Goal: Task Accomplishment & Management: Use online tool/utility

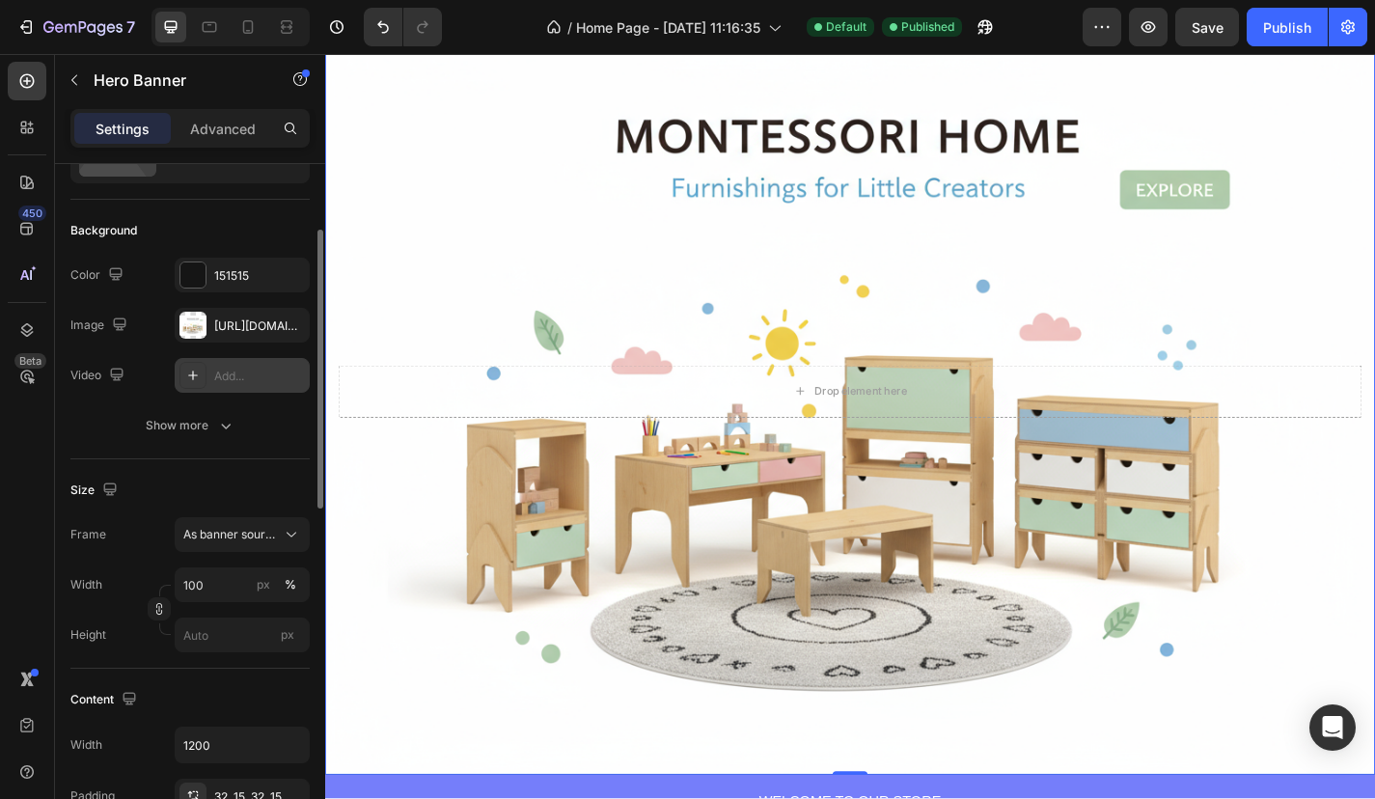
scroll to position [175, 0]
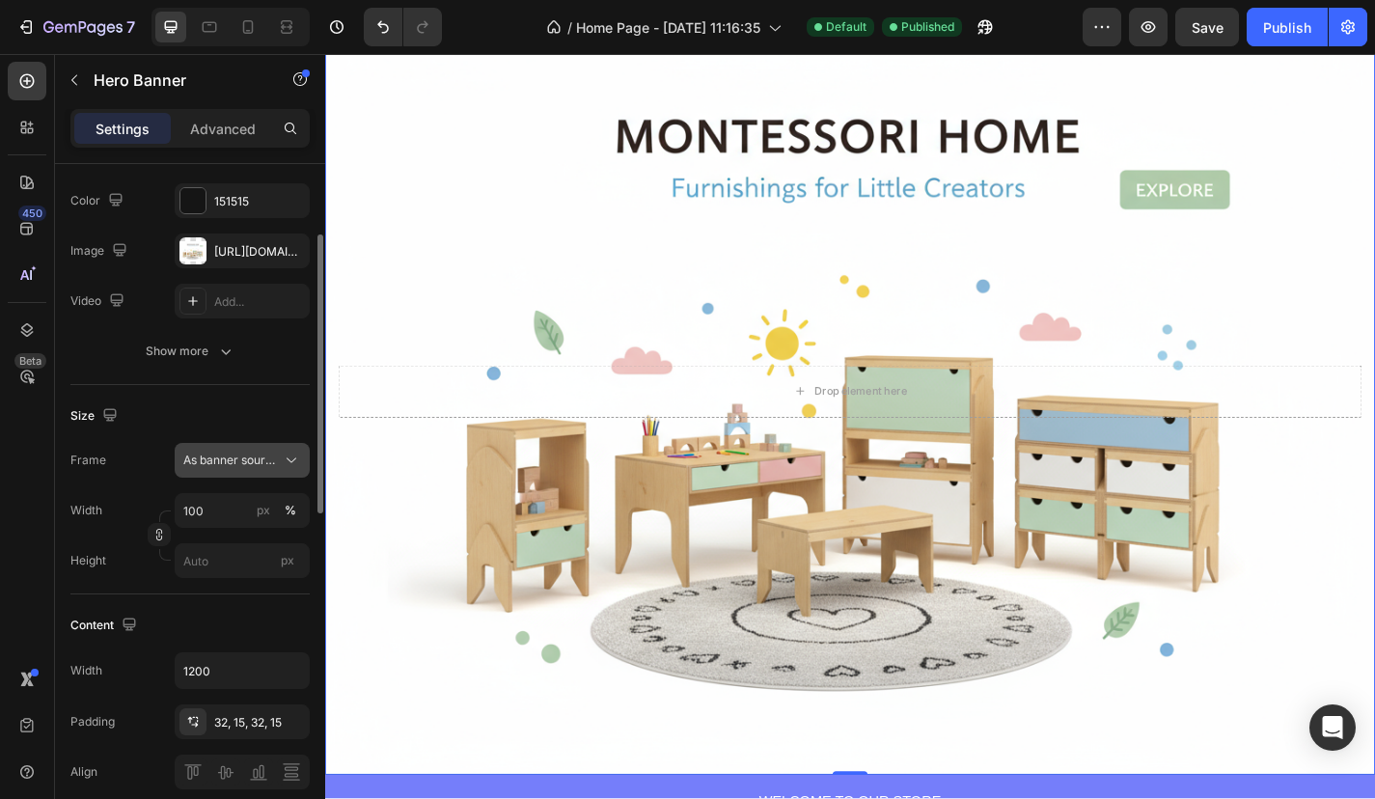
click at [260, 462] on span "As banner source" at bounding box center [230, 460] width 95 height 17
click at [260, 459] on span "As banner source" at bounding box center [230, 460] width 95 height 17
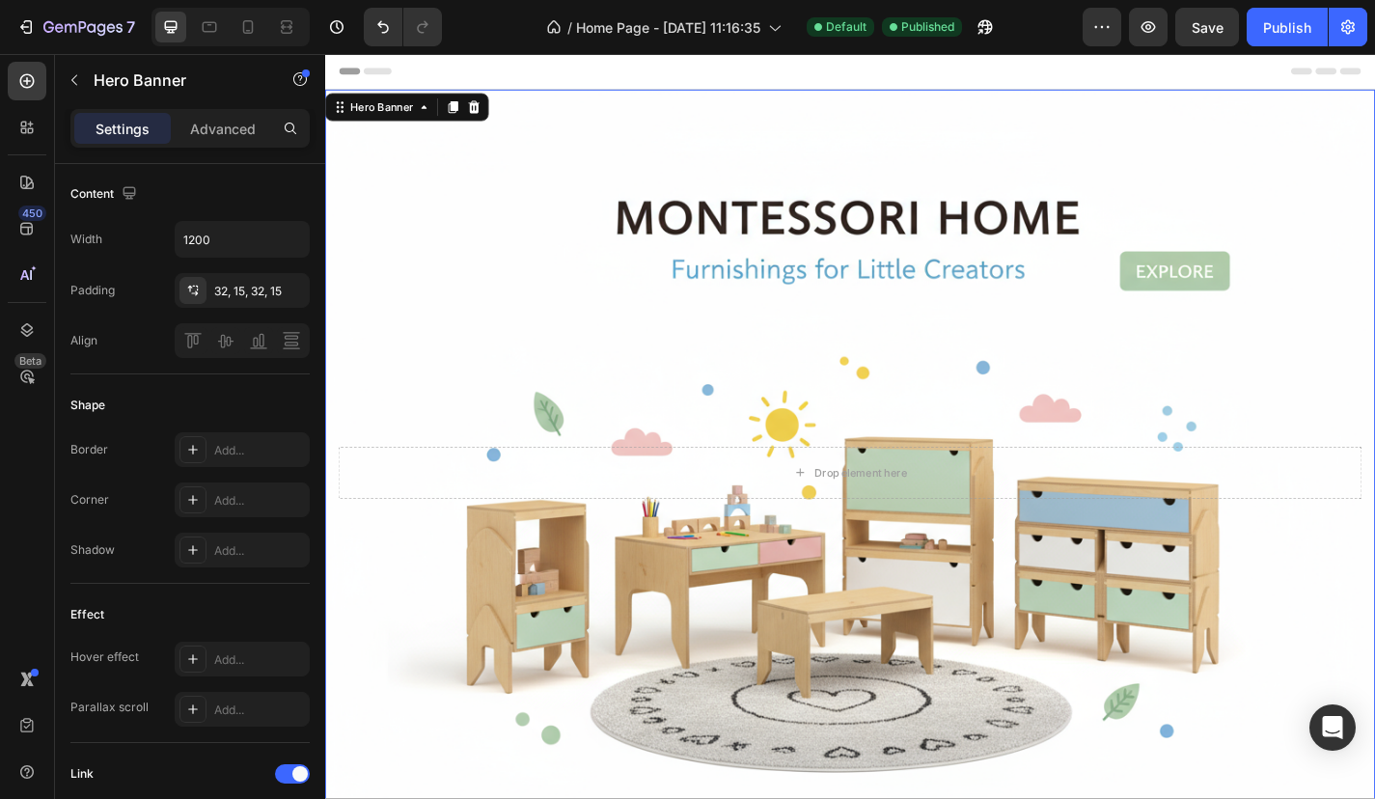
scroll to position [0, 0]
click at [483, 54] on div "7 / Home Page - [DATE] 11:16:35 Default Published Preview Save Publish" at bounding box center [687, 27] width 1375 height 55
click at [499, 71] on div "Header" at bounding box center [904, 73] width 1127 height 39
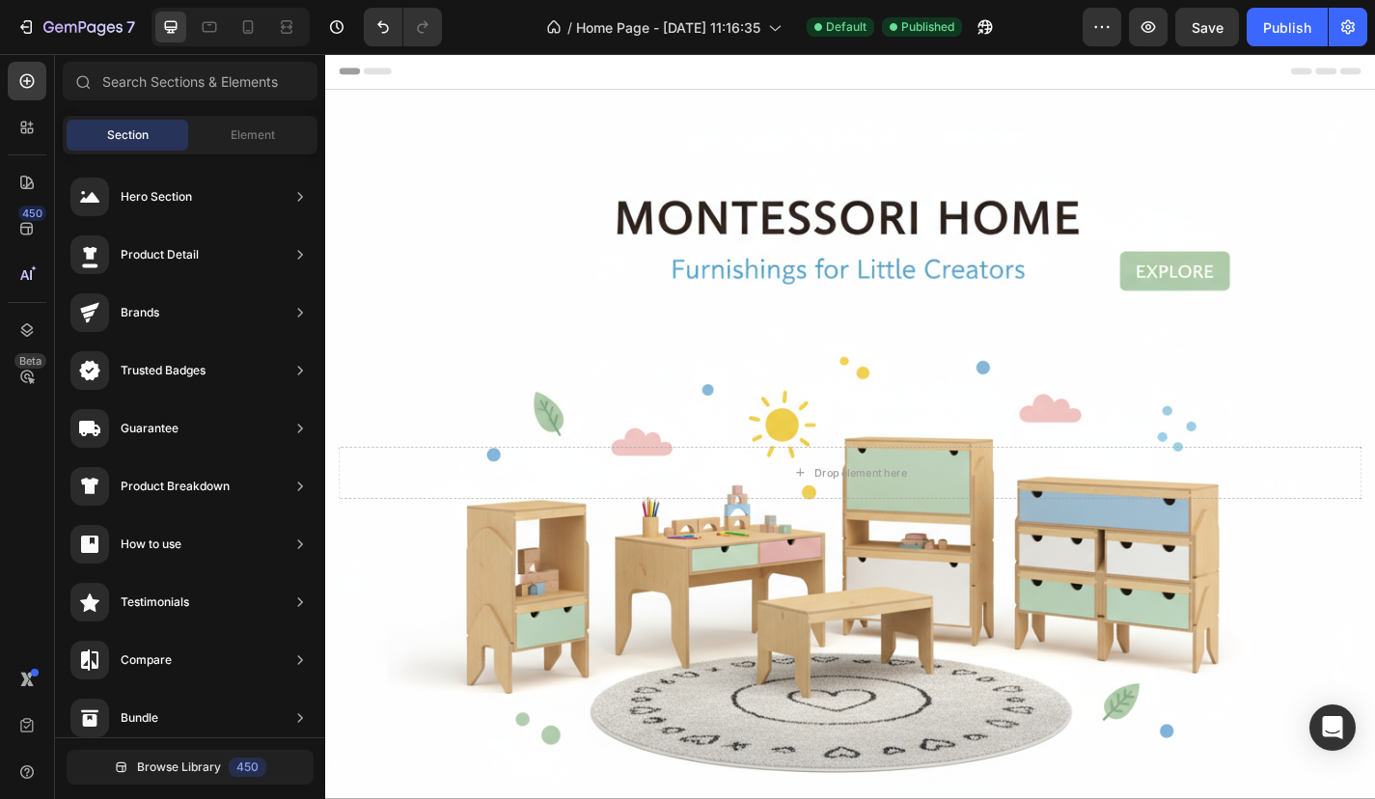
click at [497, 78] on div "Header" at bounding box center [904, 73] width 1127 height 39
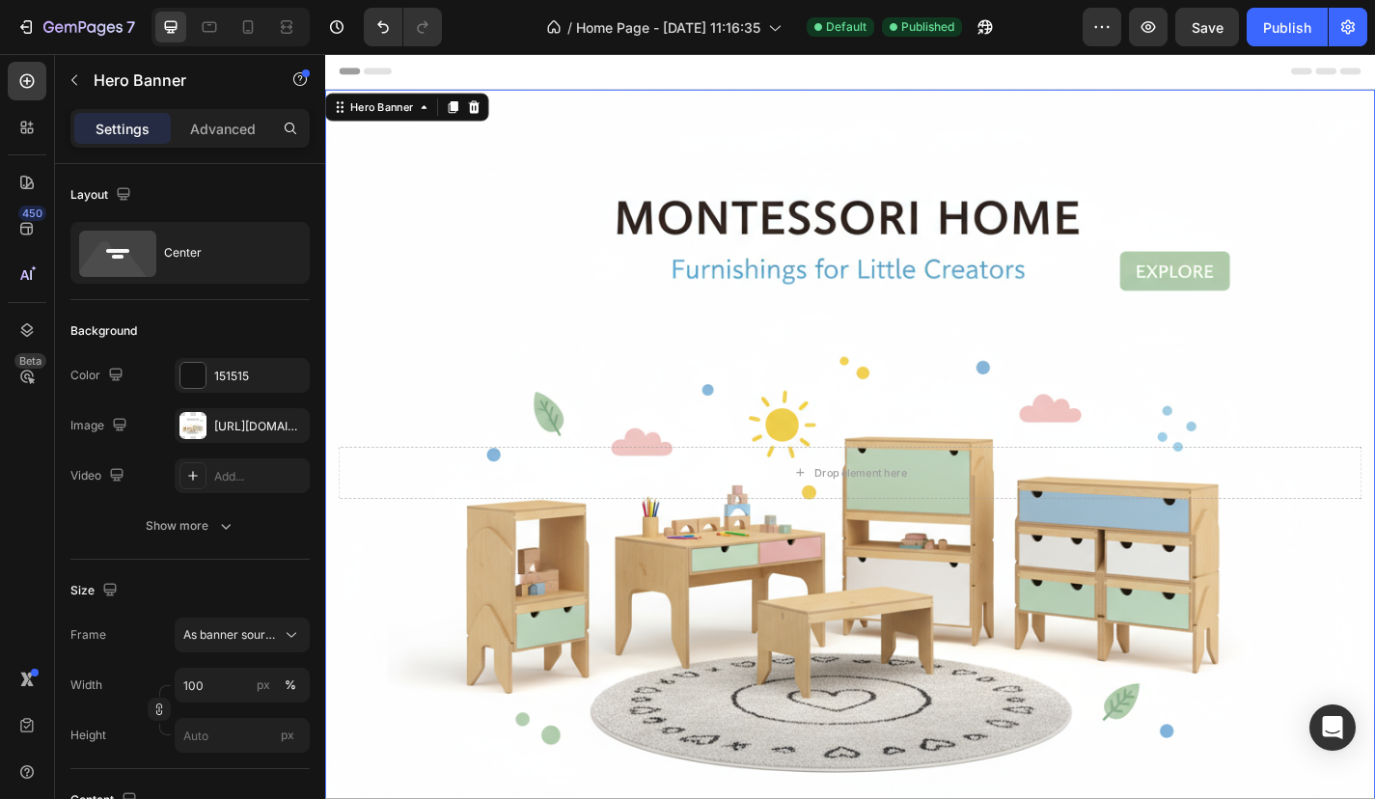
click at [394, 155] on div "Background Image" at bounding box center [904, 516] width 1158 height 845
click at [431, 81] on div "Header" at bounding box center [904, 73] width 1127 height 39
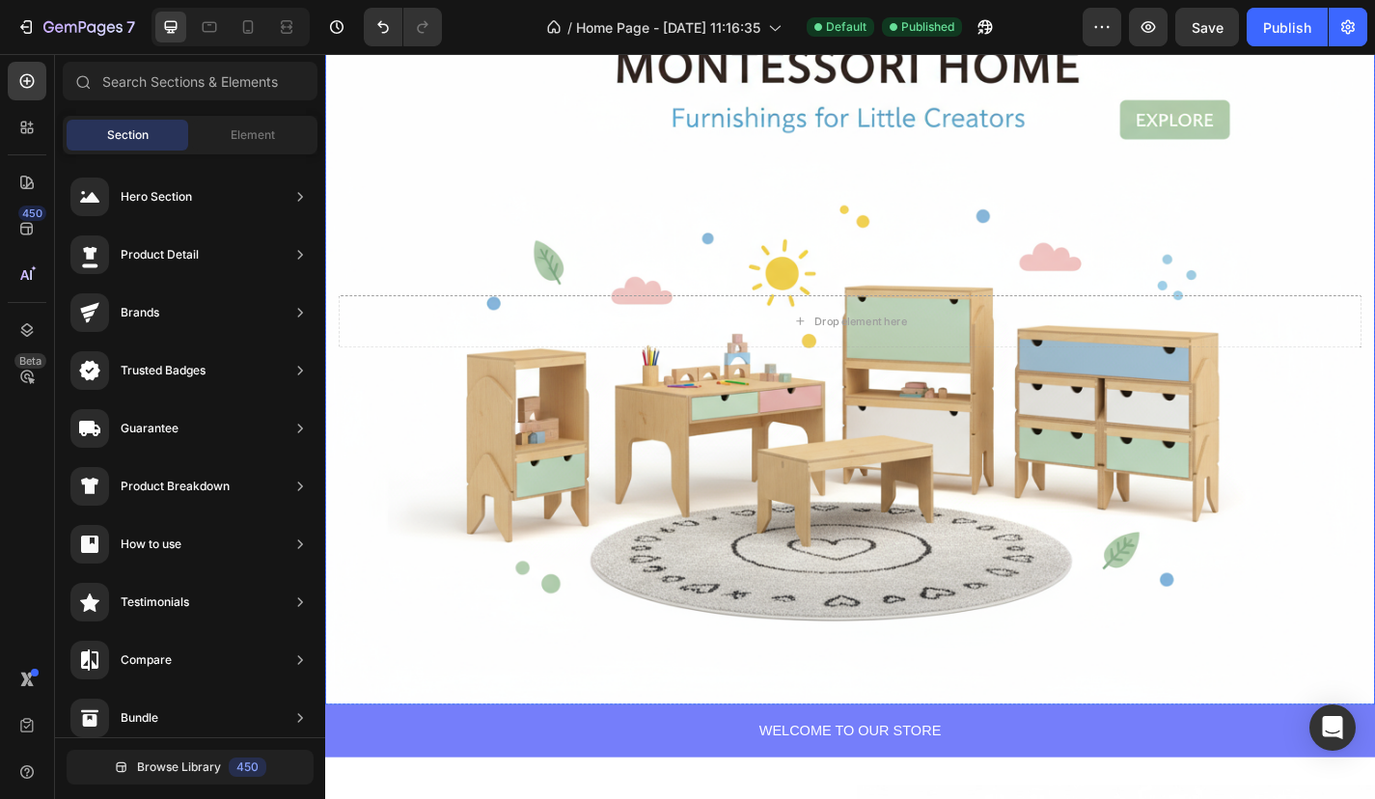
scroll to position [145, 0]
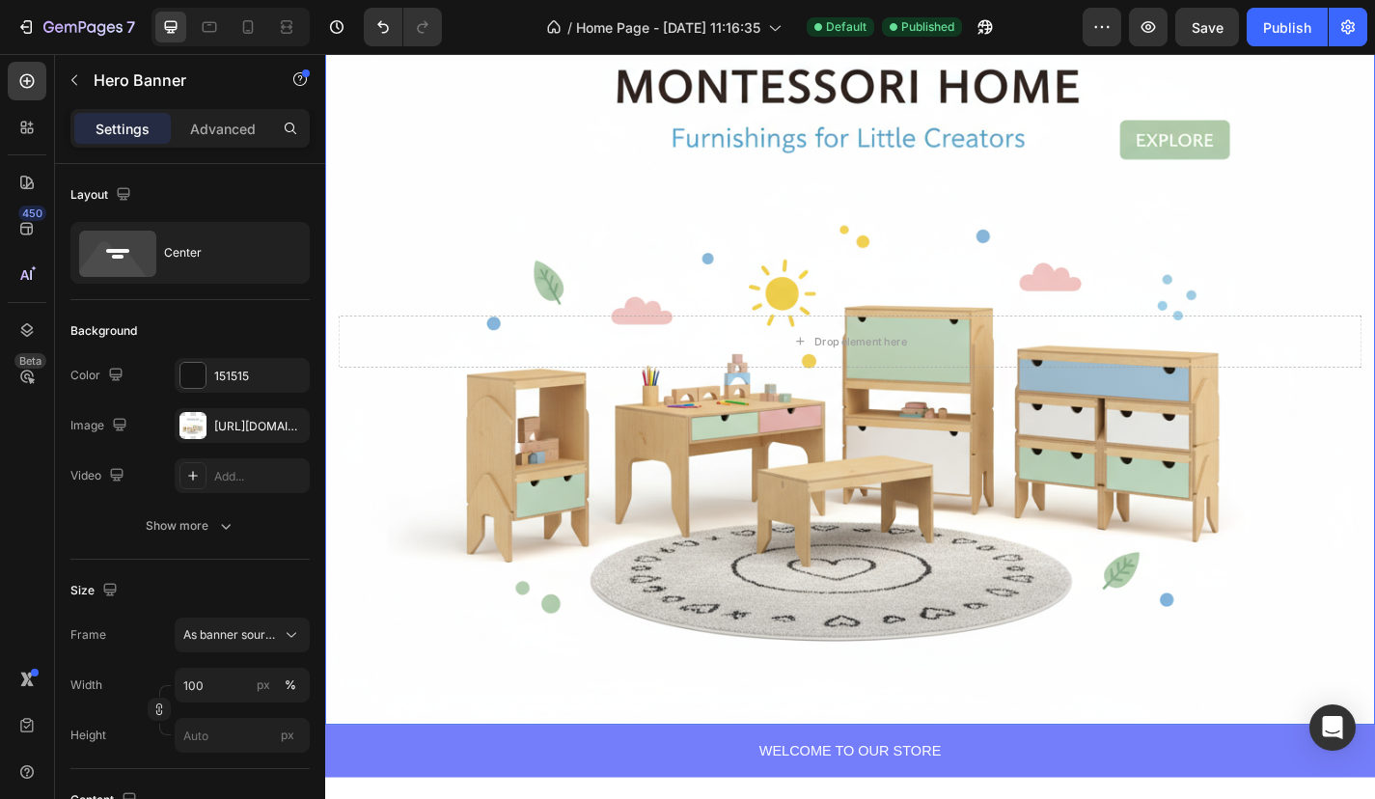
click at [1029, 125] on div "Background Image" at bounding box center [904, 371] width 1158 height 845
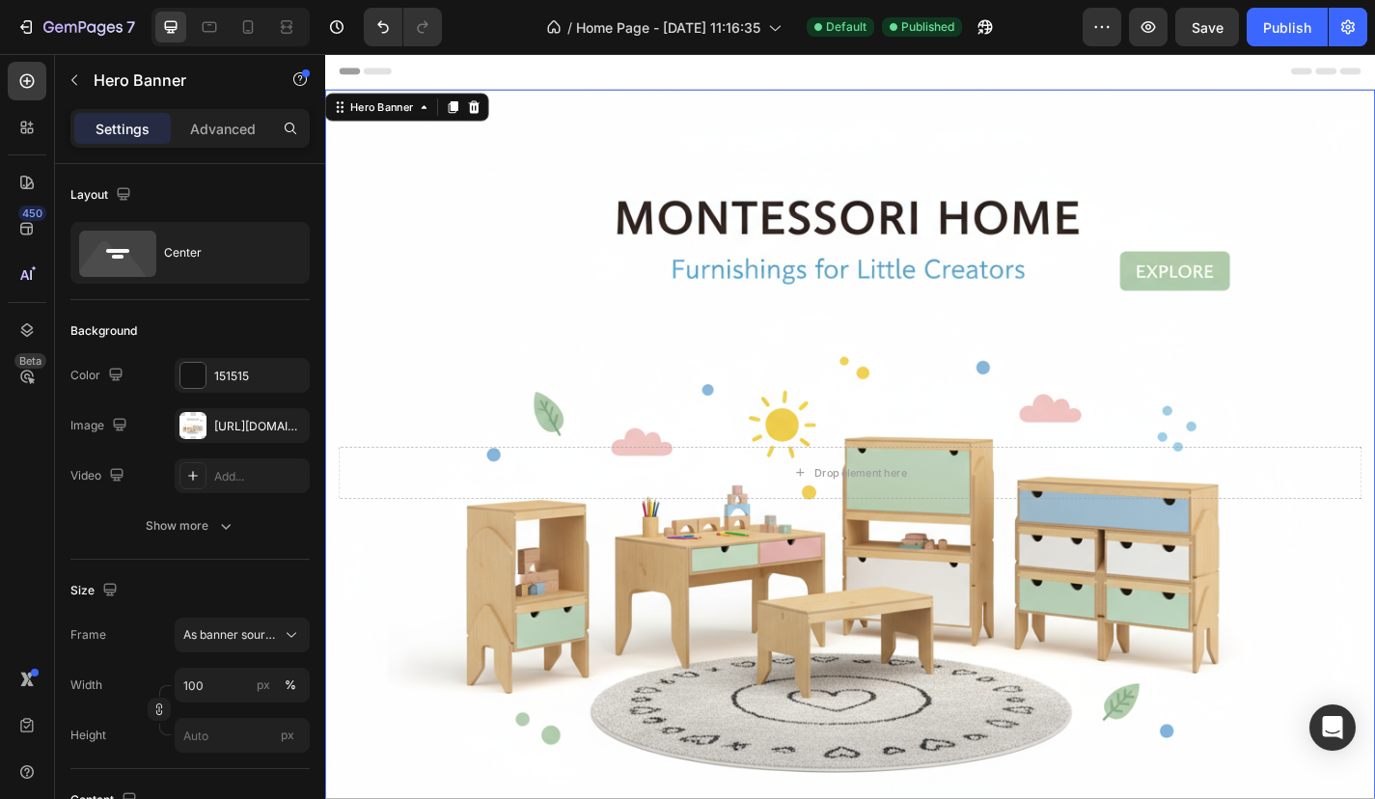
scroll to position [-1, 0]
click at [593, 205] on div "Background Image" at bounding box center [904, 516] width 1158 height 845
click at [638, 103] on div "Background Image" at bounding box center [904, 516] width 1158 height 845
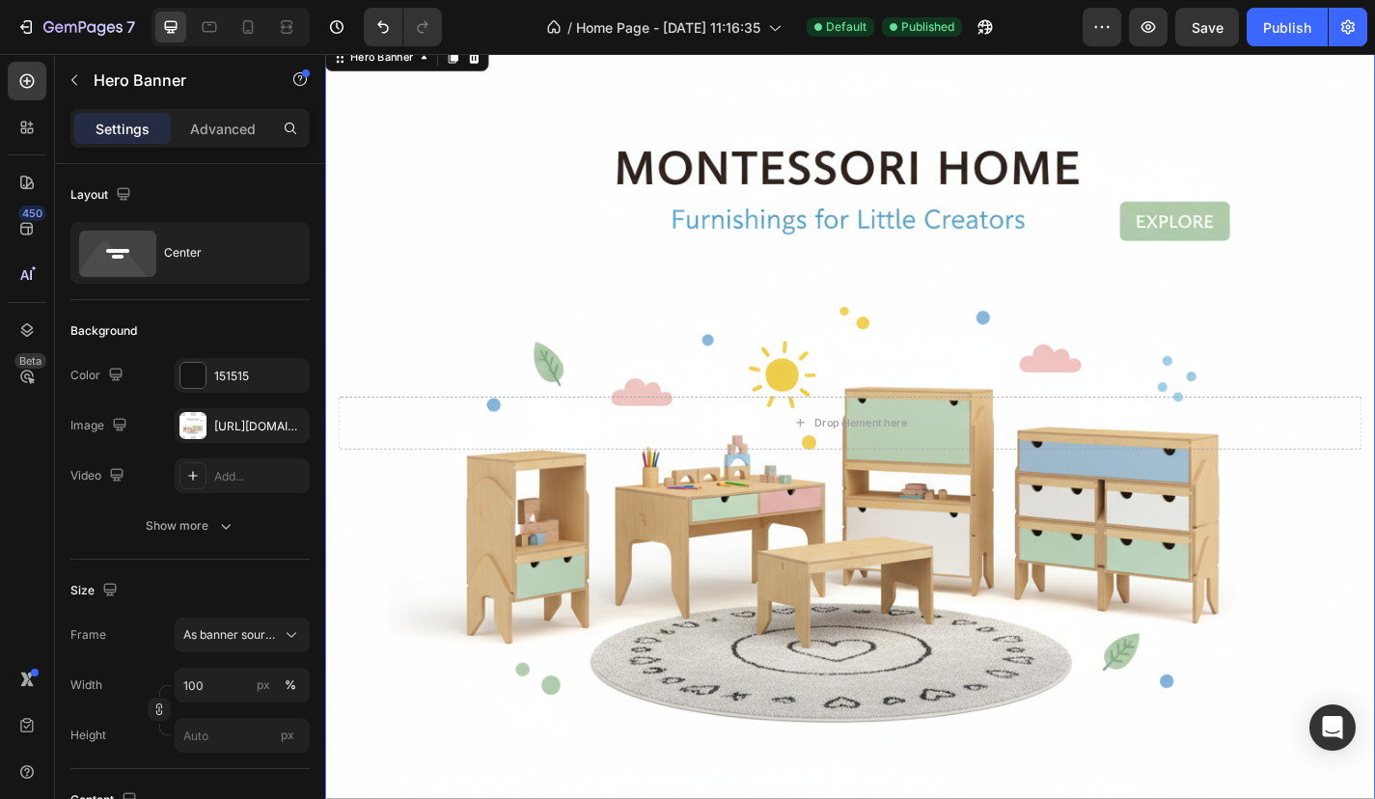
scroll to position [92, 0]
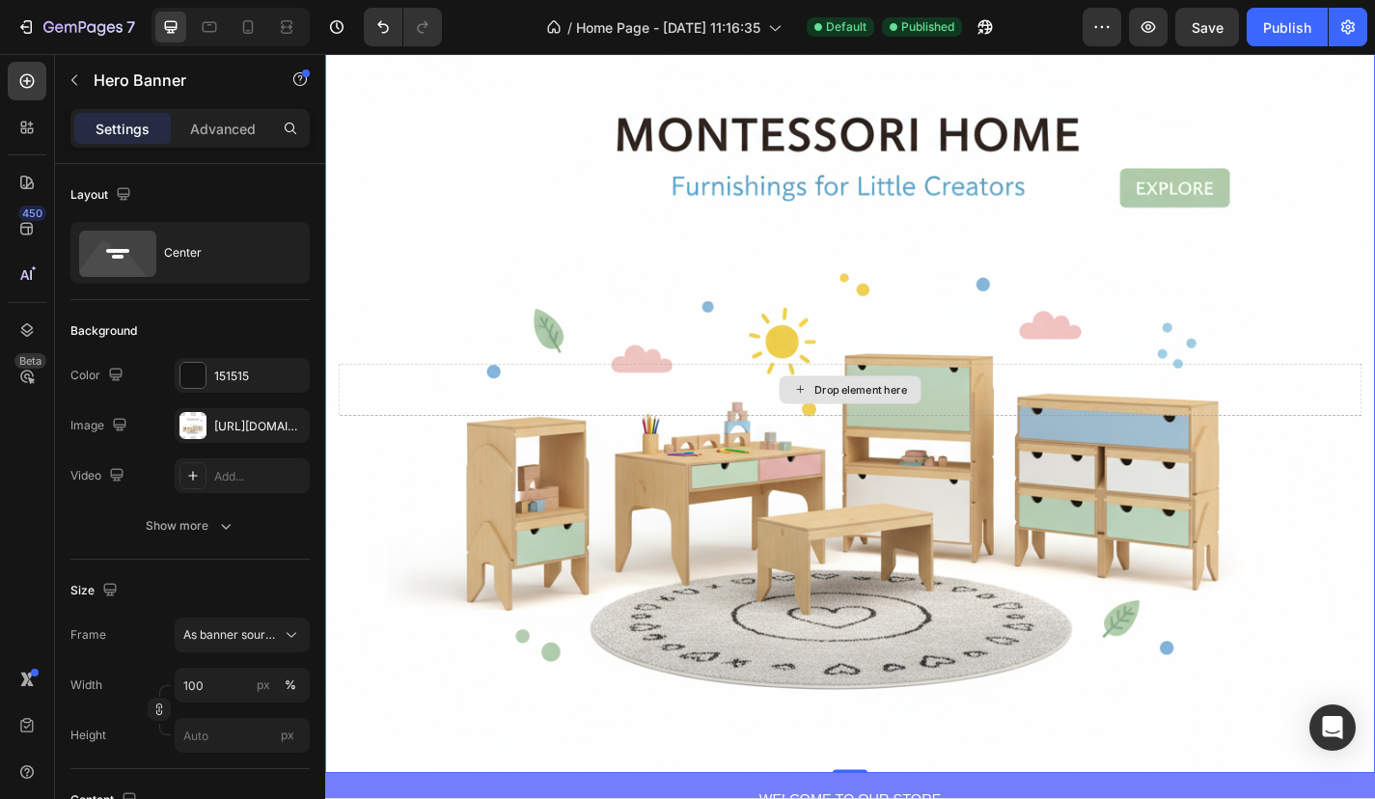
click at [663, 428] on div "Drop element here" at bounding box center [904, 425] width 1129 height 58
click at [667, 244] on div "Background Image" at bounding box center [904, 424] width 1158 height 845
click at [714, 170] on div "Background Image" at bounding box center [904, 424] width 1158 height 845
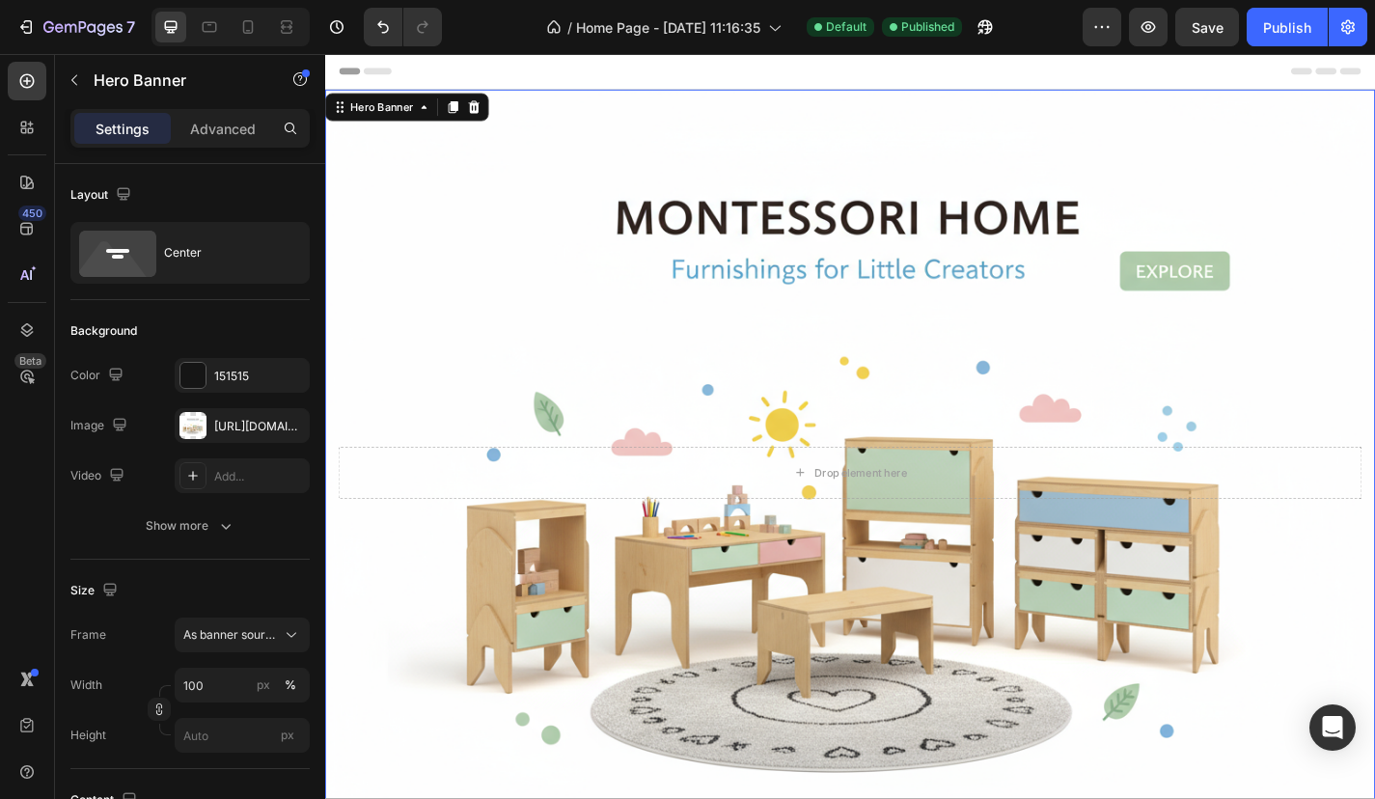
scroll to position [0, 0]
click at [203, 31] on icon at bounding box center [209, 26] width 19 height 19
type input "100%"
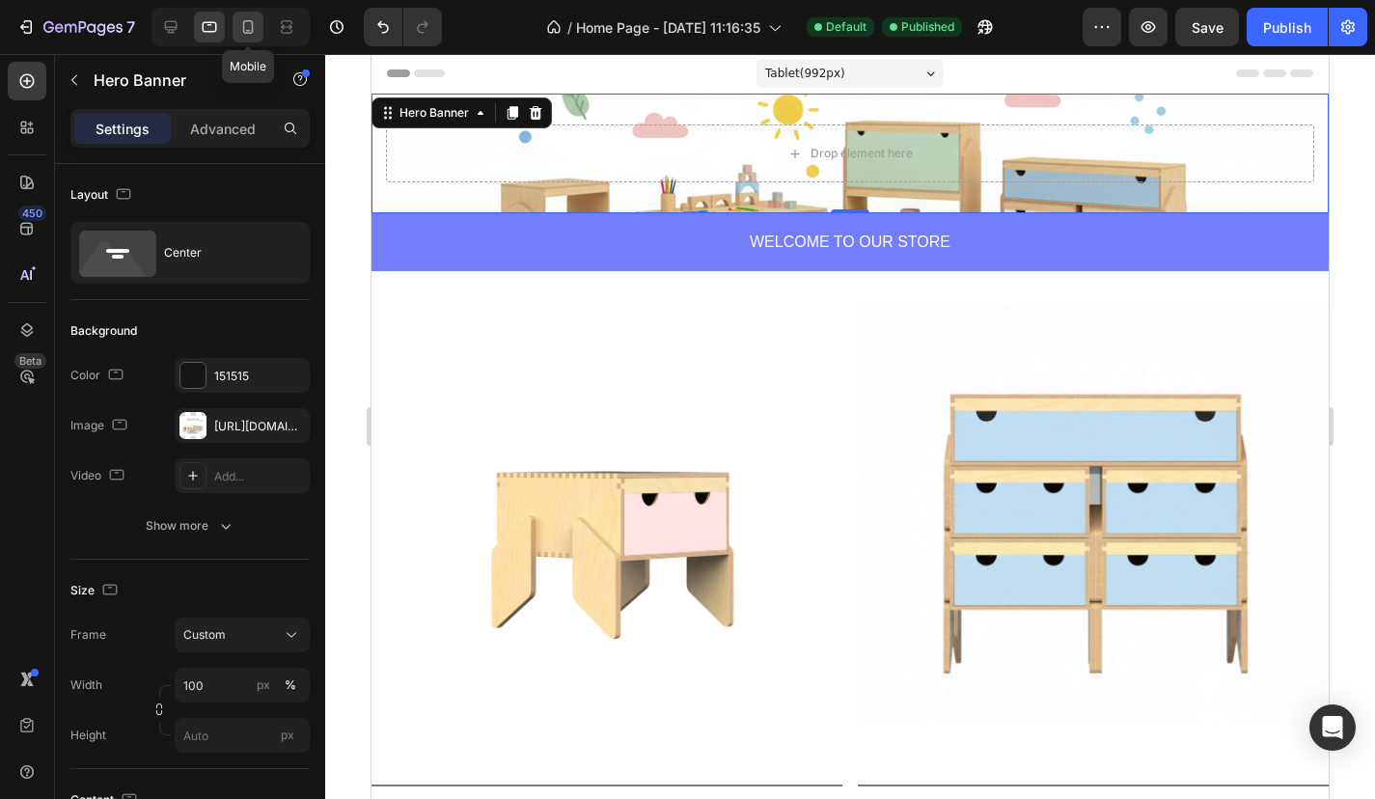
click at [248, 28] on icon at bounding box center [247, 26] width 19 height 19
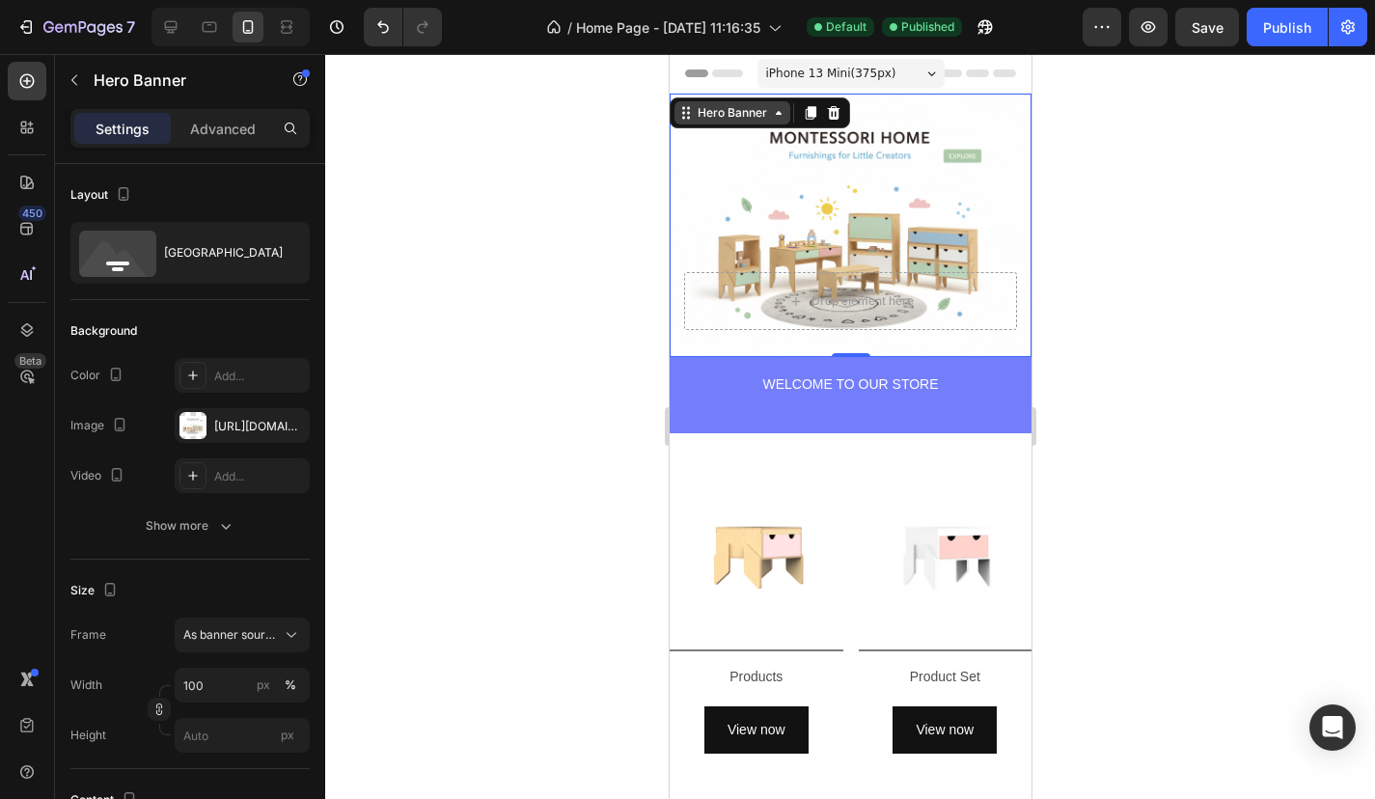
click at [726, 119] on div "Hero Banner" at bounding box center [731, 112] width 77 height 17
click at [697, 191] on div "Background Image" at bounding box center [850, 225] width 362 height 263
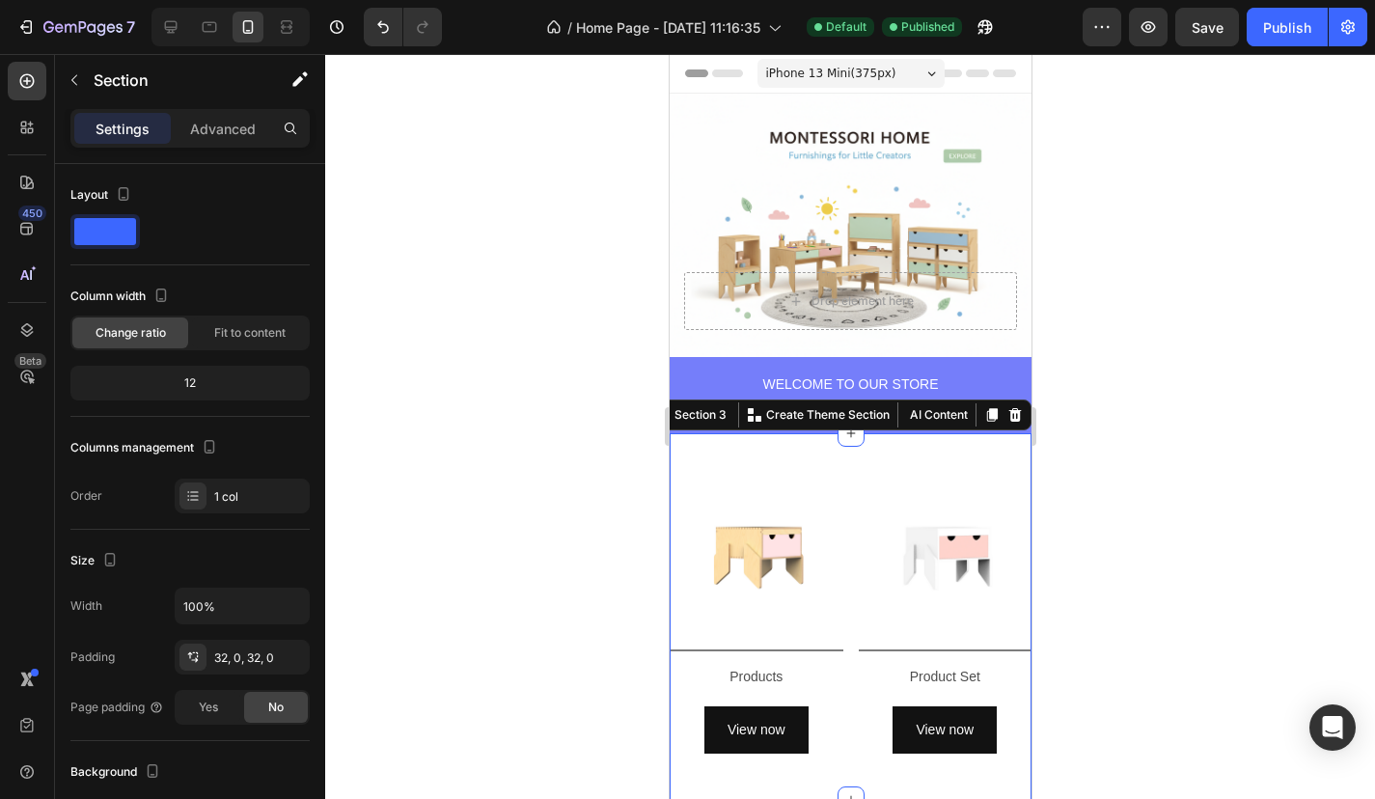
click at [741, 451] on div "Image Title Line Products Text Block View now Button Row Image Title Line Produ…" at bounding box center [850, 616] width 362 height 367
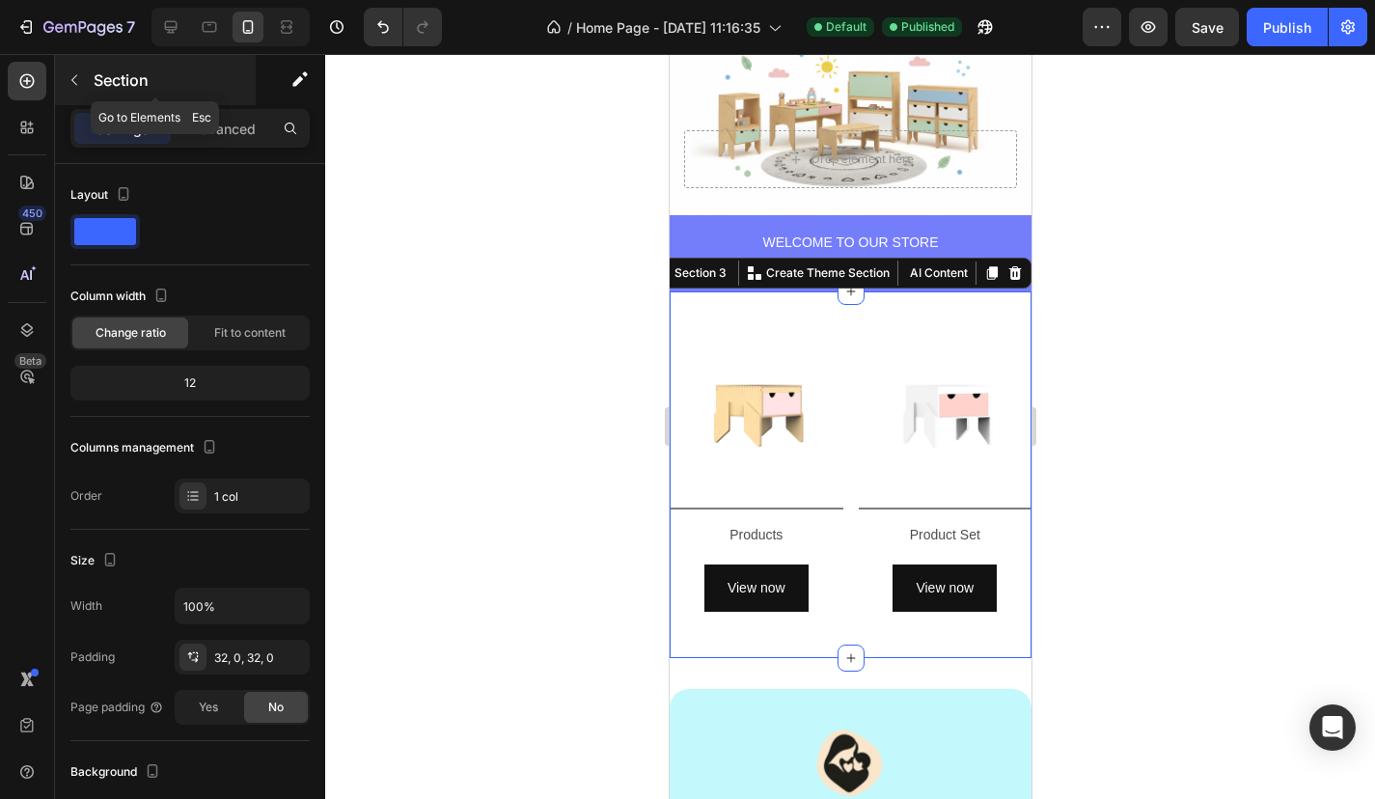
click at [81, 84] on icon "button" at bounding box center [74, 79] width 15 height 15
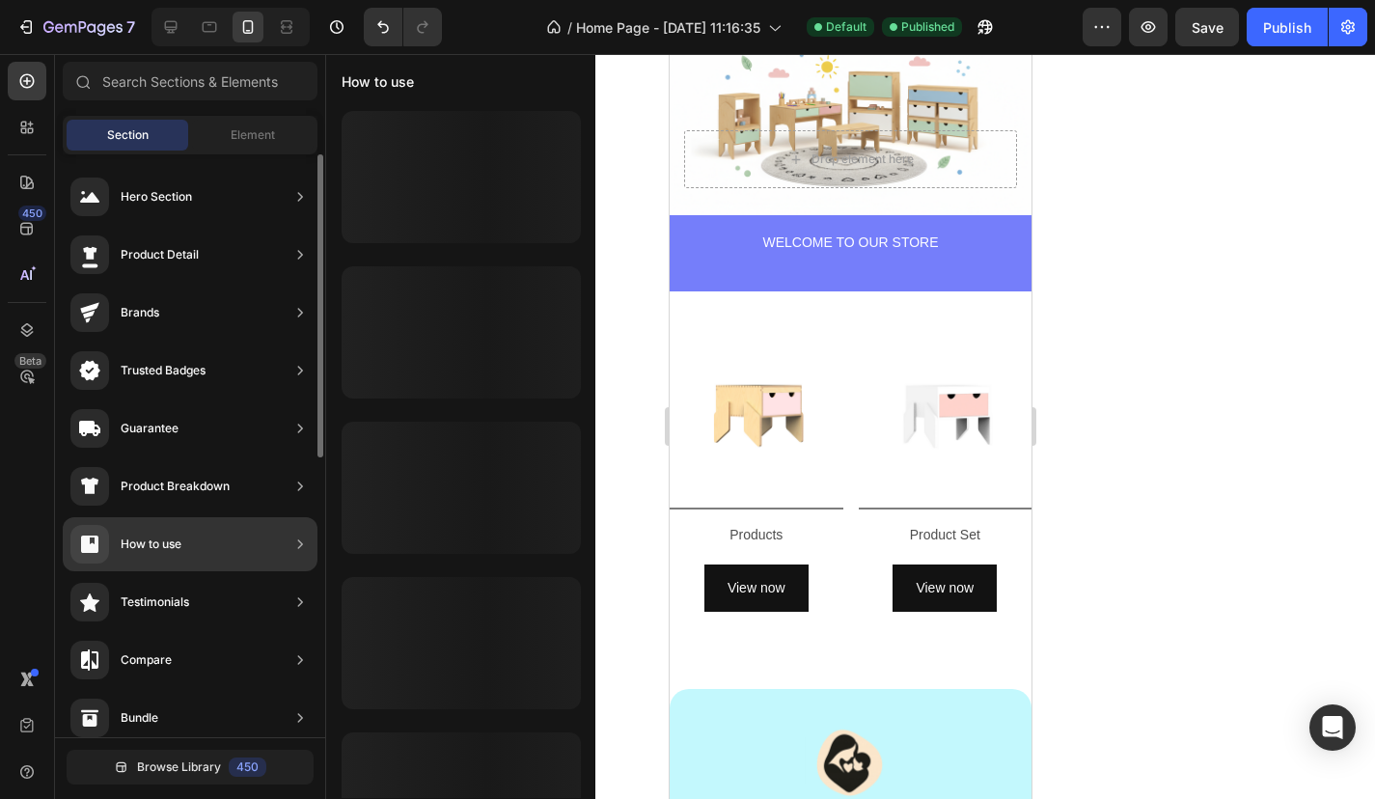
scroll to position [0, 0]
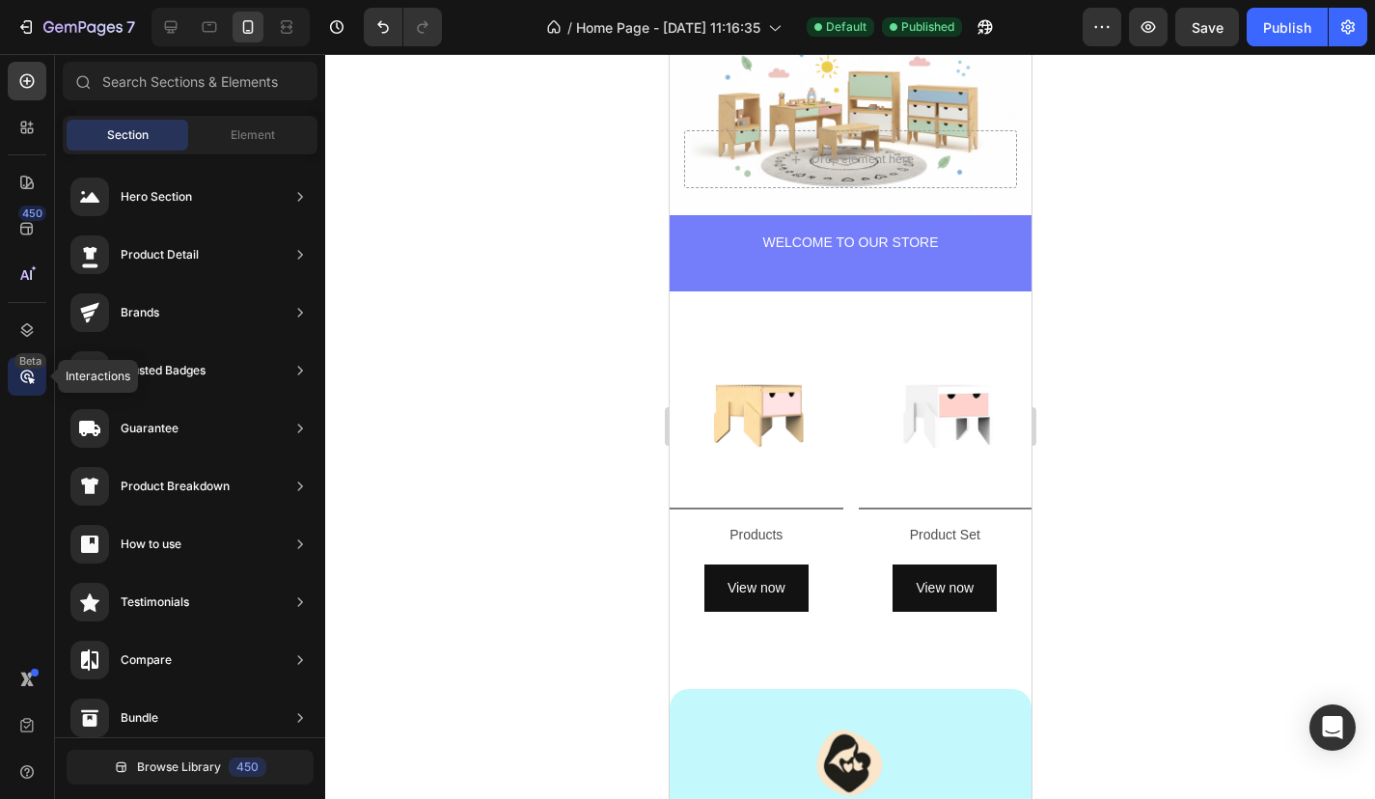
click at [27, 365] on div "Beta" at bounding box center [30, 360] width 32 height 15
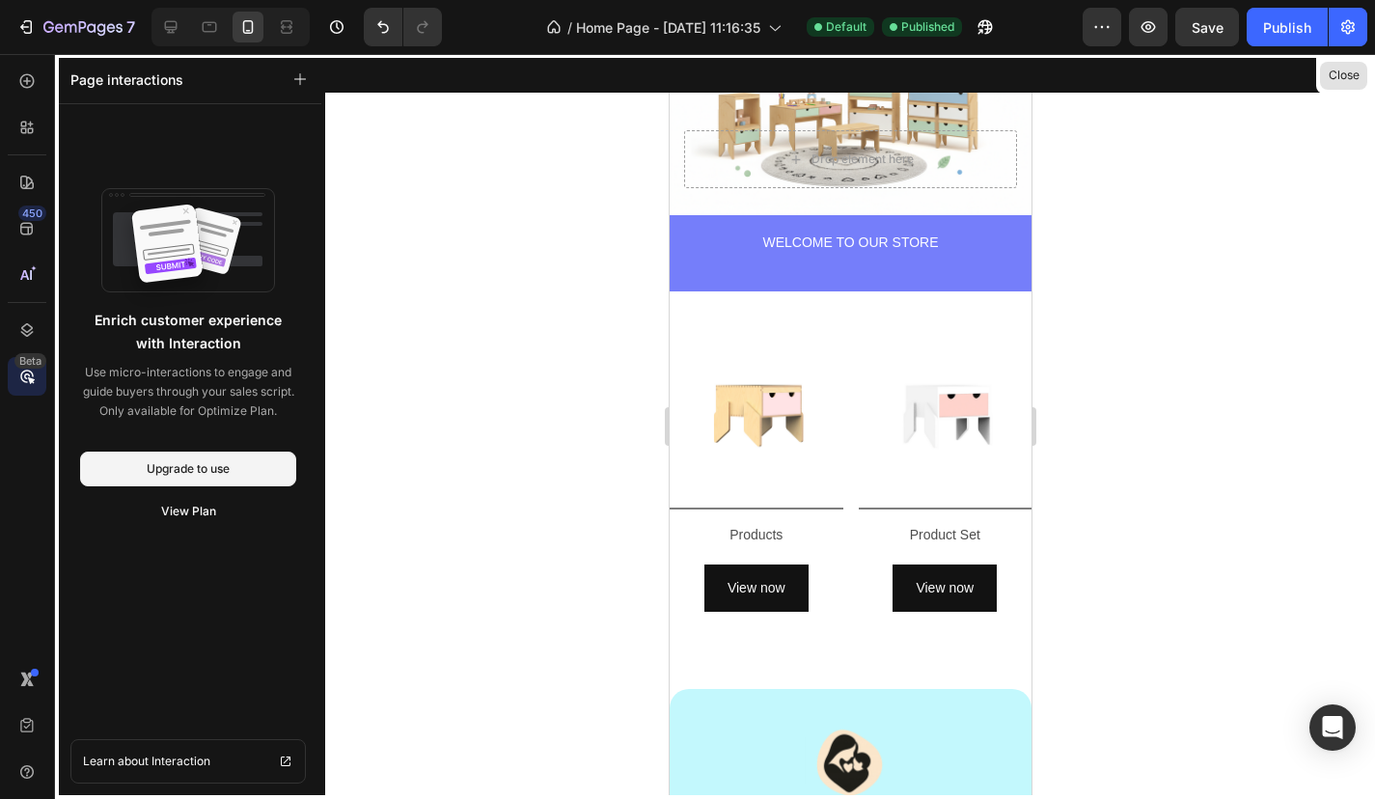
click at [1355, 80] on button "Close" at bounding box center [1343, 76] width 47 height 28
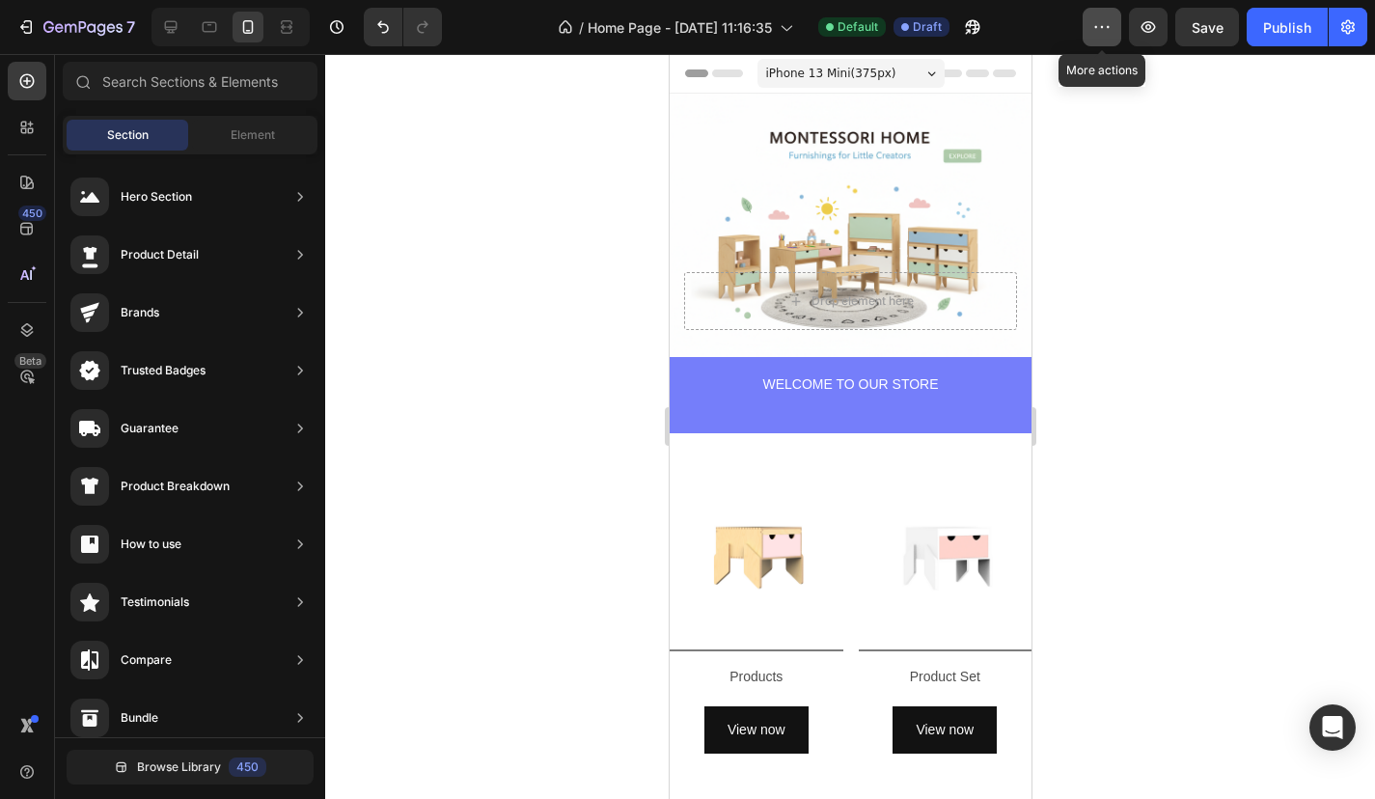
click at [1103, 27] on icon "button" at bounding box center [1102, 27] width 3 height 2
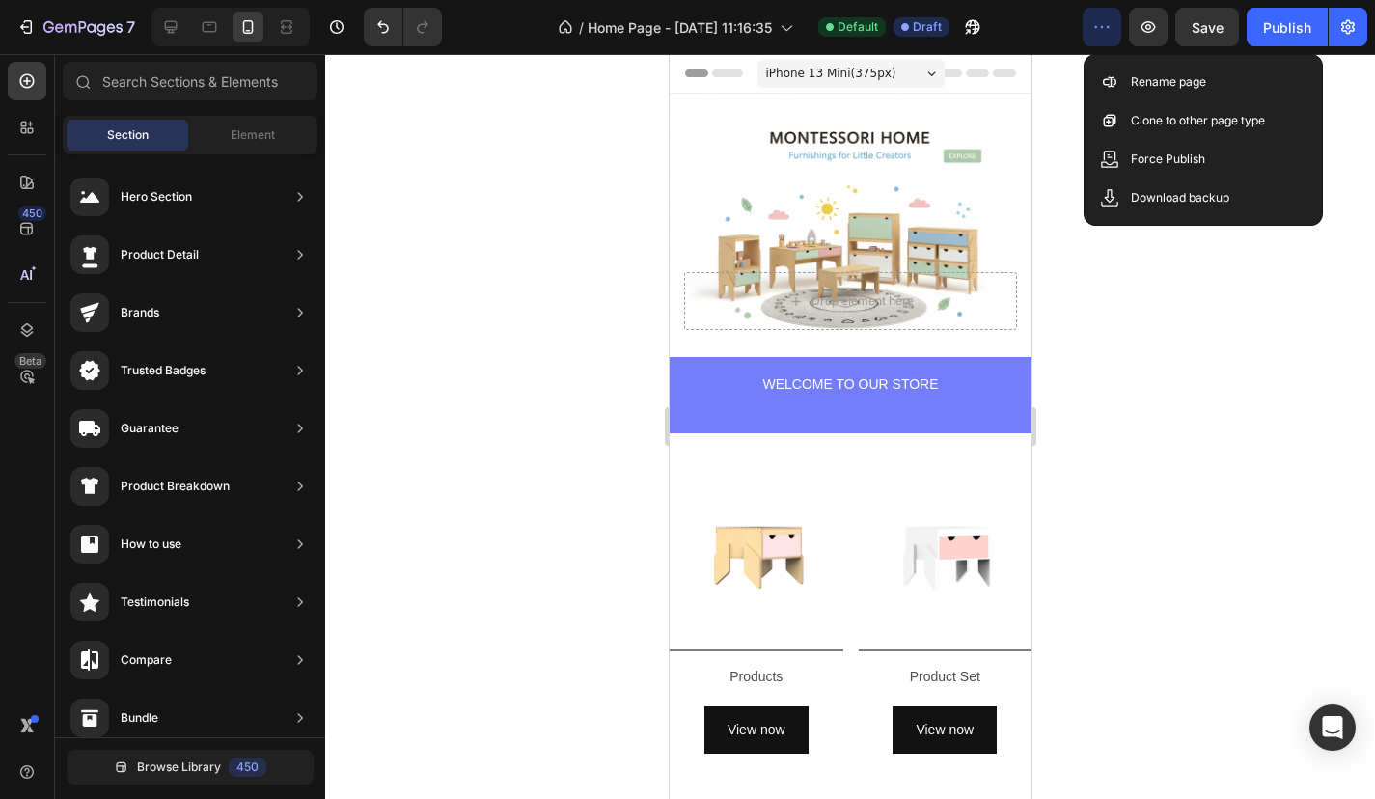
click at [1103, 28] on icon "button" at bounding box center [1102, 27] width 3 height 2
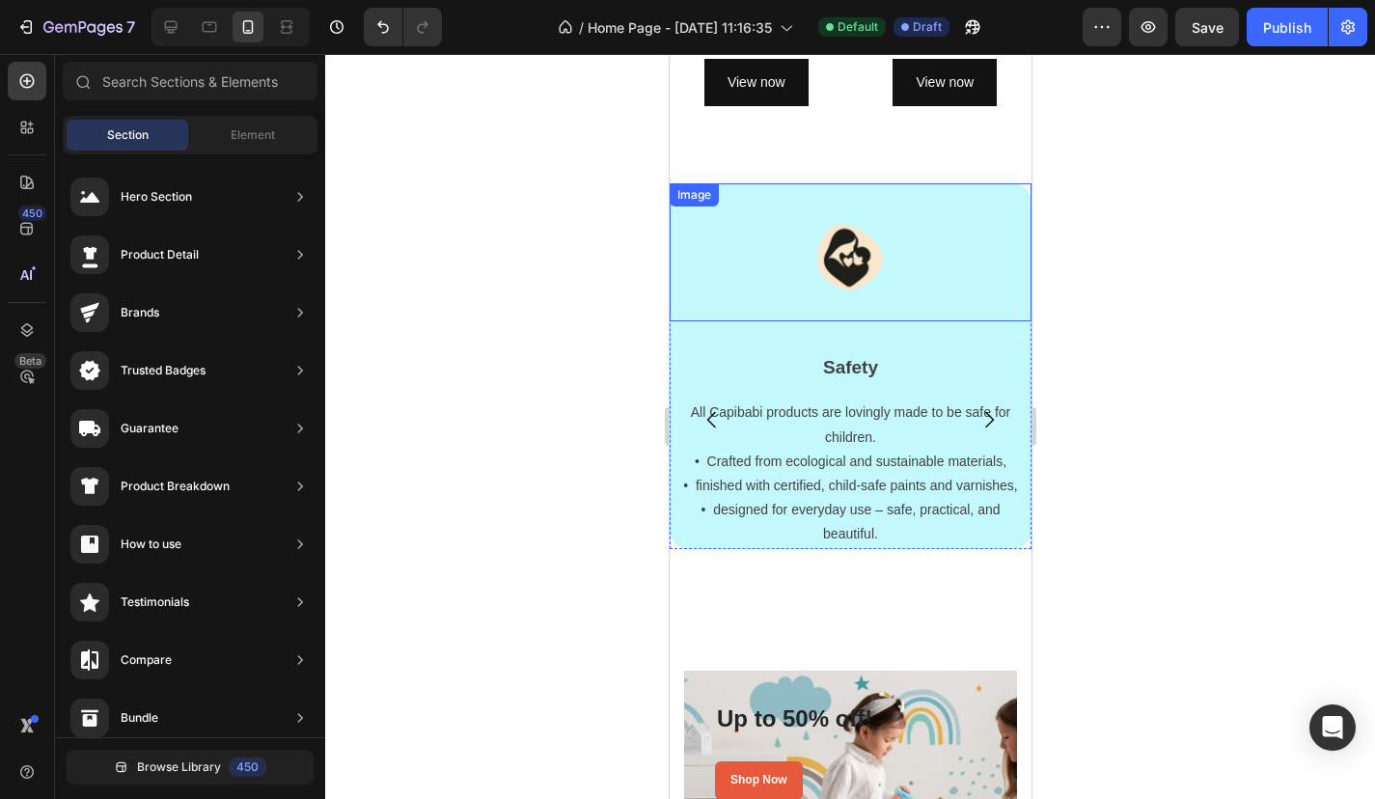
scroll to position [736, 0]
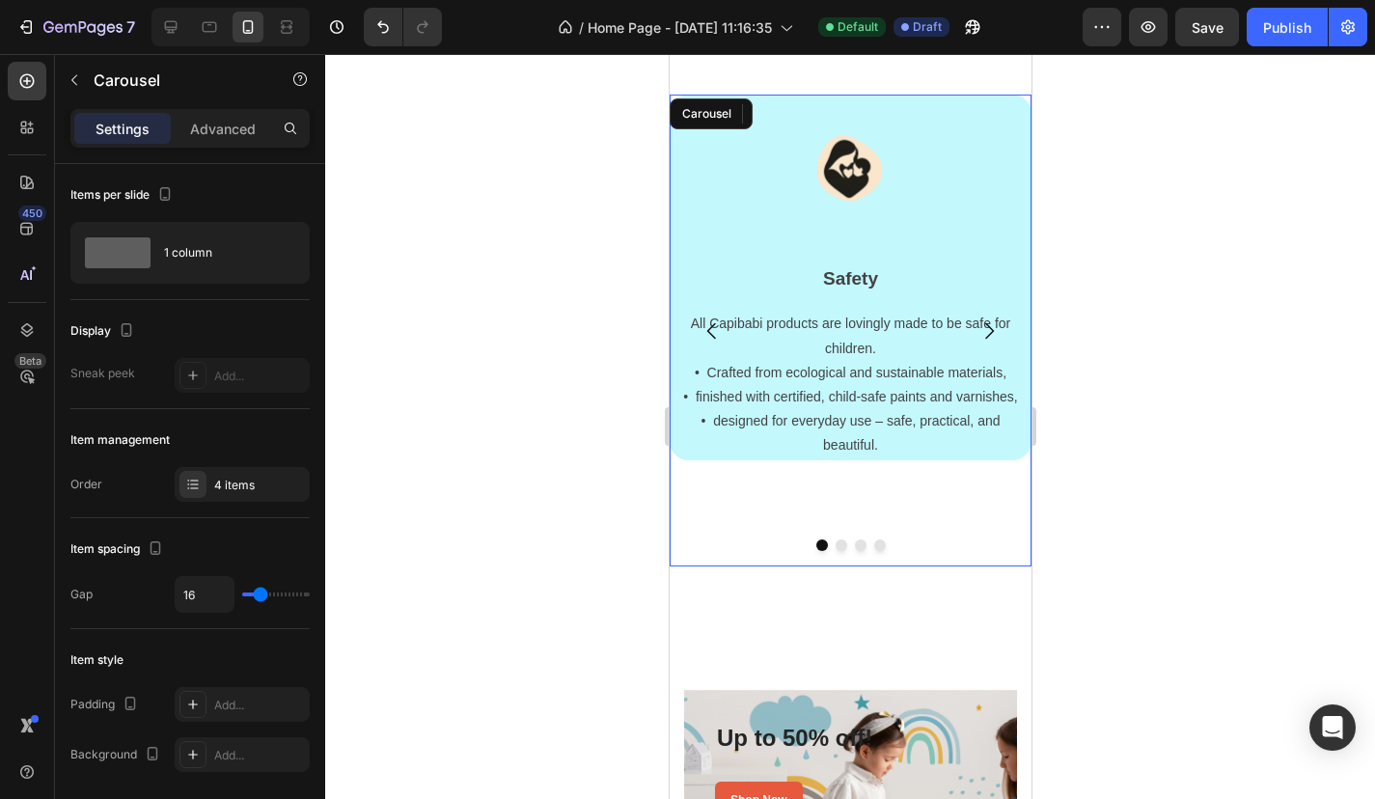
click at [988, 319] on icon "Carousel Next Arrow" at bounding box center [987, 330] width 23 height 23
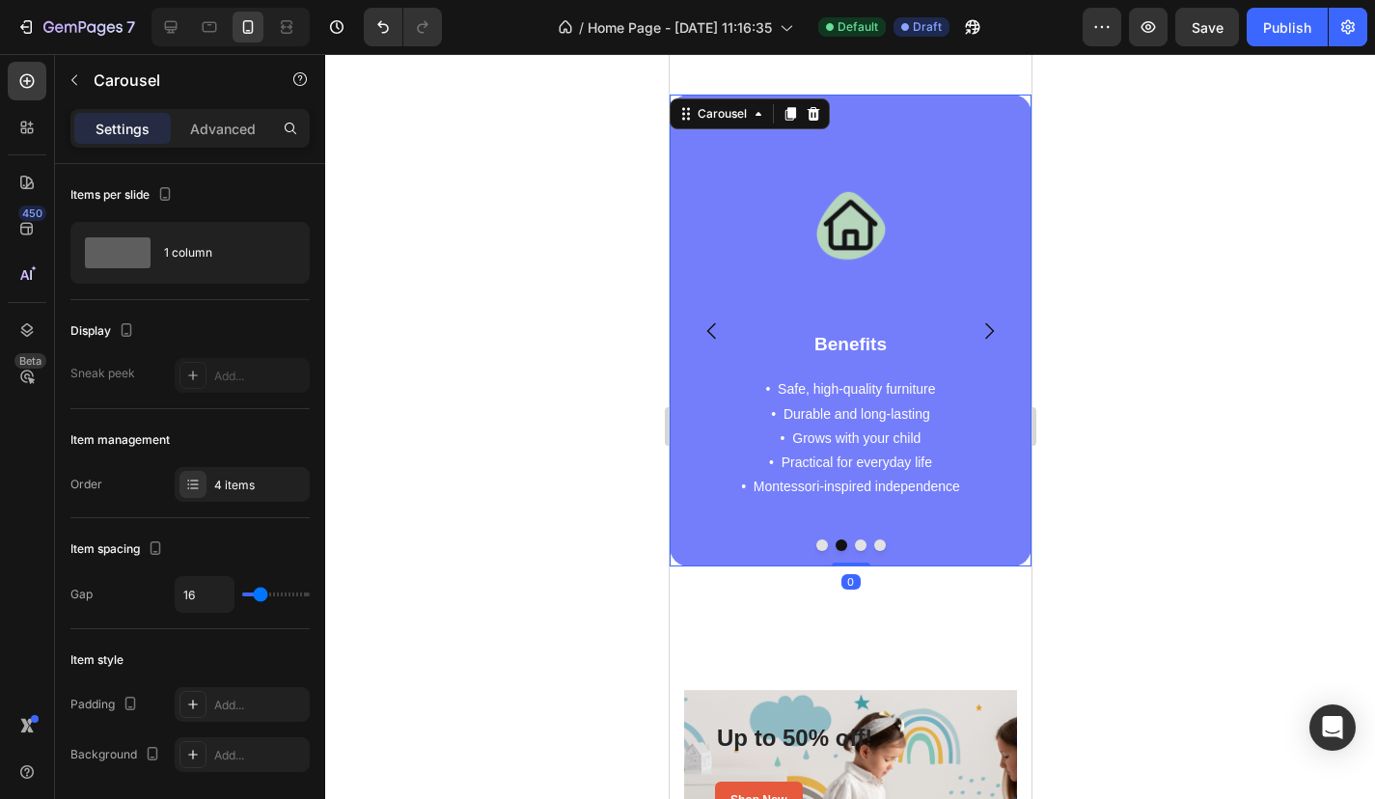
click at [988, 319] on icon "Carousel Next Arrow" at bounding box center [987, 330] width 23 height 23
click at [986, 325] on icon "Carousel Next Arrow" at bounding box center [987, 330] width 23 height 23
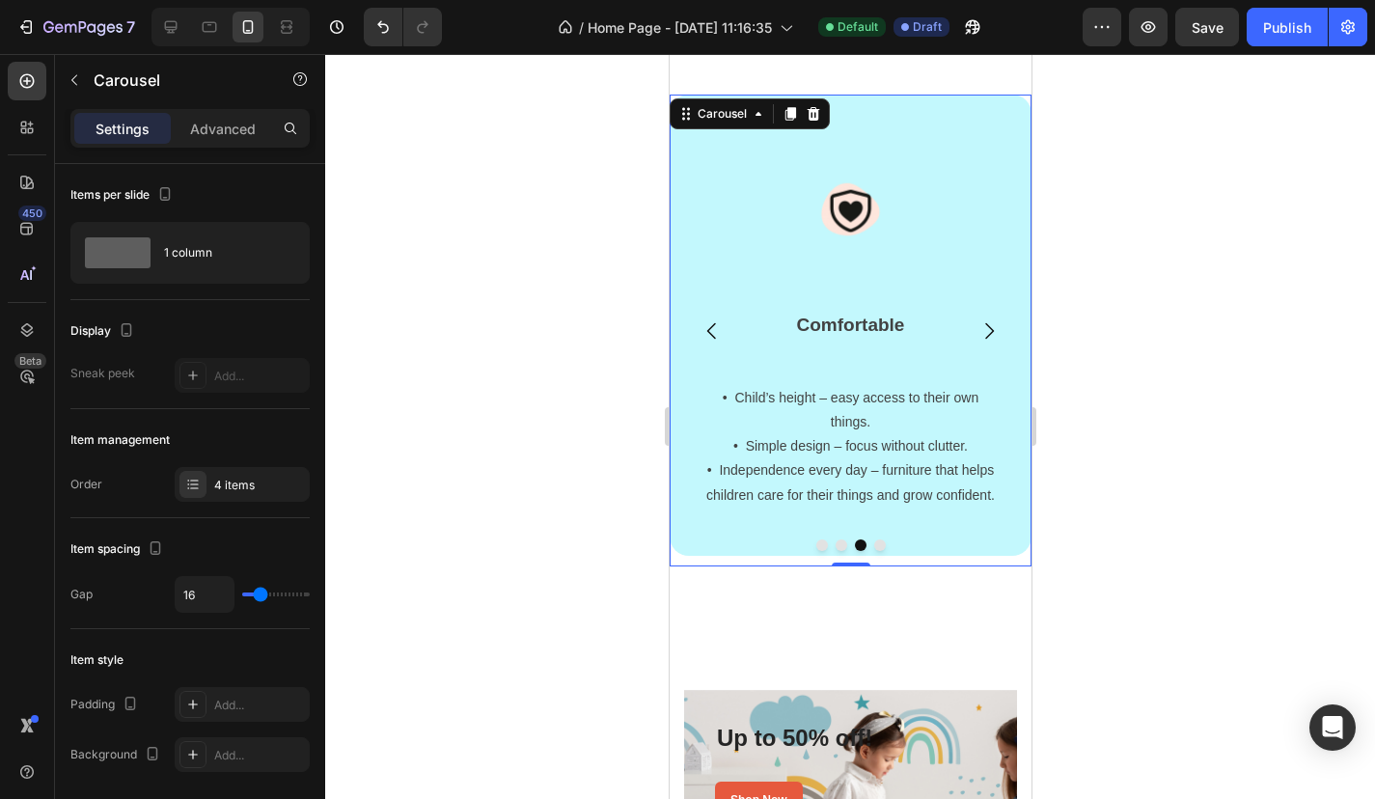
click at [986, 325] on icon "Carousel Next Arrow" at bounding box center [987, 330] width 23 height 23
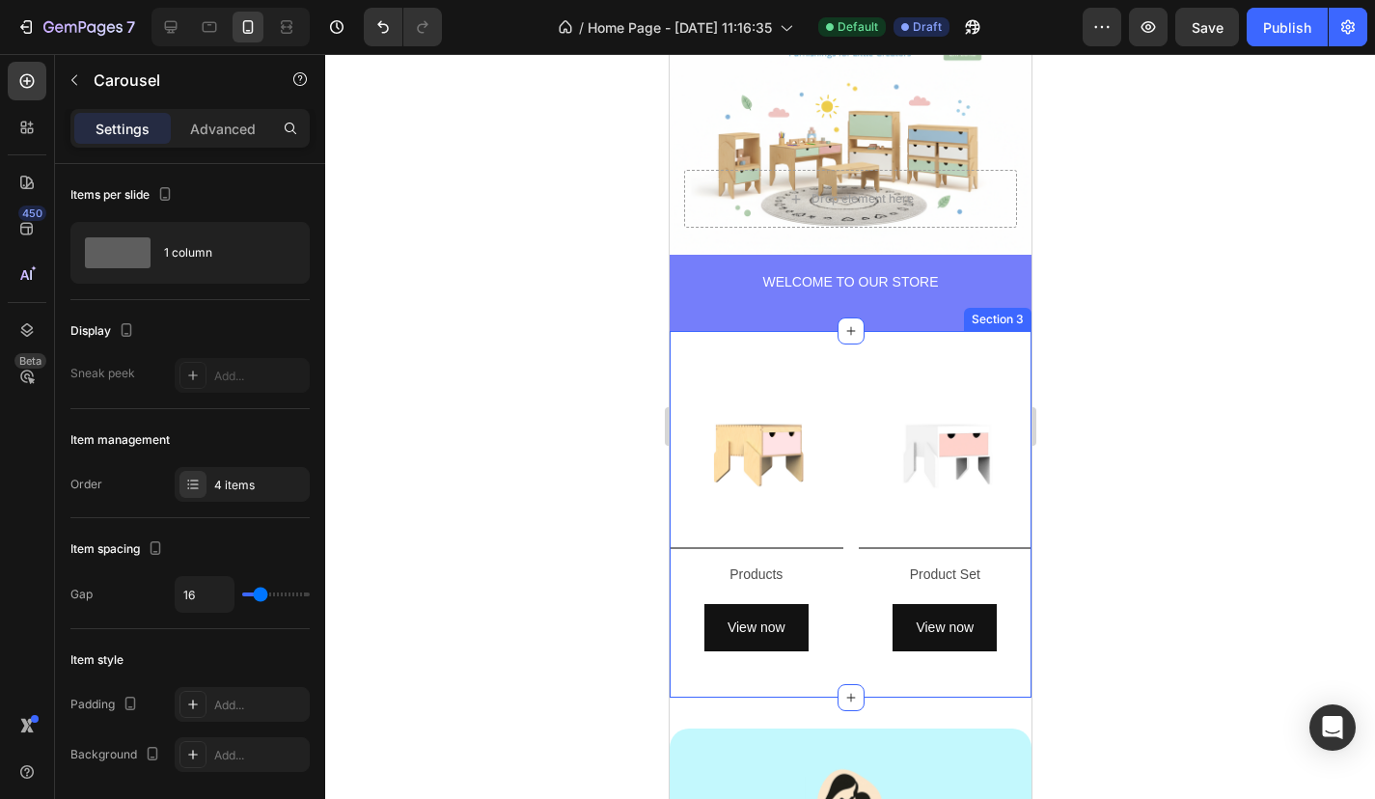
scroll to position [64, 0]
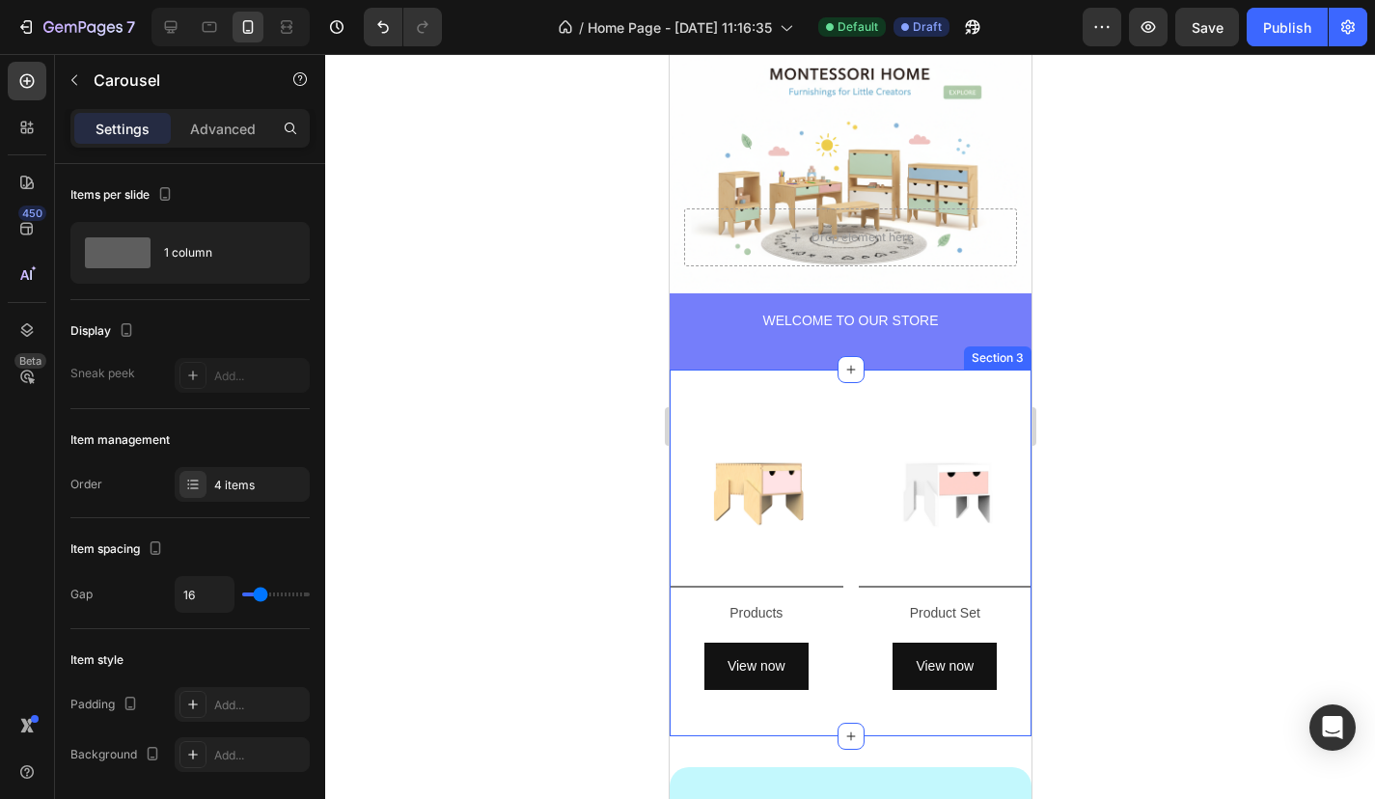
click at [912, 376] on div "Image Title Line Products Text Block View now Button Row Image Title Line Produ…" at bounding box center [850, 553] width 362 height 367
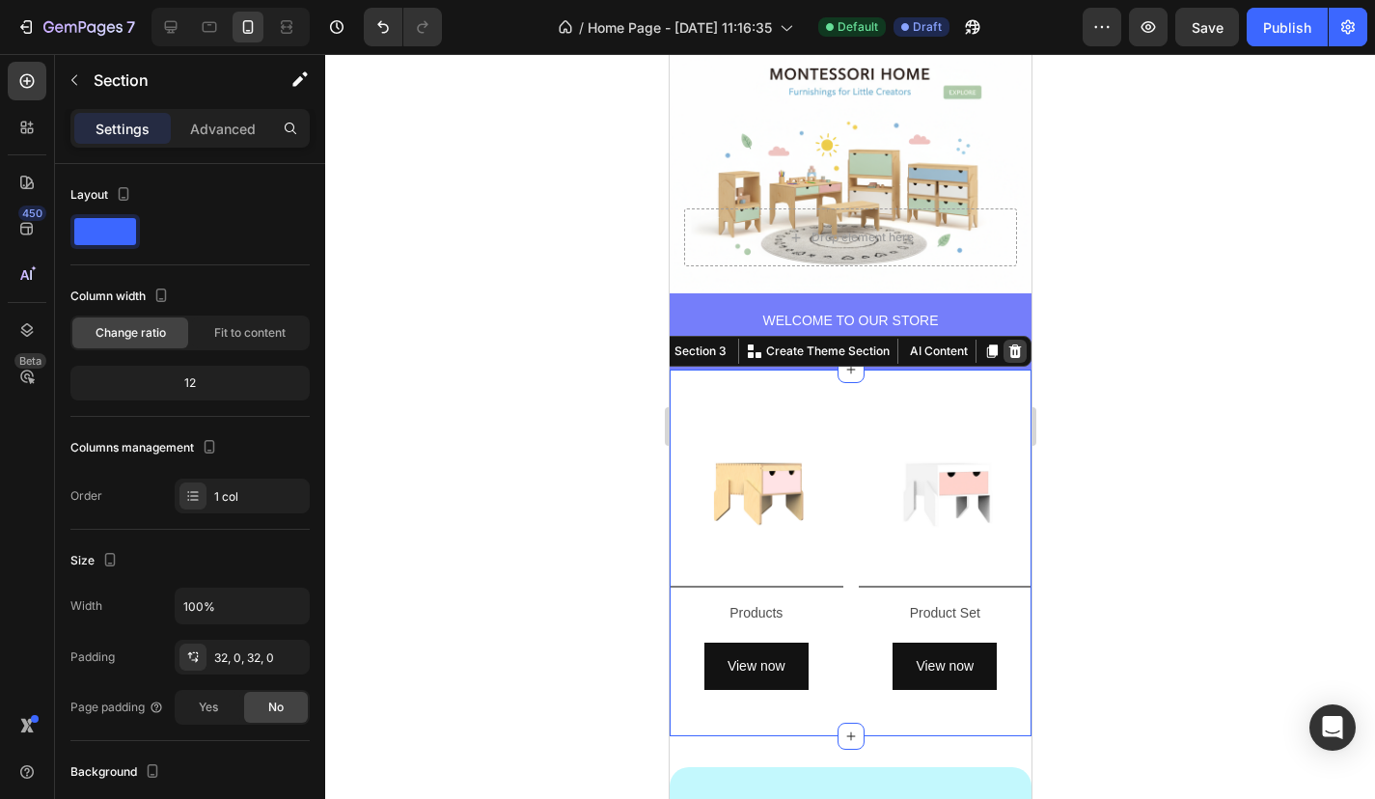
click at [1019, 352] on icon at bounding box center [1014, 351] width 13 height 14
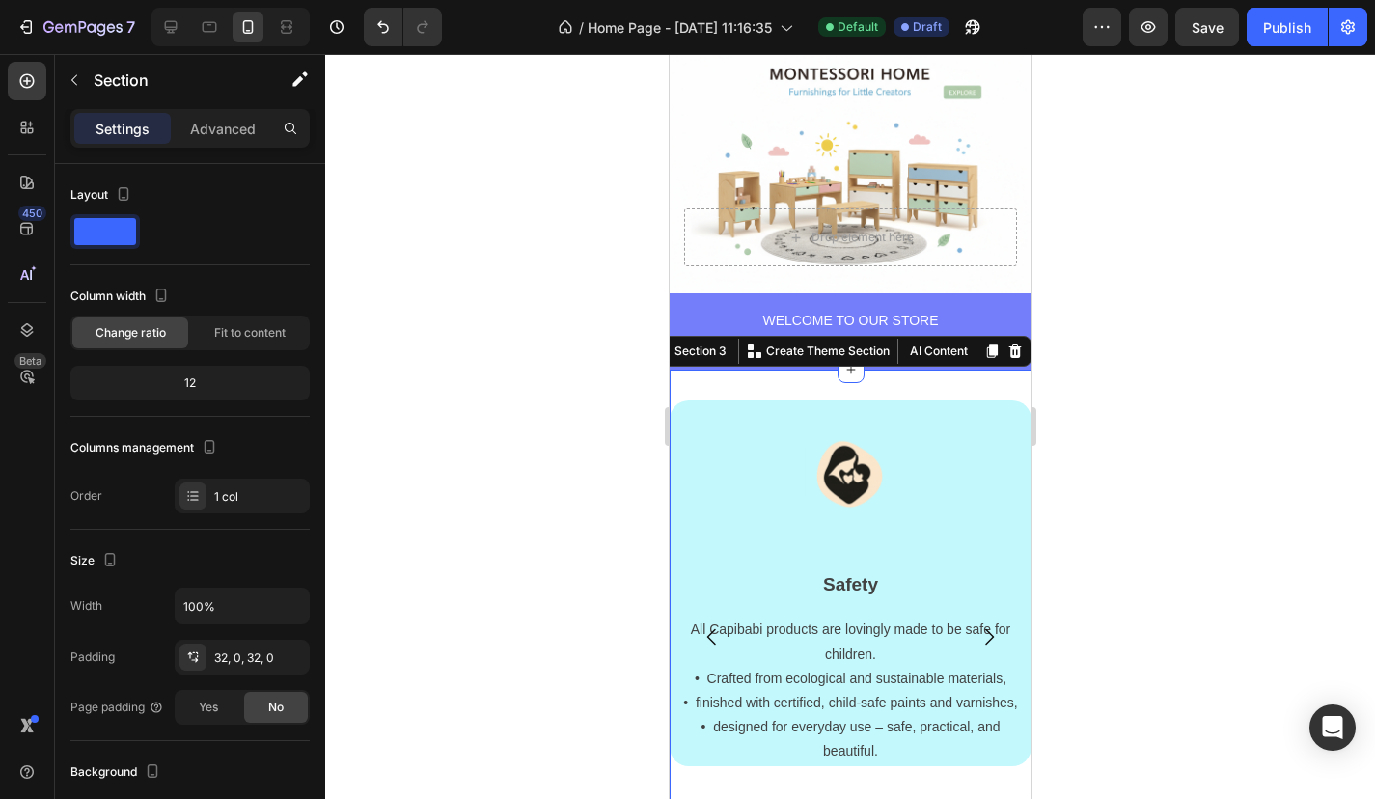
click at [914, 388] on div "Image Safety Text block All Capibabi products are lovingly made to be safe for …" at bounding box center [850, 644] width 362 height 549
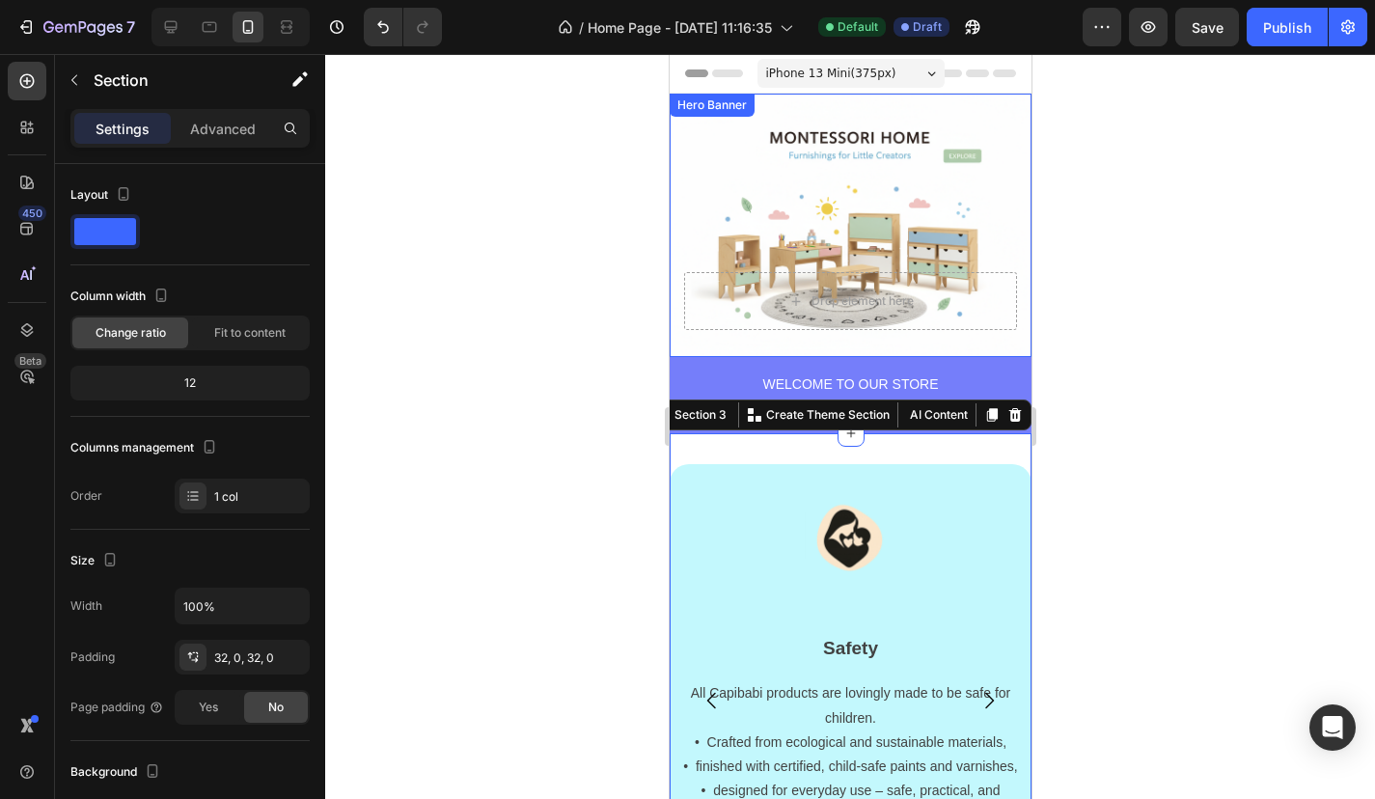
scroll to position [0, 0]
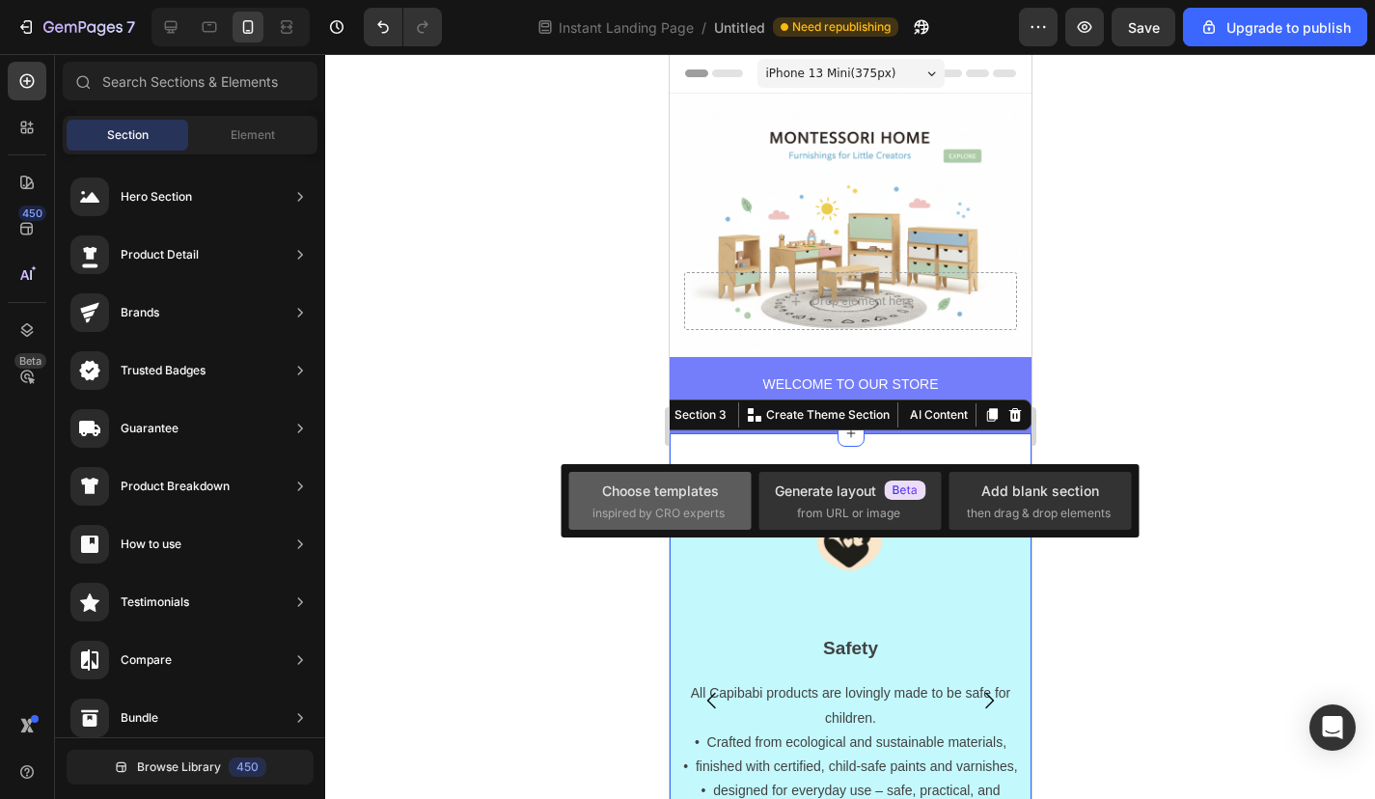
click at [583, 490] on div "Choose templates inspired by CRO experts" at bounding box center [660, 501] width 182 height 58
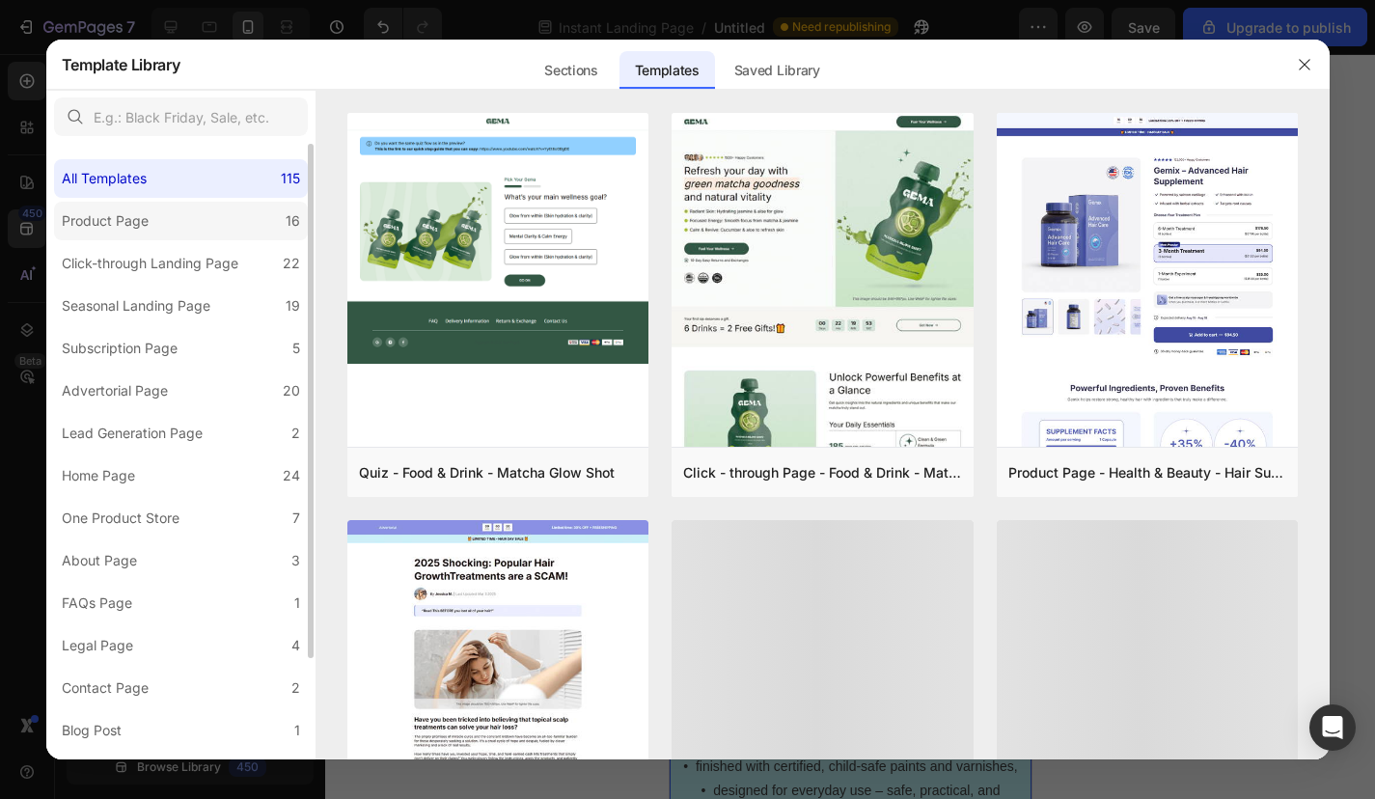
click at [196, 227] on label "Product Page 16" at bounding box center [181, 221] width 254 height 39
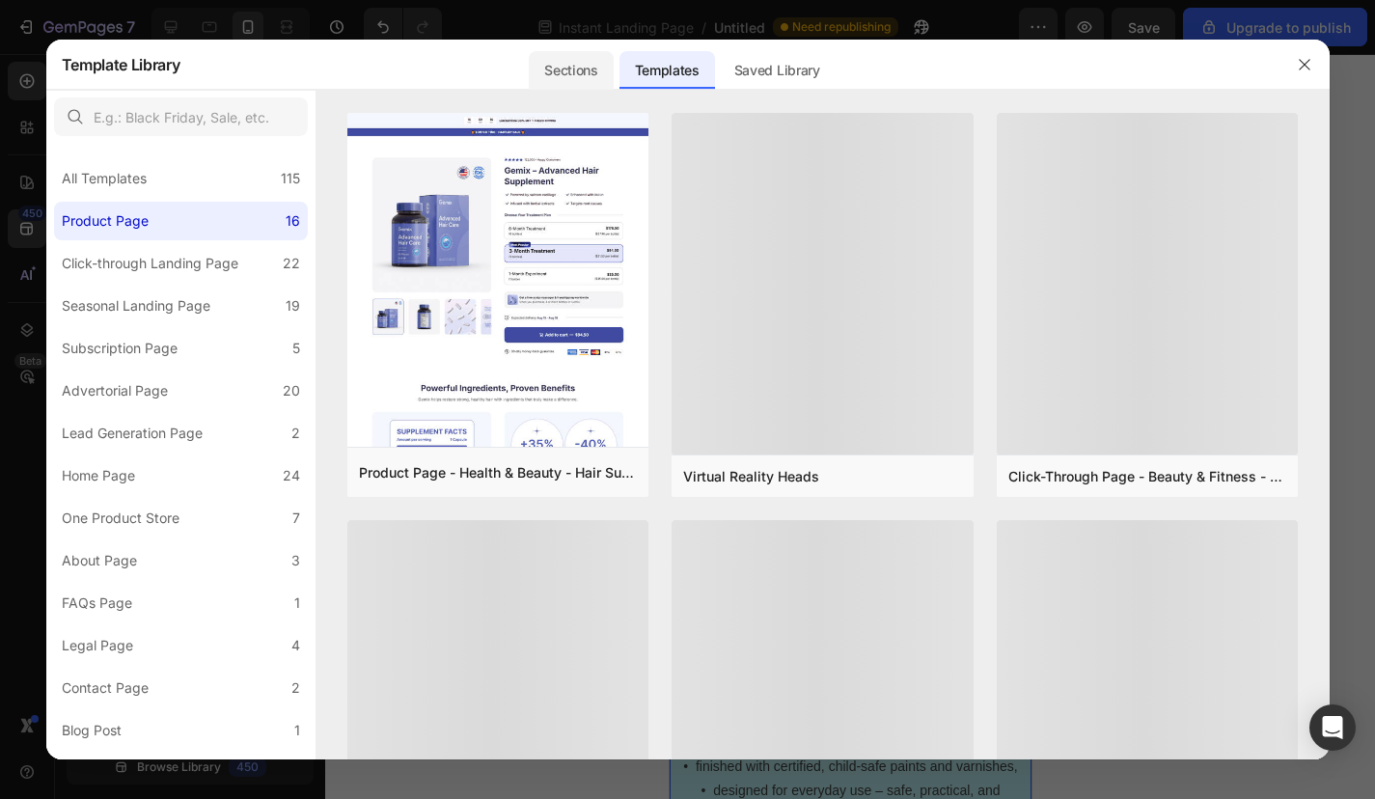
click at [572, 74] on div "Sections" at bounding box center [571, 70] width 84 height 39
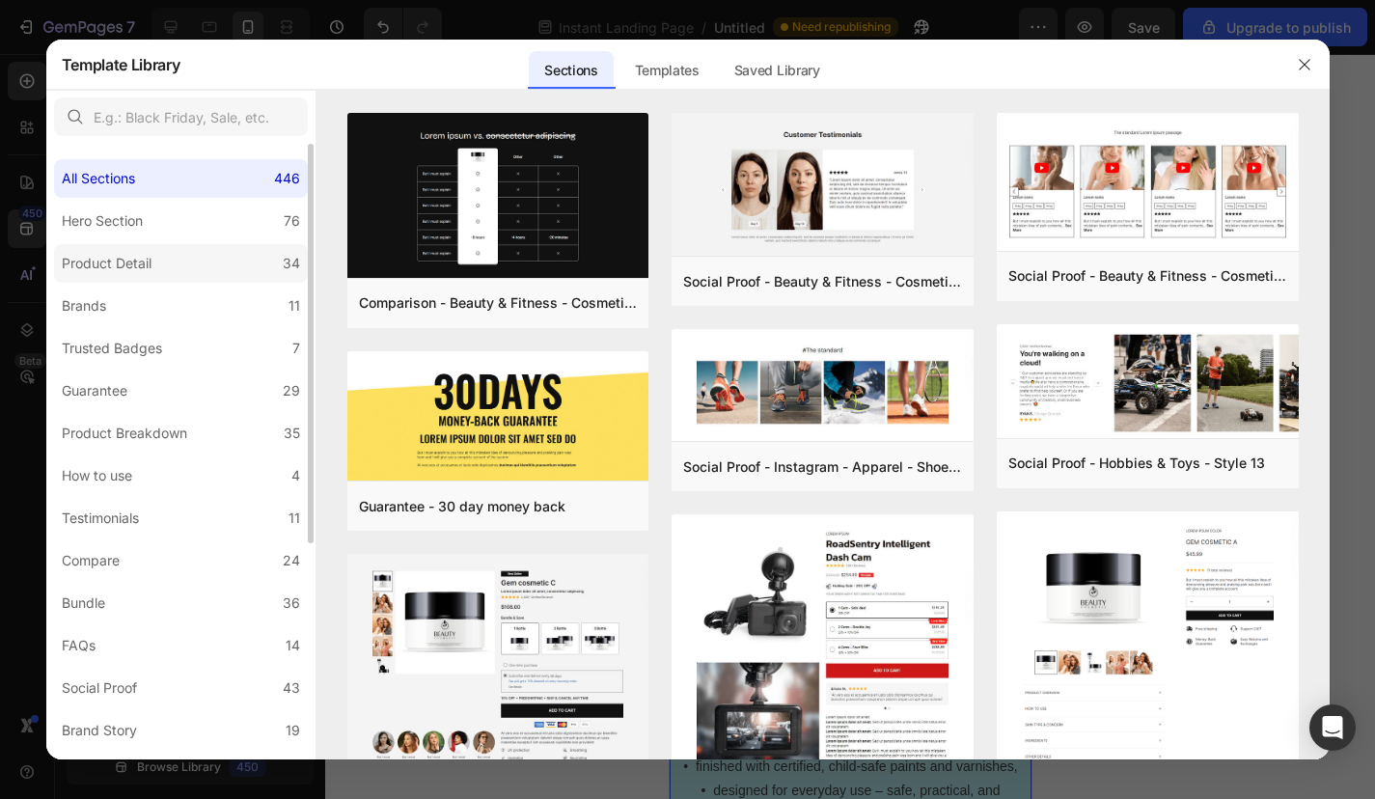
click at [127, 276] on label "Product Detail 34" at bounding box center [181, 263] width 254 height 39
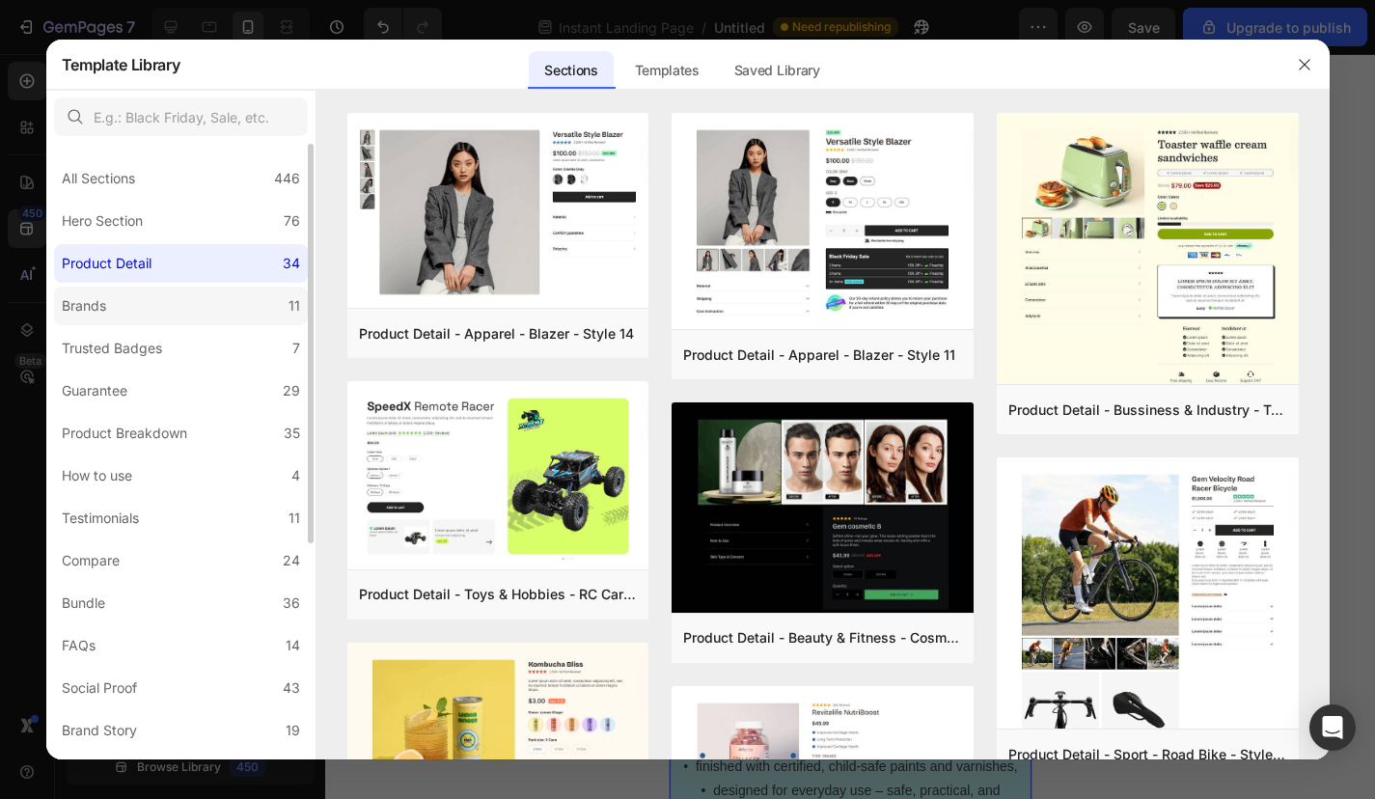
click at [111, 305] on div "Brands" at bounding box center [88, 305] width 52 height 23
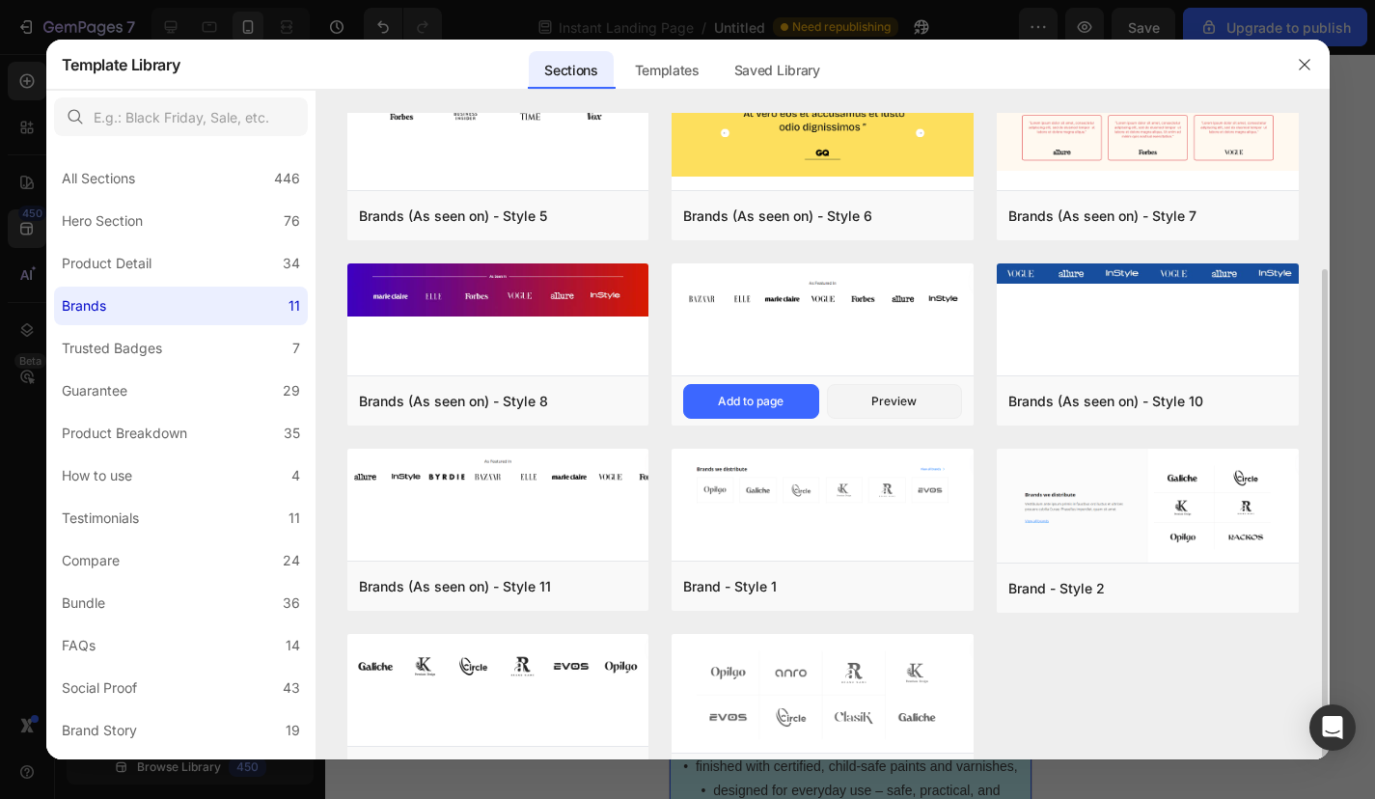
scroll to position [102, 0]
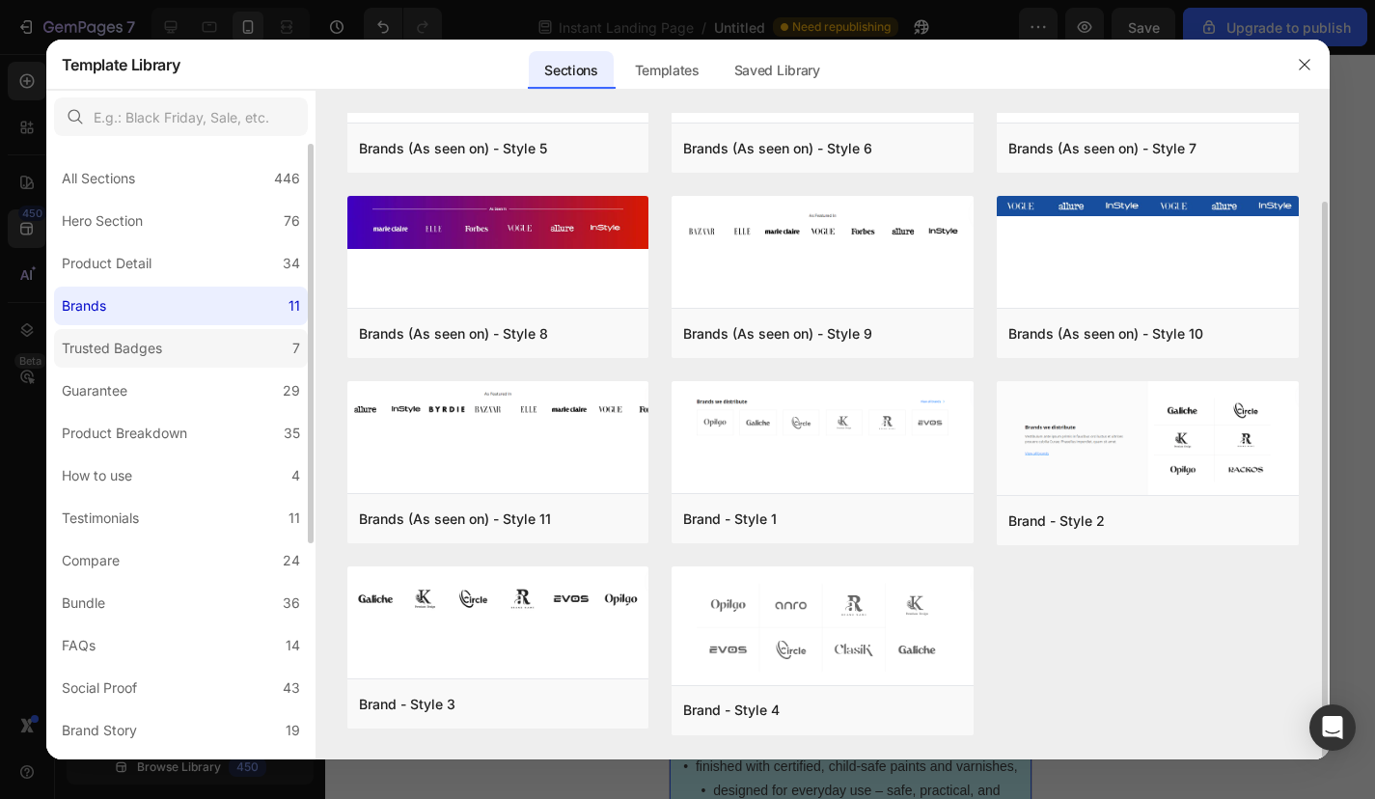
click at [213, 337] on label "Trusted Badges 7" at bounding box center [181, 348] width 254 height 39
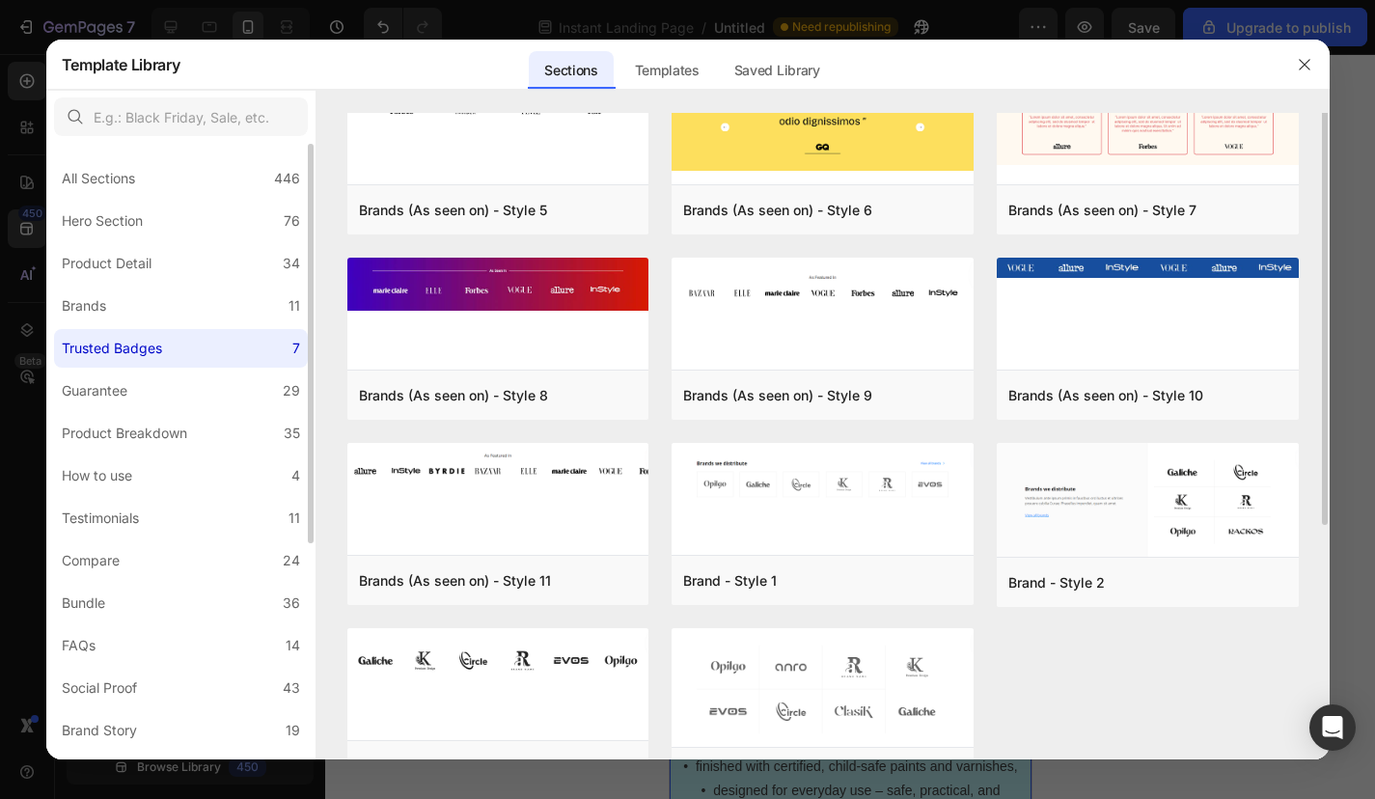
scroll to position [0, 0]
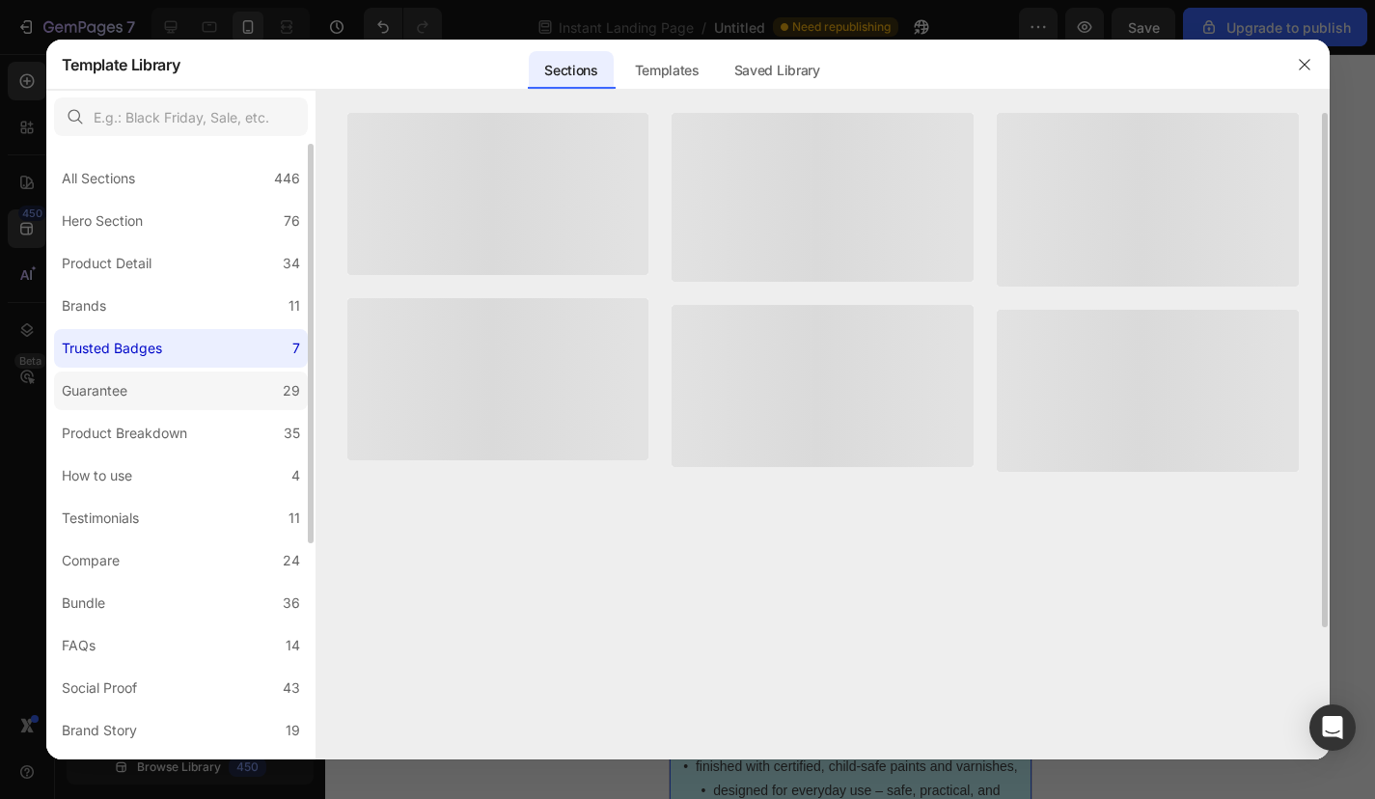
click at [179, 394] on label "Guarantee 29" at bounding box center [181, 390] width 254 height 39
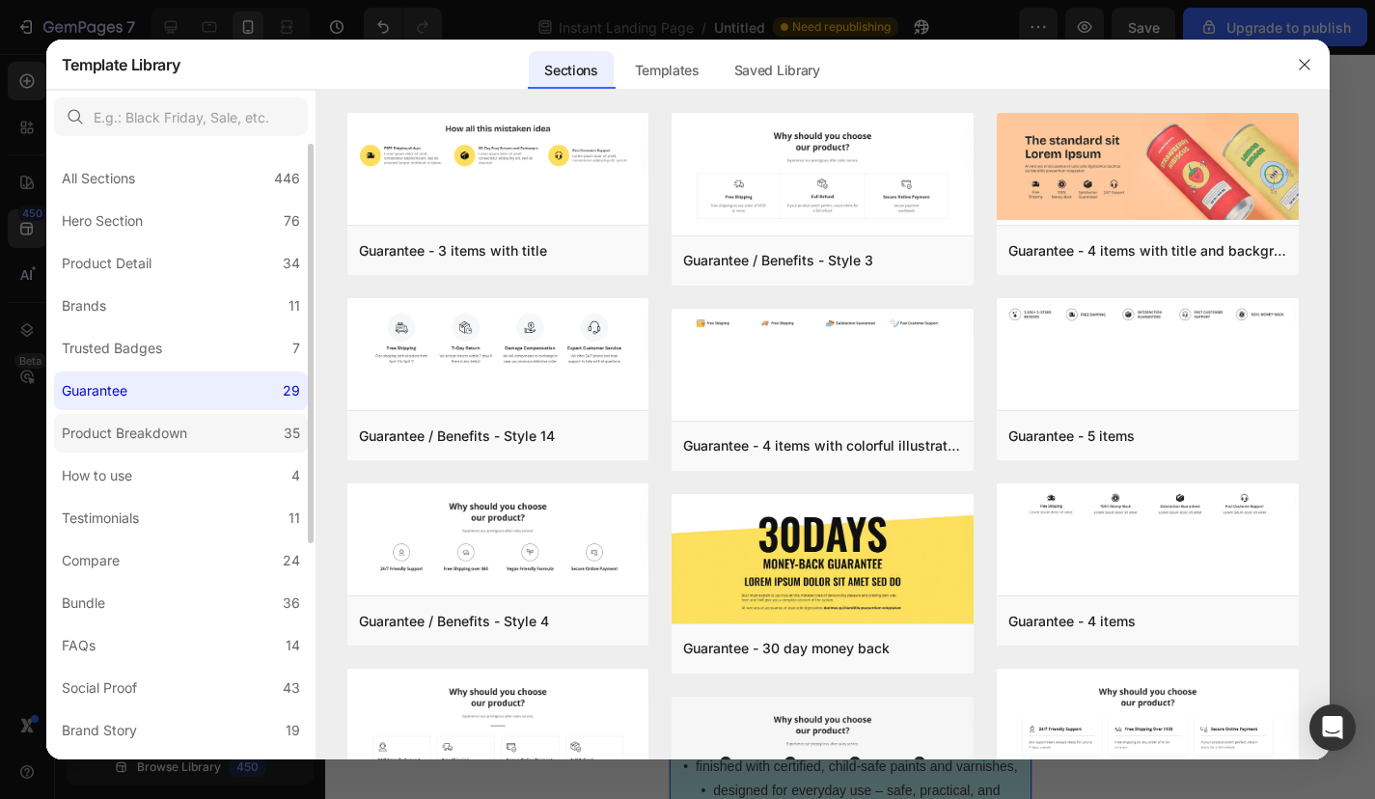
click at [174, 428] on div "Product Breakdown" at bounding box center [124, 433] width 125 height 23
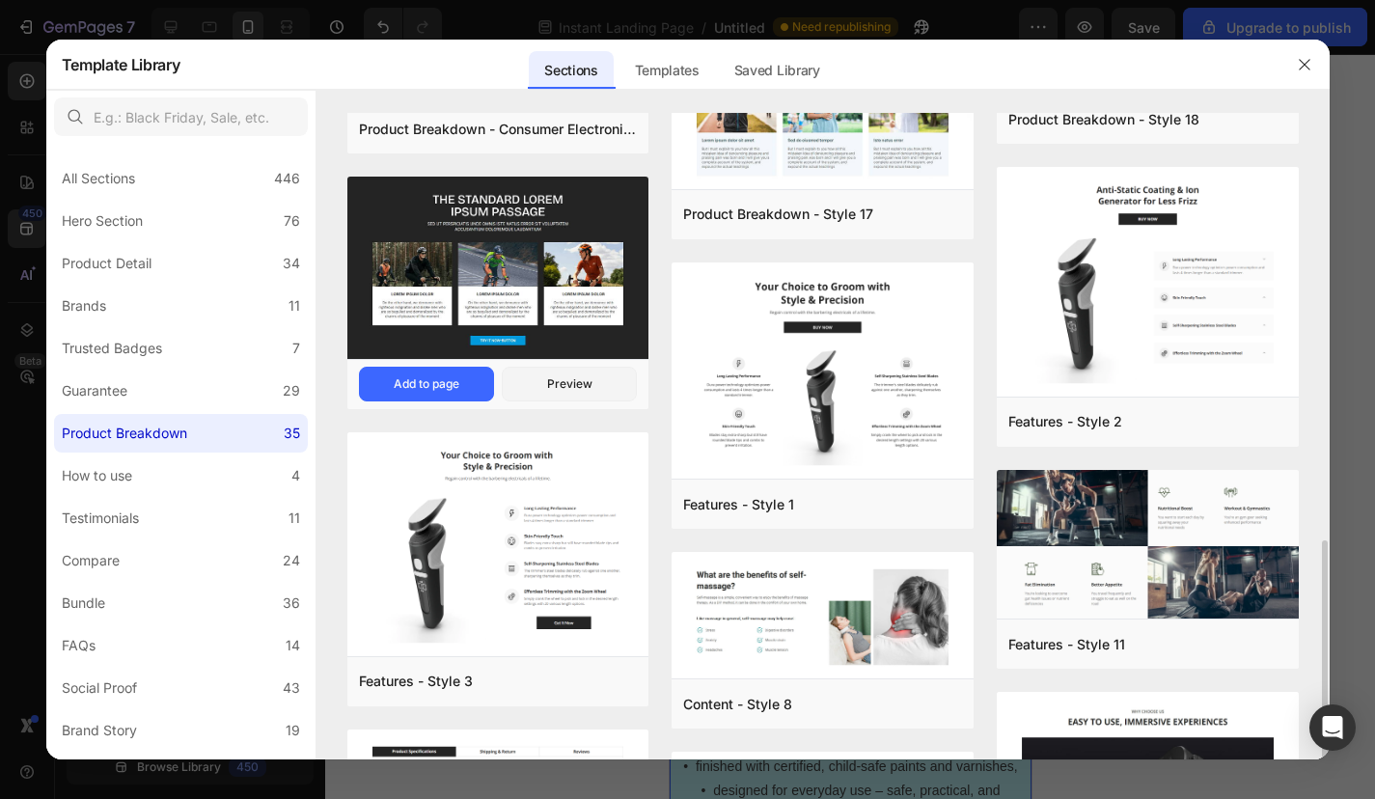
scroll to position [589, 0]
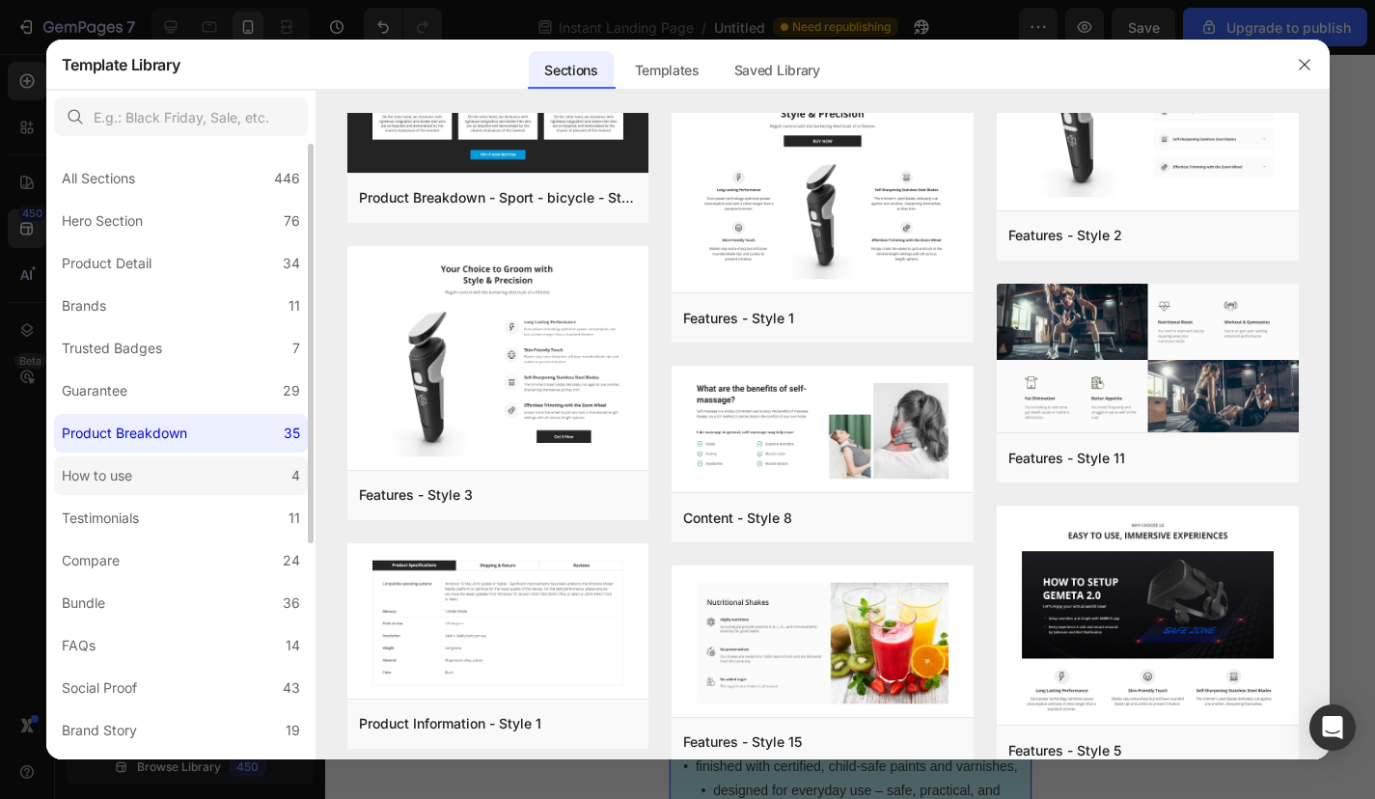
click at [233, 465] on label "How to use 4" at bounding box center [181, 475] width 254 height 39
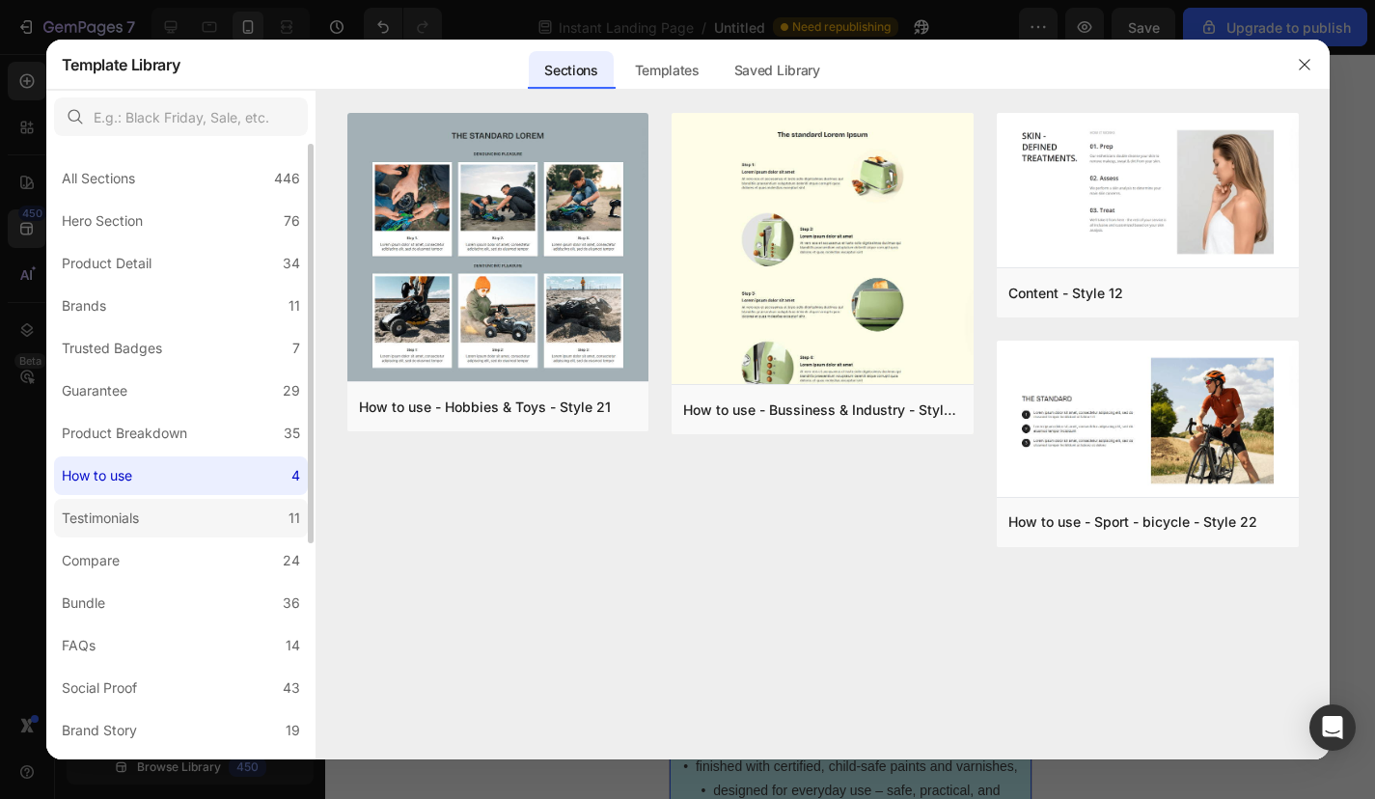
click at [185, 515] on label "Testimonials 11" at bounding box center [181, 518] width 254 height 39
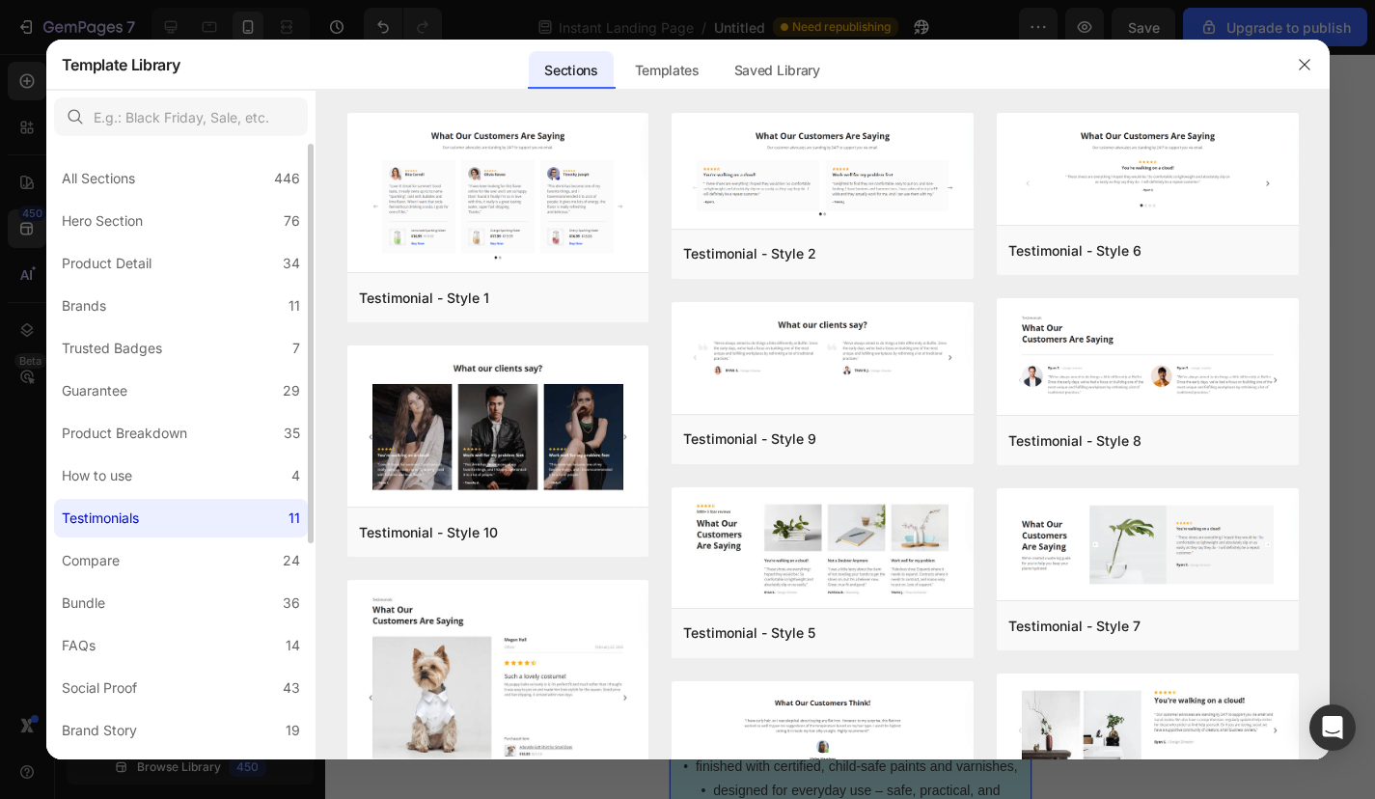
click at [163, 532] on label "Testimonials 11" at bounding box center [181, 518] width 254 height 39
click at [154, 544] on label "Compare 24" at bounding box center [181, 560] width 254 height 39
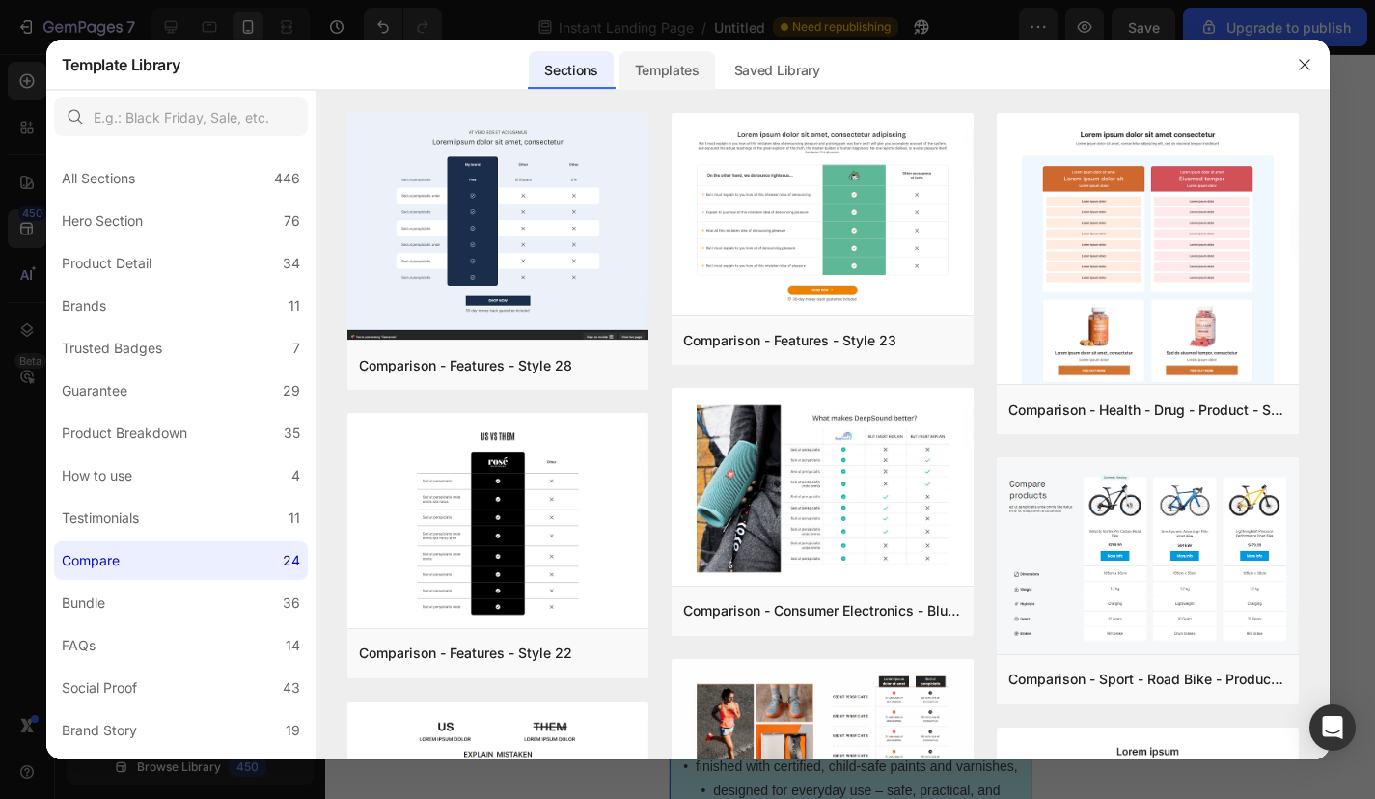
click at [646, 65] on div "Templates" at bounding box center [667, 70] width 96 height 39
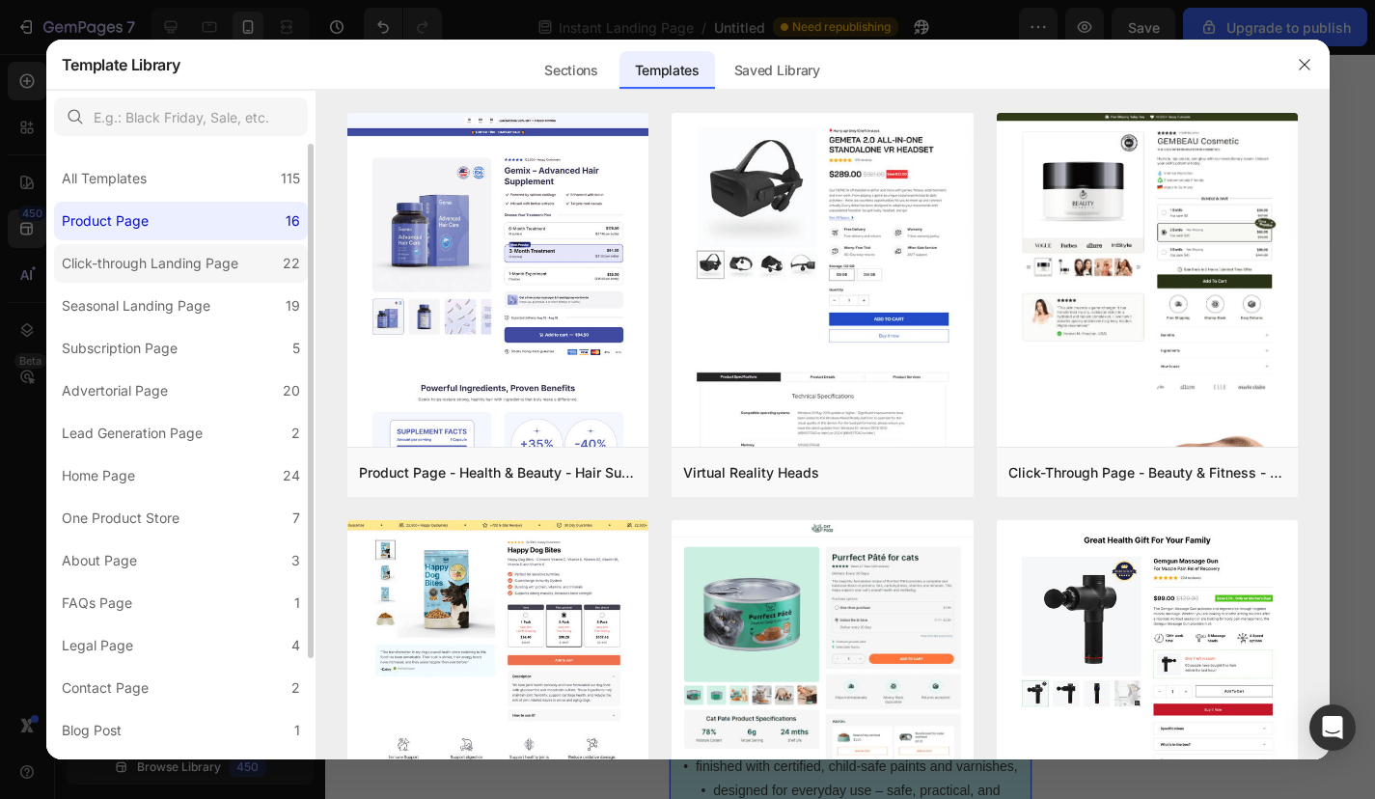
click at [185, 260] on div "Click-through Landing Page" at bounding box center [150, 263] width 177 height 23
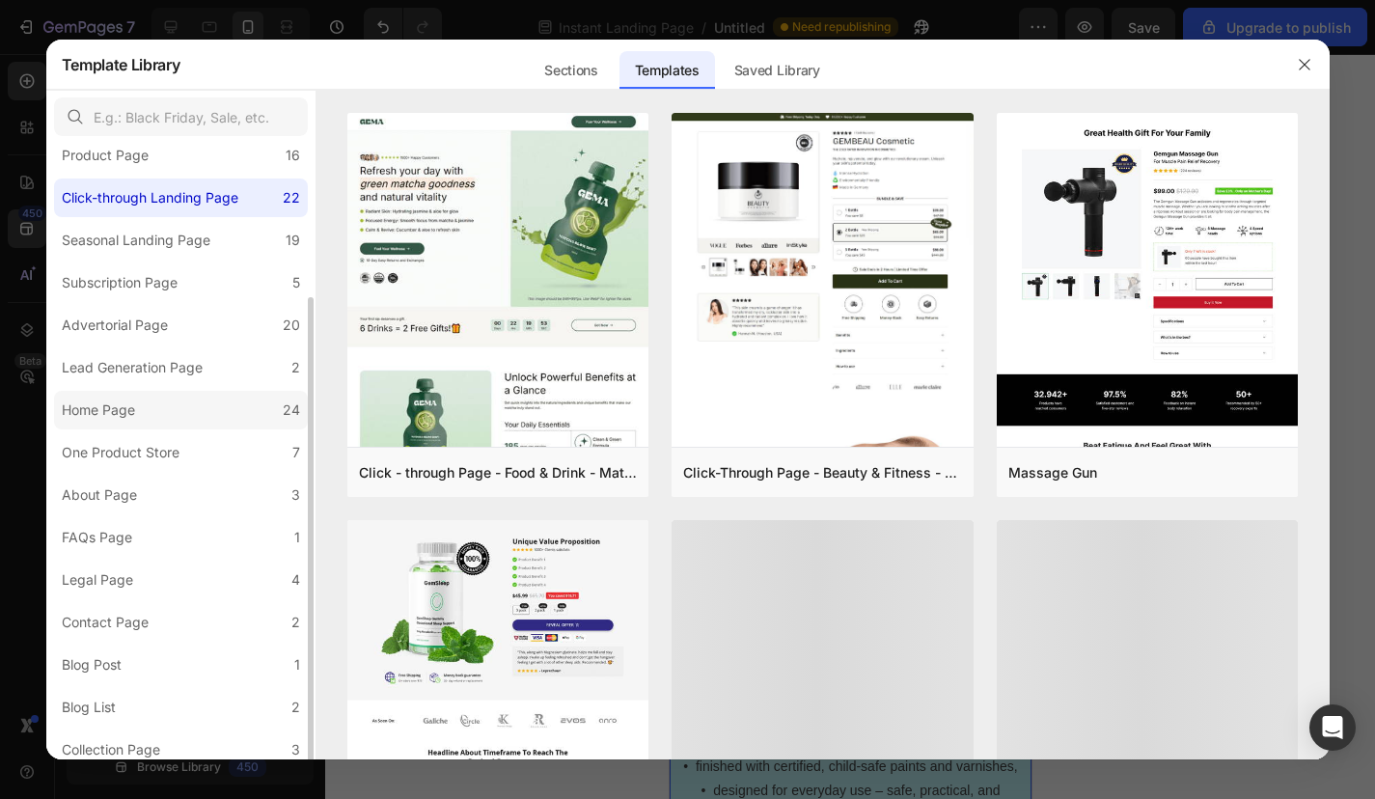
scroll to position [119, 0]
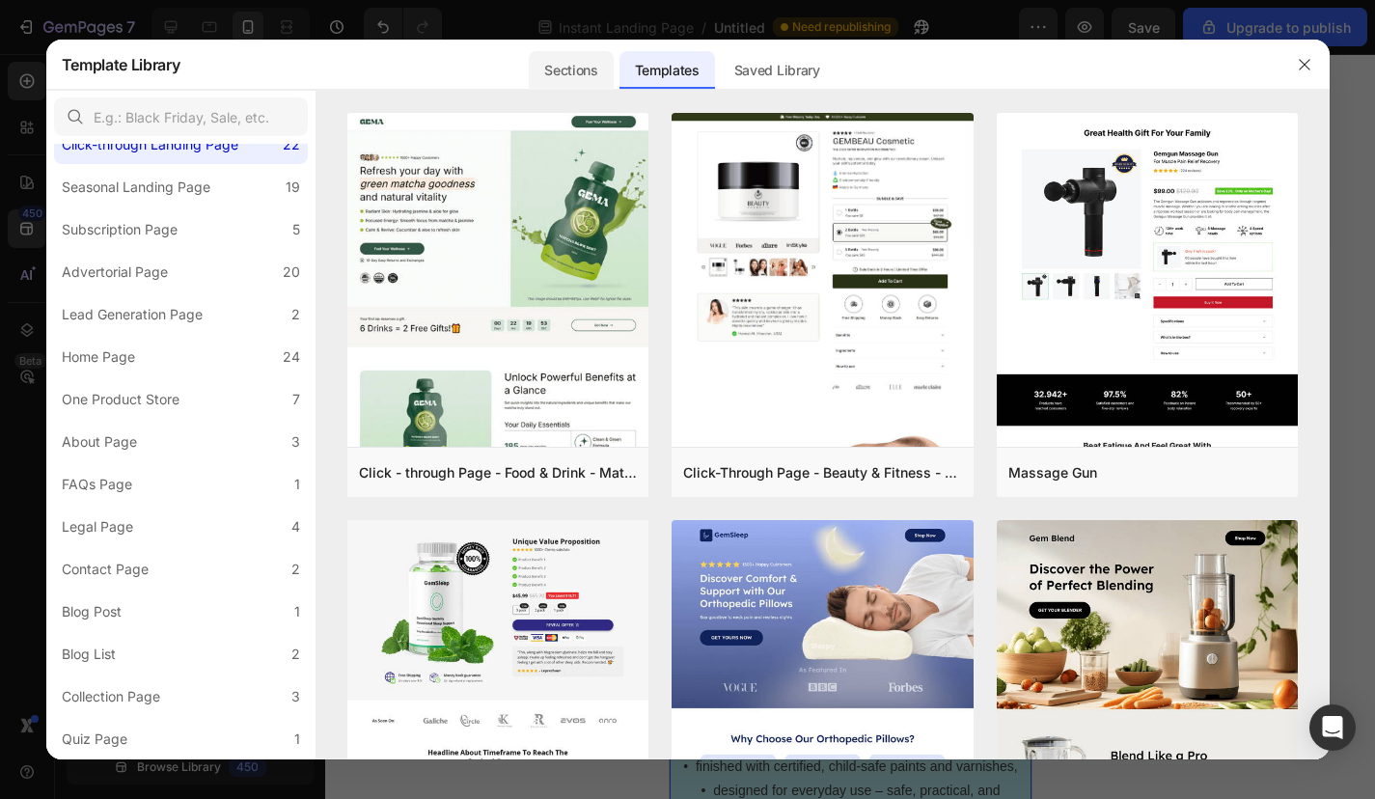
click at [592, 66] on div "Sections" at bounding box center [571, 70] width 84 height 39
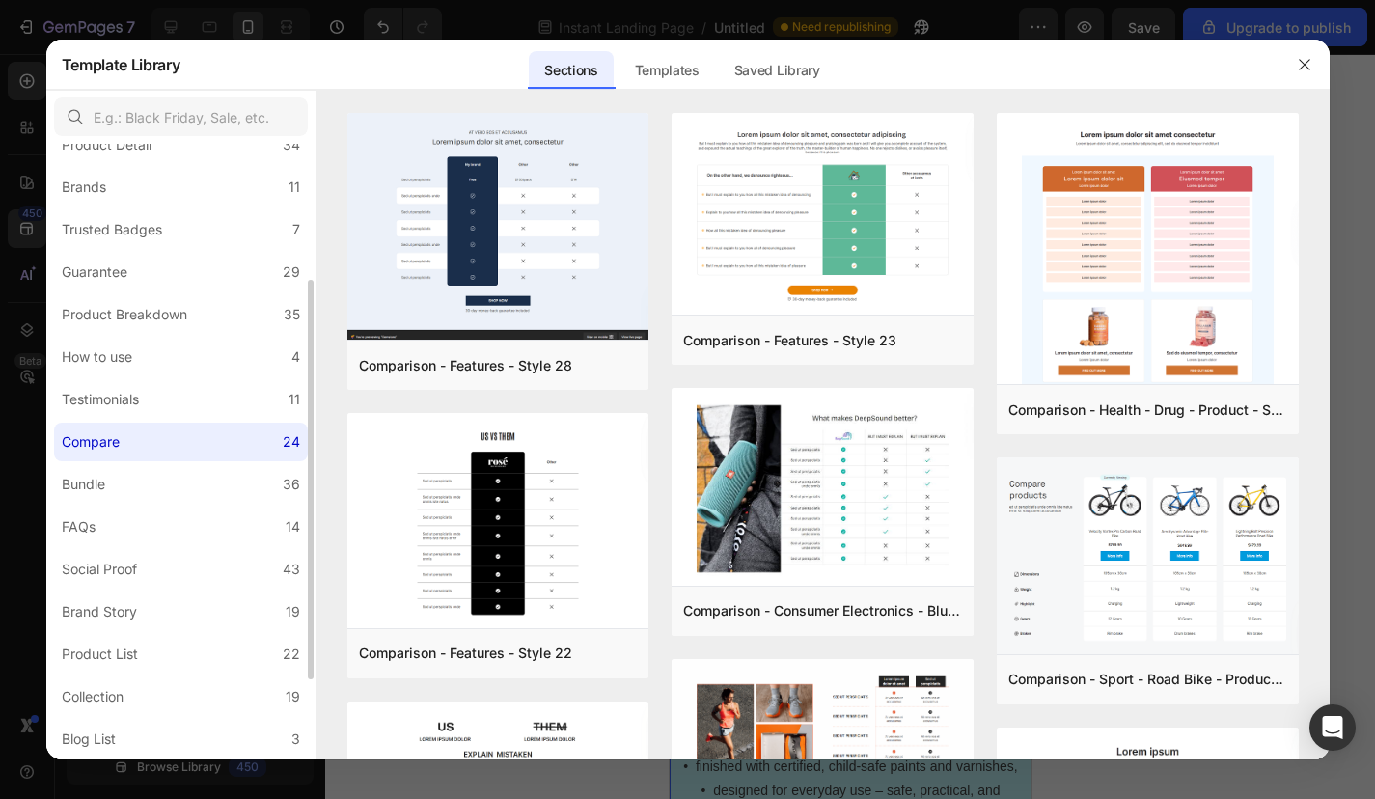
scroll to position [244, 0]
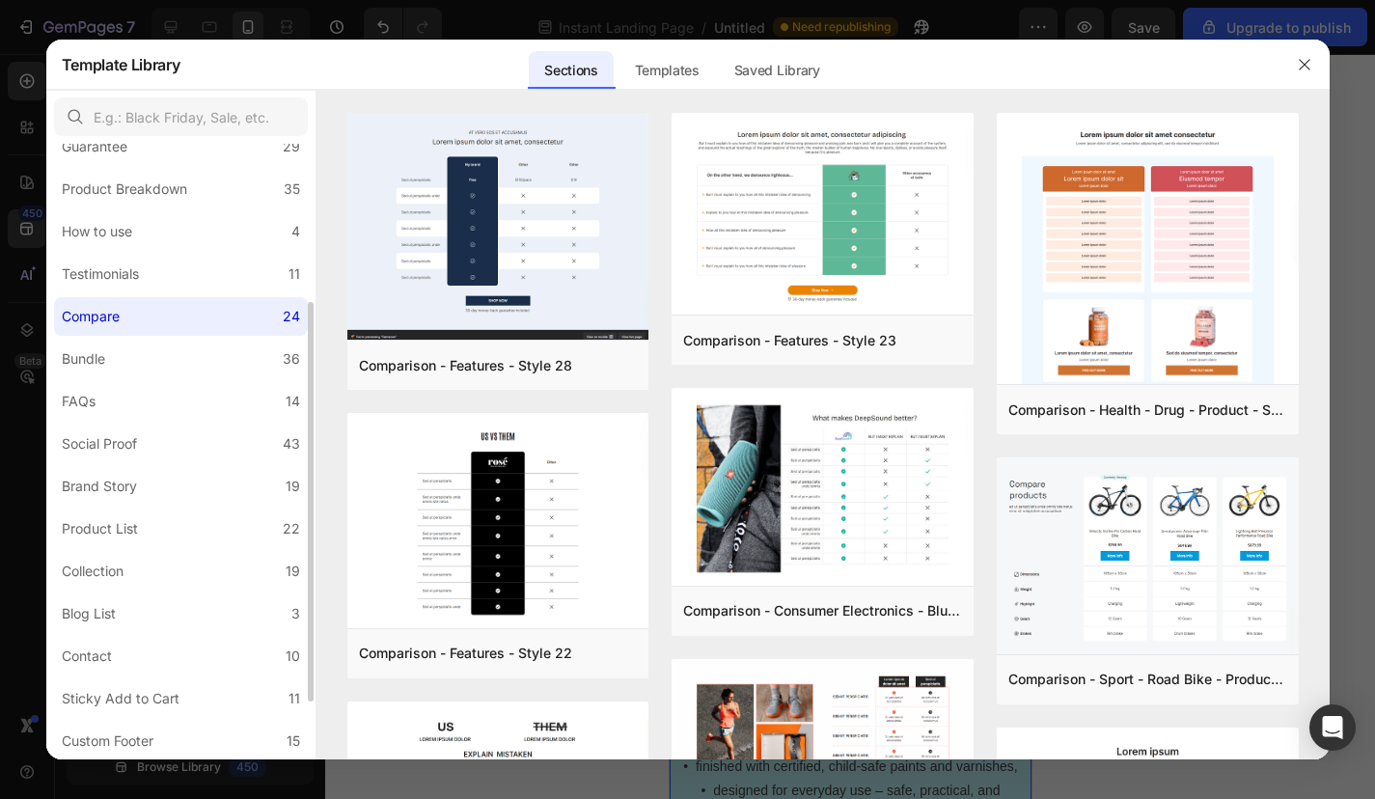
click at [154, 592] on div "All Sections 446 Hero Section 76 Product Detail 34 Brands 11 Trusted Badges 7 G…" at bounding box center [180, 373] width 269 height 946
click at [142, 611] on label "Blog List 3" at bounding box center [181, 613] width 254 height 39
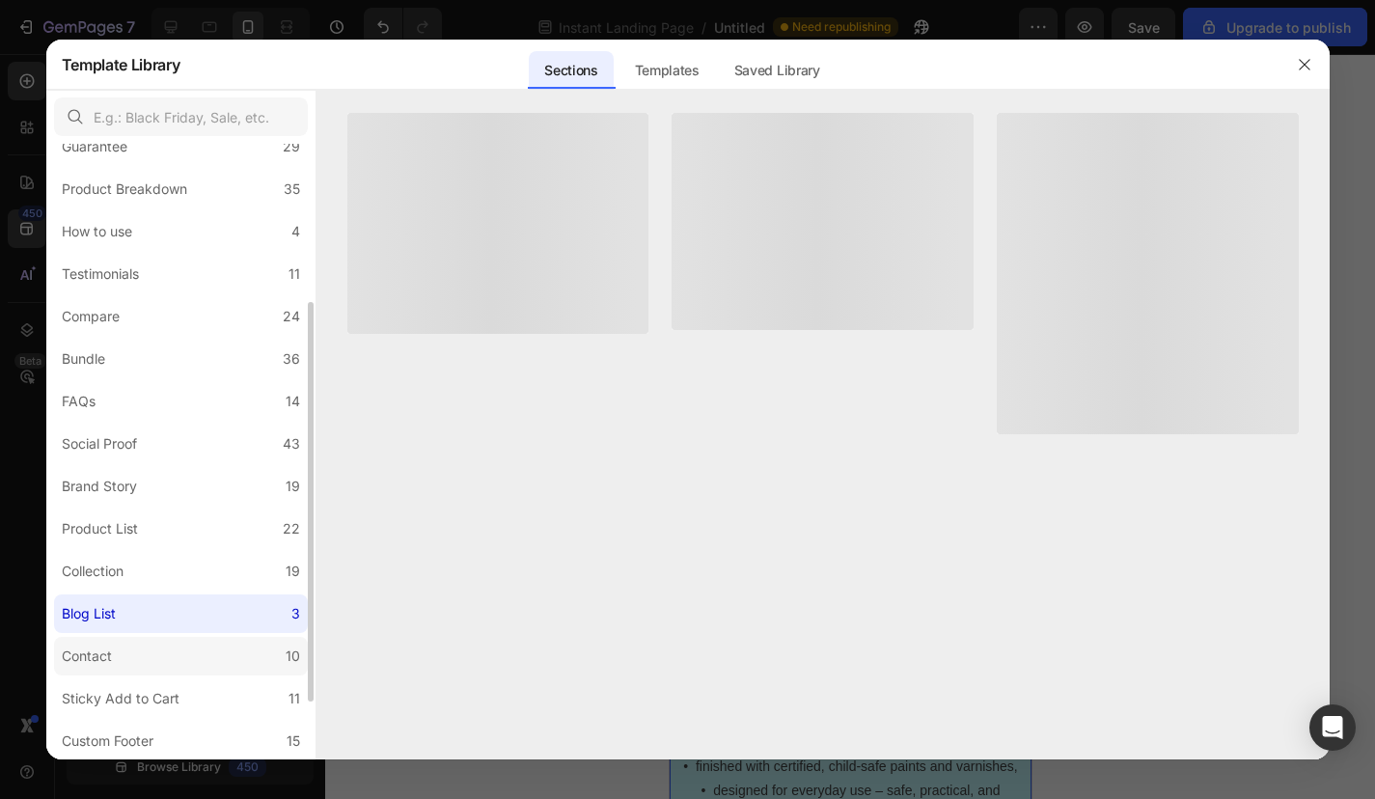
click at [131, 652] on label "Contact 10" at bounding box center [181, 656] width 254 height 39
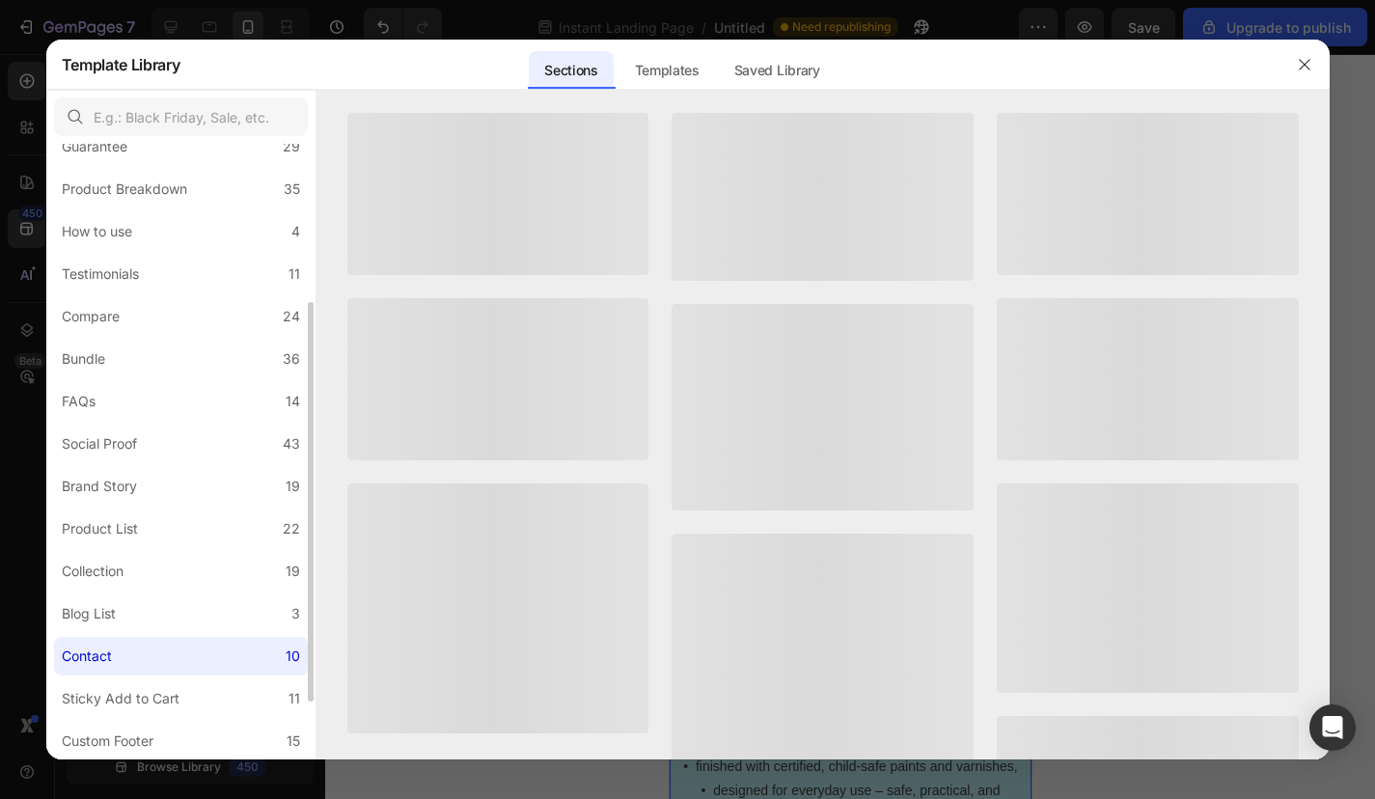
scroll to position [331, 0]
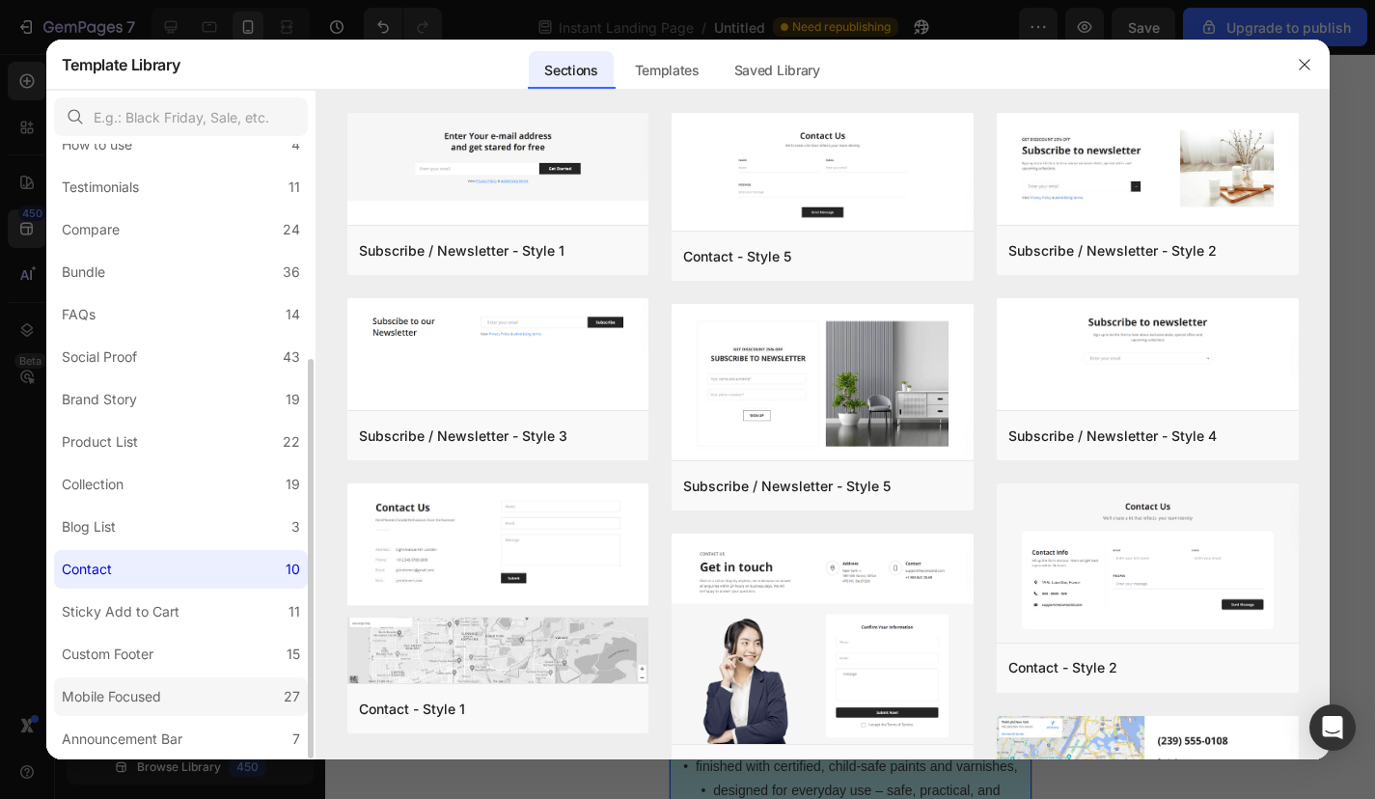
click at [127, 704] on div "Mobile Focused" at bounding box center [111, 696] width 99 height 23
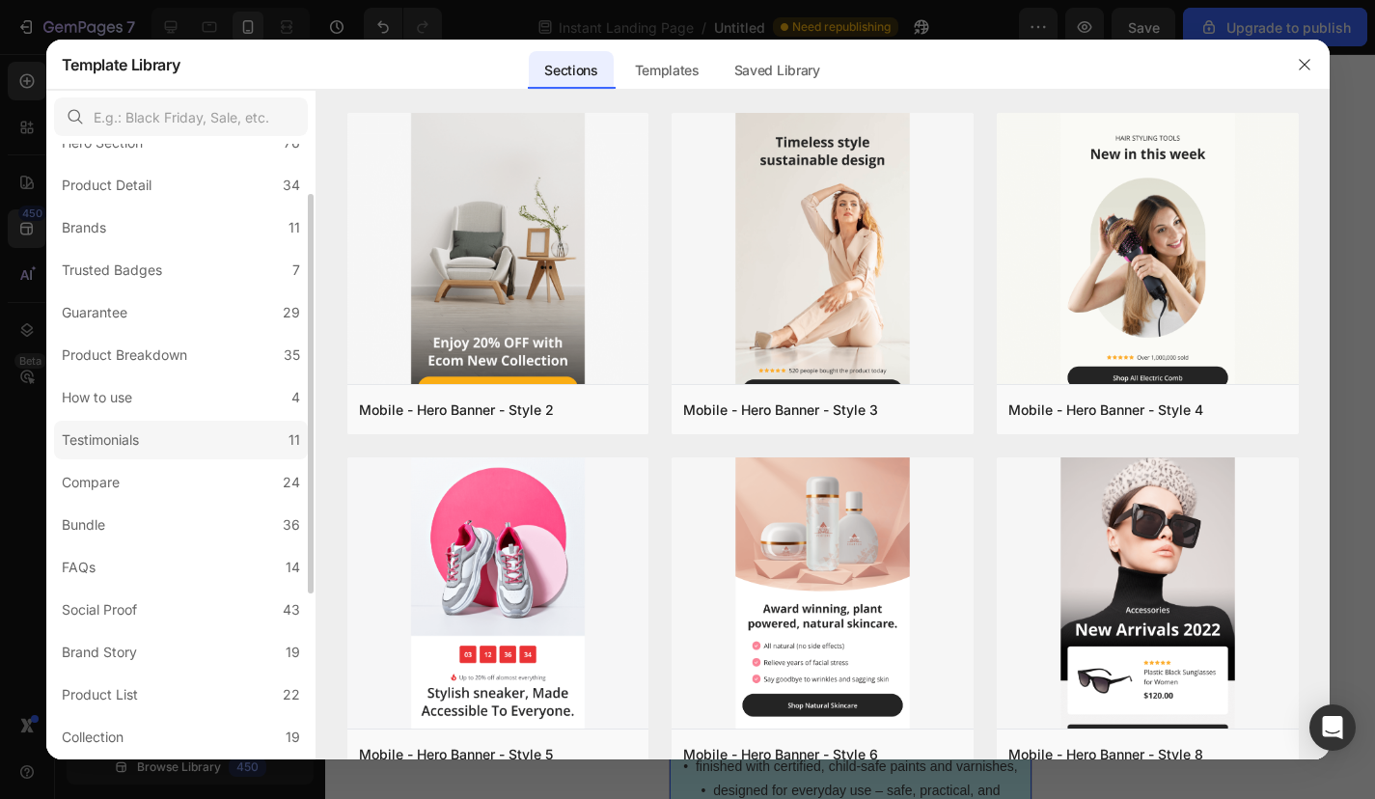
scroll to position [0, 0]
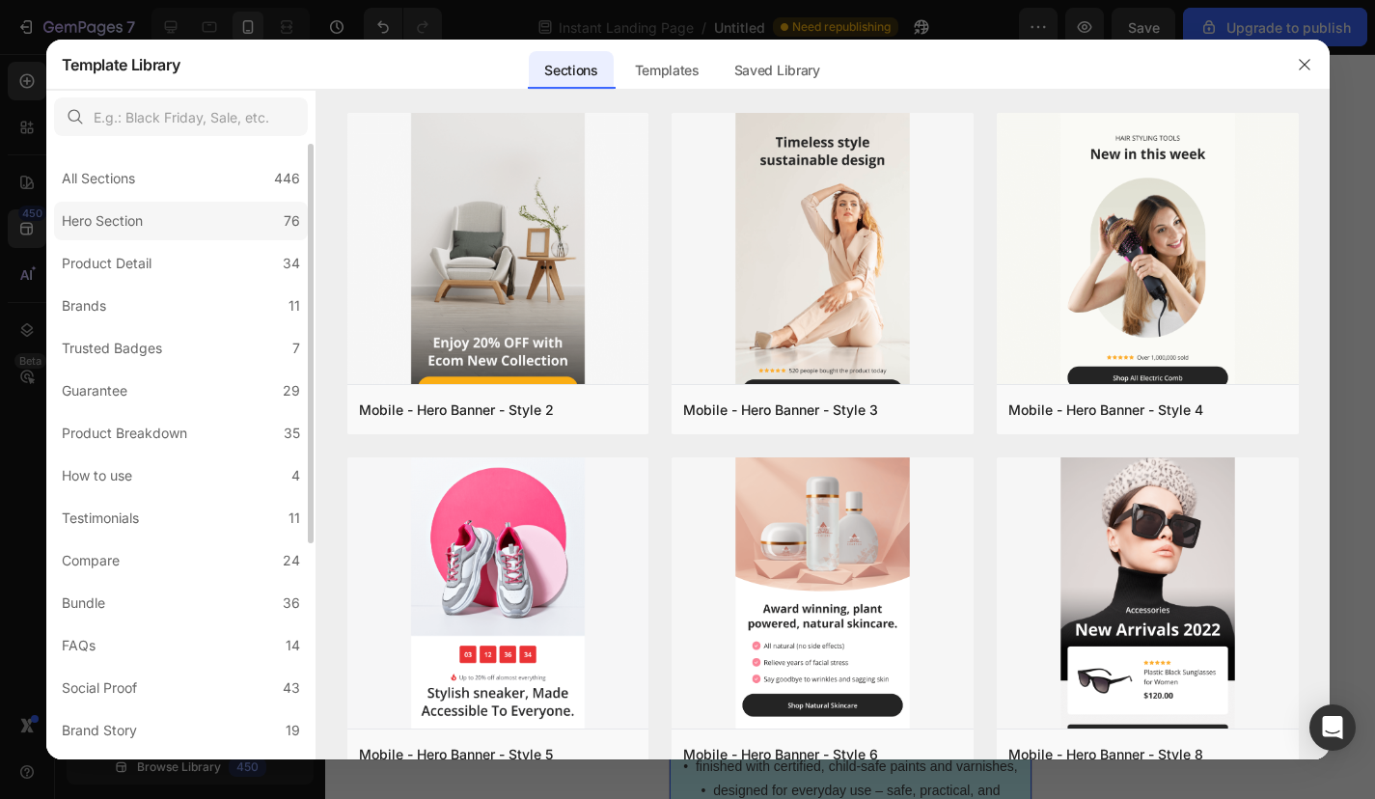
click at [155, 212] on label "Hero Section 76" at bounding box center [181, 221] width 254 height 39
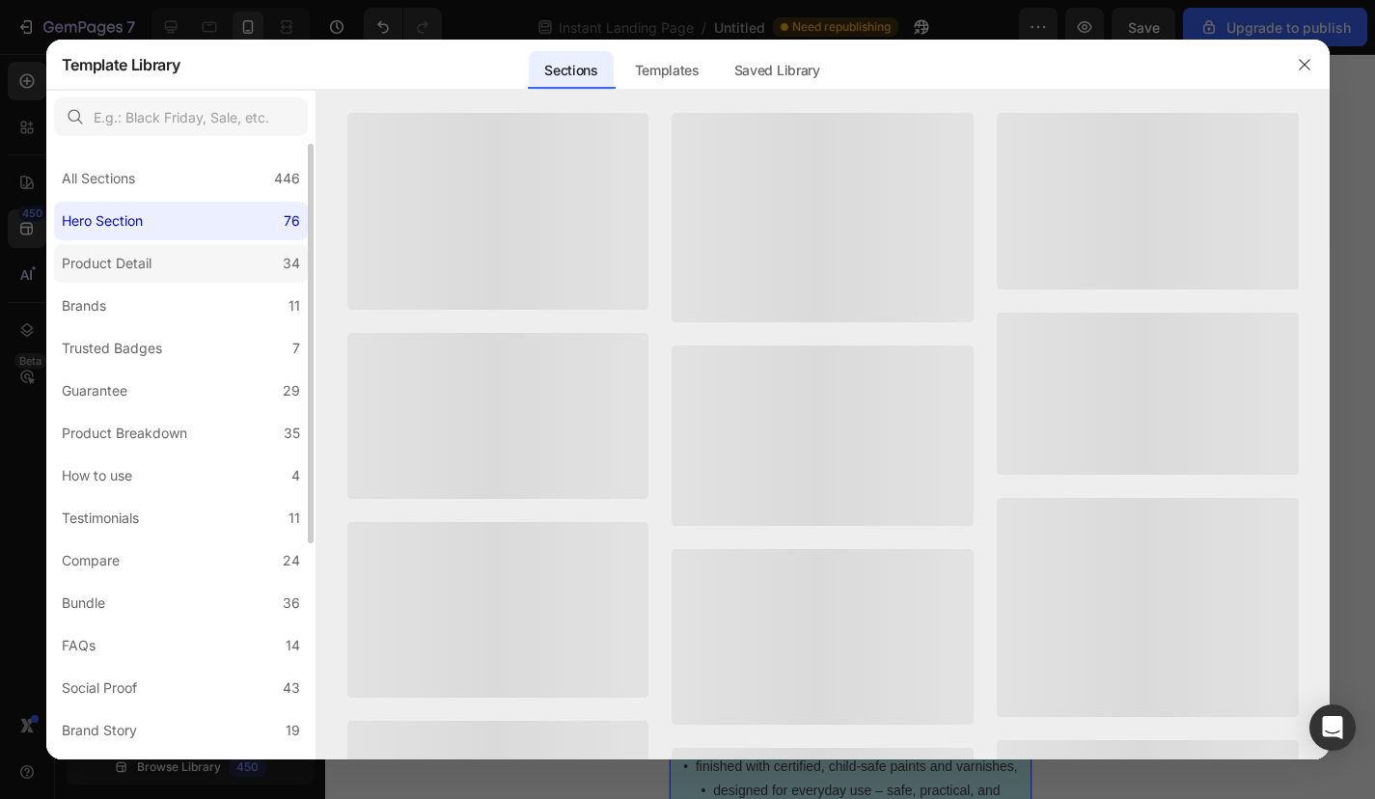
click at [139, 256] on div "Product Detail" at bounding box center [107, 263] width 90 height 23
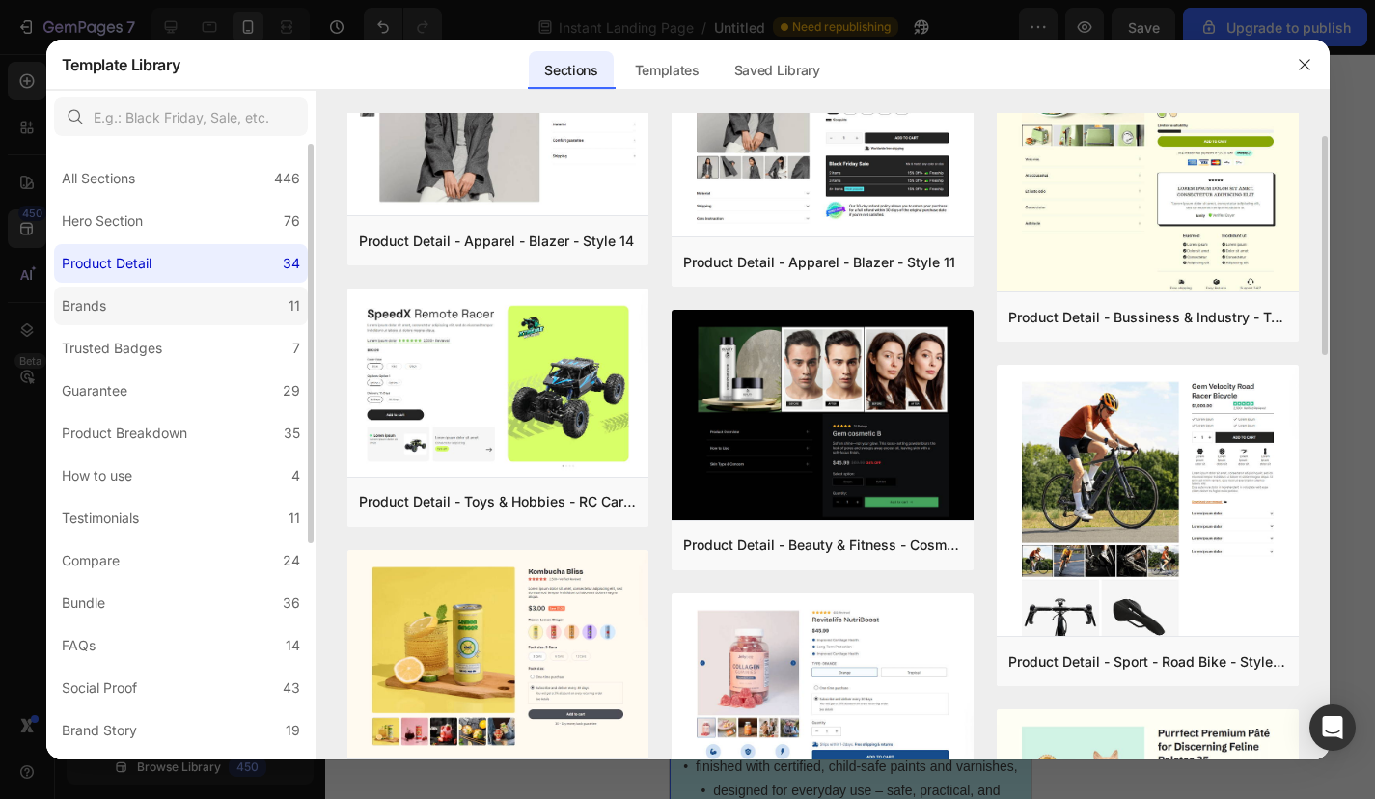
scroll to position [95, 0]
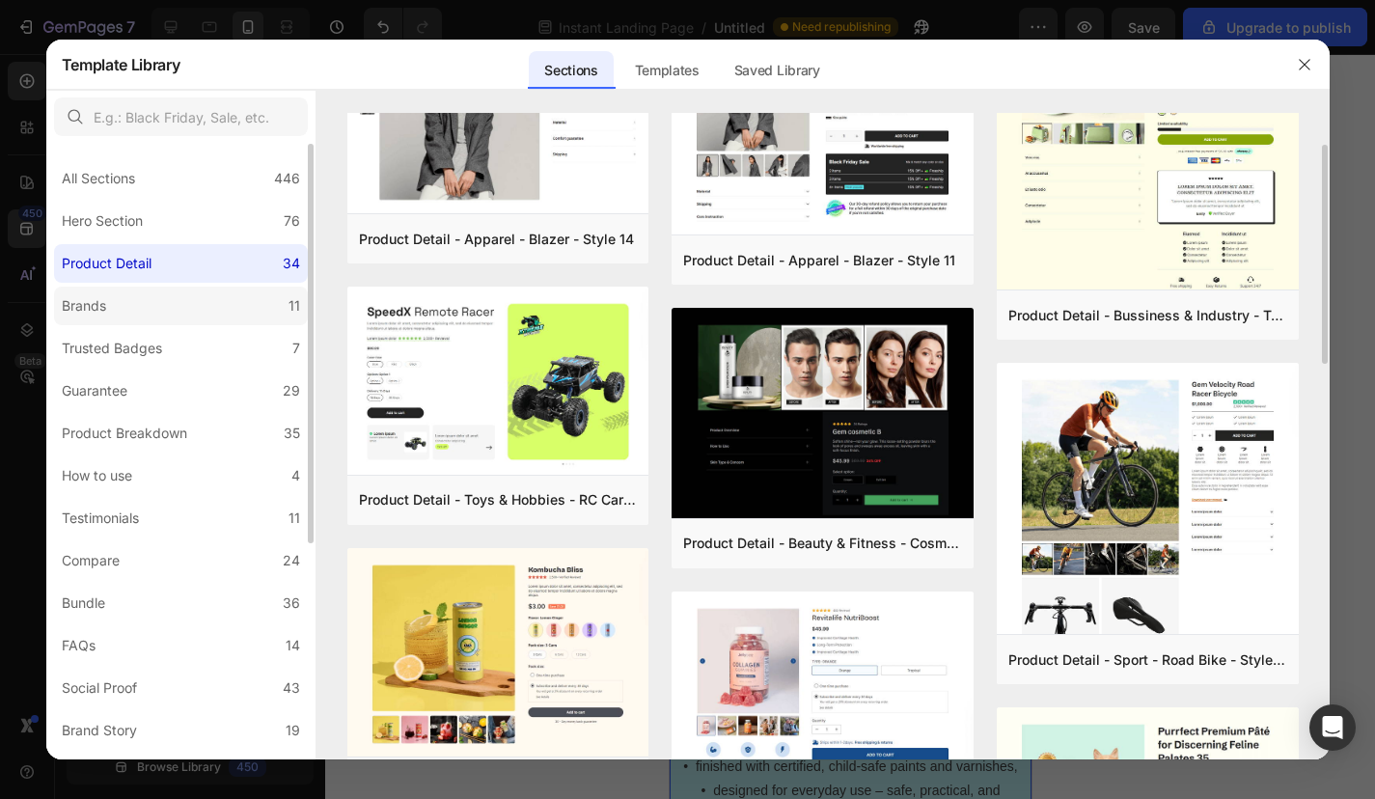
click at [172, 312] on label "Brands 11" at bounding box center [181, 306] width 254 height 39
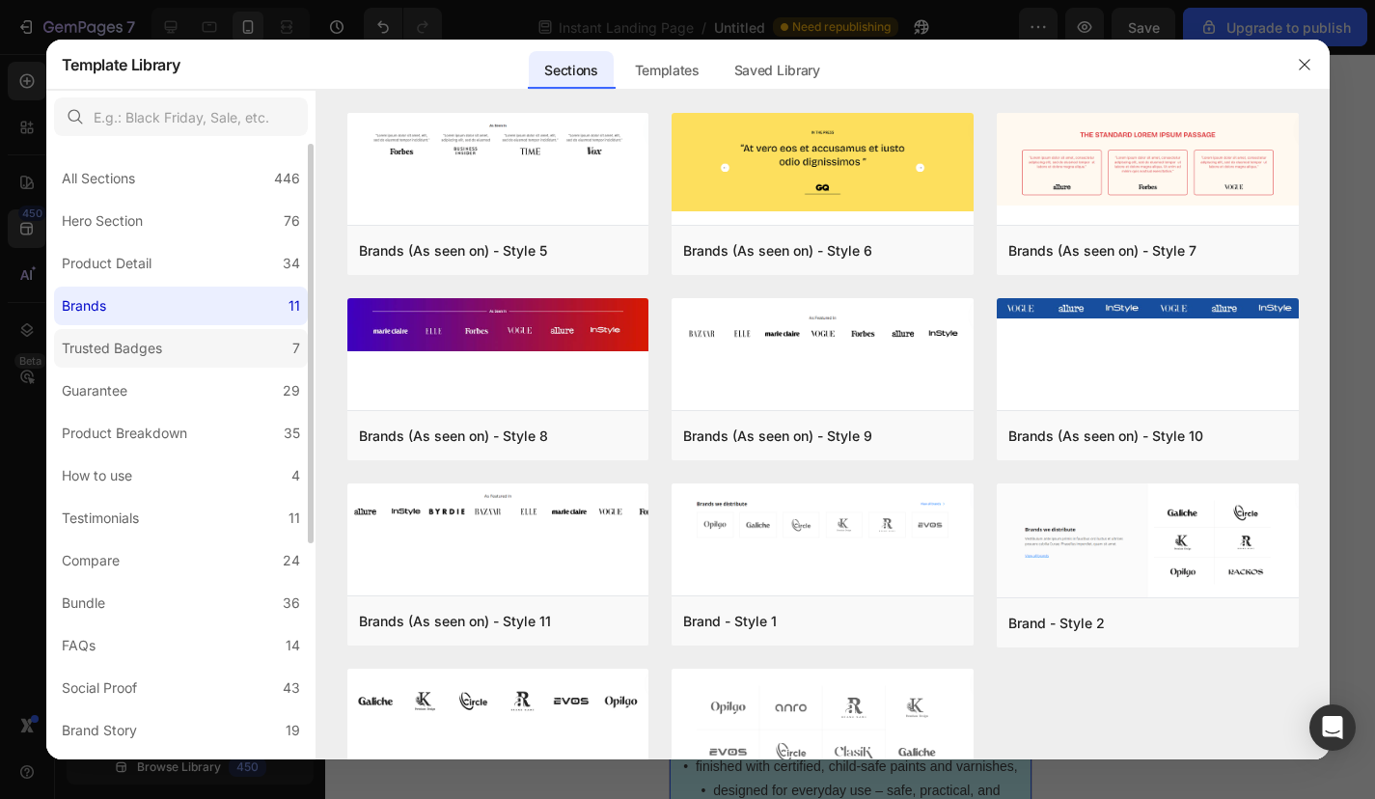
click at [184, 349] on label "Trusted Badges 7" at bounding box center [181, 348] width 254 height 39
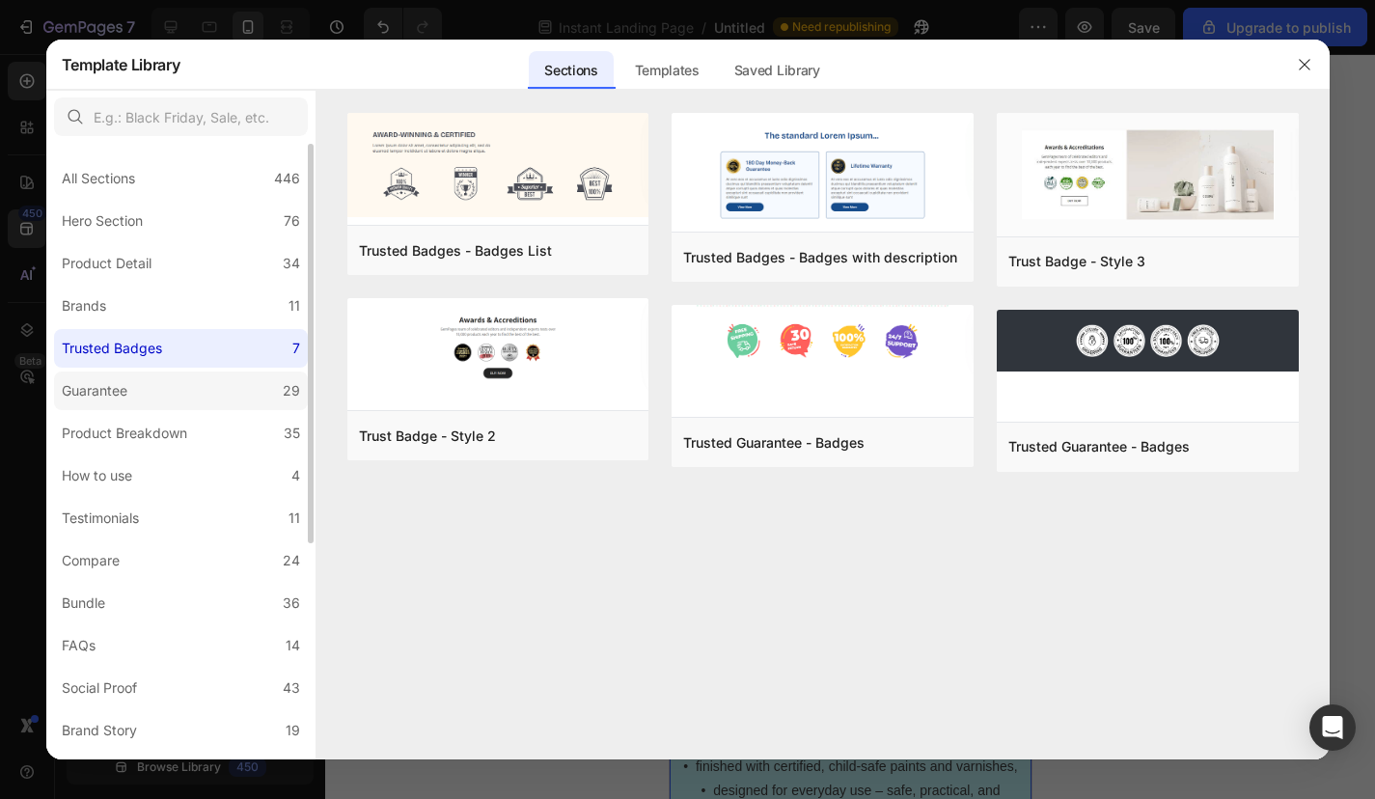
click at [155, 377] on label "Guarantee 29" at bounding box center [181, 390] width 254 height 39
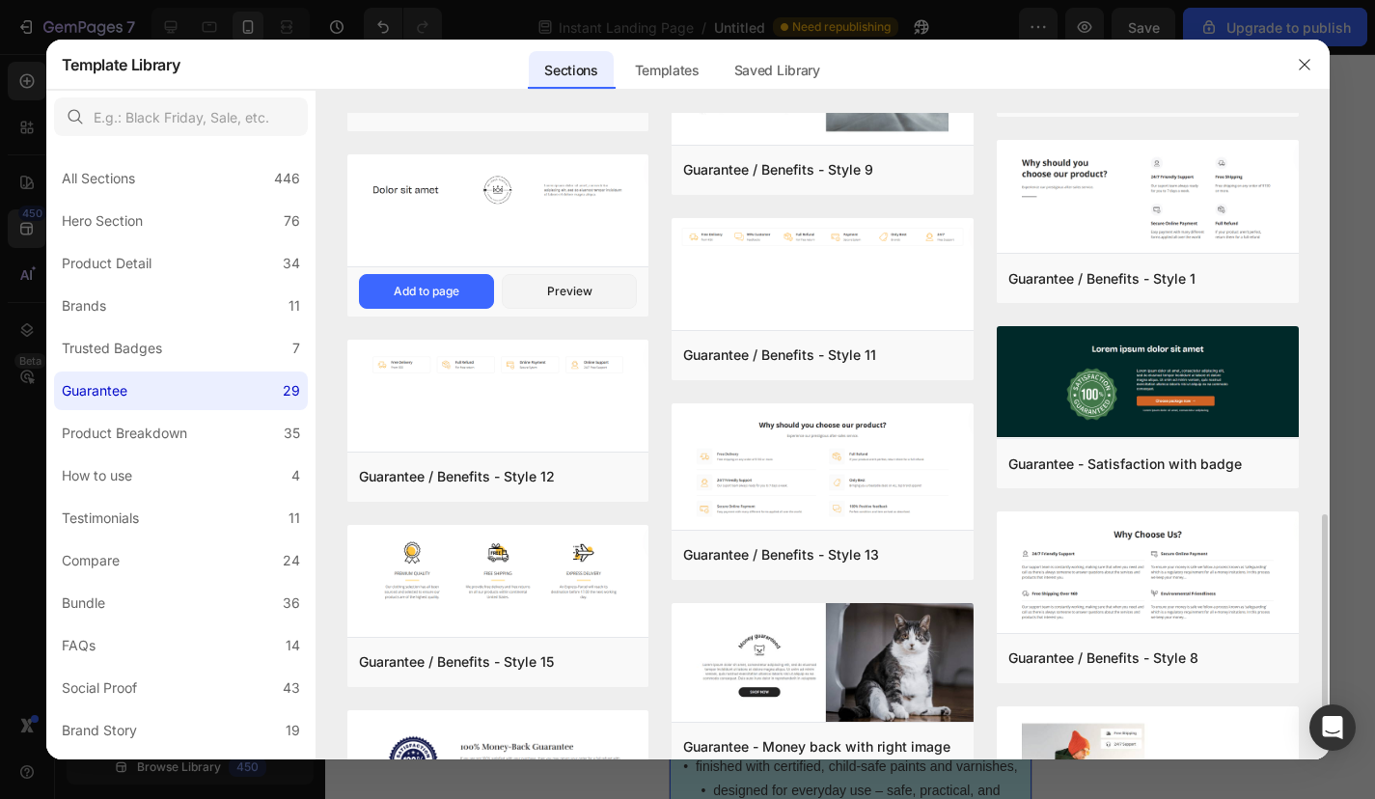
scroll to position [1262, 0]
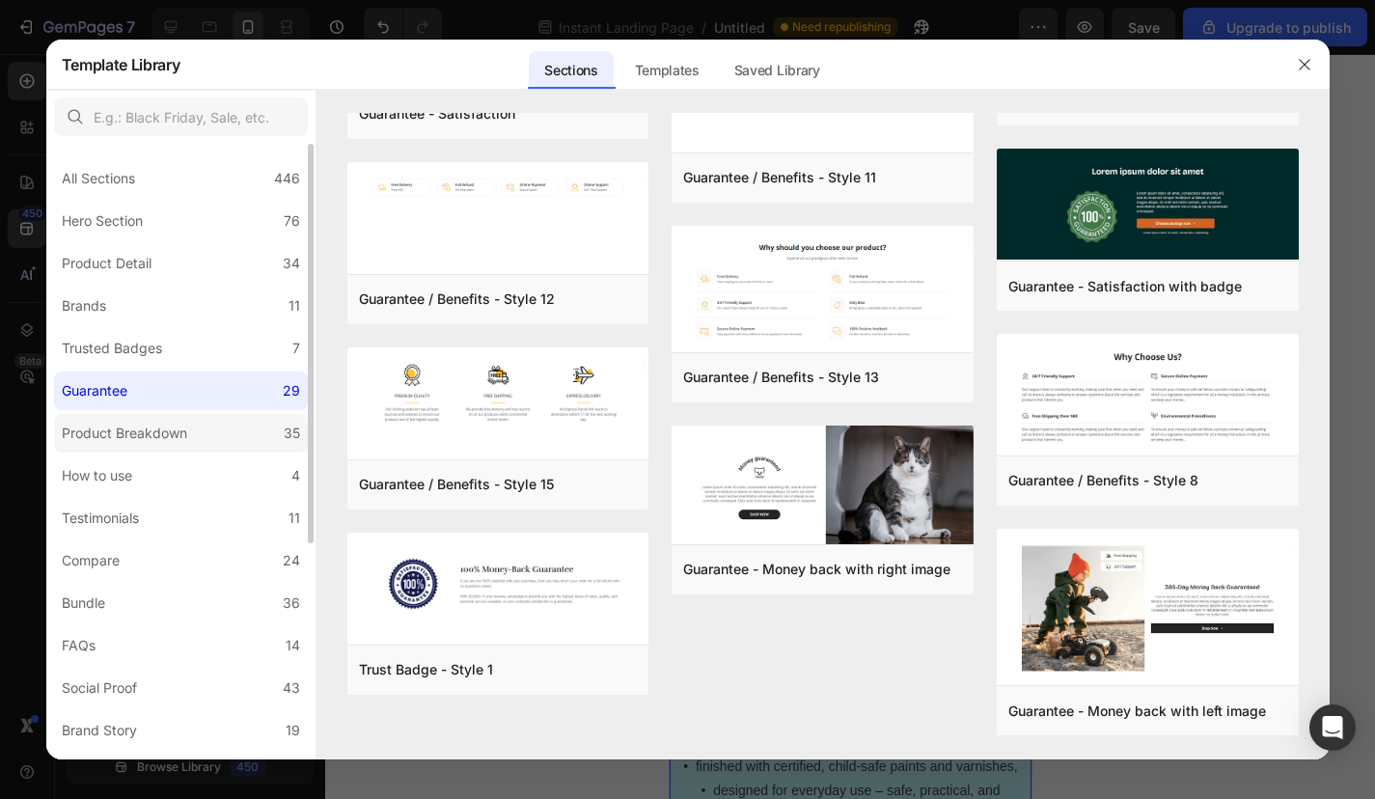
click at [233, 436] on label "Product Breakdown 35" at bounding box center [181, 433] width 254 height 39
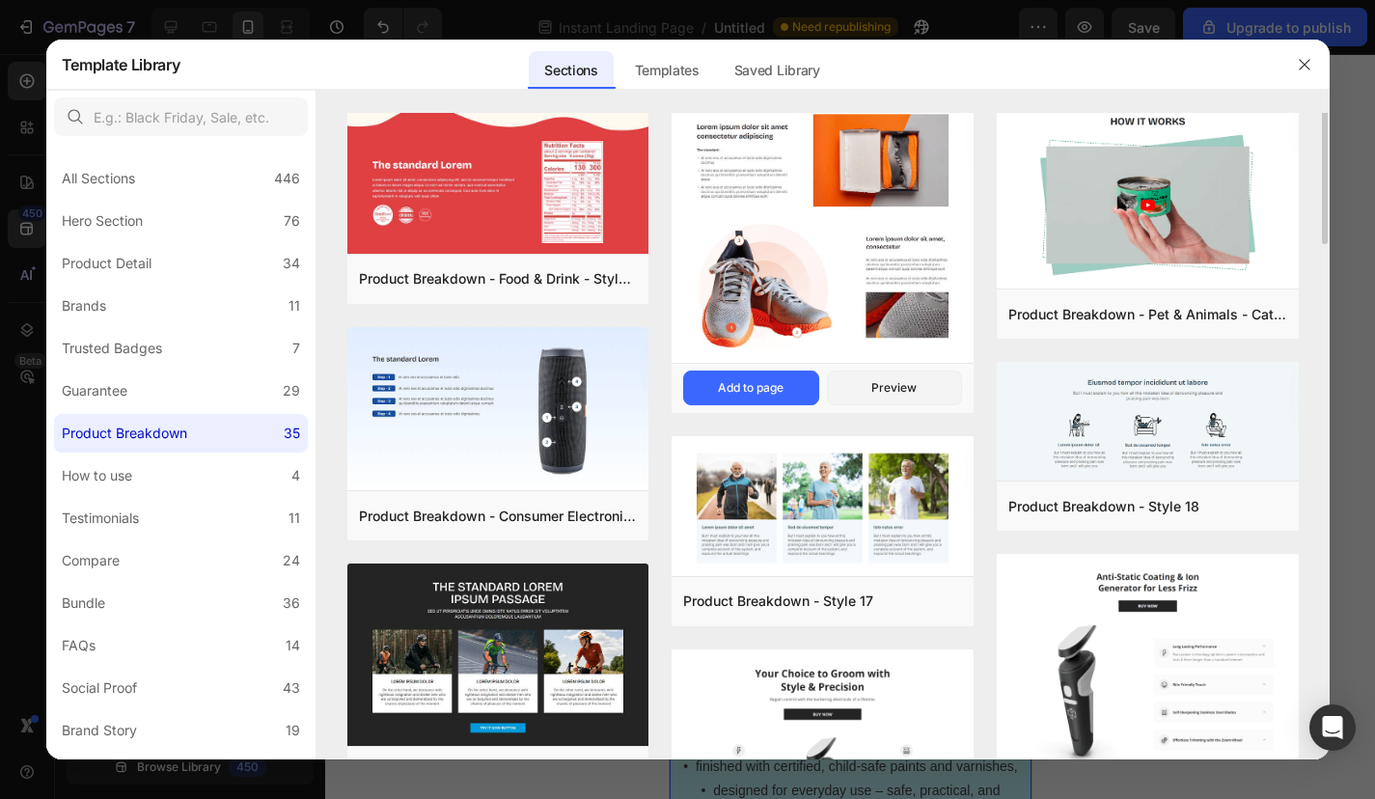
scroll to position [0, 0]
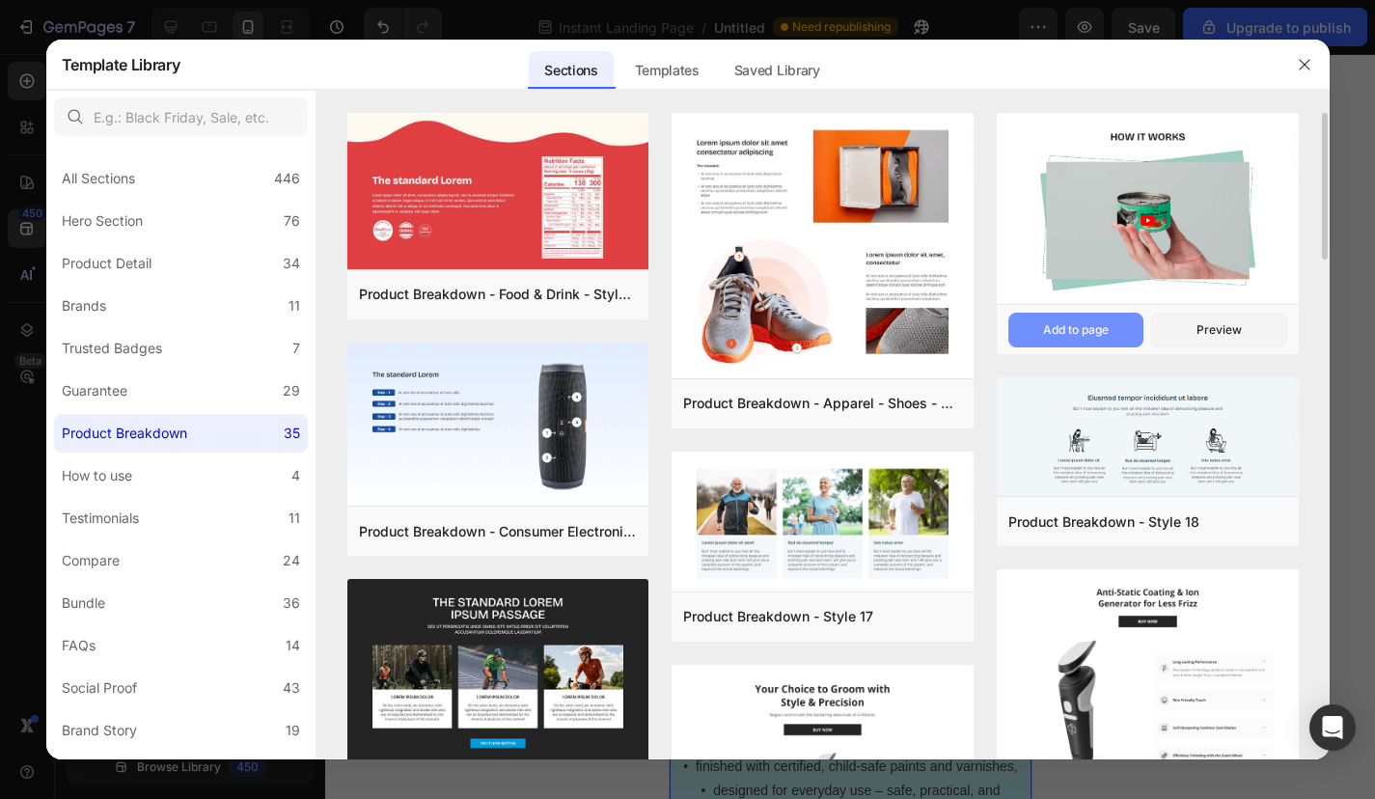
click at [1071, 329] on div "Add to page" at bounding box center [1076, 329] width 66 height 17
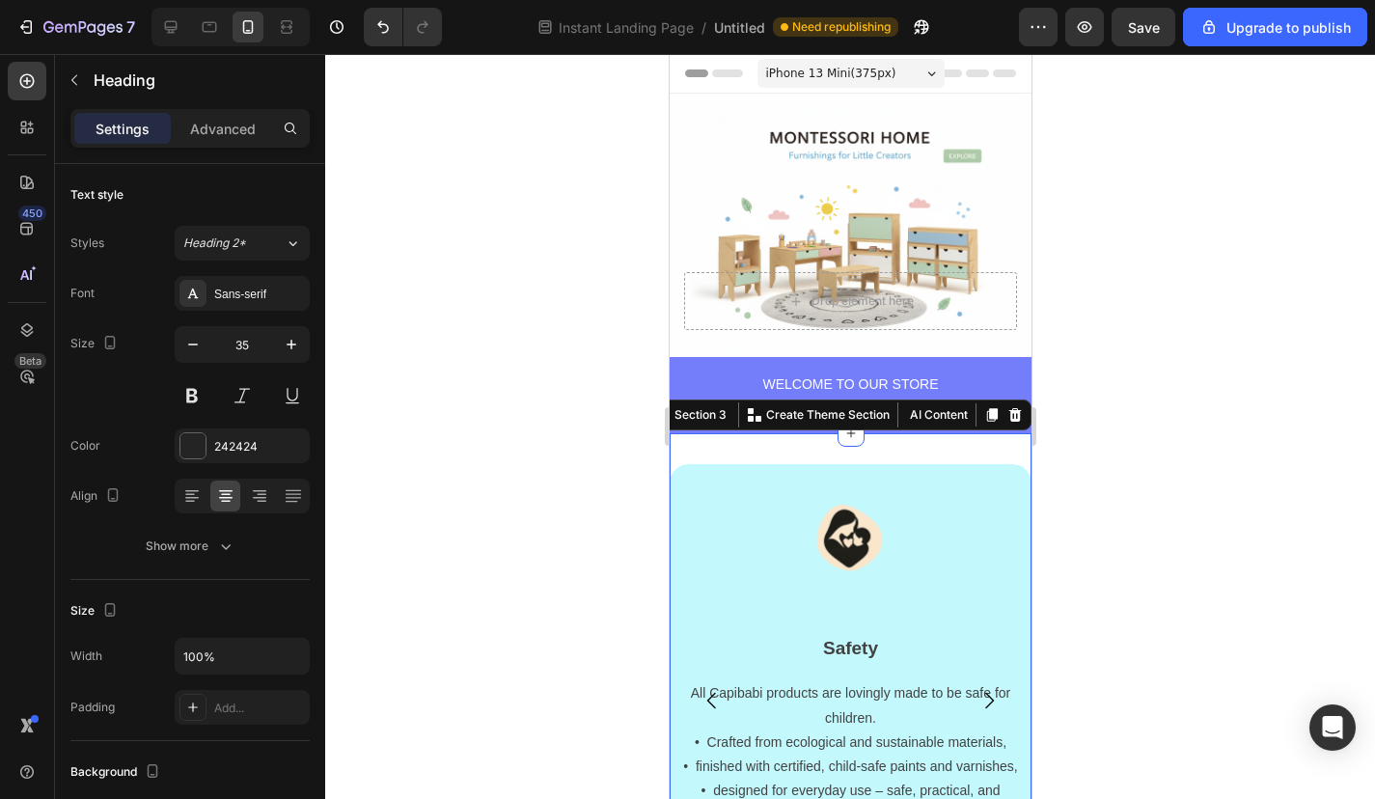
click at [1068, 295] on div at bounding box center [850, 426] width 1050 height 745
click at [1085, 467] on div at bounding box center [850, 426] width 1050 height 745
click at [1115, 494] on div at bounding box center [850, 426] width 1050 height 745
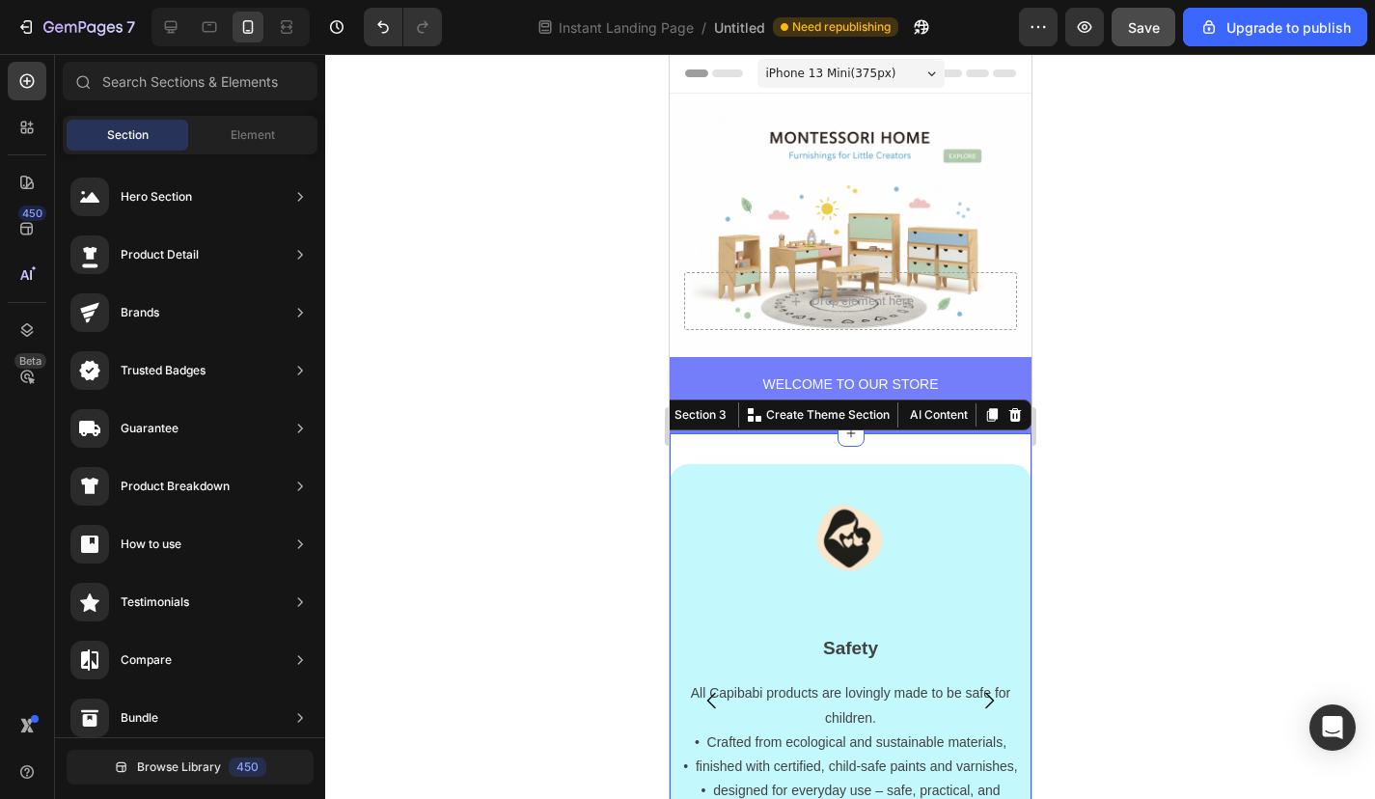
click at [1137, 12] on button "Save" at bounding box center [1144, 27] width 64 height 39
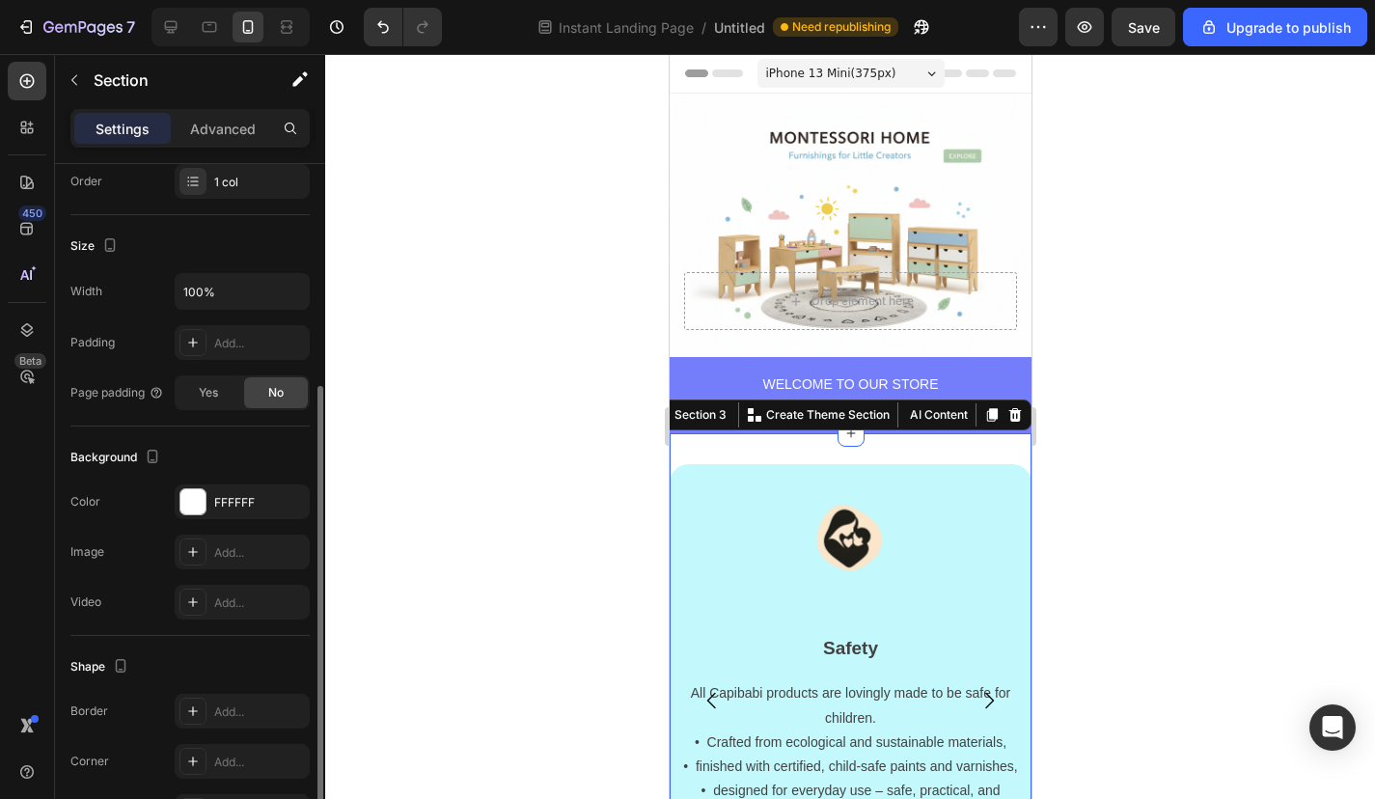
scroll to position [381, 0]
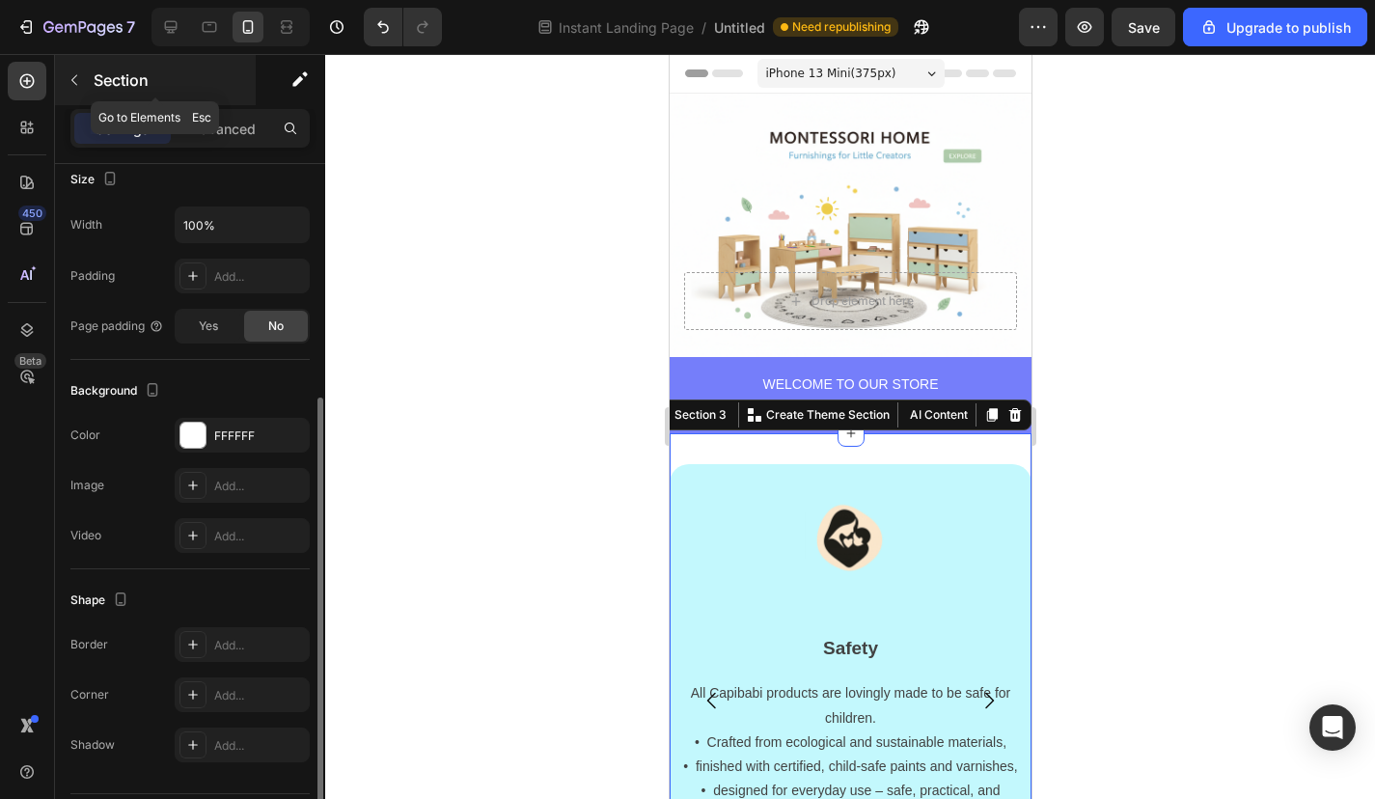
click at [72, 66] on button "button" at bounding box center [74, 80] width 31 height 31
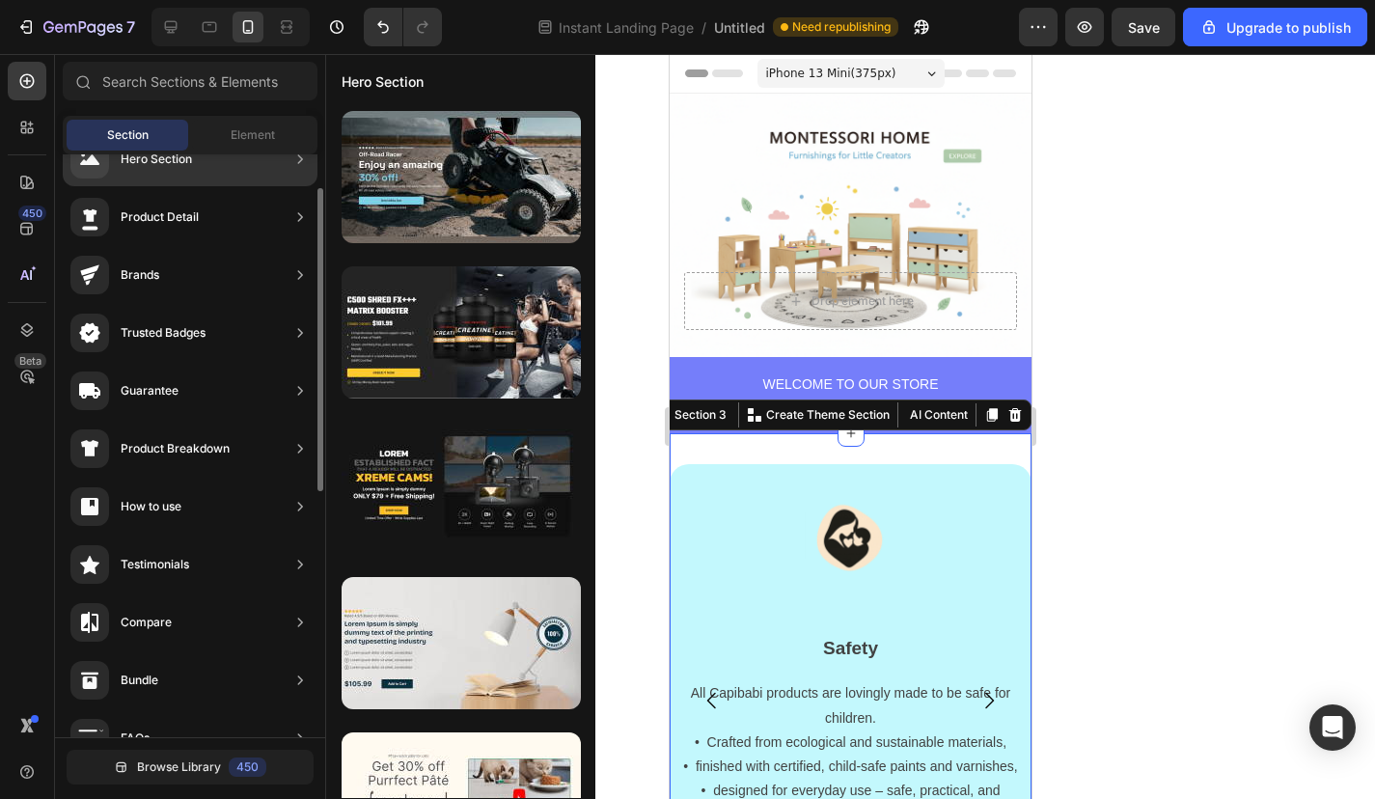
scroll to position [101, 0]
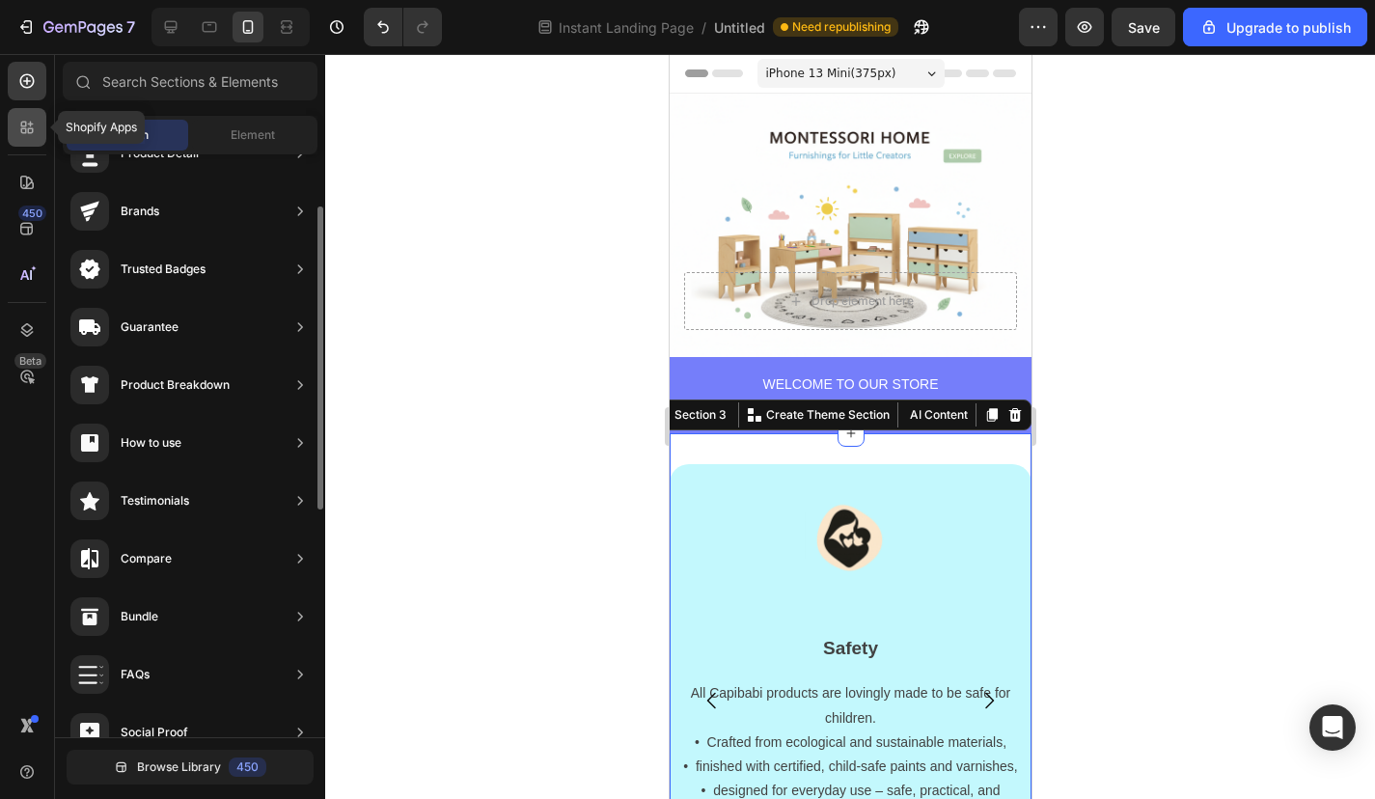
click at [24, 113] on div at bounding box center [27, 127] width 39 height 39
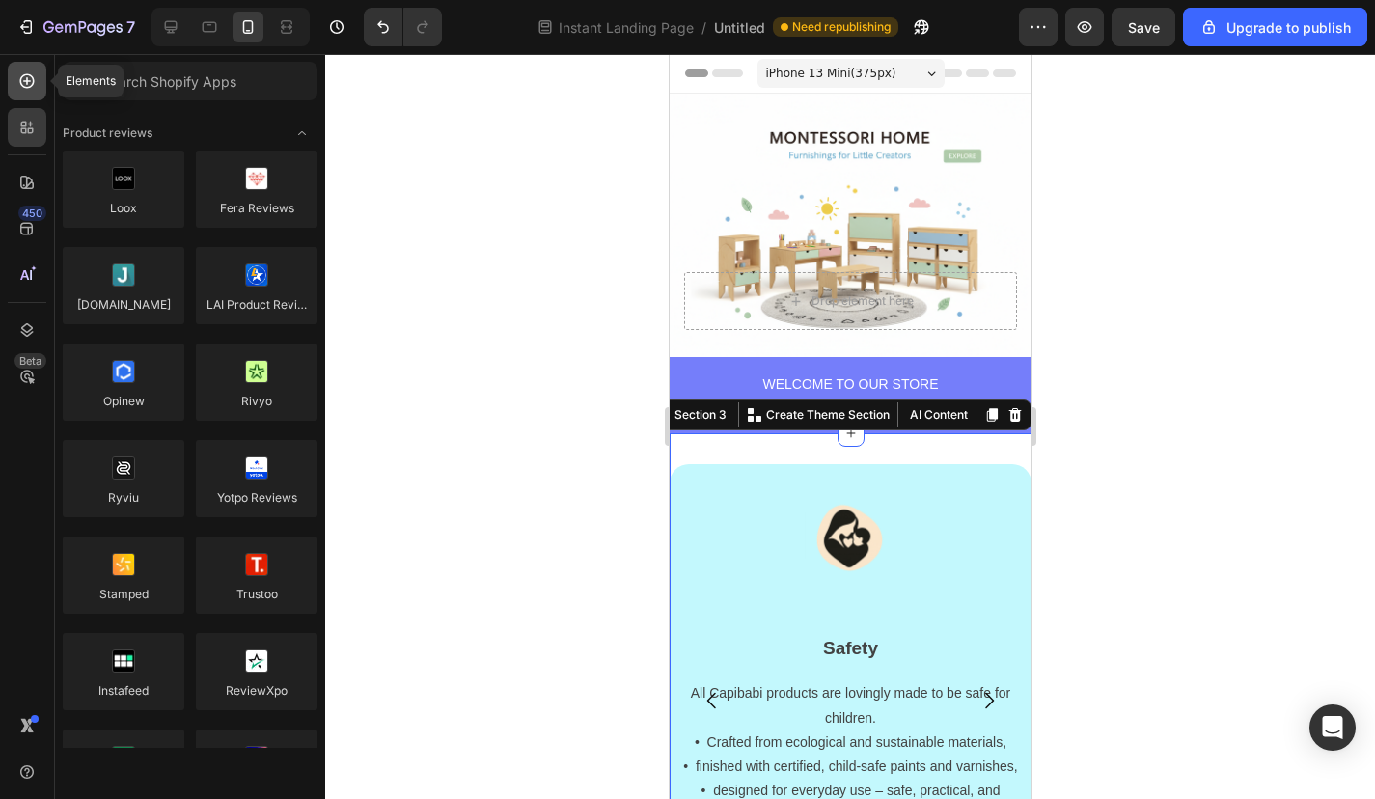
click at [32, 84] on icon at bounding box center [26, 80] width 19 height 19
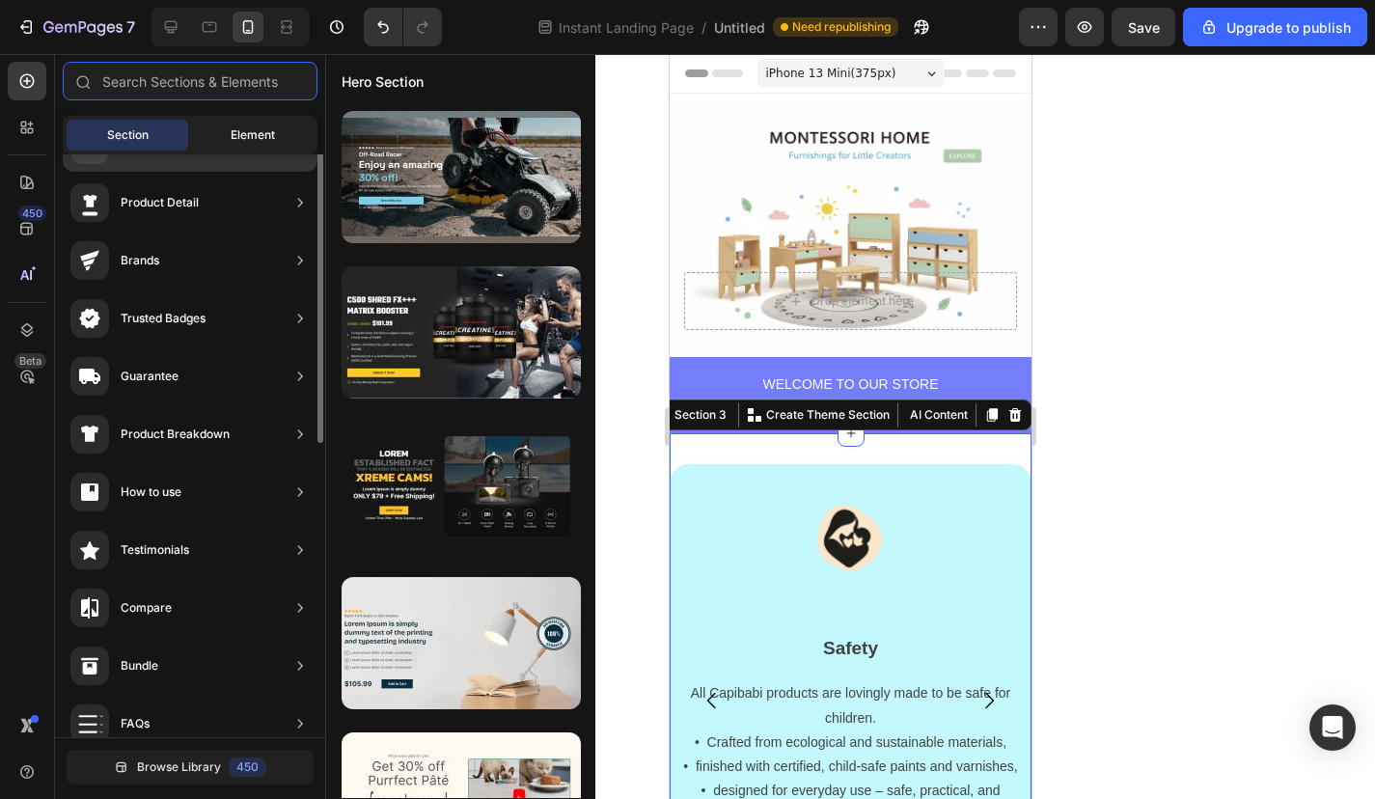
scroll to position [25, 0]
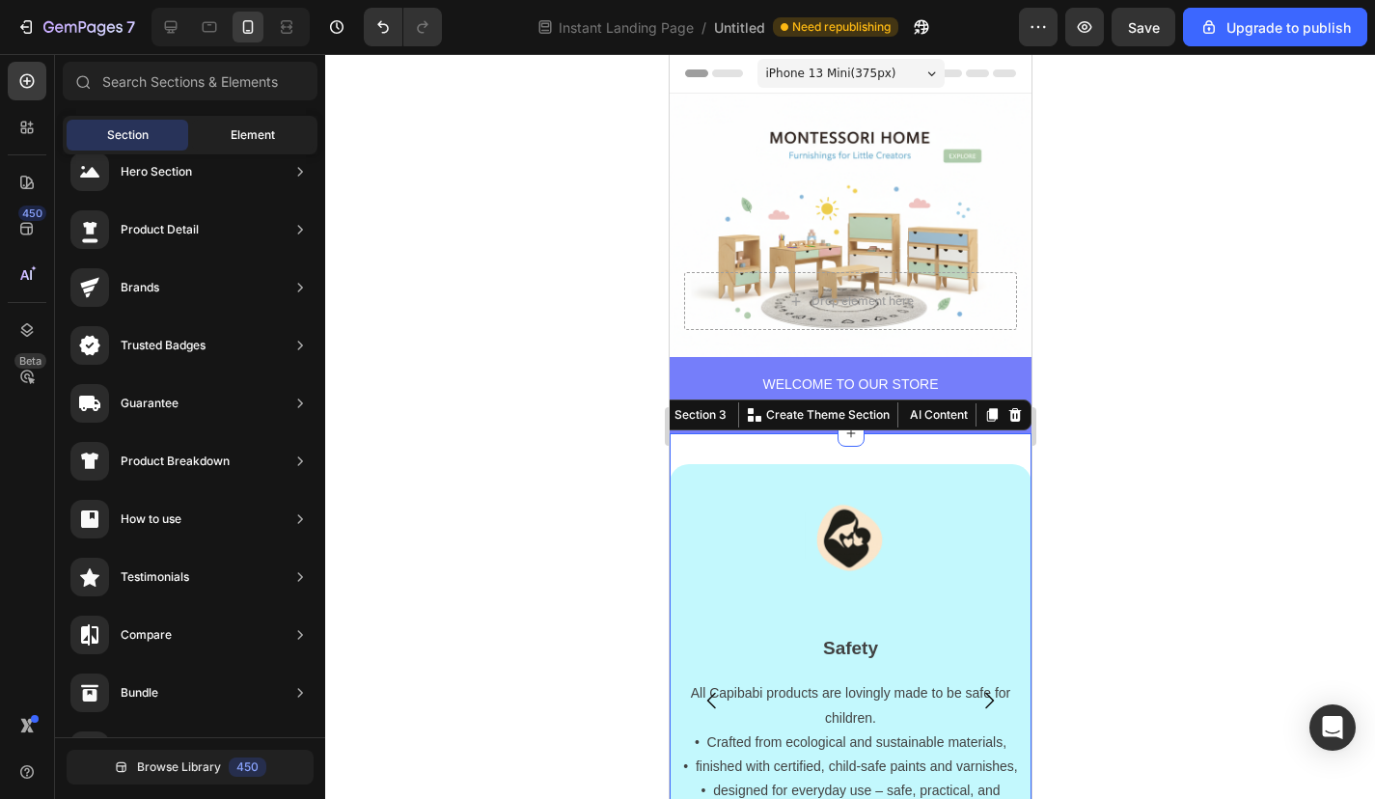
click at [271, 148] on div "Element" at bounding box center [253, 135] width 122 height 31
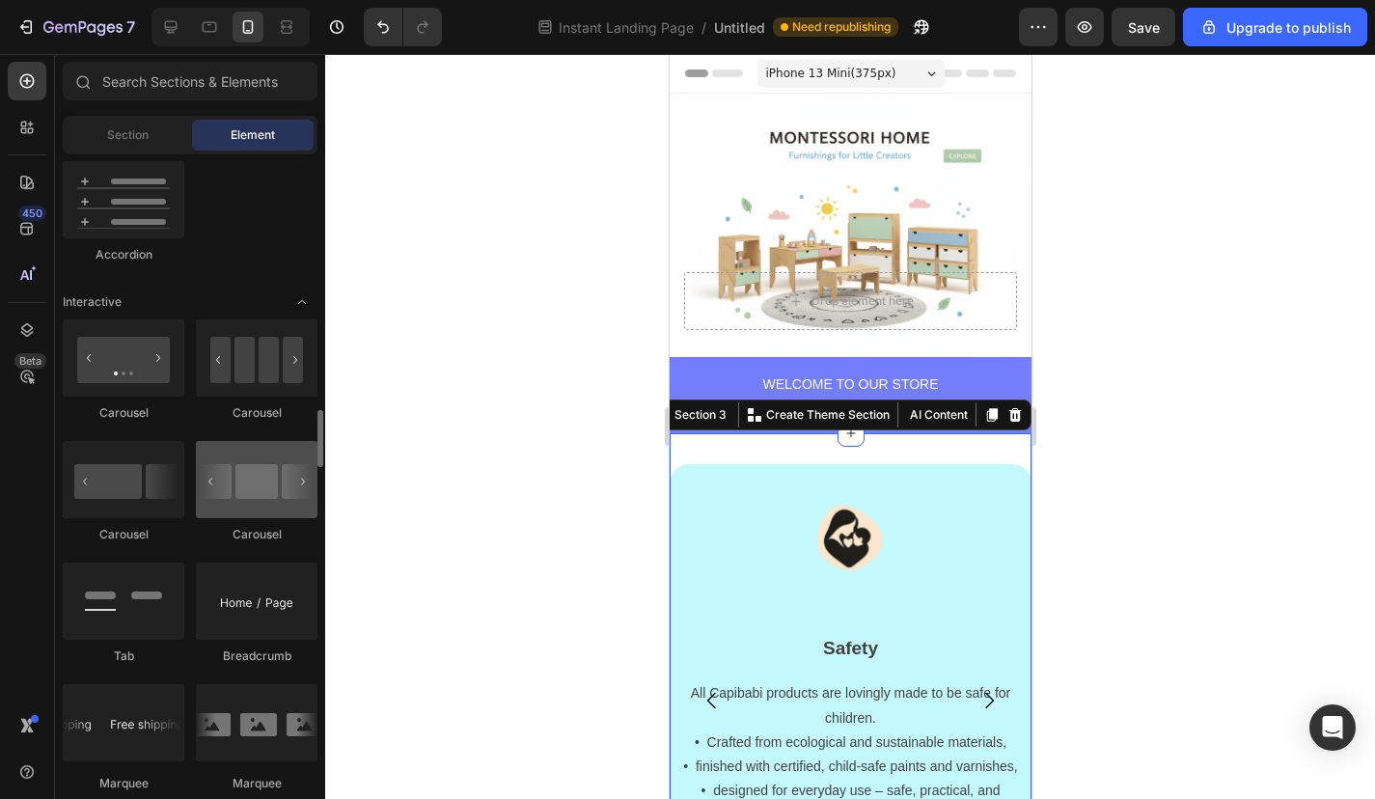
scroll to position [2366, 0]
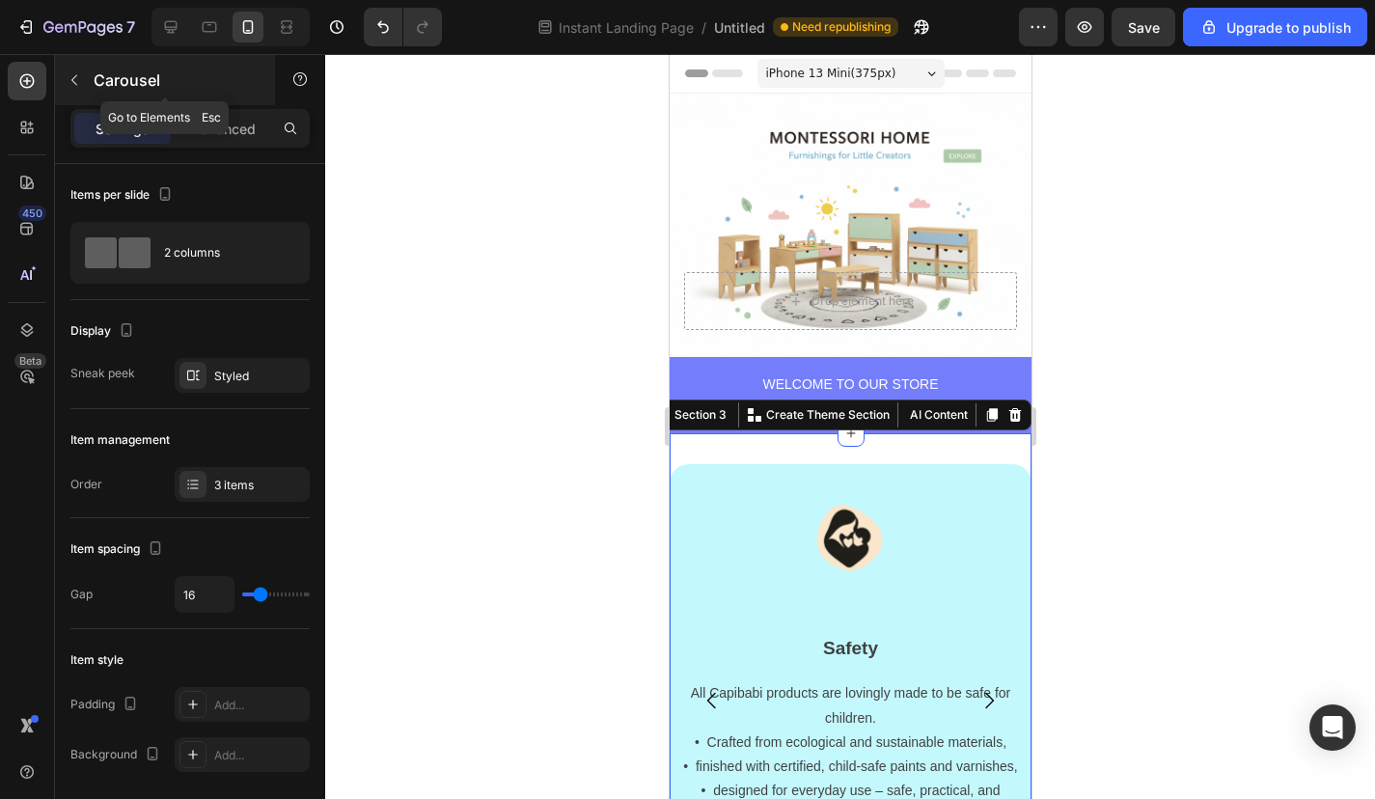
click at [76, 86] on icon "button" at bounding box center [74, 79] width 15 height 15
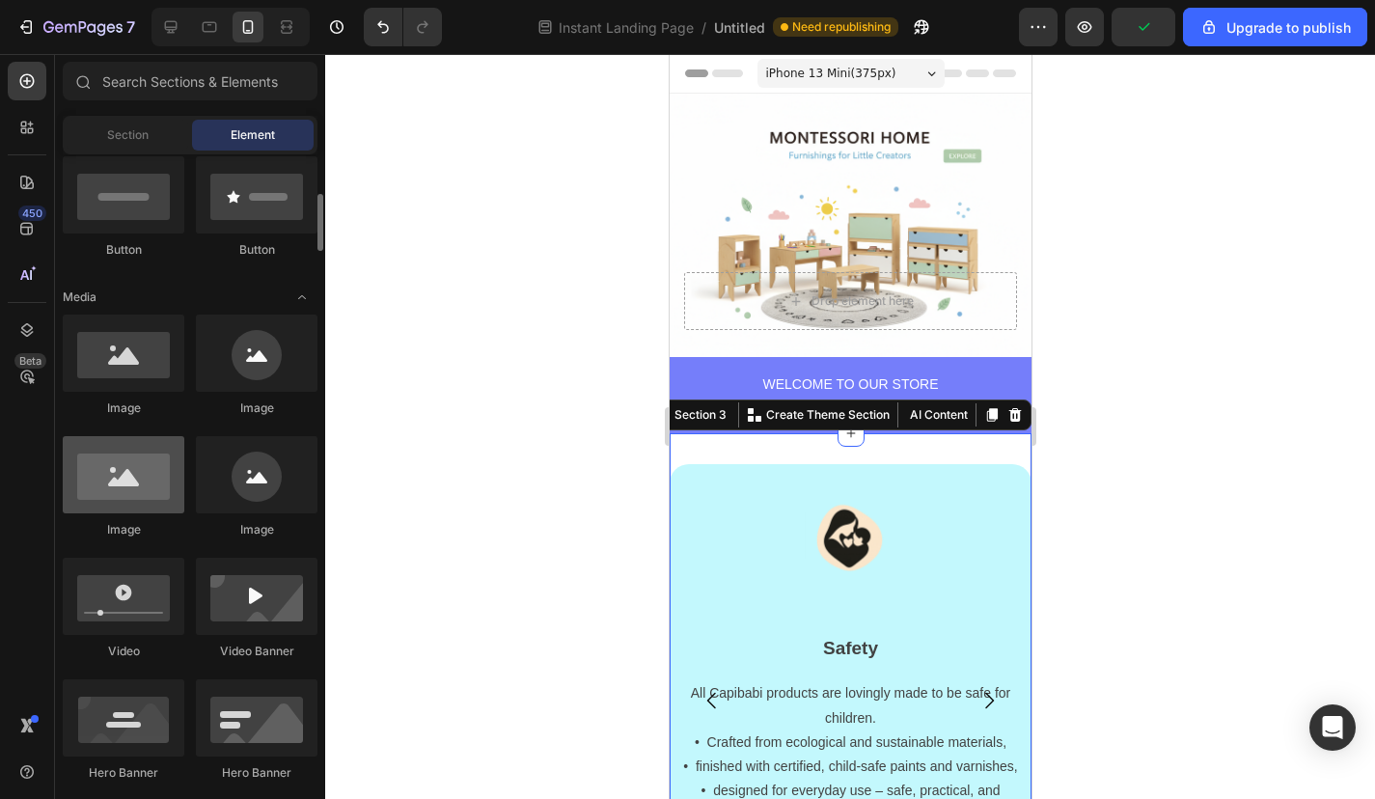
scroll to position [587, 0]
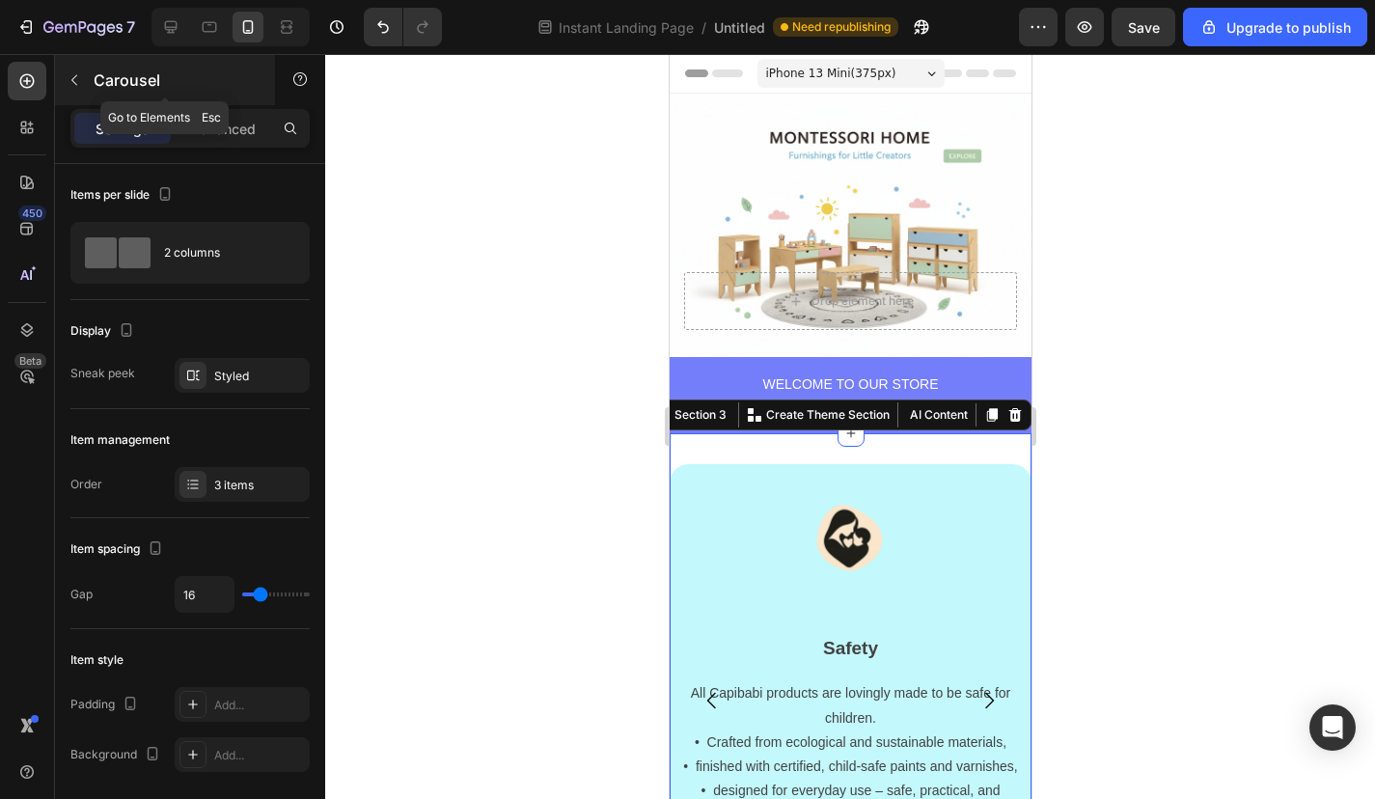
click at [77, 91] on button "button" at bounding box center [74, 80] width 31 height 31
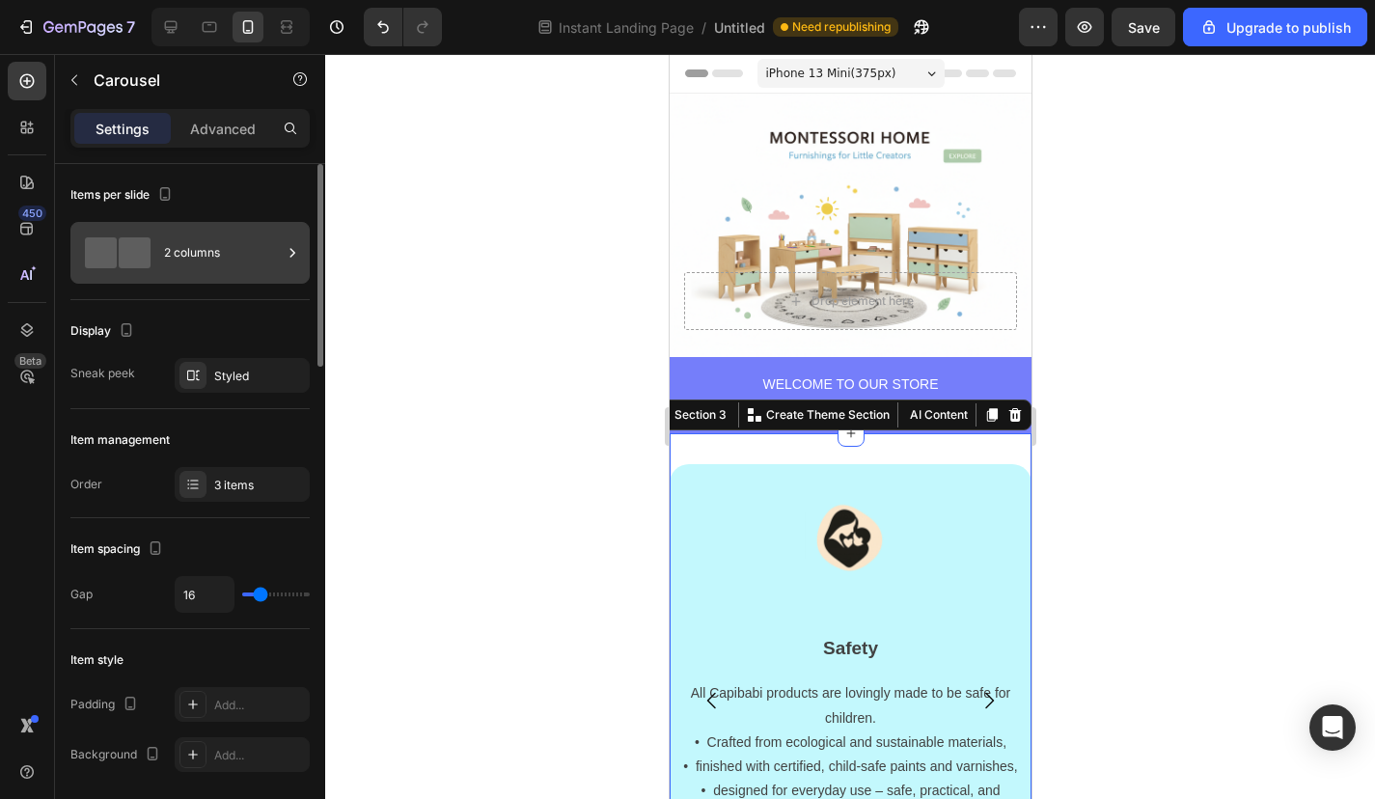
click at [157, 237] on div "2 columns" at bounding box center [189, 253] width 239 height 62
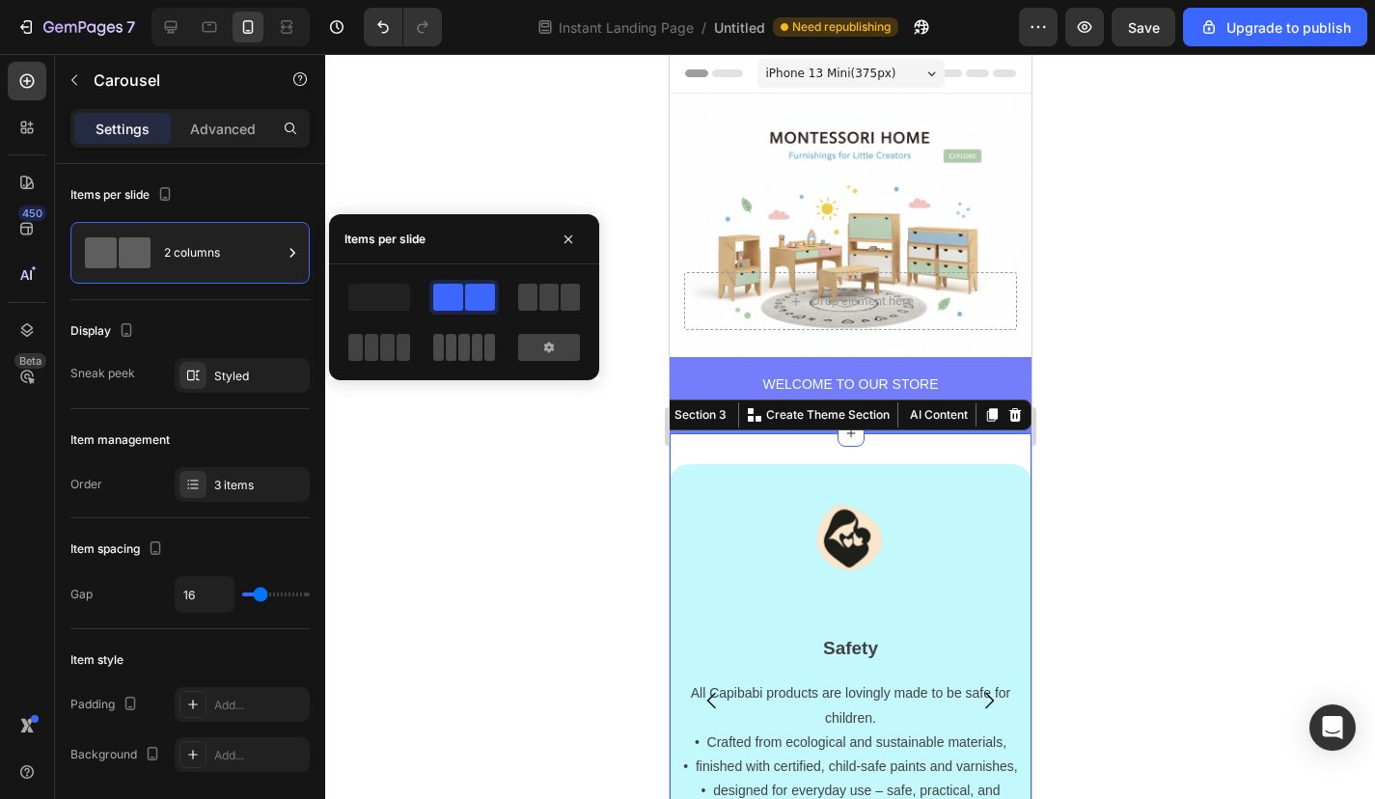
click at [485, 345] on span at bounding box center [489, 347] width 11 height 27
click at [389, 351] on span at bounding box center [387, 347] width 14 height 27
click at [490, 311] on div at bounding box center [463, 297] width 69 height 35
click at [380, 345] on span at bounding box center [387, 347] width 14 height 27
click at [457, 299] on span at bounding box center [448, 297] width 30 height 27
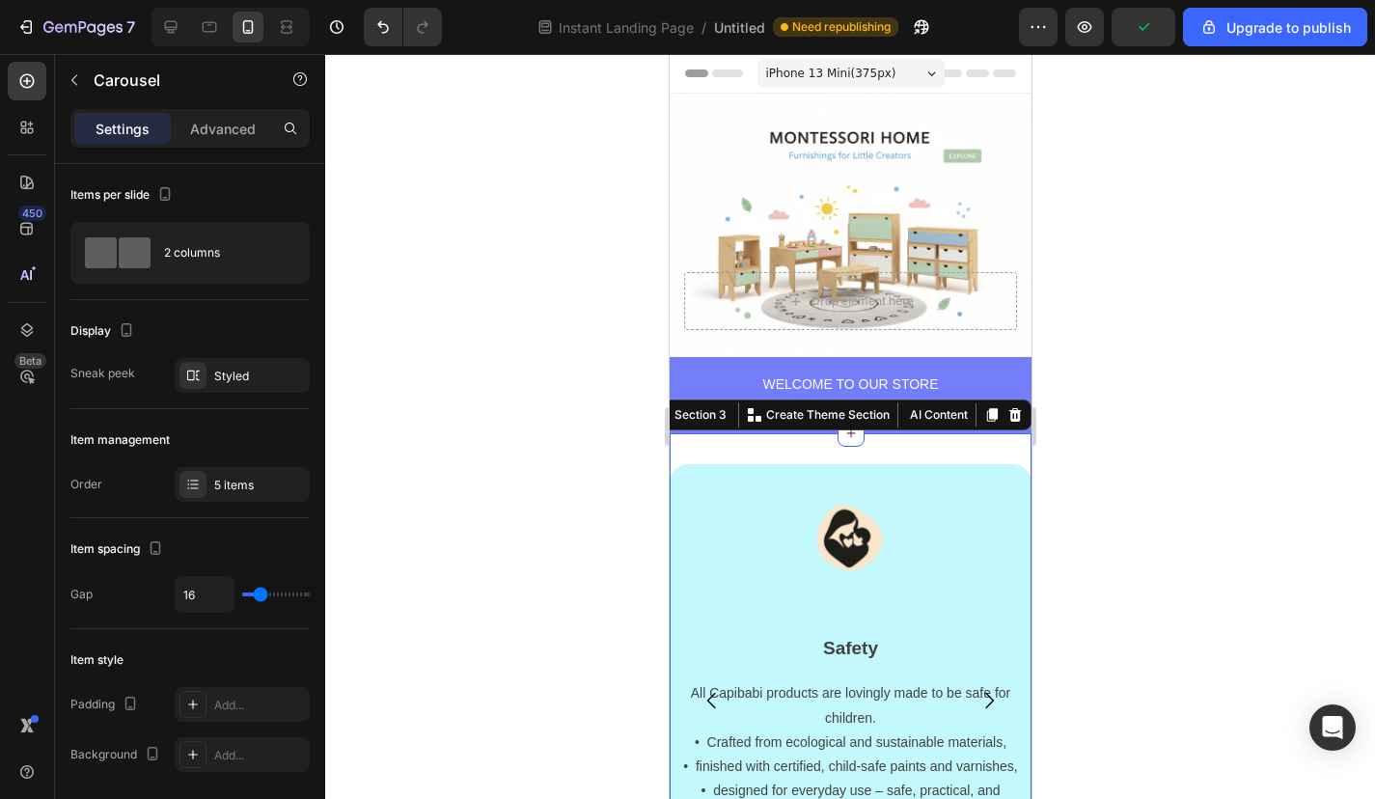
click at [462, 517] on div at bounding box center [850, 426] width 1050 height 745
click at [73, 73] on icon "button" at bounding box center [74, 79] width 15 height 15
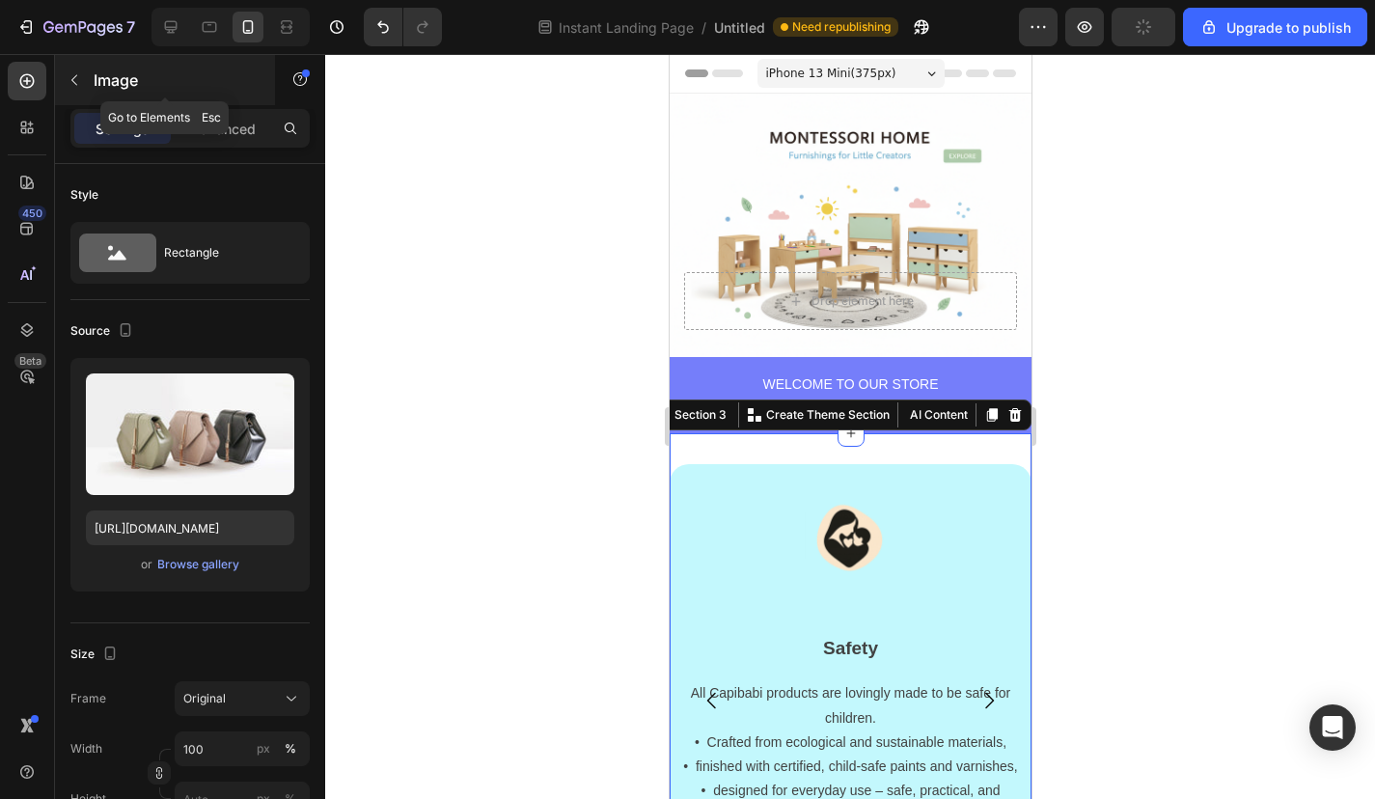
click at [79, 84] on icon "button" at bounding box center [74, 79] width 15 height 15
click at [80, 86] on icon "button" at bounding box center [74, 79] width 15 height 15
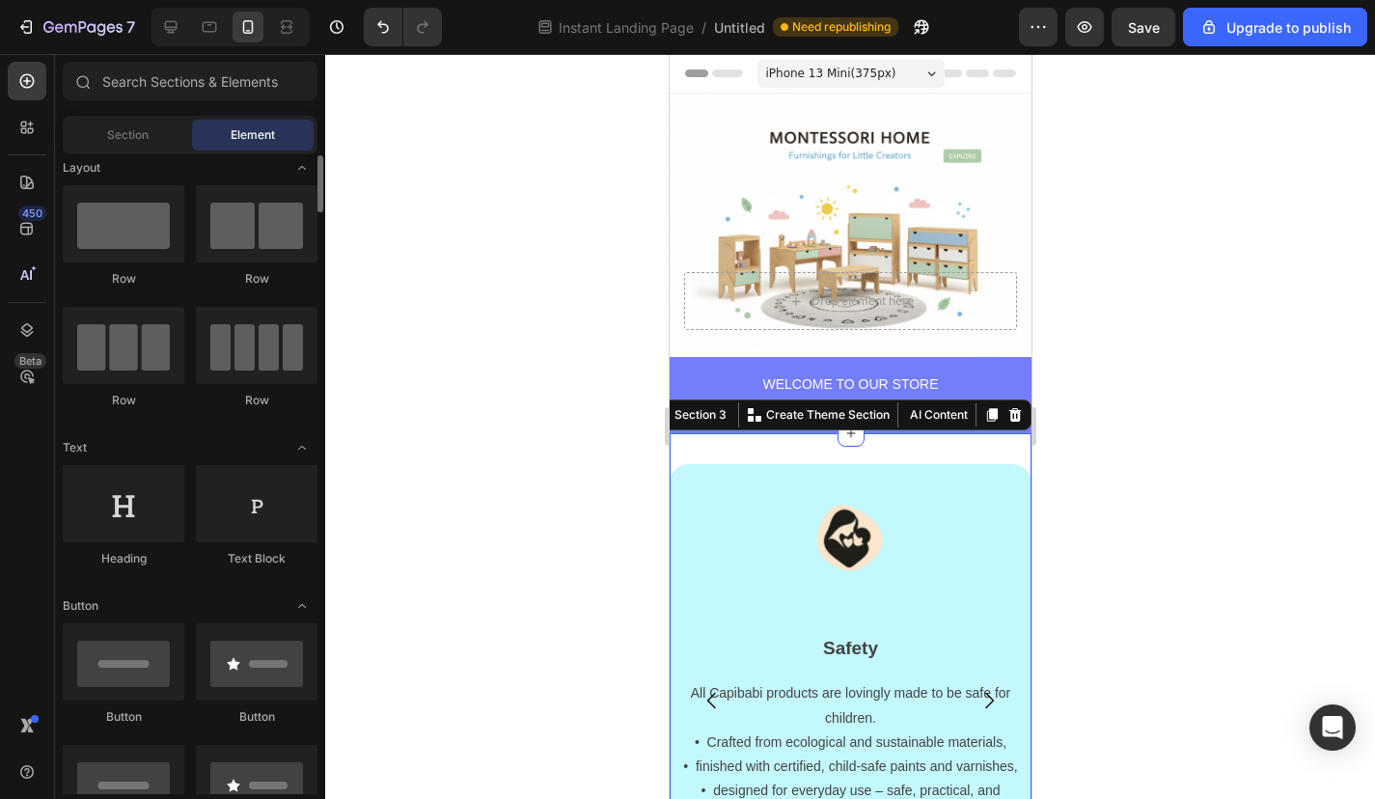
scroll to position [0, 0]
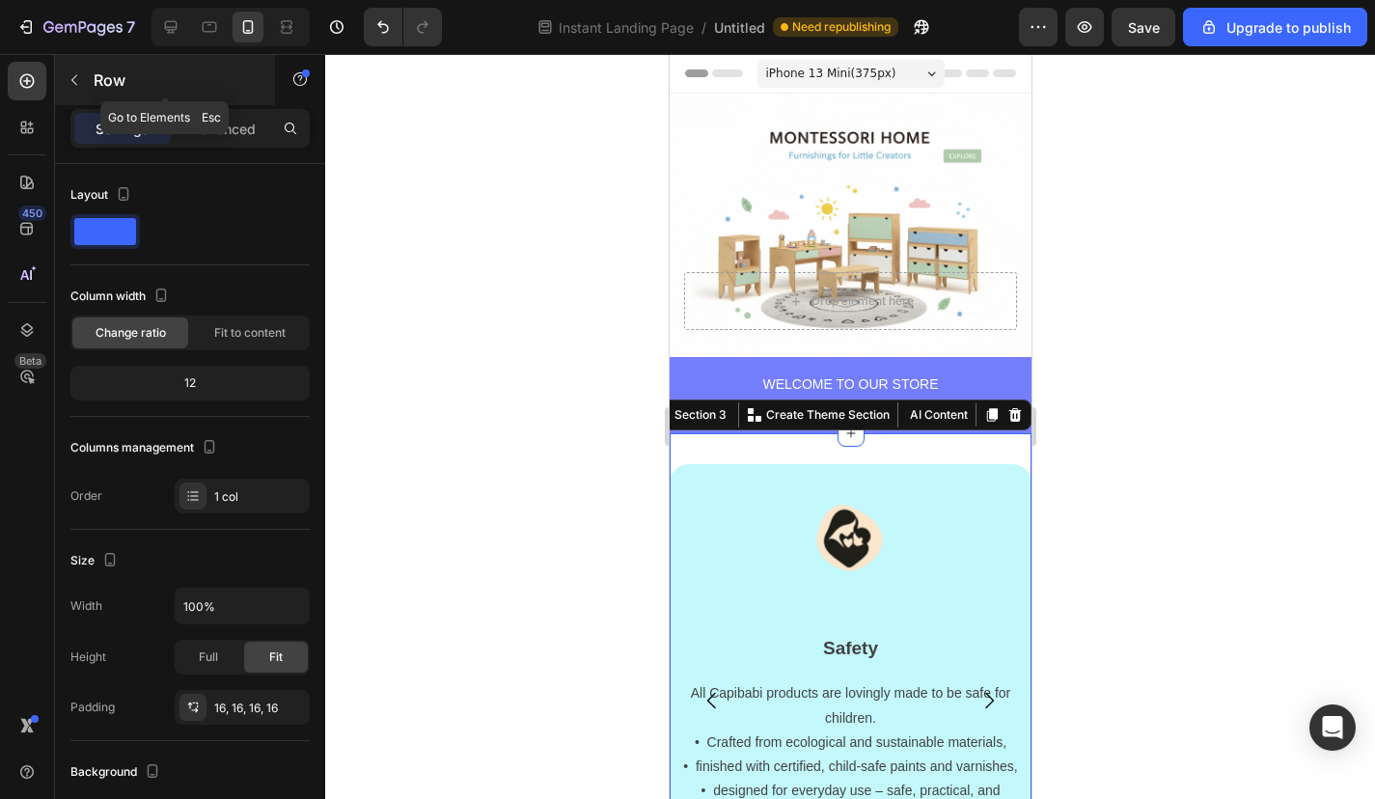
click at [71, 79] on icon "button" at bounding box center [74, 79] width 15 height 15
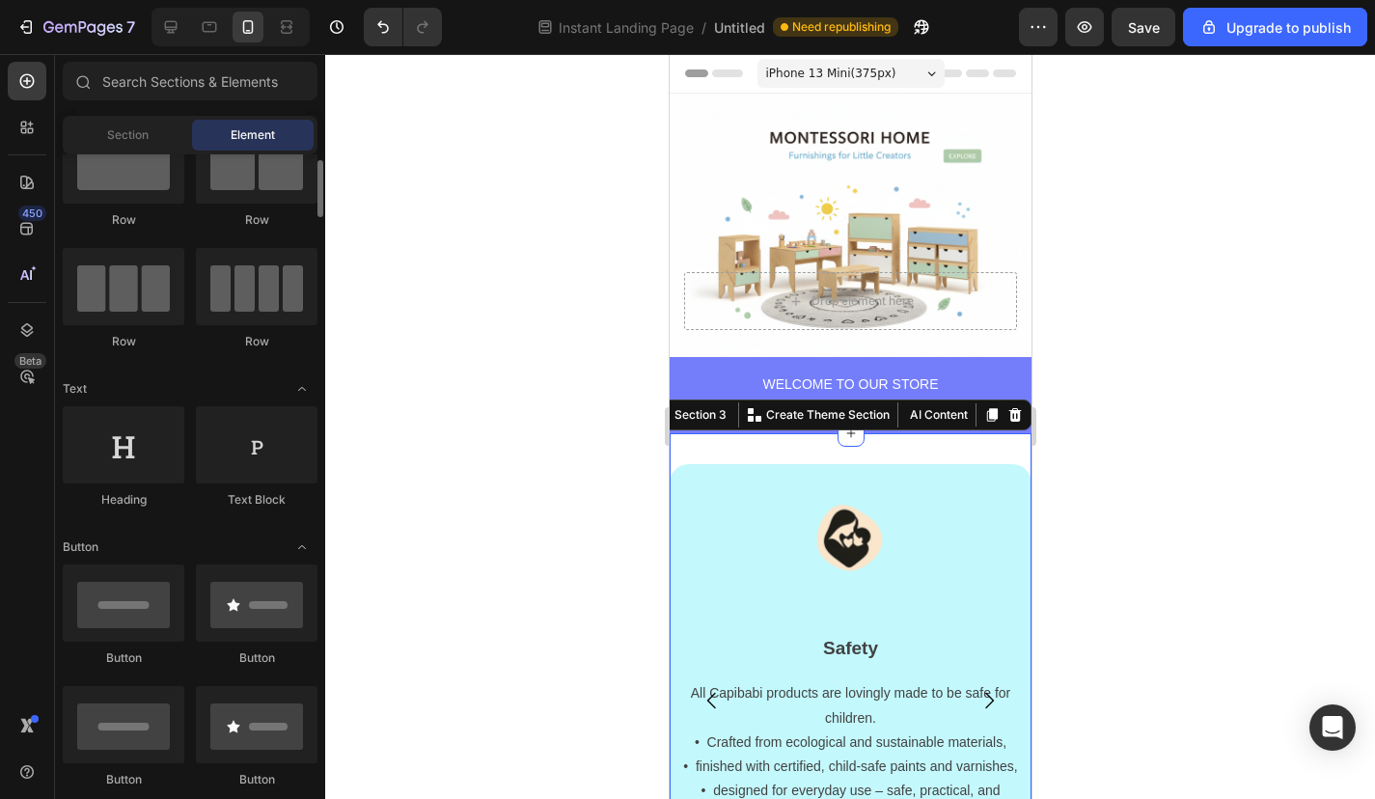
scroll to position [67, 0]
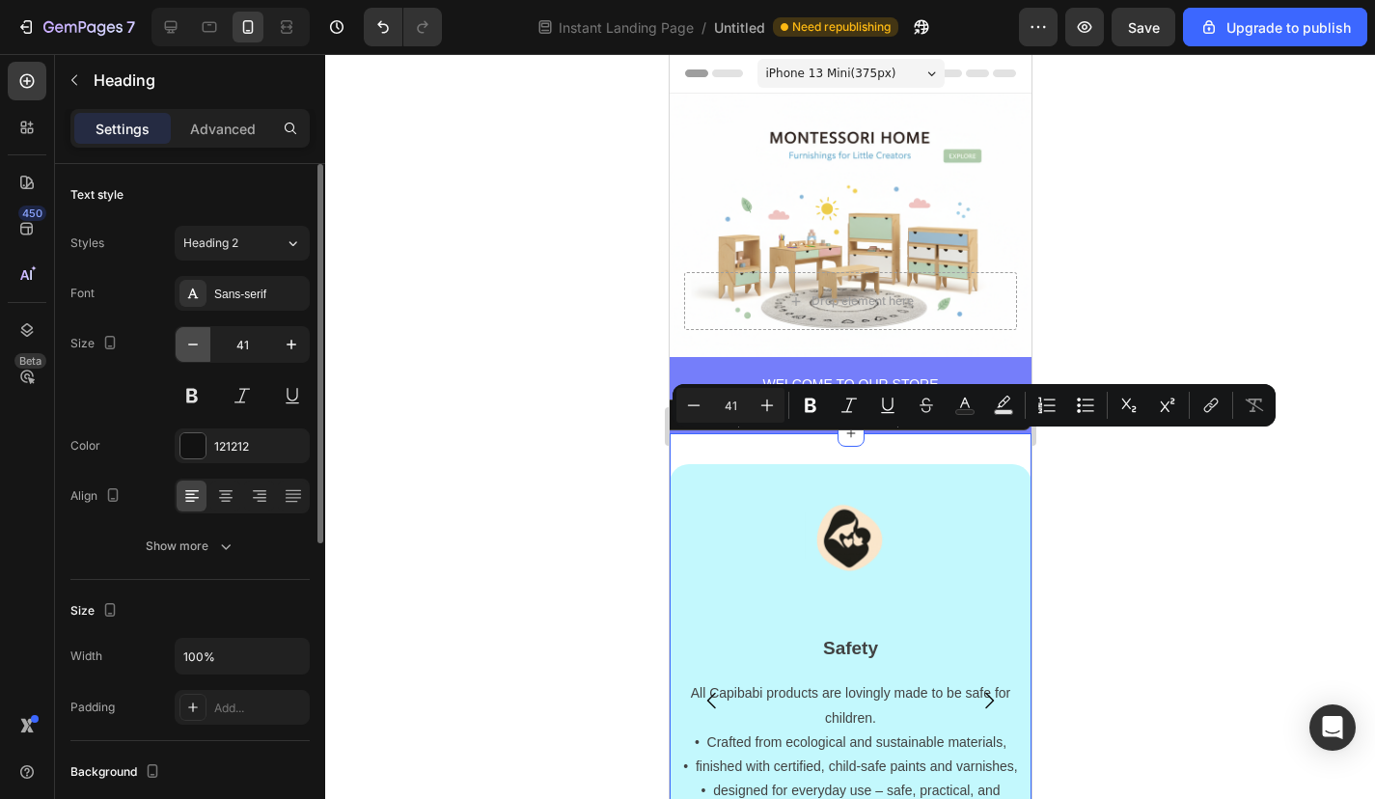
click at [203, 344] on button "button" at bounding box center [193, 344] width 35 height 35
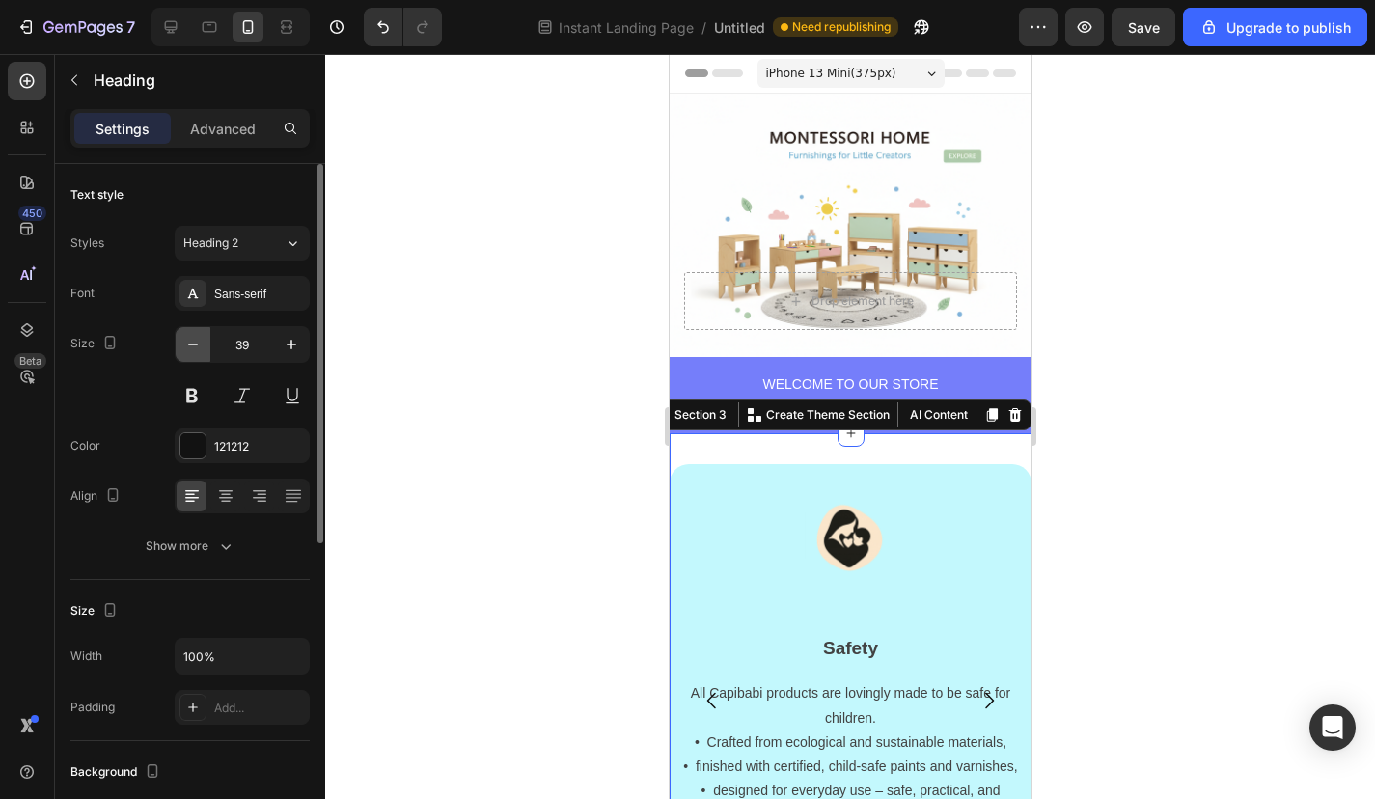
click at [203, 344] on button "button" at bounding box center [193, 344] width 35 height 35
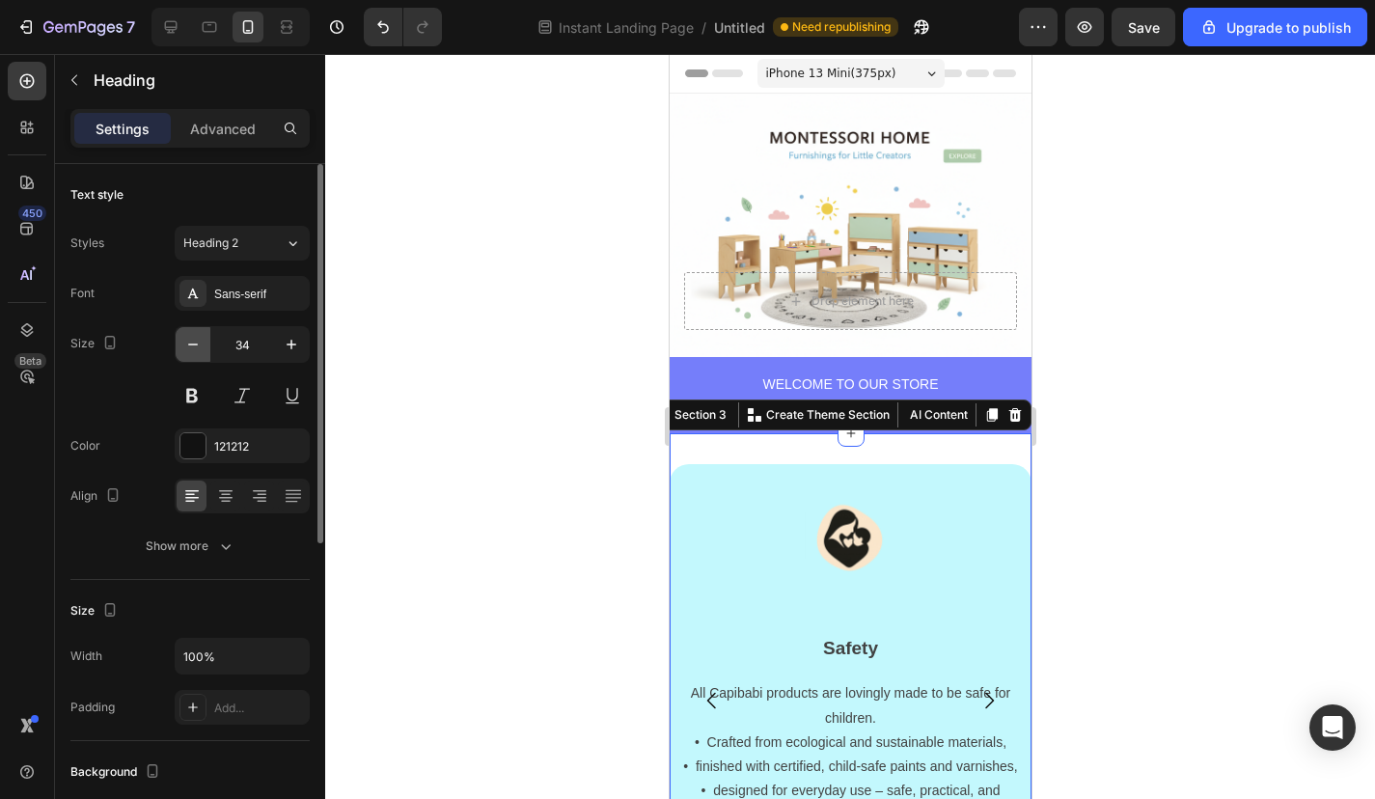
click at [203, 344] on button "button" at bounding box center [193, 344] width 35 height 35
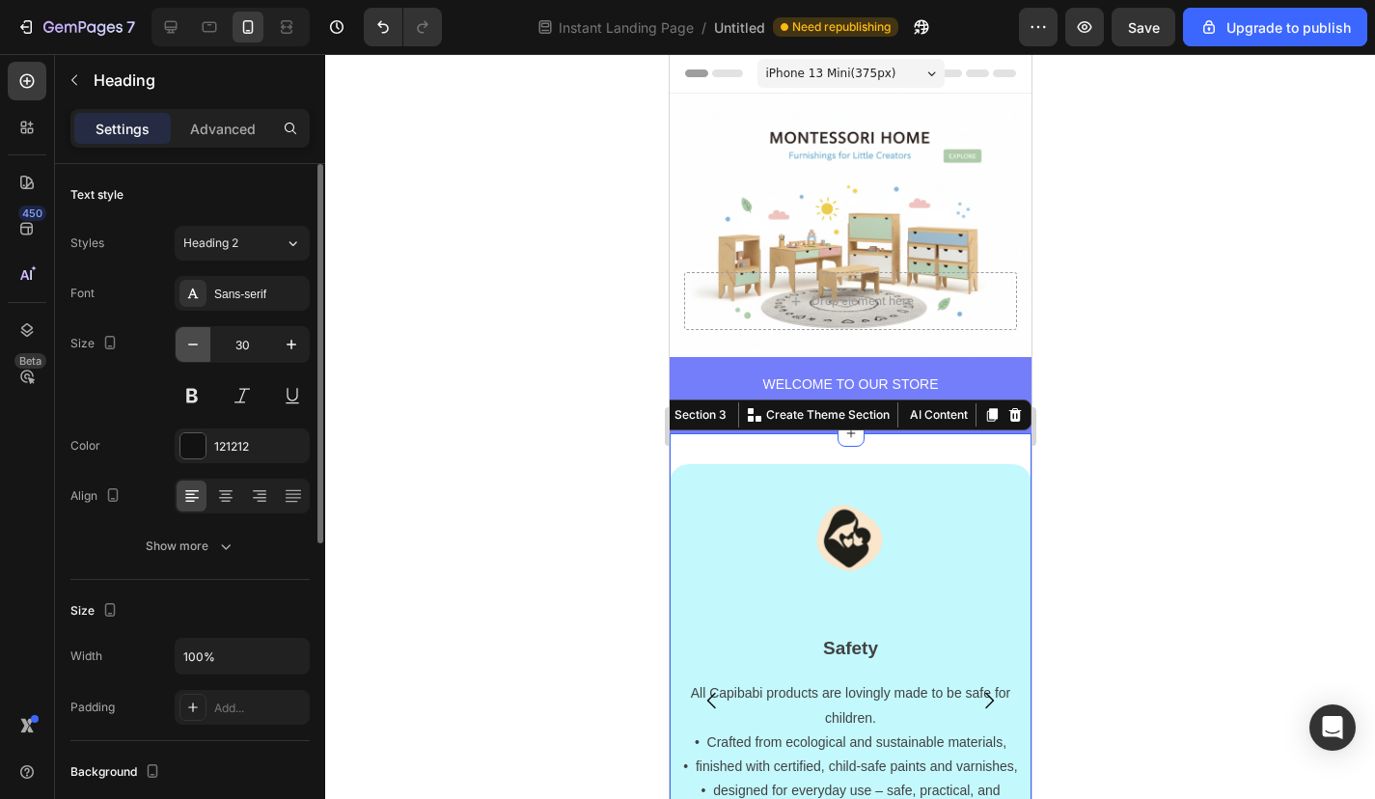
type input "29"
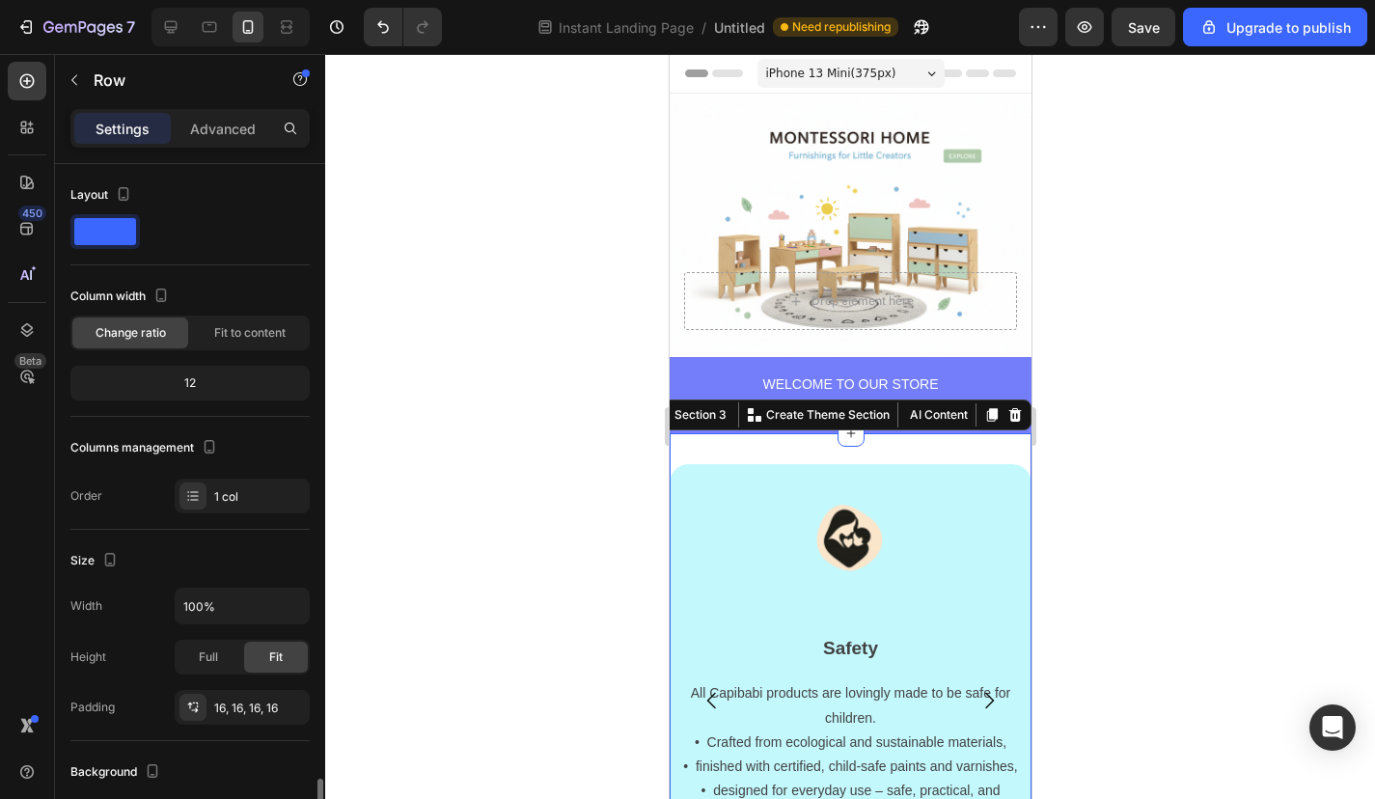
scroll to position [381, 0]
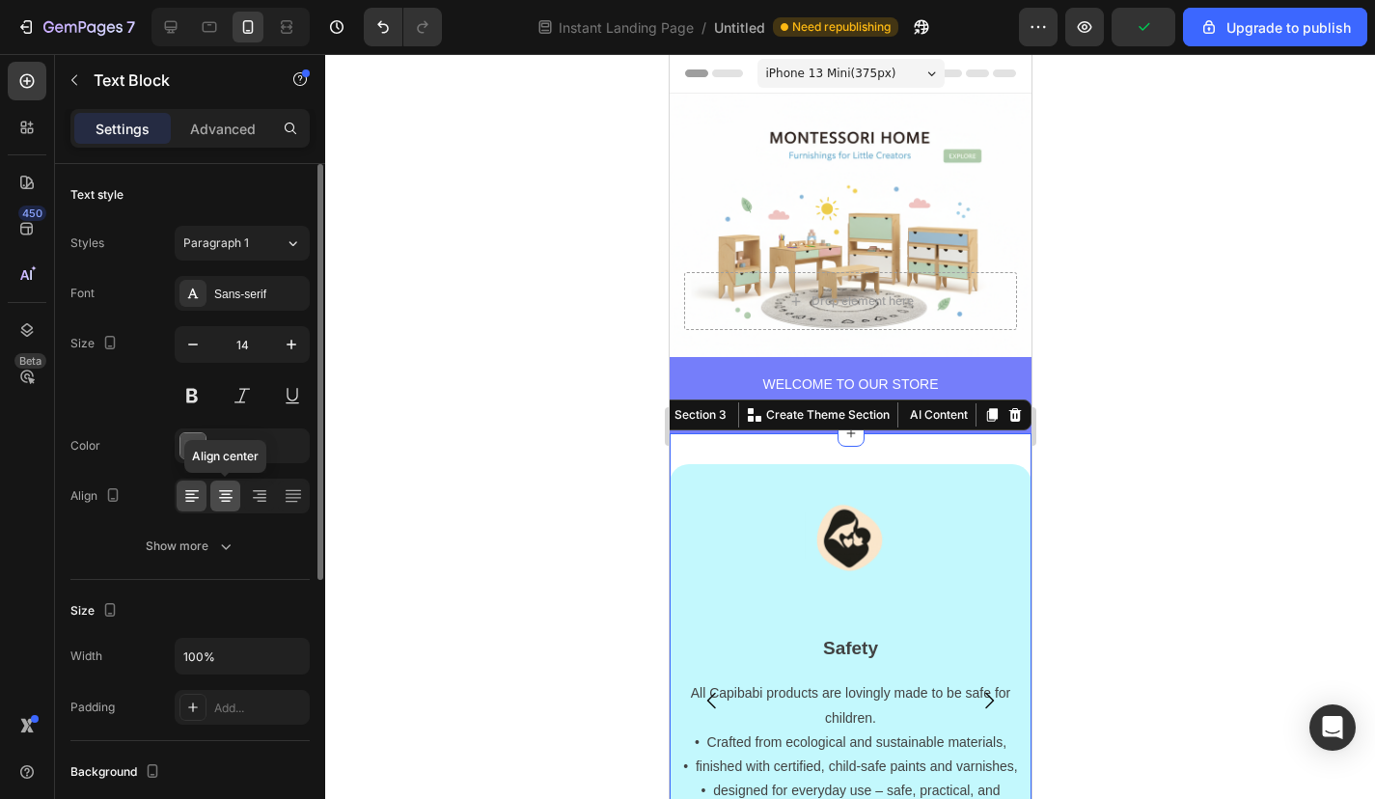
click at [230, 501] on icon at bounding box center [226, 502] width 10 height 2
click at [293, 337] on icon "button" at bounding box center [291, 344] width 19 height 19
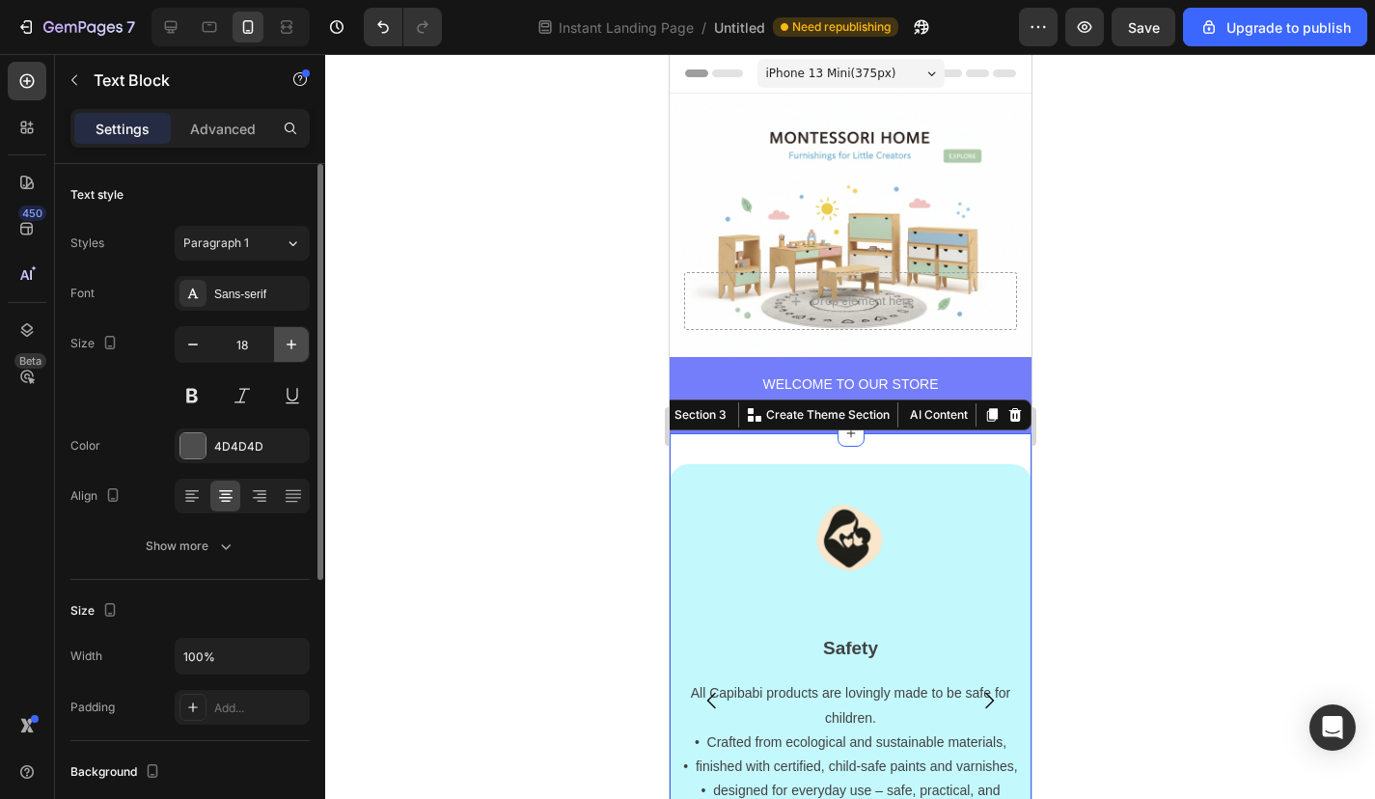
click at [293, 337] on icon "button" at bounding box center [291, 344] width 19 height 19
type input "20"
click at [1088, 462] on div at bounding box center [850, 426] width 1050 height 745
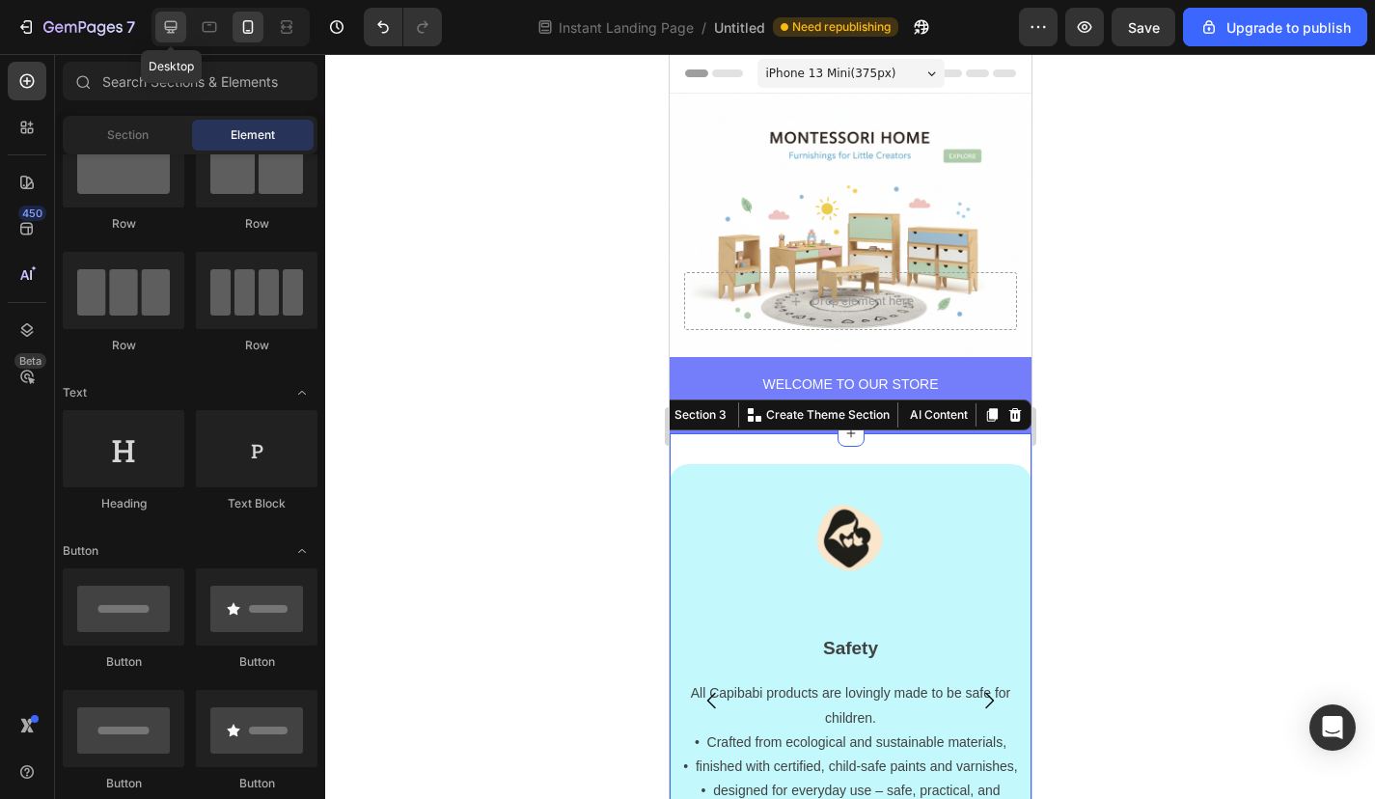
click at [164, 14] on div at bounding box center [170, 27] width 31 height 31
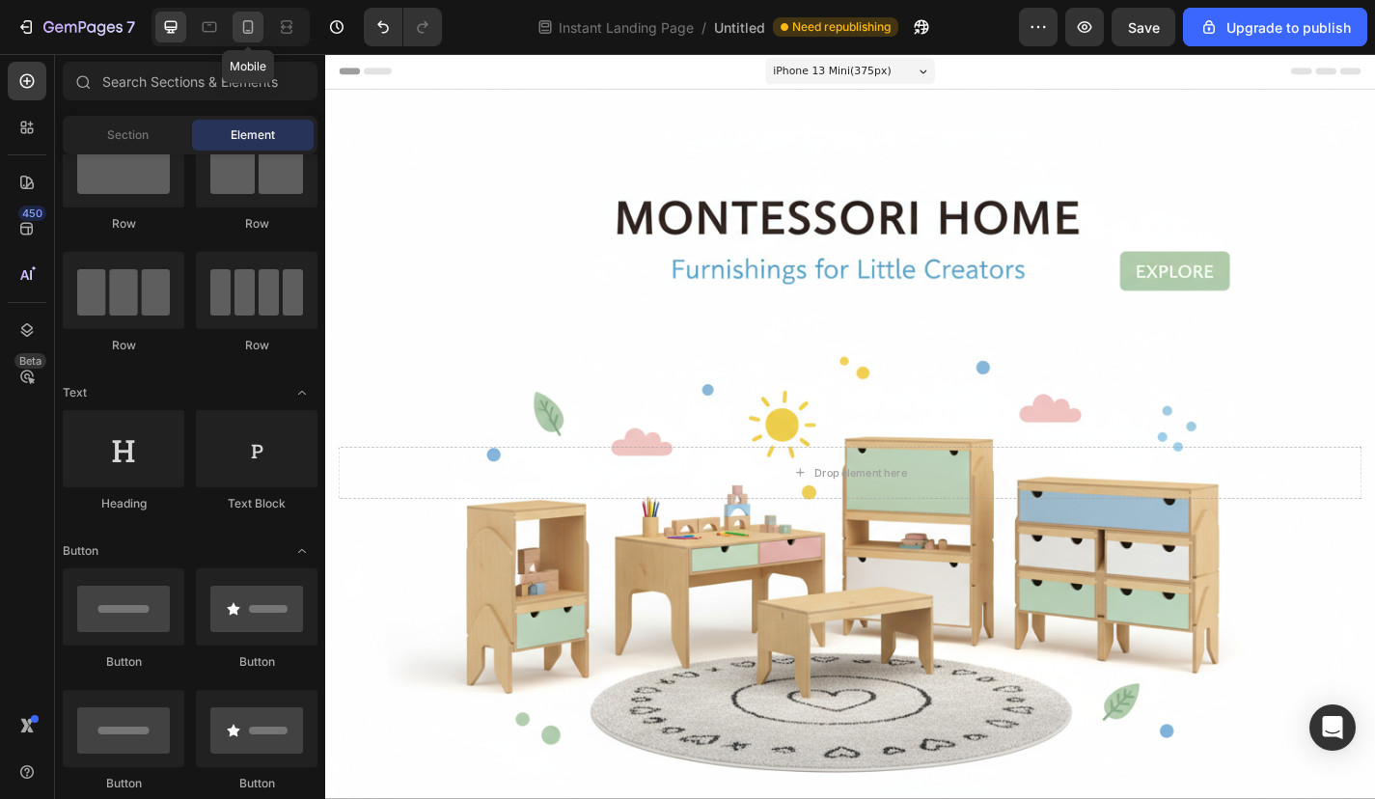
click at [248, 20] on icon at bounding box center [248, 27] width 11 height 14
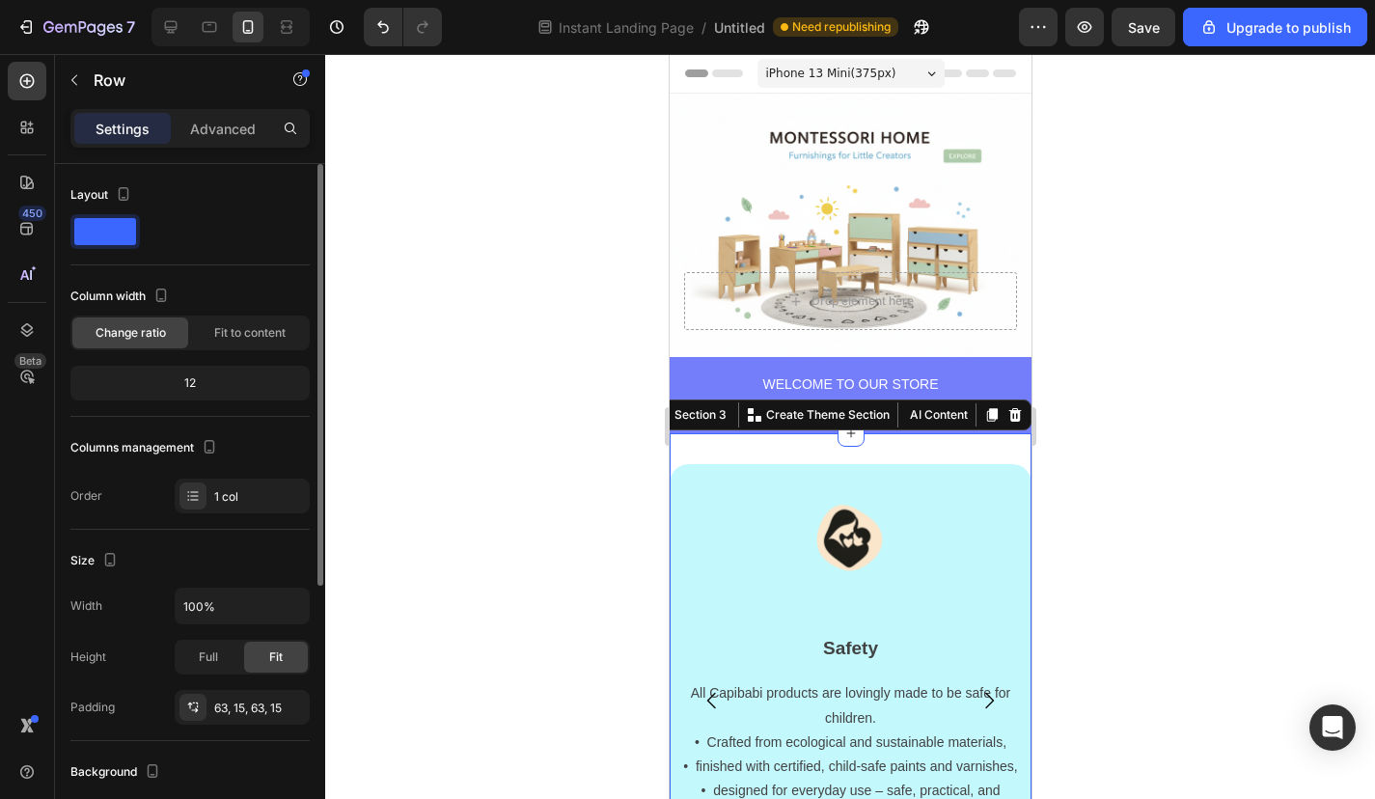
click at [105, 243] on span at bounding box center [105, 231] width 62 height 27
click at [240, 224] on div at bounding box center [189, 231] width 239 height 35
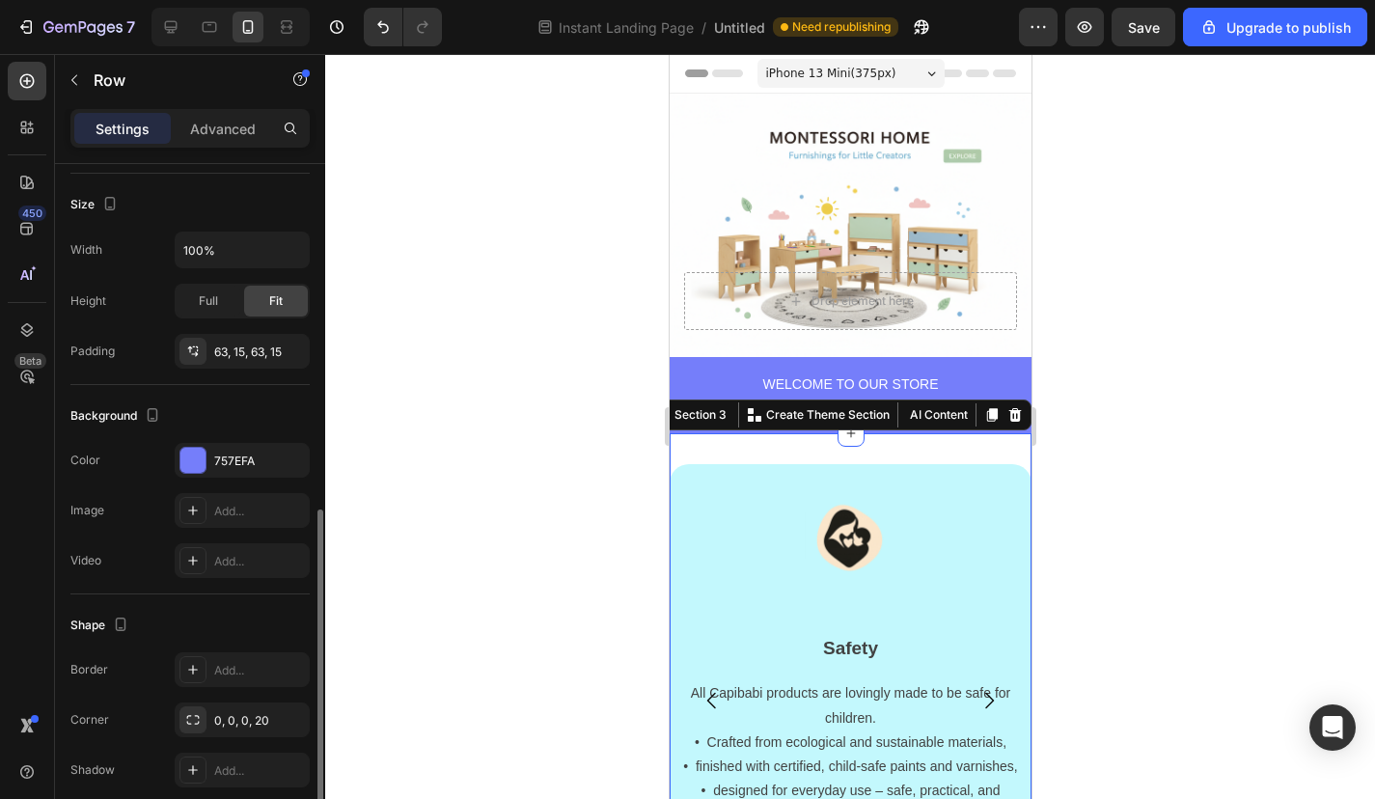
scroll to position [435, 0]
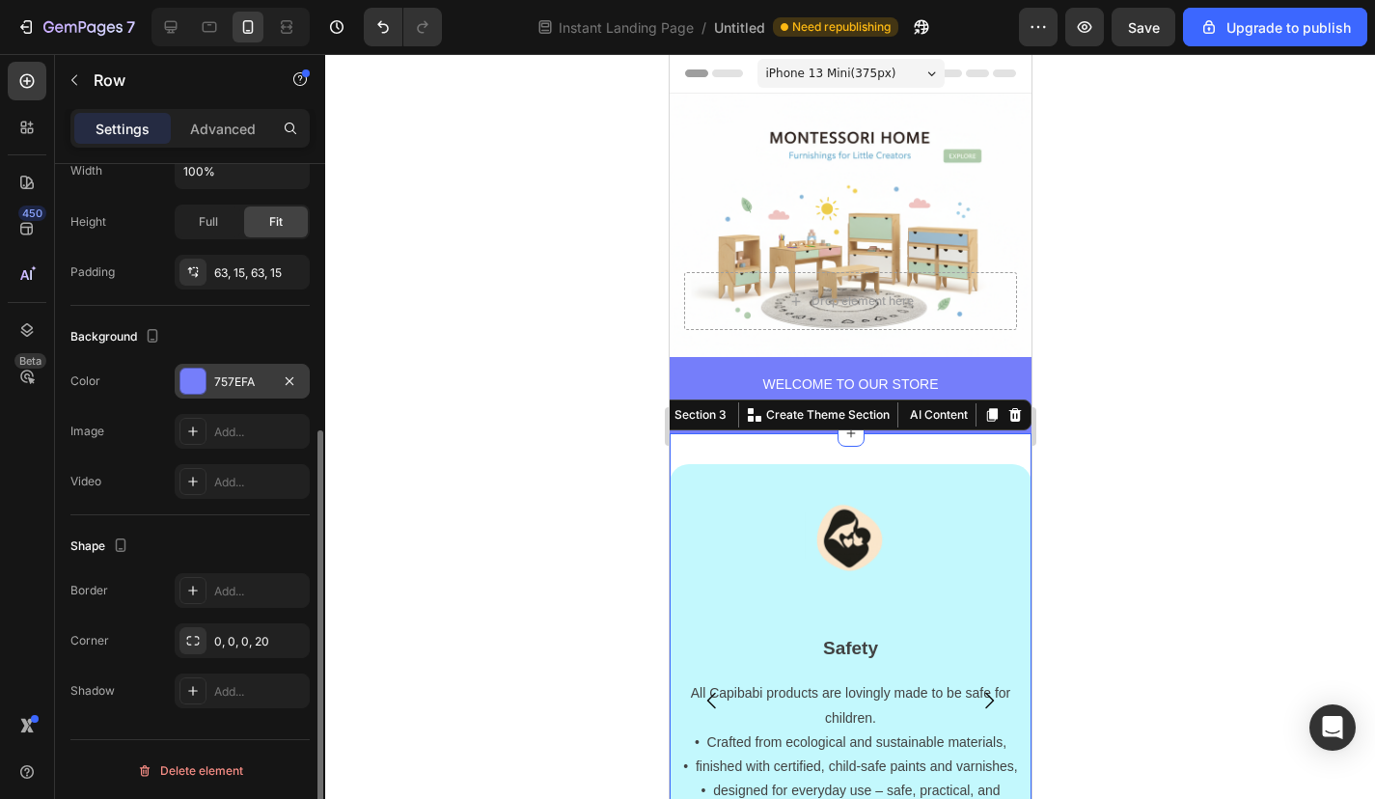
click at [185, 364] on div "757EFA" at bounding box center [242, 381] width 135 height 35
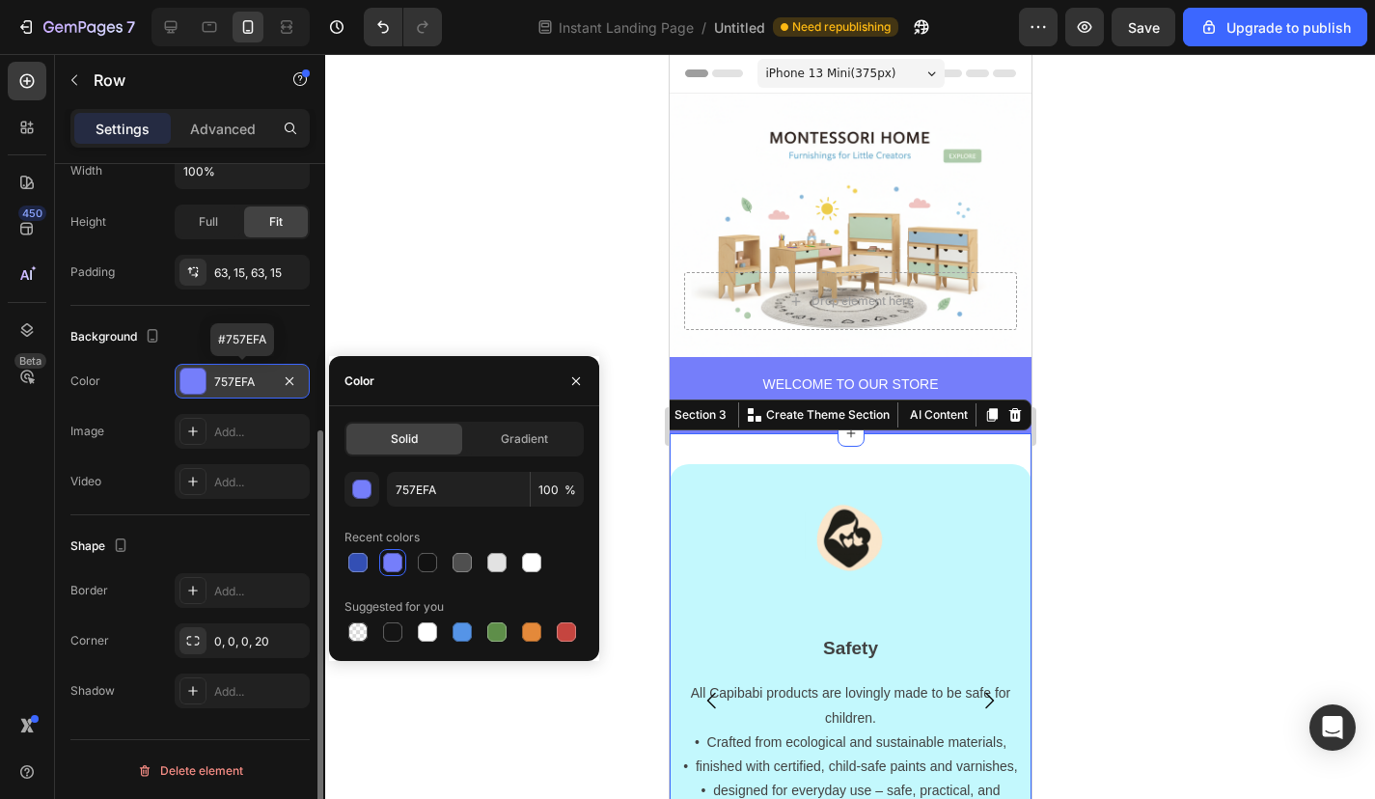
click at [185, 364] on div "757EFA" at bounding box center [242, 381] width 135 height 35
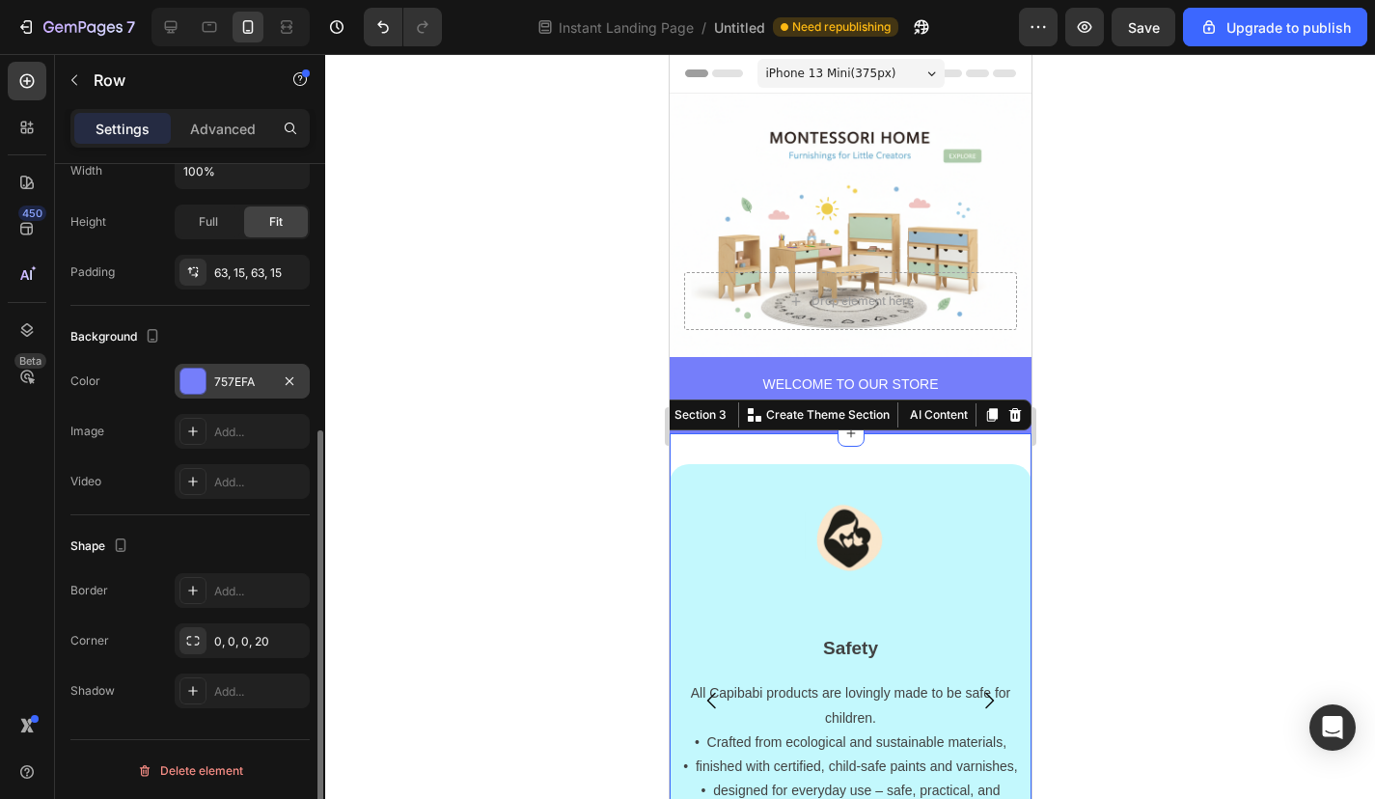
click at [196, 371] on div at bounding box center [192, 381] width 25 height 25
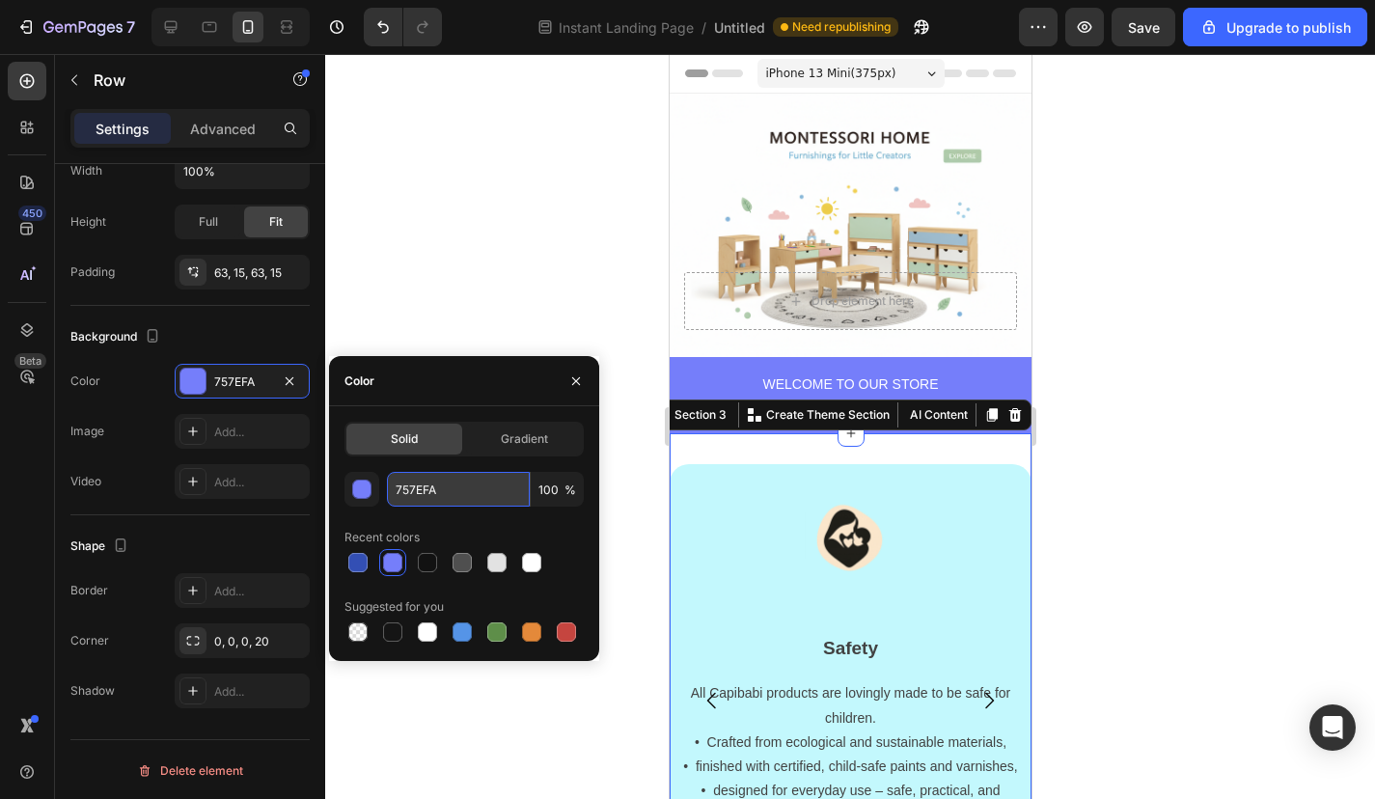
click at [449, 495] on input "757EFA" at bounding box center [458, 489] width 143 height 35
paste input "#a9e5a8"
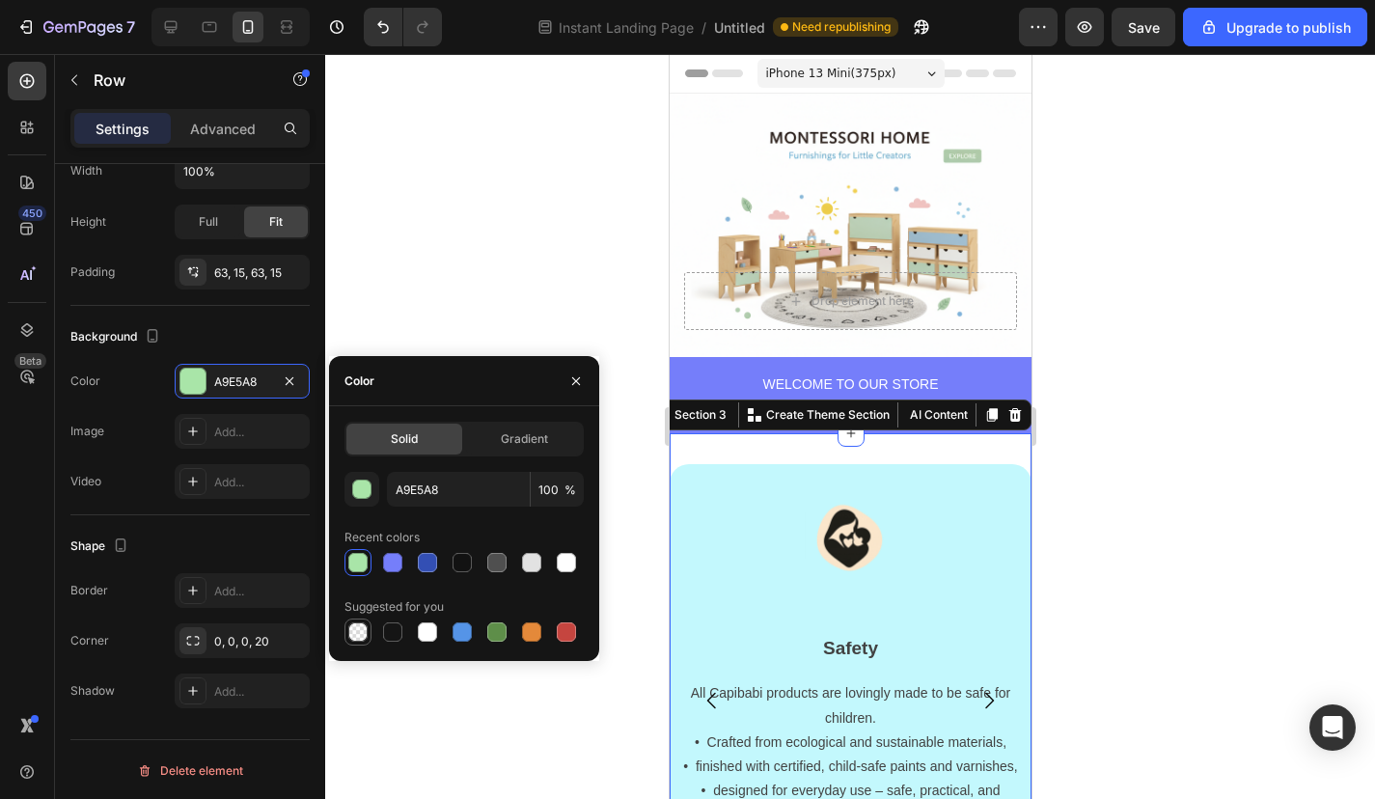
click at [352, 638] on div at bounding box center [357, 631] width 19 height 19
type input "000000"
click at [495, 504] on input "000000" at bounding box center [458, 489] width 143 height 35
click at [551, 497] on input "0" at bounding box center [557, 489] width 53 height 35
drag, startPoint x: 553, startPoint y: 492, endPoint x: 528, endPoint y: 492, distance: 25.1
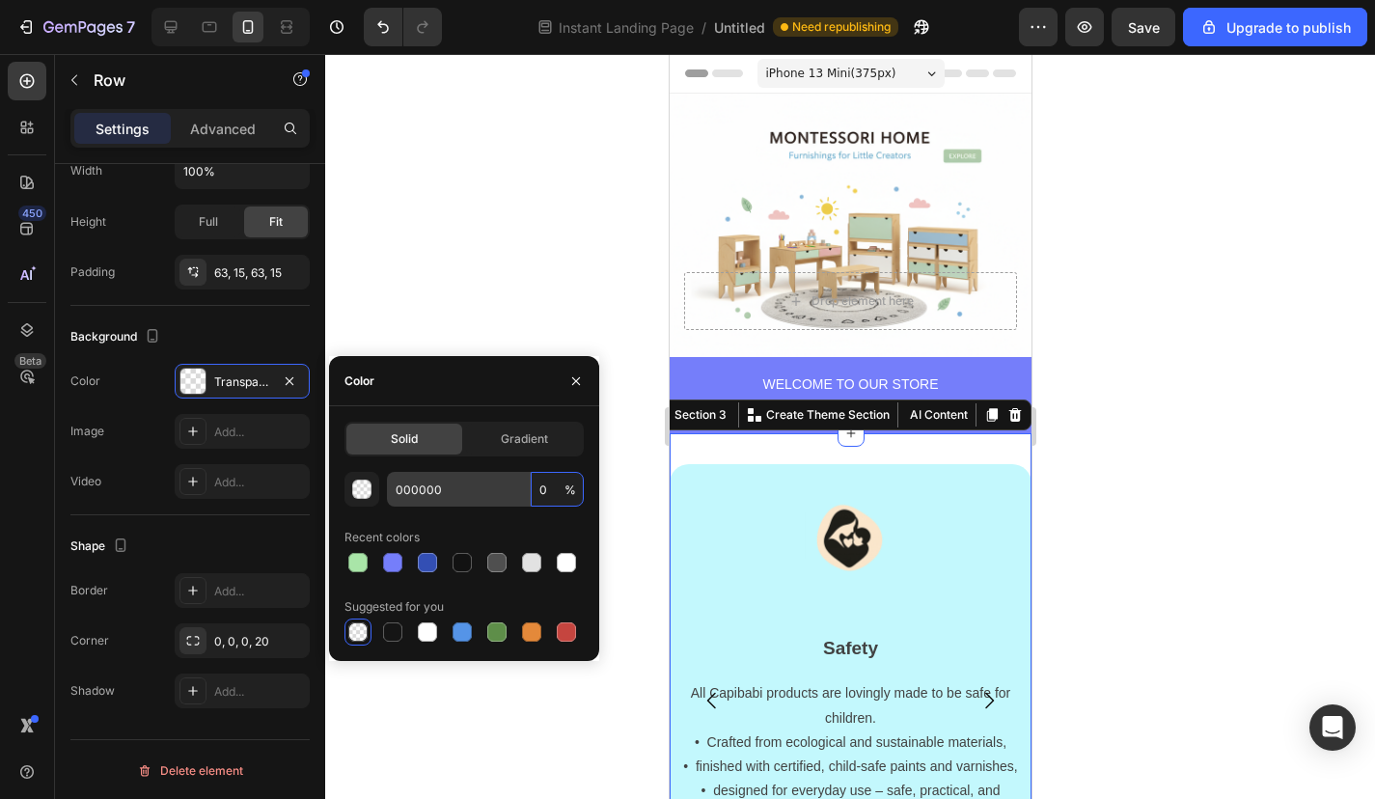
click at [528, 492] on div "000000 0 %" at bounding box center [485, 489] width 197 height 35
type input "90"
click at [372, 488] on button "button" at bounding box center [361, 489] width 35 height 35
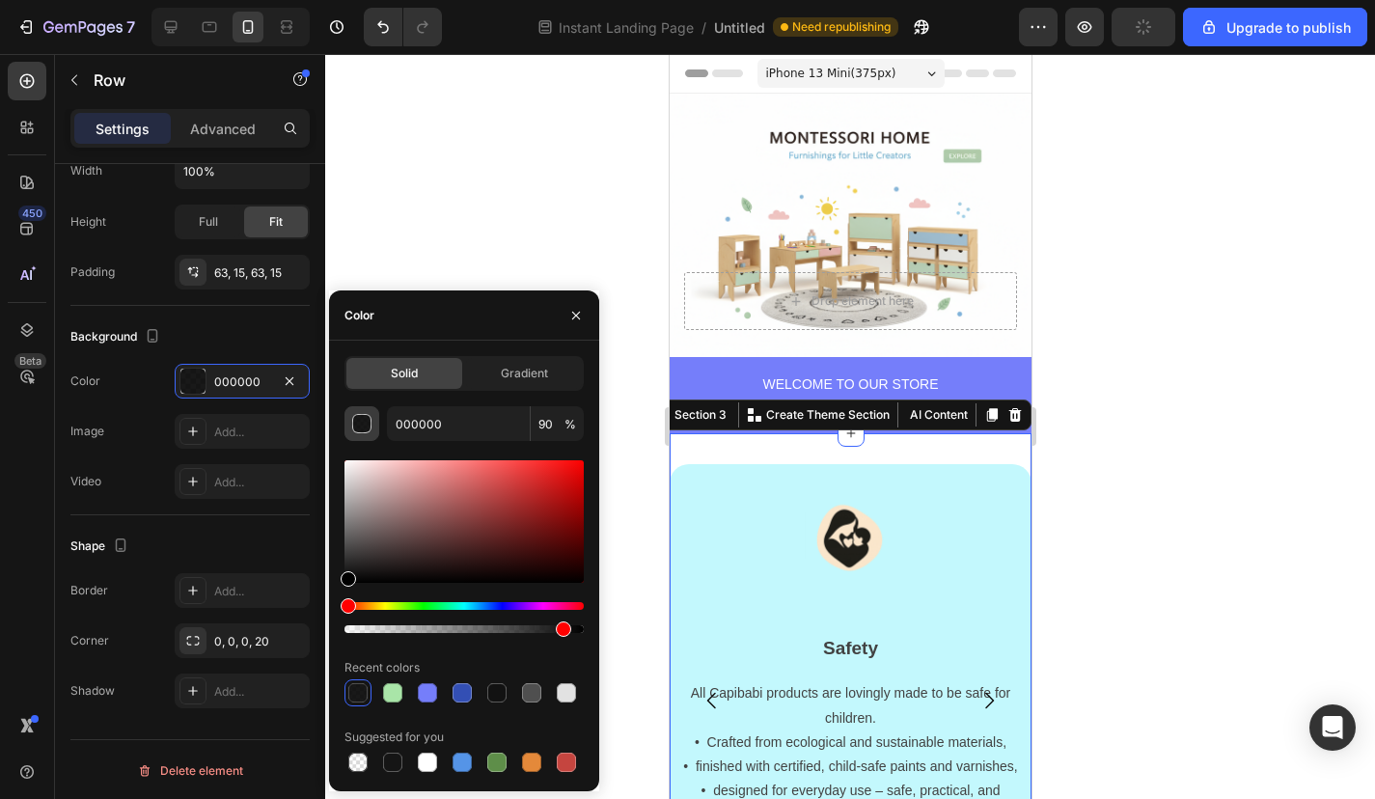
click at [364, 423] on div "button" at bounding box center [362, 424] width 19 height 19
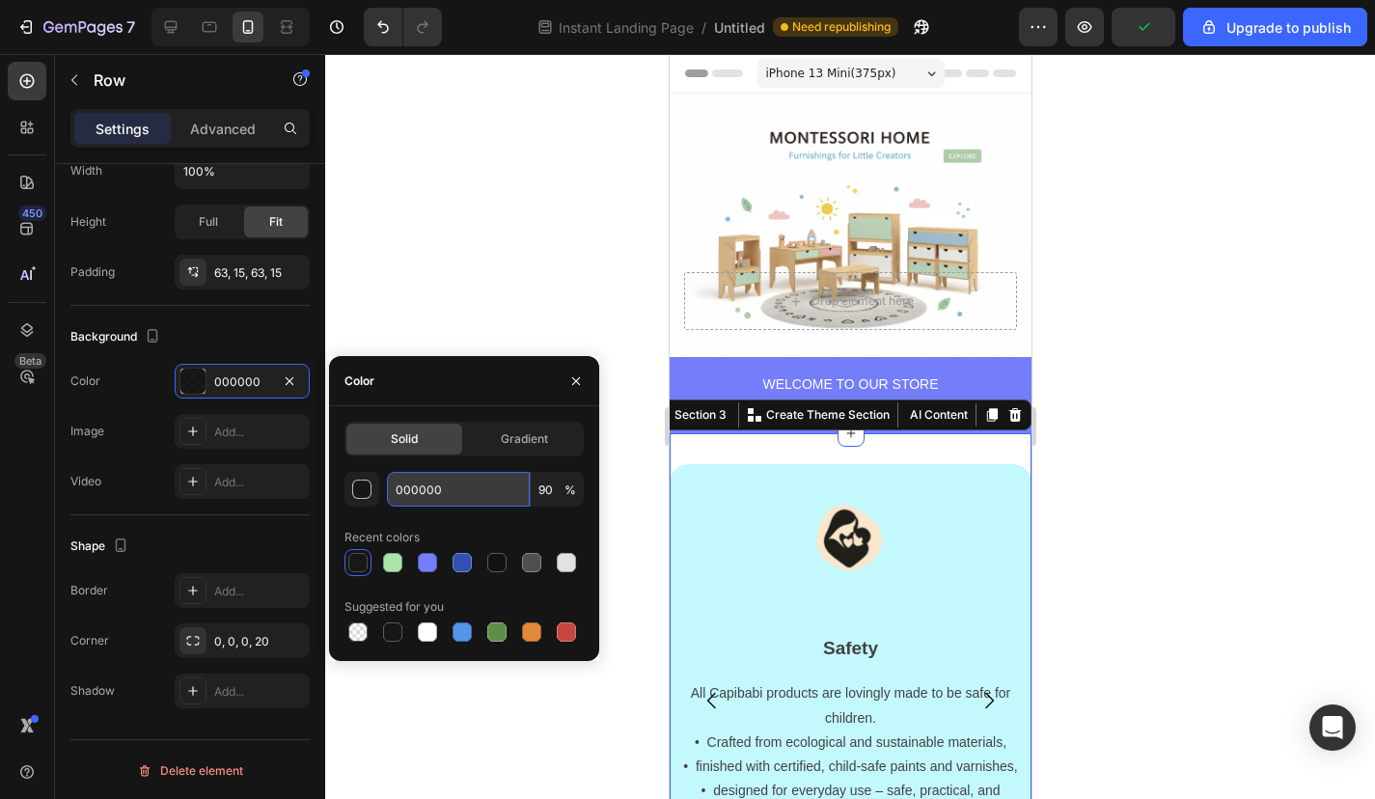
click at [428, 486] on input "000000" at bounding box center [458, 489] width 143 height 35
paste input "#a9e5a8"
type input "#a9e5a8"
type input "100"
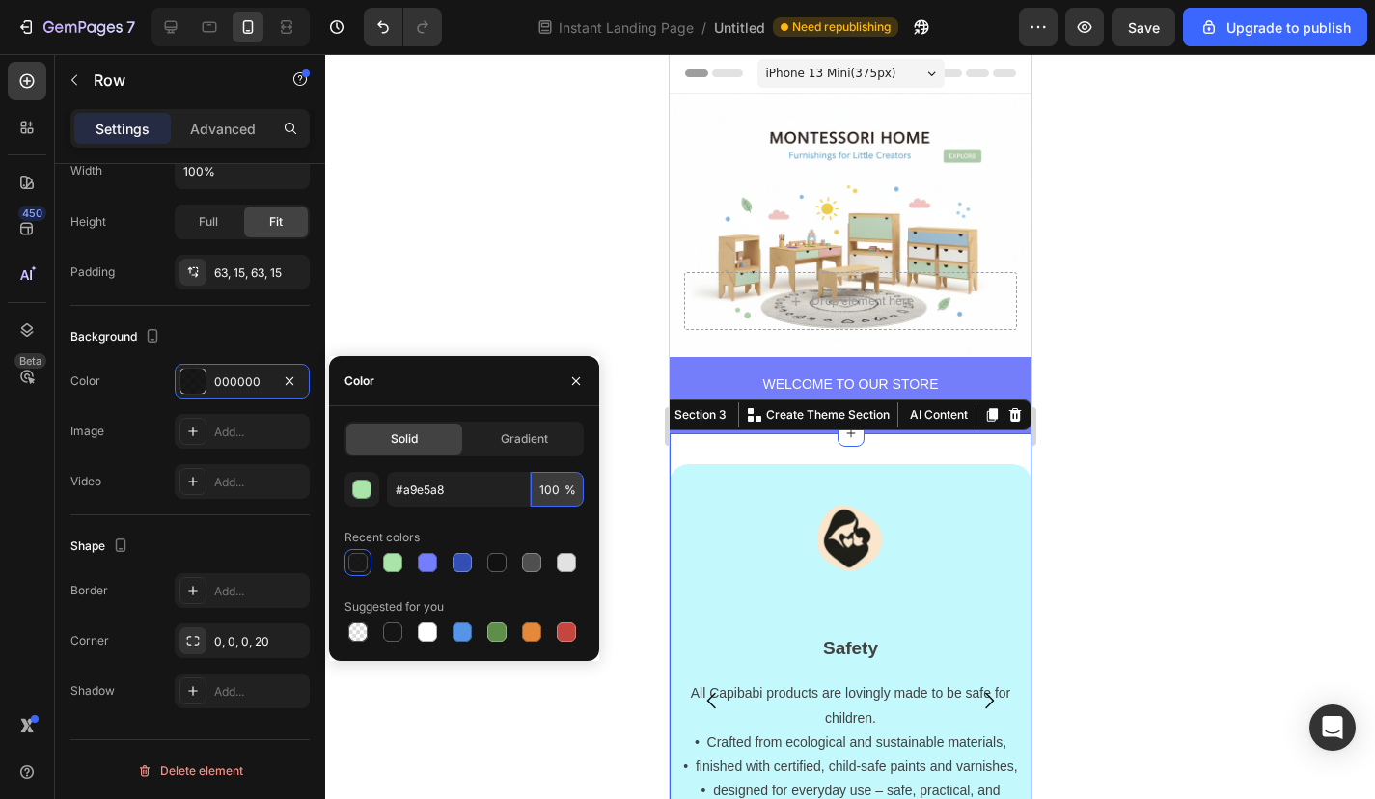
type input "A9E5A8"
click at [547, 493] on input "100" at bounding box center [557, 489] width 53 height 35
click at [560, 492] on input "100" at bounding box center [557, 489] width 53 height 35
type input "8"
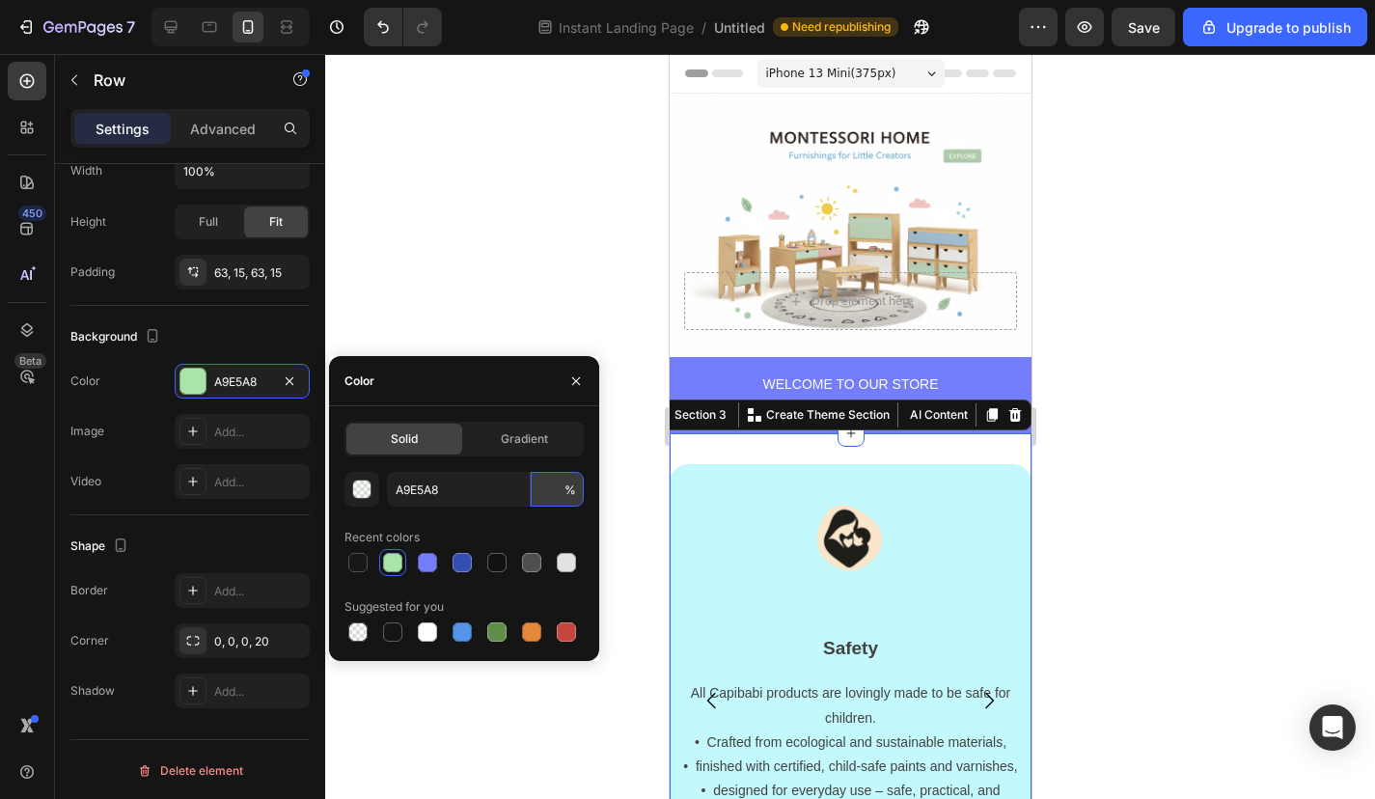
type input "8"
type input "10"
click at [516, 527] on div "Recent colors" at bounding box center [463, 537] width 239 height 31
click at [540, 500] on input "10" at bounding box center [557, 489] width 53 height 35
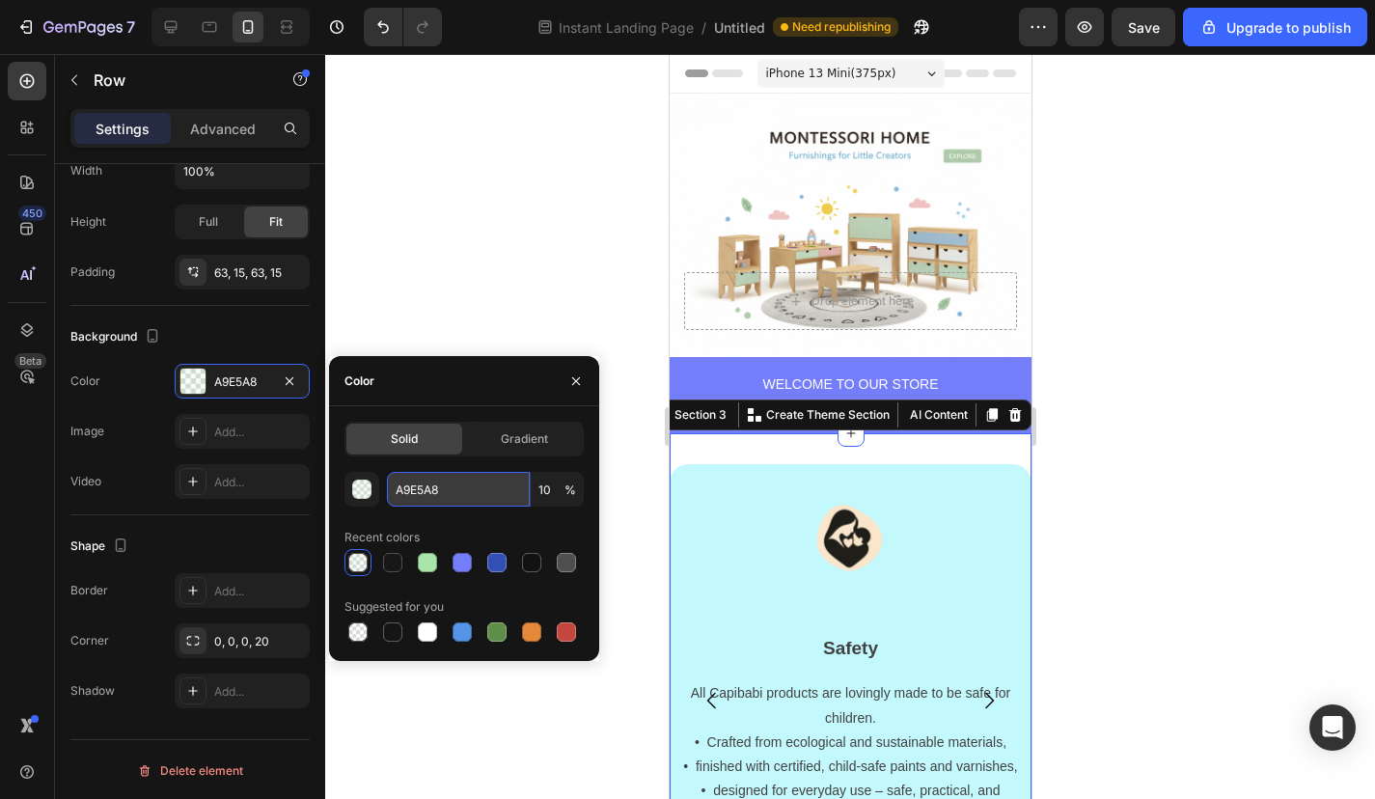
click at [469, 498] on input "A9E5A8" at bounding box center [458, 489] width 143 height 35
paste input "#a9e5a"
type input "#a9e5a8"
type input "100"
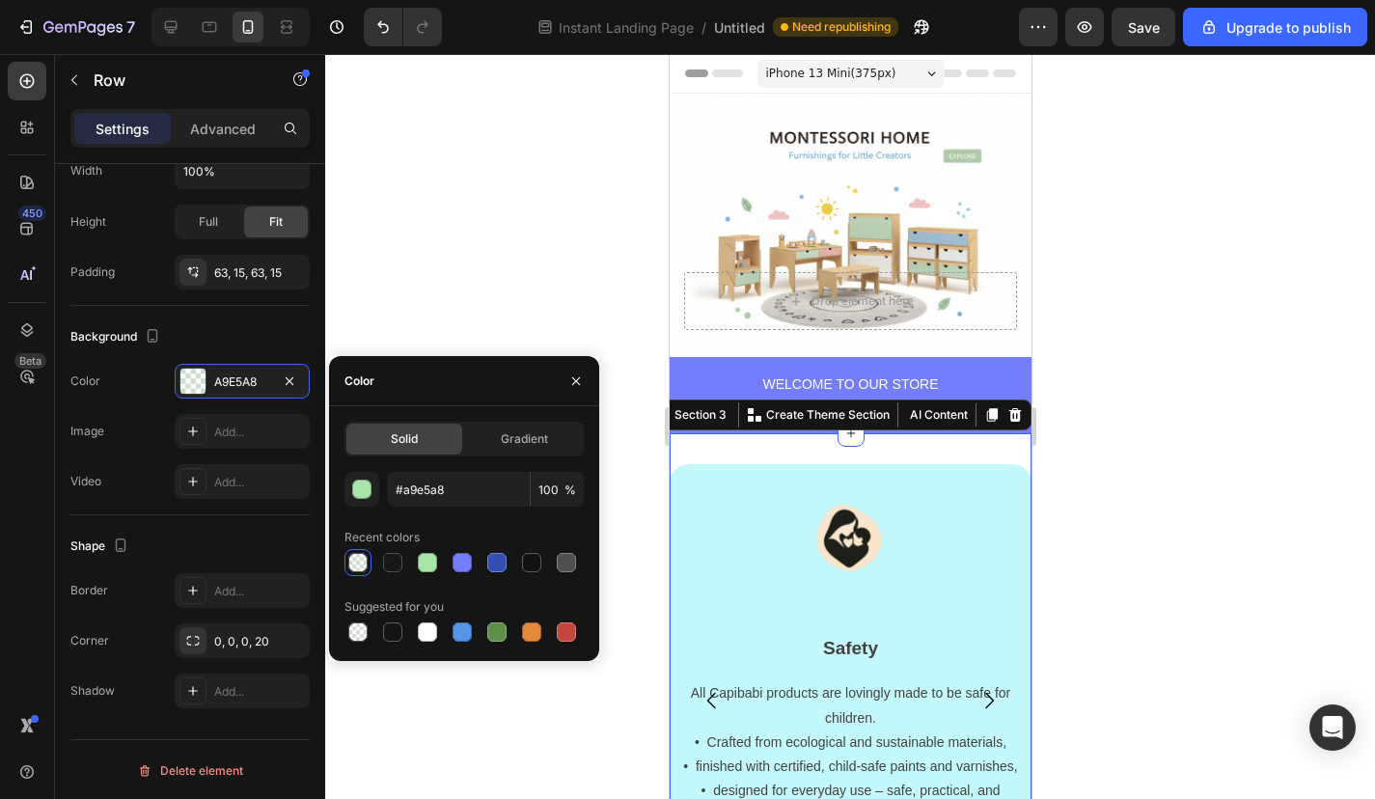
type input "A9E5A8"
click at [471, 513] on div "A9E5A8 100 % Recent colors Suggested for you" at bounding box center [463, 559] width 239 height 174
click at [508, 423] on div "Solid Gradient" at bounding box center [463, 439] width 239 height 35
click at [508, 430] on span "Gradient" at bounding box center [524, 438] width 47 height 17
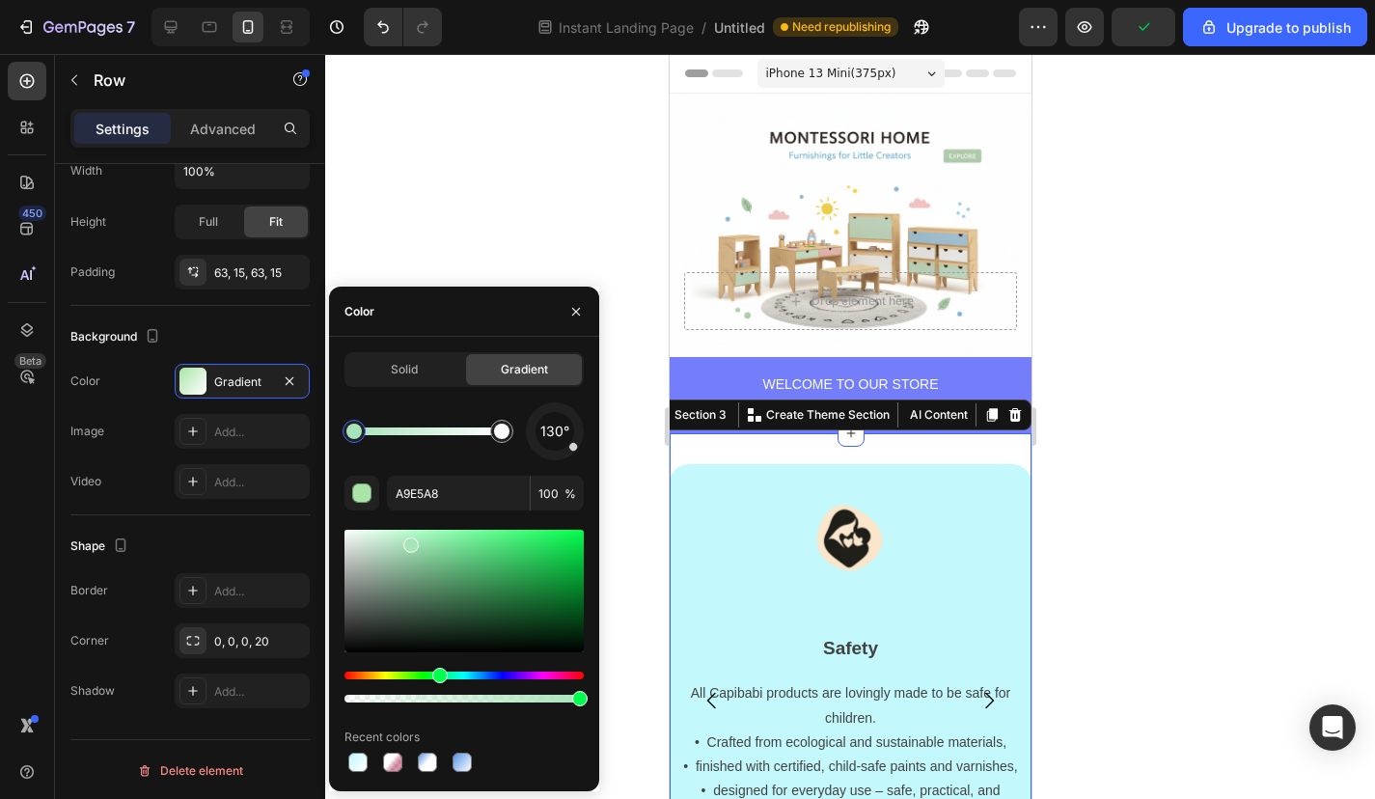
click at [438, 676] on div "Hue" at bounding box center [439, 675] width 15 height 15
click at [436, 492] on input "A8E4BC" at bounding box center [458, 493] width 143 height 35
paste input "#a9e5a8"
click at [490, 460] on div "130° A9E5A8 100 % Recent colors" at bounding box center [463, 588] width 239 height 373
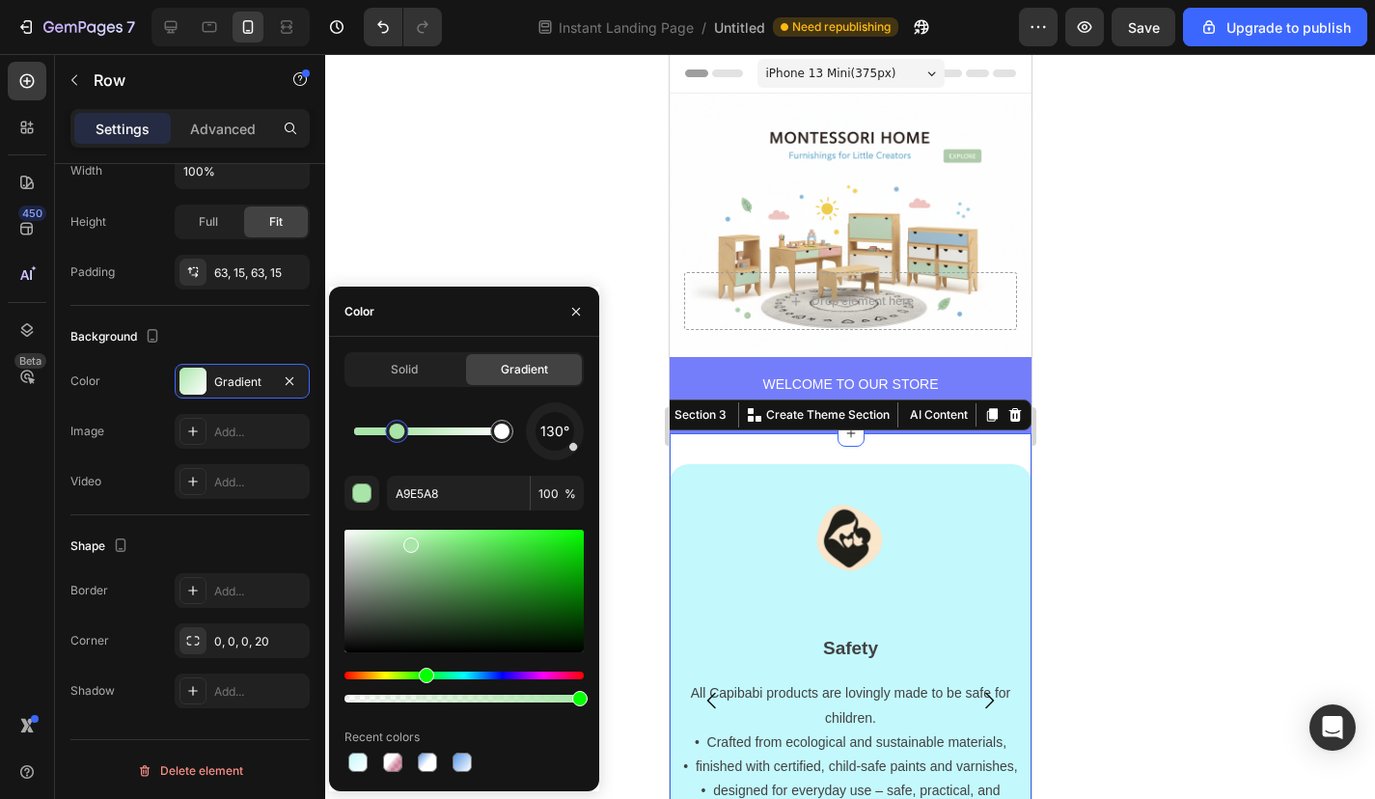
drag, startPoint x: 361, startPoint y: 440, endPoint x: 375, endPoint y: 440, distance: 14.5
click at [385, 440] on div at bounding box center [396, 431] width 23 height 23
drag, startPoint x: 497, startPoint y: 438, endPoint x: 416, endPoint y: 438, distance: 81.0
drag, startPoint x: 372, startPoint y: 436, endPoint x: 339, endPoint y: 436, distance: 33.8
click at [346, 436] on div at bounding box center [353, 431] width 15 height 15
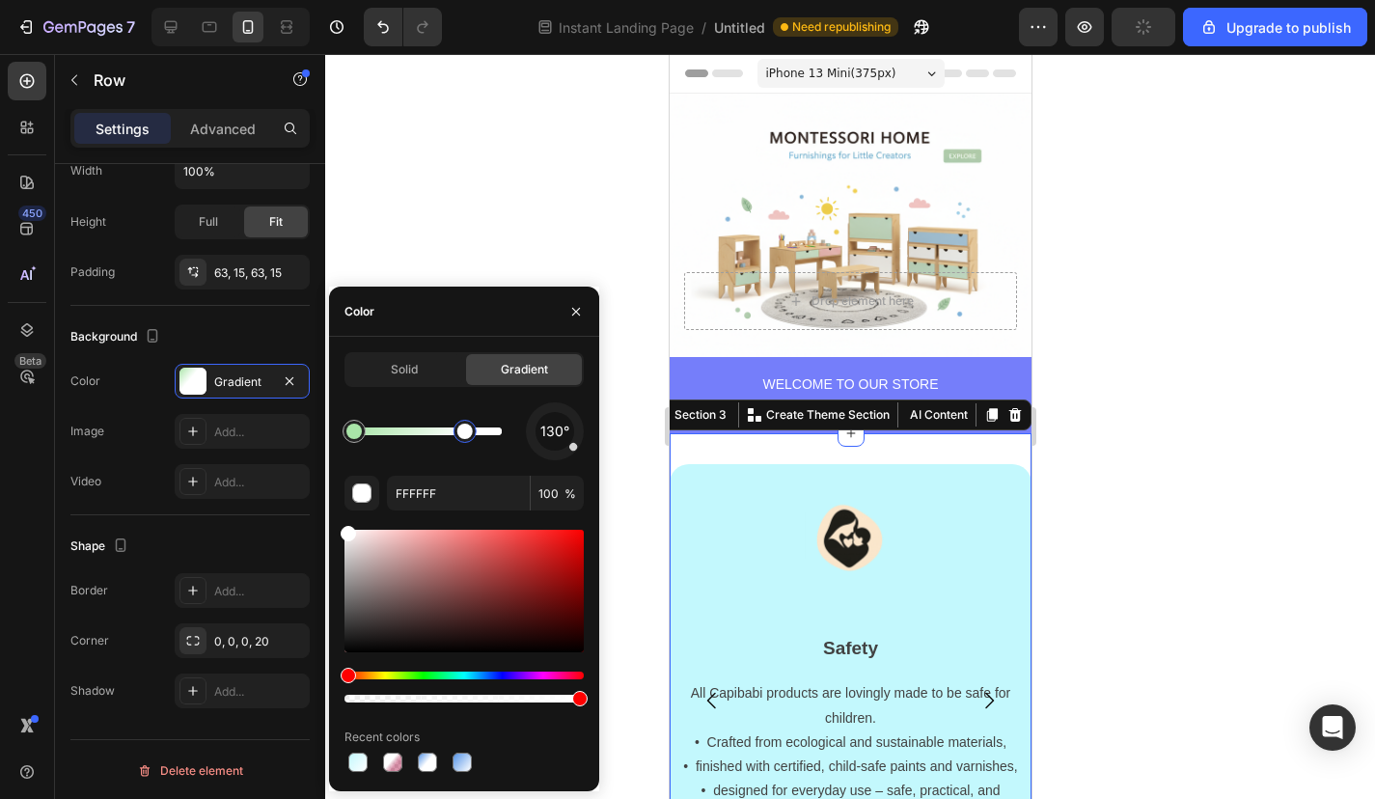
drag, startPoint x: 413, startPoint y: 442, endPoint x: 489, endPoint y: 442, distance: 76.2
click at [477, 442] on div at bounding box center [464, 431] width 23 height 23
type input "A9E5A8"
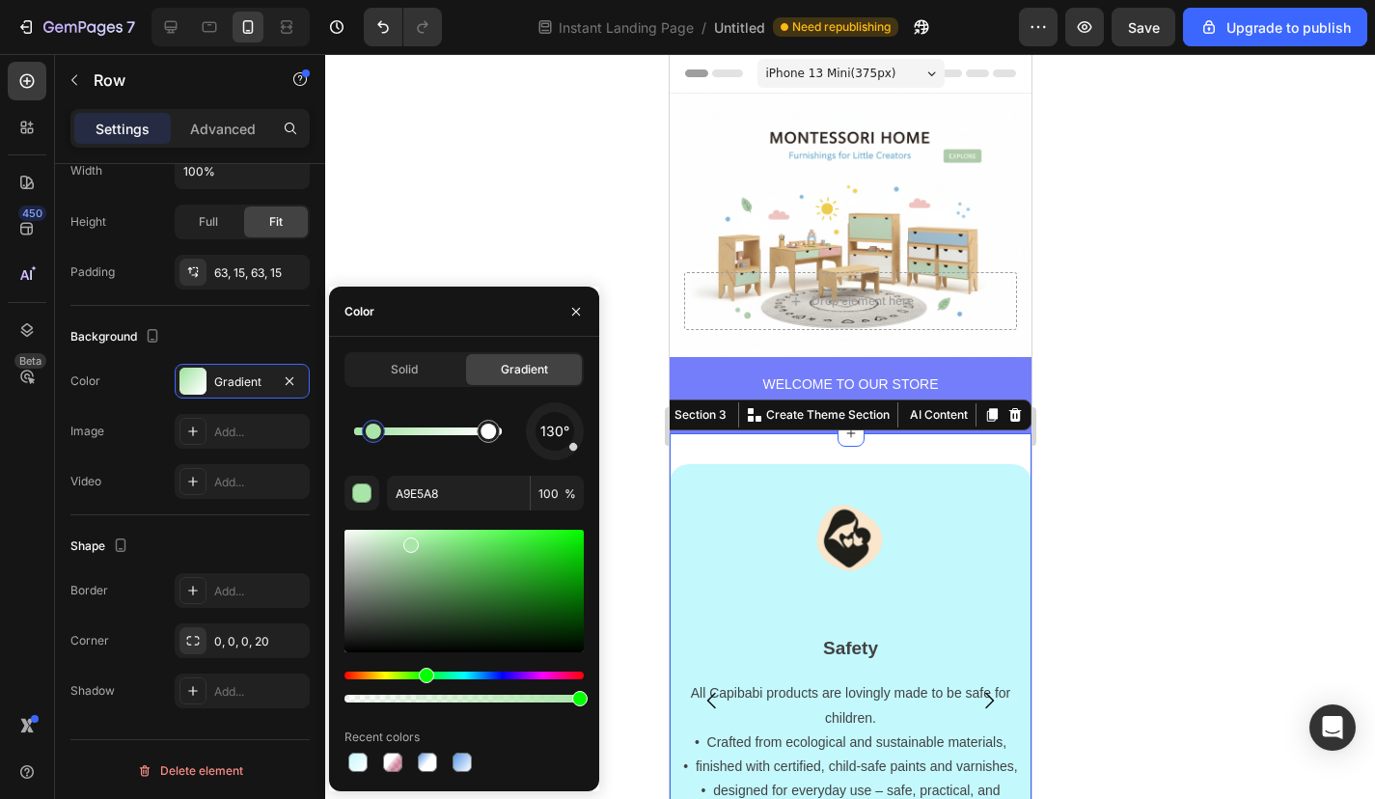
scroll to position [0, 0]
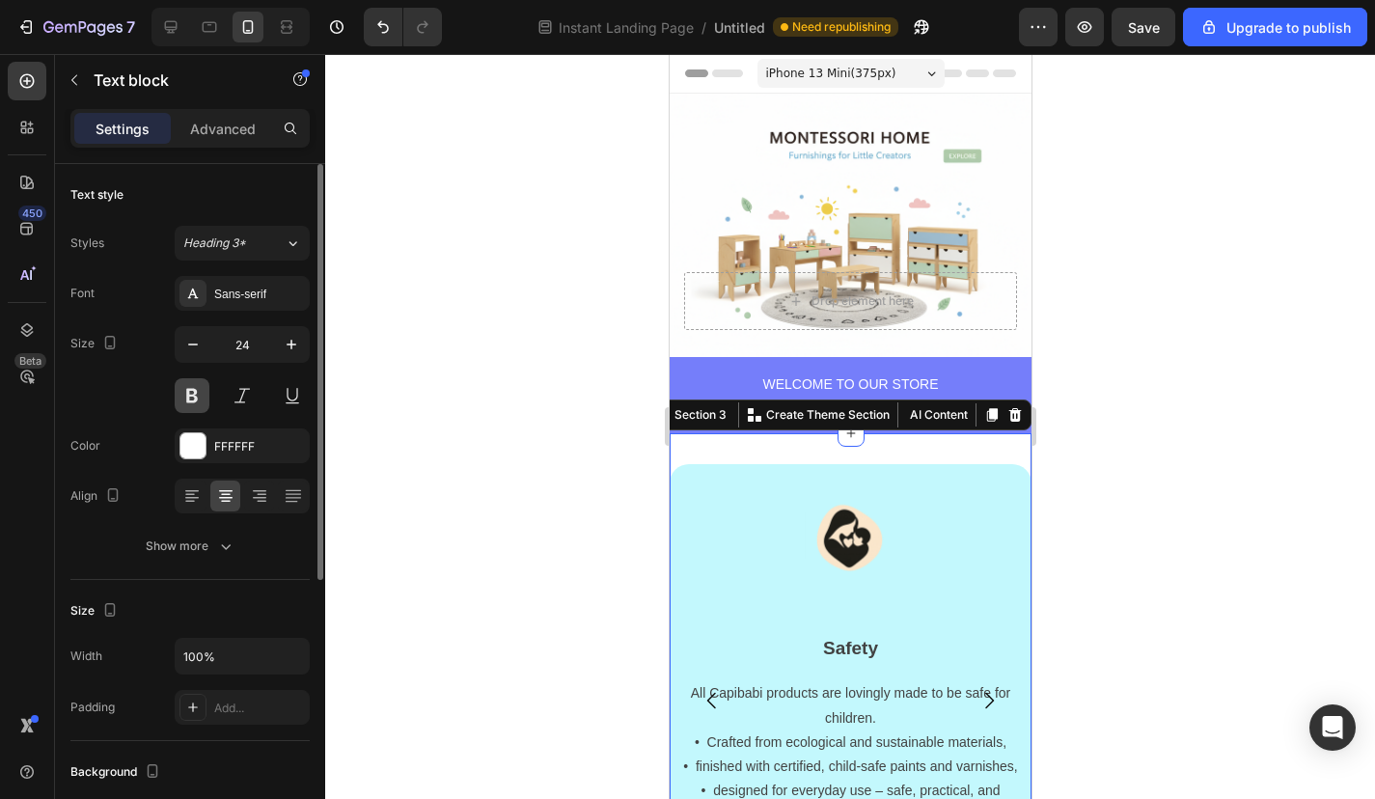
click at [195, 400] on button at bounding box center [192, 395] width 35 height 35
click at [198, 429] on div "FFFFFF" at bounding box center [242, 445] width 135 height 35
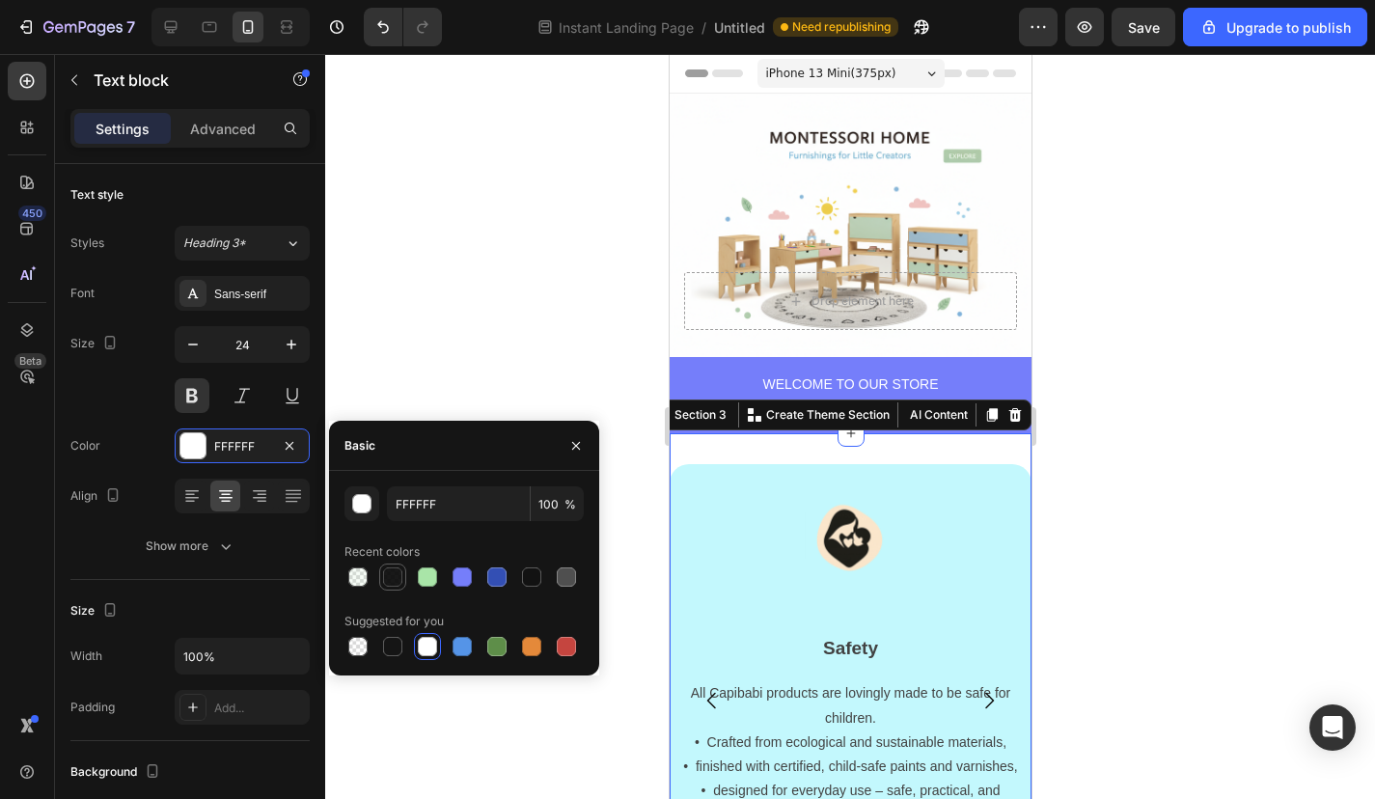
click at [387, 576] on div at bounding box center [392, 576] width 19 height 19
type input "000000"
type input "90"
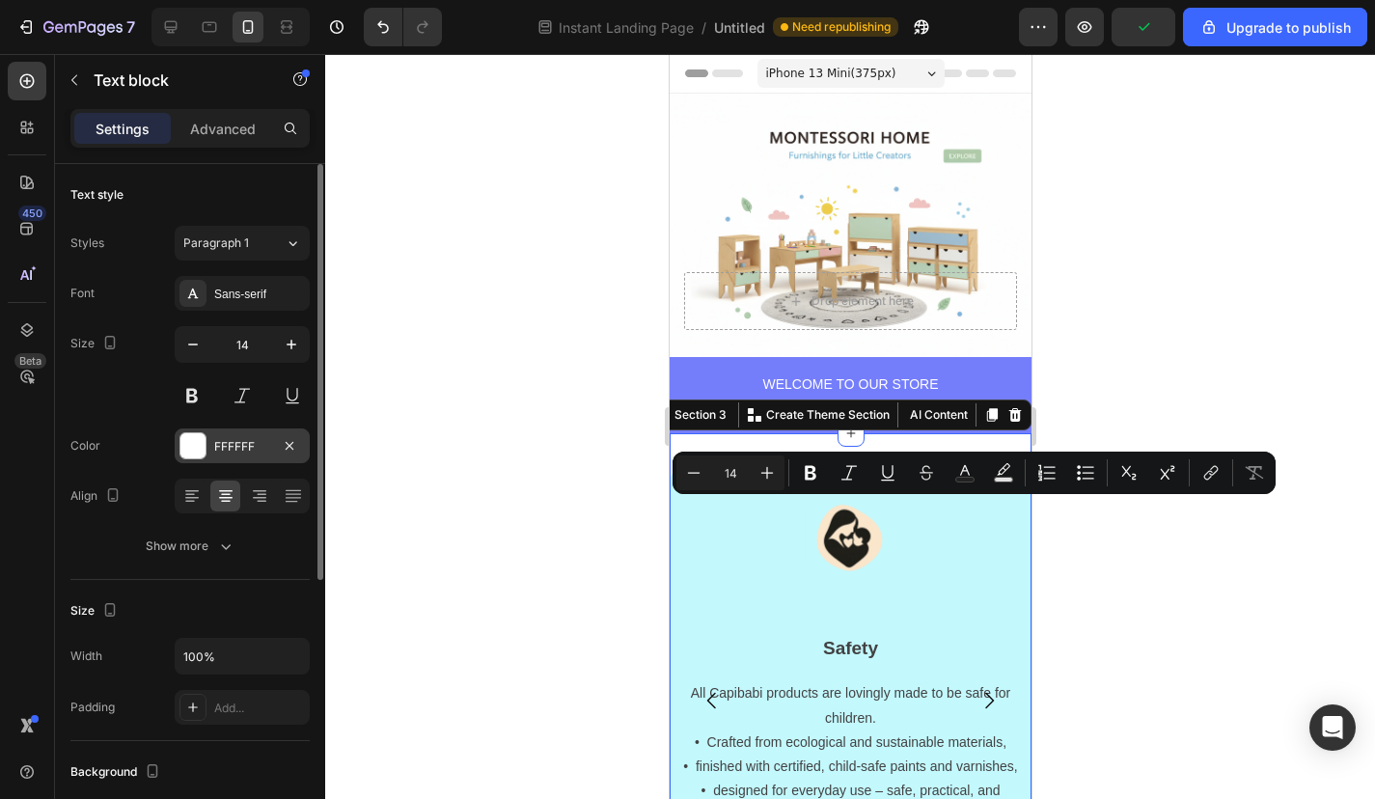
click at [197, 452] on div at bounding box center [192, 445] width 25 height 25
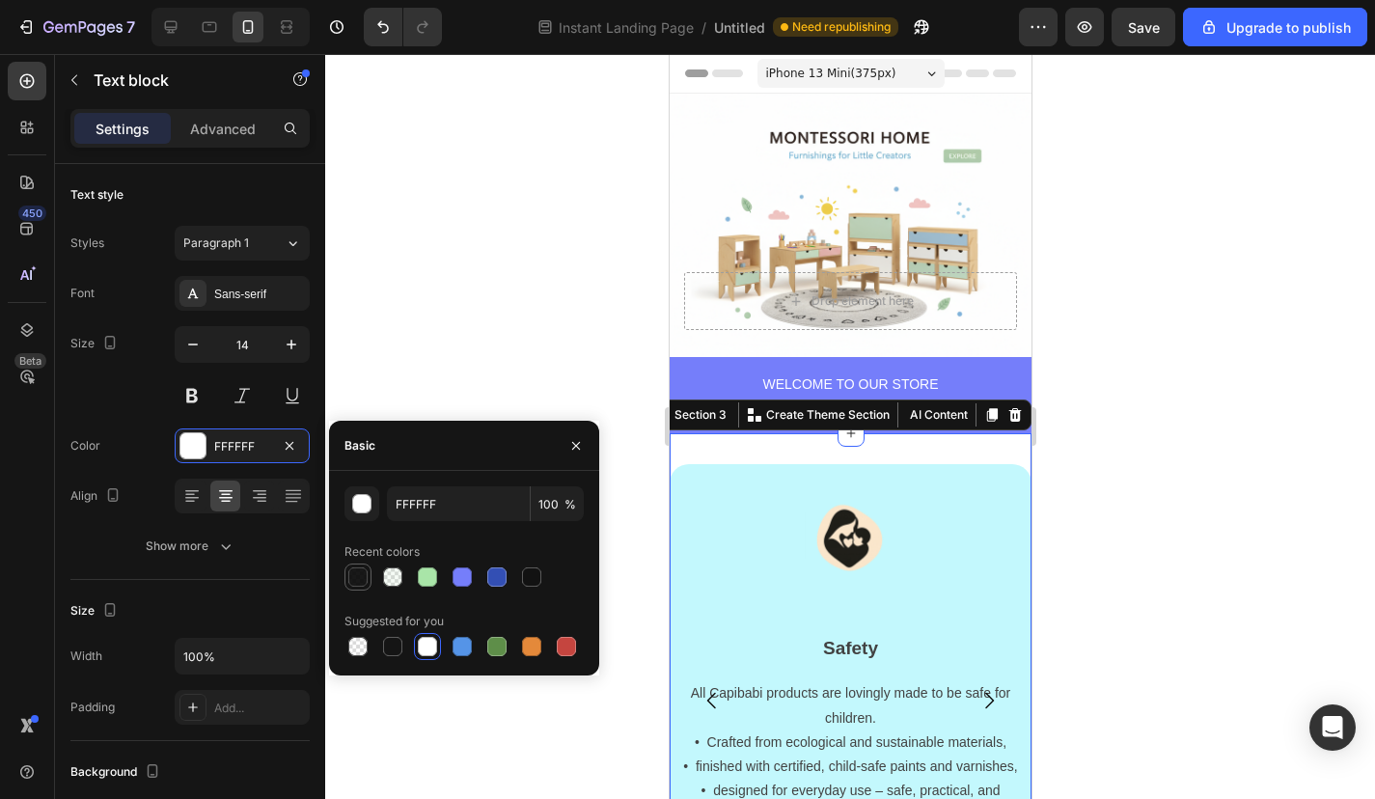
click at [362, 581] on div at bounding box center [357, 576] width 19 height 19
type input "000000"
type input "90"
click at [410, 344] on div at bounding box center [850, 426] width 1050 height 745
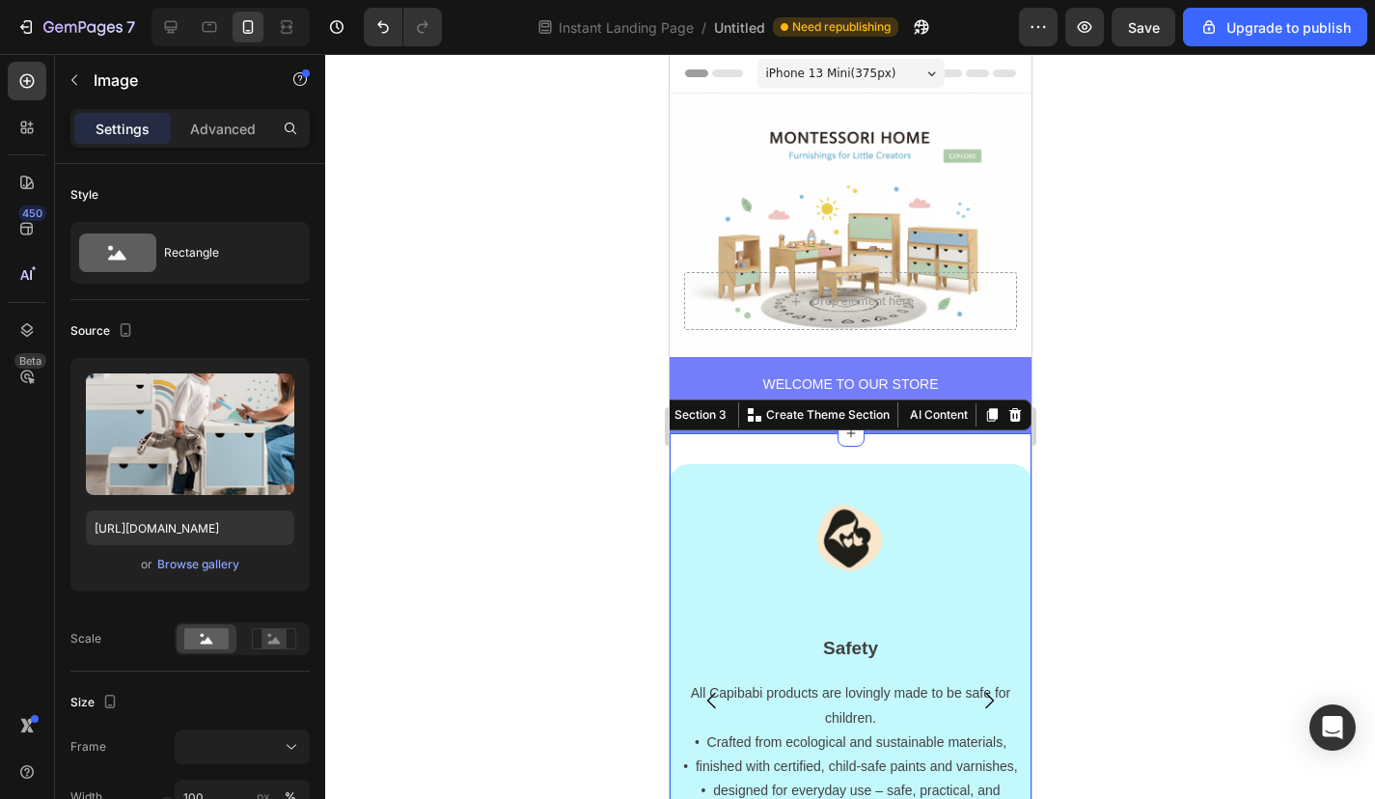
click at [1162, 512] on div at bounding box center [850, 426] width 1050 height 745
click at [1087, 421] on div at bounding box center [850, 426] width 1050 height 745
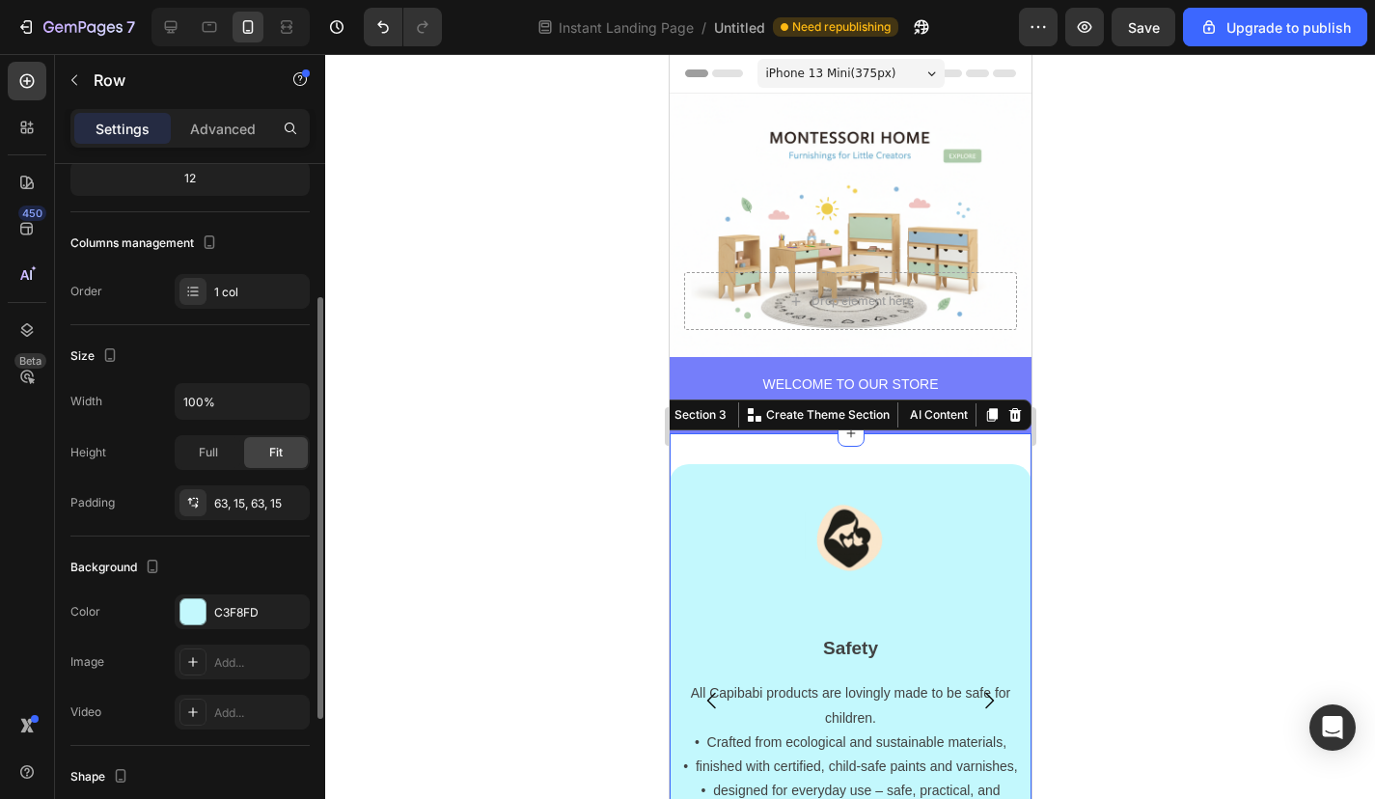
scroll to position [209, 0]
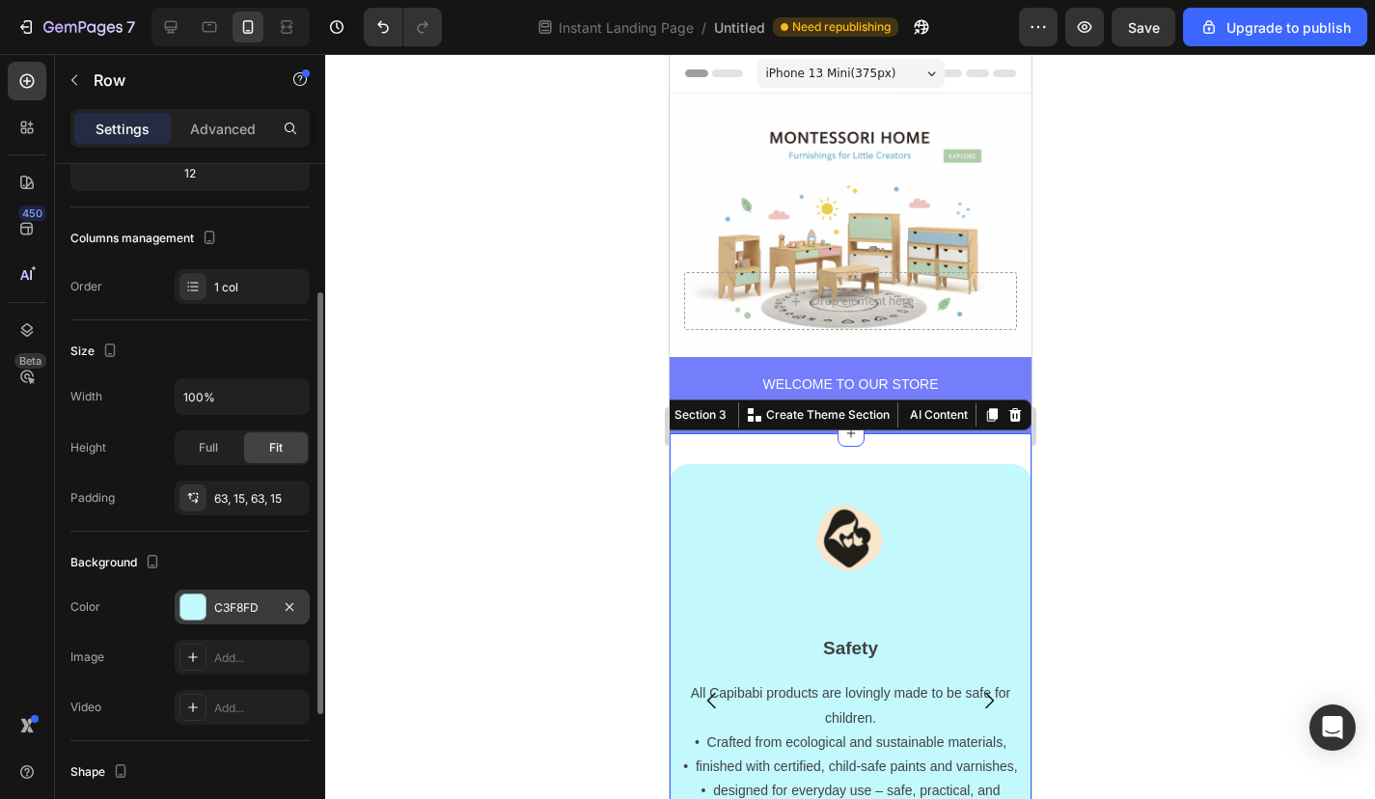
click at [229, 596] on div "C3F8FD" at bounding box center [242, 607] width 135 height 35
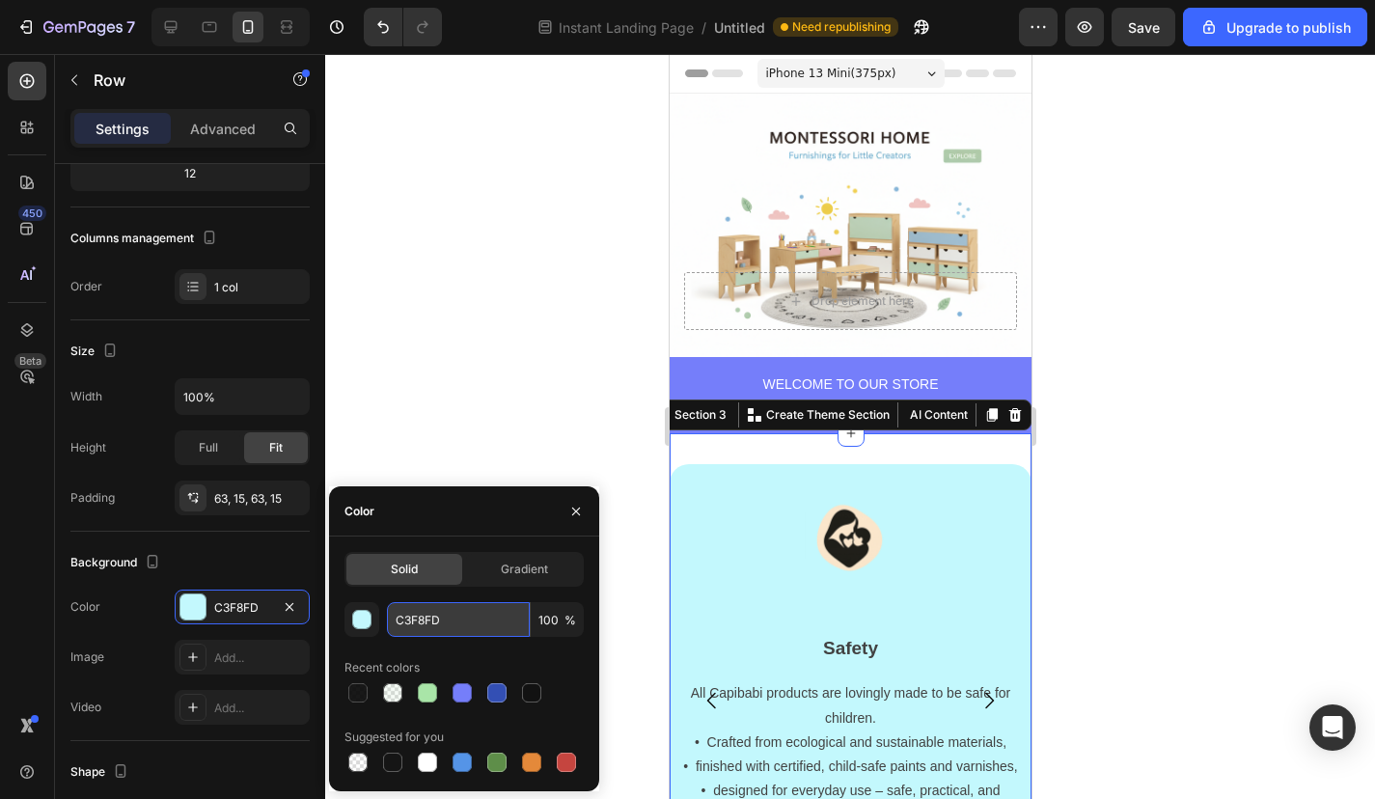
click at [418, 626] on input "C3F8FD" at bounding box center [458, 619] width 143 height 35
click at [1128, 581] on div at bounding box center [850, 426] width 1050 height 745
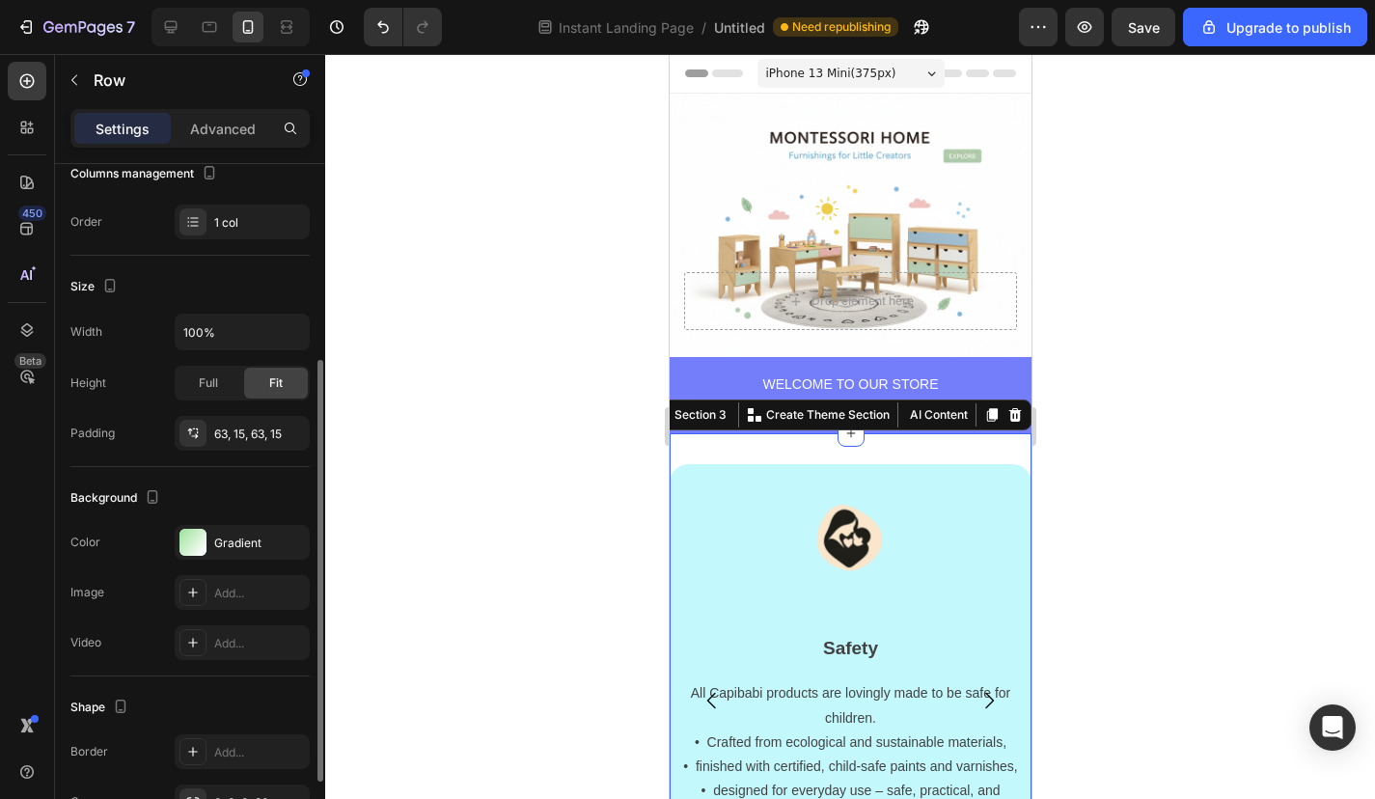
scroll to position [315, 0]
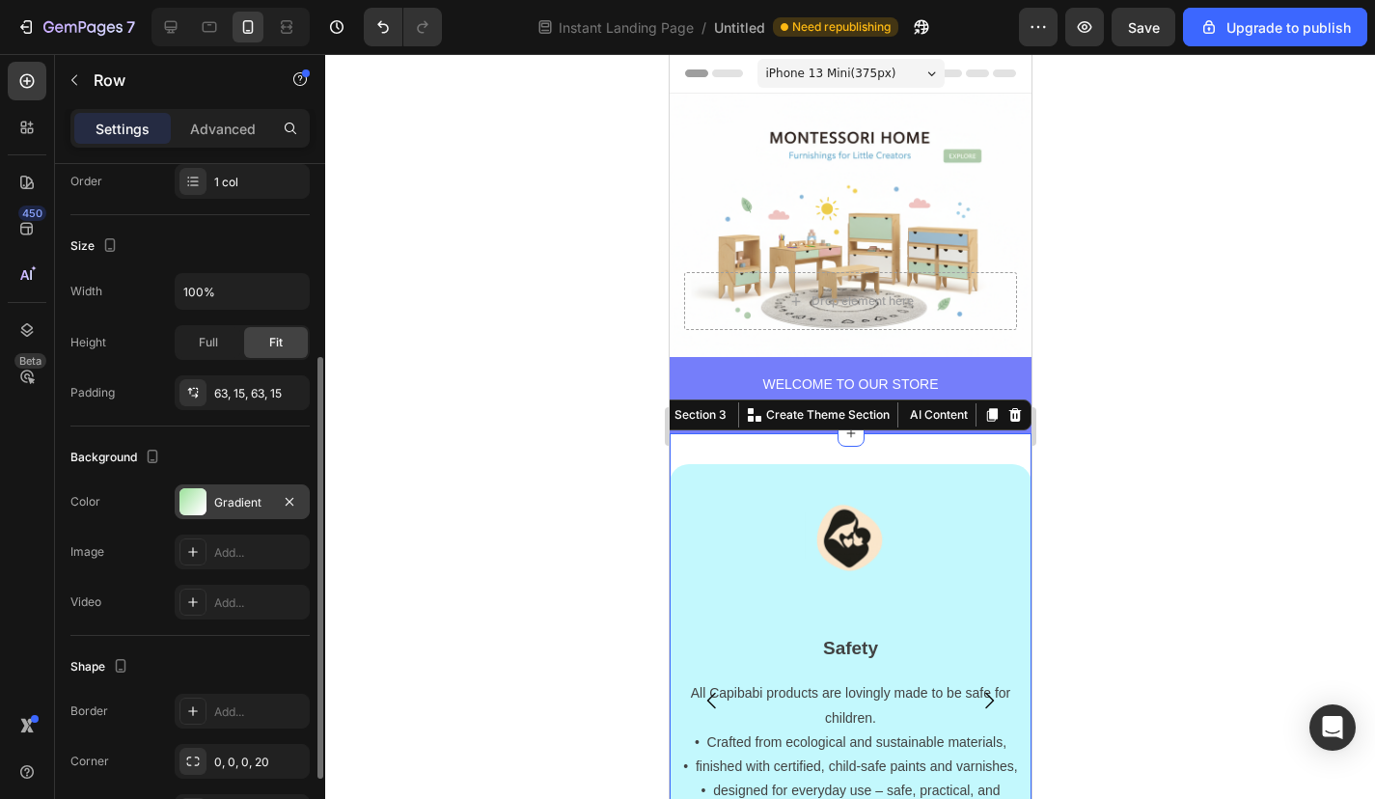
click at [228, 506] on div "Gradient" at bounding box center [242, 502] width 56 height 17
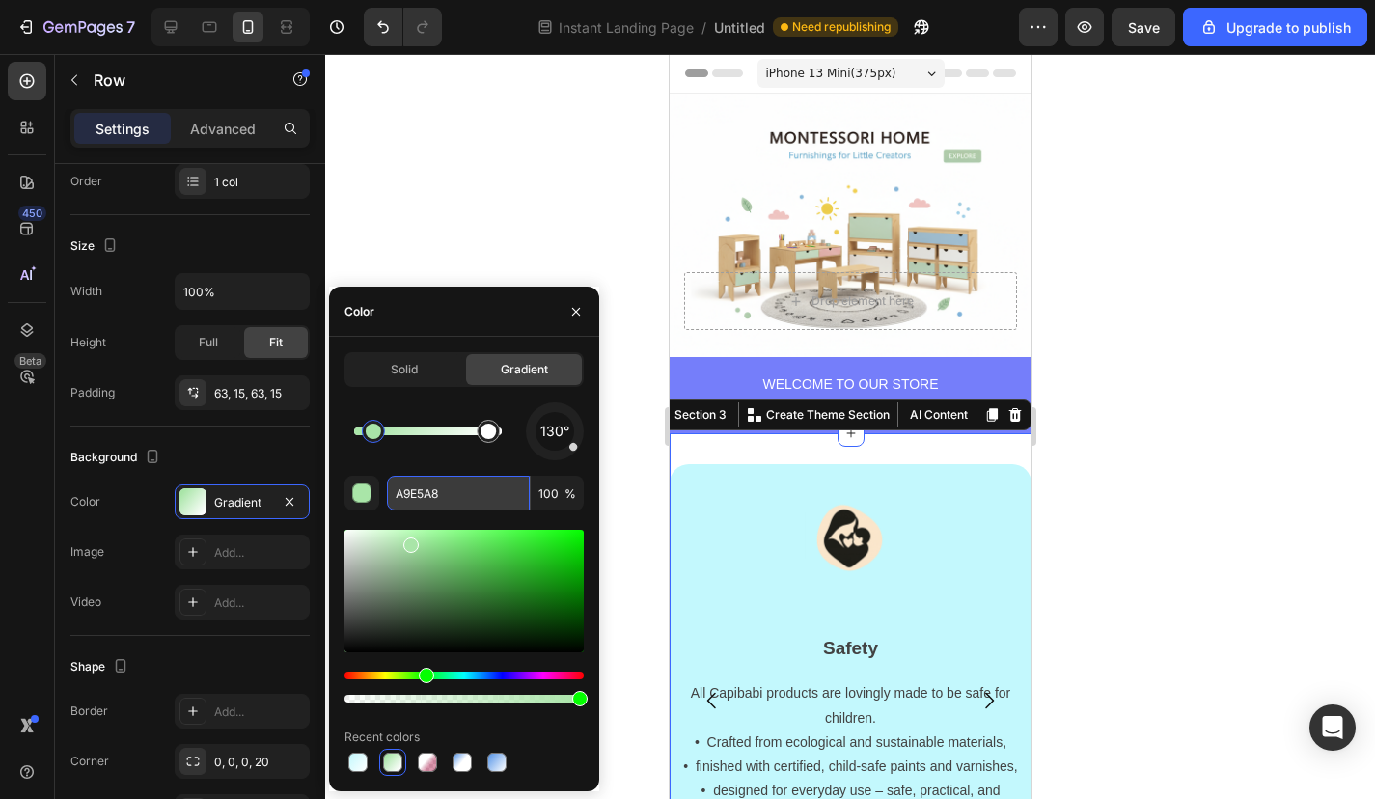
click at [429, 497] on input "A9E5A8" at bounding box center [458, 493] width 143 height 35
paste input "C3F8FD"
type input "C3F8FD"
click at [551, 243] on div at bounding box center [850, 426] width 1050 height 745
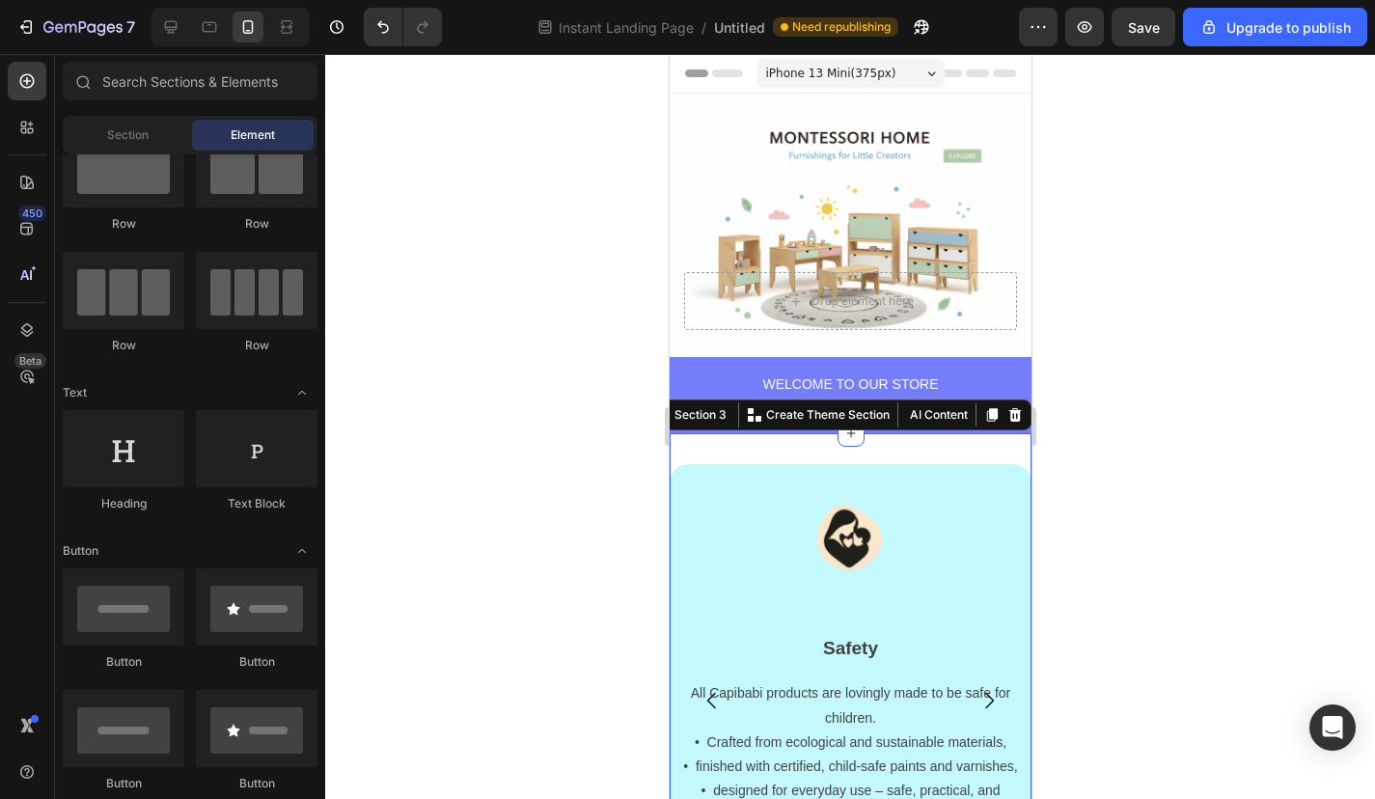
click at [1140, 492] on div at bounding box center [850, 426] width 1050 height 745
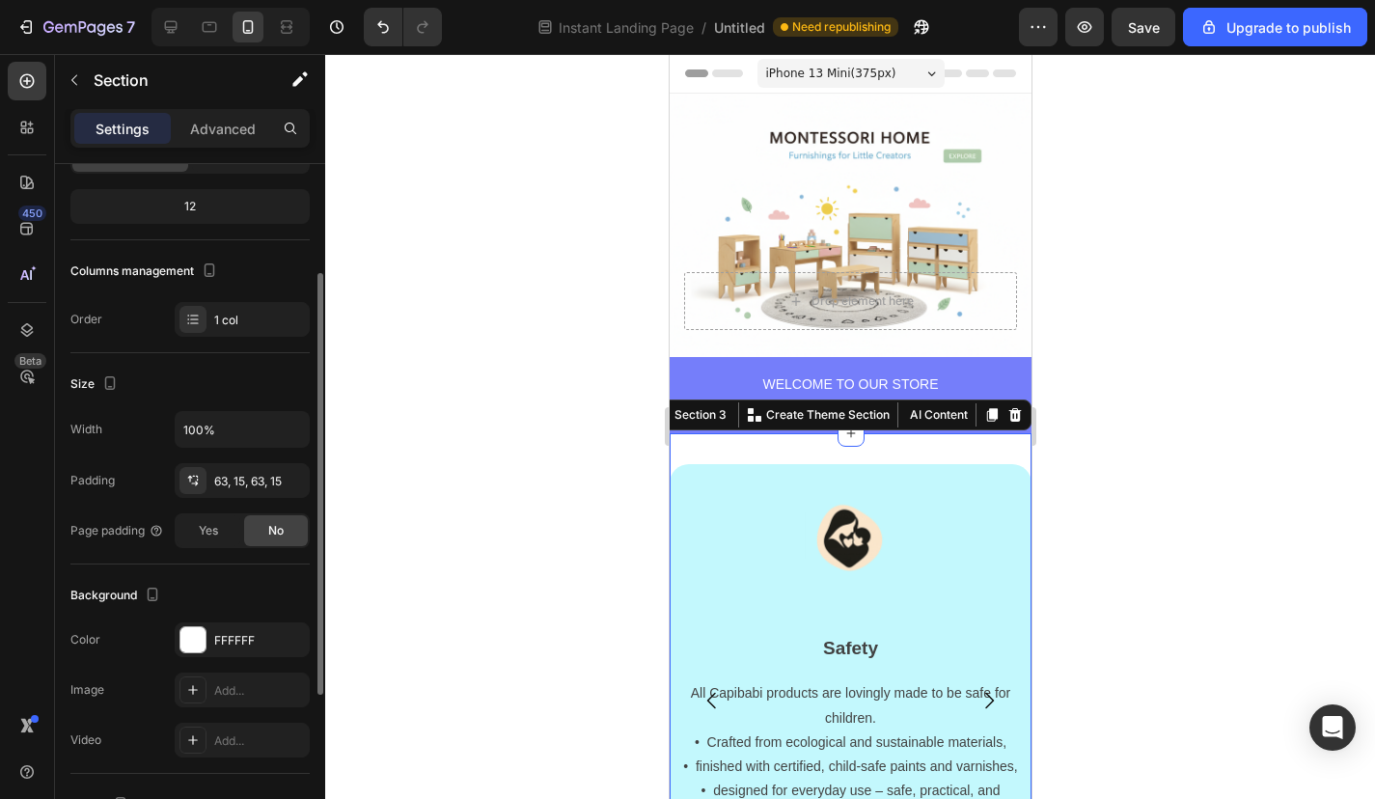
scroll to position [287, 0]
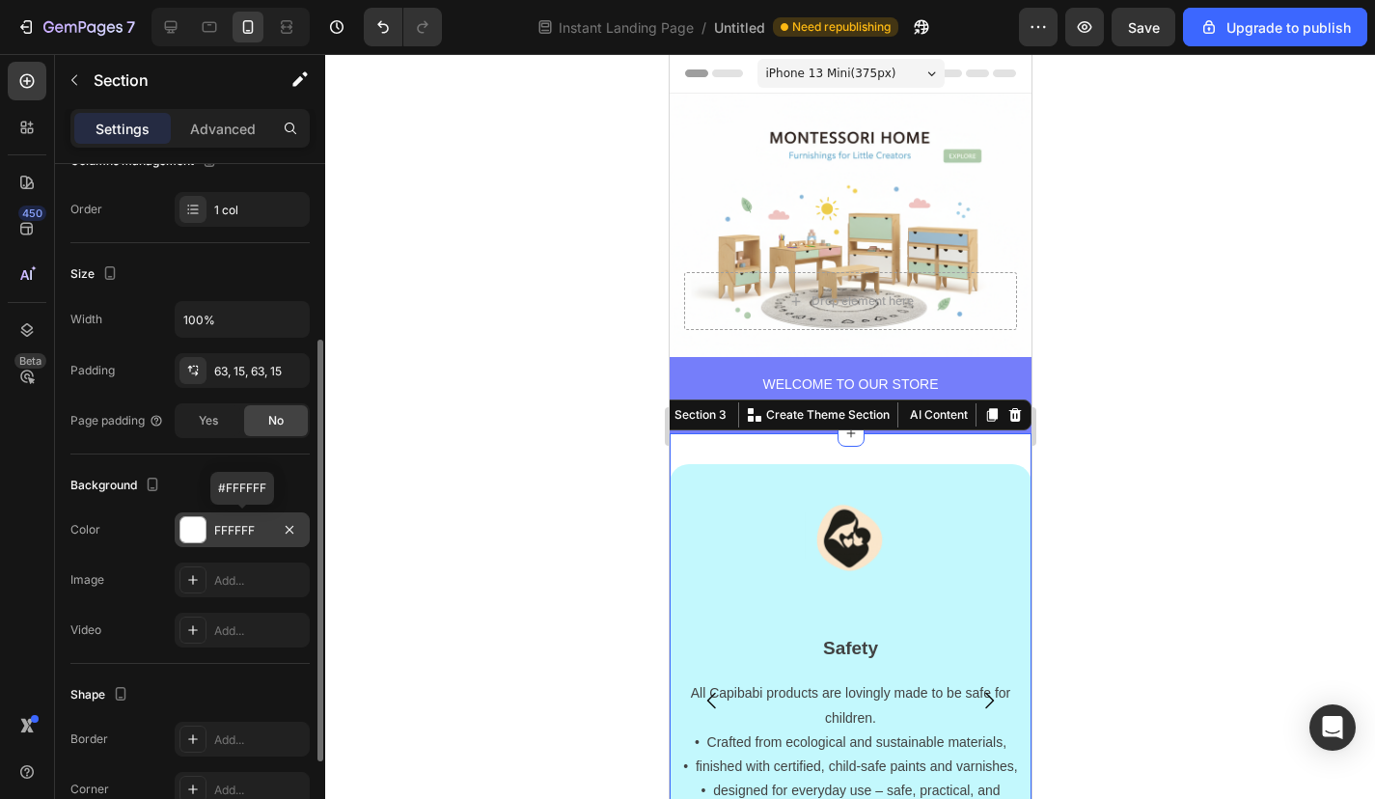
click at [232, 532] on div "FFFFFF" at bounding box center [242, 530] width 56 height 17
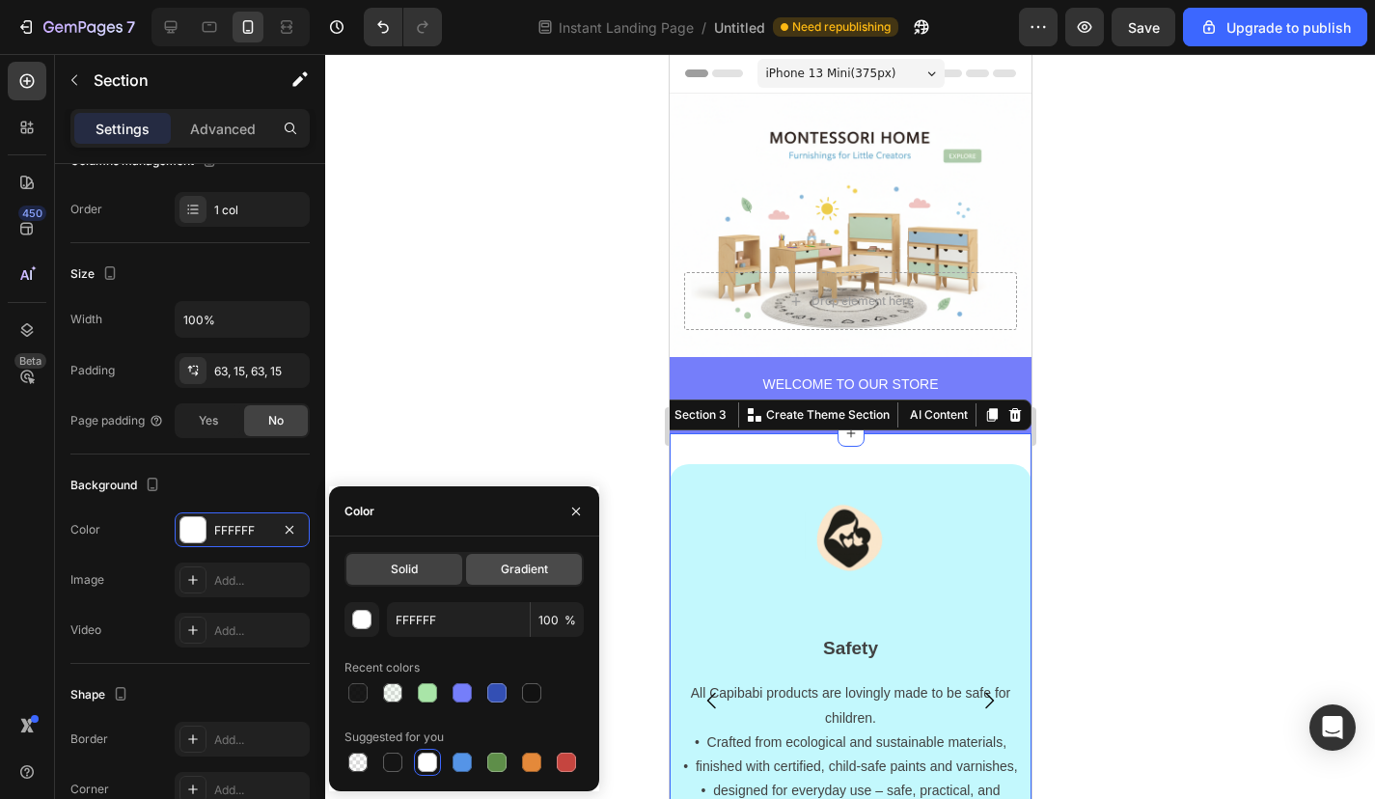
click at [500, 578] on div "Gradient" at bounding box center [524, 569] width 116 height 31
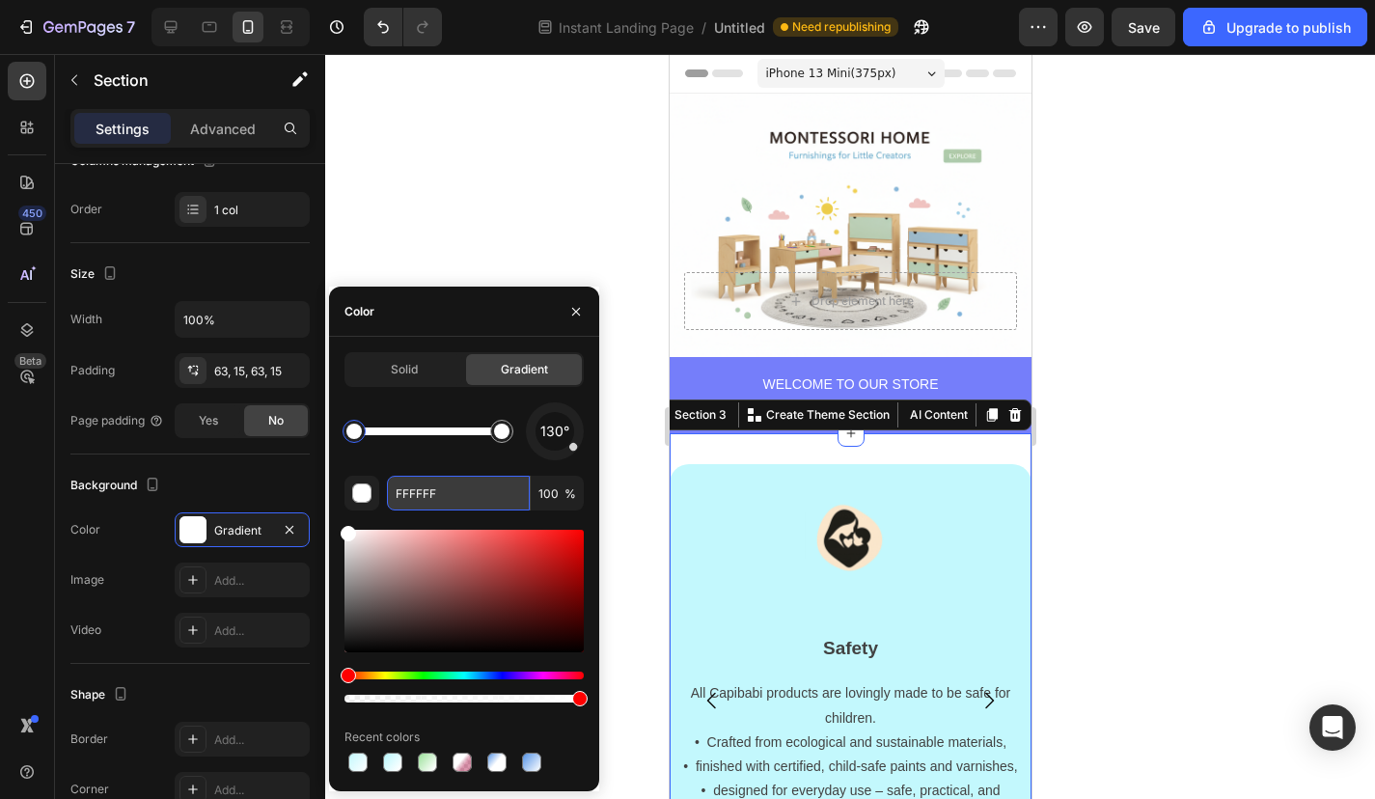
click at [430, 496] on input "FFFFFF" at bounding box center [458, 493] width 143 height 35
paste input "C3F8FD"
type input "C3F8FD"
click at [1123, 468] on div at bounding box center [850, 426] width 1050 height 745
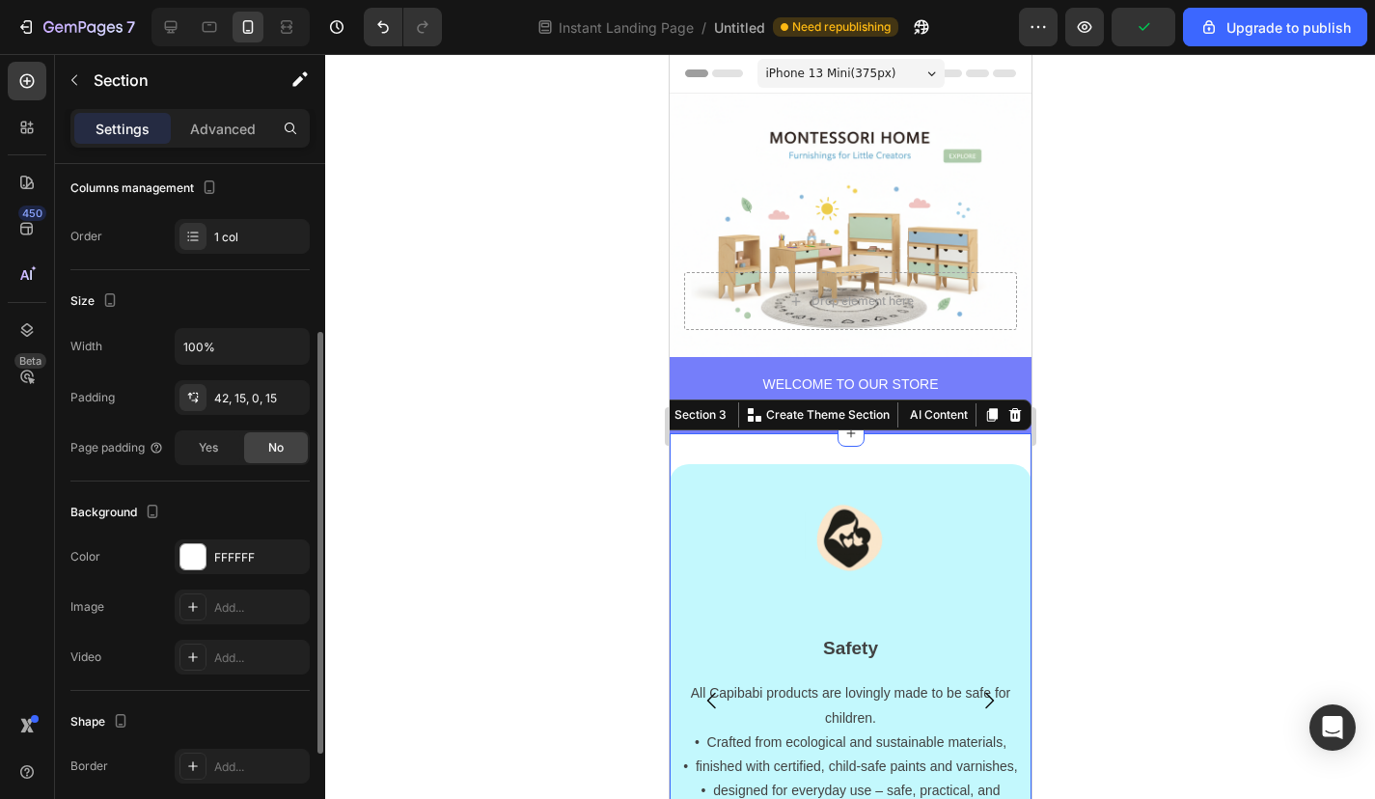
scroll to position [265, 0]
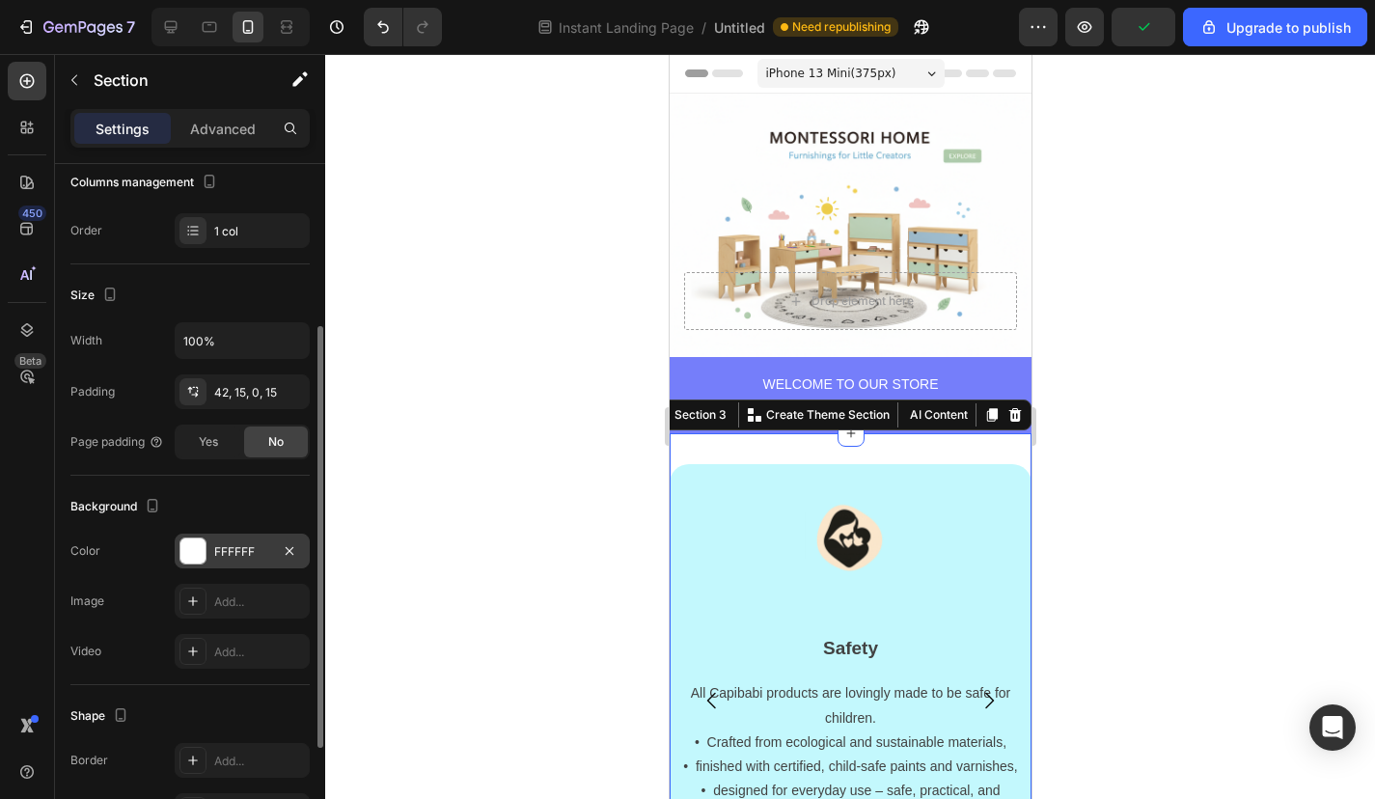
click at [206, 549] on div at bounding box center [192, 550] width 27 height 27
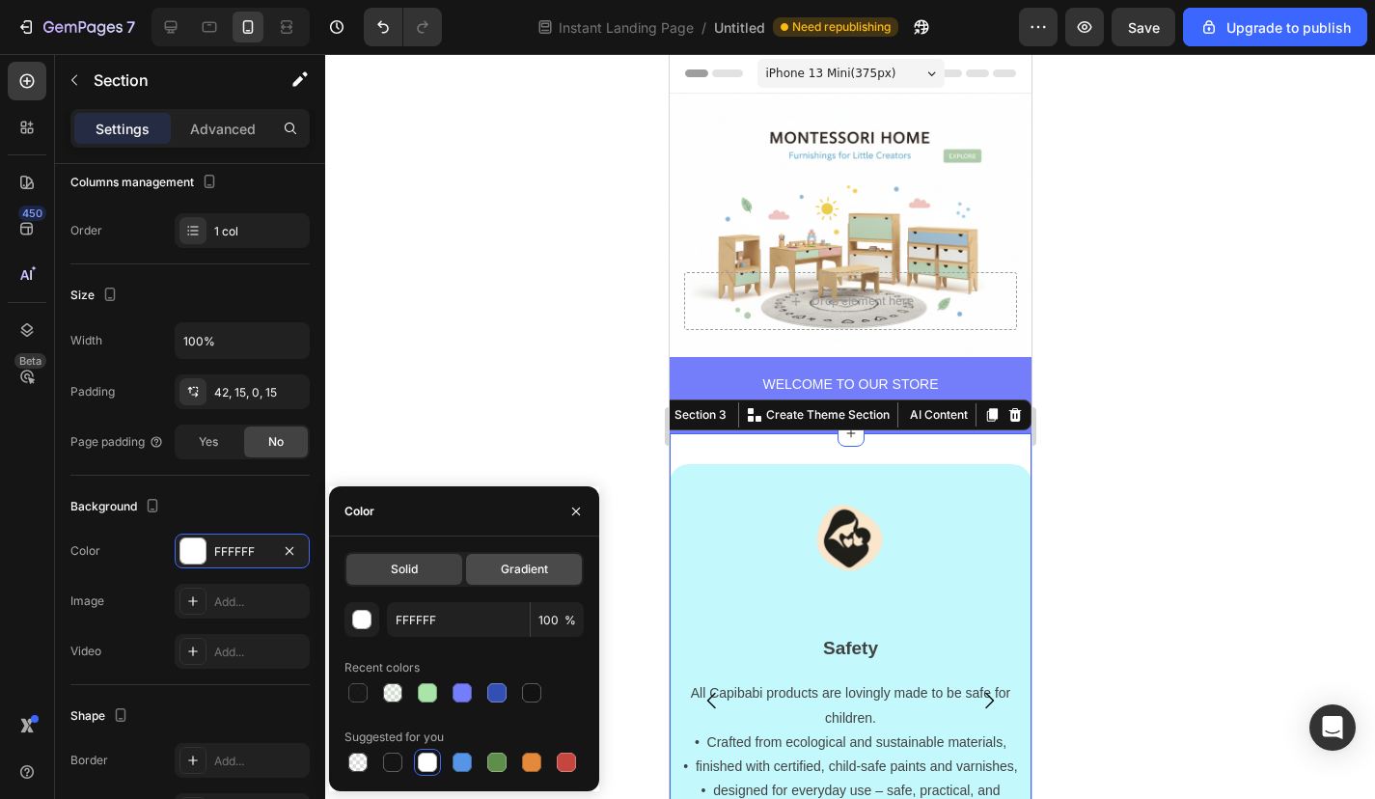
click at [494, 581] on div "Gradient" at bounding box center [524, 569] width 116 height 31
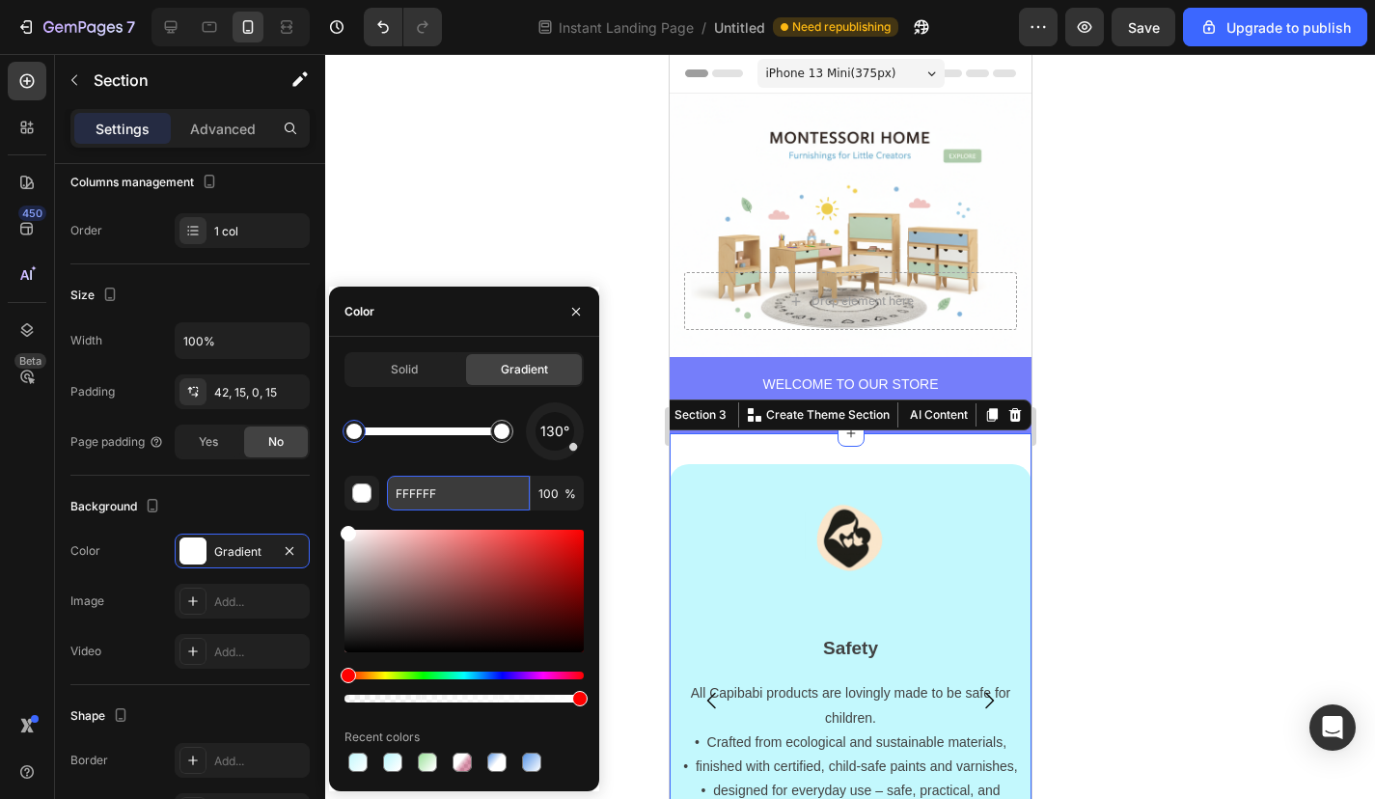
click at [419, 483] on input "FFFFFF" at bounding box center [458, 493] width 143 height 35
paste input "C3F8FD"
type input "C3F8FD"
click at [560, 187] on div at bounding box center [850, 426] width 1050 height 745
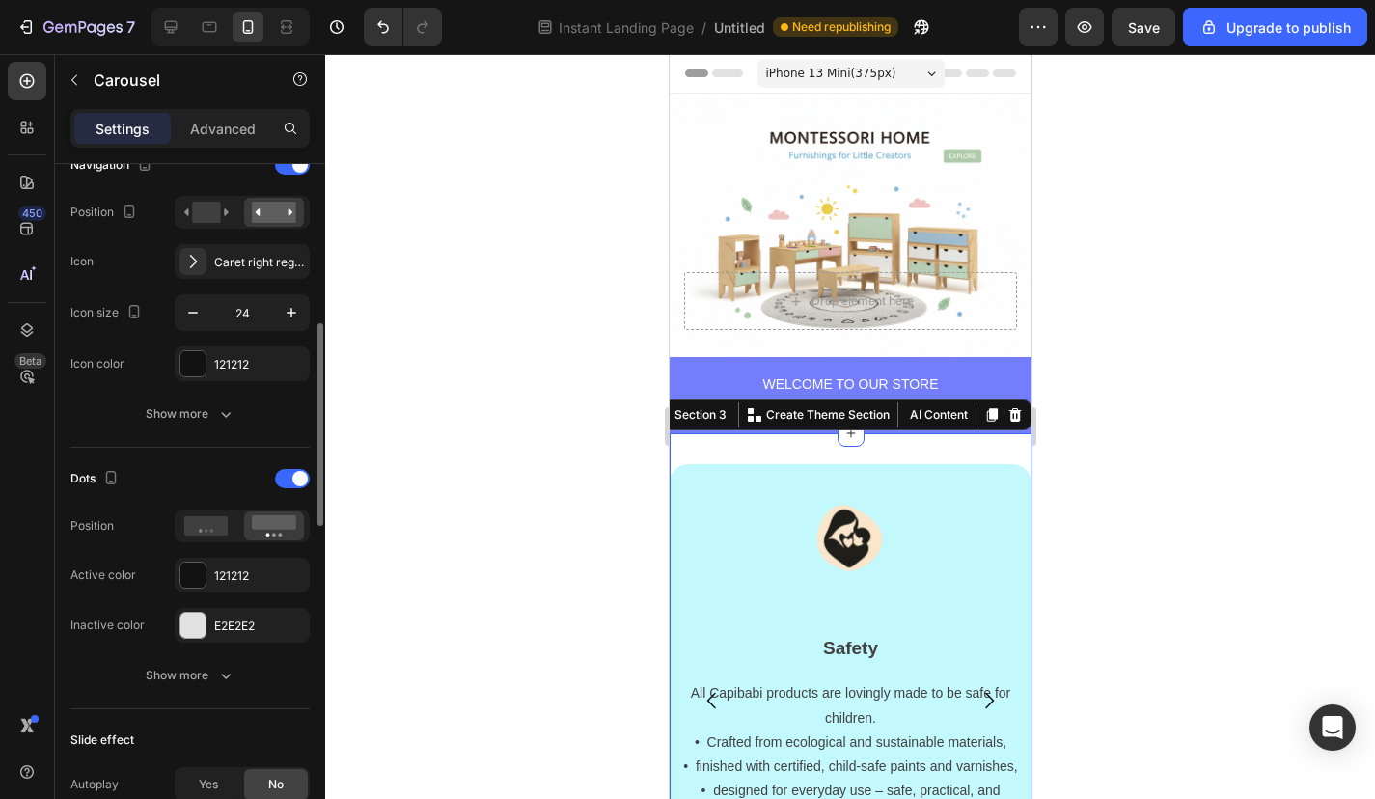
scroll to position [717, 0]
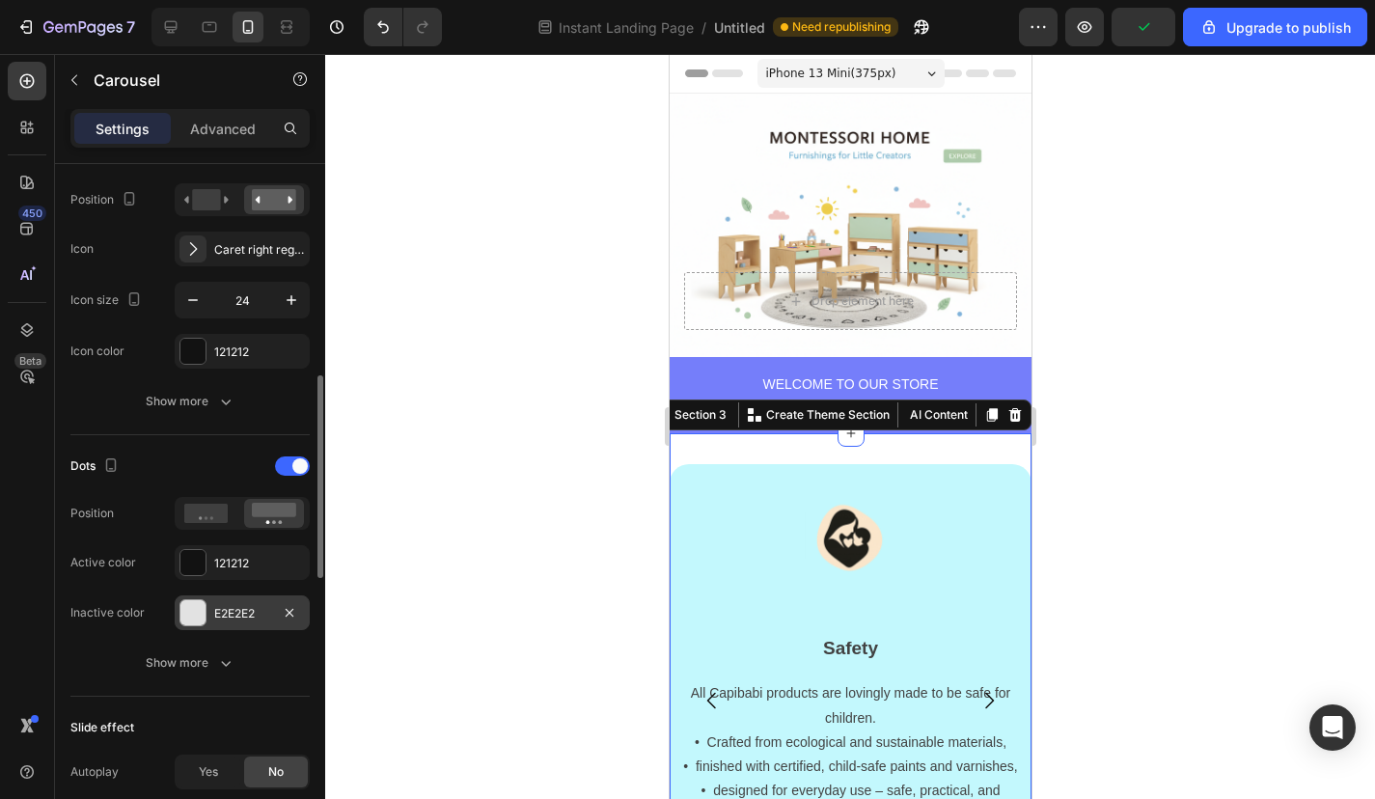
click at [189, 625] on div at bounding box center [192, 612] width 25 height 25
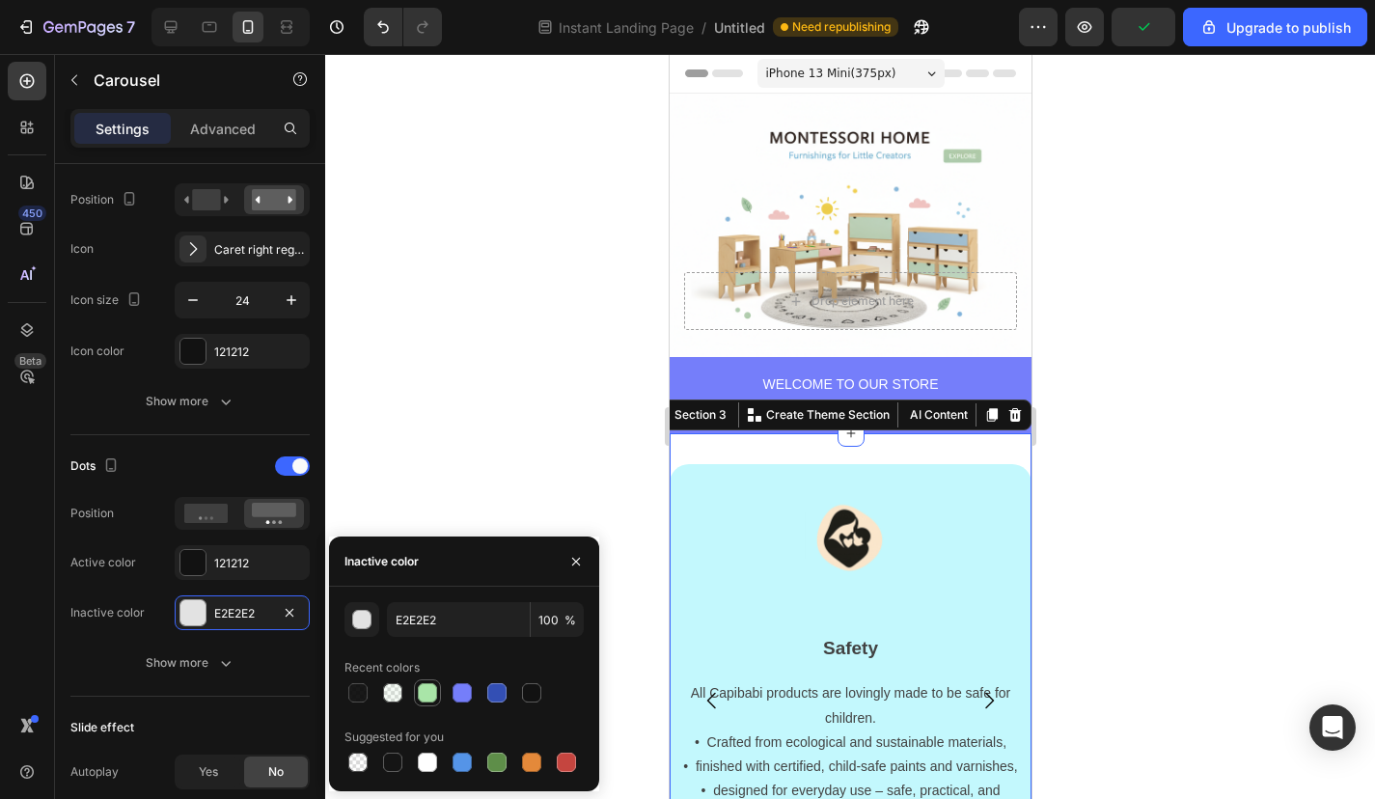
click at [431, 689] on div at bounding box center [427, 692] width 19 height 19
type input "A9E5A8"
click at [431, 689] on div at bounding box center [427, 692] width 19 height 19
click at [386, 691] on div at bounding box center [392, 692] width 19 height 19
type input "10"
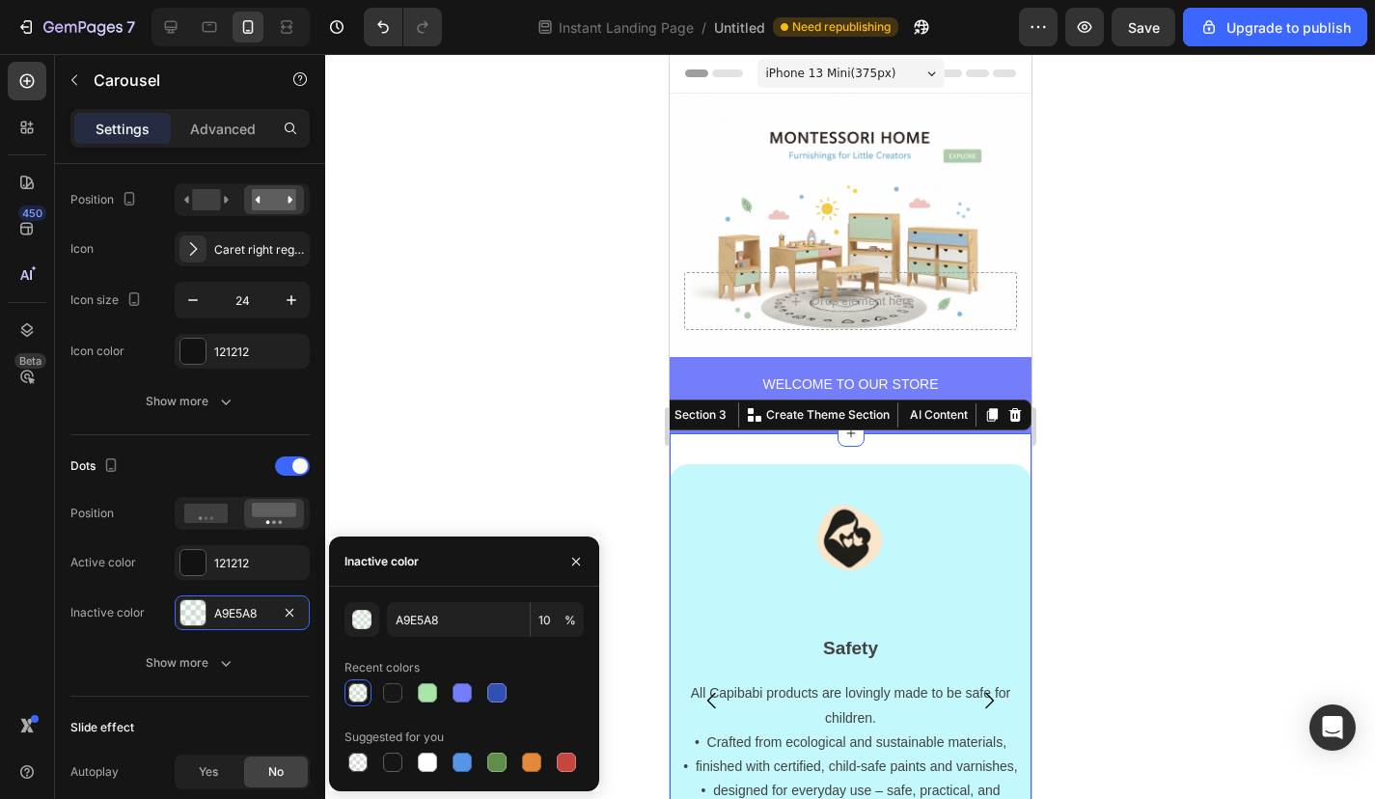
click at [408, 686] on div at bounding box center [463, 692] width 239 height 27
click at [457, 696] on div at bounding box center [462, 692] width 19 height 19
type input "757EFA"
type input "100"
click at [438, 696] on div at bounding box center [427, 692] width 23 height 23
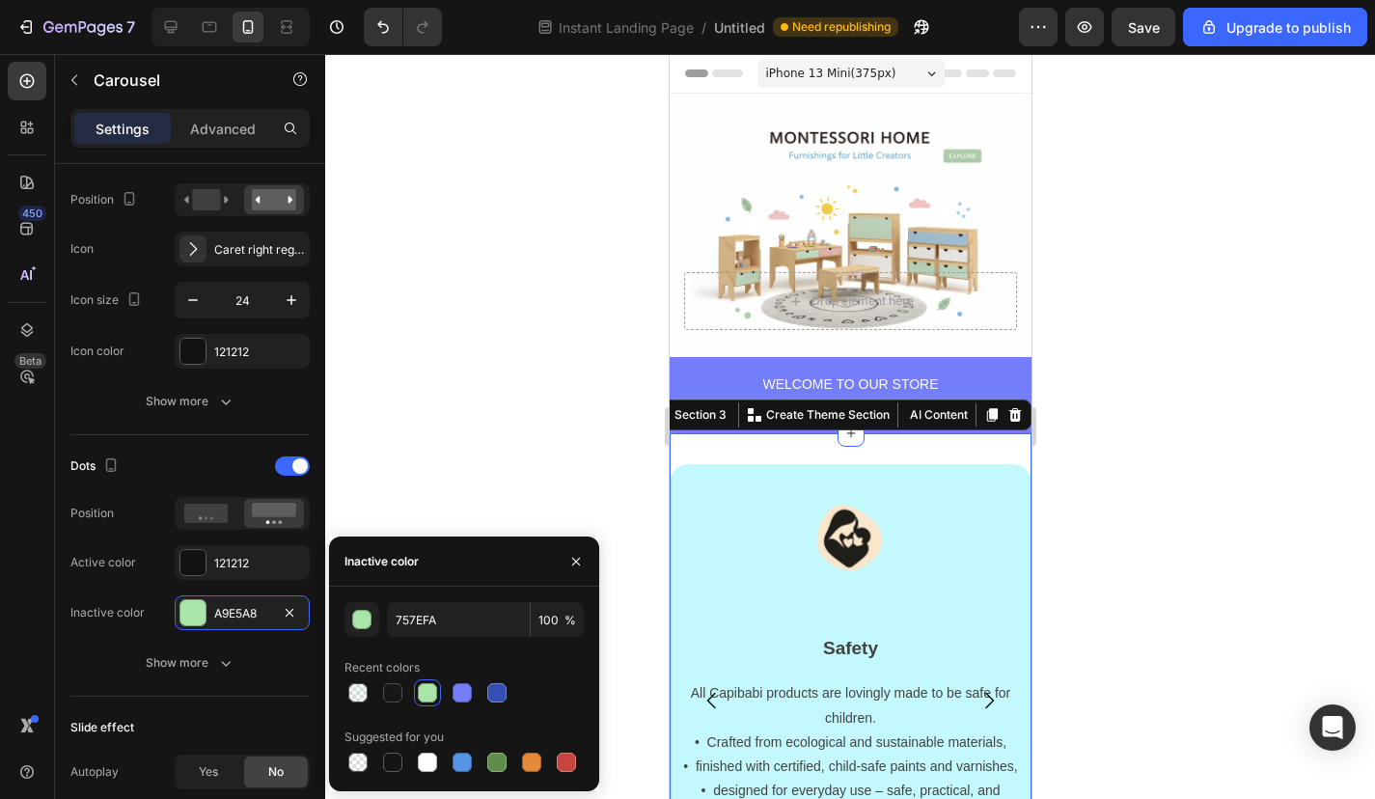
type input "A9E5A8"
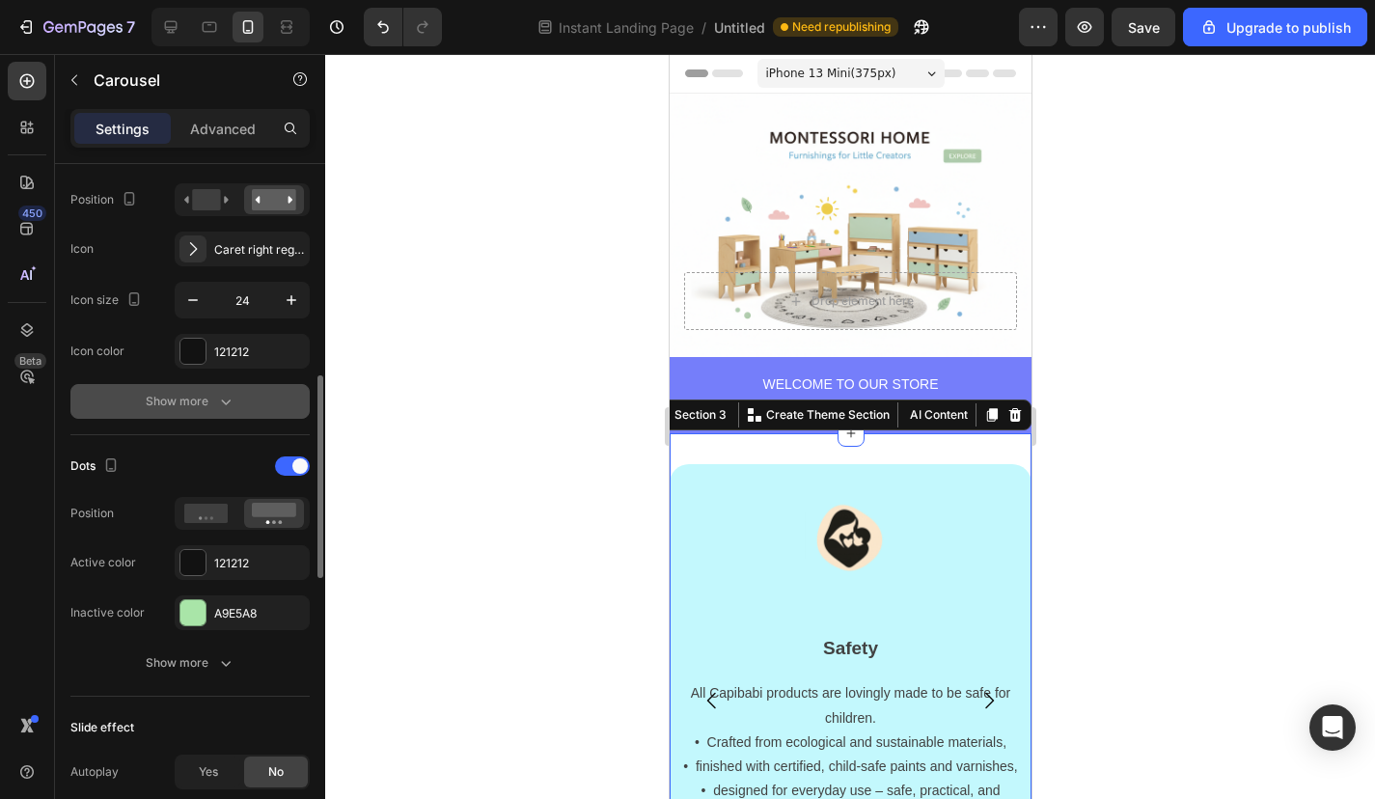
click at [288, 400] on button "Show more" at bounding box center [189, 401] width 239 height 35
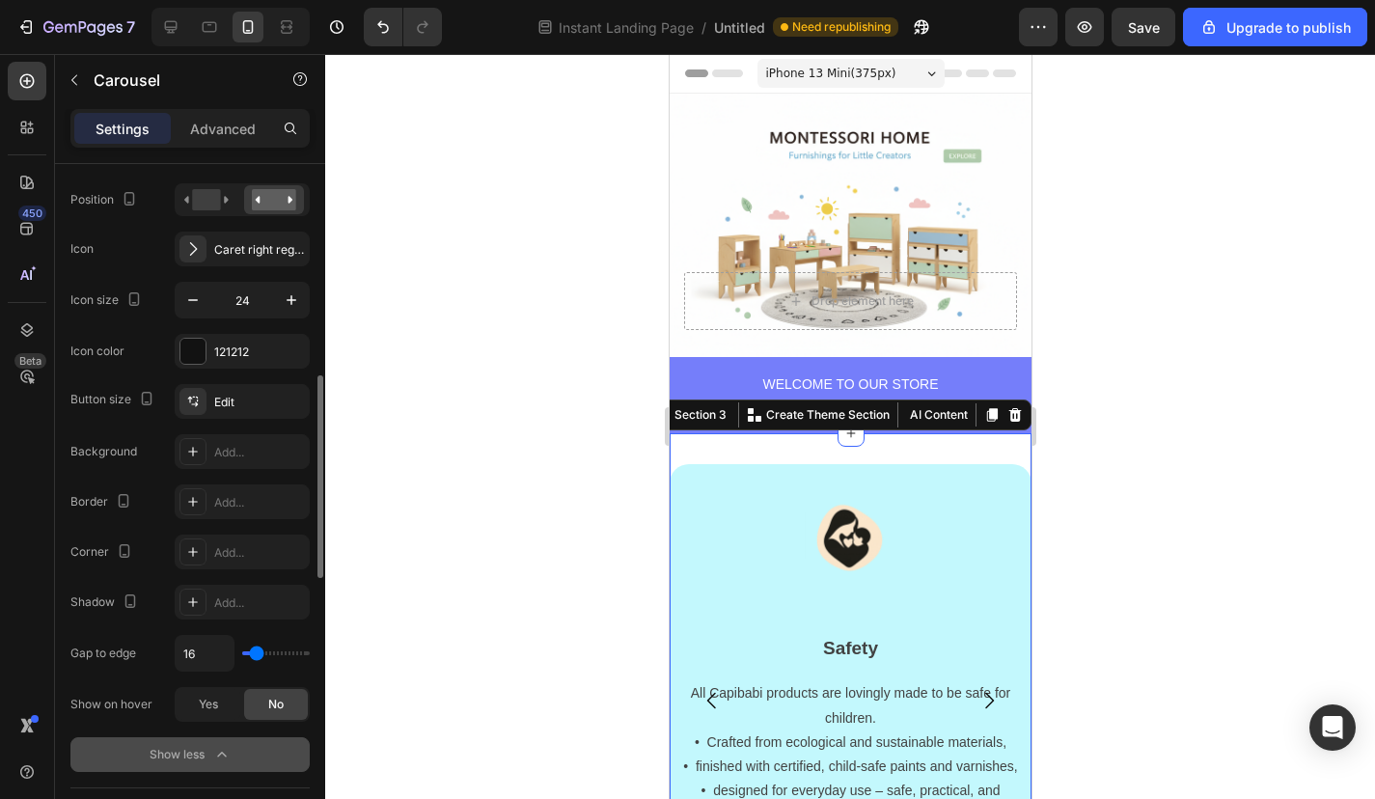
click at [288, 400] on div "Edit" at bounding box center [259, 402] width 91 height 17
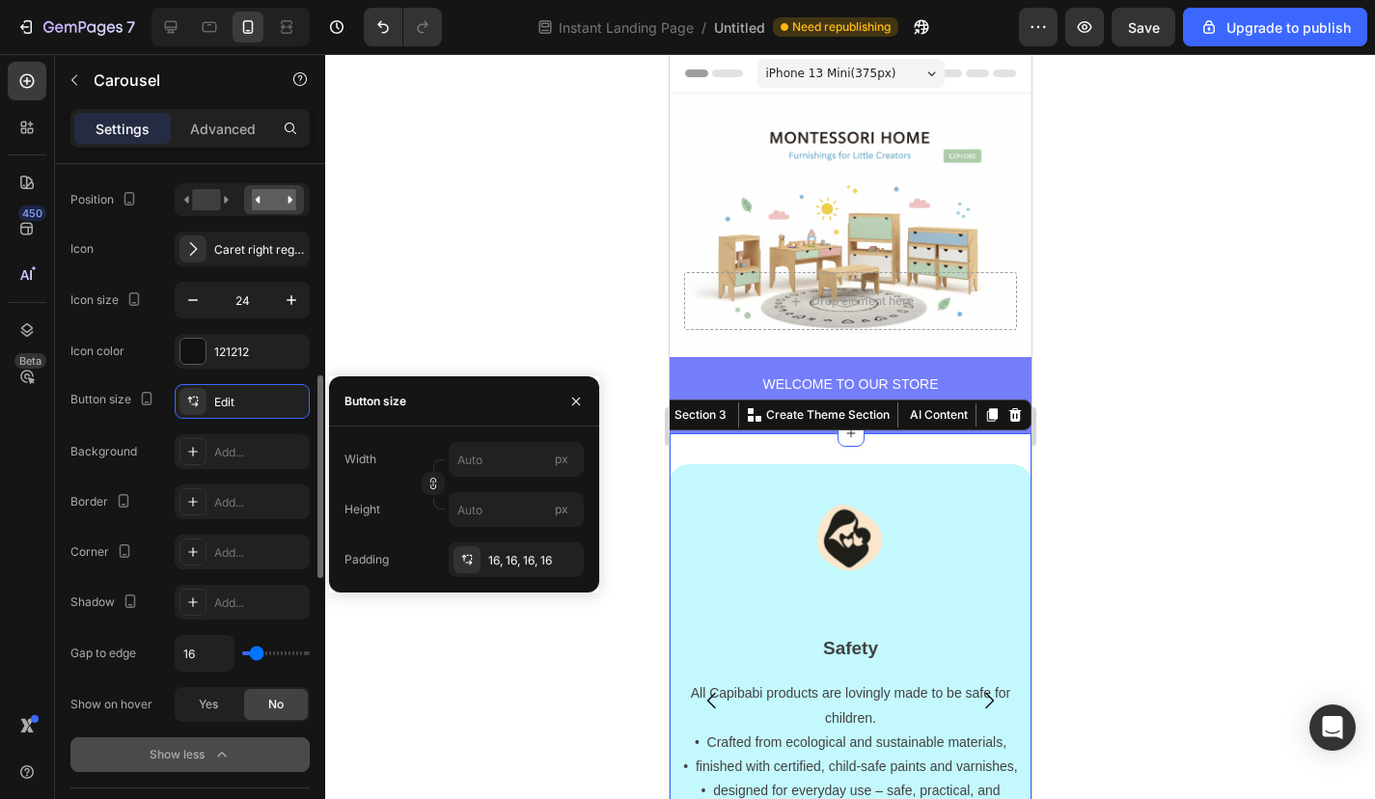
click at [288, 400] on div "Edit" at bounding box center [259, 402] width 91 height 17
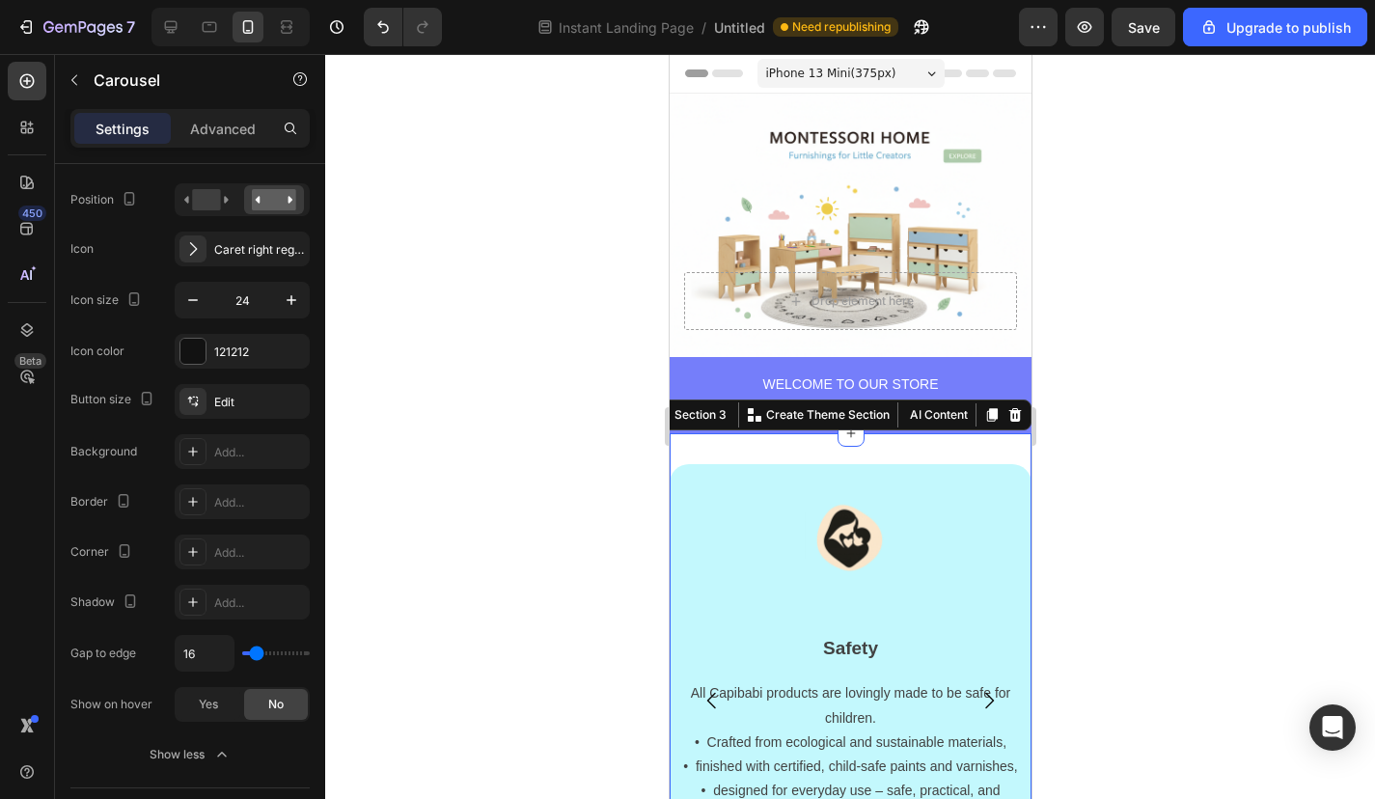
click at [437, 316] on div at bounding box center [850, 426] width 1050 height 745
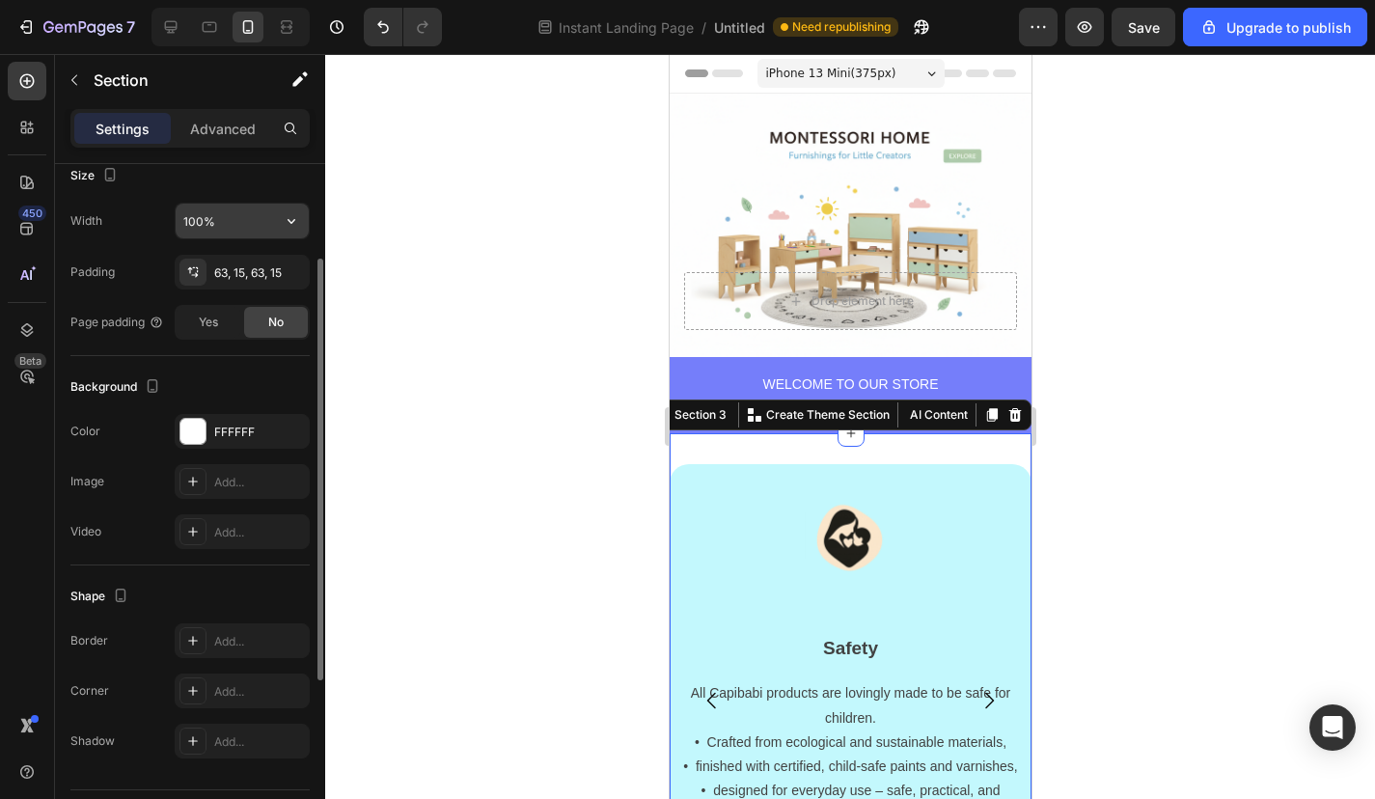
scroll to position [437, 0]
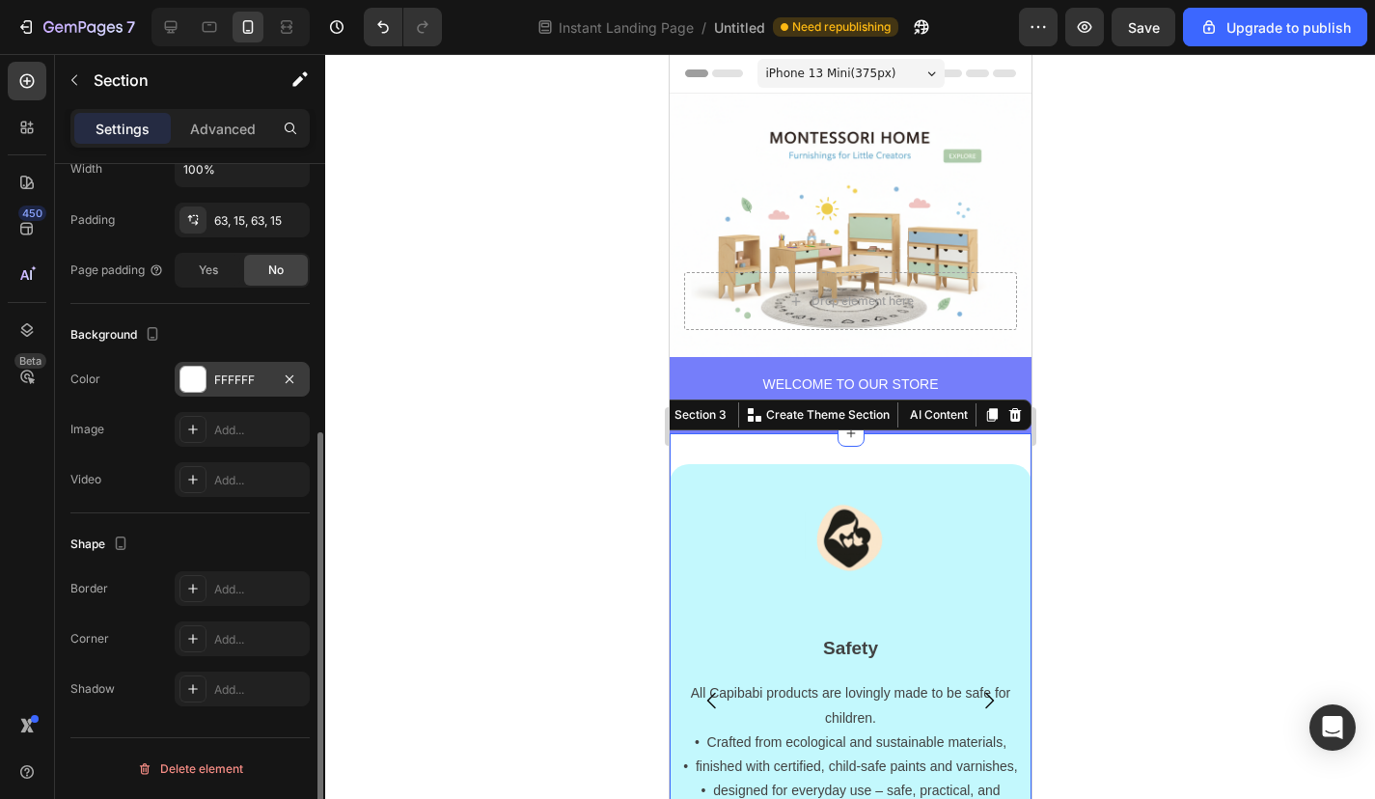
click at [191, 384] on div at bounding box center [192, 379] width 25 height 25
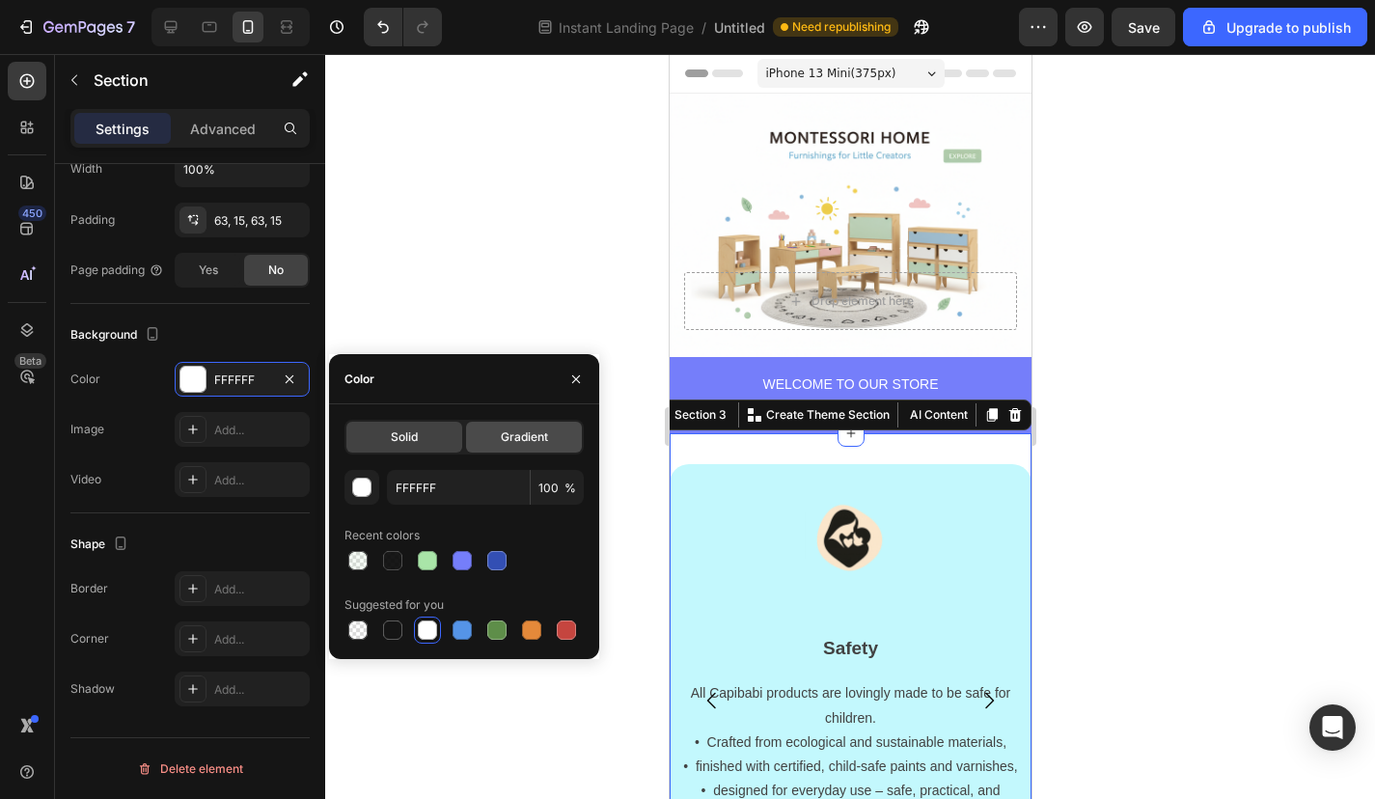
click at [539, 441] on span "Gradient" at bounding box center [524, 436] width 47 height 17
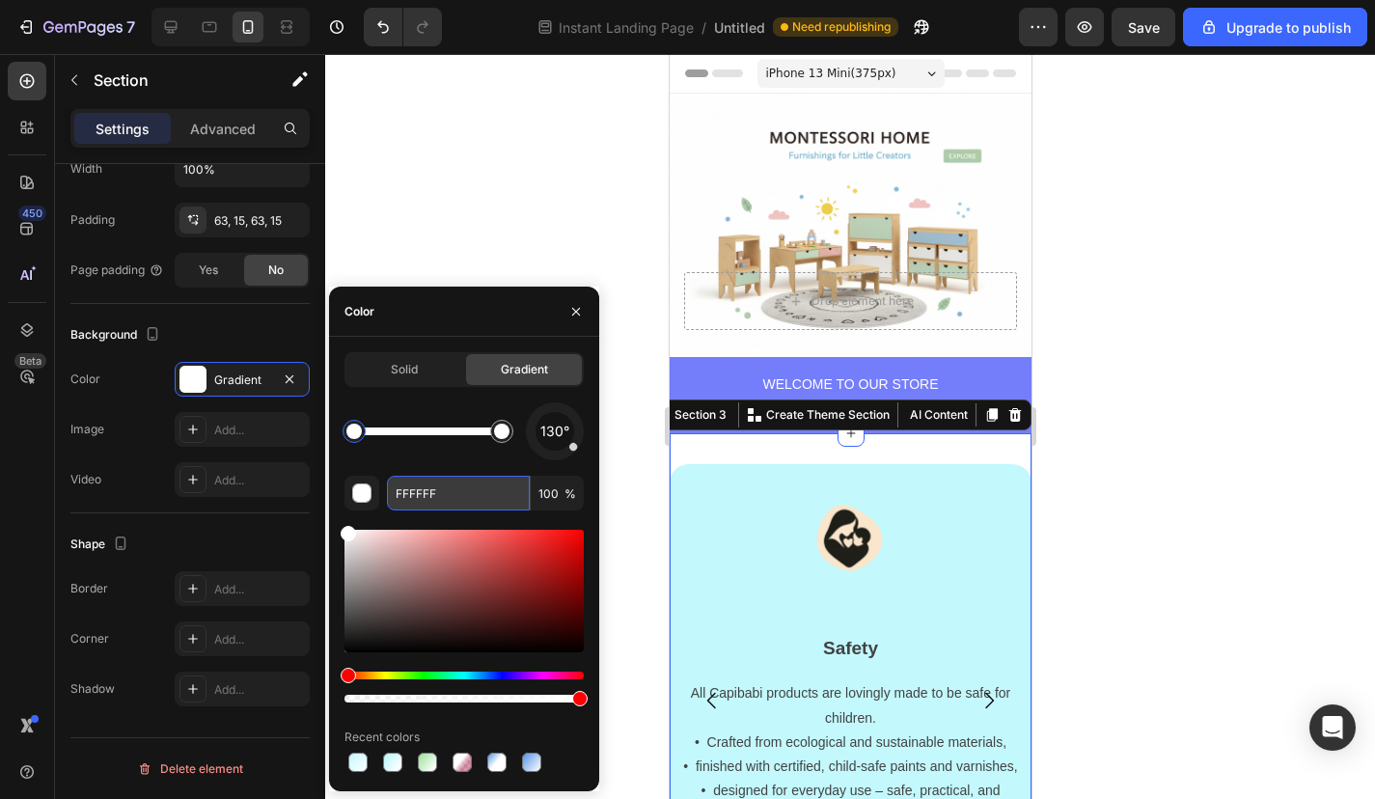
click at [429, 488] on input "FFFFFF" at bounding box center [458, 493] width 143 height 35
paste input "C3F8FD"
type input "C3F8FD"
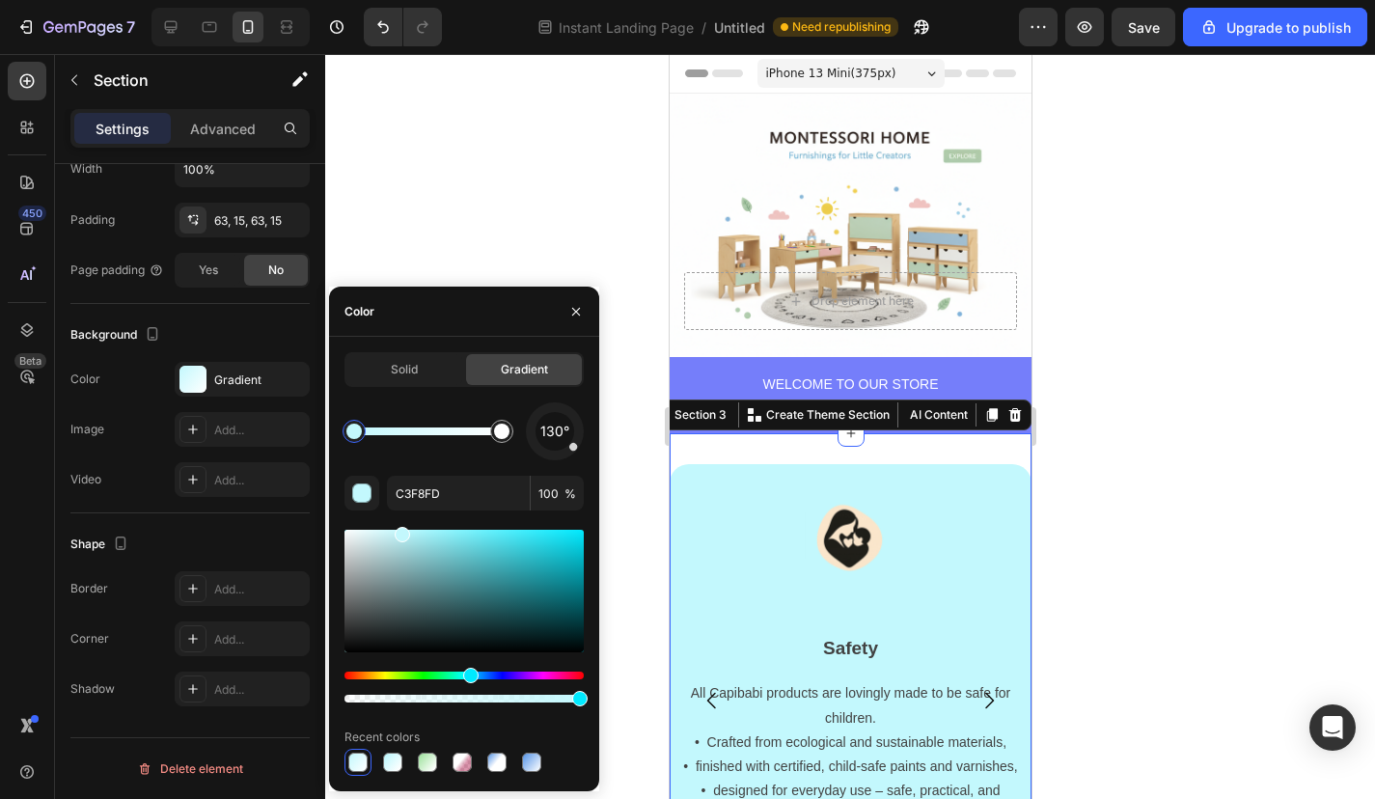
click at [1195, 523] on div at bounding box center [850, 426] width 1050 height 745
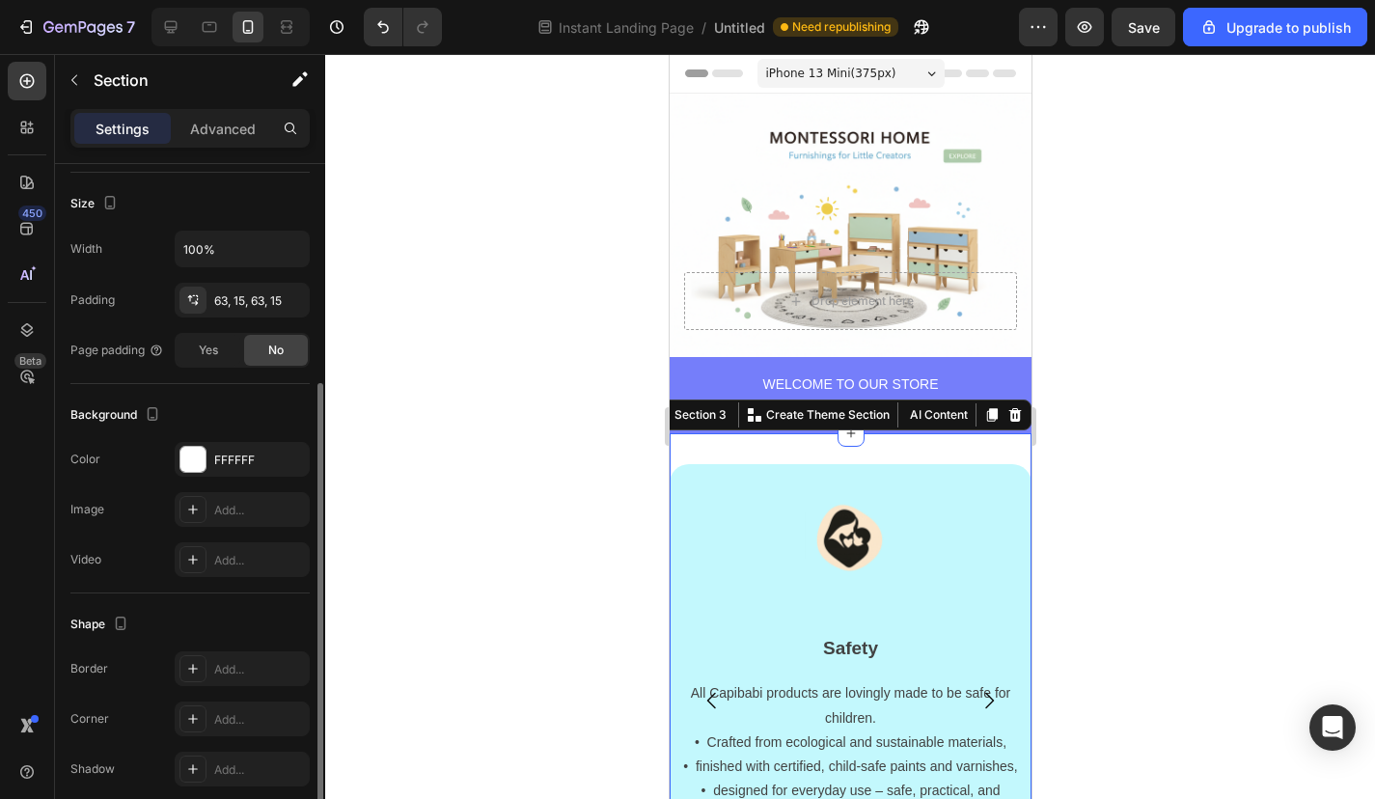
scroll to position [360, 0]
click at [192, 453] on div at bounding box center [192, 456] width 25 height 25
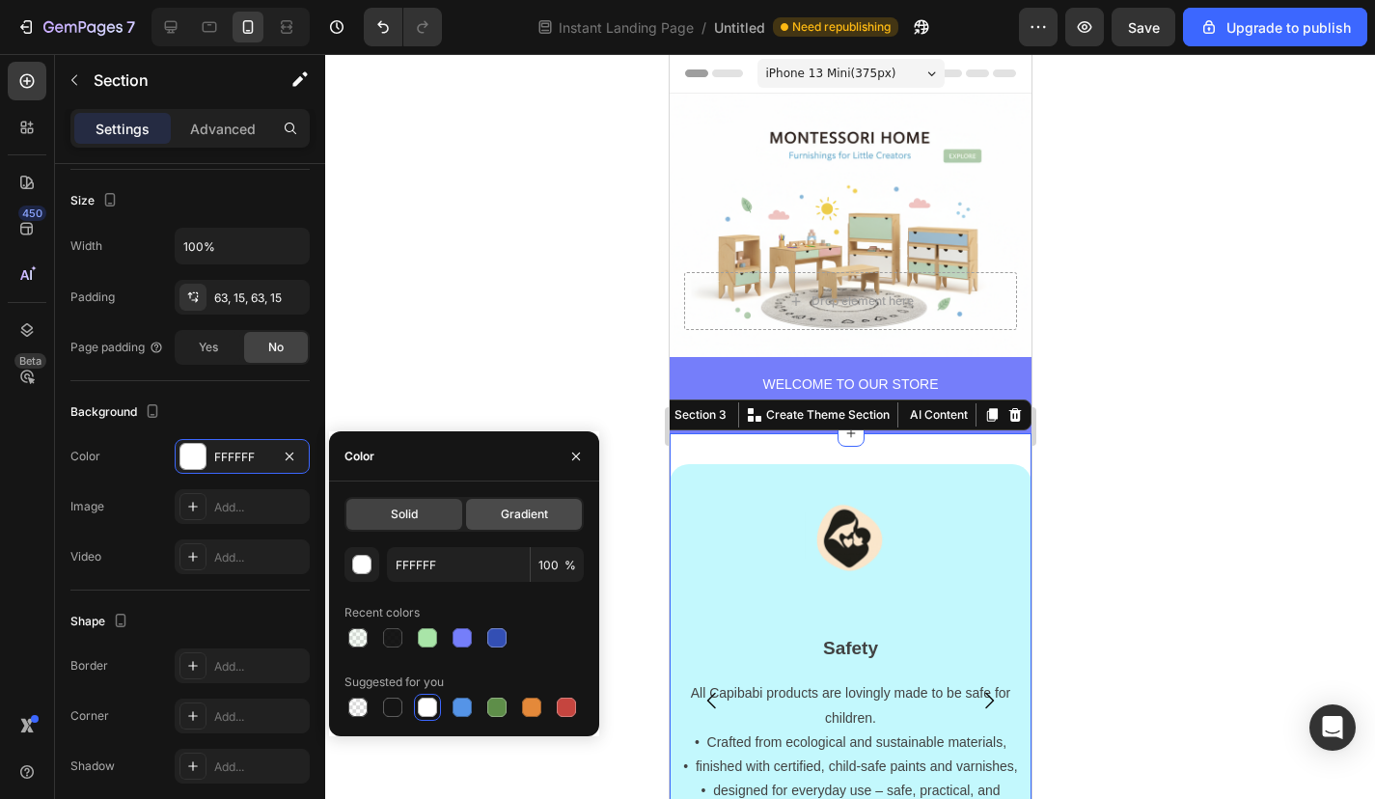
click at [521, 503] on div "Gradient" at bounding box center [524, 514] width 116 height 31
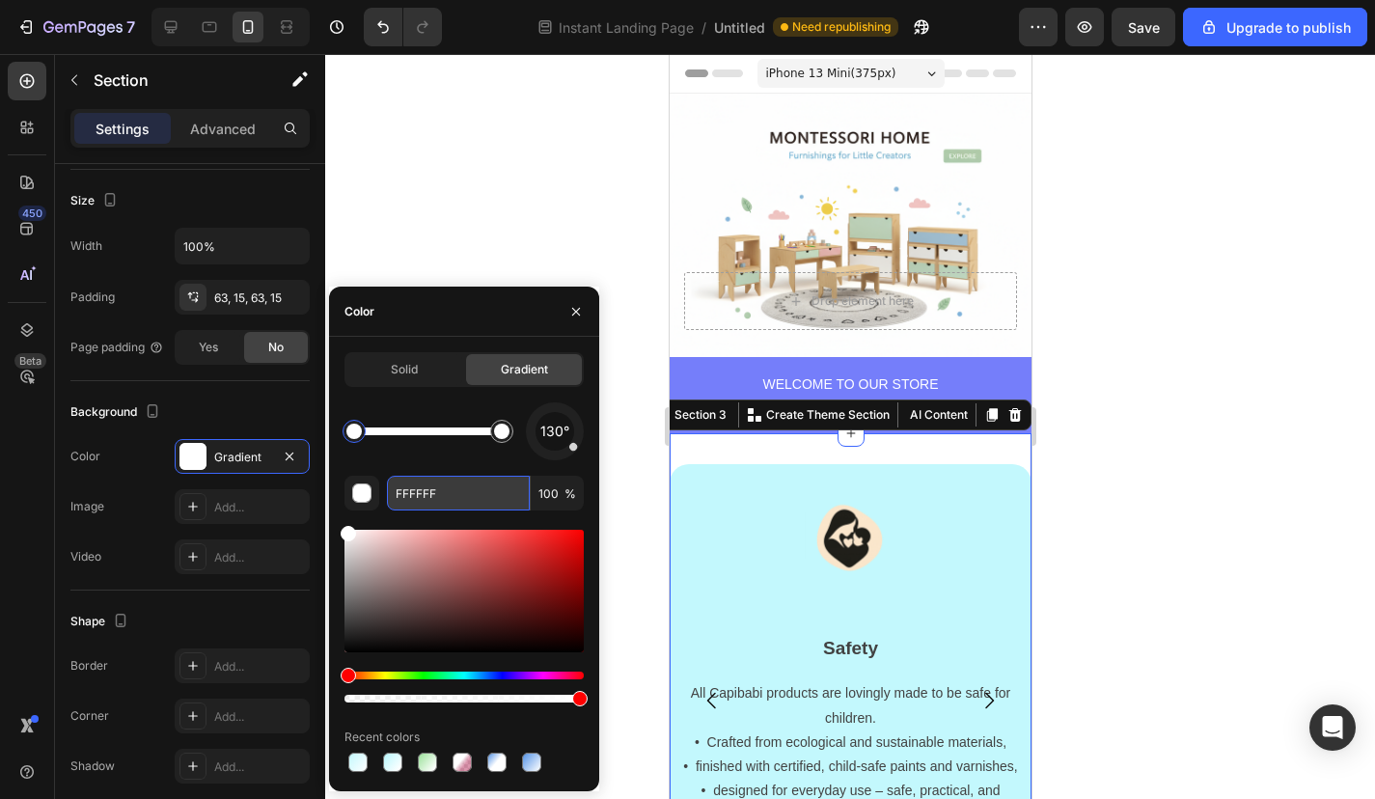
click at [426, 494] on input "FFFFFF" at bounding box center [458, 493] width 143 height 35
paste input "C3F8FD"
type input "C3F8FD"
click at [535, 187] on div at bounding box center [850, 426] width 1050 height 745
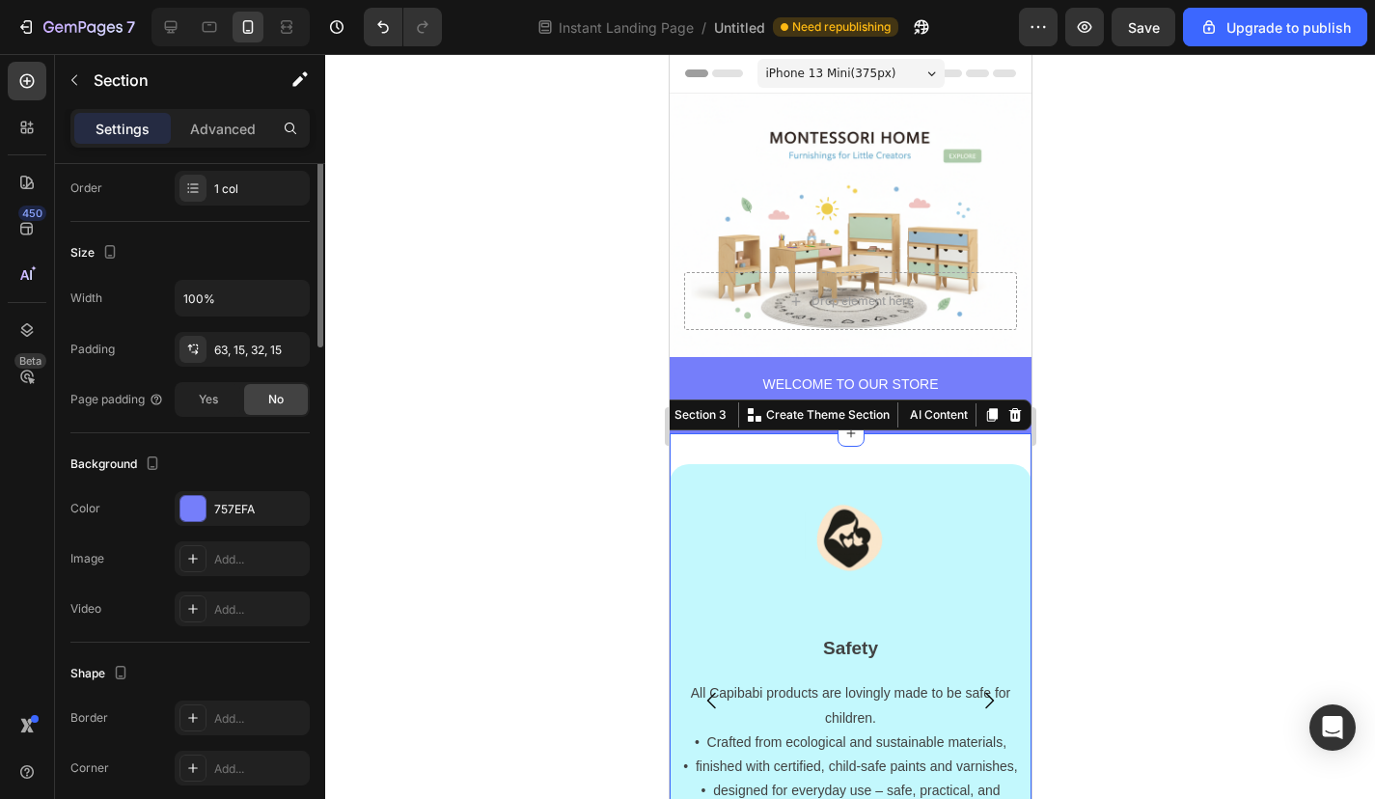
scroll to position [342, 0]
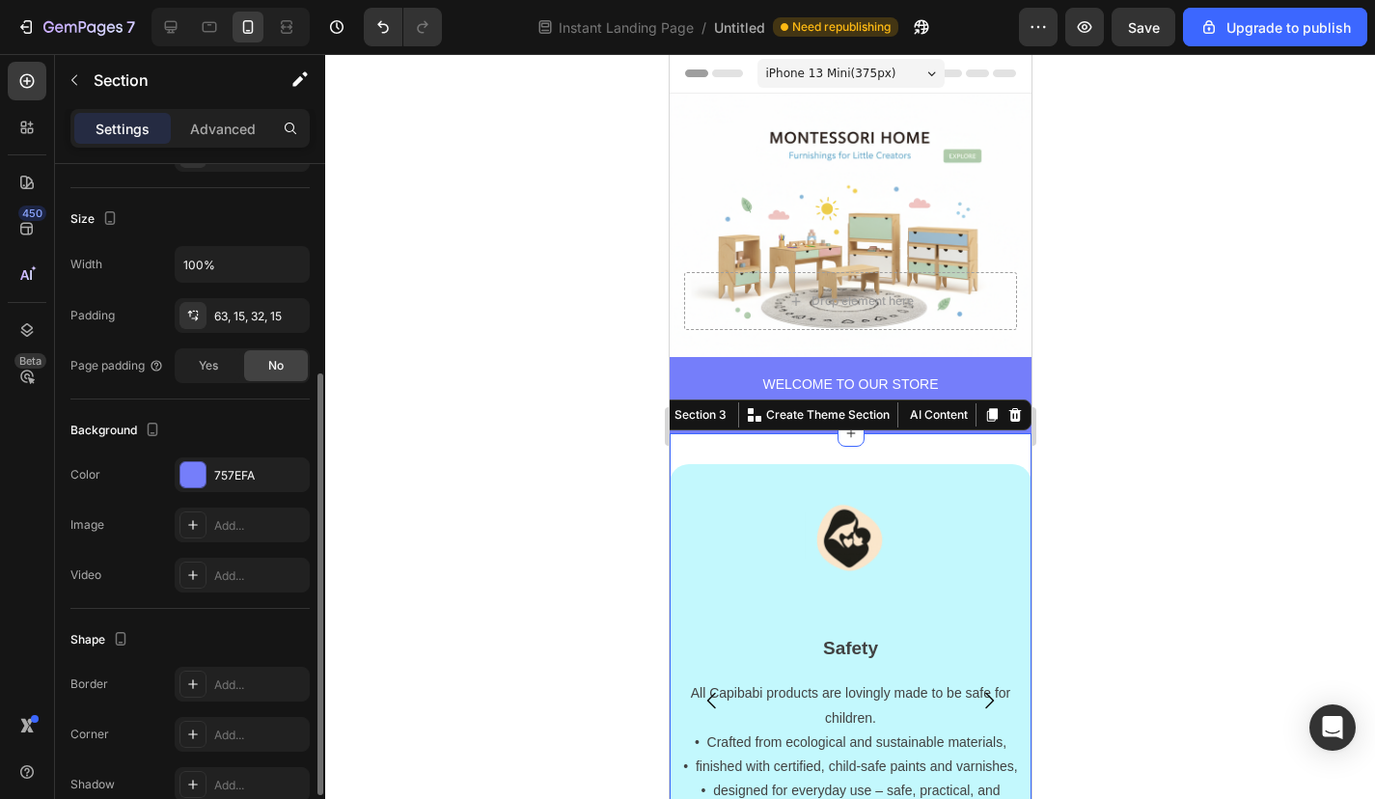
click at [192, 498] on div "The changes might be hidden by the video. Color 757EFA Image Add... Video Add..." at bounding box center [189, 524] width 239 height 135
click at [192, 481] on div at bounding box center [192, 474] width 25 height 25
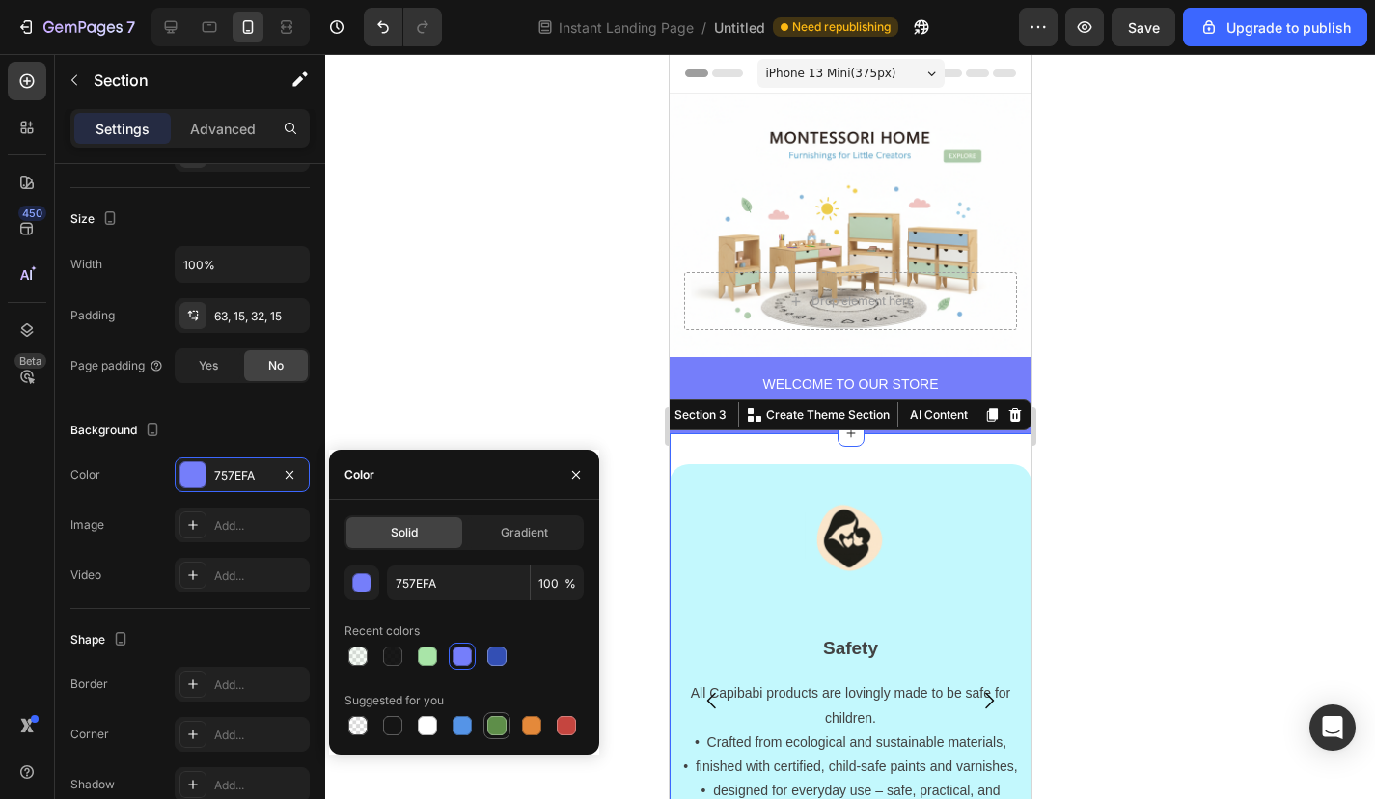
click at [501, 728] on div at bounding box center [496, 725] width 19 height 19
click at [430, 662] on div at bounding box center [427, 655] width 19 height 19
click at [411, 604] on div "A9E5A8 100 % Recent colors Suggested for you" at bounding box center [463, 652] width 239 height 174
click at [422, 588] on input "A9E5A8" at bounding box center [458, 582] width 143 height 35
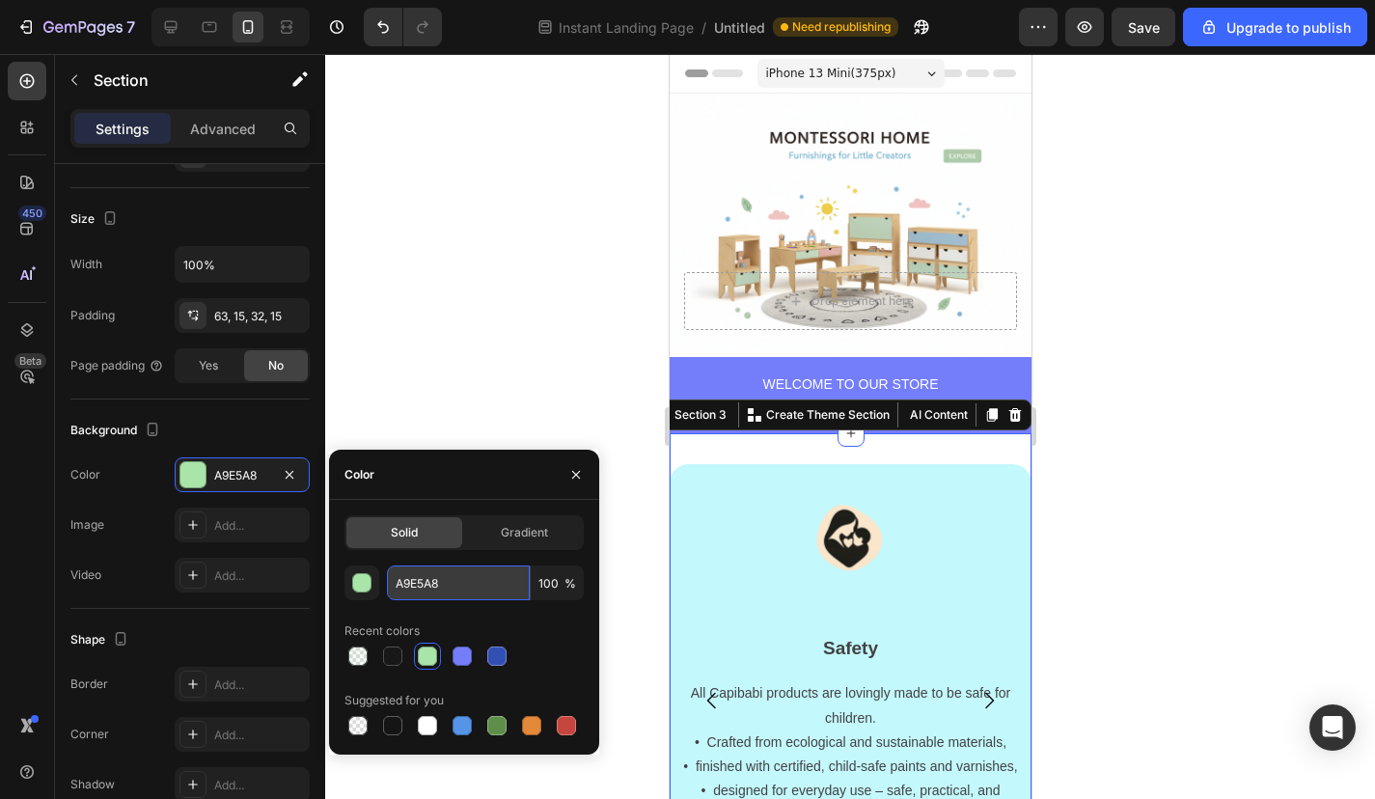
click at [422, 588] on input "A9E5A8" at bounding box center [458, 582] width 143 height 35
click at [434, 573] on input "A9E5A8" at bounding box center [458, 582] width 143 height 35
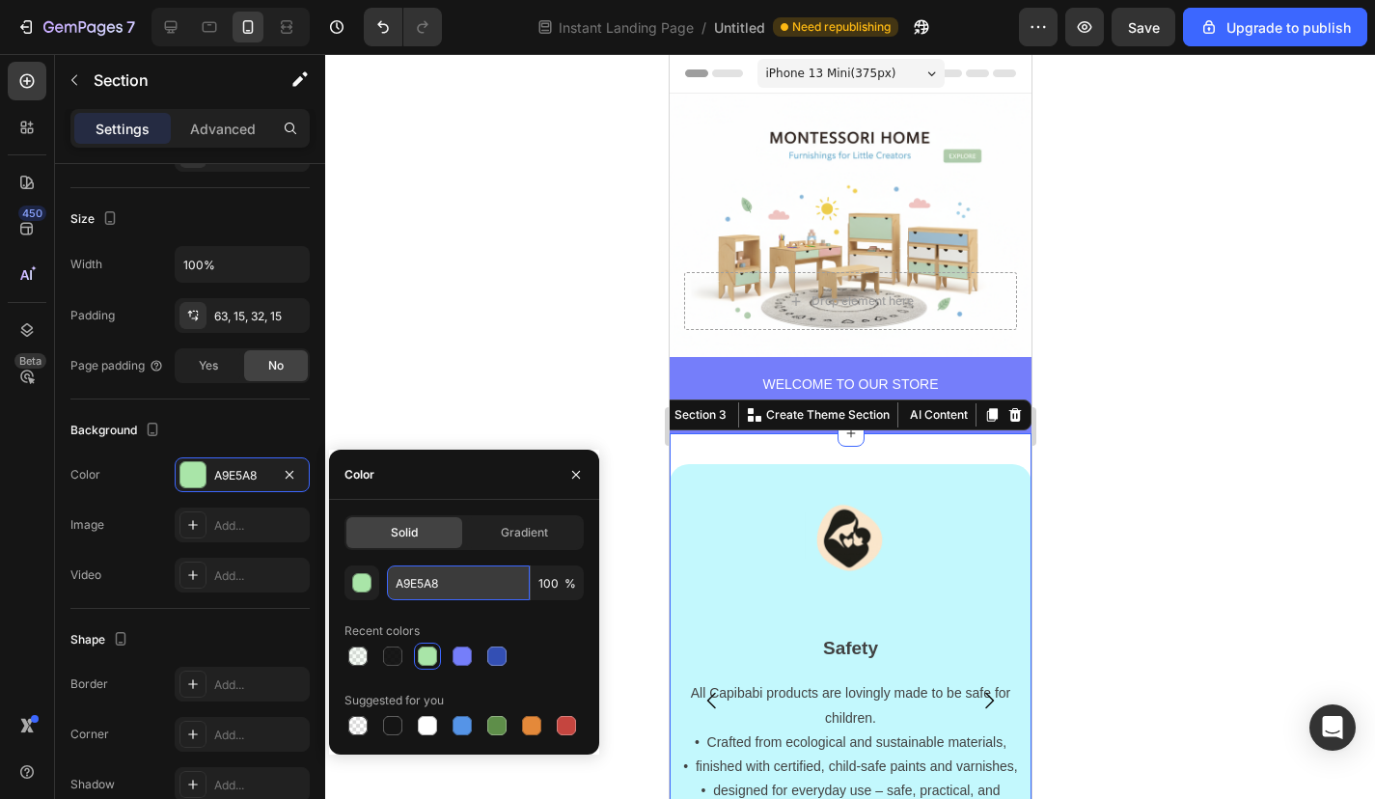
paste input "C3F8FD"
type input "C3F8FD"
click at [460, 302] on div at bounding box center [850, 426] width 1050 height 745
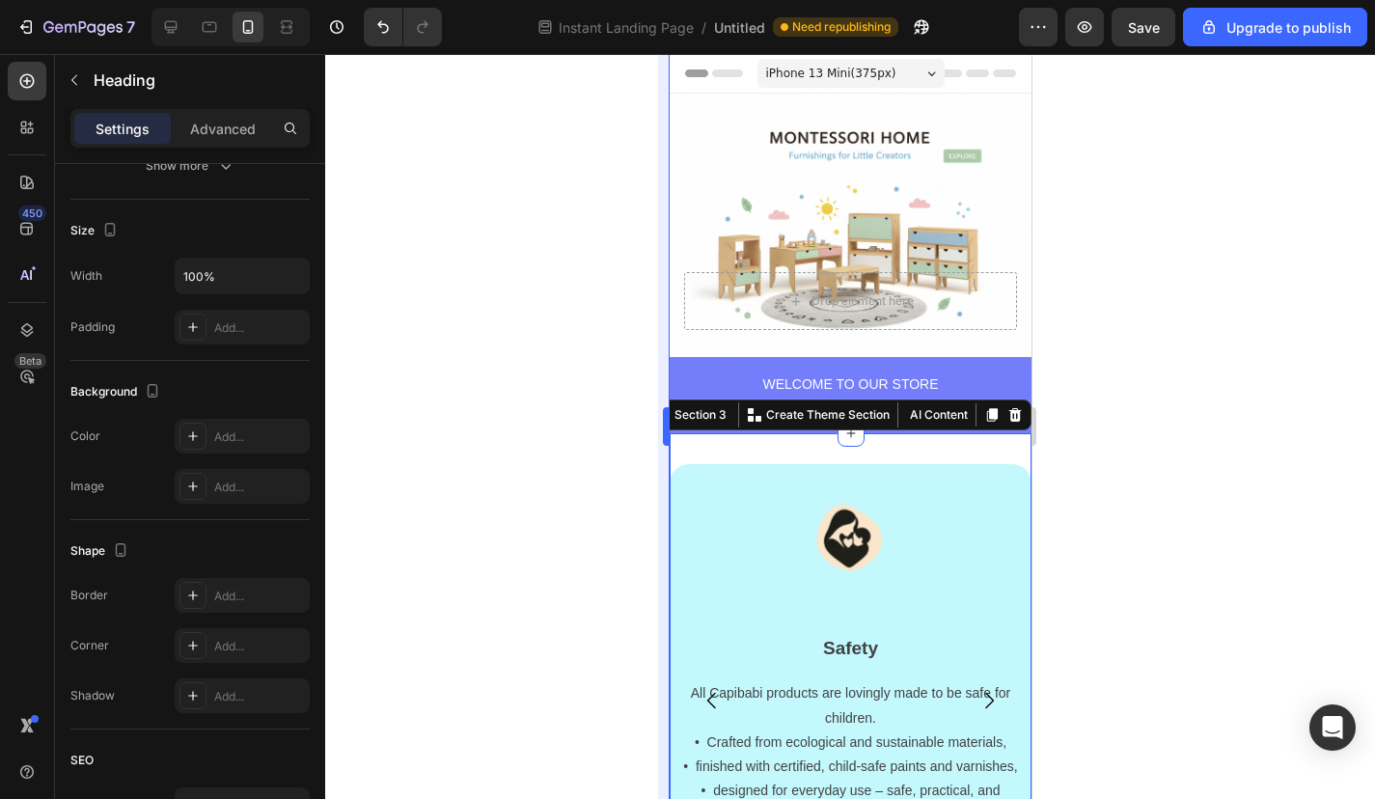
scroll to position [0, 0]
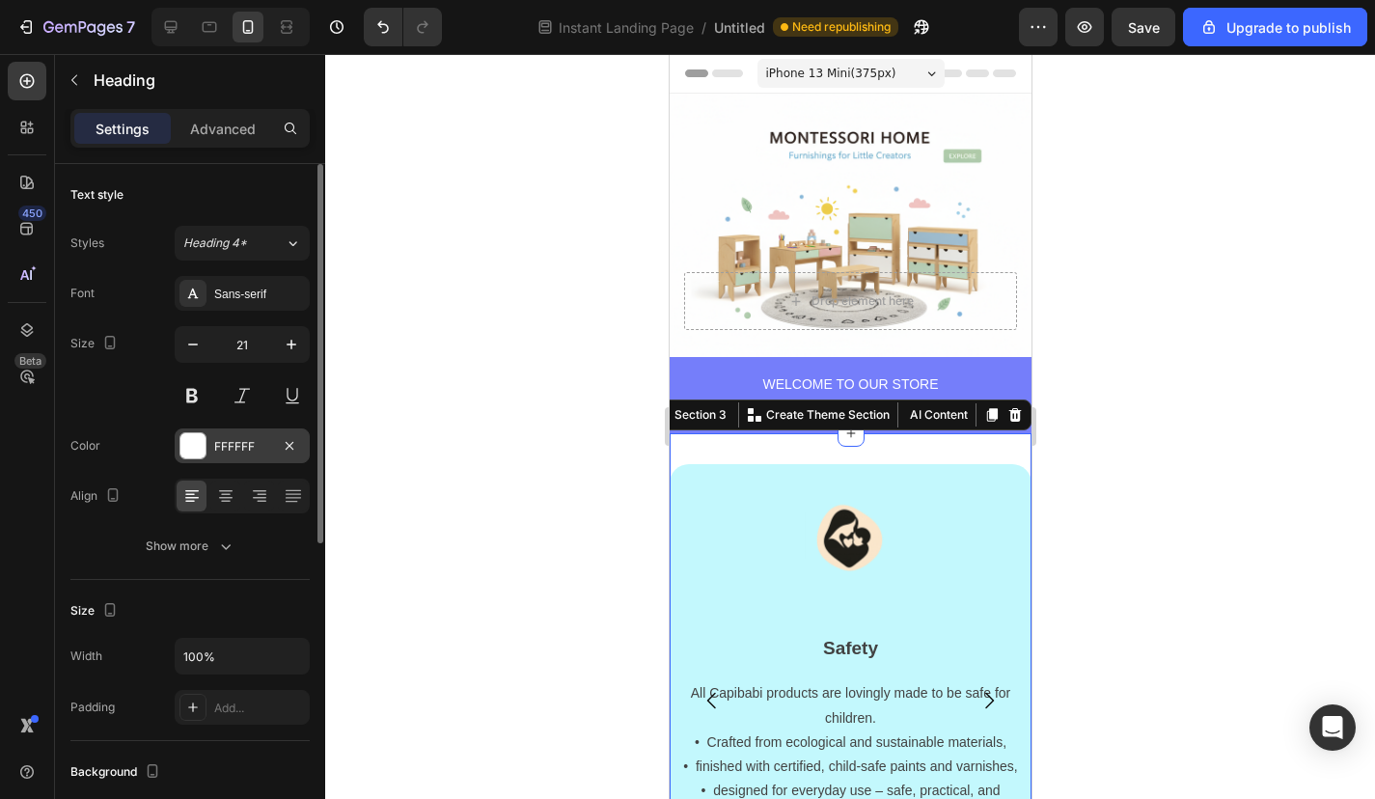
click at [193, 453] on div at bounding box center [192, 445] width 25 height 25
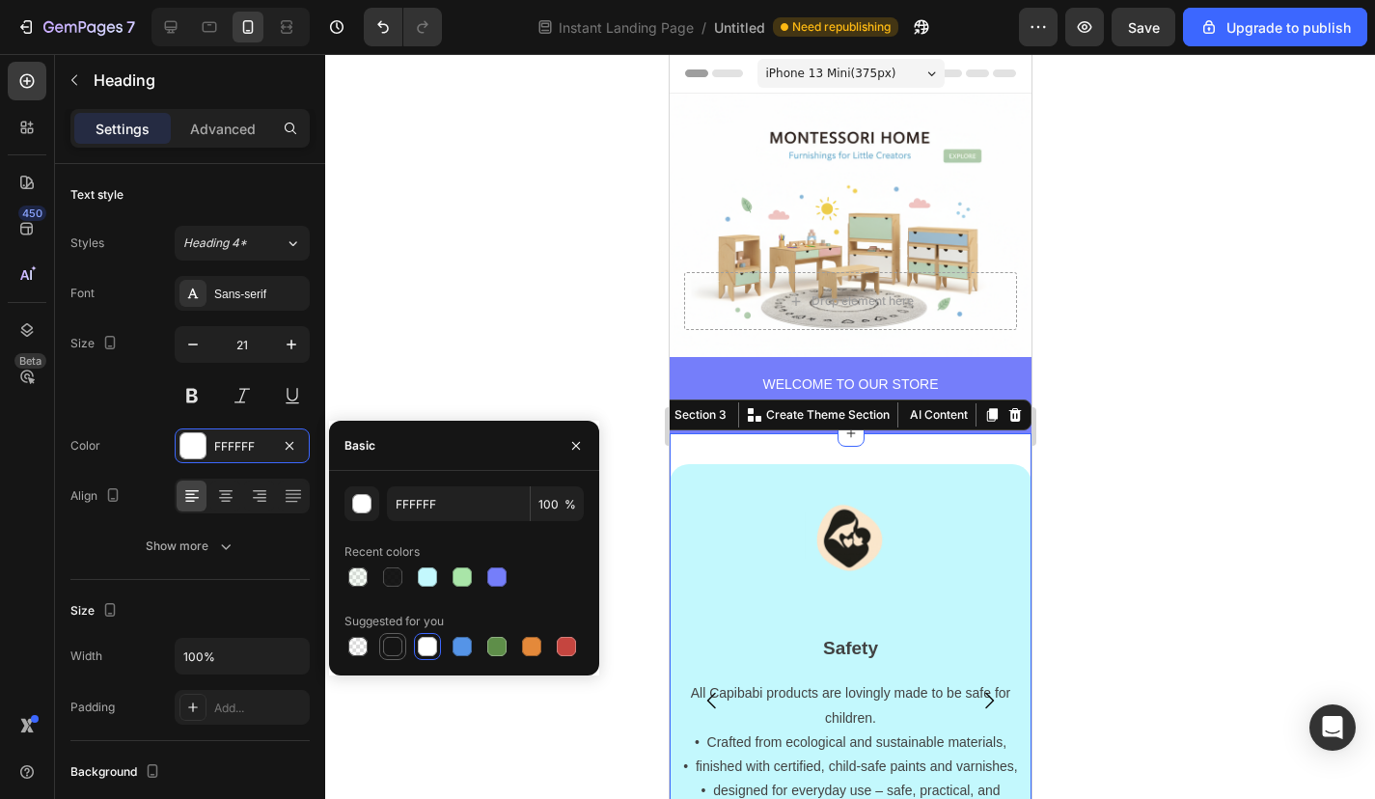
click at [397, 646] on div at bounding box center [392, 646] width 19 height 19
type input "151515"
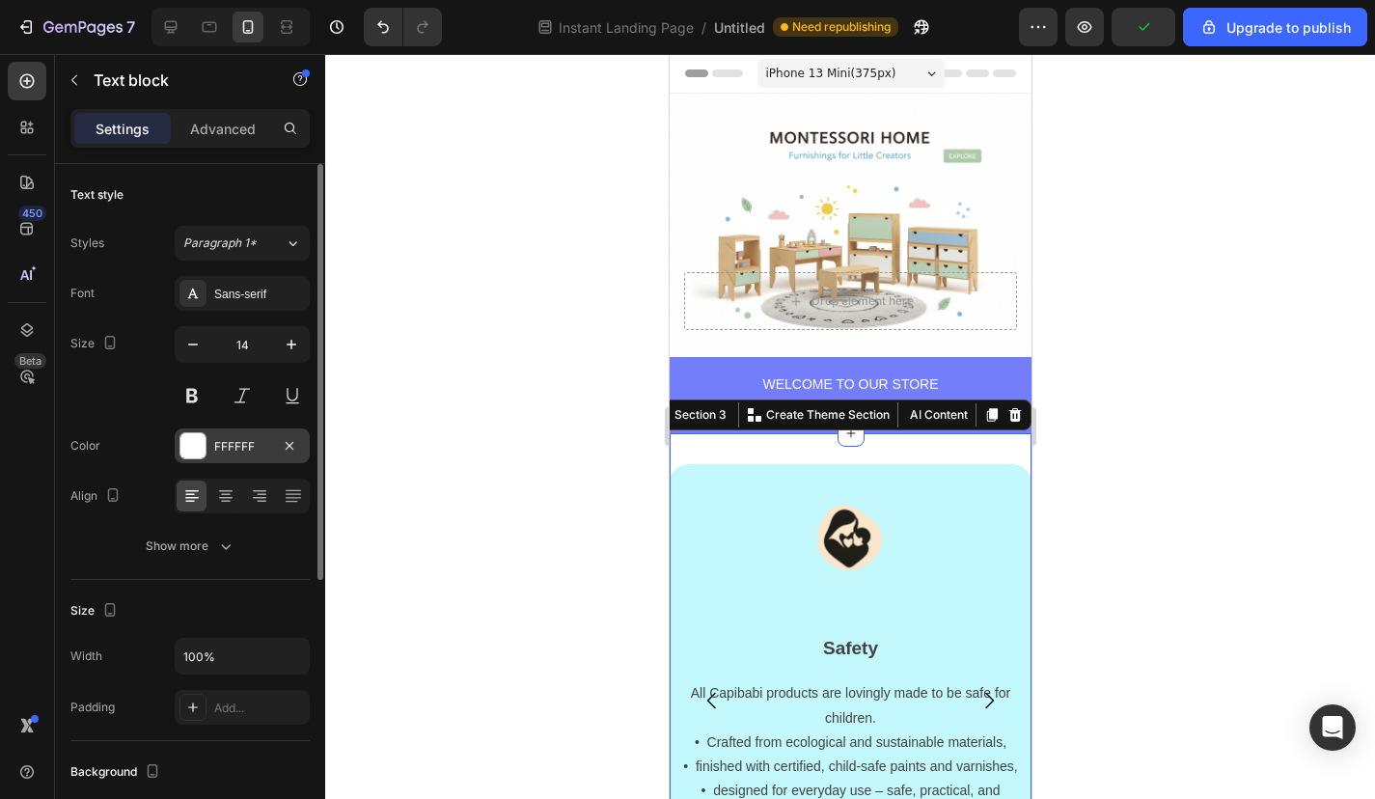
click at [191, 443] on div at bounding box center [192, 445] width 25 height 25
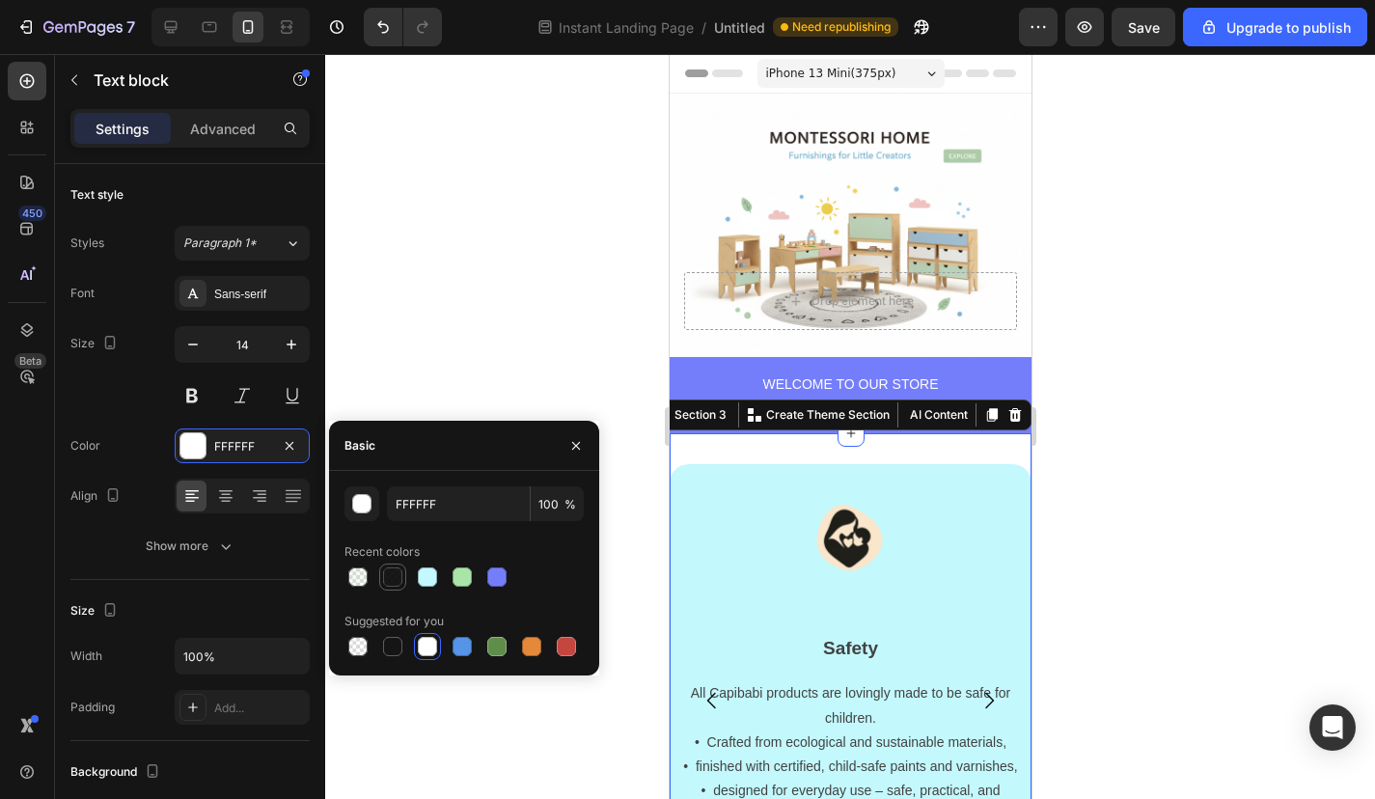
click at [393, 581] on div at bounding box center [392, 576] width 19 height 19
type input "000000"
type input "90"
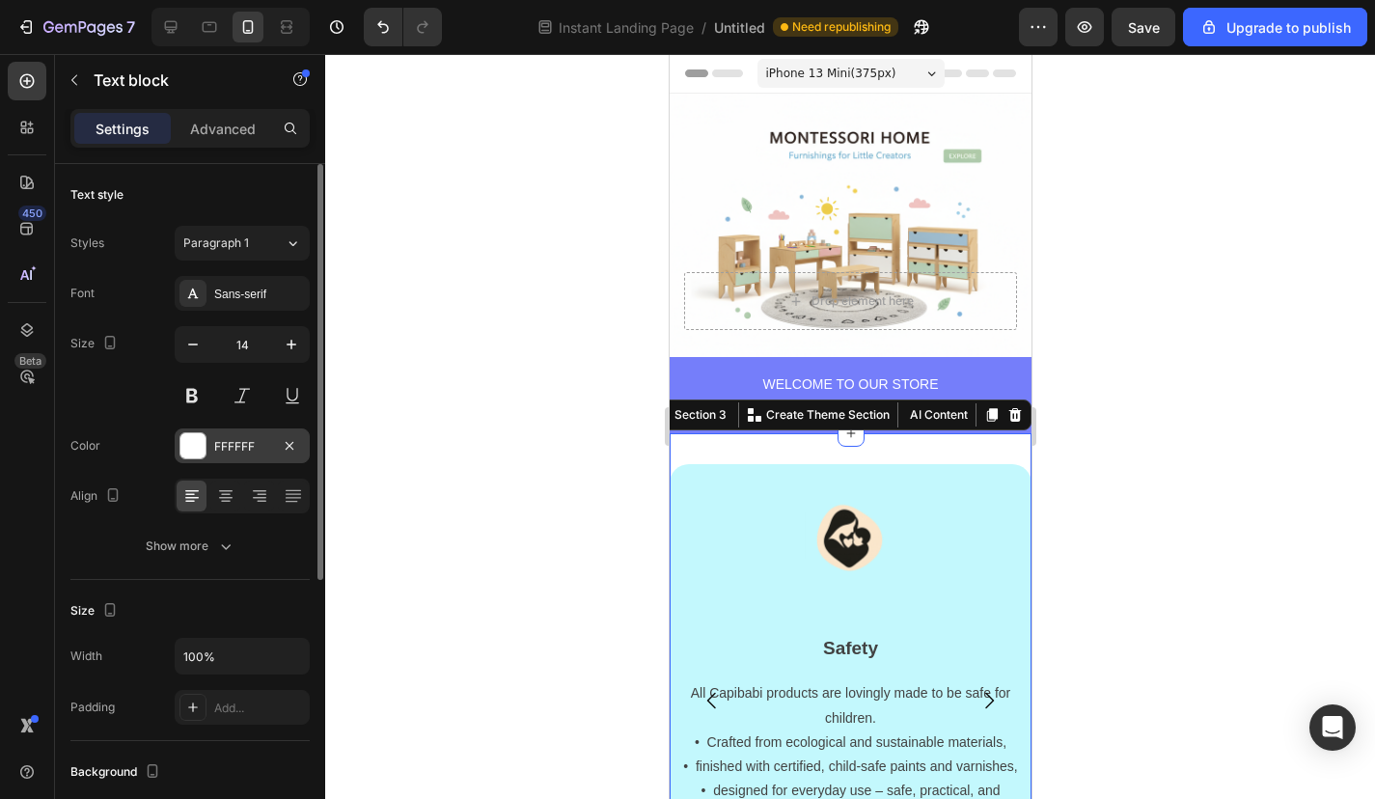
click at [194, 449] on div at bounding box center [192, 445] width 25 height 25
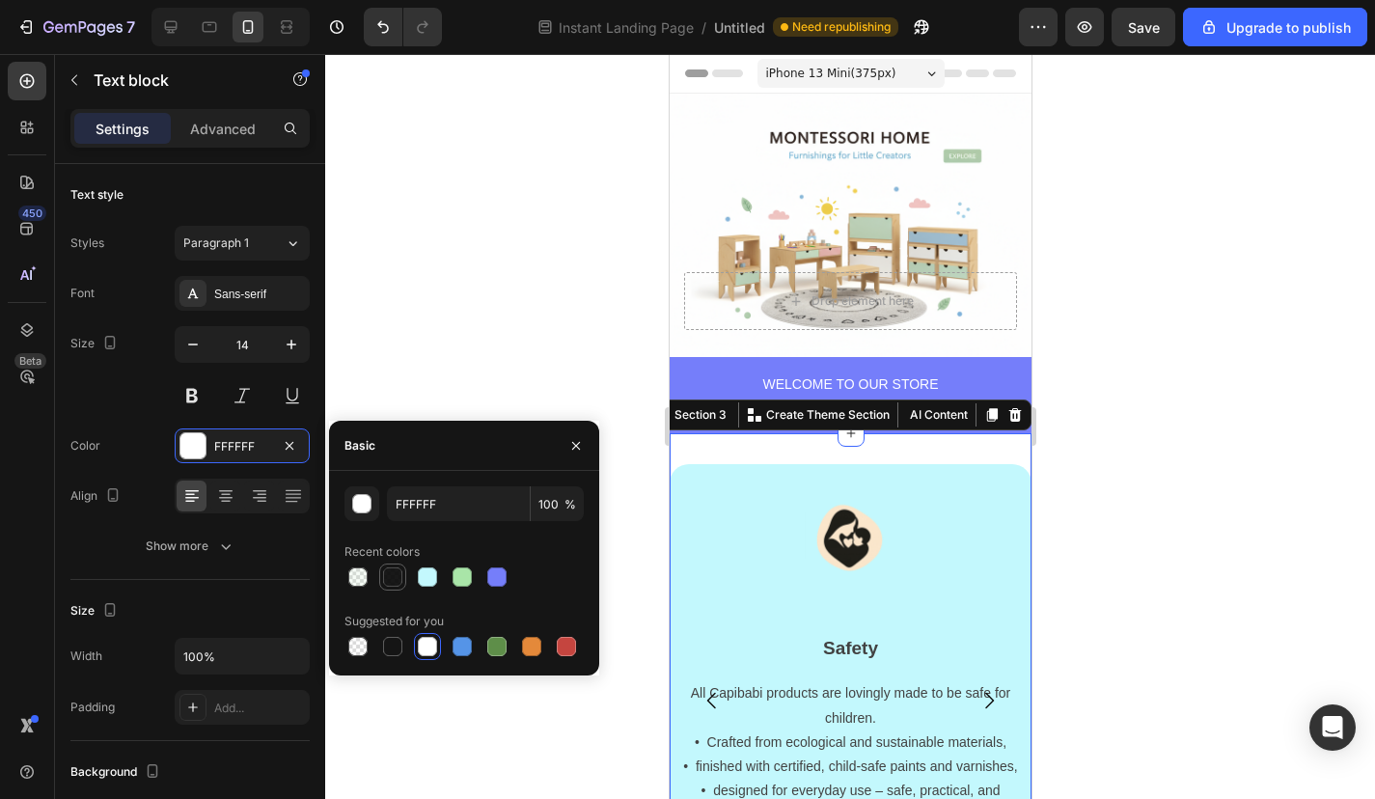
click at [389, 575] on div at bounding box center [392, 576] width 19 height 19
type input "000000"
type input "90"
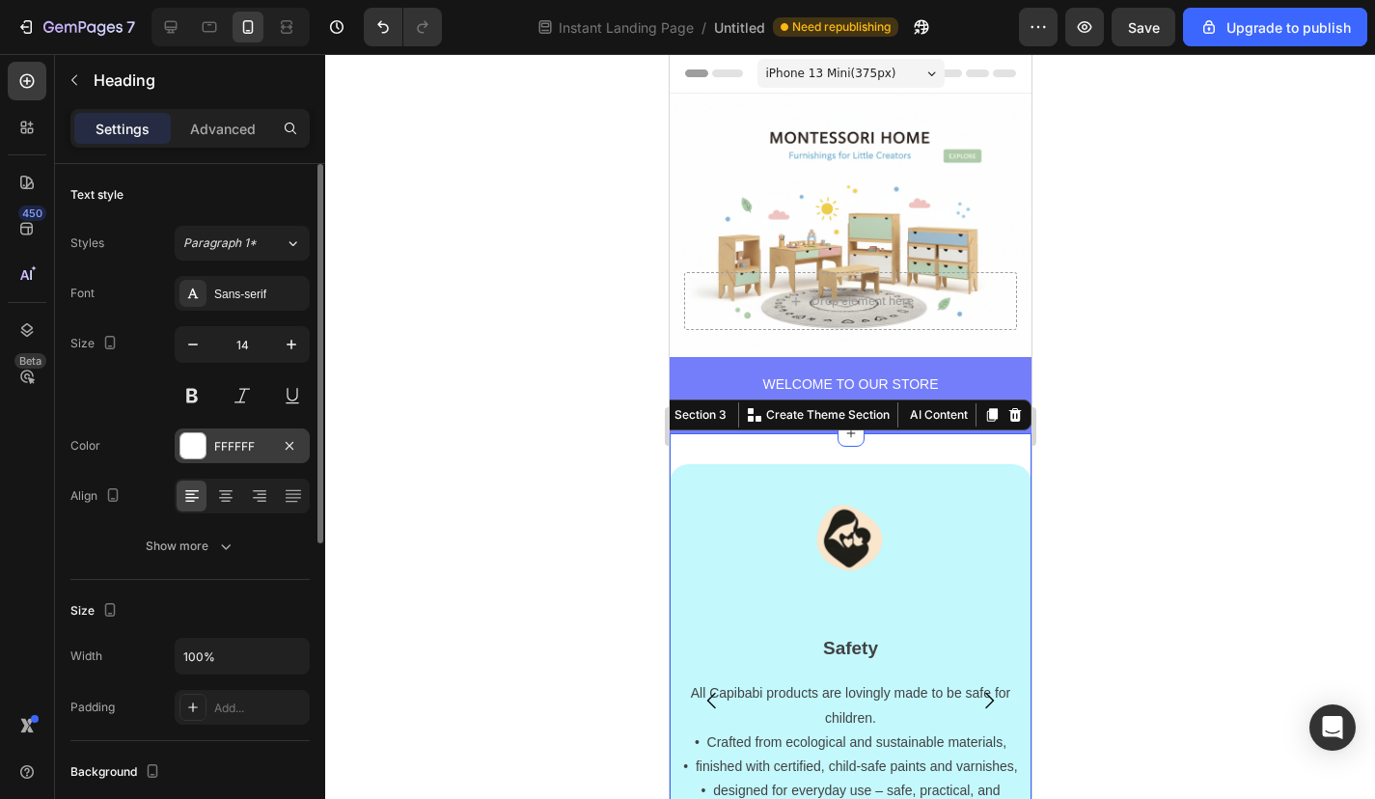
click at [195, 431] on div "FFFFFF" at bounding box center [242, 445] width 135 height 35
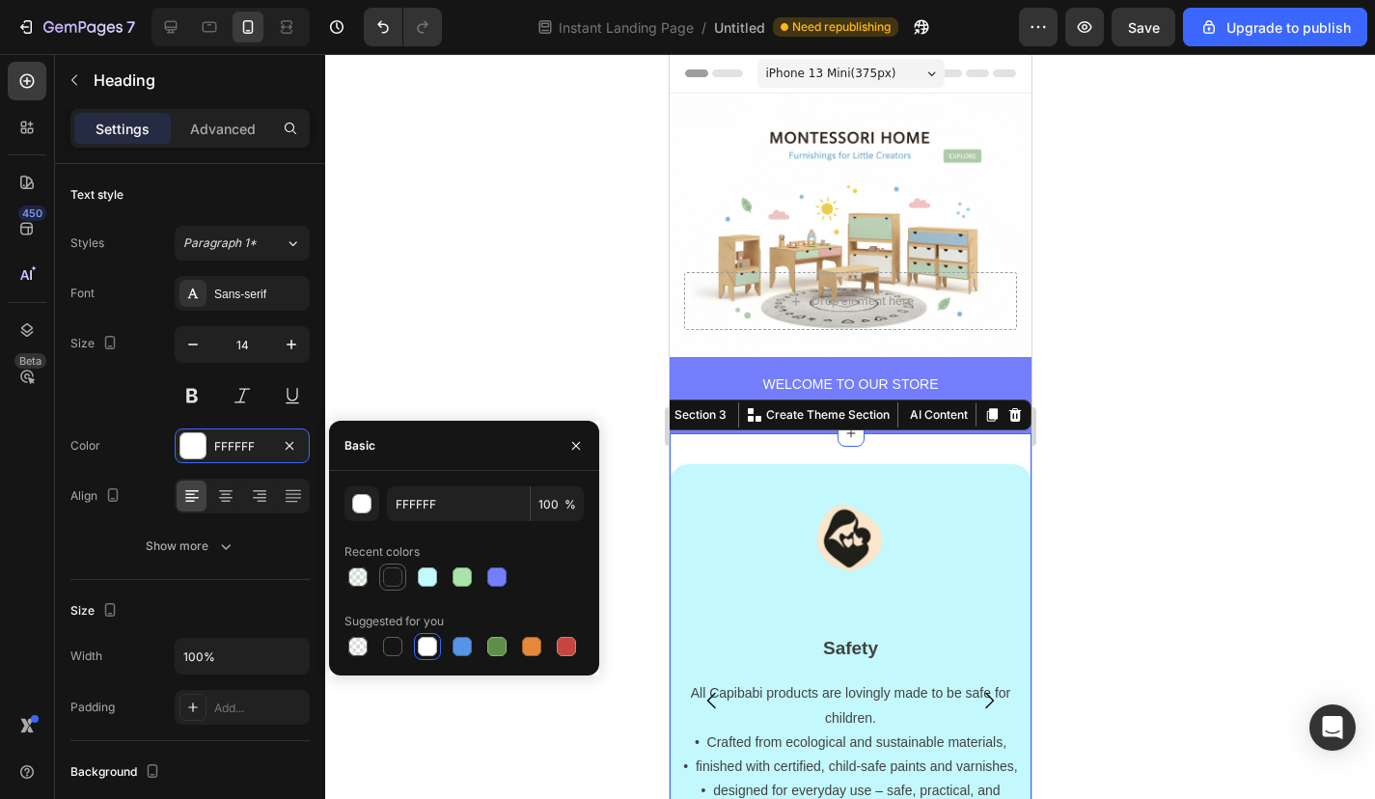
click at [389, 577] on div at bounding box center [392, 576] width 19 height 19
type input "000000"
type input "90"
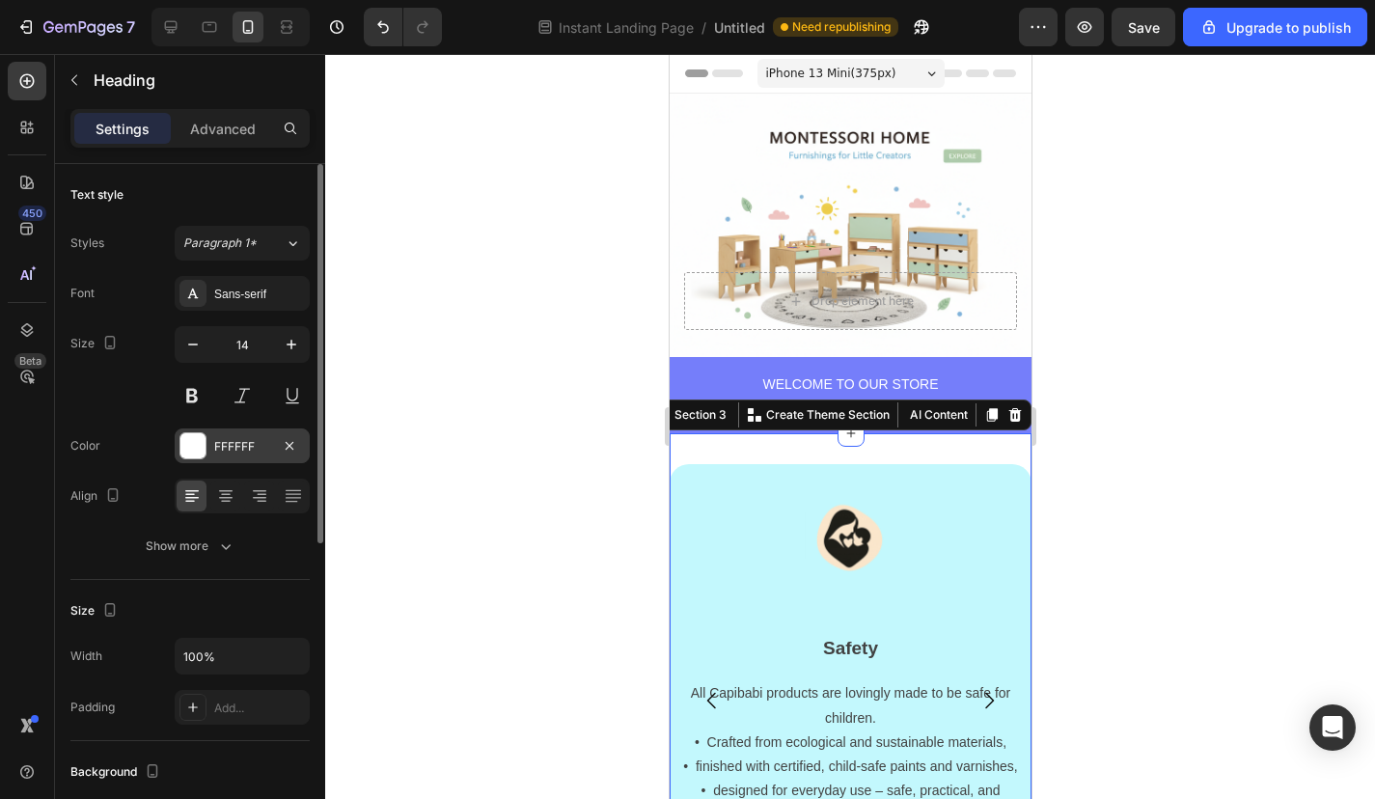
click at [193, 450] on div at bounding box center [192, 445] width 25 height 25
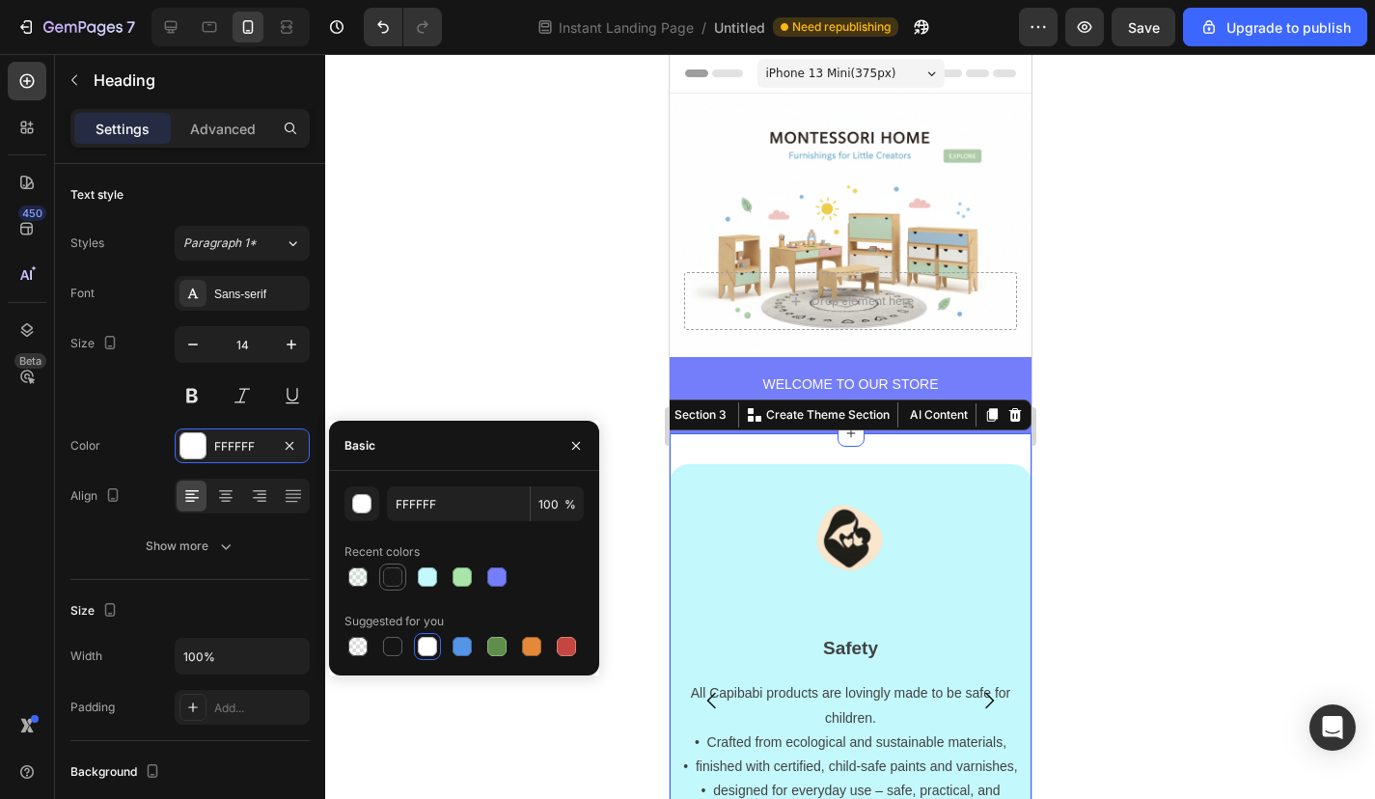
click at [394, 589] on div at bounding box center [392, 576] width 27 height 27
type input "000000"
type input "90"
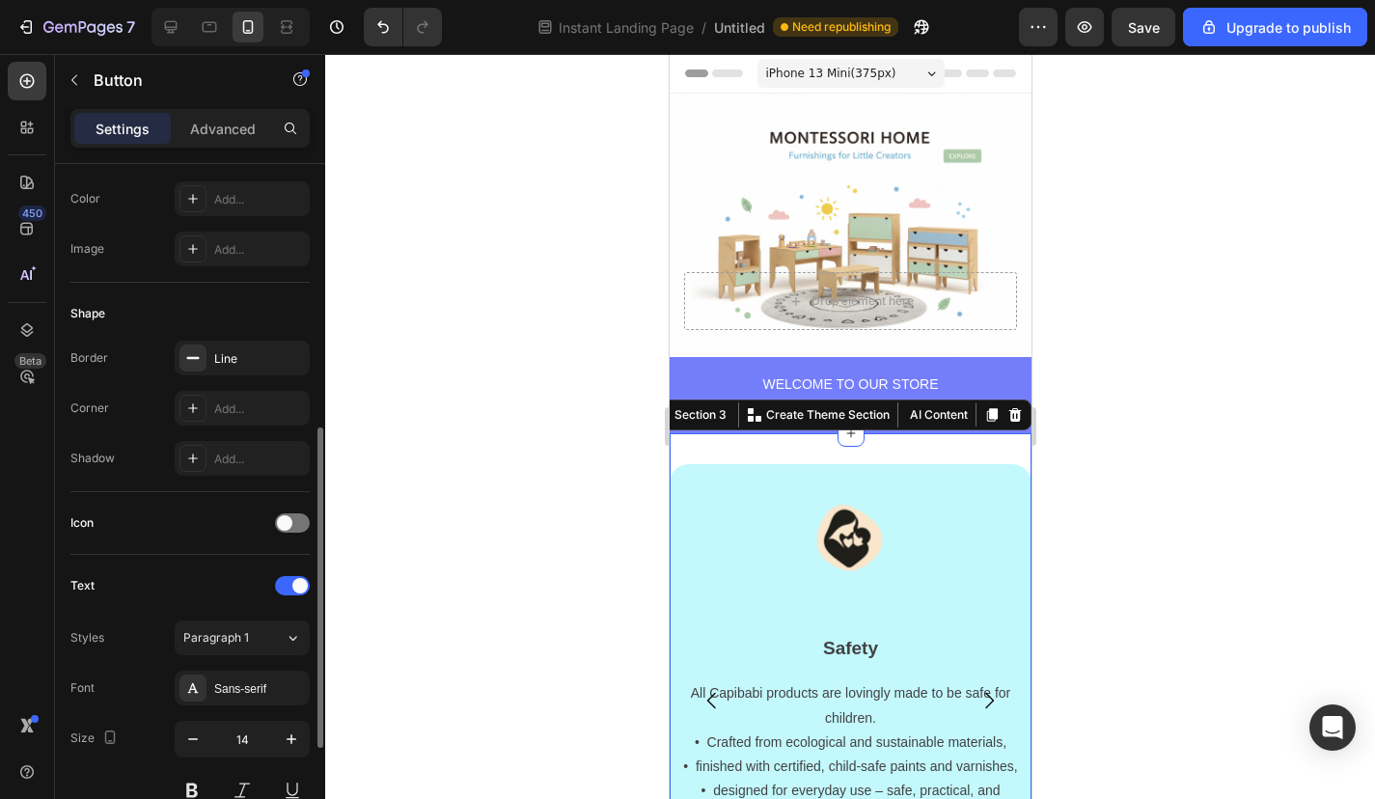
scroll to position [353, 0]
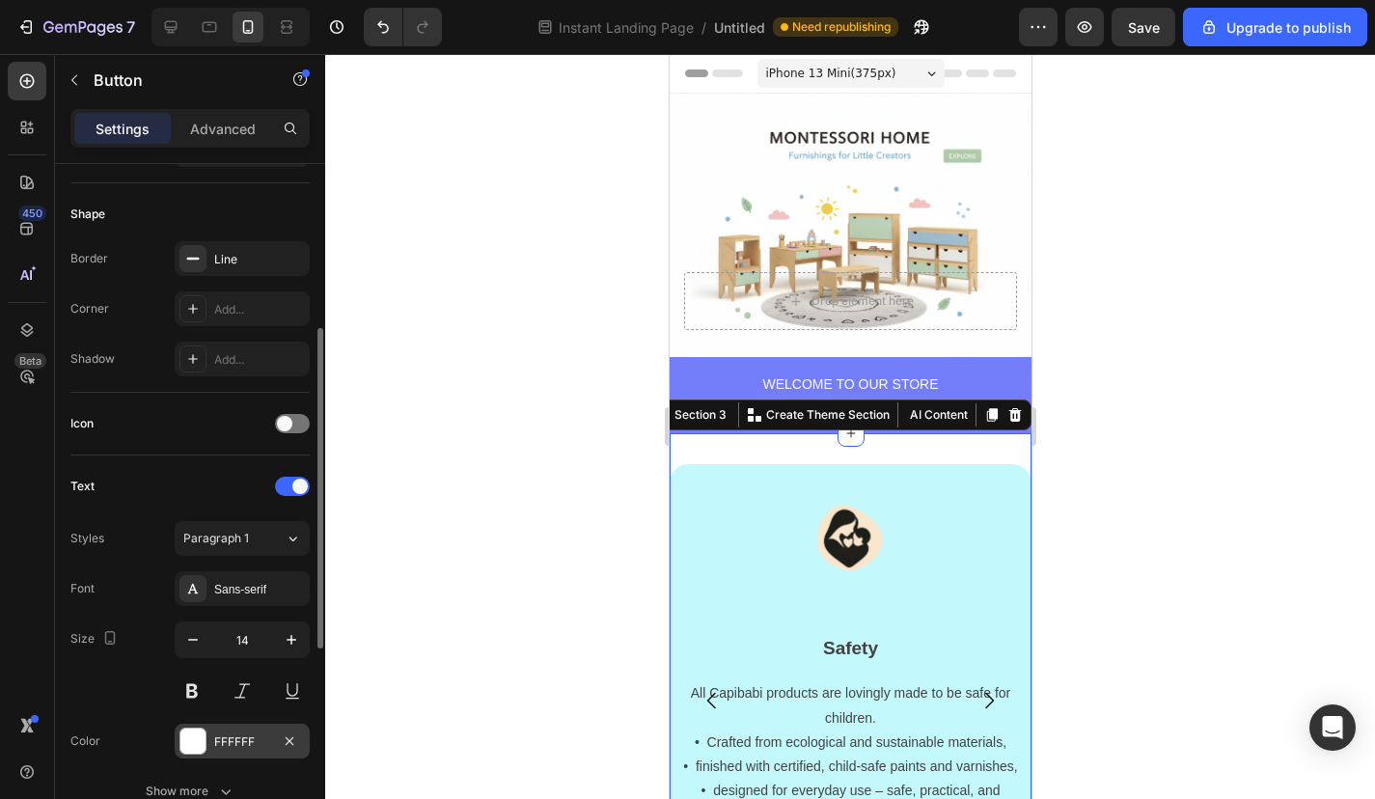
click at [192, 747] on div at bounding box center [192, 740] width 25 height 25
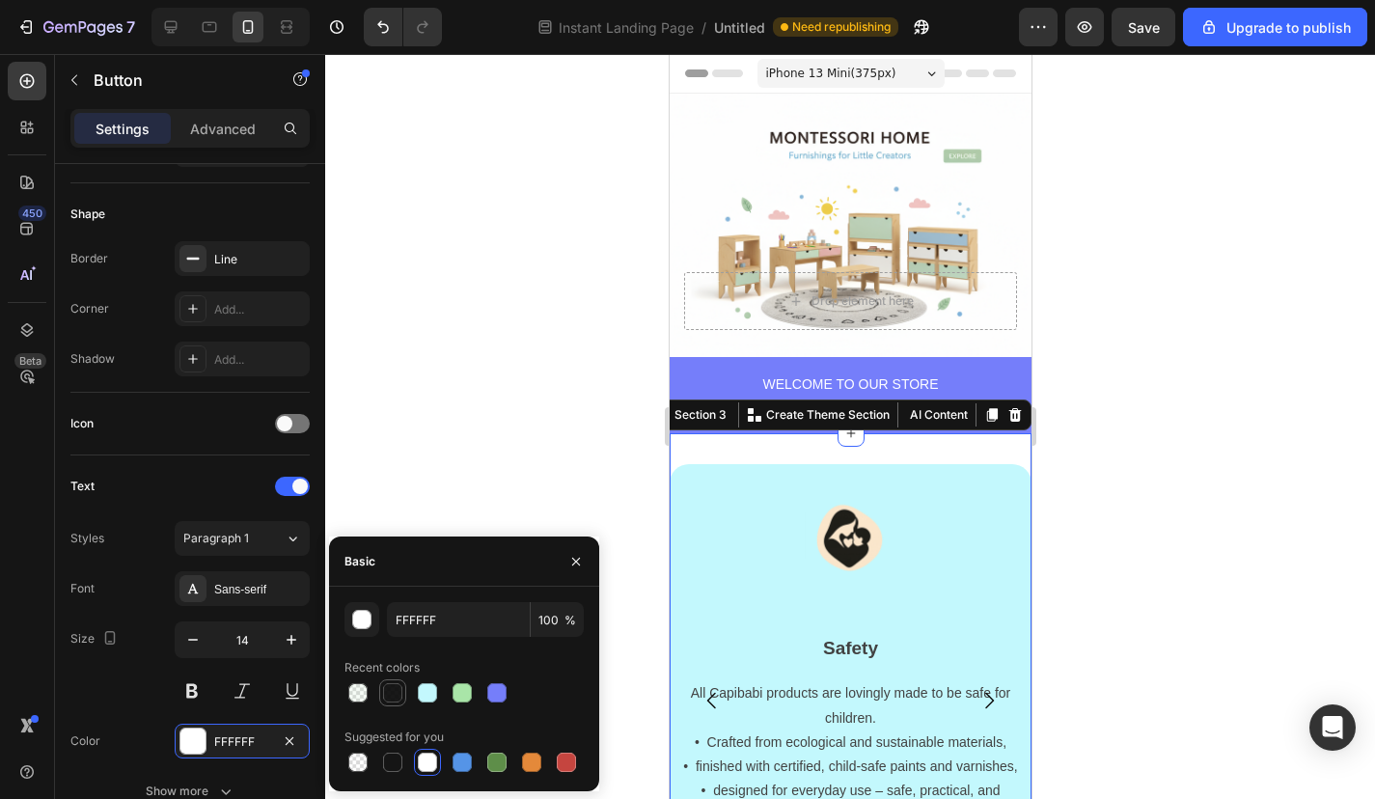
click at [398, 692] on div at bounding box center [392, 692] width 19 height 19
type input "000000"
type input "90"
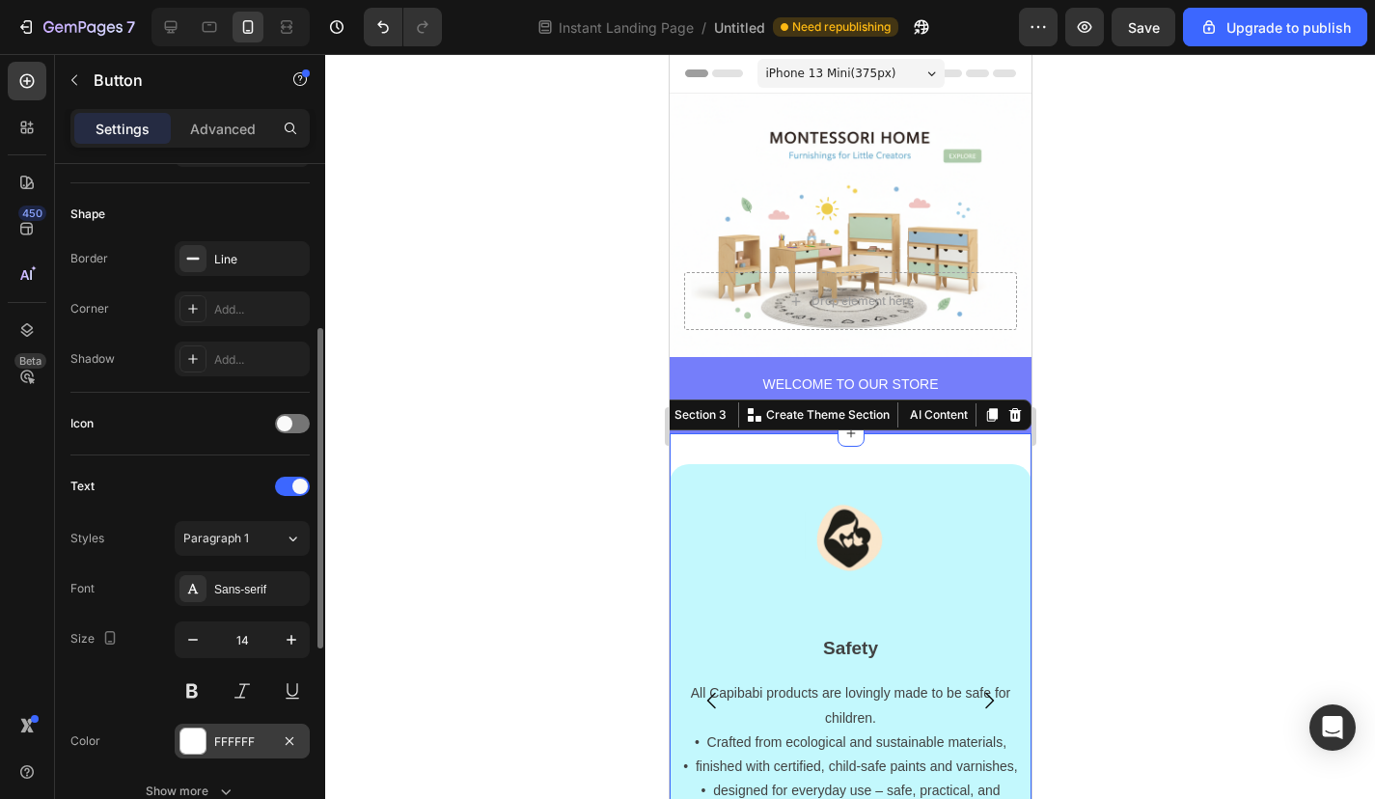
click at [197, 735] on div at bounding box center [192, 740] width 25 height 25
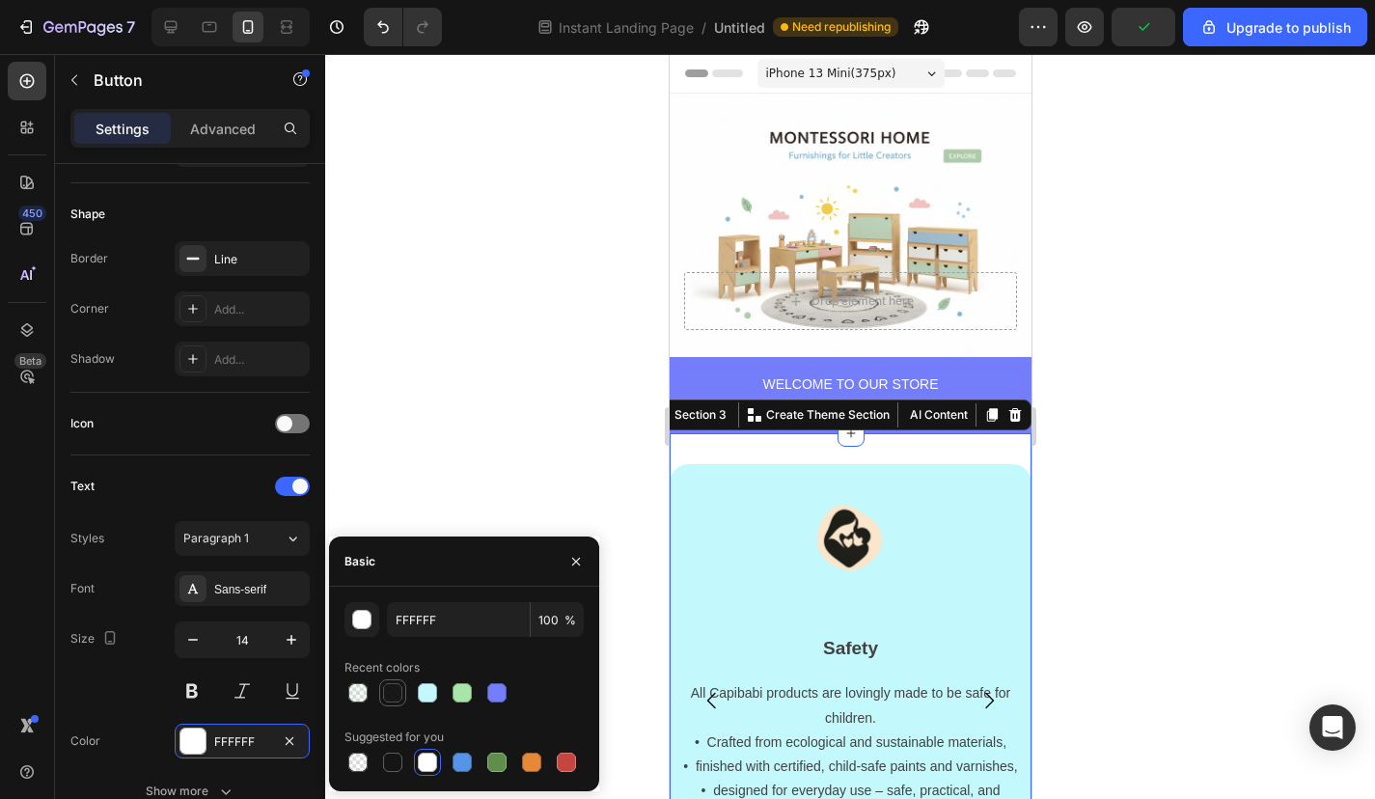
click at [388, 690] on div at bounding box center [392, 692] width 19 height 19
type input "000000"
type input "90"
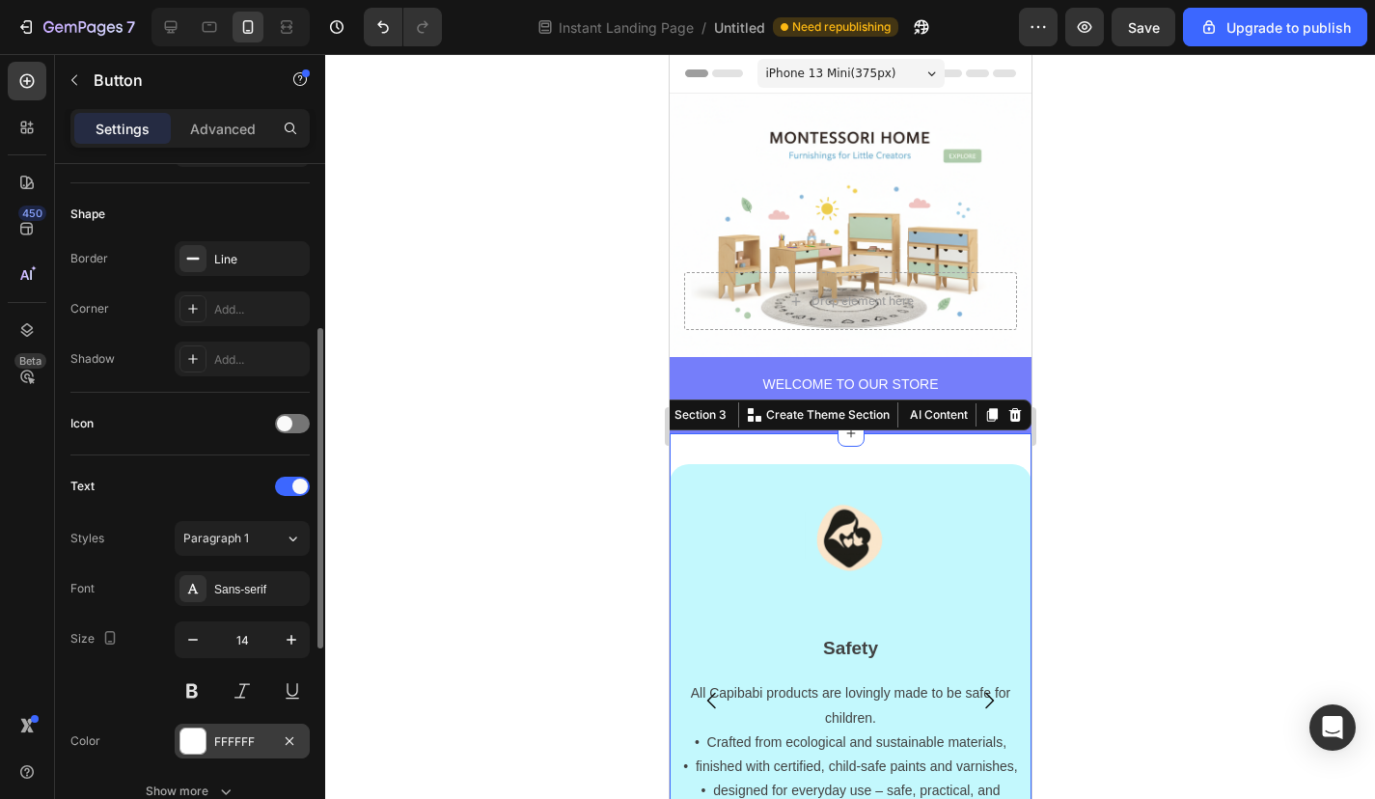
click at [195, 739] on div at bounding box center [192, 740] width 25 height 25
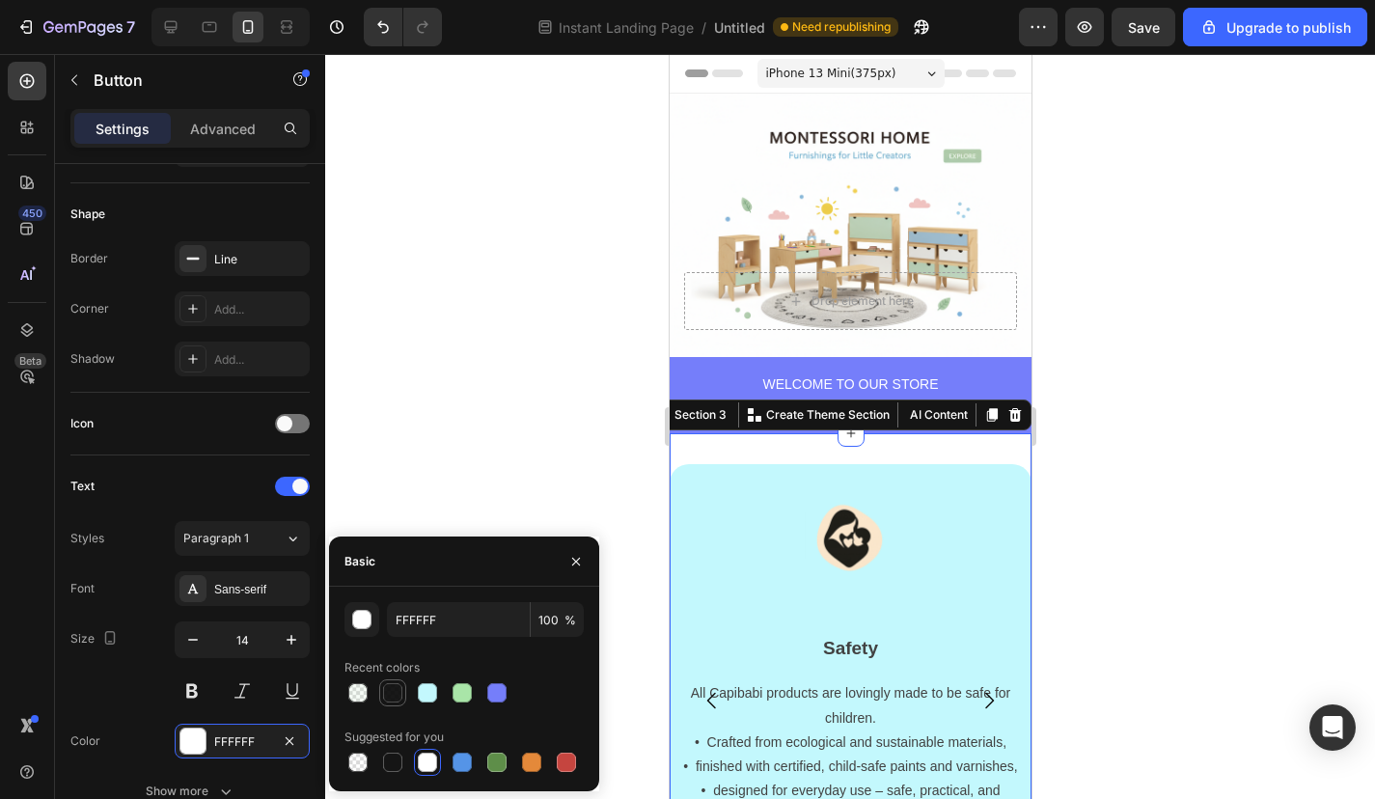
click at [391, 688] on div at bounding box center [392, 692] width 19 height 19
type input "000000"
type input "90"
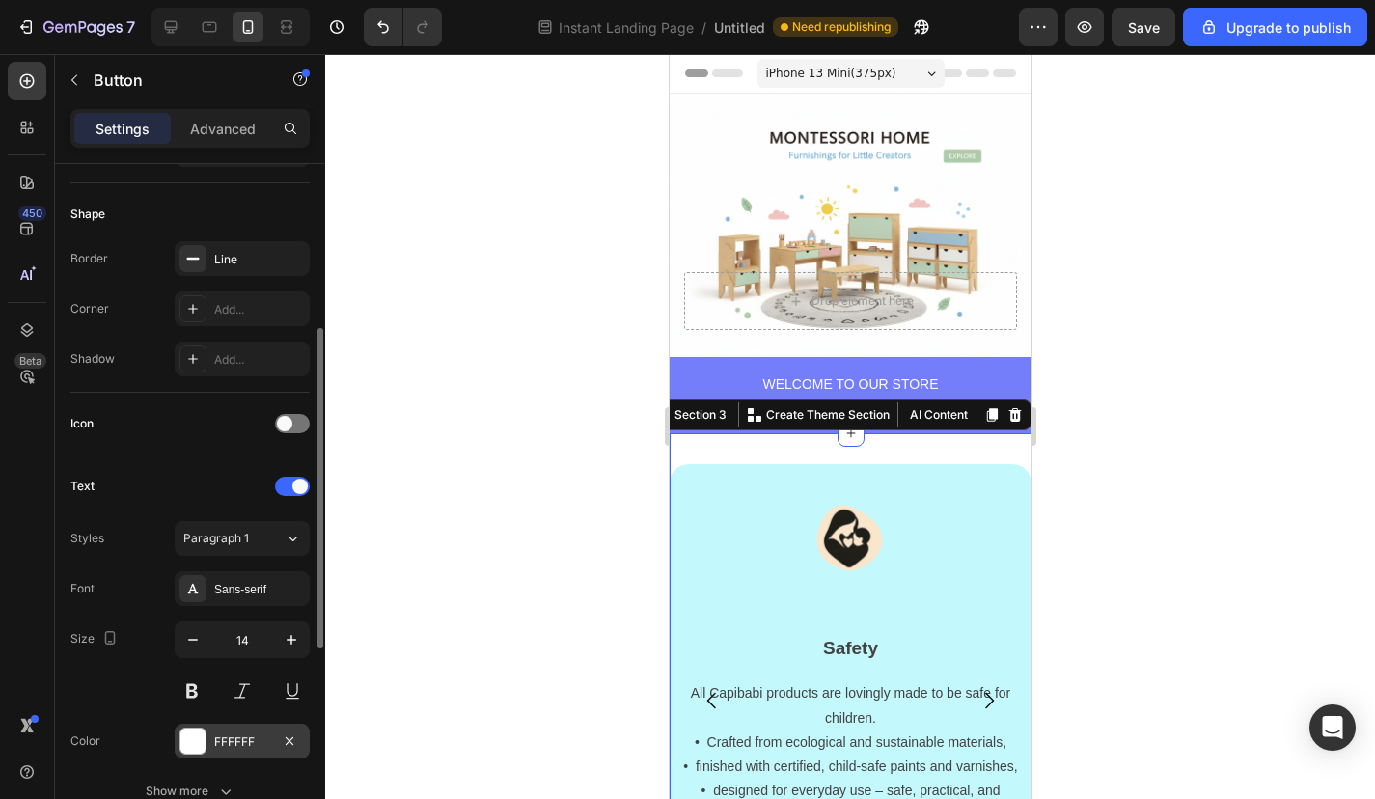
click at [194, 735] on div at bounding box center [192, 740] width 25 height 25
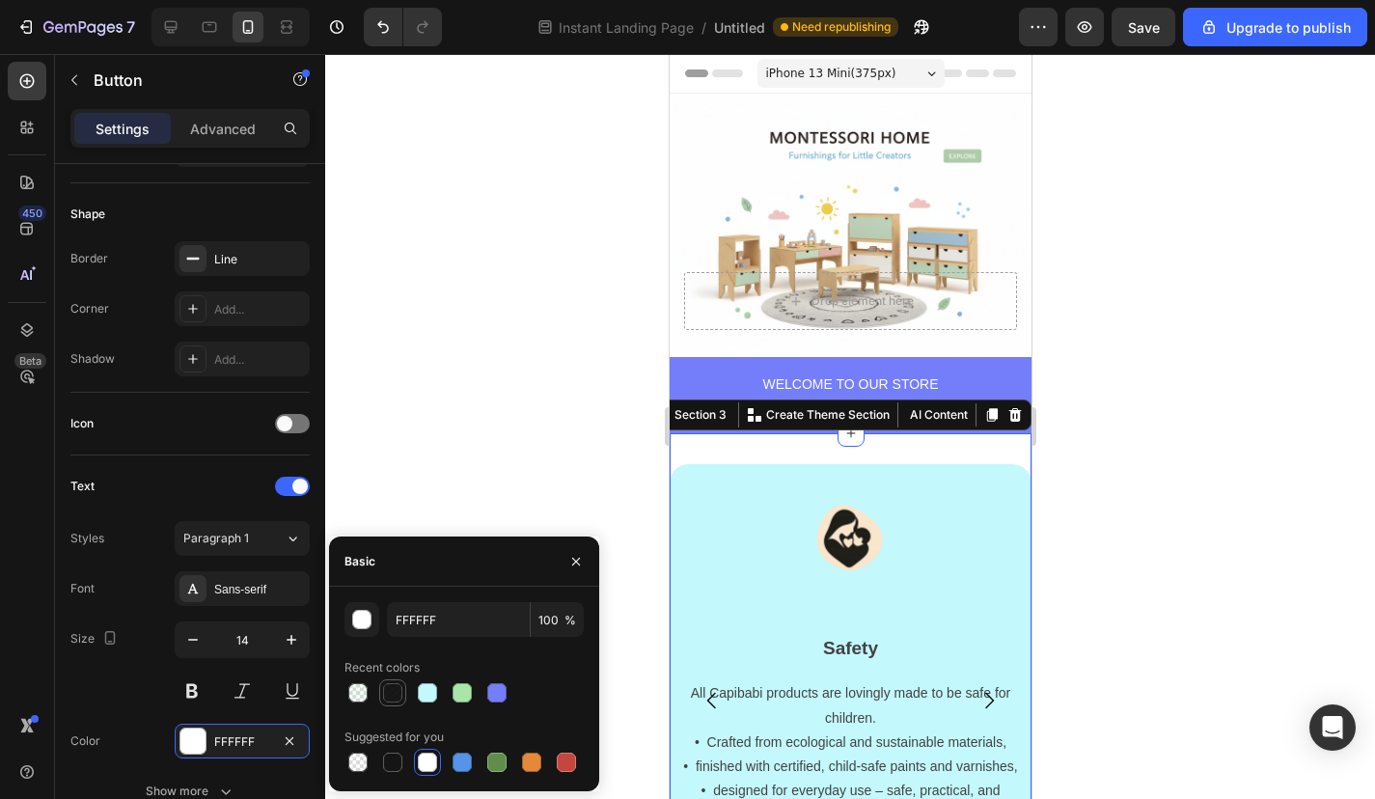
click at [388, 698] on div at bounding box center [392, 692] width 19 height 19
type input "000000"
type input "90"
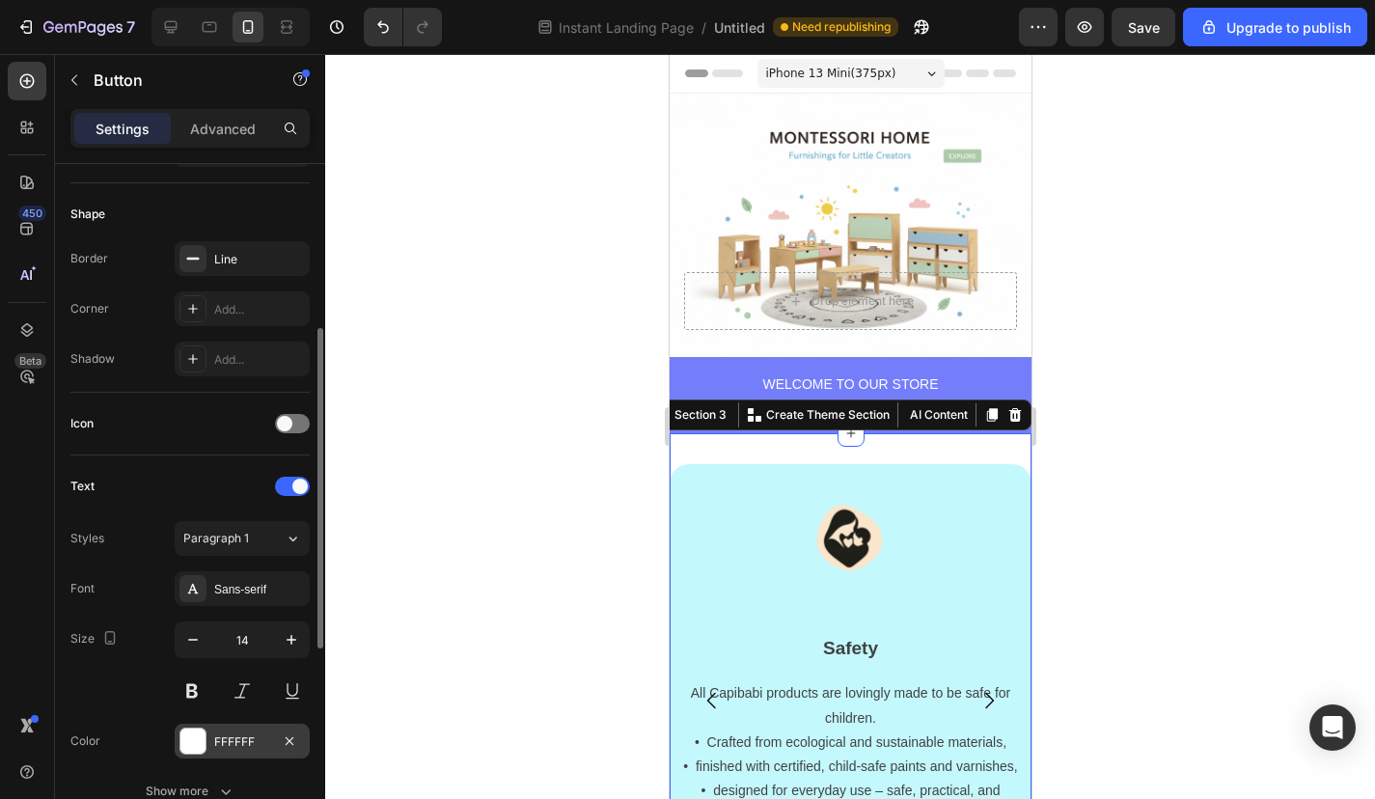
click at [204, 727] on div "FFFFFF" at bounding box center [242, 741] width 135 height 35
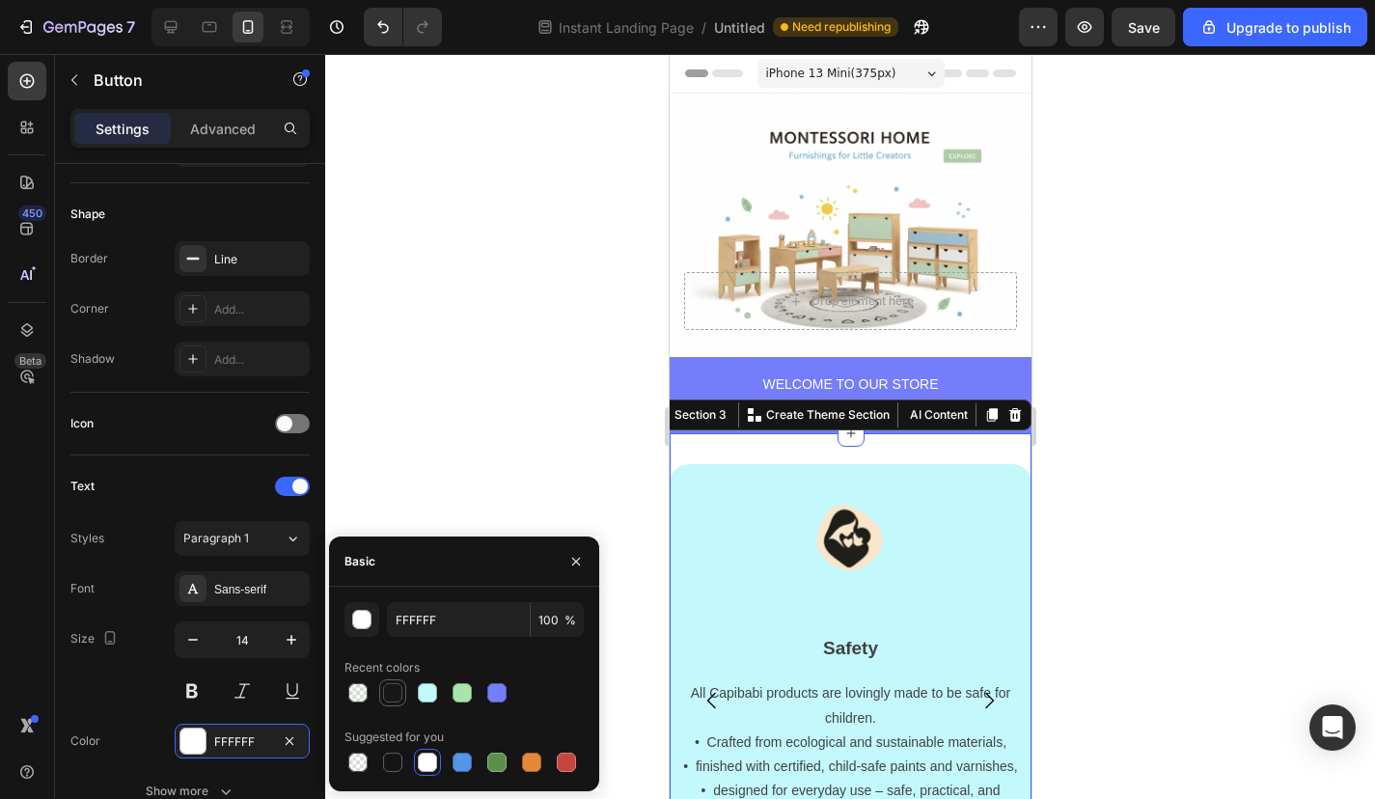
click at [393, 689] on div at bounding box center [392, 692] width 19 height 19
type input "000000"
type input "90"
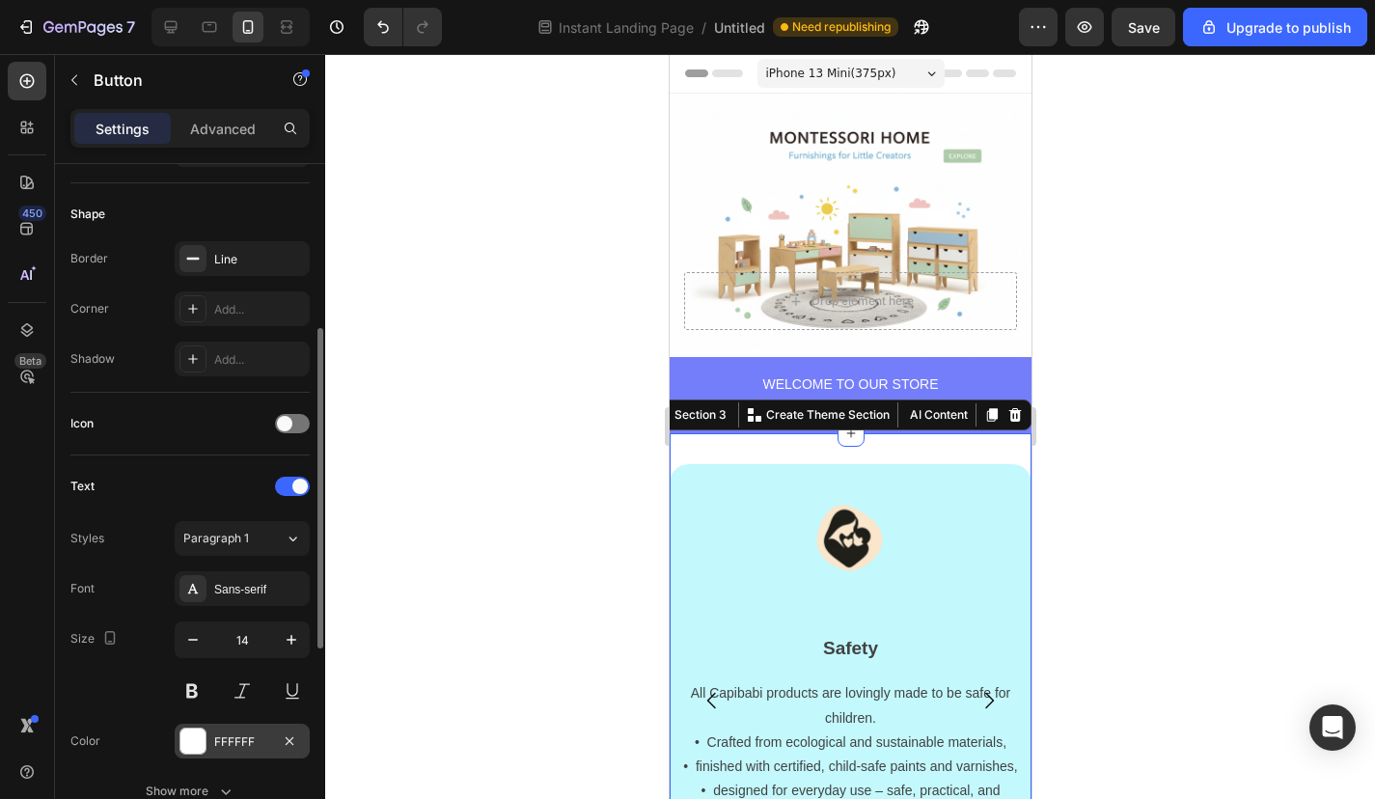
click at [183, 745] on div at bounding box center [192, 740] width 25 height 25
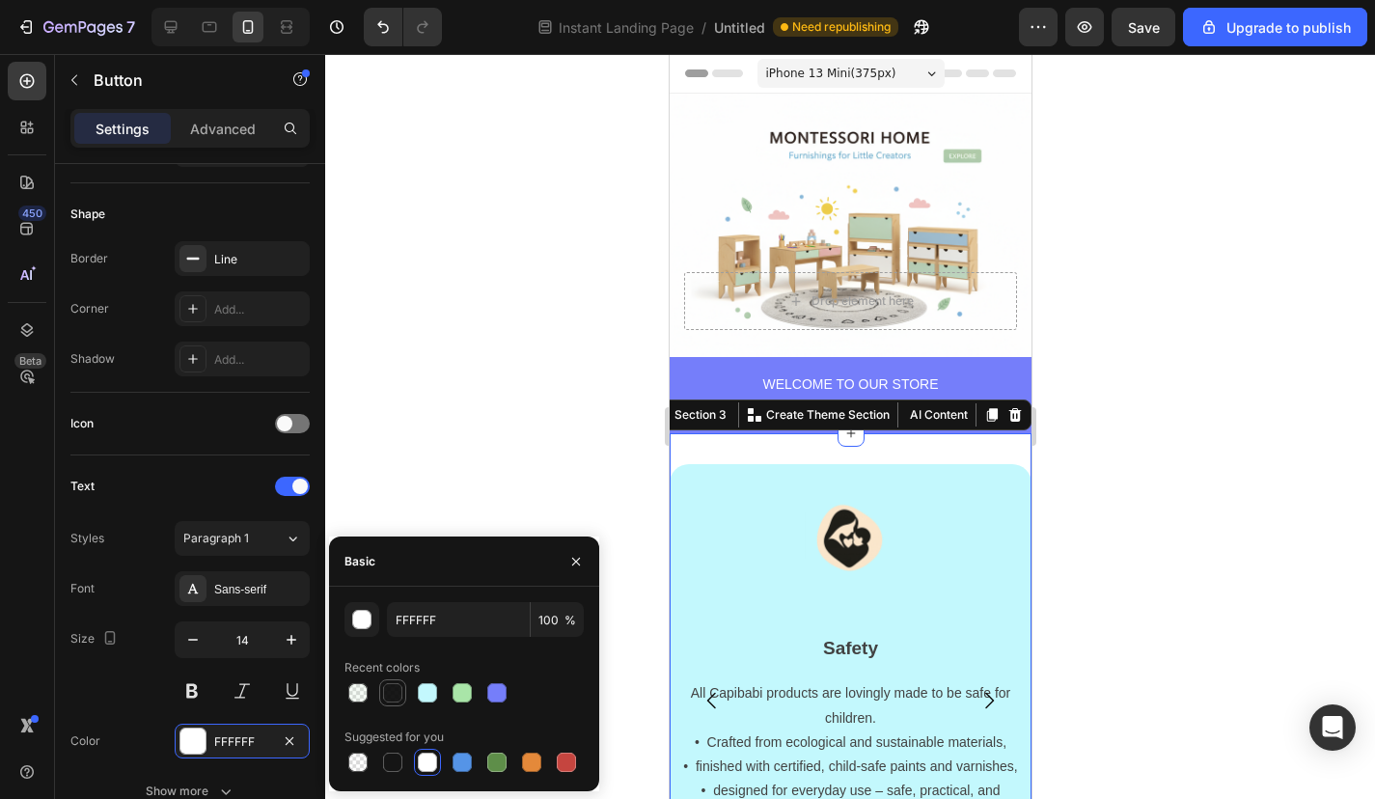
click at [389, 690] on div at bounding box center [392, 692] width 19 height 19
type input "000000"
type input "90"
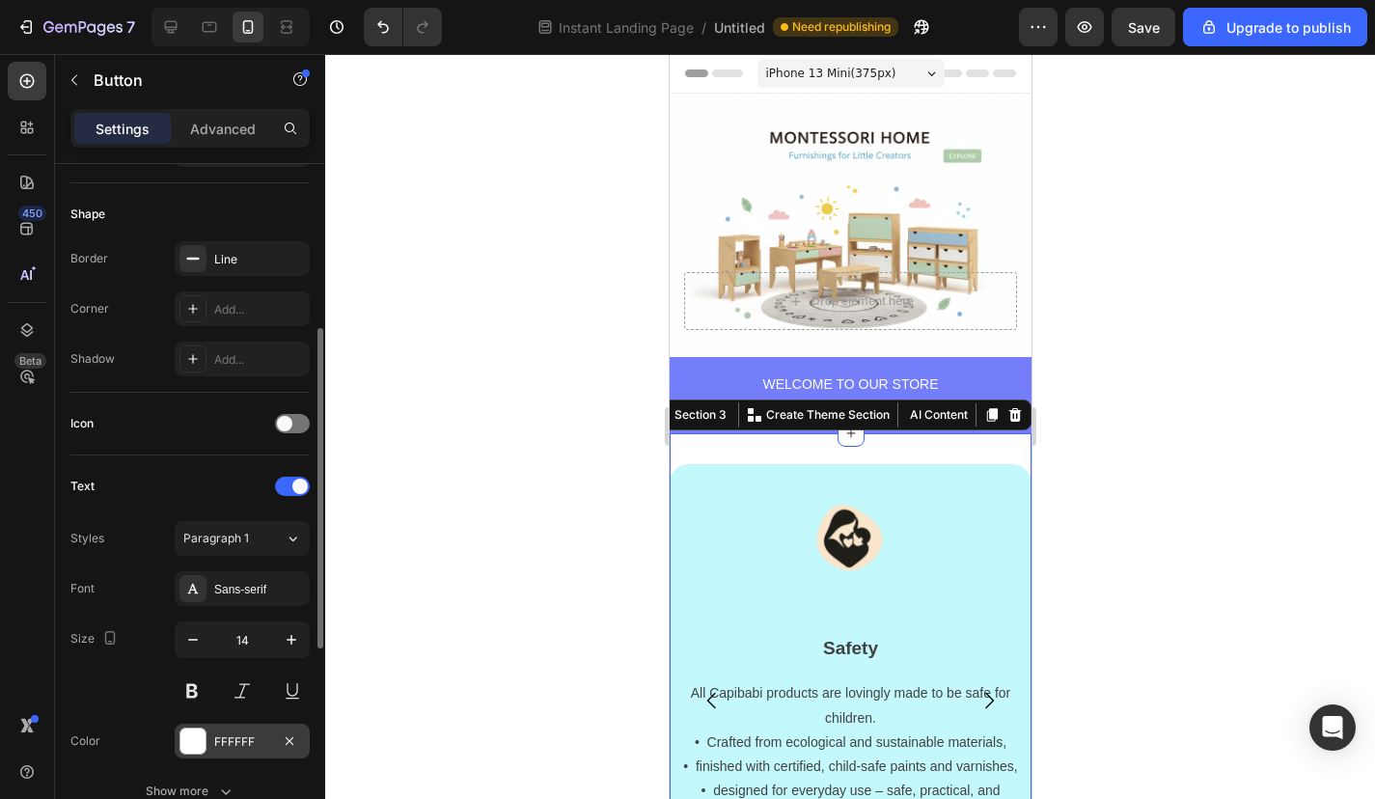
click at [187, 732] on div at bounding box center [192, 740] width 25 height 25
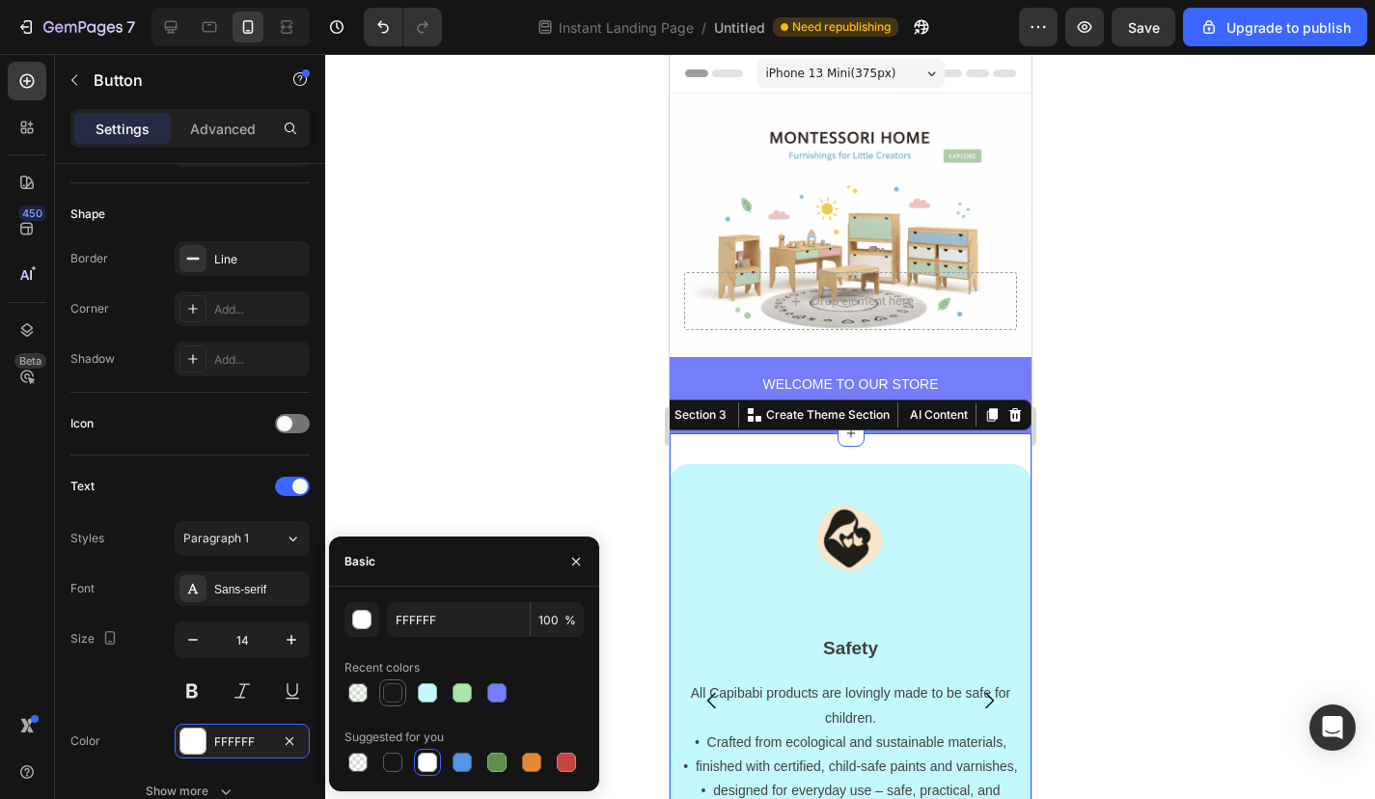
click at [398, 698] on div at bounding box center [392, 692] width 19 height 19
type input "000000"
type input "90"
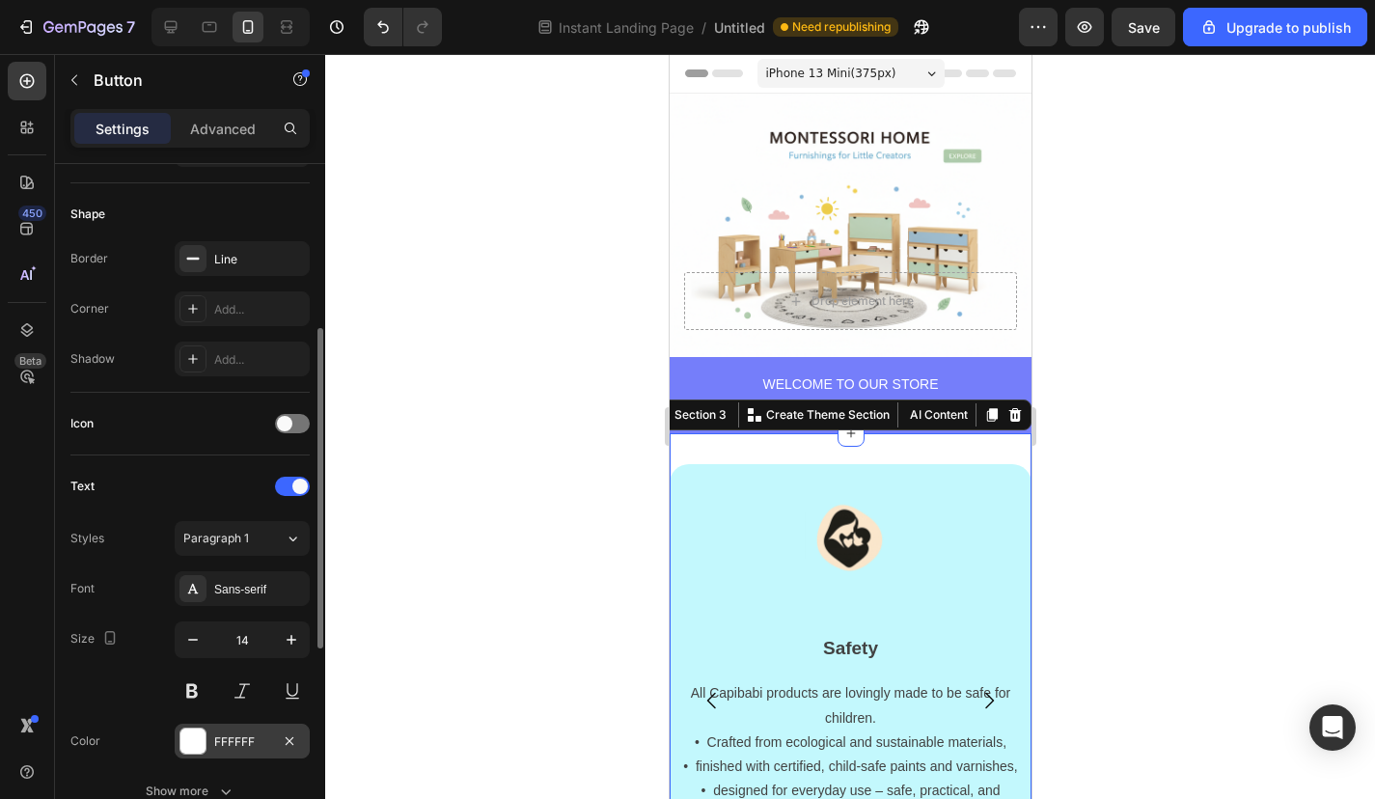
click at [195, 730] on div at bounding box center [192, 740] width 25 height 25
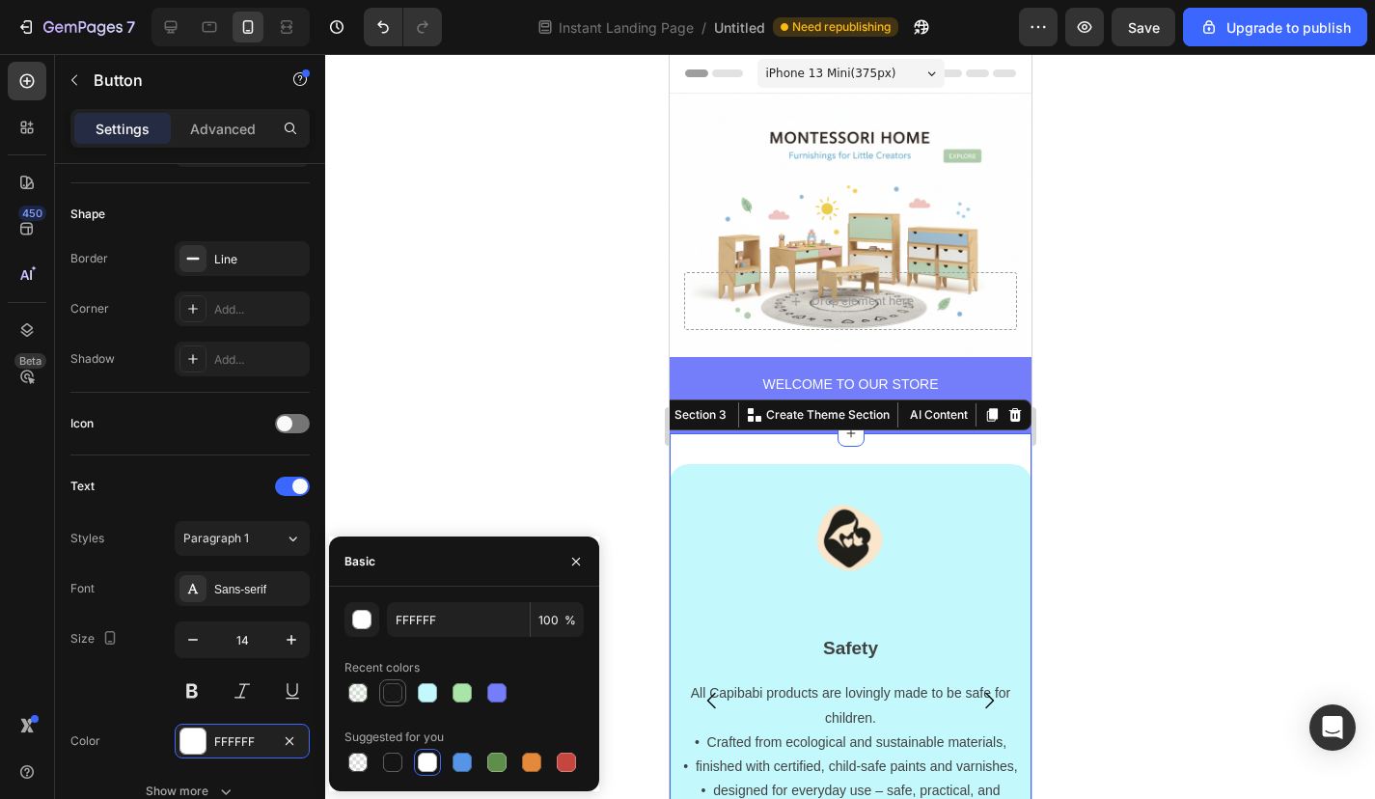
click at [394, 693] on div at bounding box center [392, 692] width 19 height 19
type input "000000"
type input "90"
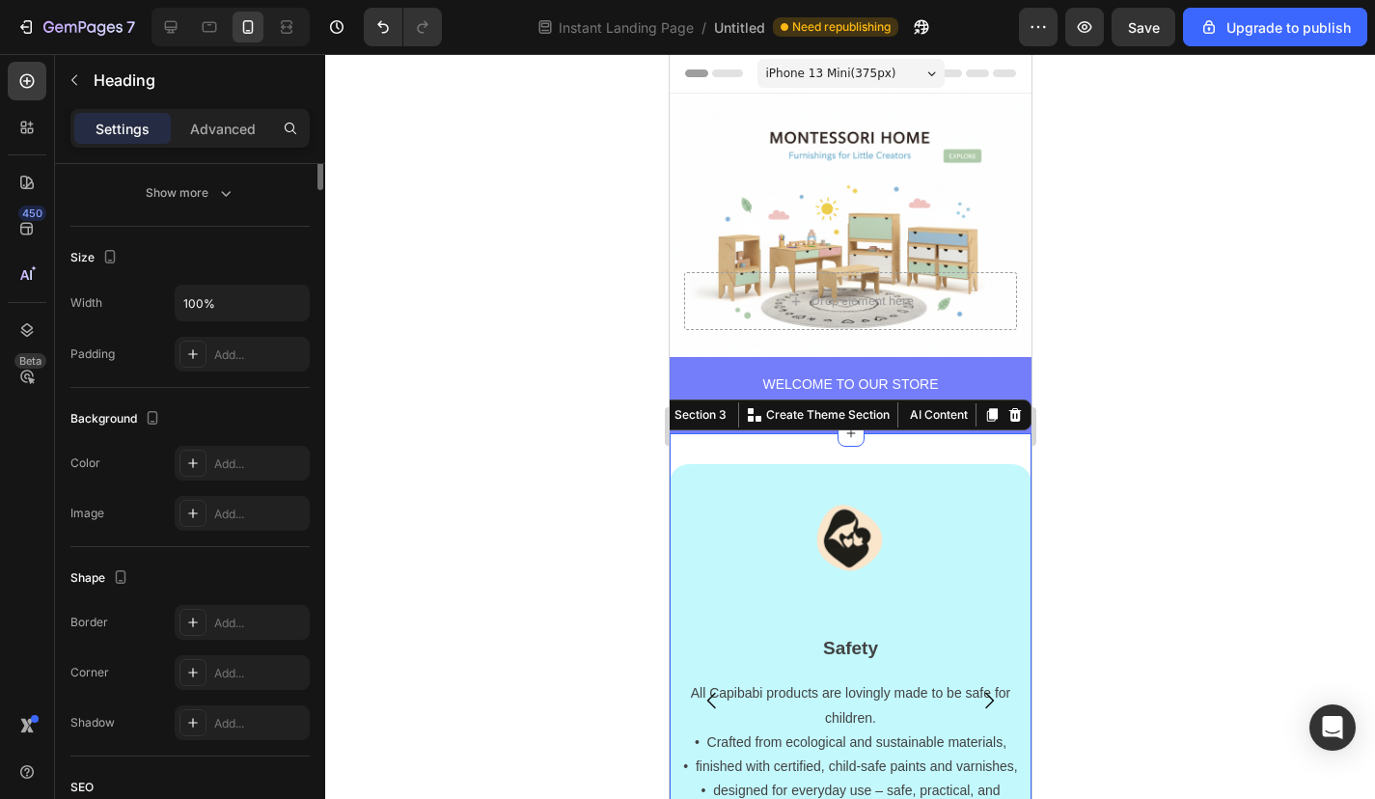
scroll to position [0, 0]
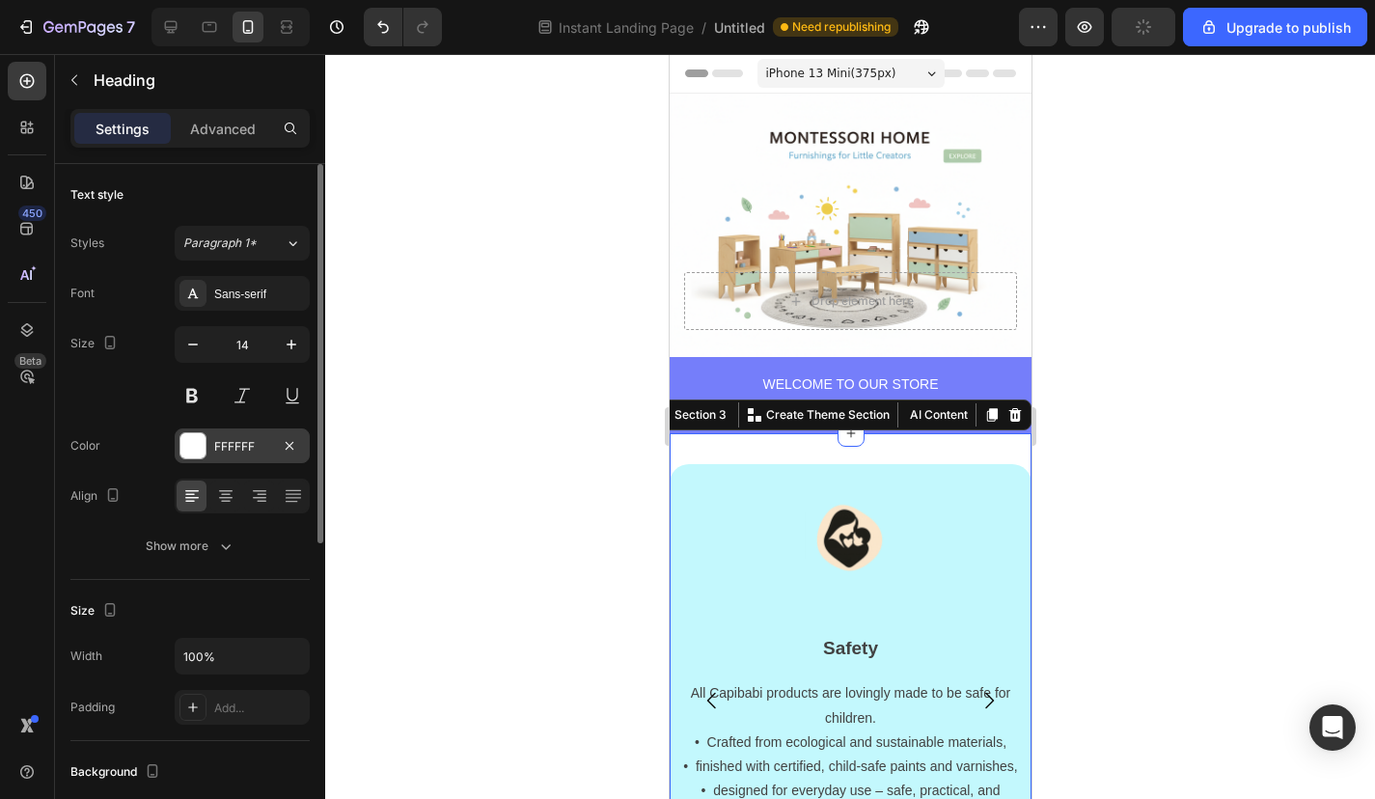
click at [199, 448] on div at bounding box center [192, 445] width 25 height 25
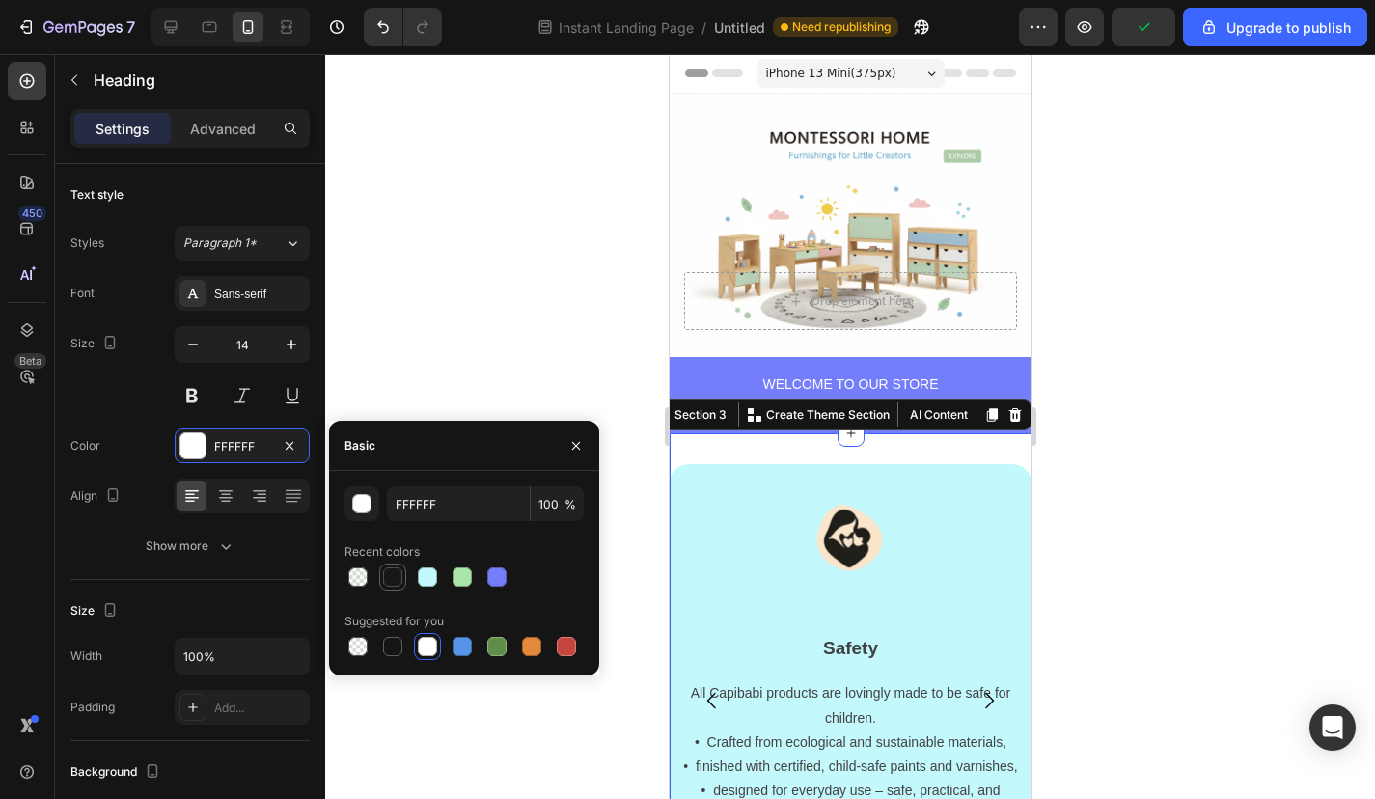
click at [403, 582] on div at bounding box center [392, 576] width 23 height 23
type input "000000"
type input "90"
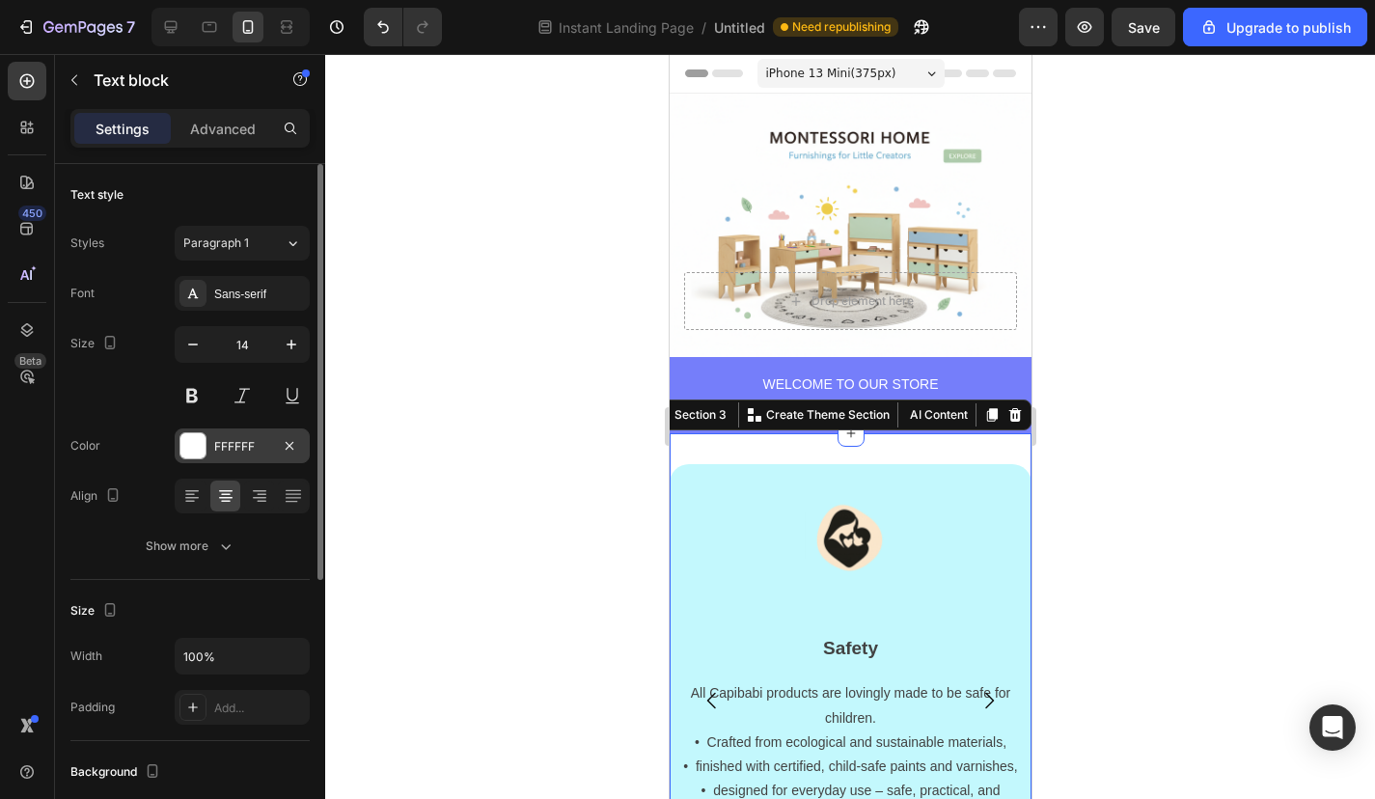
click at [194, 455] on div at bounding box center [192, 445] width 25 height 25
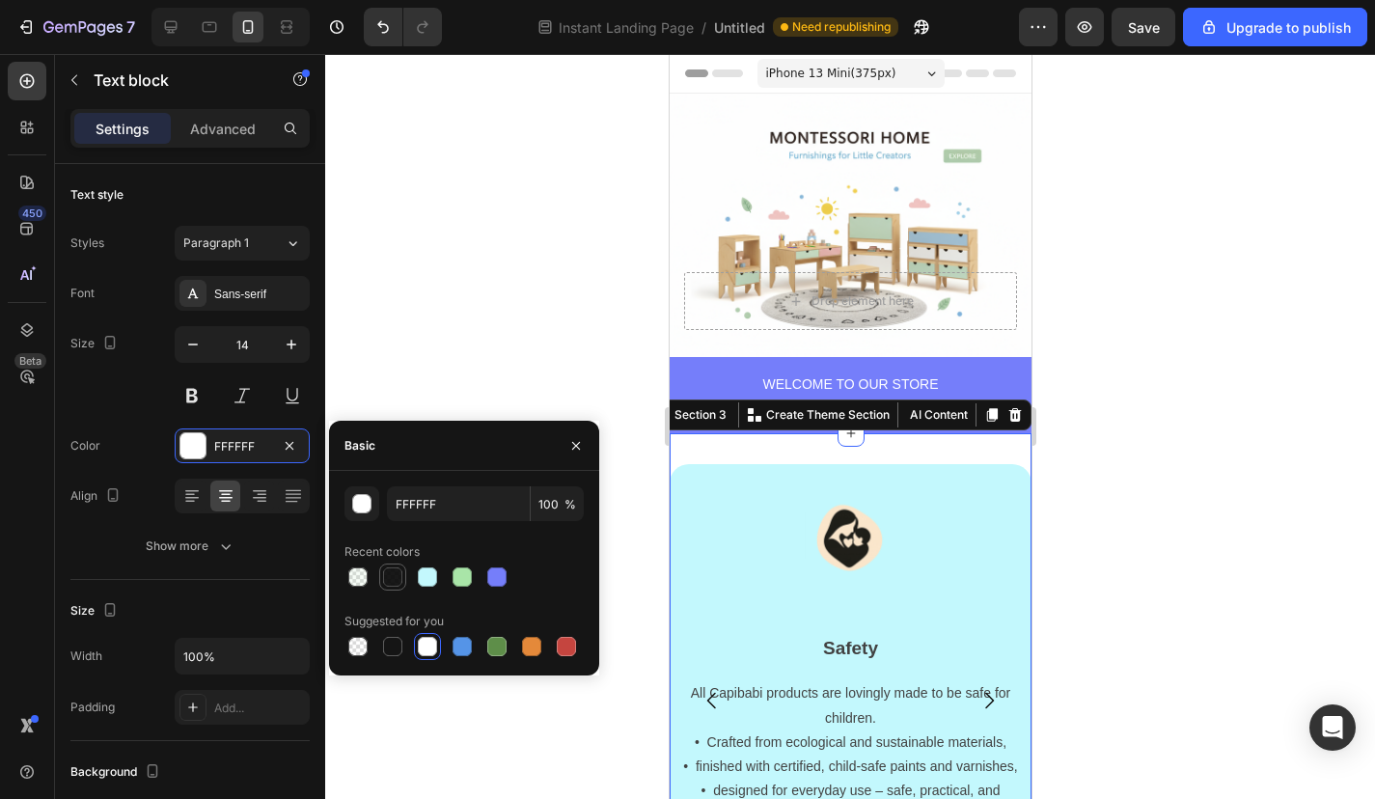
click at [390, 585] on div at bounding box center [392, 576] width 19 height 19
type input "000000"
type input "90"
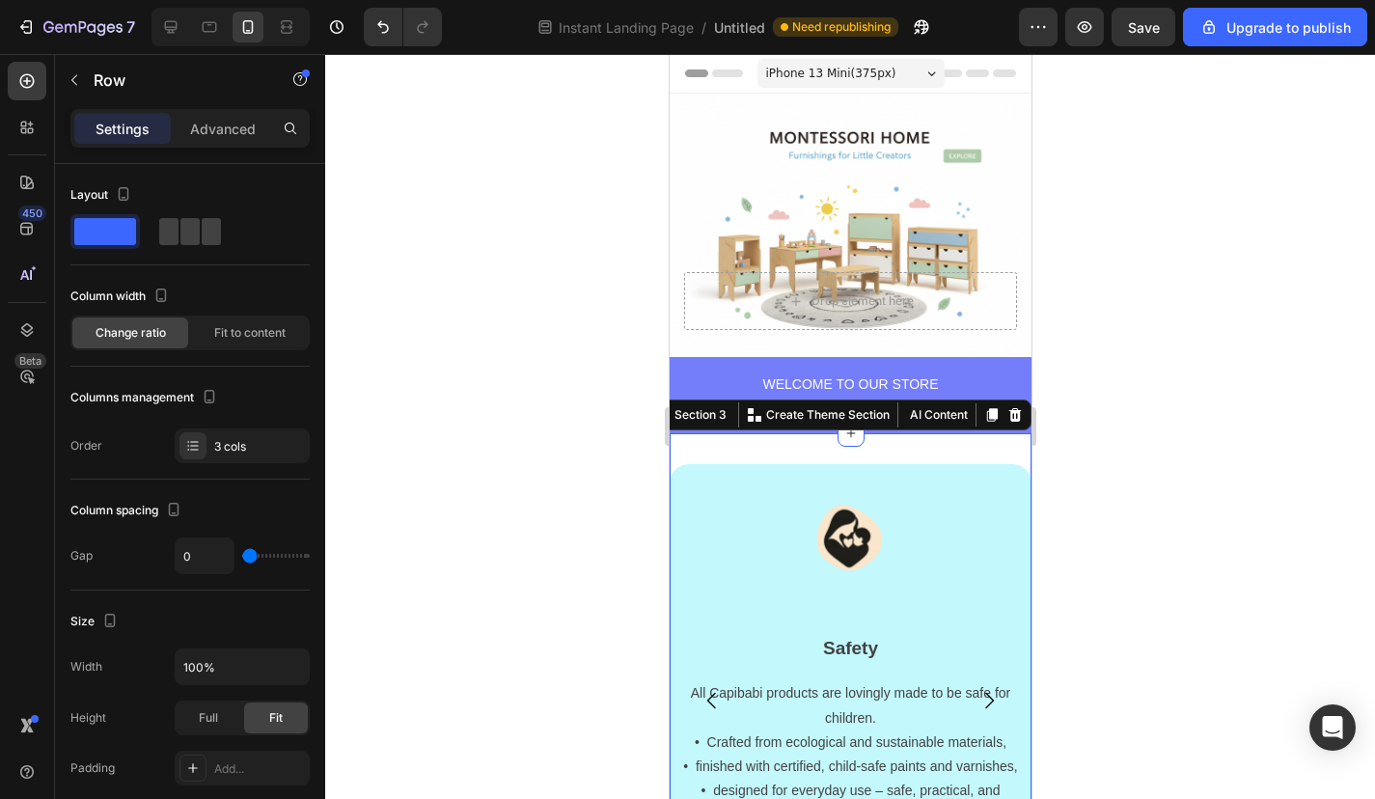
click at [1112, 396] on div at bounding box center [850, 426] width 1050 height 745
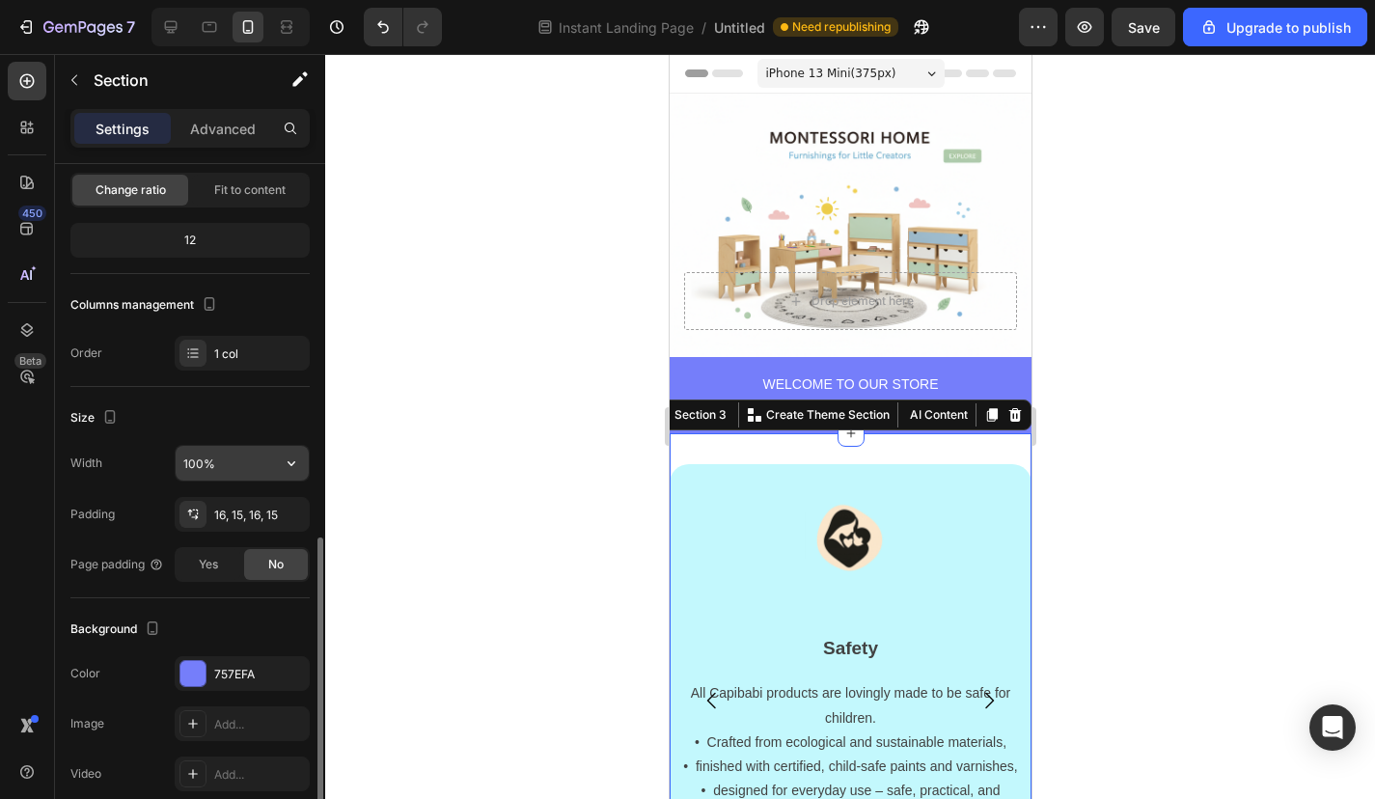
scroll to position [320, 0]
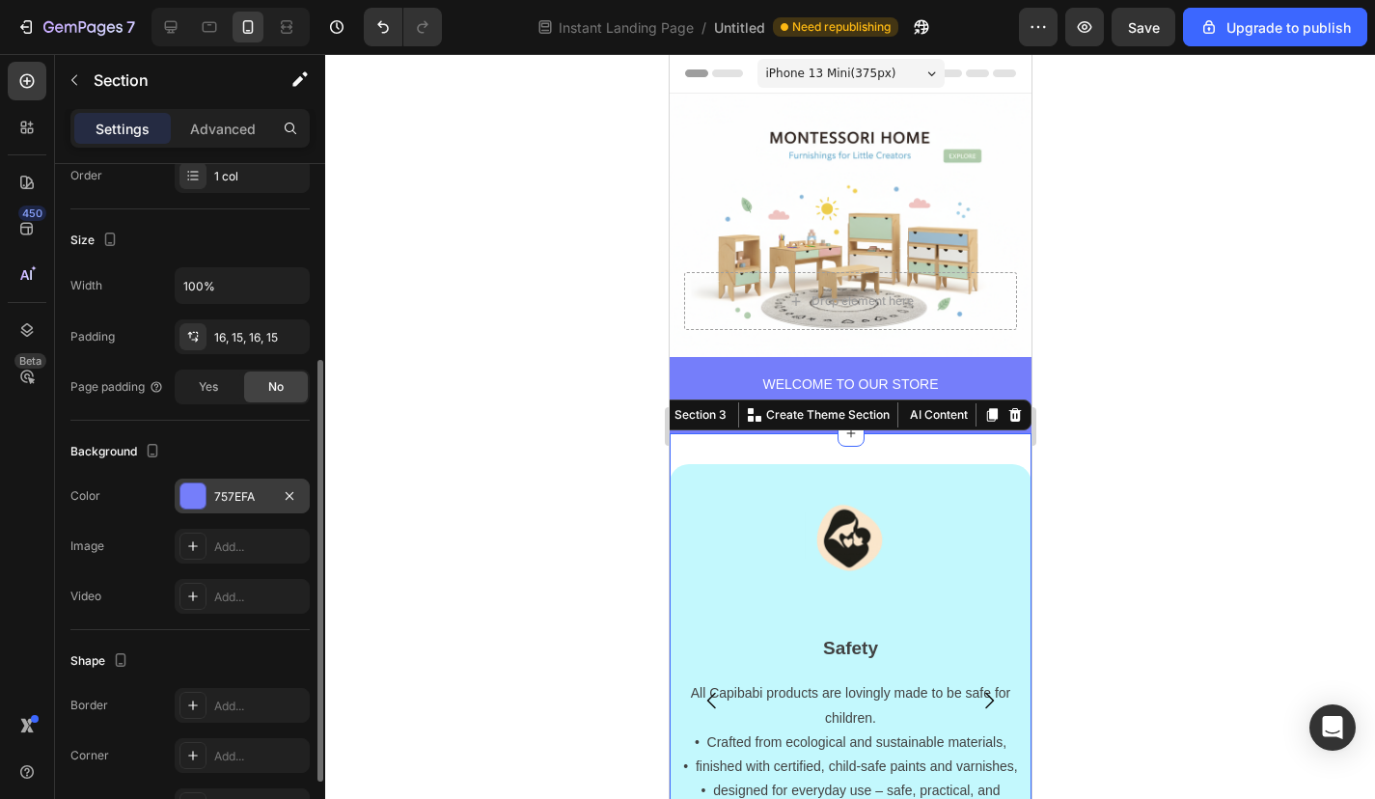
click at [190, 506] on div at bounding box center [192, 495] width 25 height 25
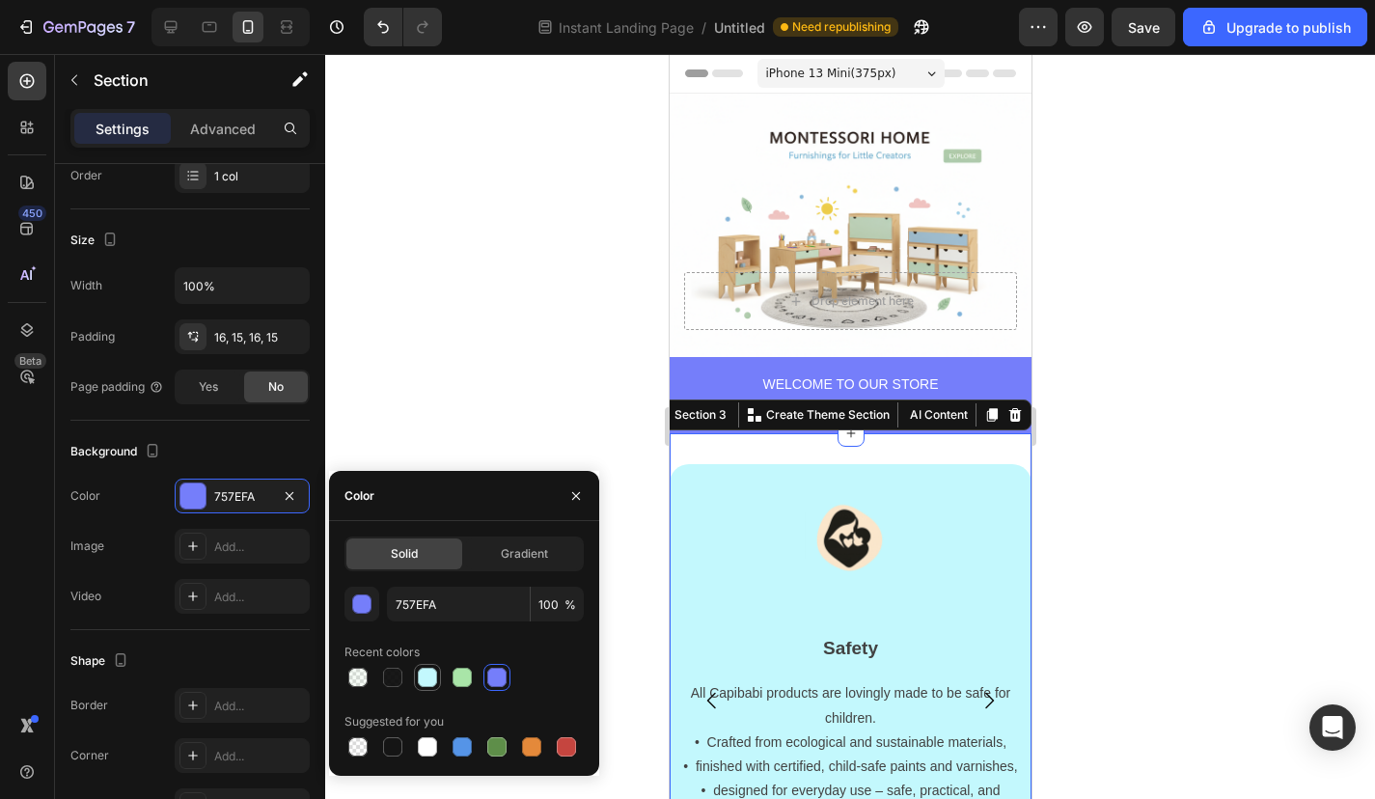
click at [435, 680] on div at bounding box center [427, 677] width 19 height 19
click at [460, 680] on div at bounding box center [462, 677] width 19 height 19
click at [434, 680] on div at bounding box center [427, 677] width 19 height 19
type input "C3F8FD"
click at [508, 408] on div at bounding box center [850, 426] width 1050 height 745
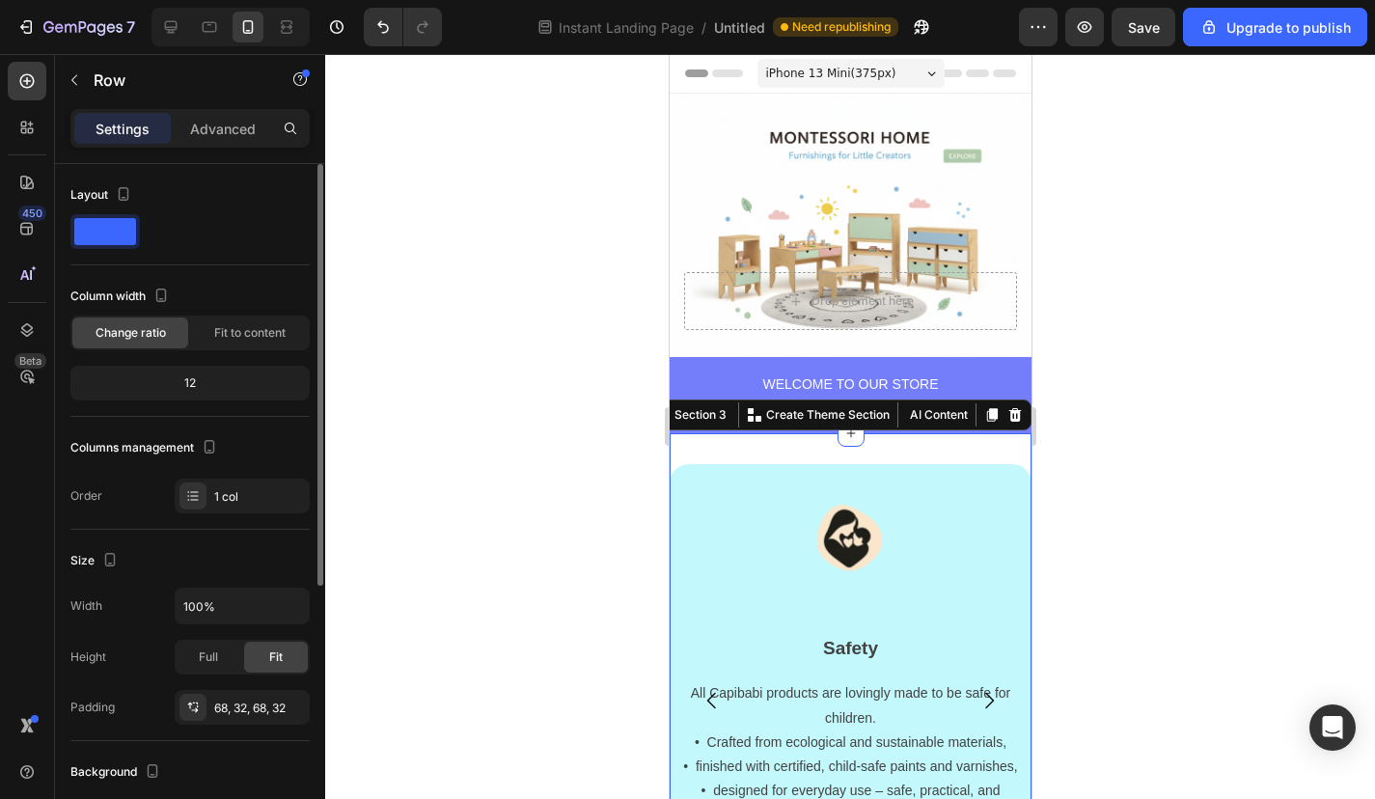
scroll to position [124, 0]
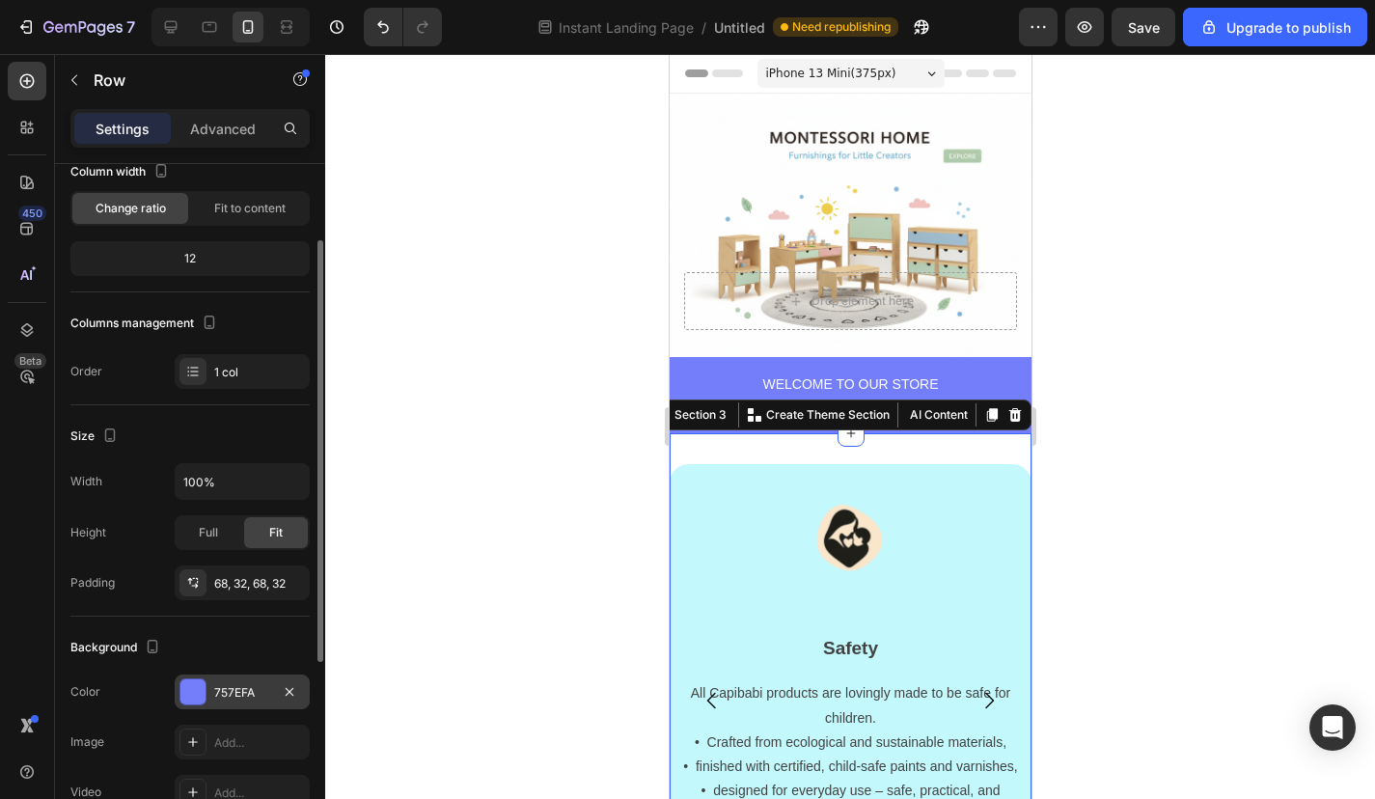
click at [196, 689] on div at bounding box center [192, 691] width 25 height 25
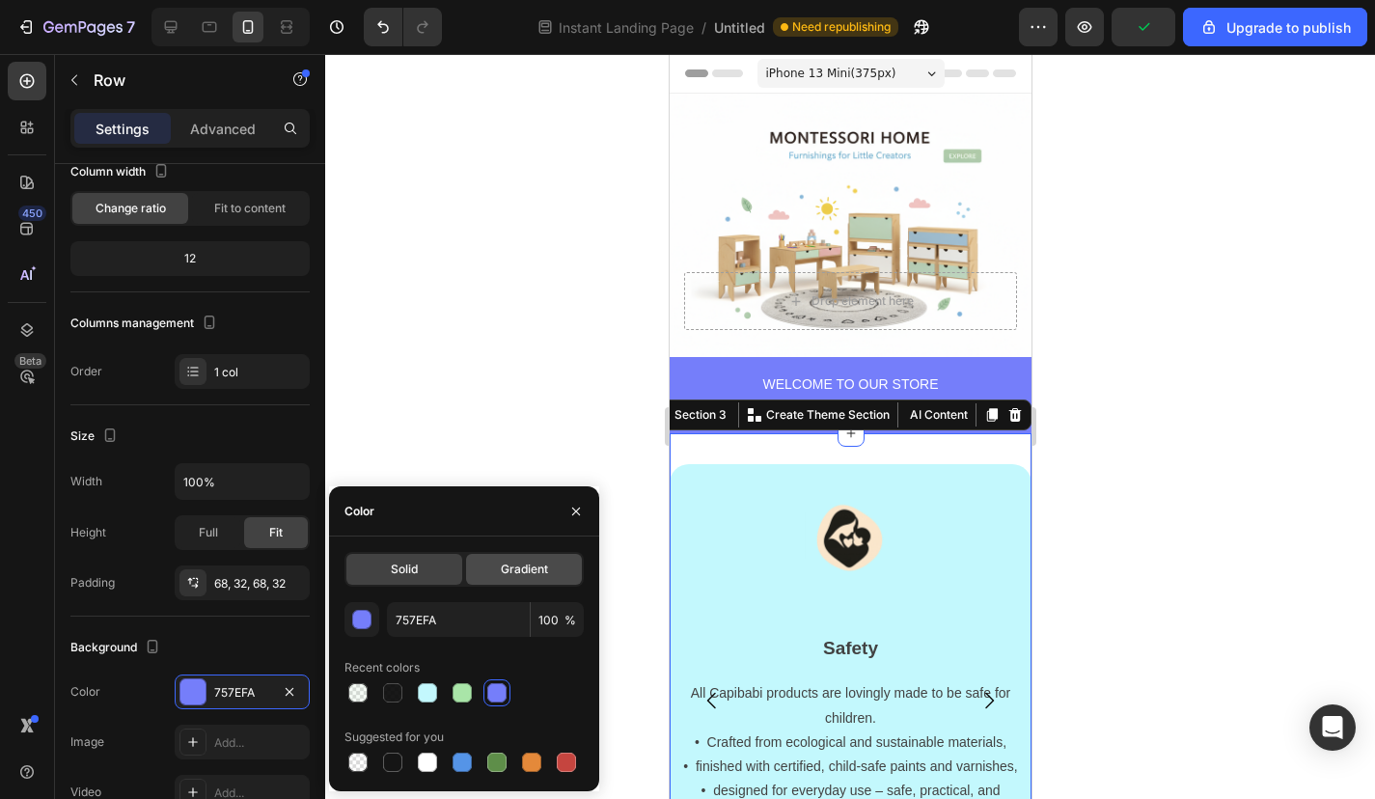
click at [498, 564] on div "Gradient" at bounding box center [524, 569] width 116 height 31
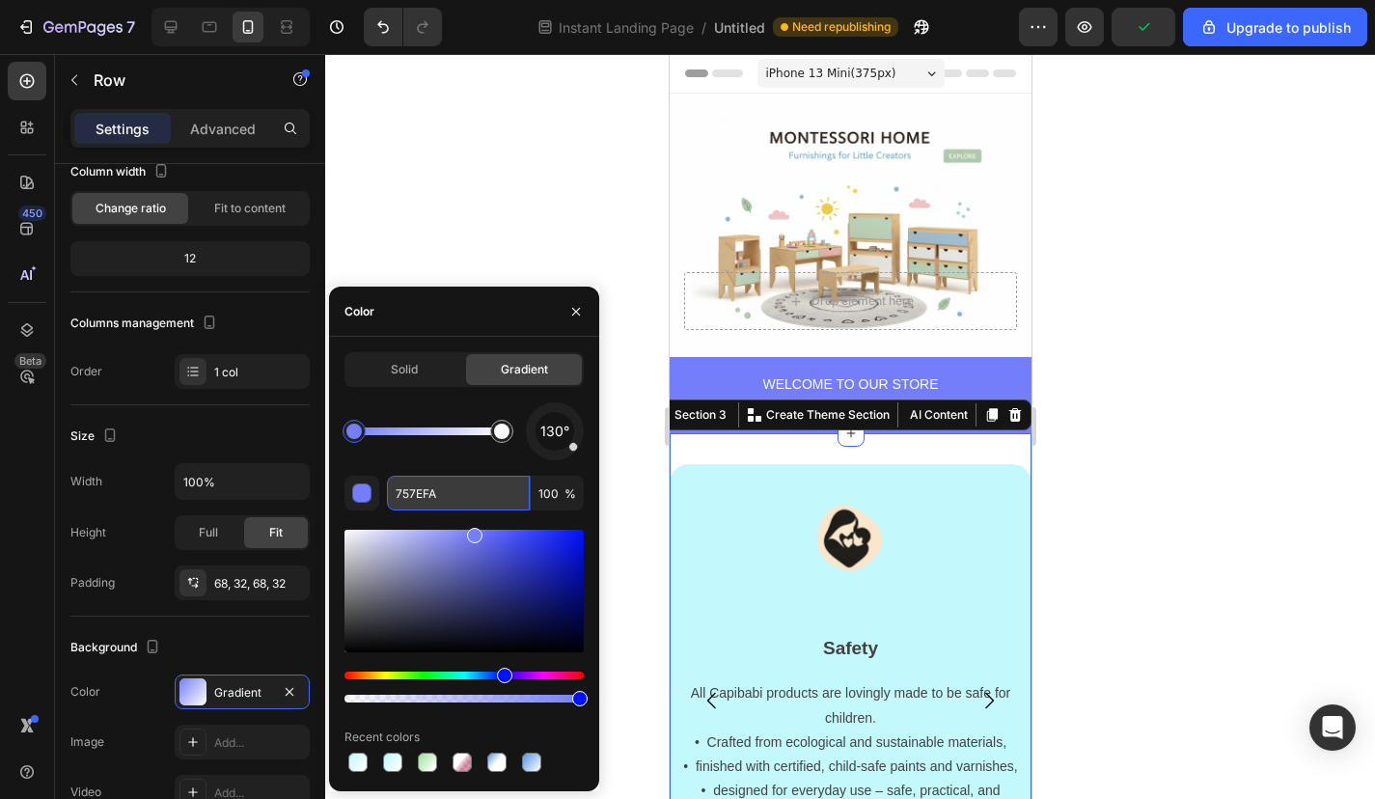
click at [419, 480] on input "757EFA" at bounding box center [458, 493] width 143 height 35
paste input "C3F8FD"
type input "C3F8FD"
click at [1167, 384] on div at bounding box center [850, 426] width 1050 height 745
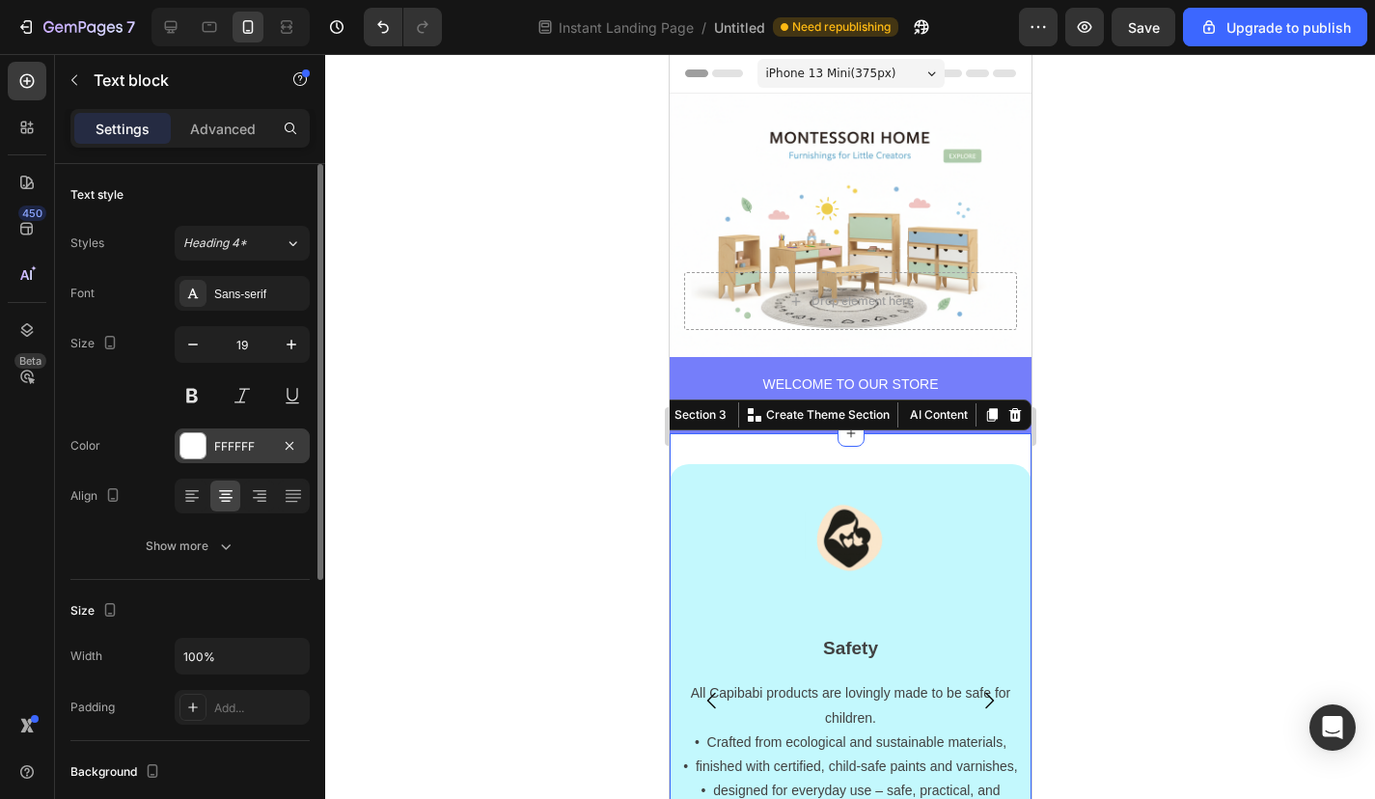
click at [179, 438] on div at bounding box center [192, 445] width 27 height 27
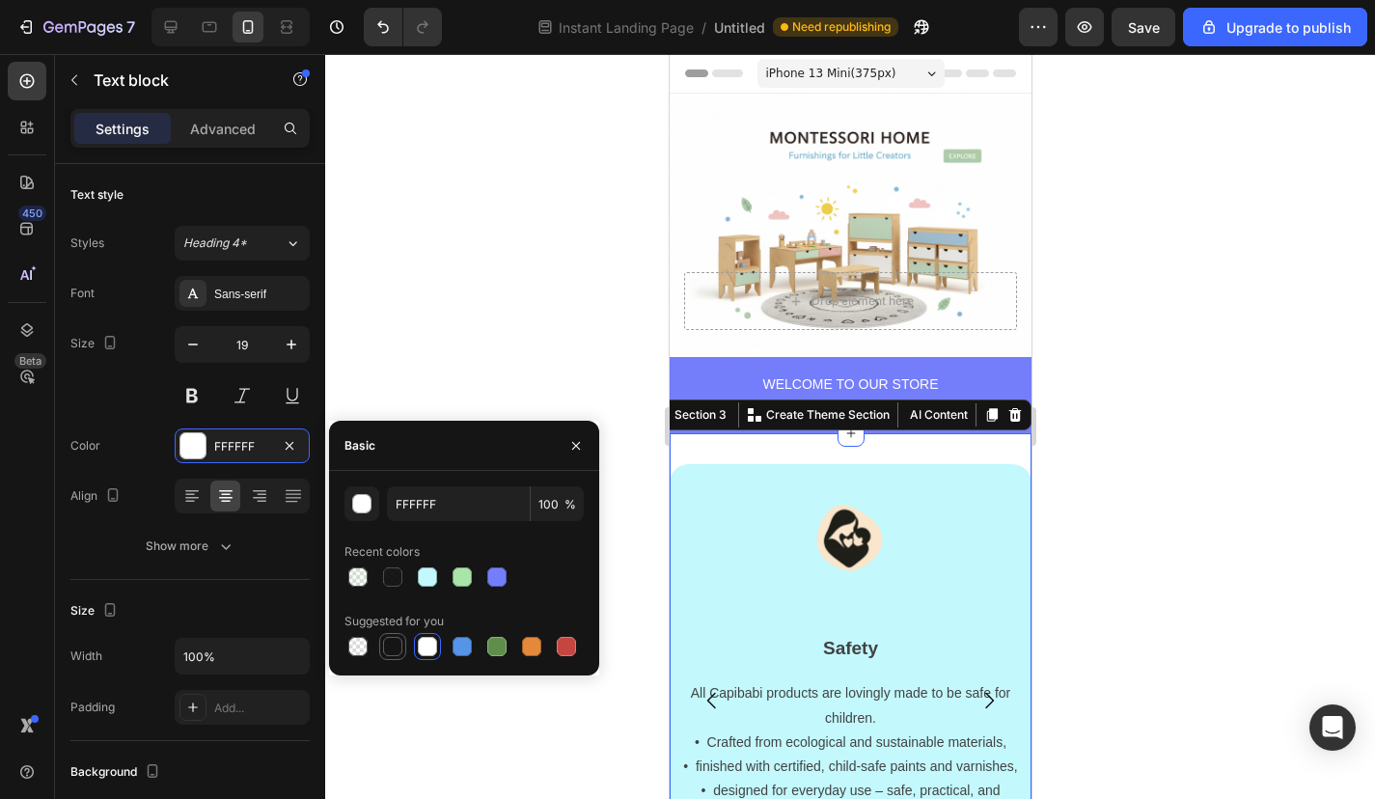
click at [392, 641] on div at bounding box center [392, 646] width 19 height 19
type input "151515"
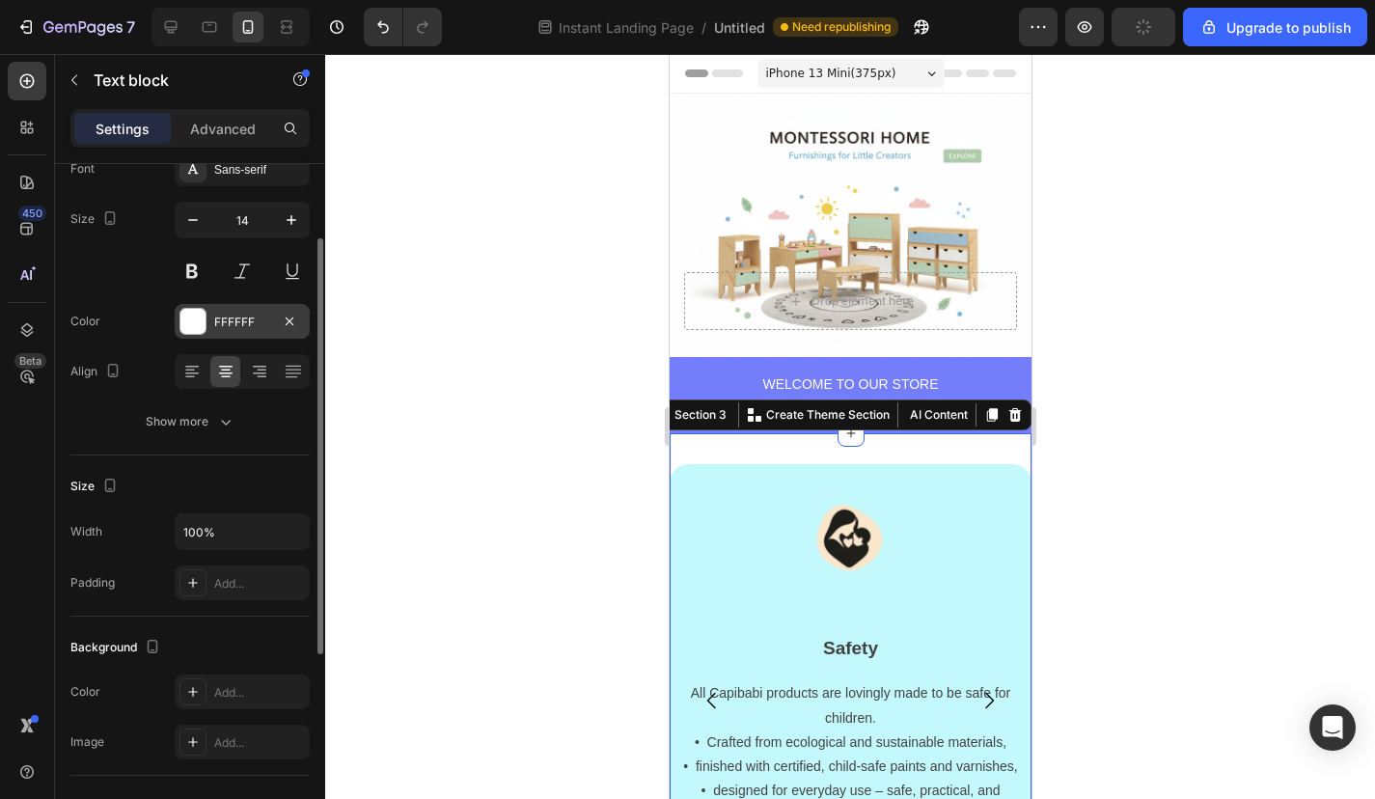
click at [197, 334] on div at bounding box center [192, 321] width 27 height 27
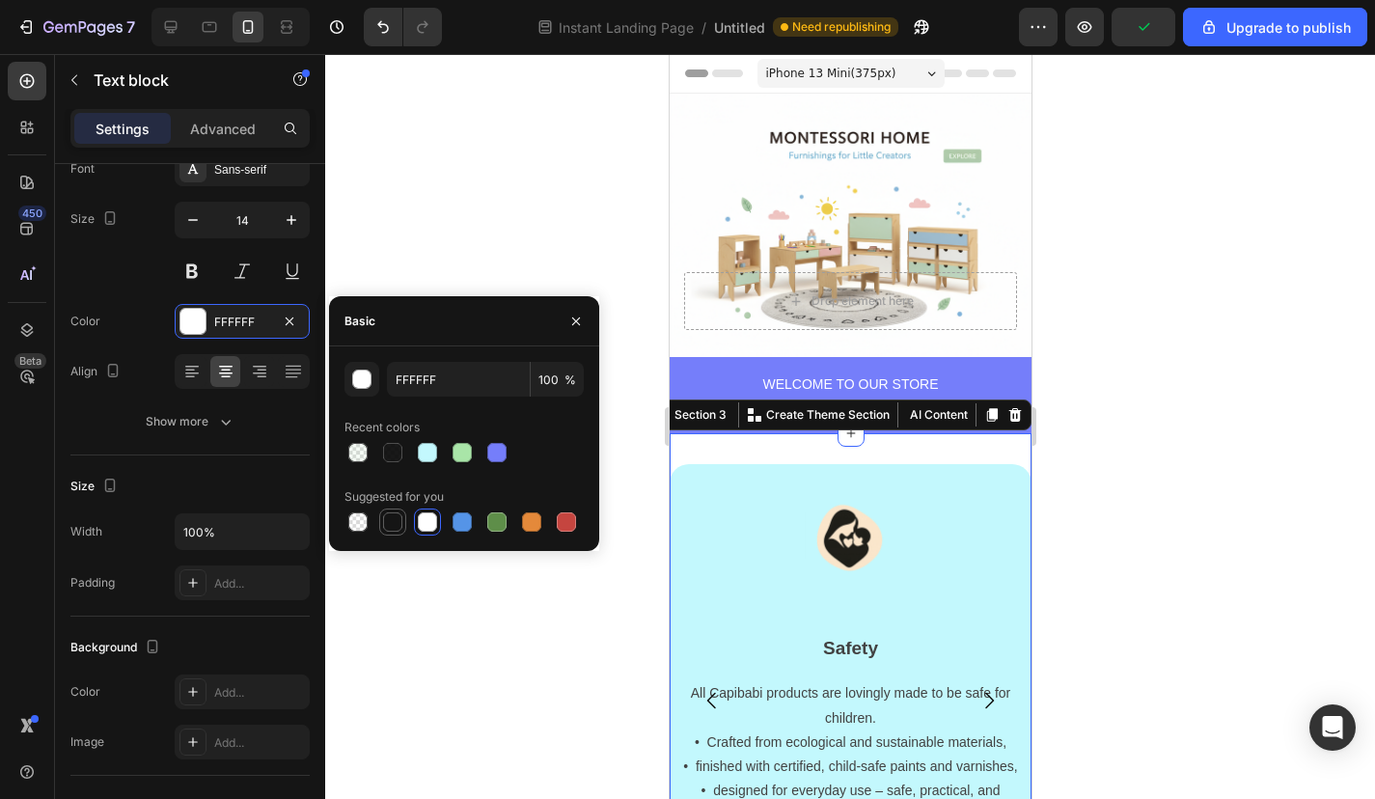
click at [395, 528] on div at bounding box center [392, 521] width 19 height 19
type input "151515"
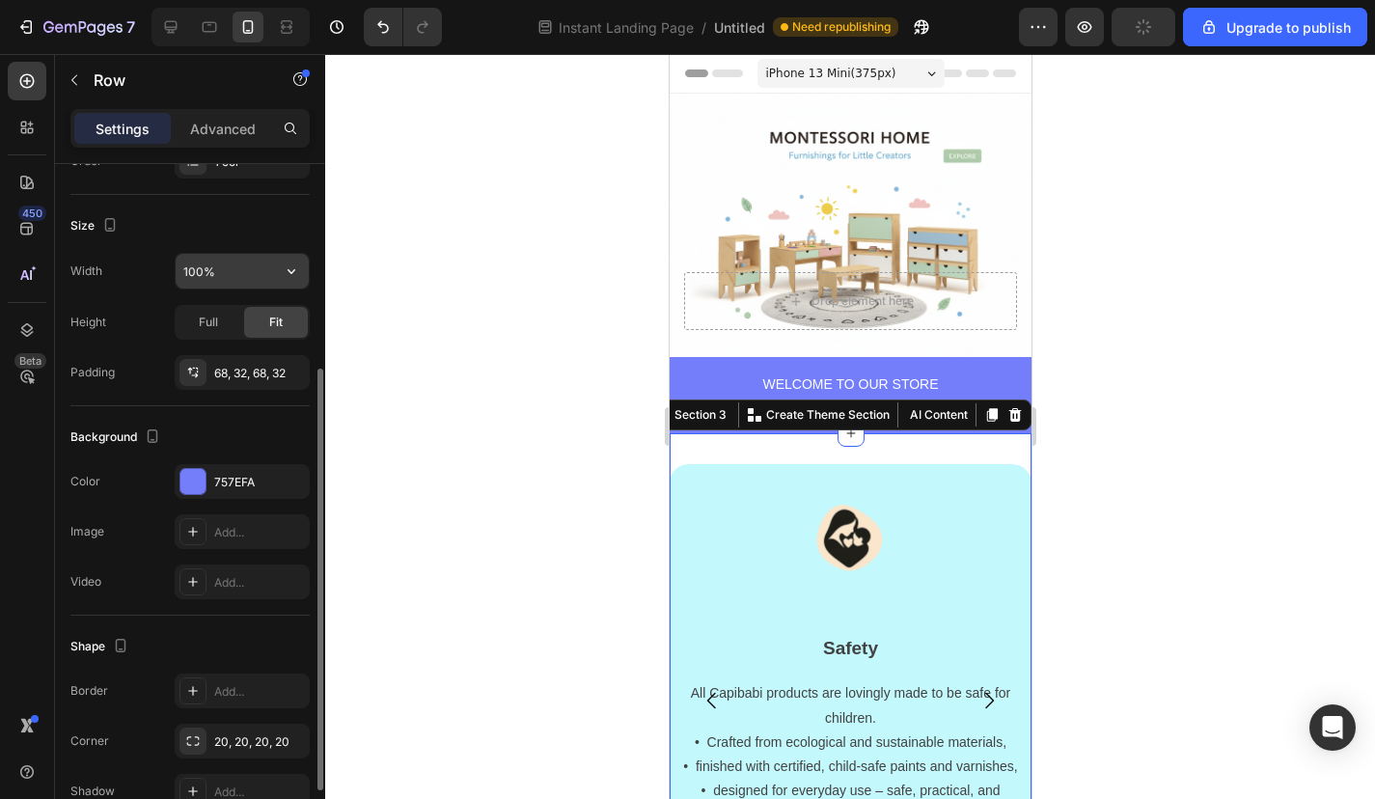
scroll to position [355, 0]
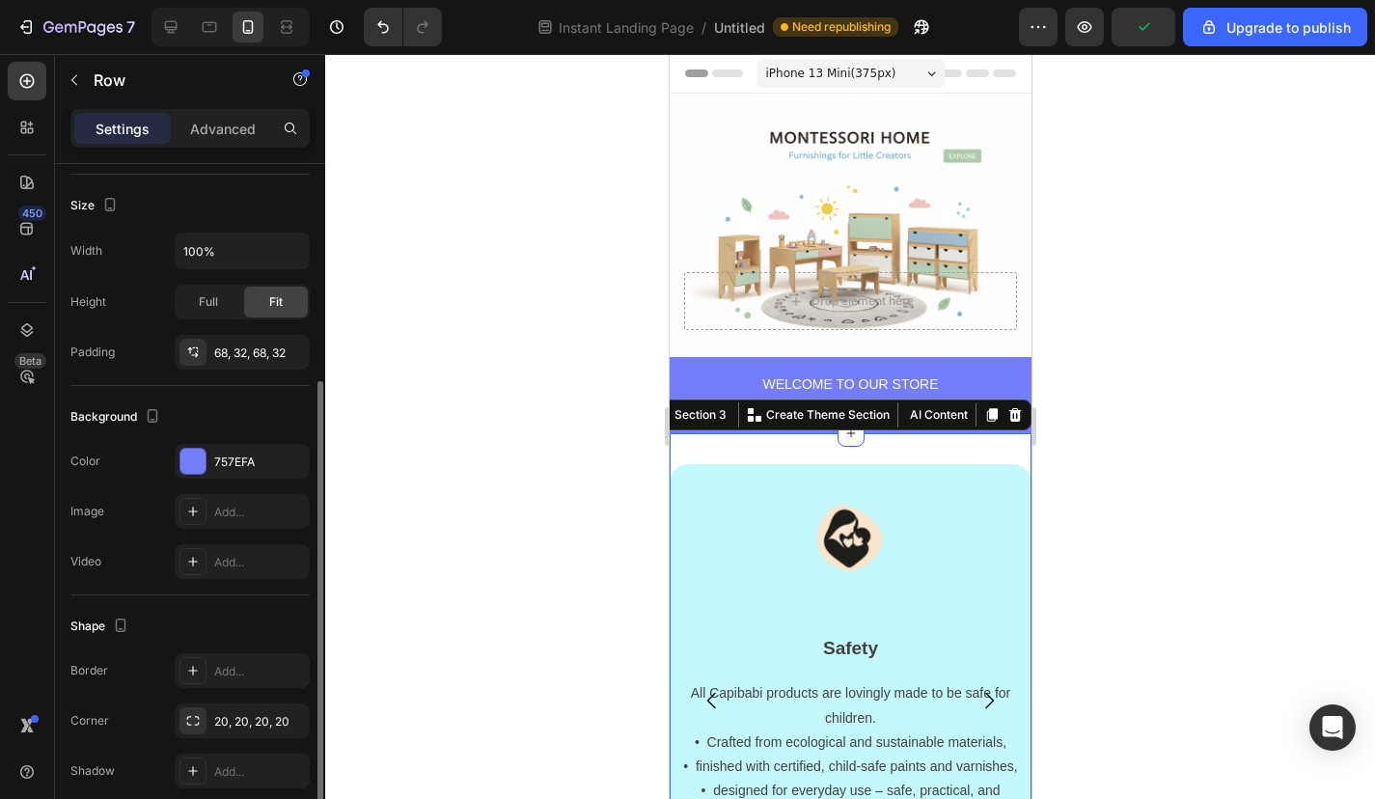
click at [222, 479] on div "The changes might be hidden by the video. Color 757EFA Image Add... Video Add..." at bounding box center [189, 511] width 239 height 135
click at [229, 455] on div "757EFA" at bounding box center [242, 461] width 56 height 17
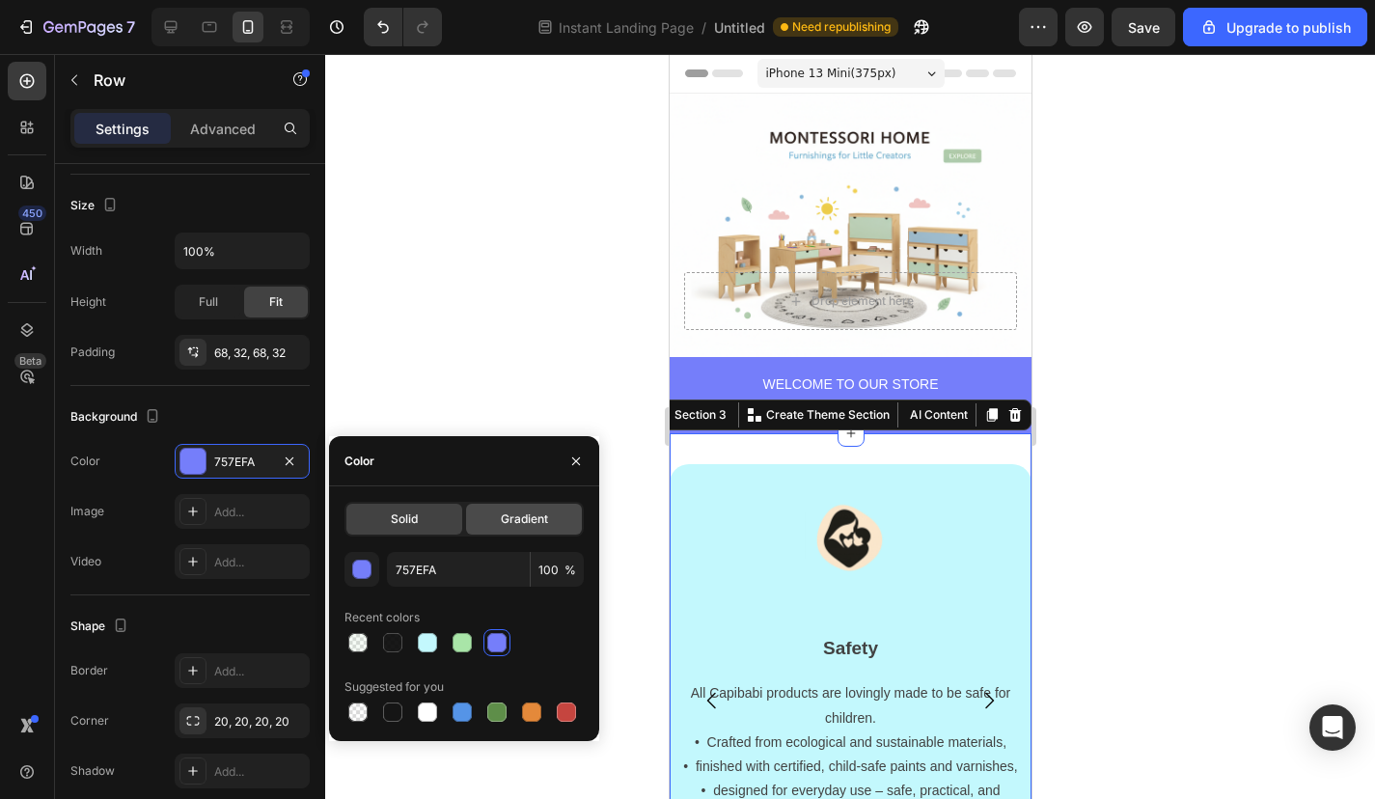
click at [520, 514] on span "Gradient" at bounding box center [524, 518] width 47 height 17
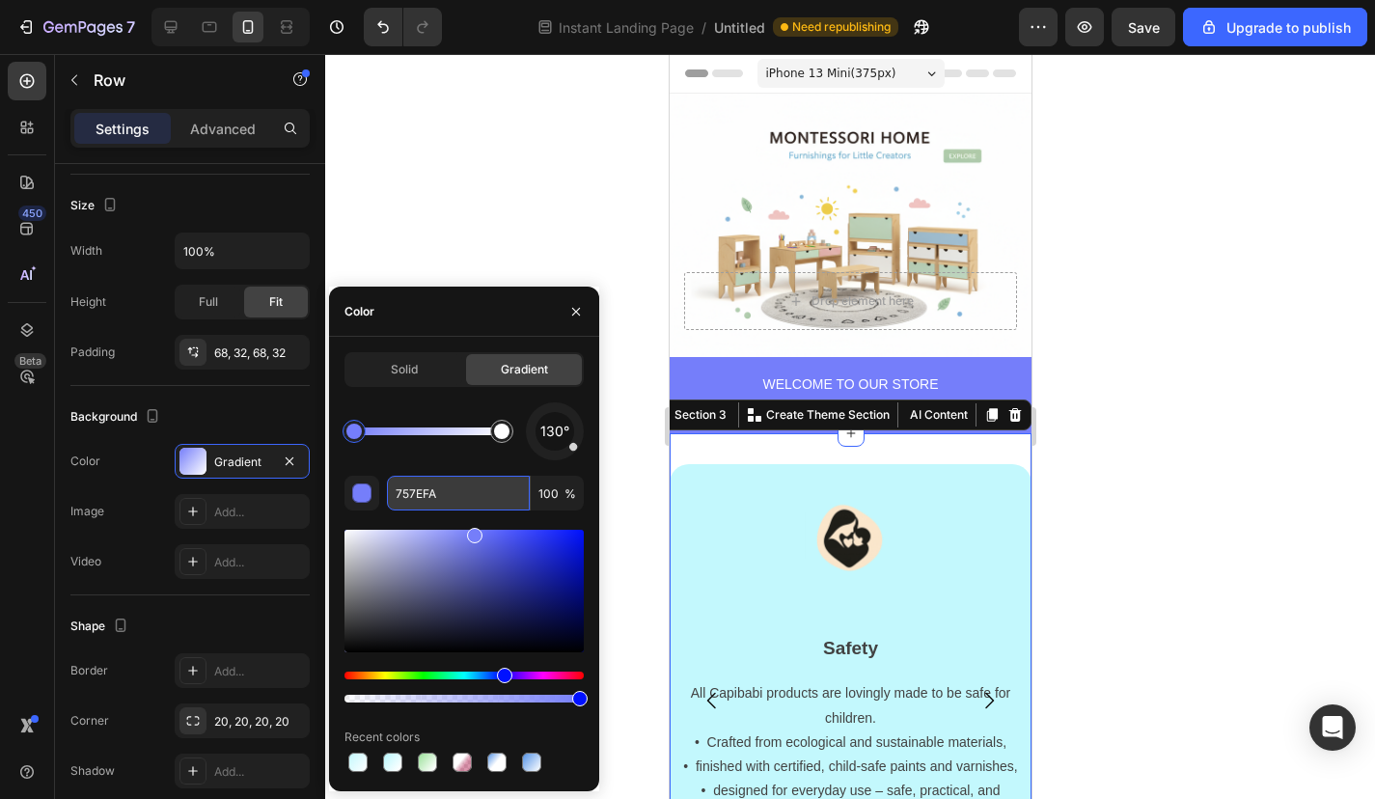
click at [436, 499] on input "757EFA" at bounding box center [458, 493] width 143 height 35
paste input "C3F8FD"
type input "C3F8FD"
click at [500, 158] on div at bounding box center [850, 426] width 1050 height 745
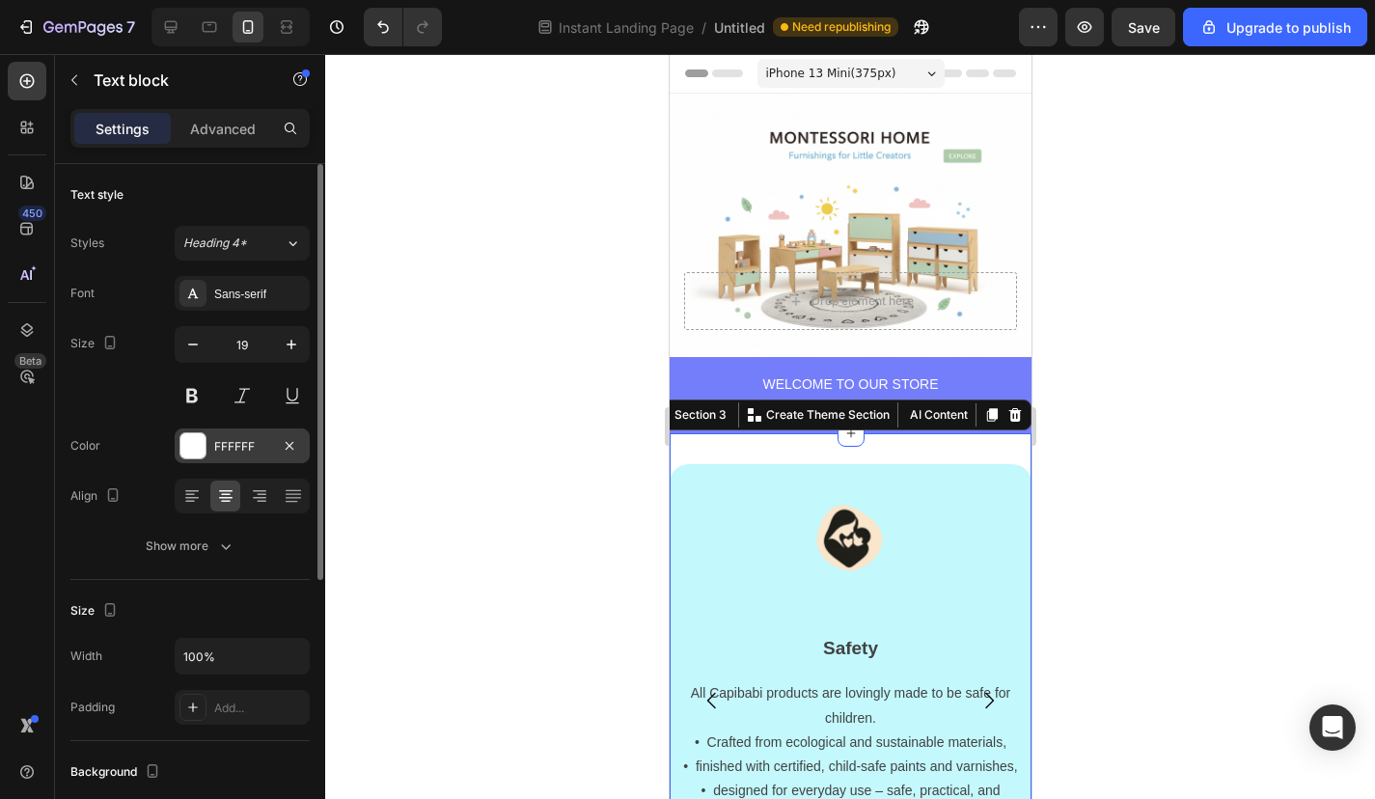
click at [201, 450] on div at bounding box center [192, 445] width 25 height 25
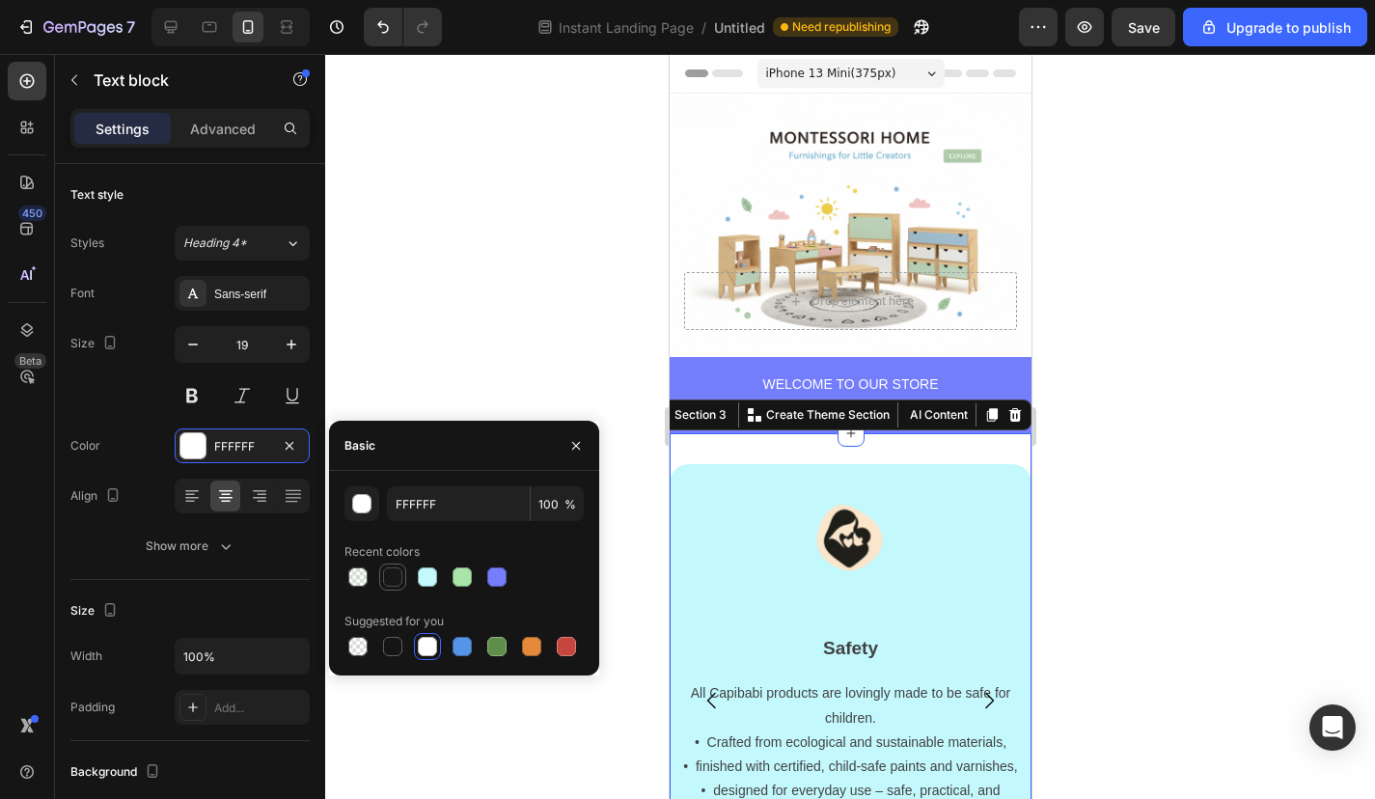
click at [397, 579] on div at bounding box center [392, 576] width 19 height 19
type input "000000"
type input "90"
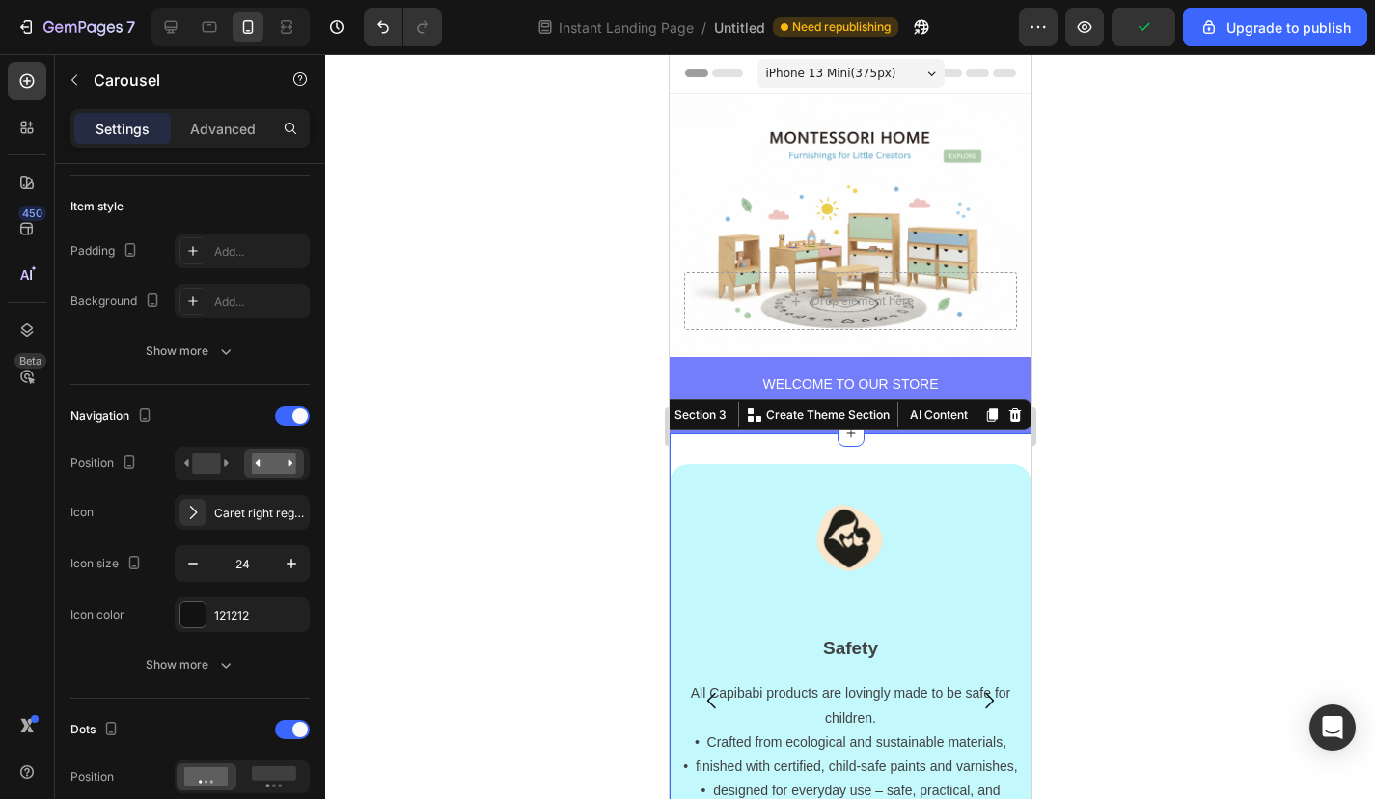
scroll to position [0, 0]
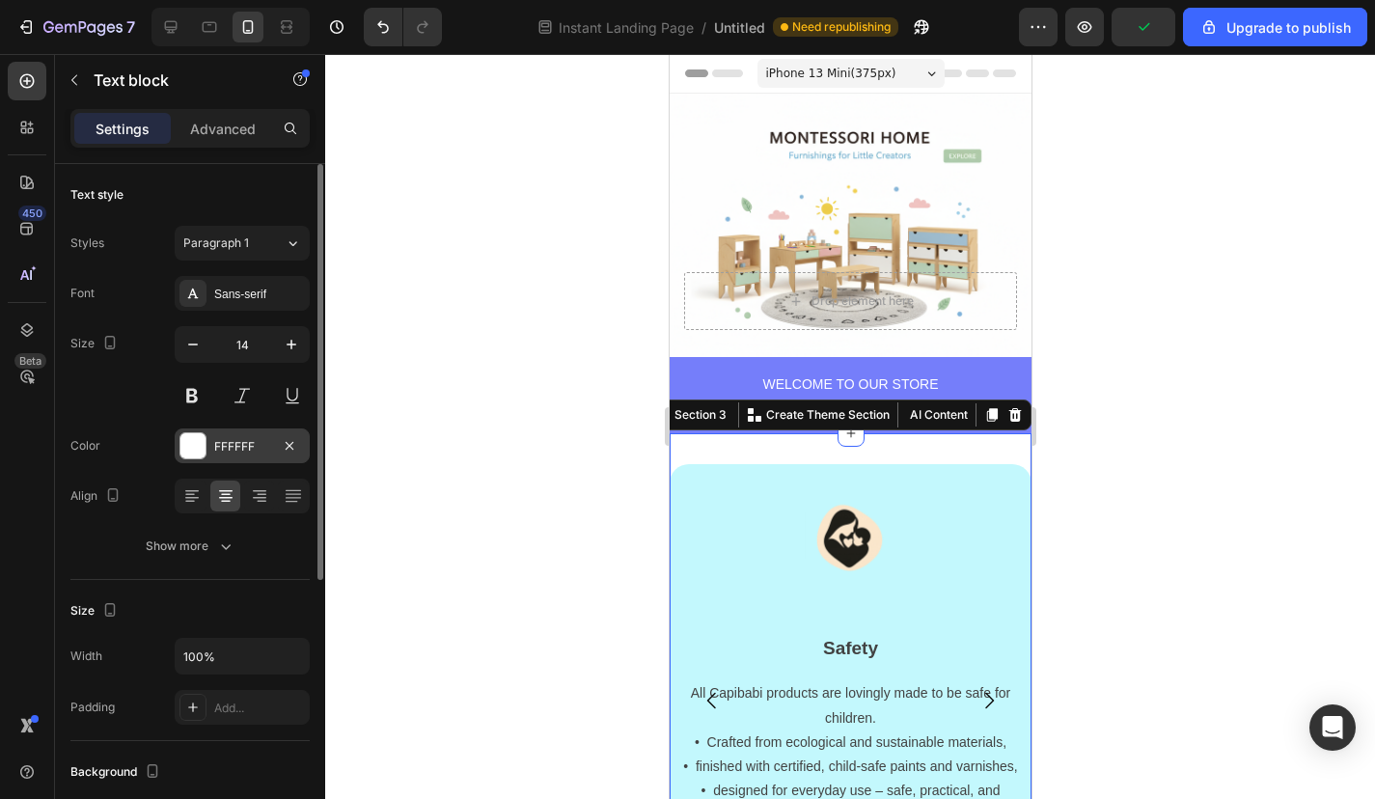
click at [205, 448] on div at bounding box center [192, 445] width 25 height 25
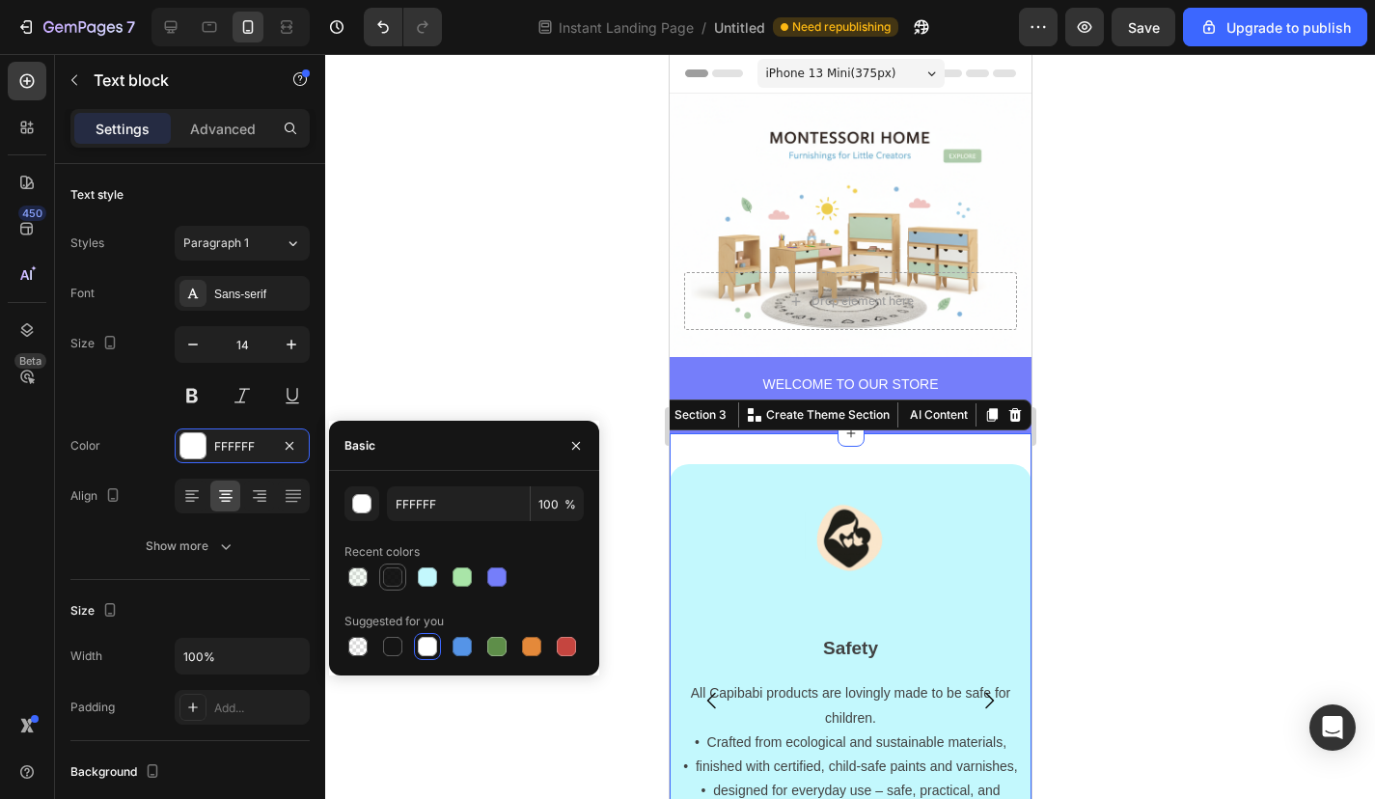
click at [395, 578] on div at bounding box center [392, 576] width 19 height 19
type input "000000"
type input "90"
click at [466, 371] on div at bounding box center [850, 426] width 1050 height 745
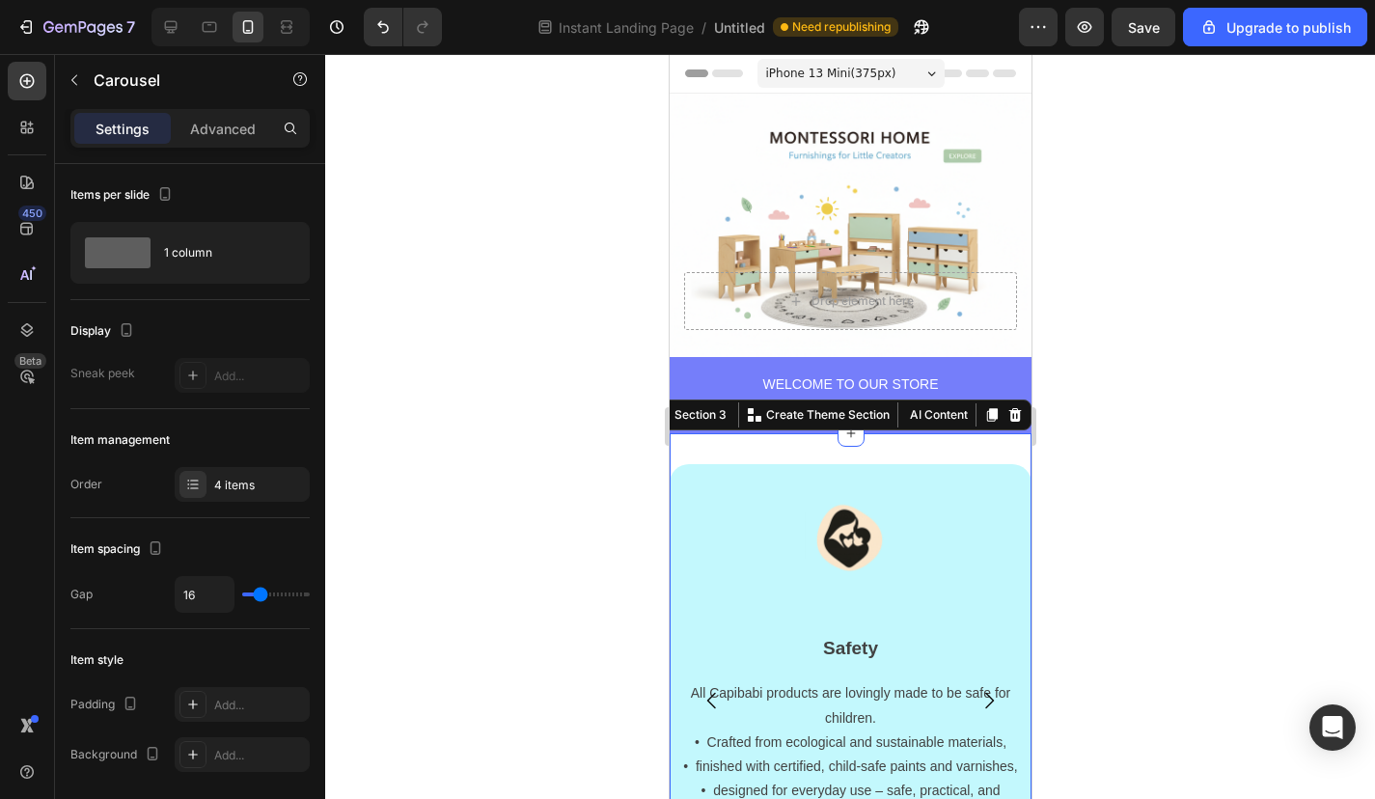
click at [1232, 361] on div at bounding box center [850, 426] width 1050 height 745
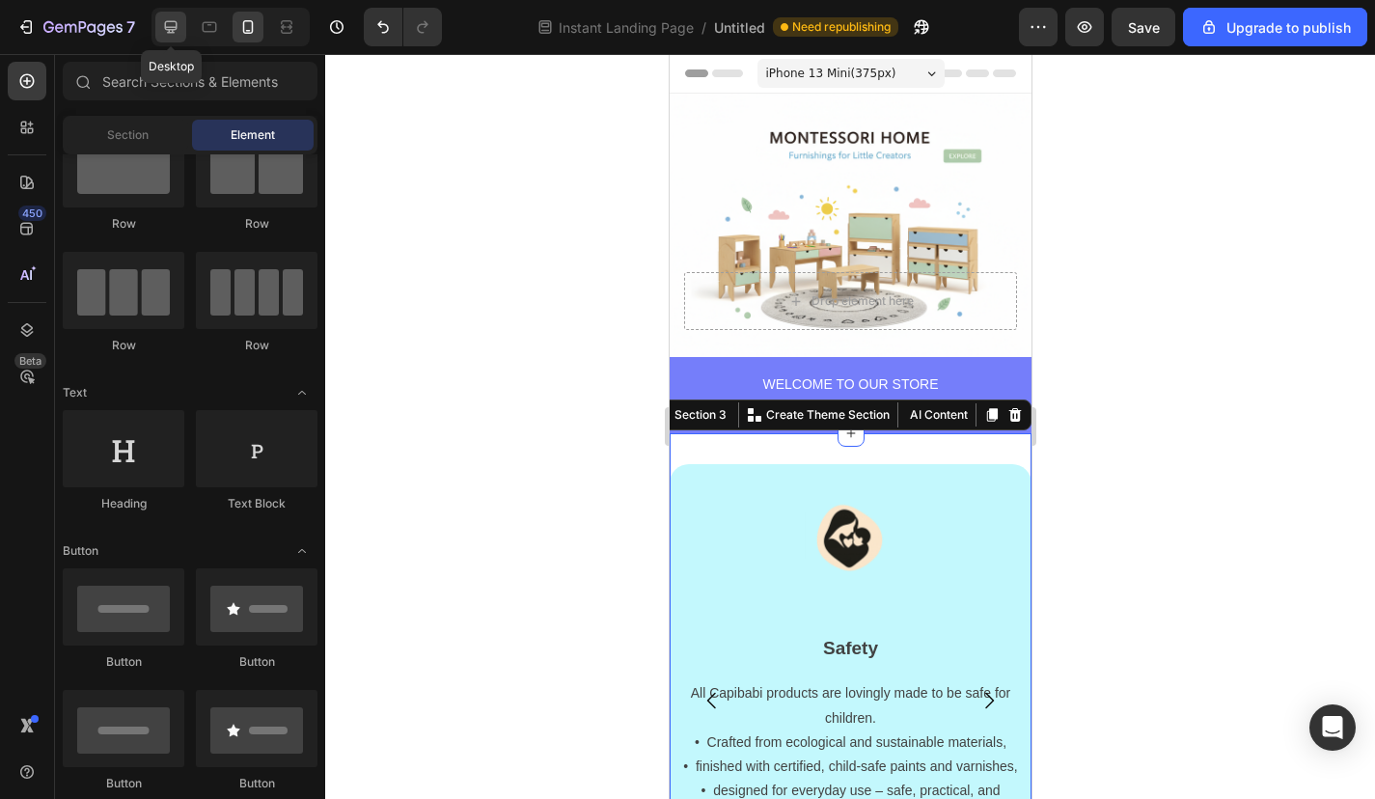
click at [162, 32] on icon at bounding box center [170, 26] width 19 height 19
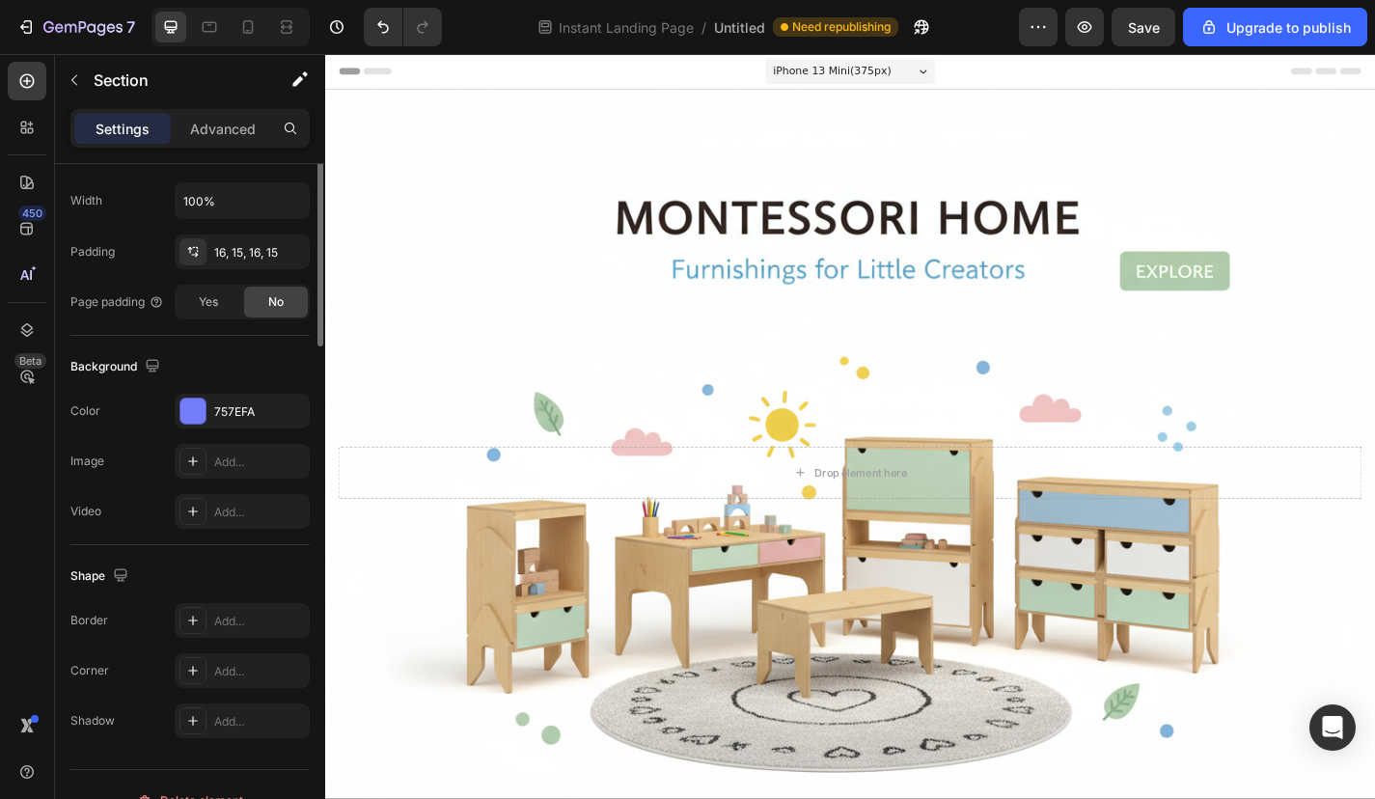
scroll to position [487, 0]
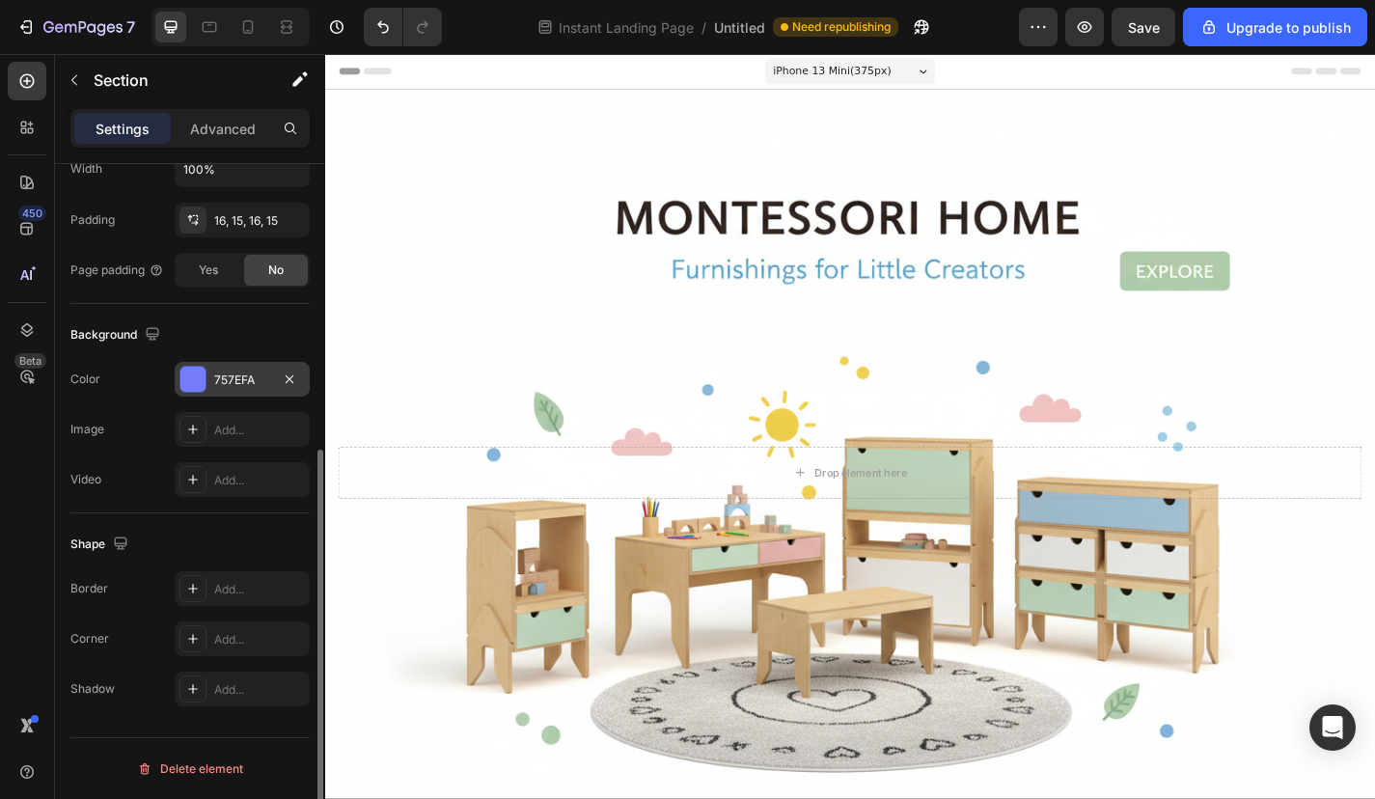
click at [203, 376] on div at bounding box center [192, 379] width 25 height 25
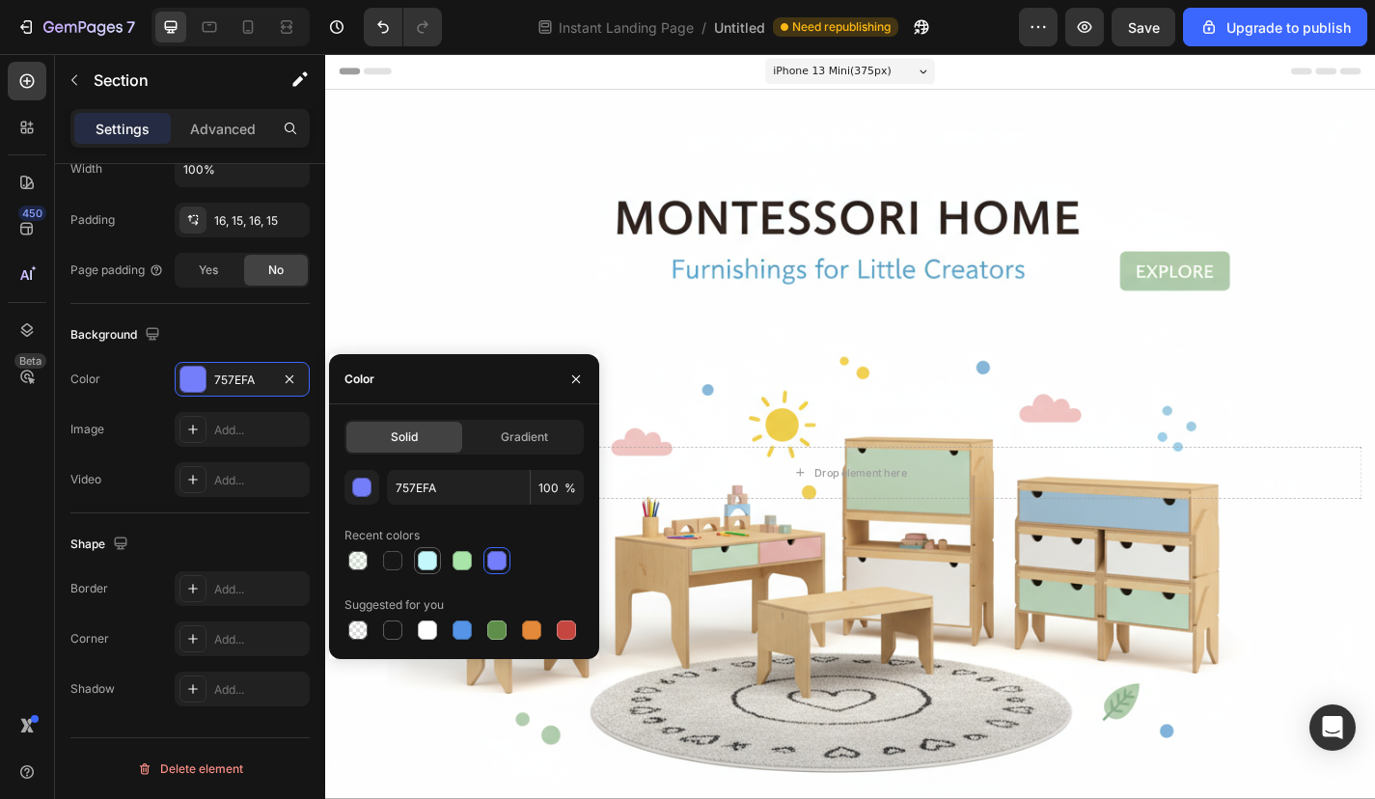
click at [435, 570] on div at bounding box center [427, 560] width 23 height 23
type input "C3F8FD"
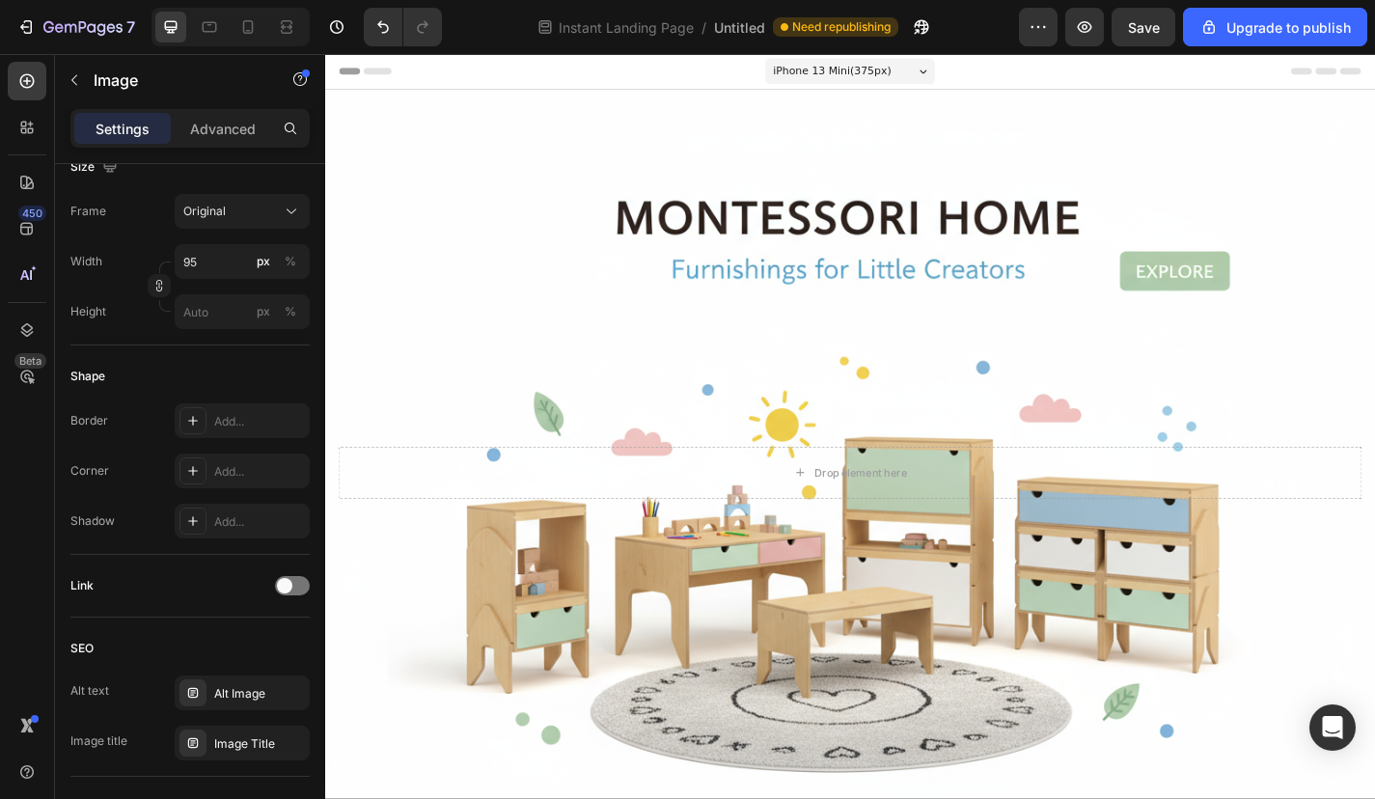
scroll to position [0, 0]
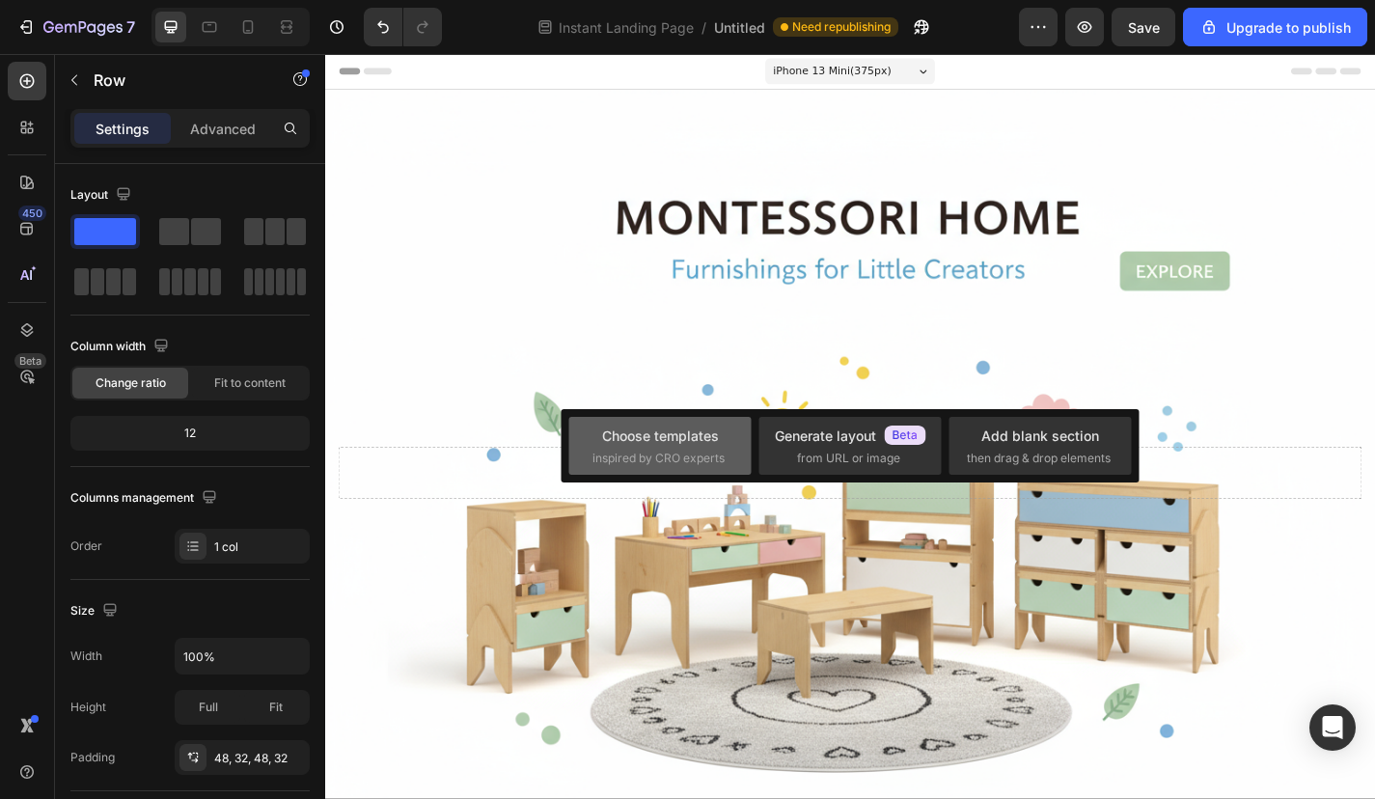
click at [603, 446] on div "Choose templates" at bounding box center [660, 436] width 117 height 20
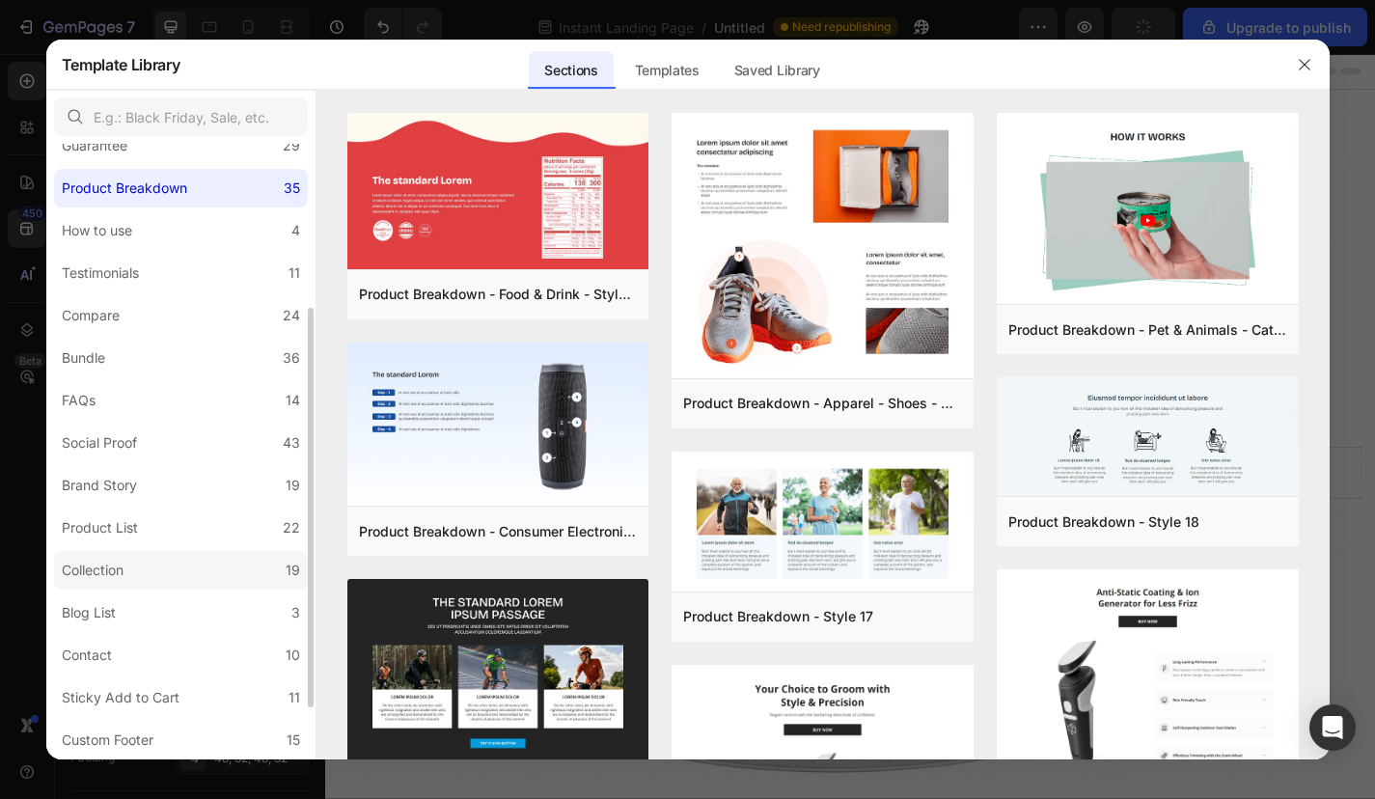
scroll to position [248, 0]
click at [194, 528] on label "Product List 22" at bounding box center [181, 525] width 254 height 39
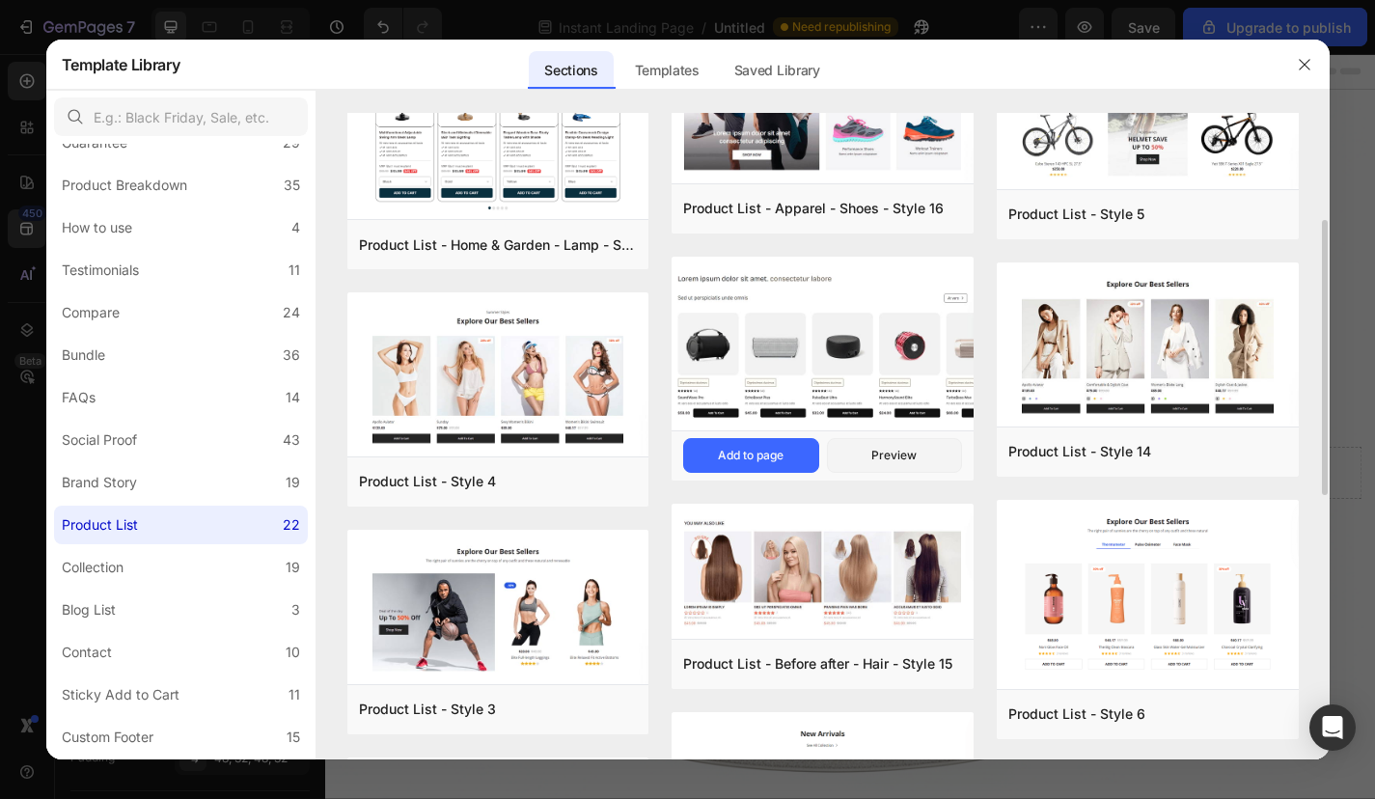
scroll to position [173, 0]
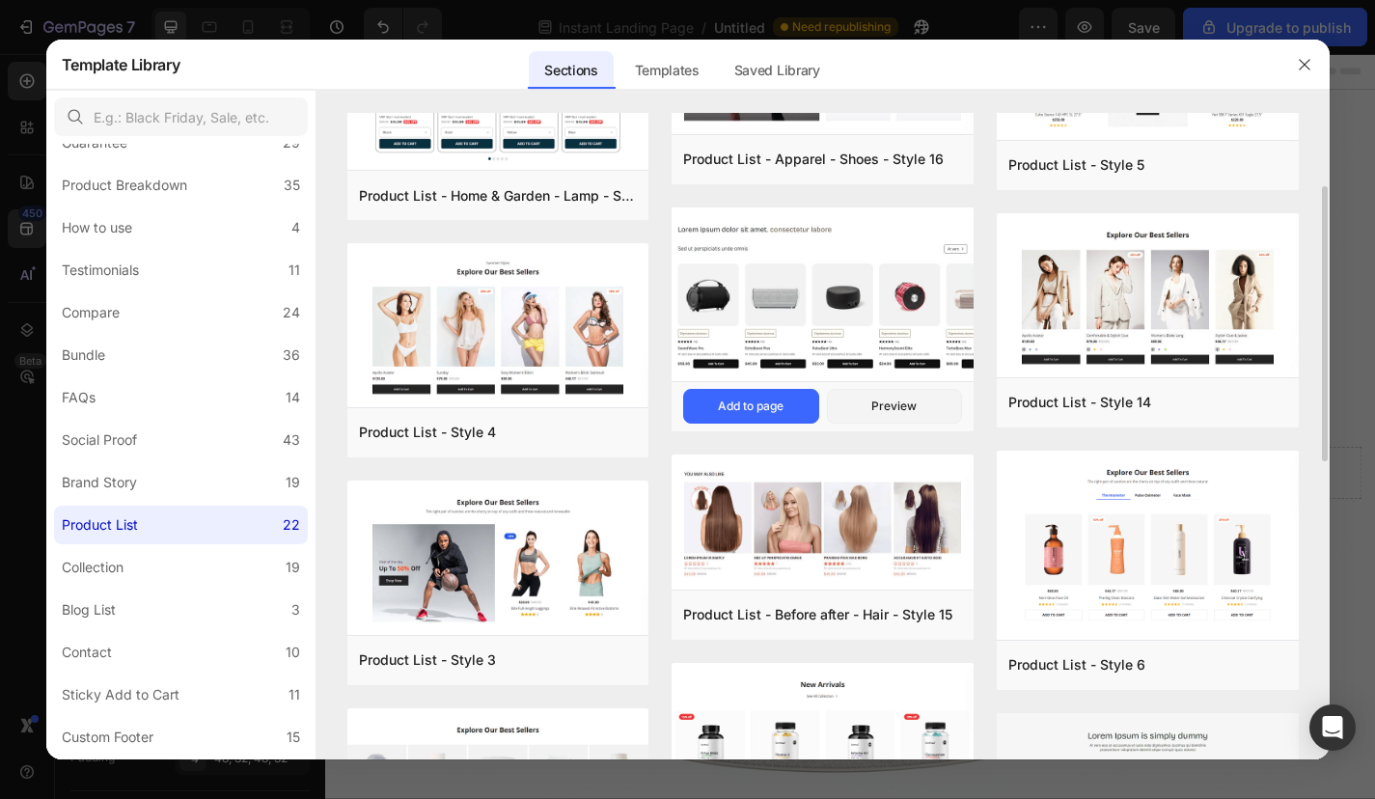
click at [827, 305] on img at bounding box center [823, 296] width 302 height 178
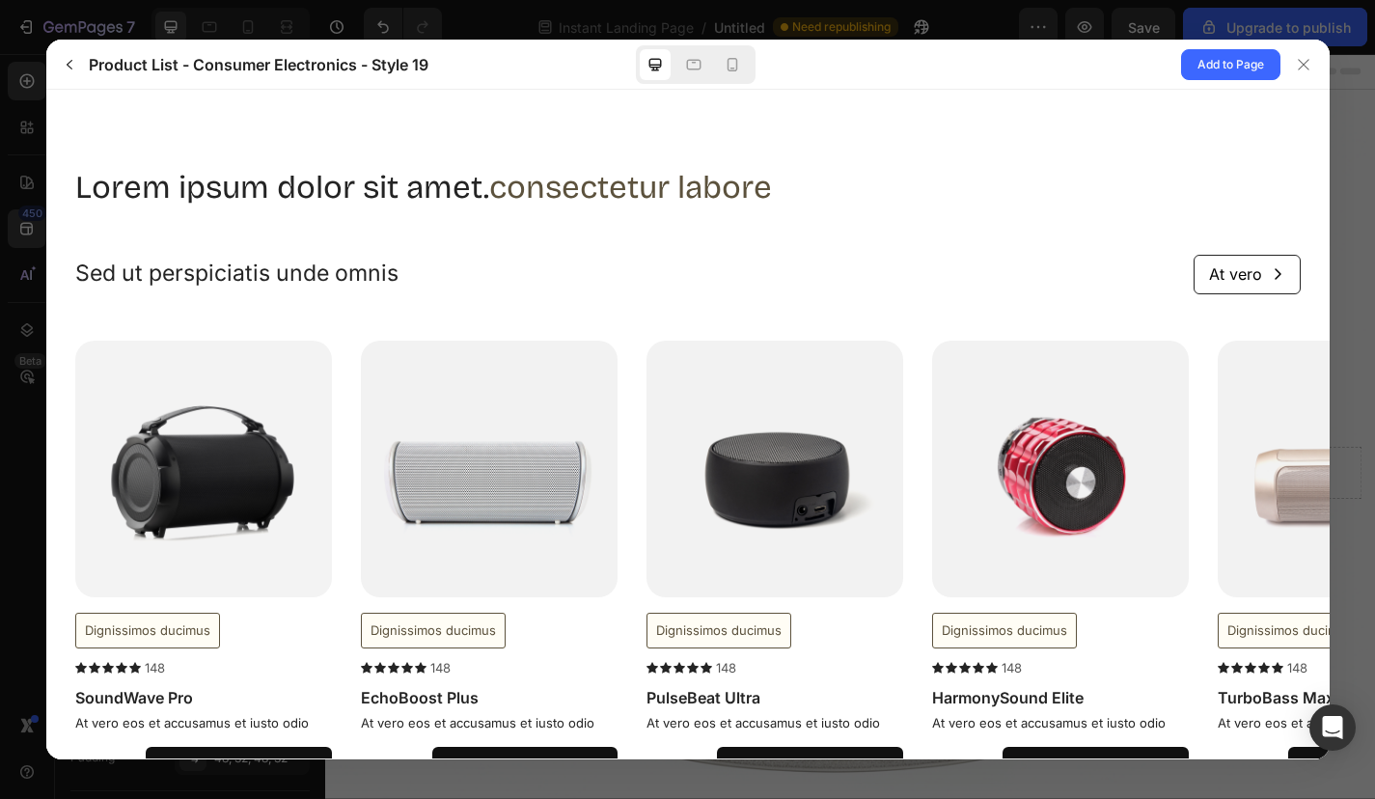
scroll to position [0, 0]
click at [1228, 53] on span "Add to Page" at bounding box center [1230, 64] width 67 height 23
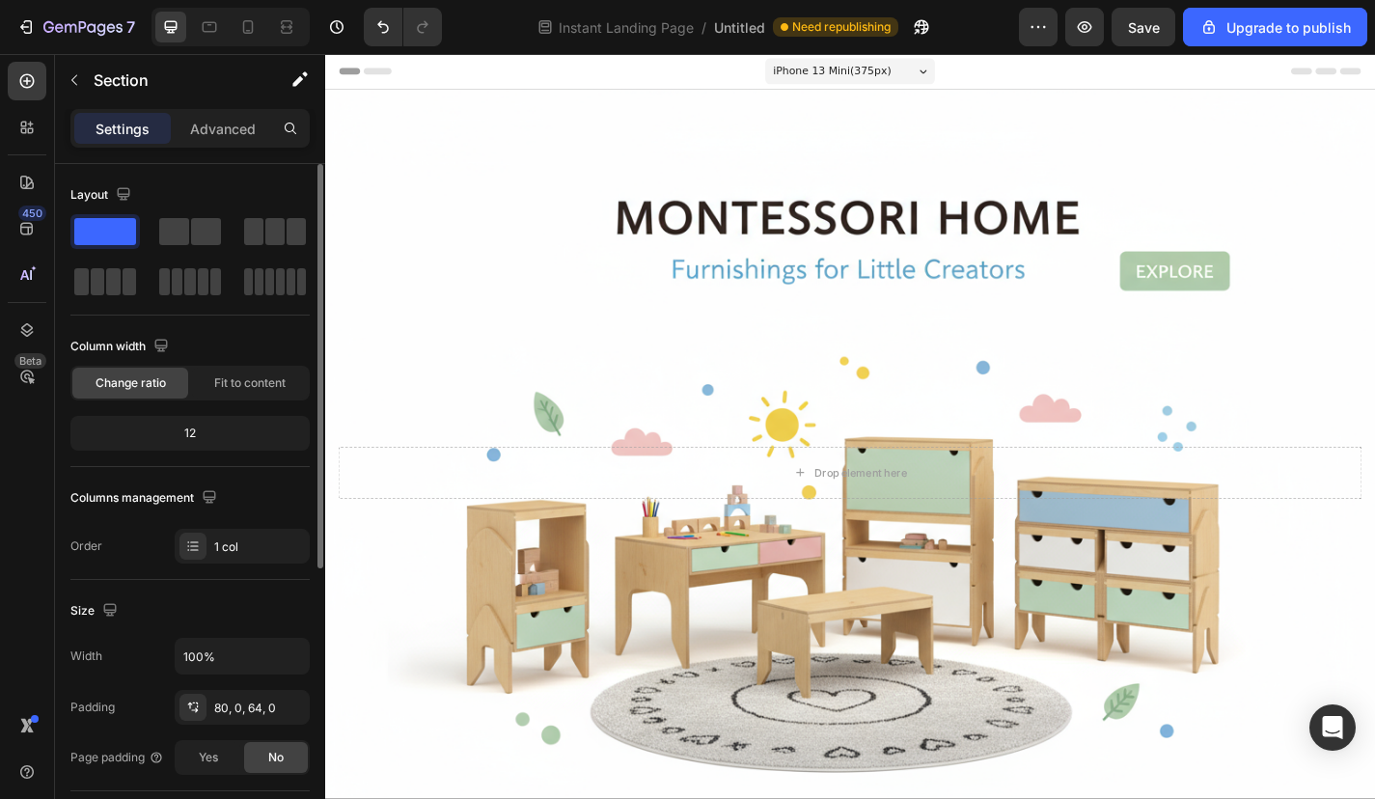
click at [253, 427] on div "12" at bounding box center [190, 433] width 232 height 27
click at [237, 432] on div "12" at bounding box center [190, 433] width 232 height 27
click at [234, 443] on div "12" at bounding box center [190, 433] width 232 height 27
click at [202, 436] on div "12" at bounding box center [190, 433] width 232 height 27
click at [195, 436] on div "12" at bounding box center [190, 433] width 232 height 27
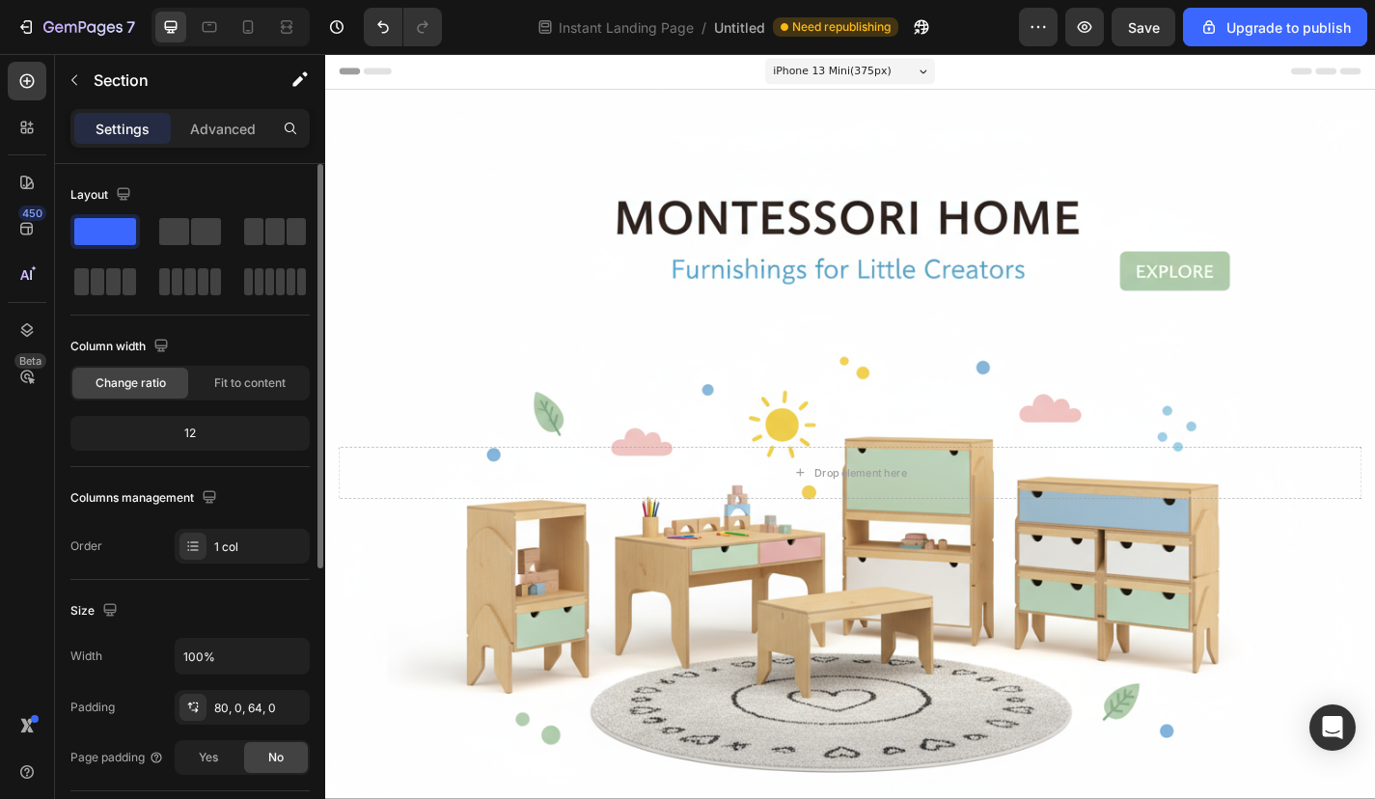
click at [195, 436] on div "12" at bounding box center [190, 433] width 232 height 27
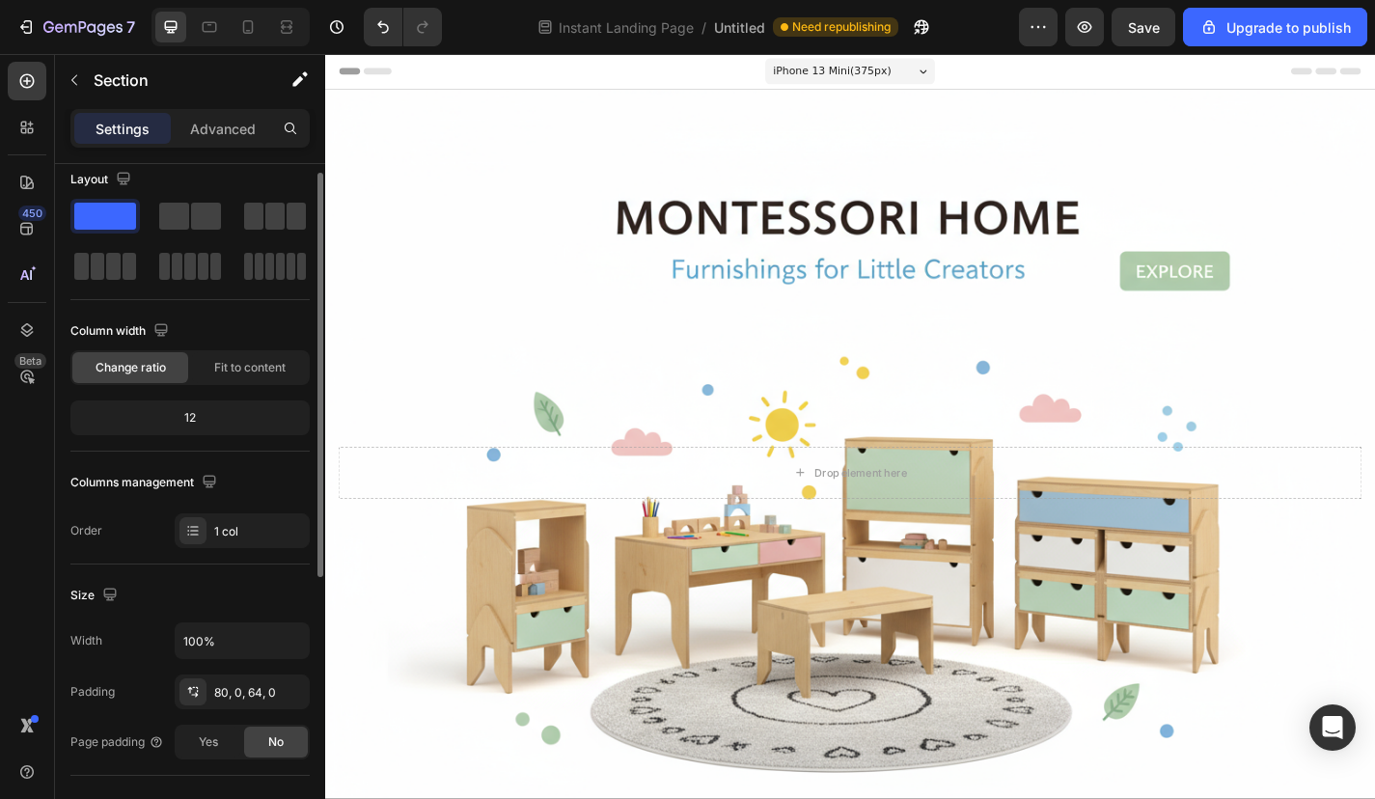
scroll to position [22, 0]
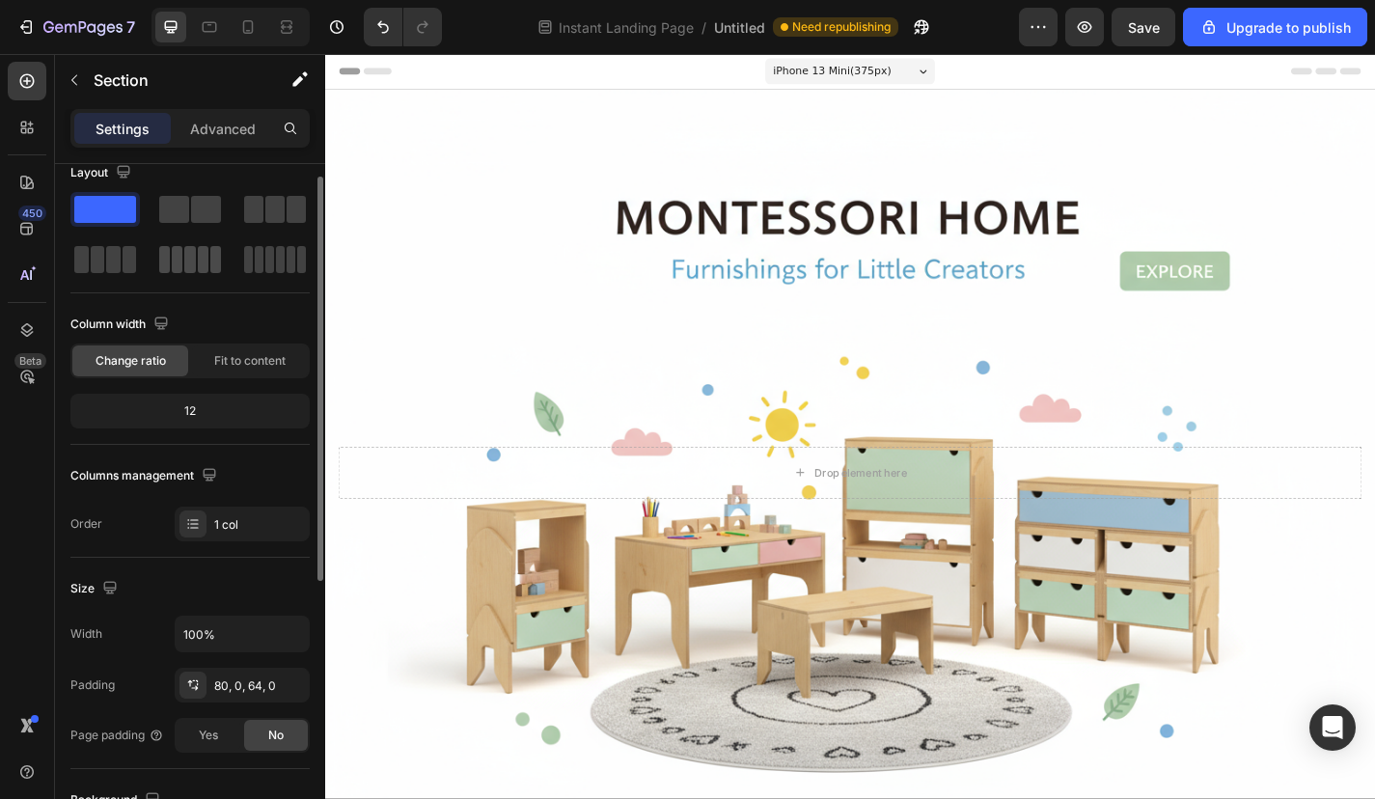
click at [194, 258] on span at bounding box center [189, 259] width 11 height 27
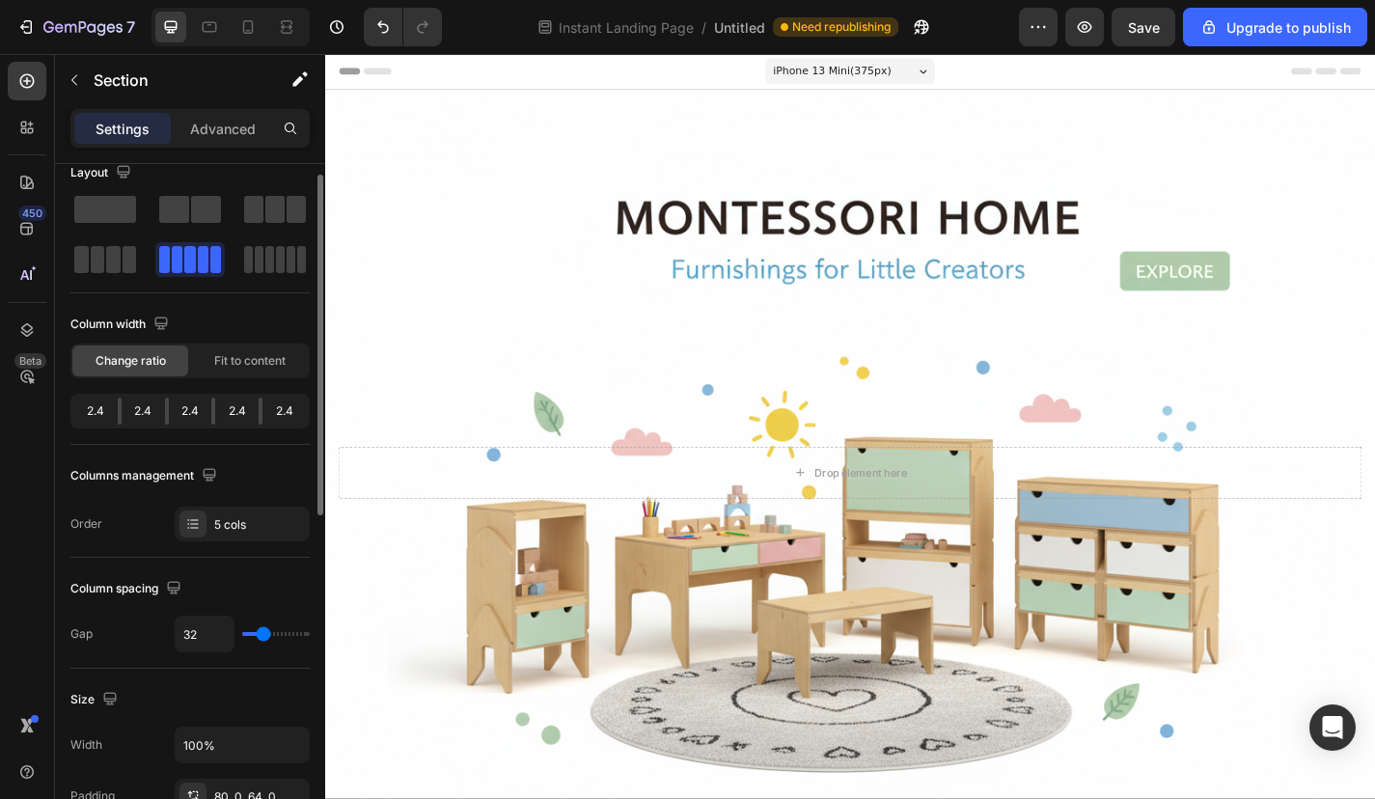
click at [192, 261] on span at bounding box center [189, 259] width 11 height 27
click at [91, 276] on div at bounding box center [104, 259] width 69 height 35
click at [96, 210] on span at bounding box center [105, 209] width 62 height 27
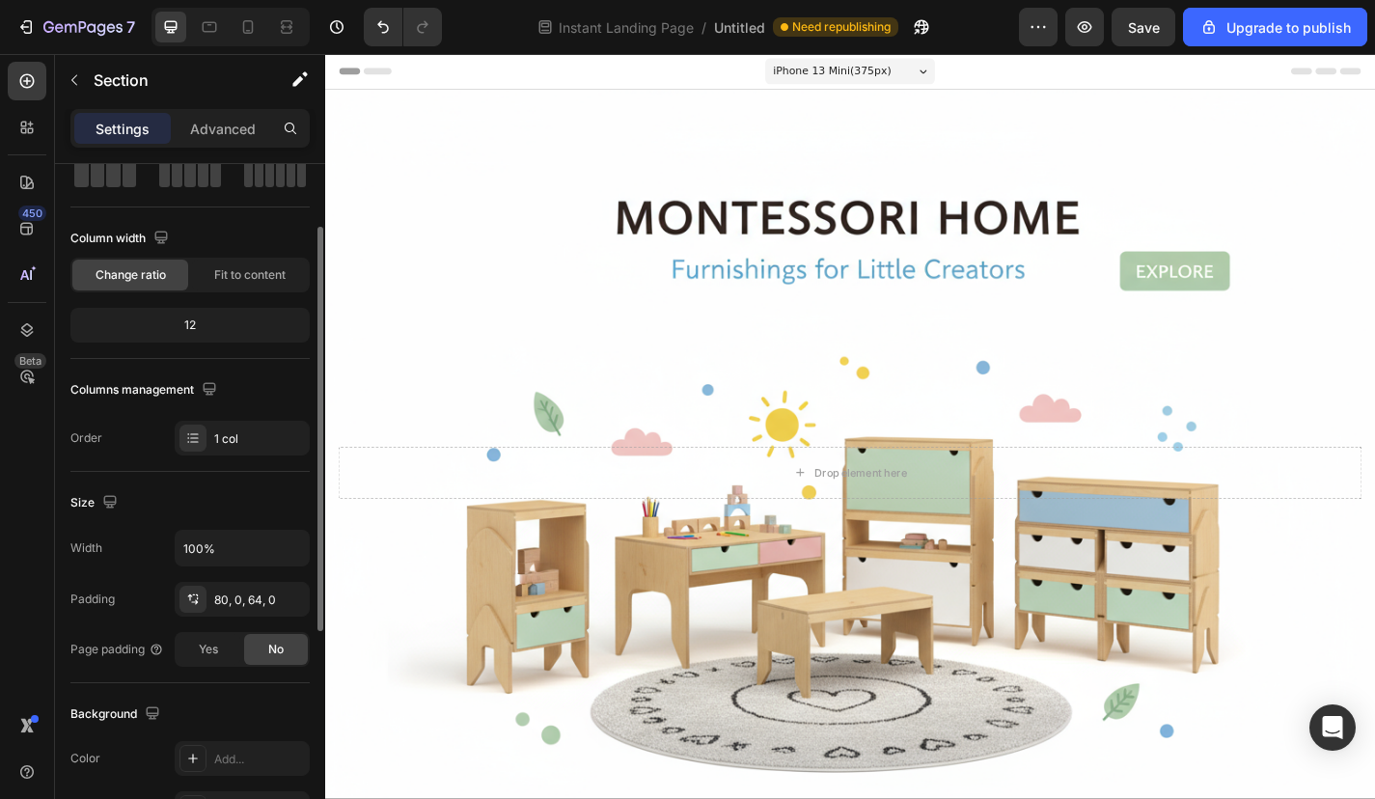
scroll to position [262, 0]
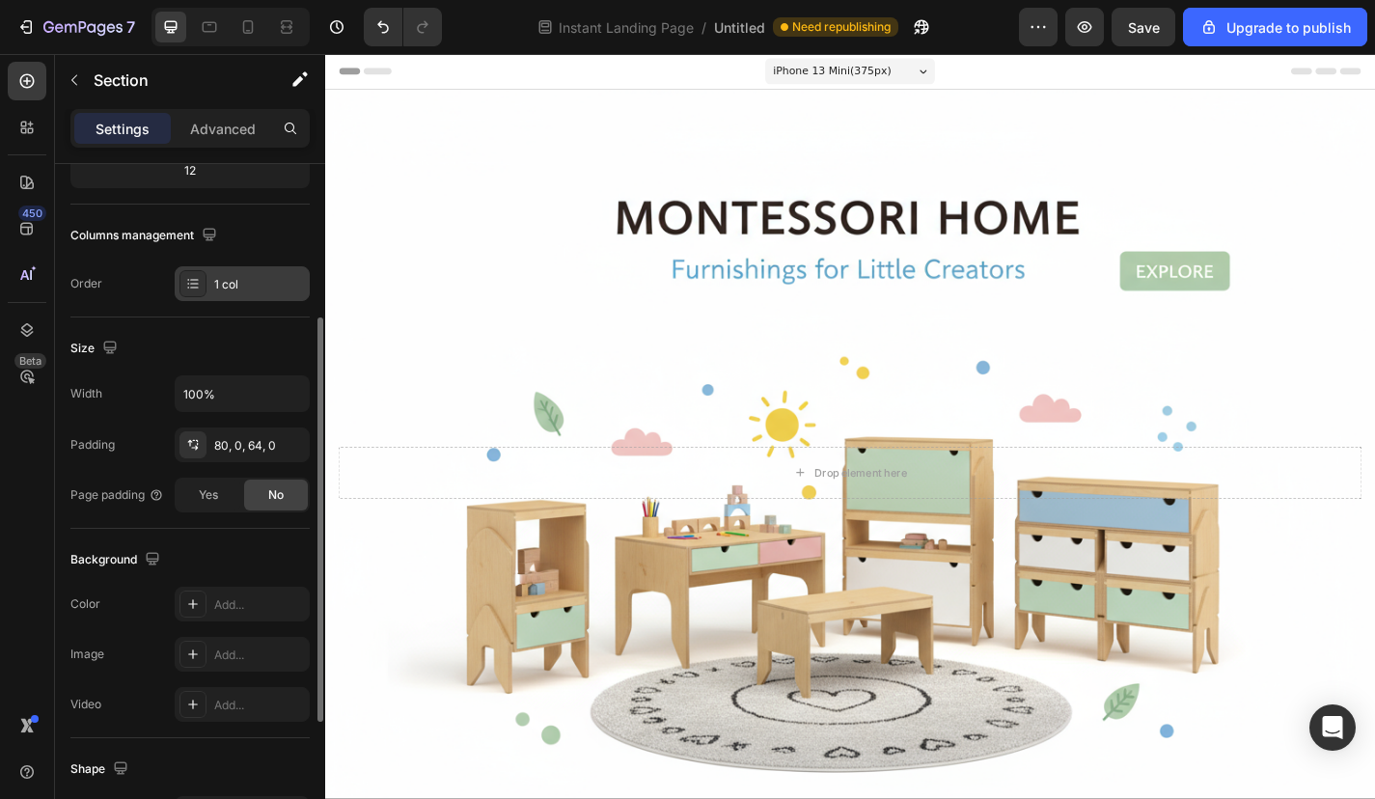
click at [258, 293] on div "1 col" at bounding box center [242, 283] width 135 height 35
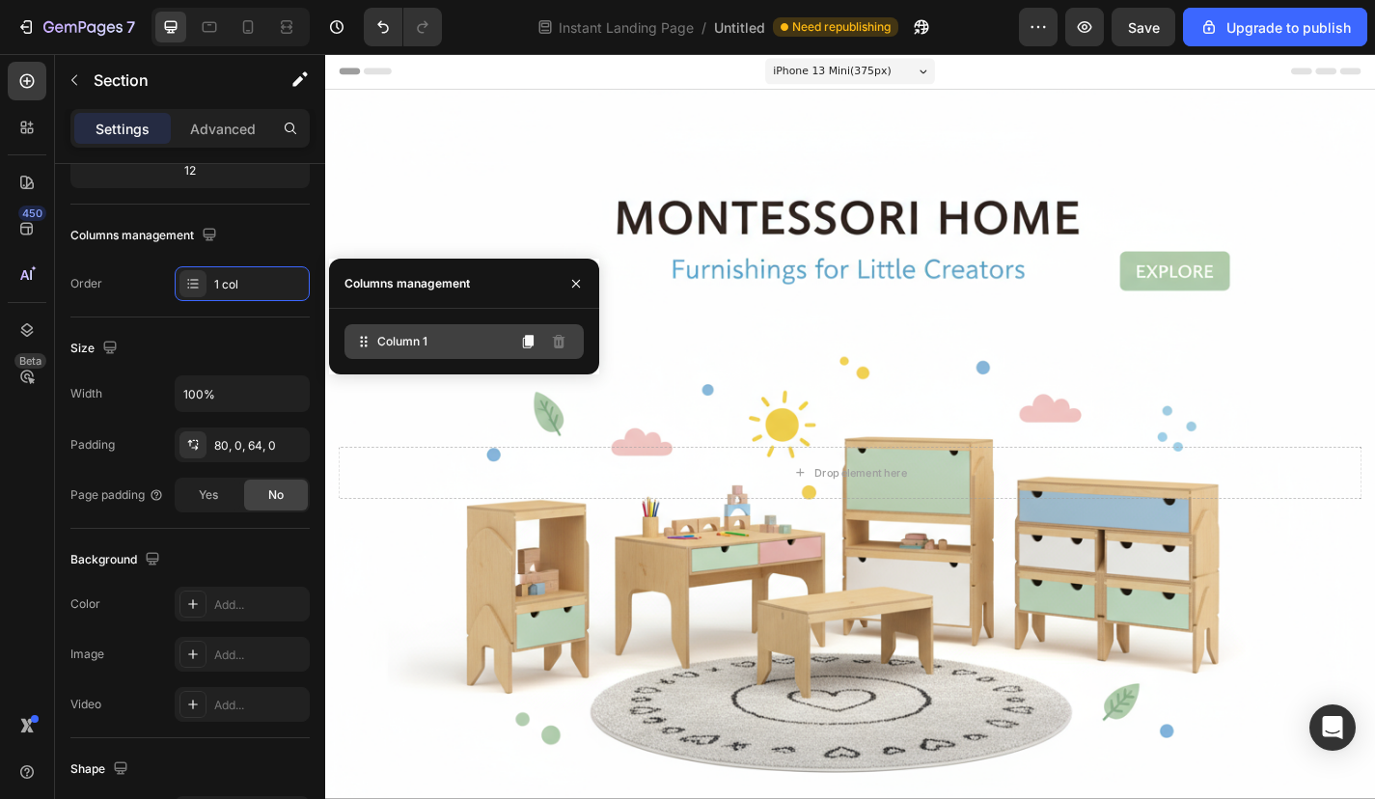
click at [429, 338] on div "Column 1" at bounding box center [463, 341] width 239 height 35
click at [536, 344] on button at bounding box center [527, 341] width 31 height 31
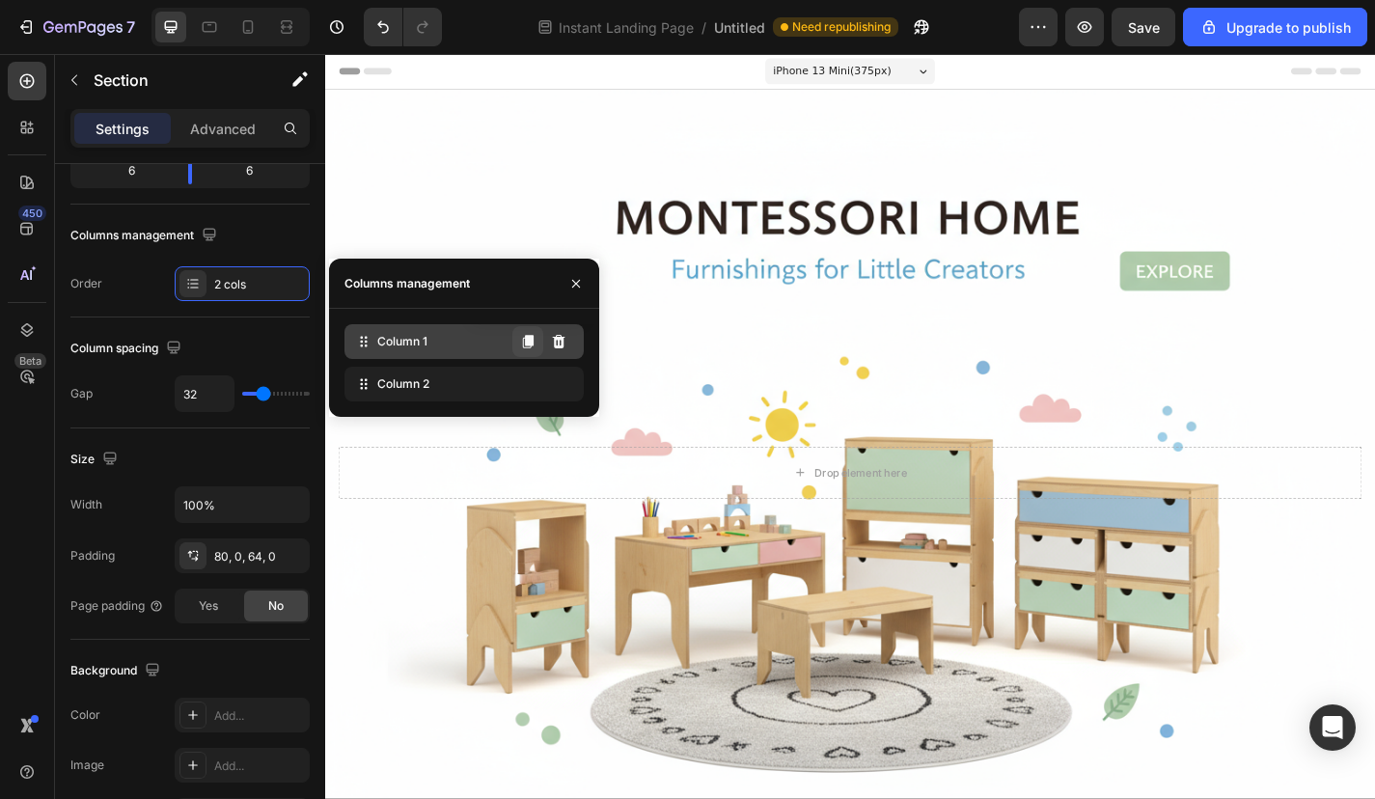
click at [531, 345] on icon at bounding box center [528, 342] width 11 height 14
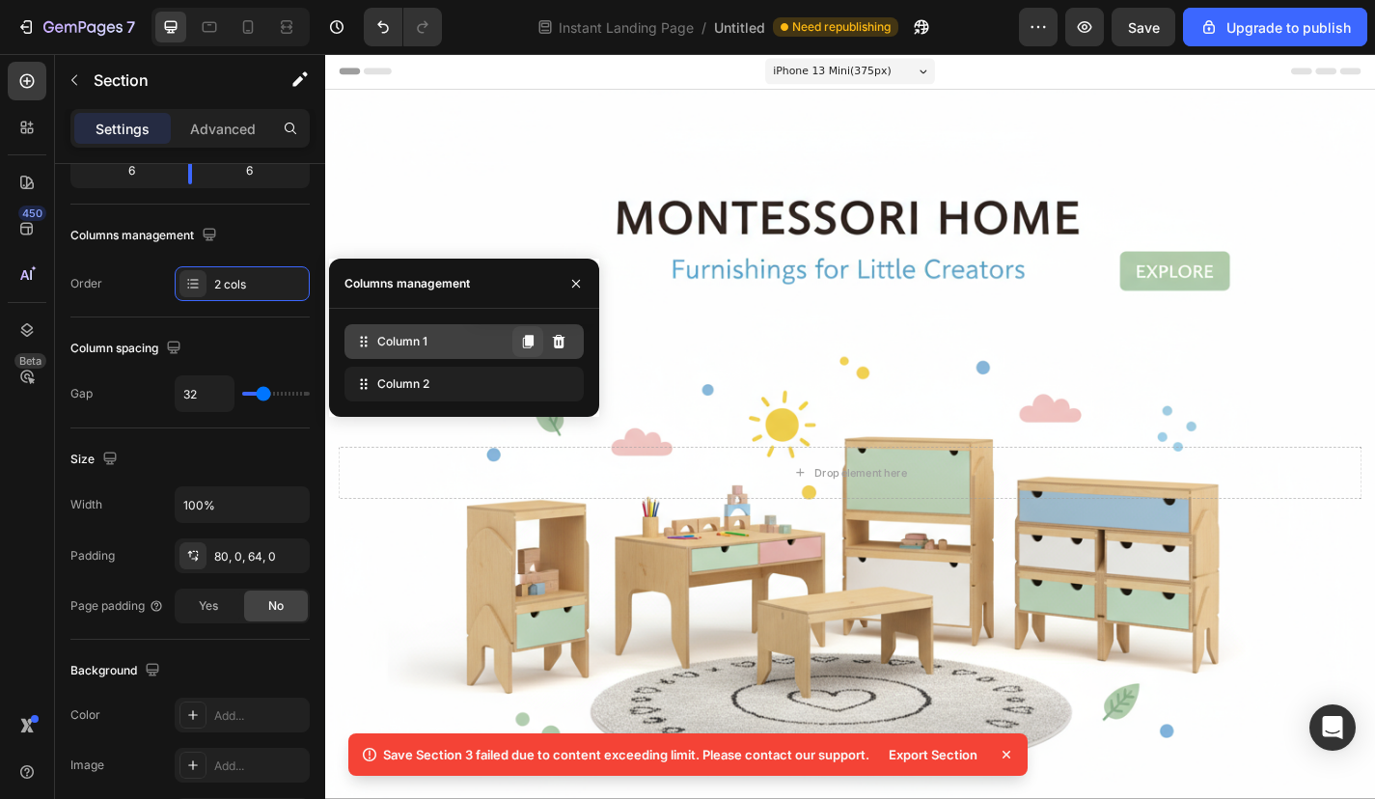
click at [532, 347] on icon at bounding box center [527, 341] width 15 height 15
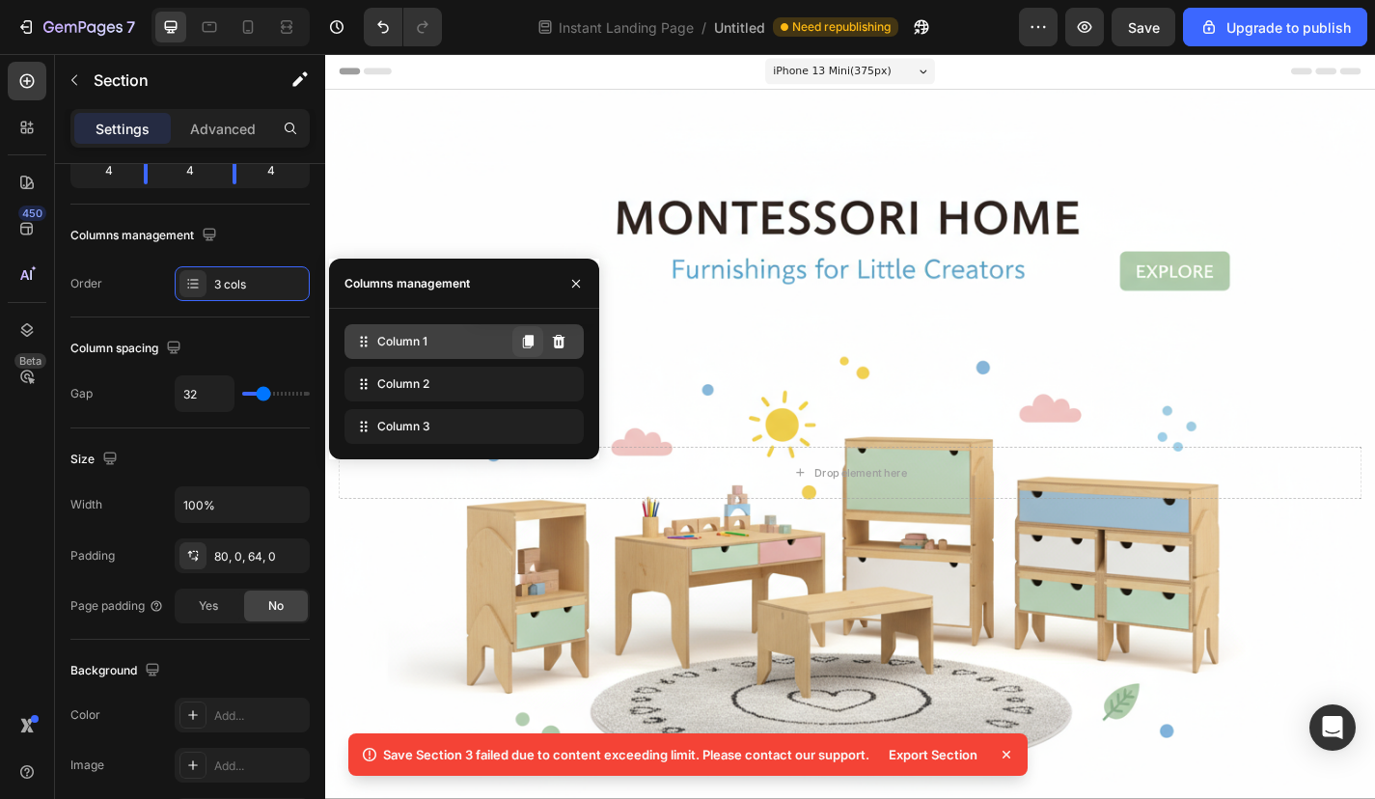
click at [529, 339] on icon at bounding box center [528, 342] width 11 height 14
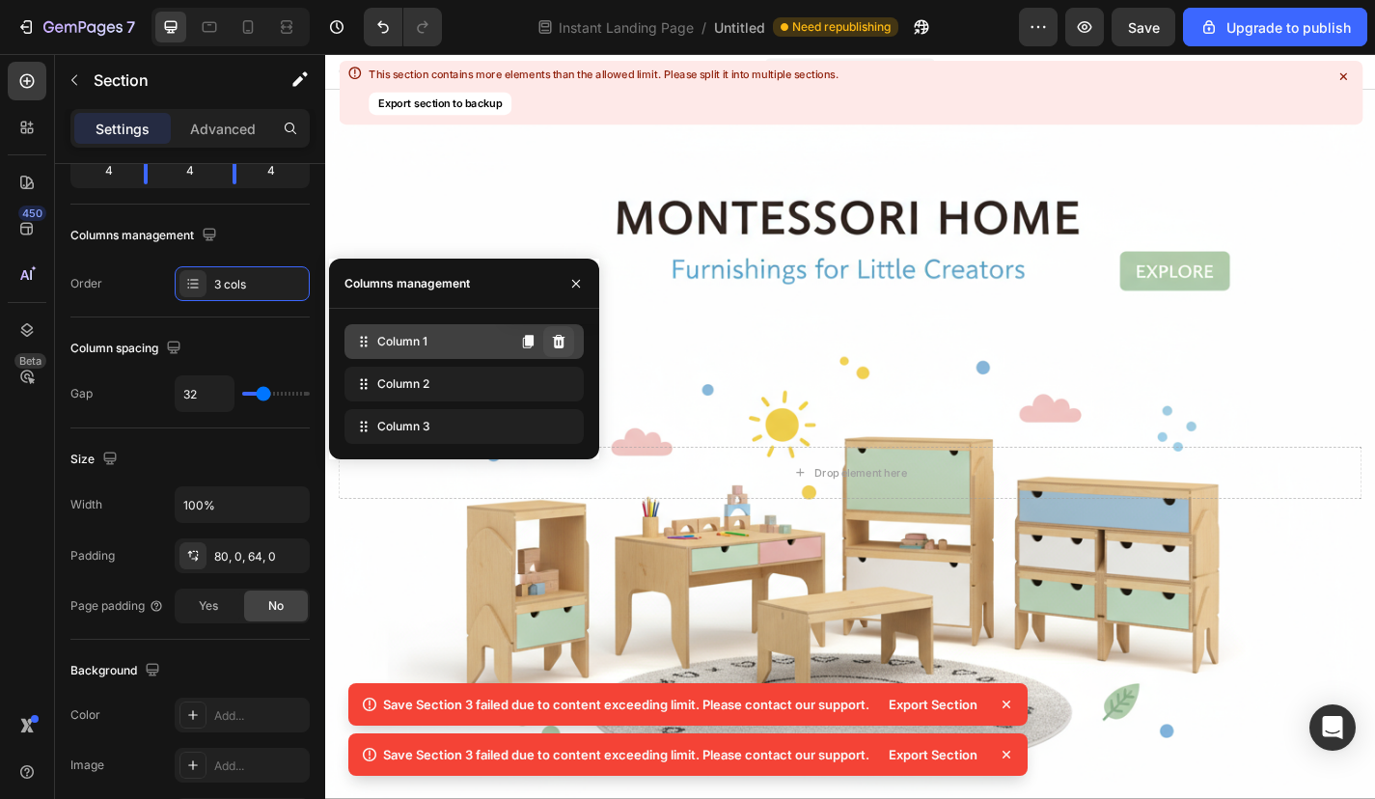
click at [561, 345] on icon at bounding box center [558, 341] width 15 height 15
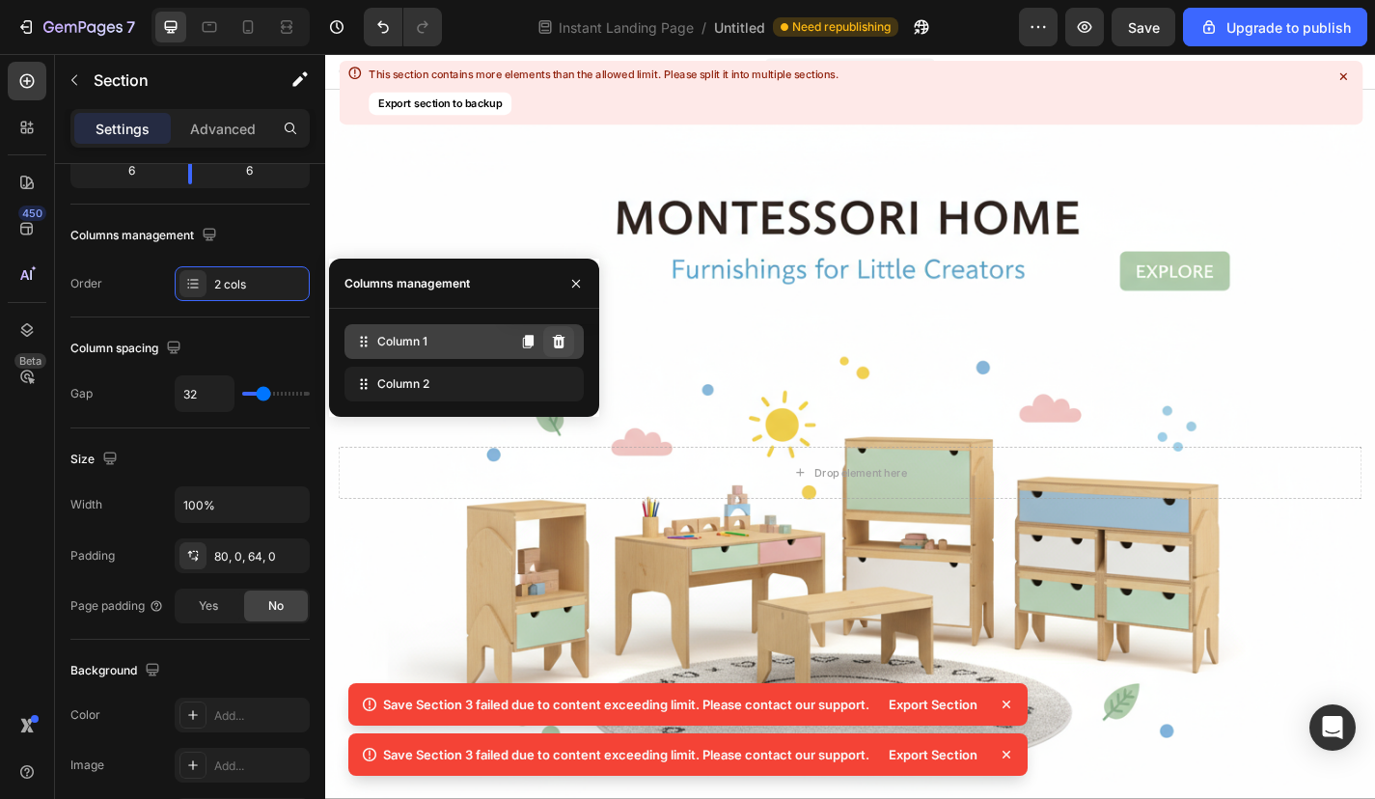
click at [561, 344] on icon at bounding box center [558, 341] width 15 height 15
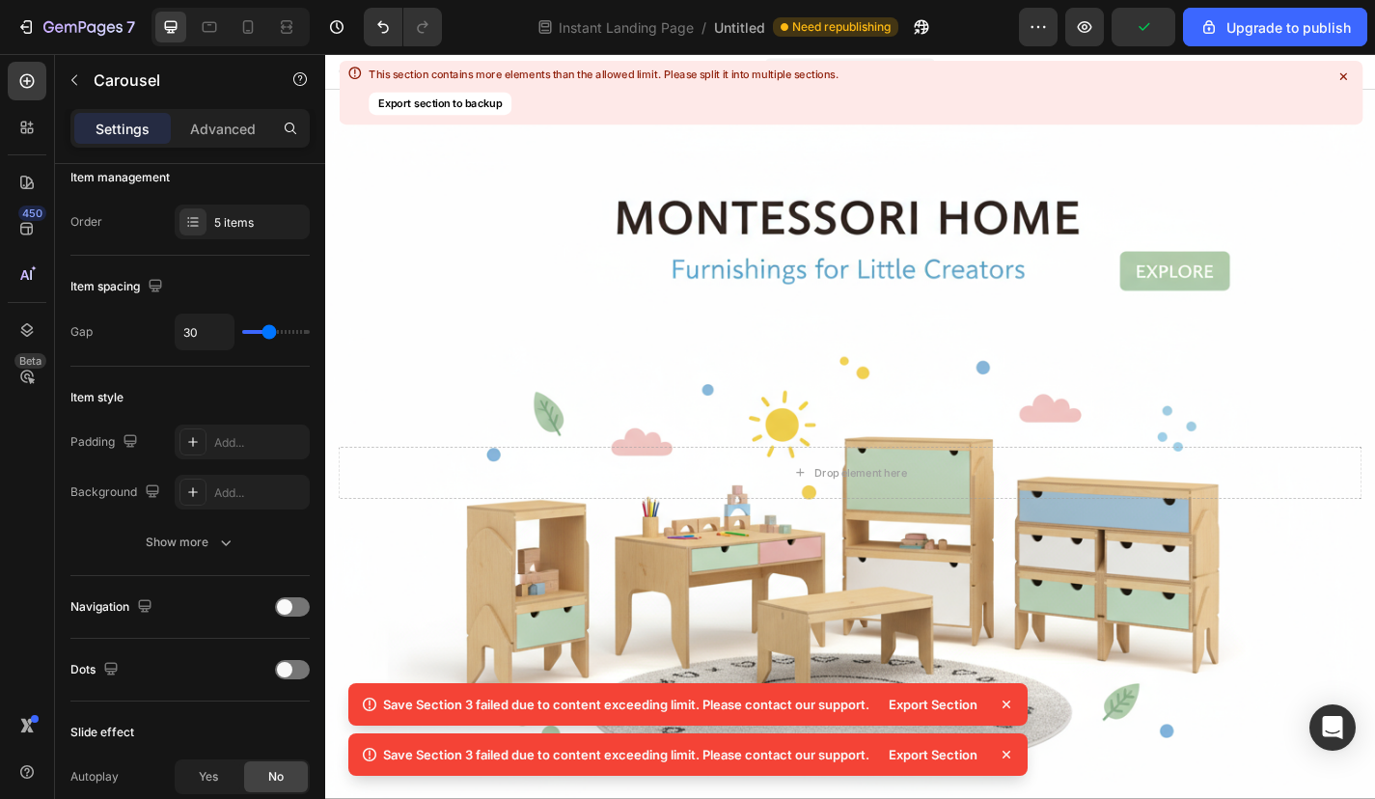
scroll to position [0, 0]
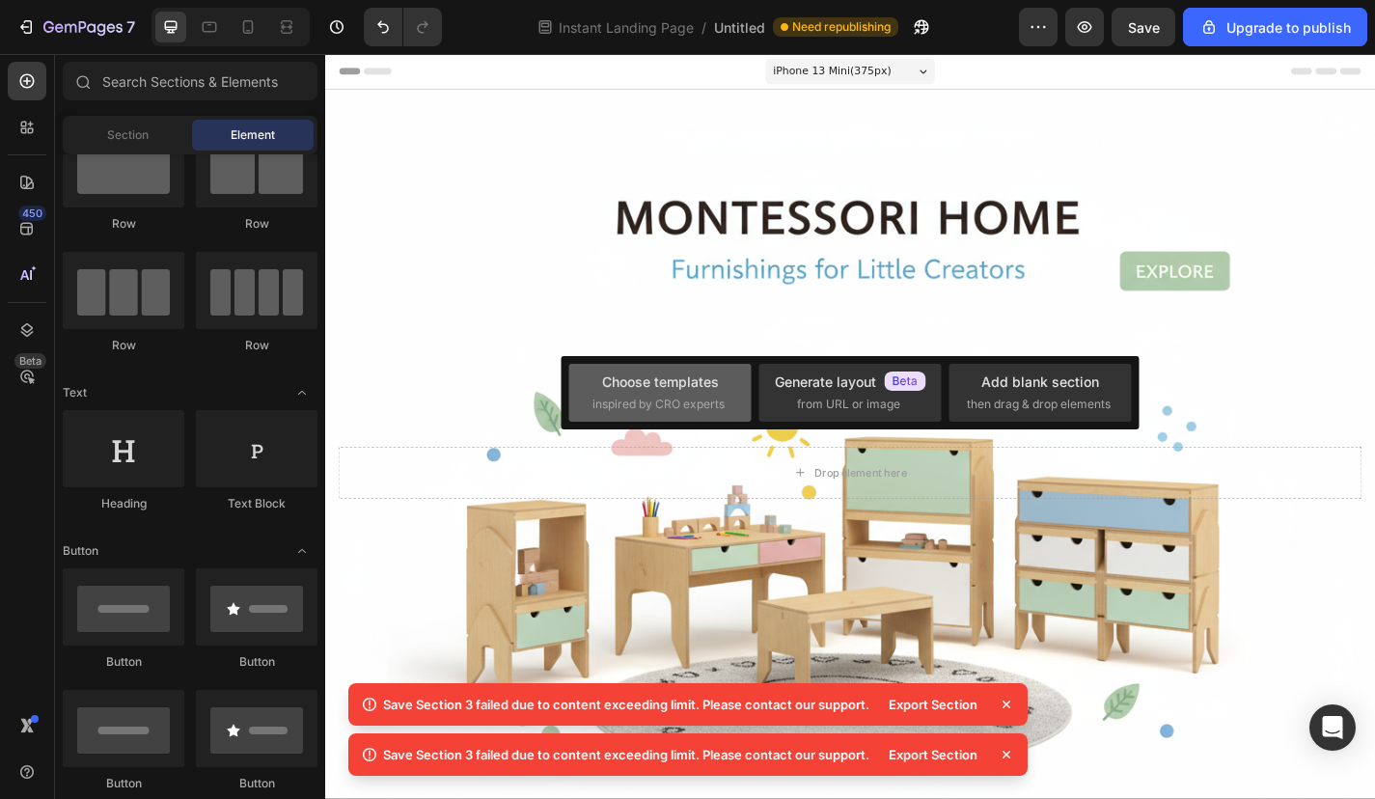
click at [615, 396] on span "inspired by CRO experts" at bounding box center [658, 404] width 132 height 17
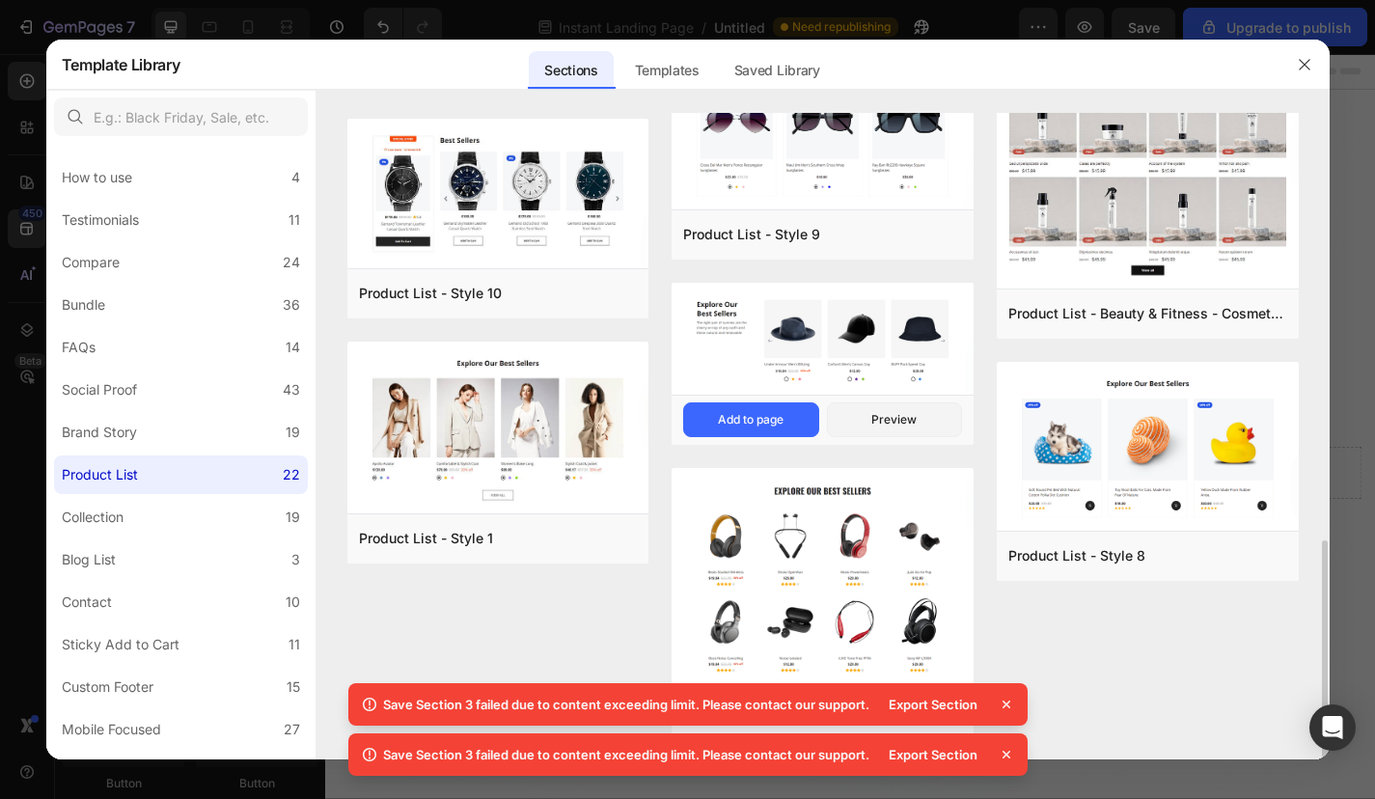
scroll to position [1263, 0]
click at [1010, 714] on div "Export Section" at bounding box center [946, 704] width 139 height 27
click at [1010, 702] on icon at bounding box center [1006, 704] width 19 height 19
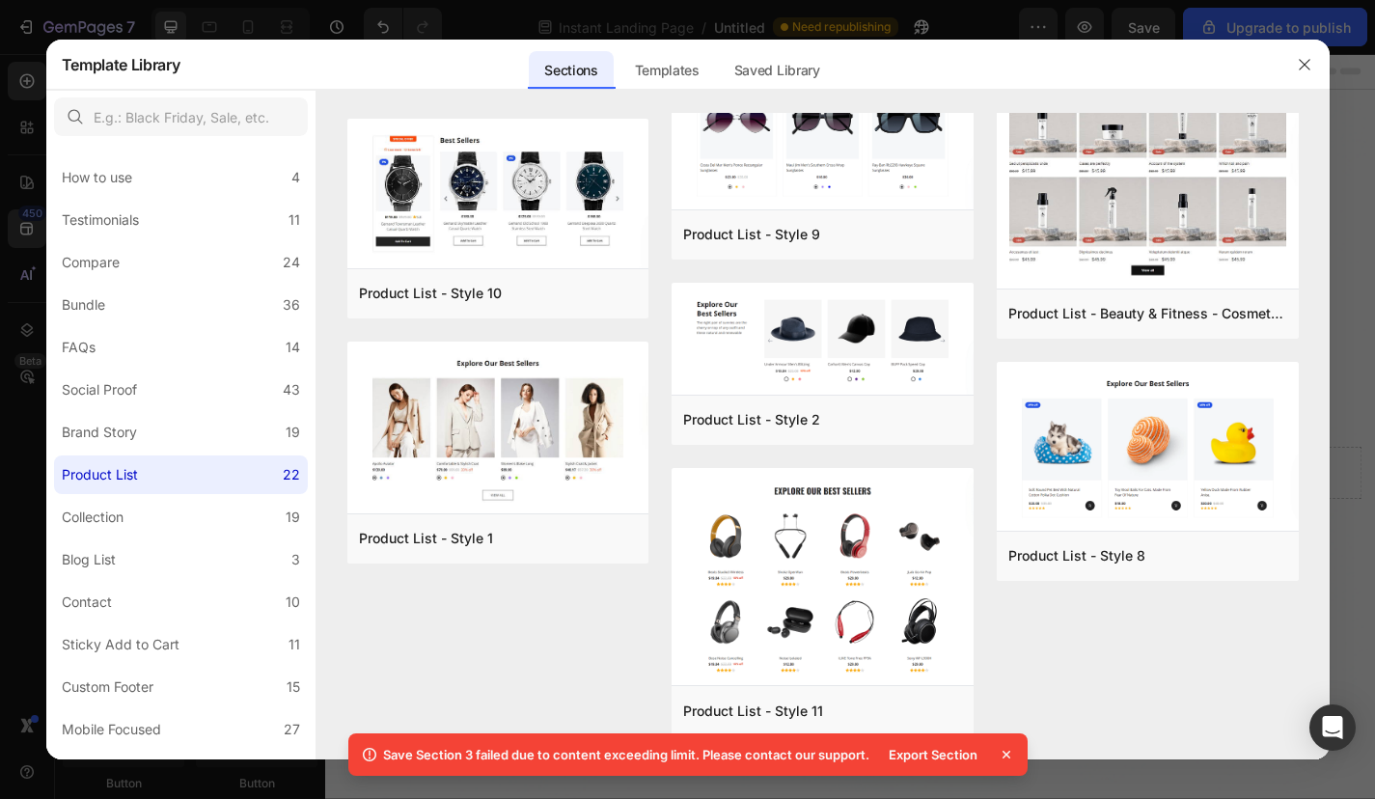
click at [1007, 747] on icon at bounding box center [1006, 754] width 19 height 19
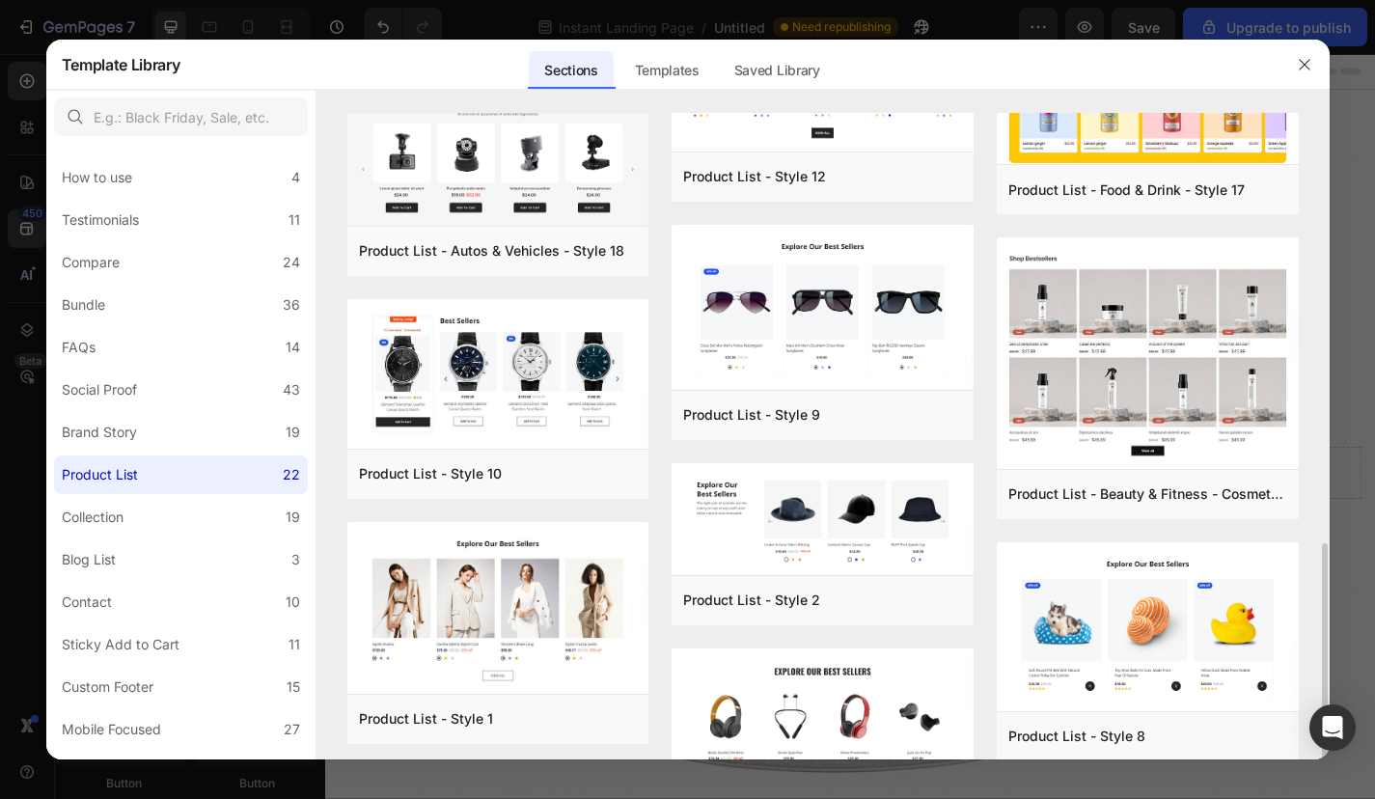
scroll to position [1050, 0]
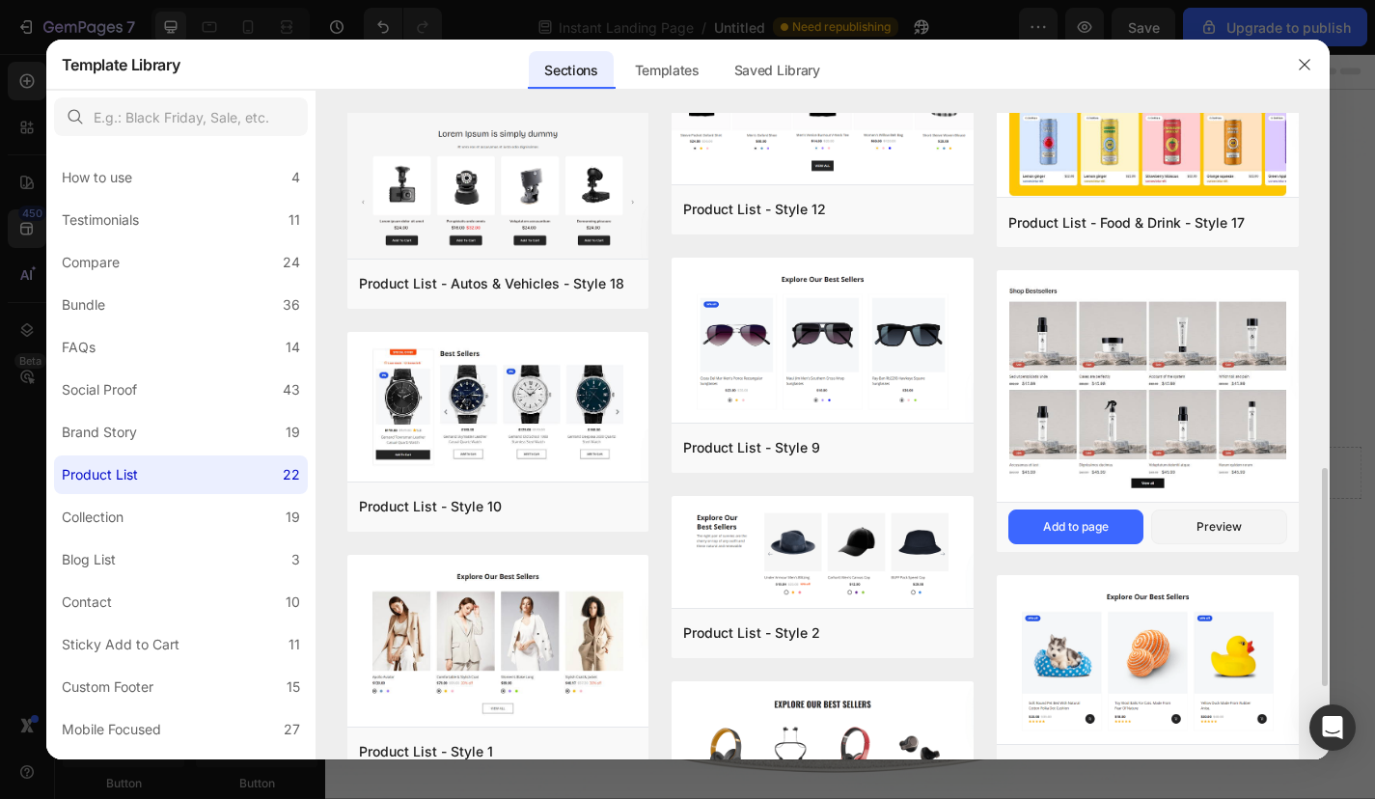
click at [1116, 435] on img at bounding box center [1148, 387] width 302 height 234
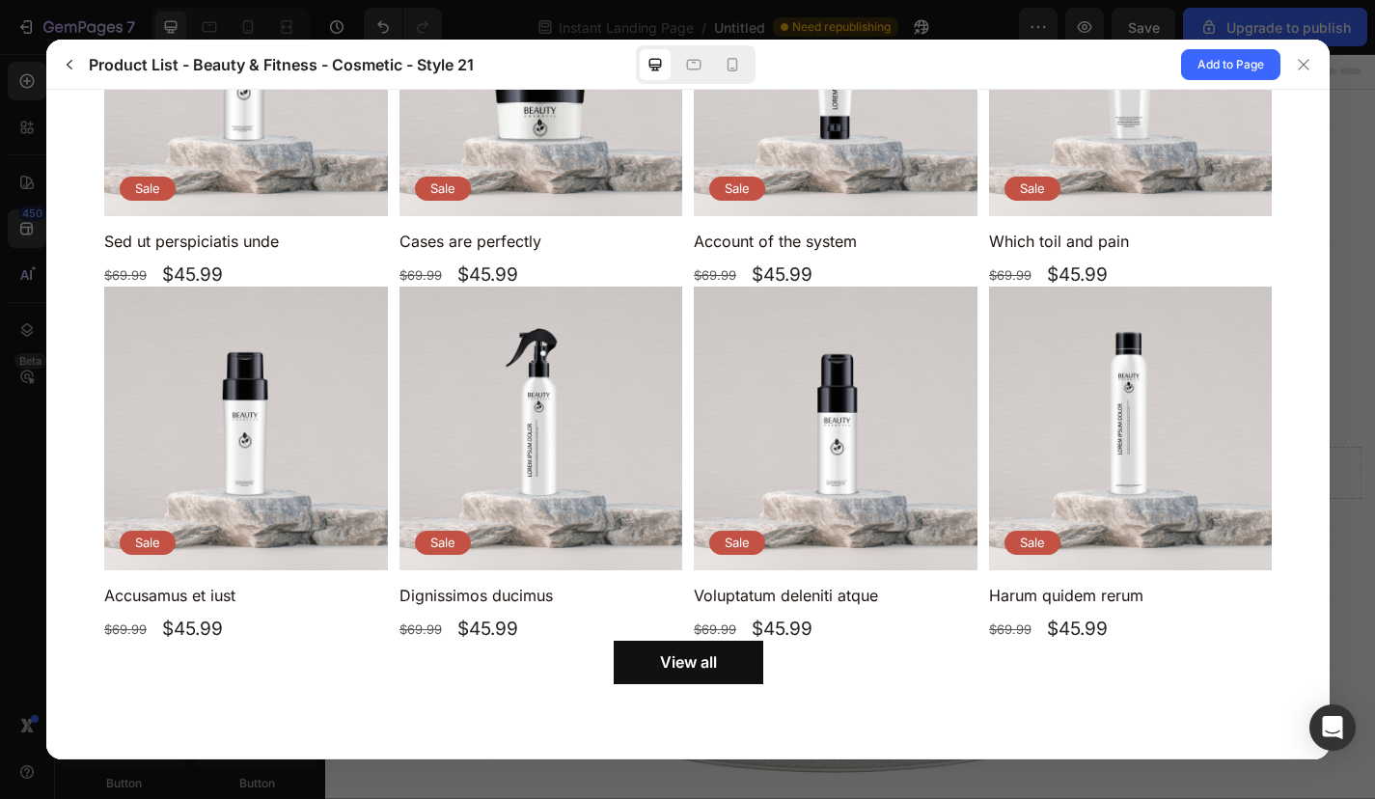
scroll to position [299, 0]
drag, startPoint x: 742, startPoint y: 741, endPoint x: 696, endPoint y: 651, distance: 101.0
click at [696, 653] on span "View all" at bounding box center [687, 663] width 57 height 20
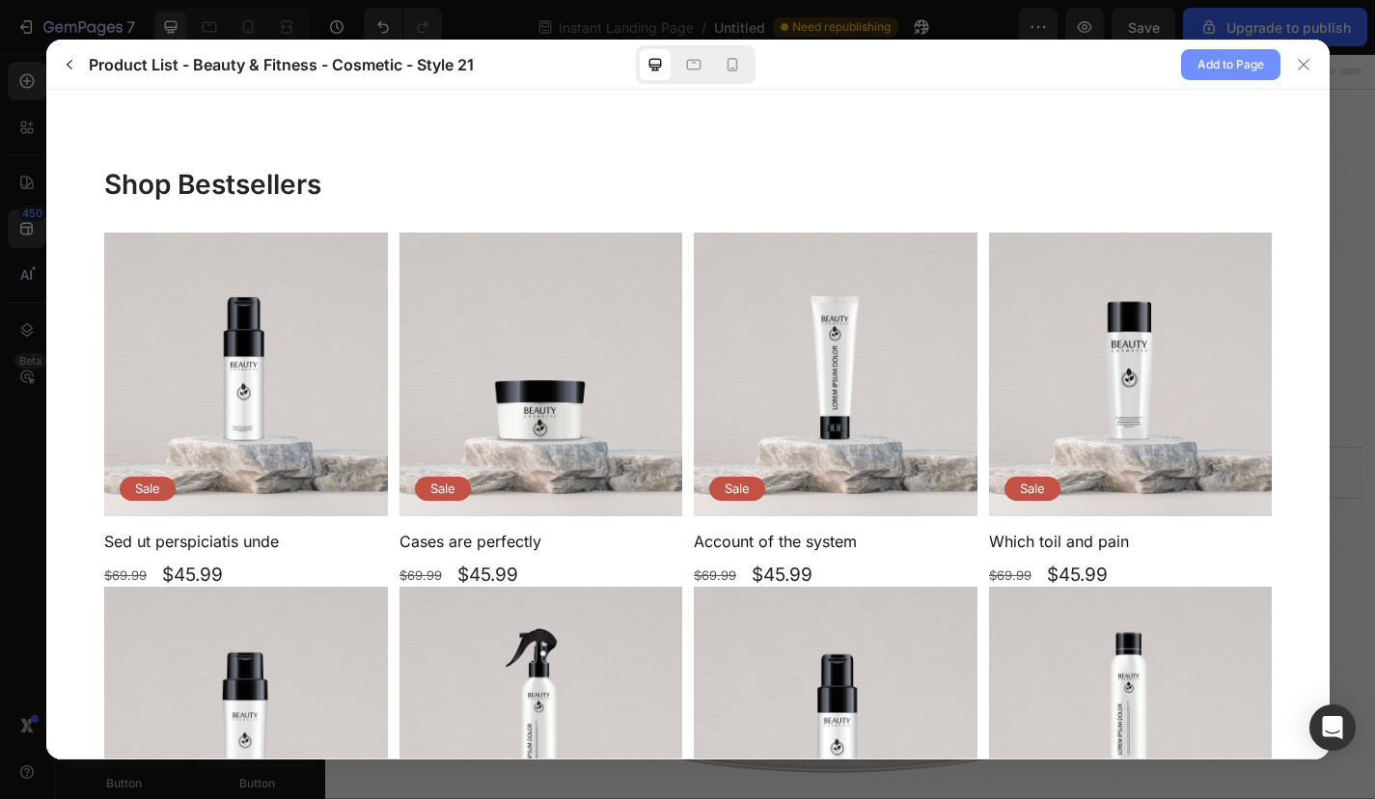
scroll to position [0, 0]
click at [1237, 60] on span "Add to Page" at bounding box center [1230, 64] width 67 height 23
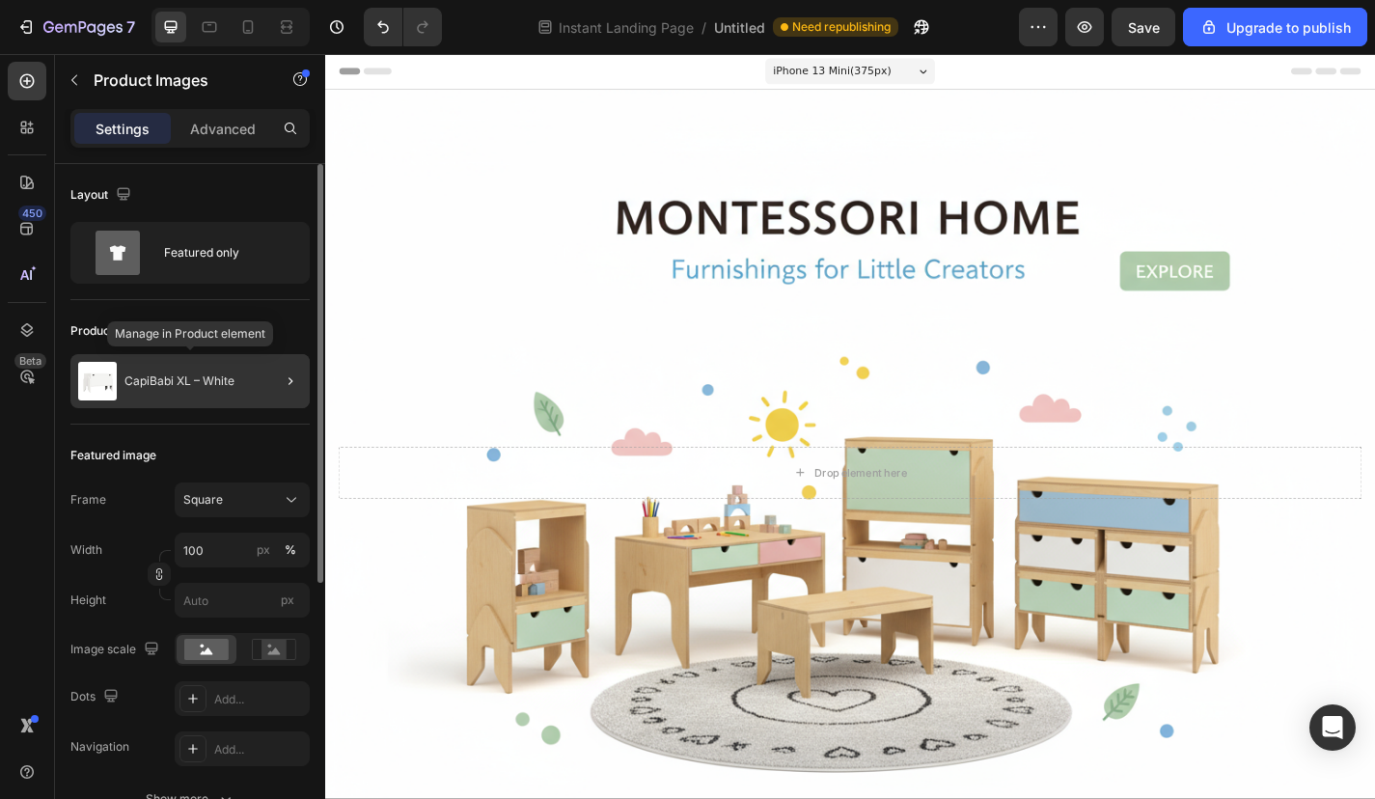
click at [207, 385] on p "CapiBabi XL – White" at bounding box center [179, 381] width 110 height 14
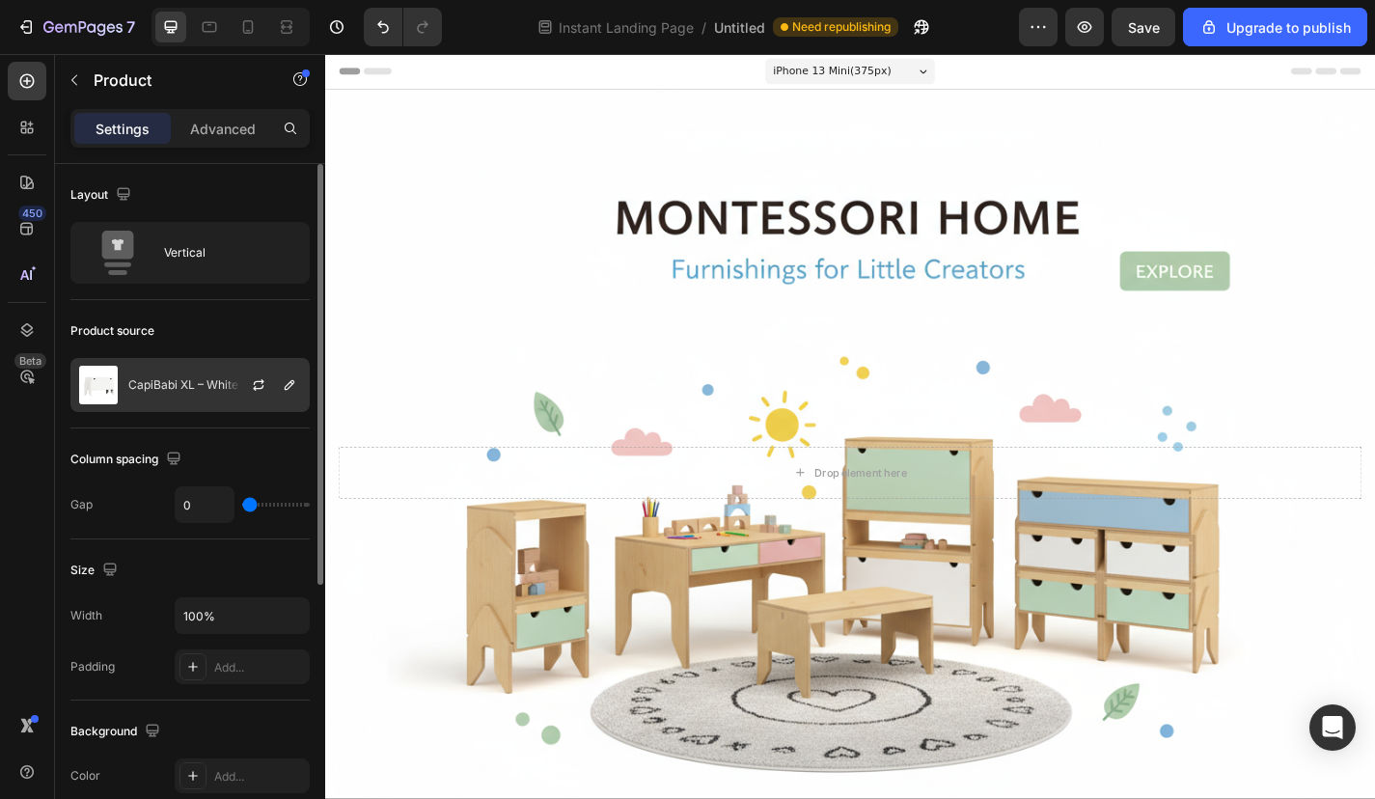
click at [205, 360] on div "CapiBabi XL – White" at bounding box center [189, 385] width 239 height 54
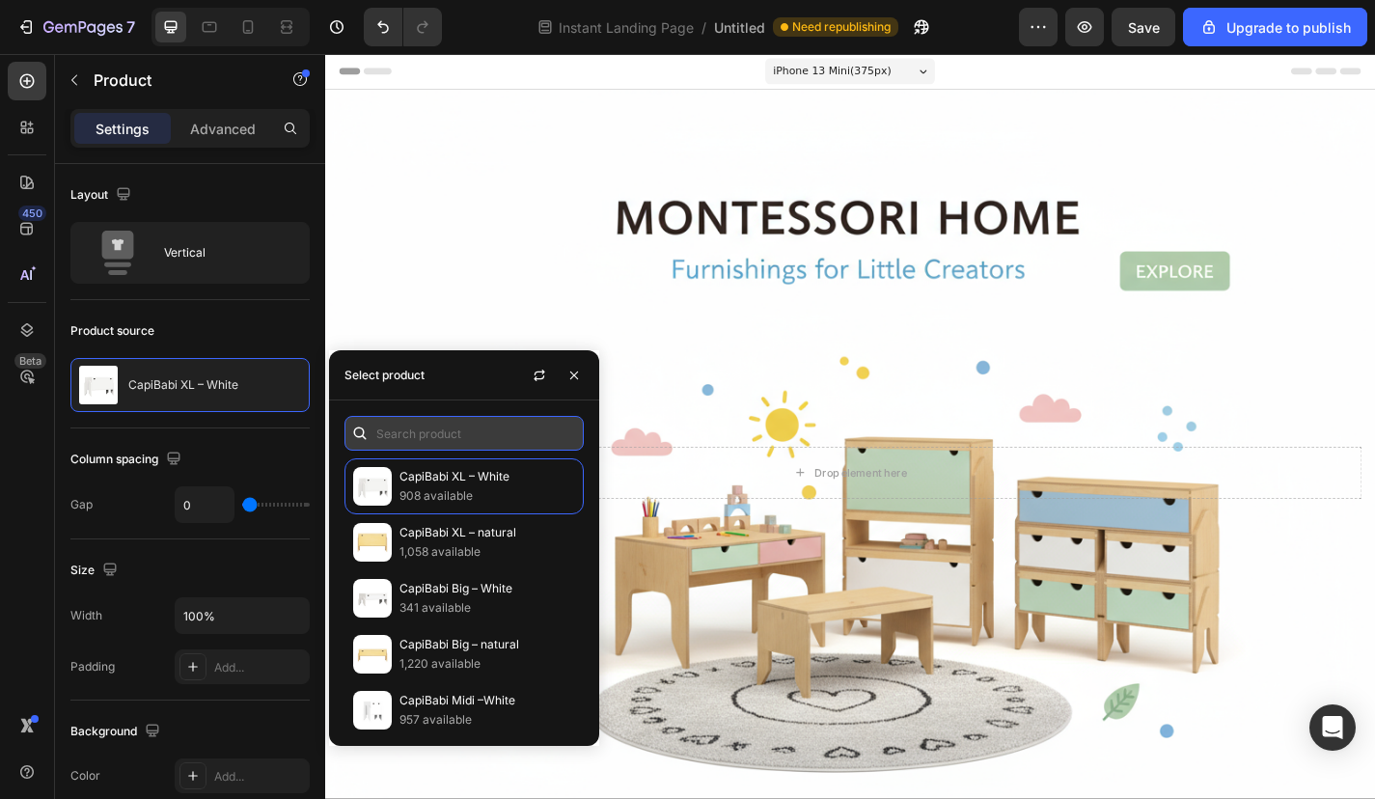
click at [452, 418] on input "text" at bounding box center [463, 433] width 239 height 35
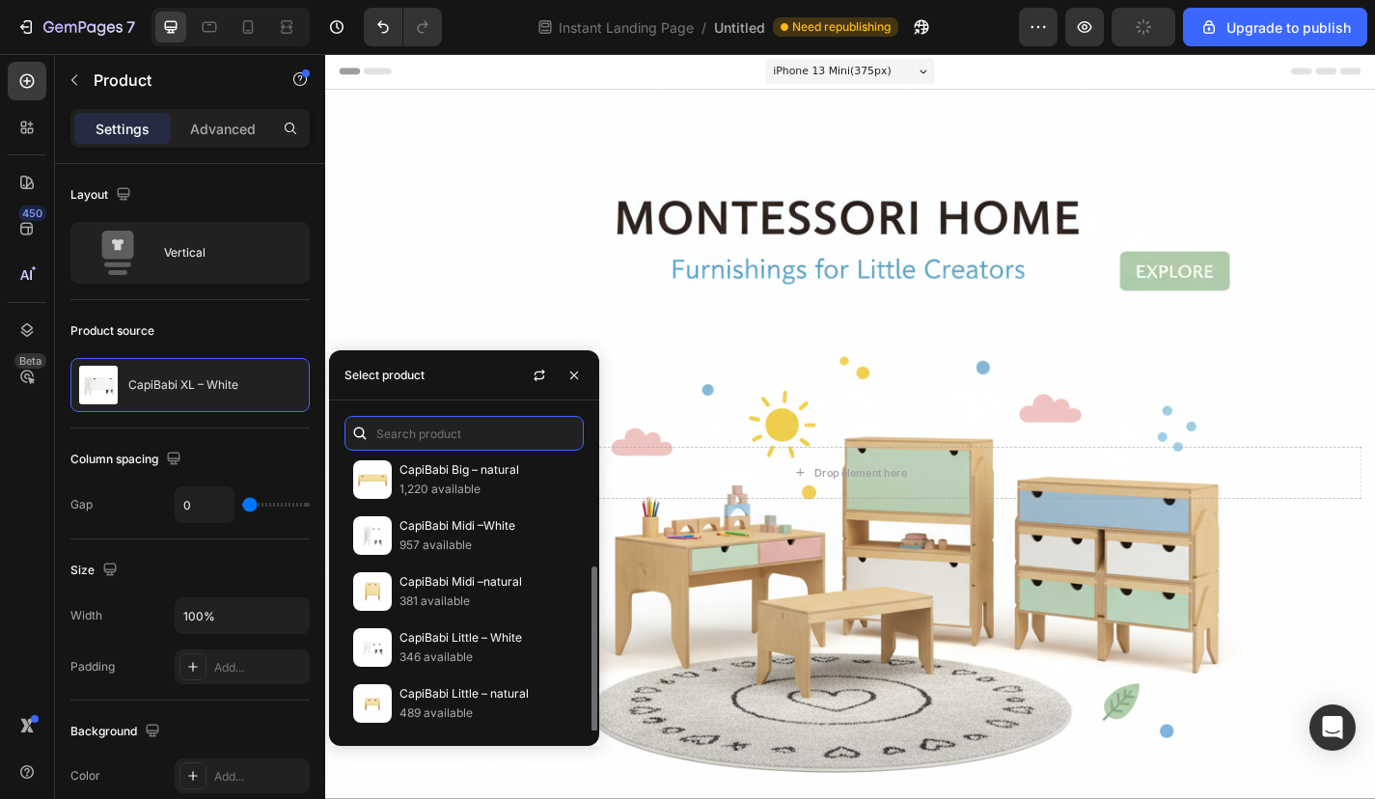
scroll to position [176, 0]
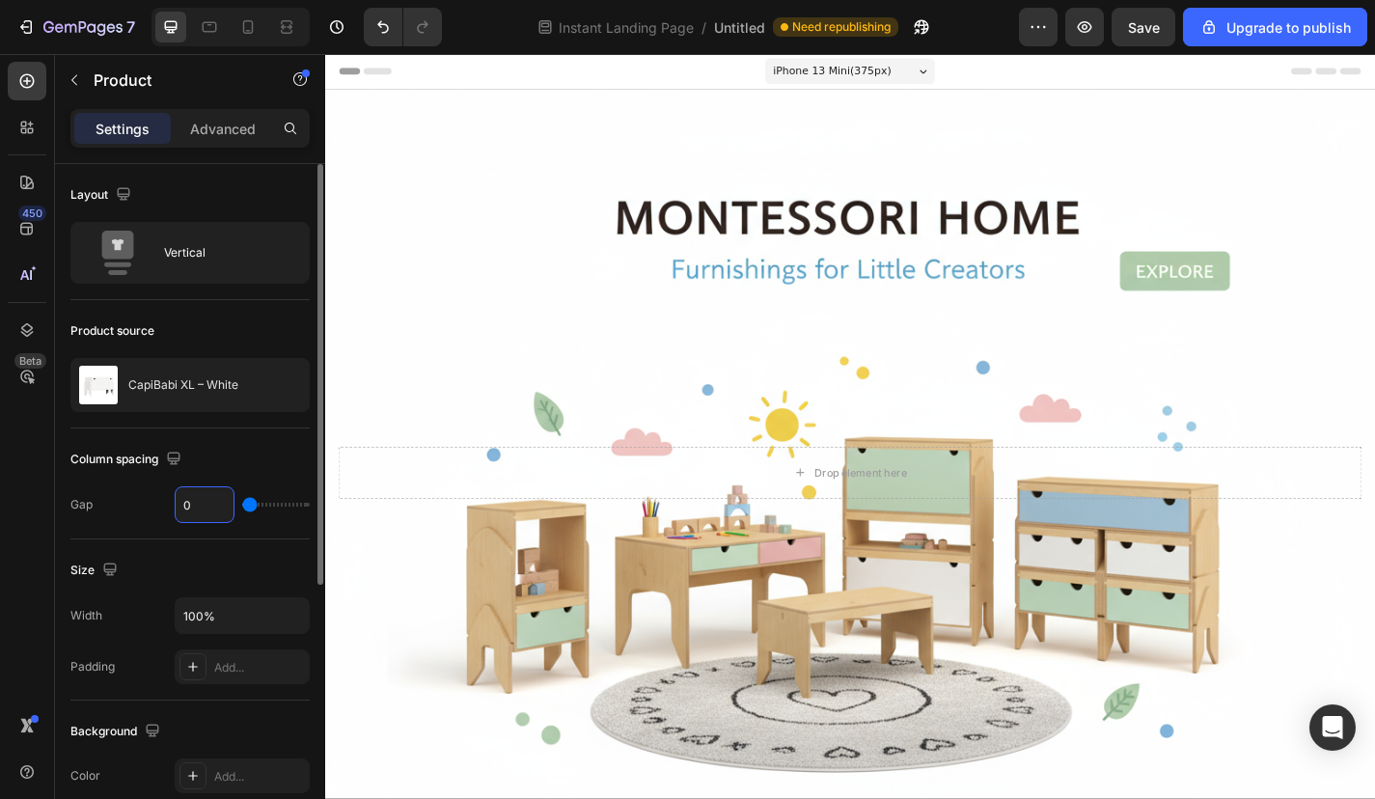
click at [206, 506] on input "0" at bounding box center [205, 504] width 58 height 35
click at [193, 377] on div "CapiBabi XL – White" at bounding box center [189, 385] width 239 height 54
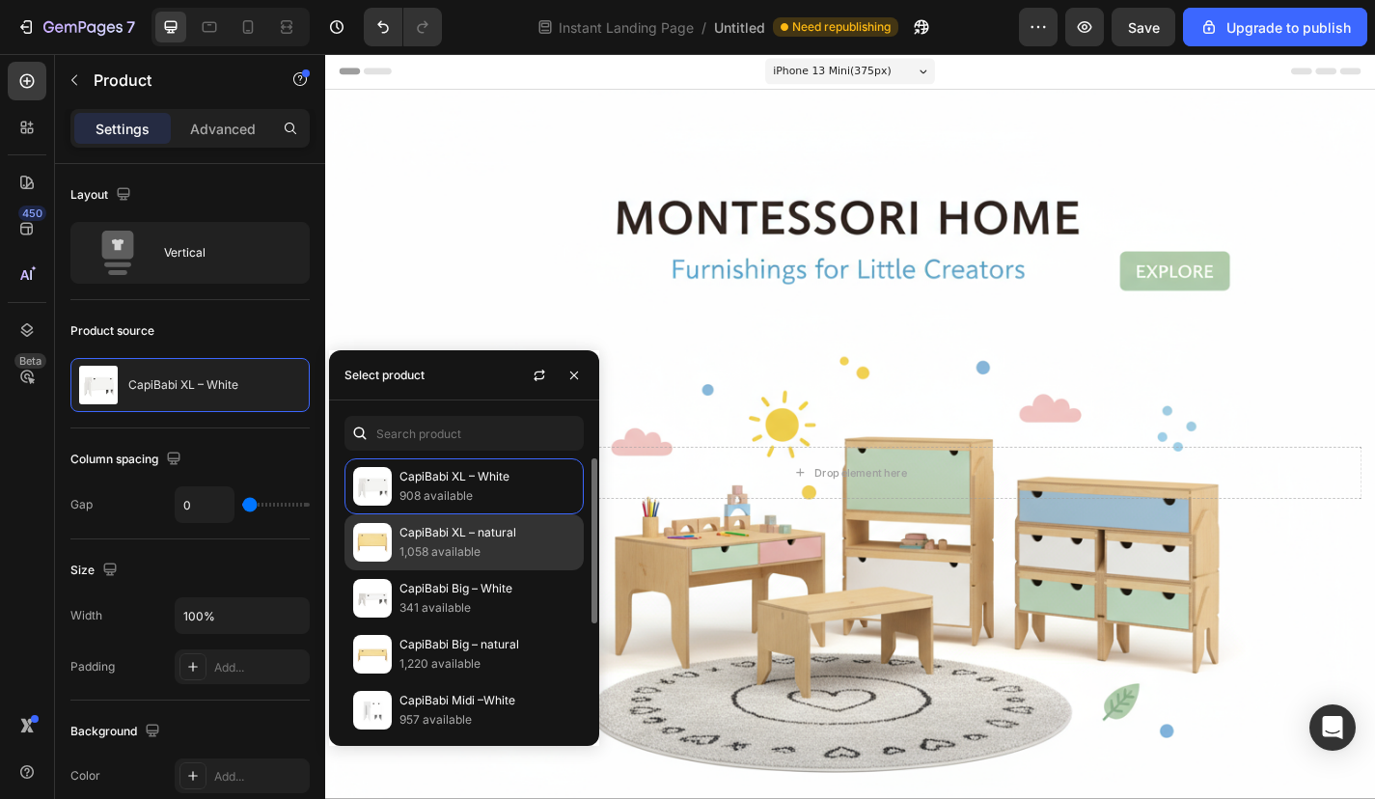
click at [421, 526] on div "CapiBabi XL – natural 1,058 available" at bounding box center [463, 542] width 239 height 56
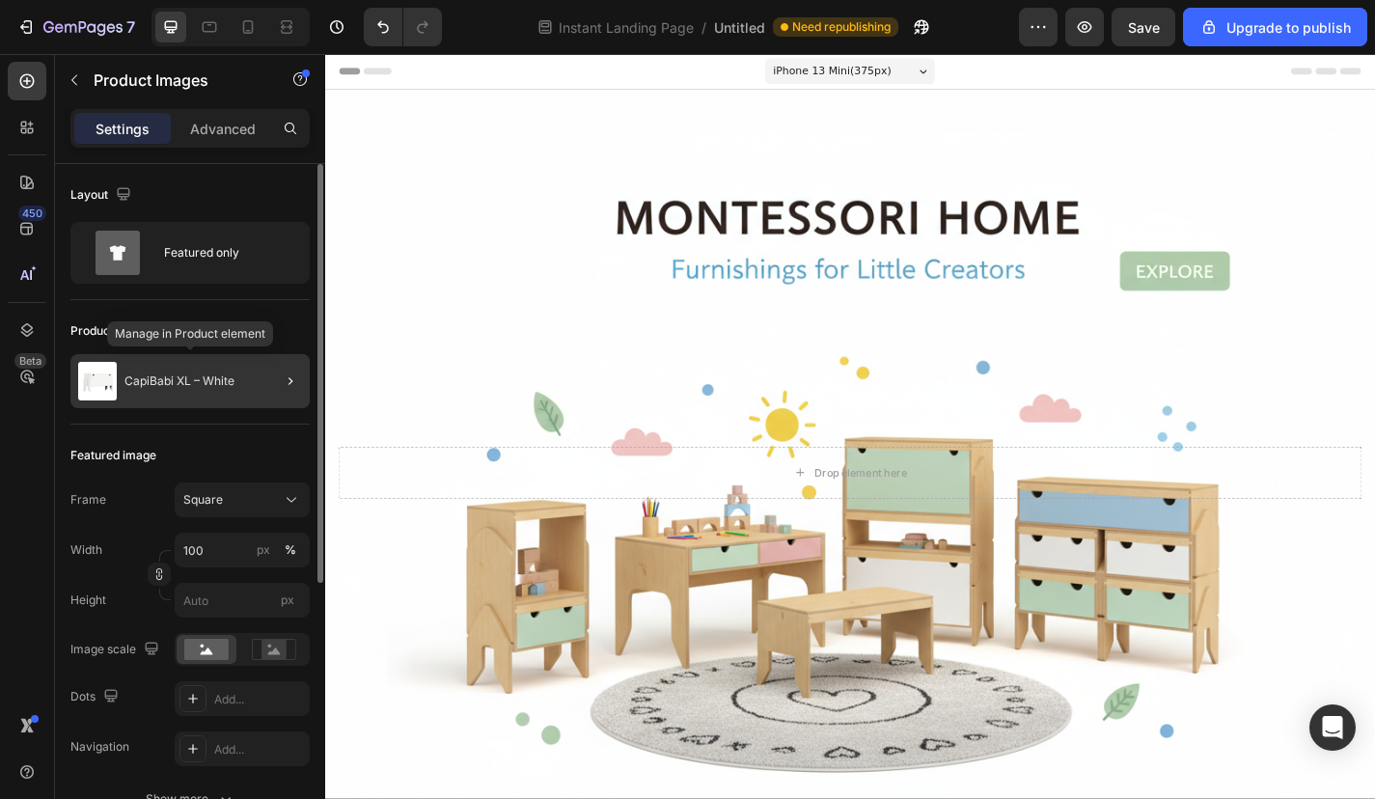
click at [167, 375] on p "CapiBabi XL – White" at bounding box center [179, 381] width 110 height 14
click at [214, 399] on div "CapiBabi XL – natural" at bounding box center [189, 381] width 239 height 54
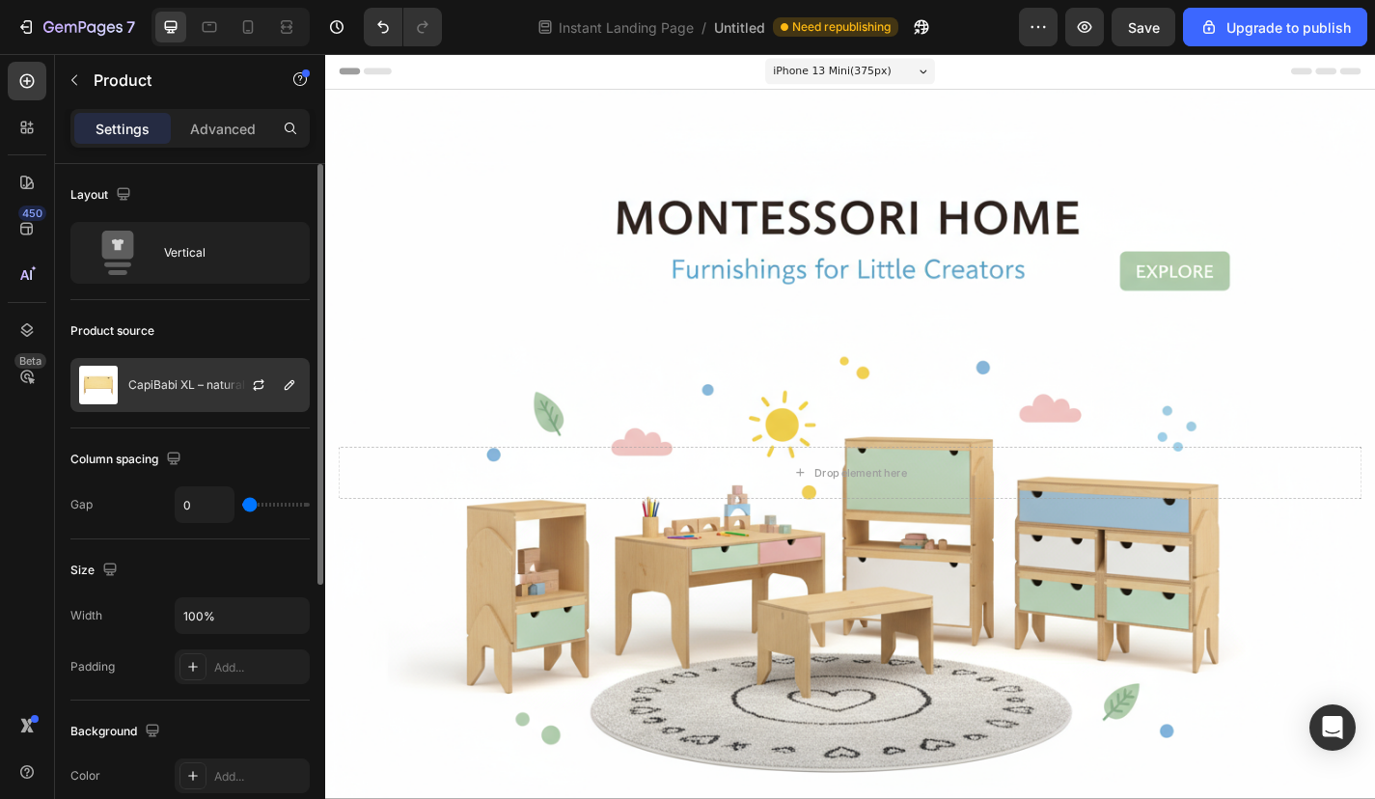
click at [199, 379] on p "CapiBabi XL – natural" at bounding box center [186, 385] width 117 height 14
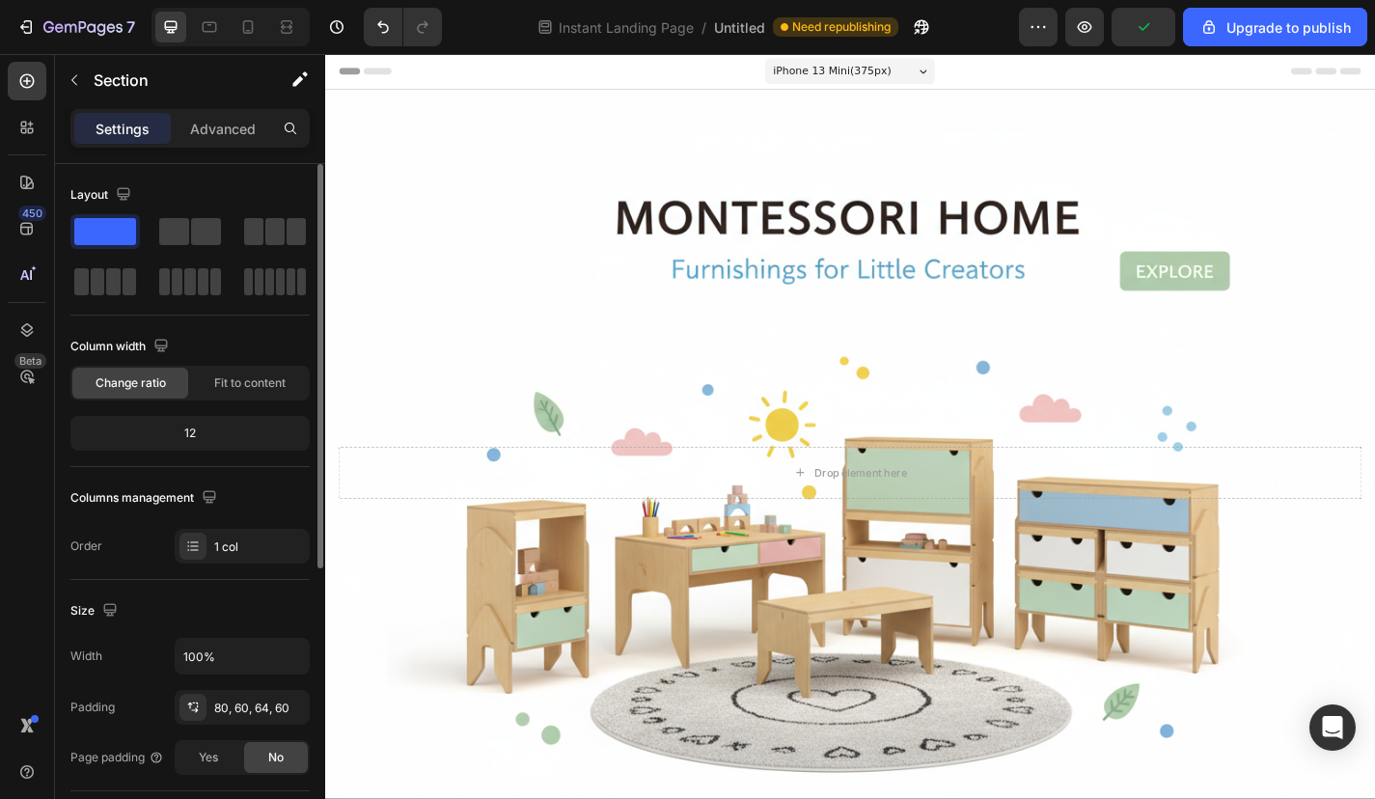
click at [310, 241] on div "Layout Column width Change ratio Fit to content 12 Columns management Order 1 c…" at bounding box center [190, 752] width 270 height 1177
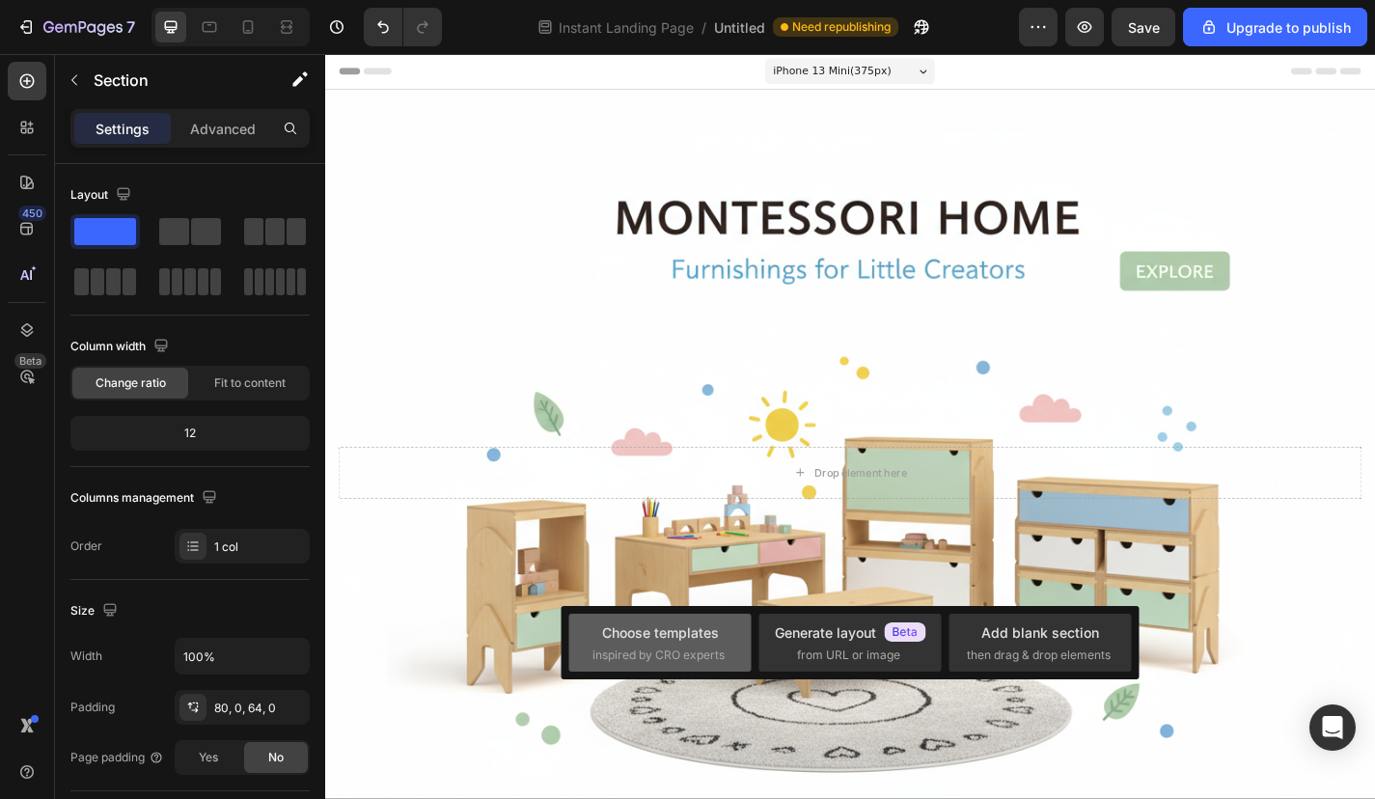
click at [643, 630] on div "Choose templates" at bounding box center [660, 632] width 117 height 20
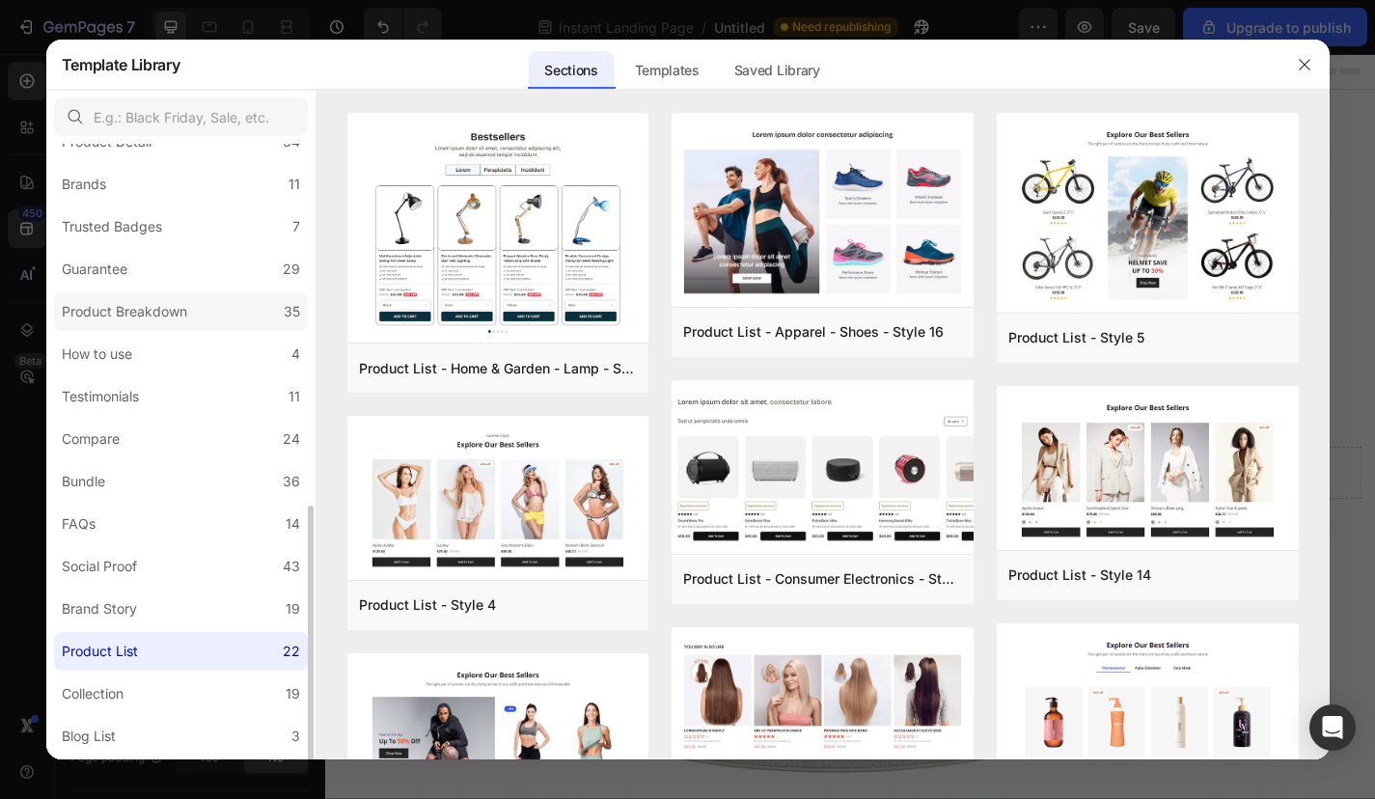
scroll to position [331, 0]
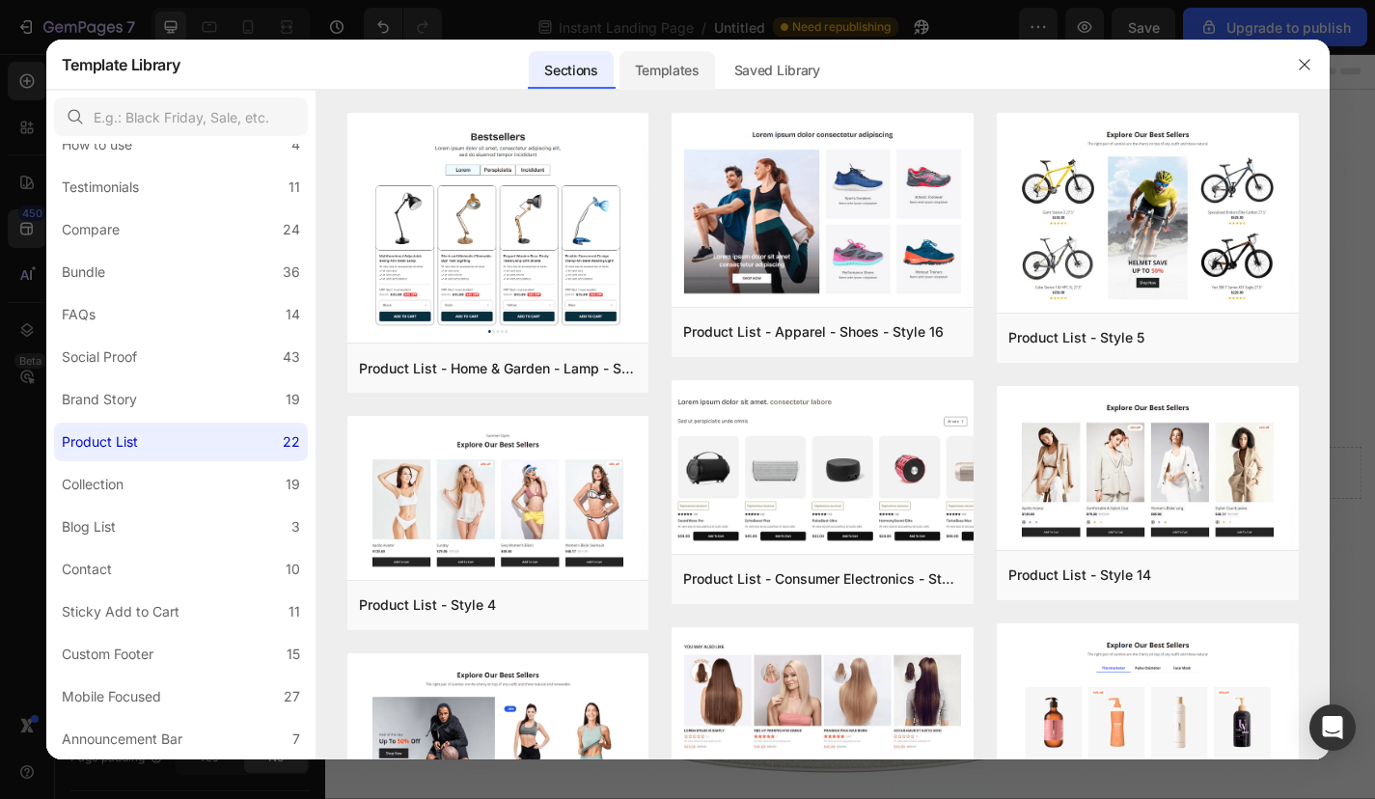
click at [676, 71] on div "Templates" at bounding box center [667, 70] width 96 height 39
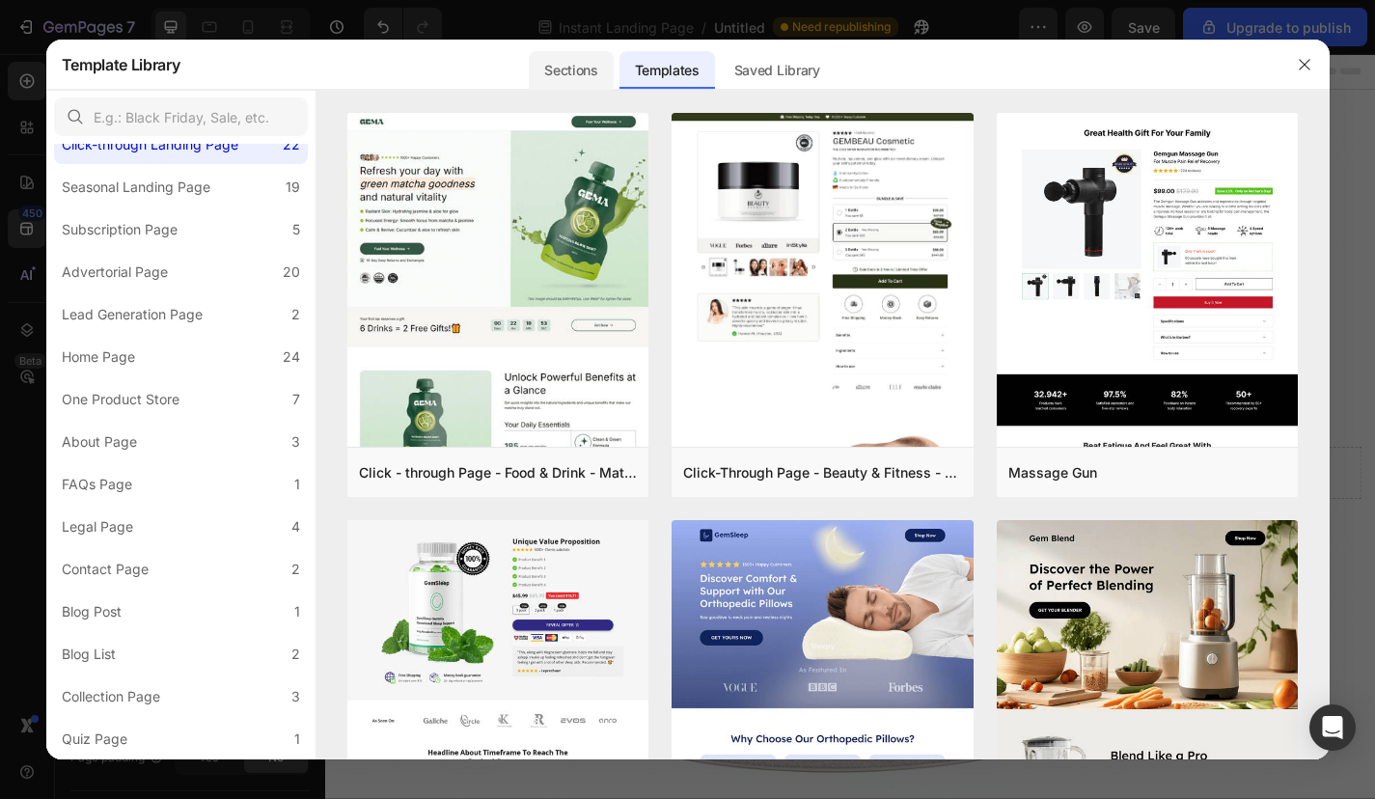
click at [583, 69] on div "Sections" at bounding box center [571, 70] width 84 height 39
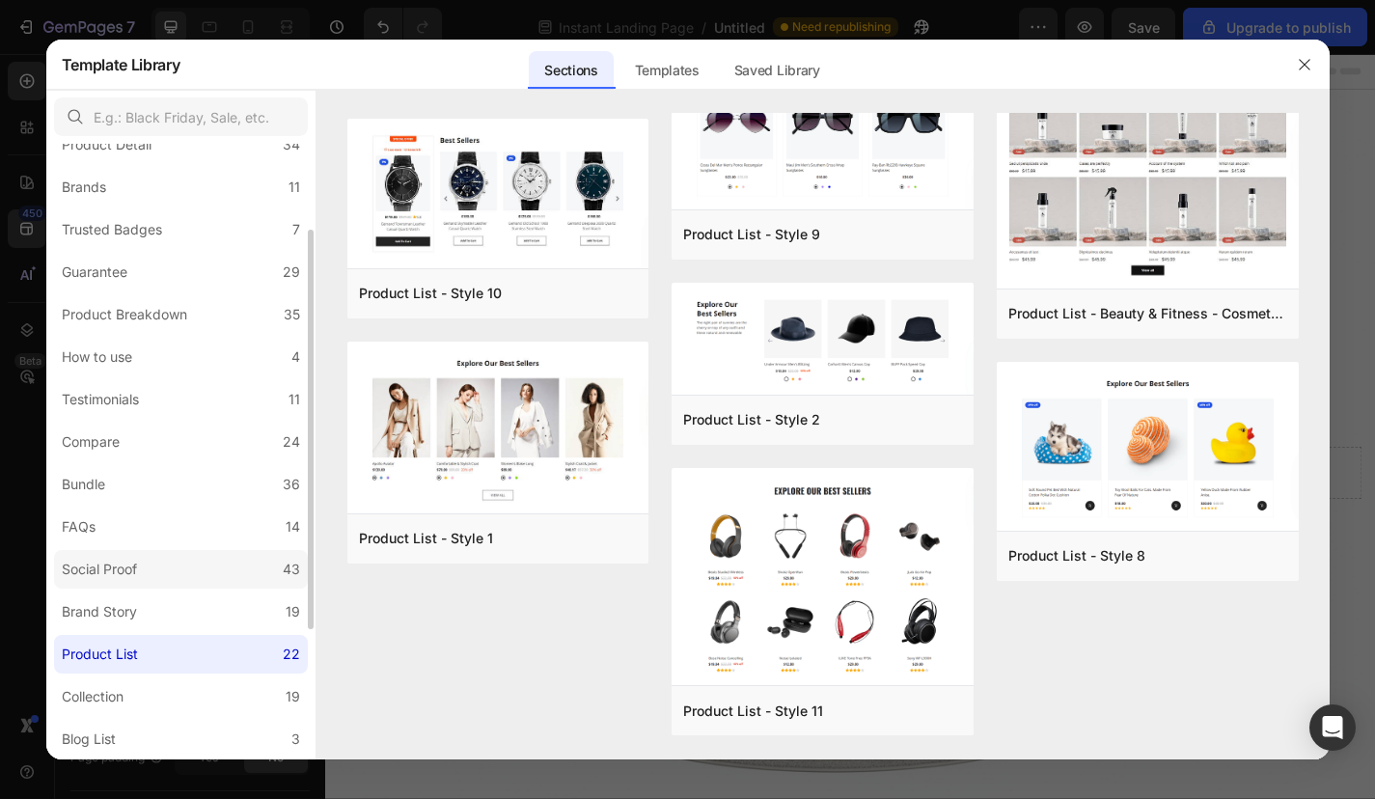
scroll to position [129, 0]
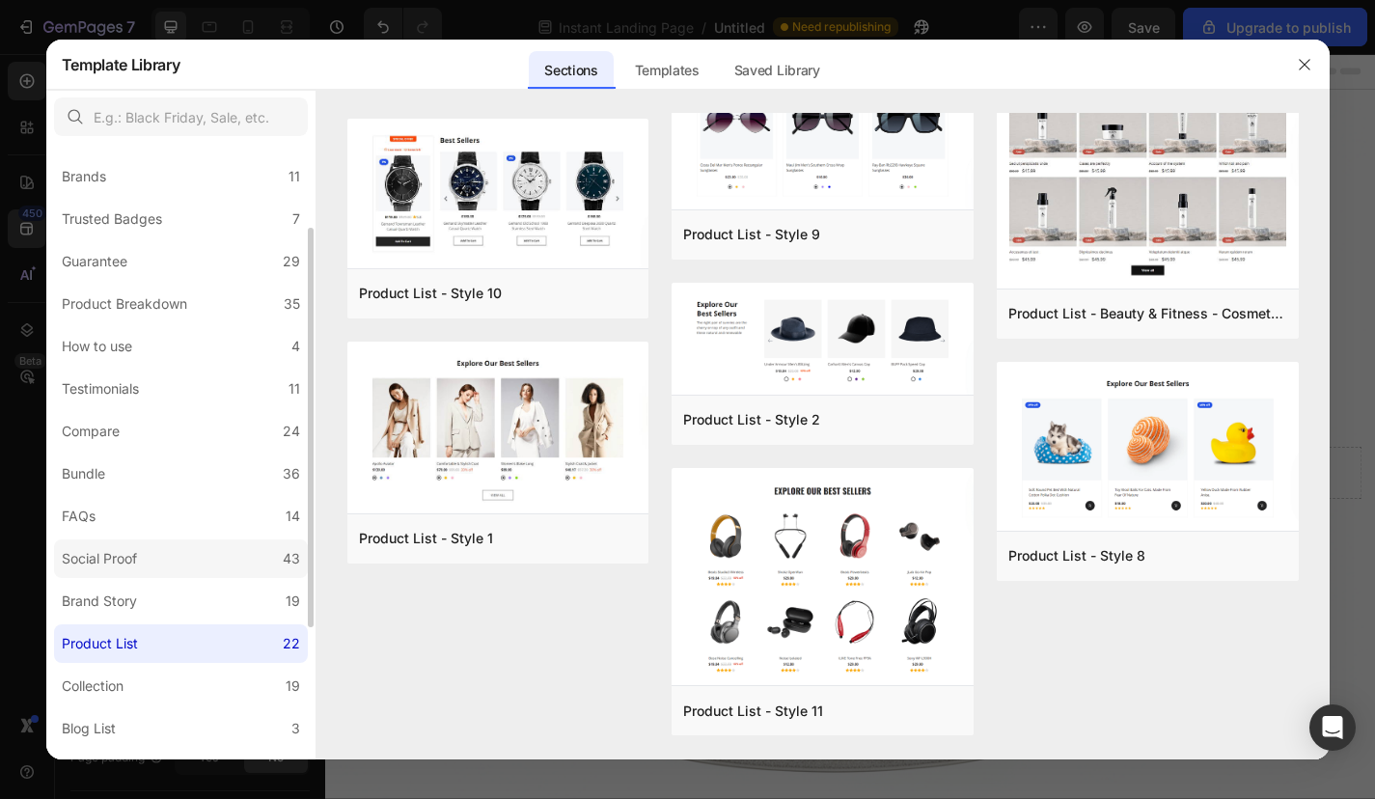
click at [202, 582] on label "Brand Story 19" at bounding box center [181, 601] width 254 height 39
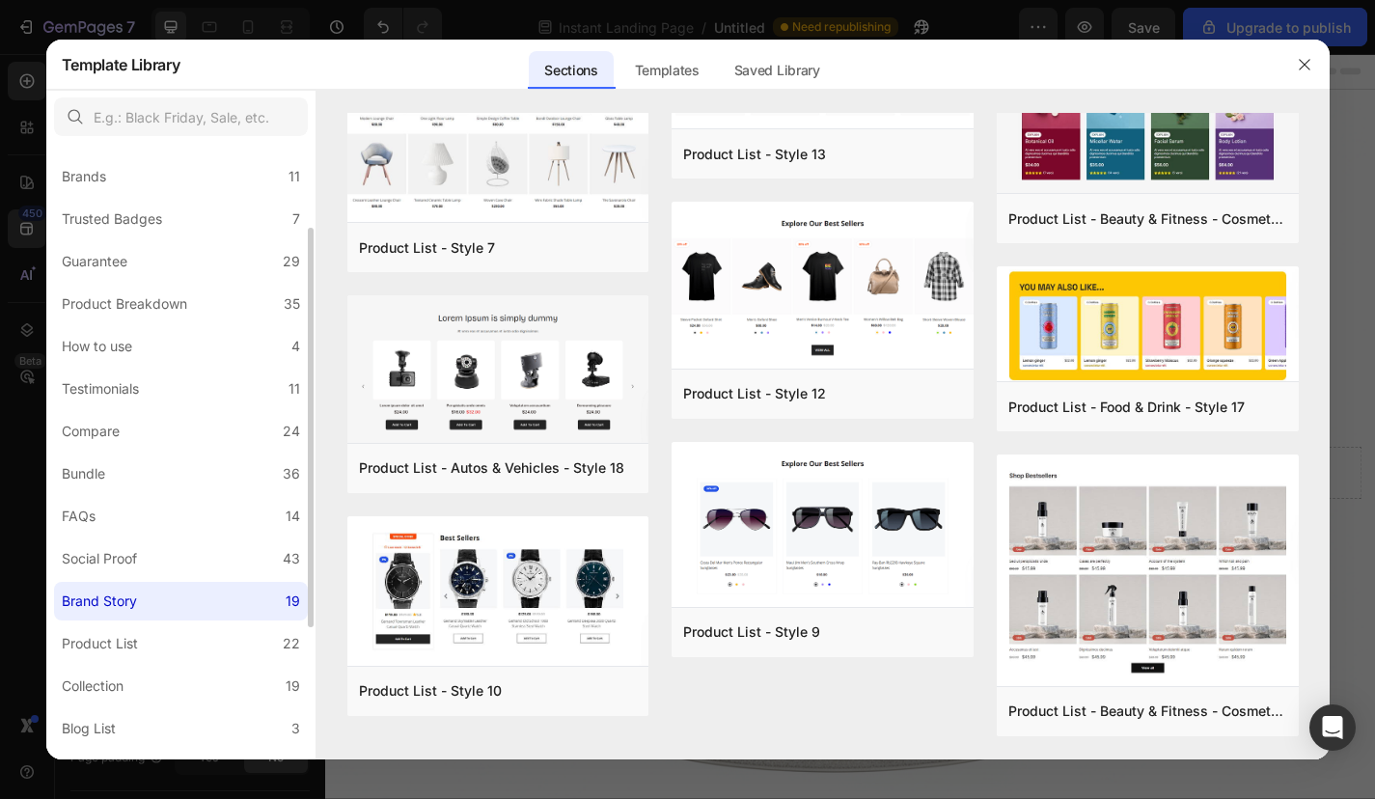
scroll to position [0, 0]
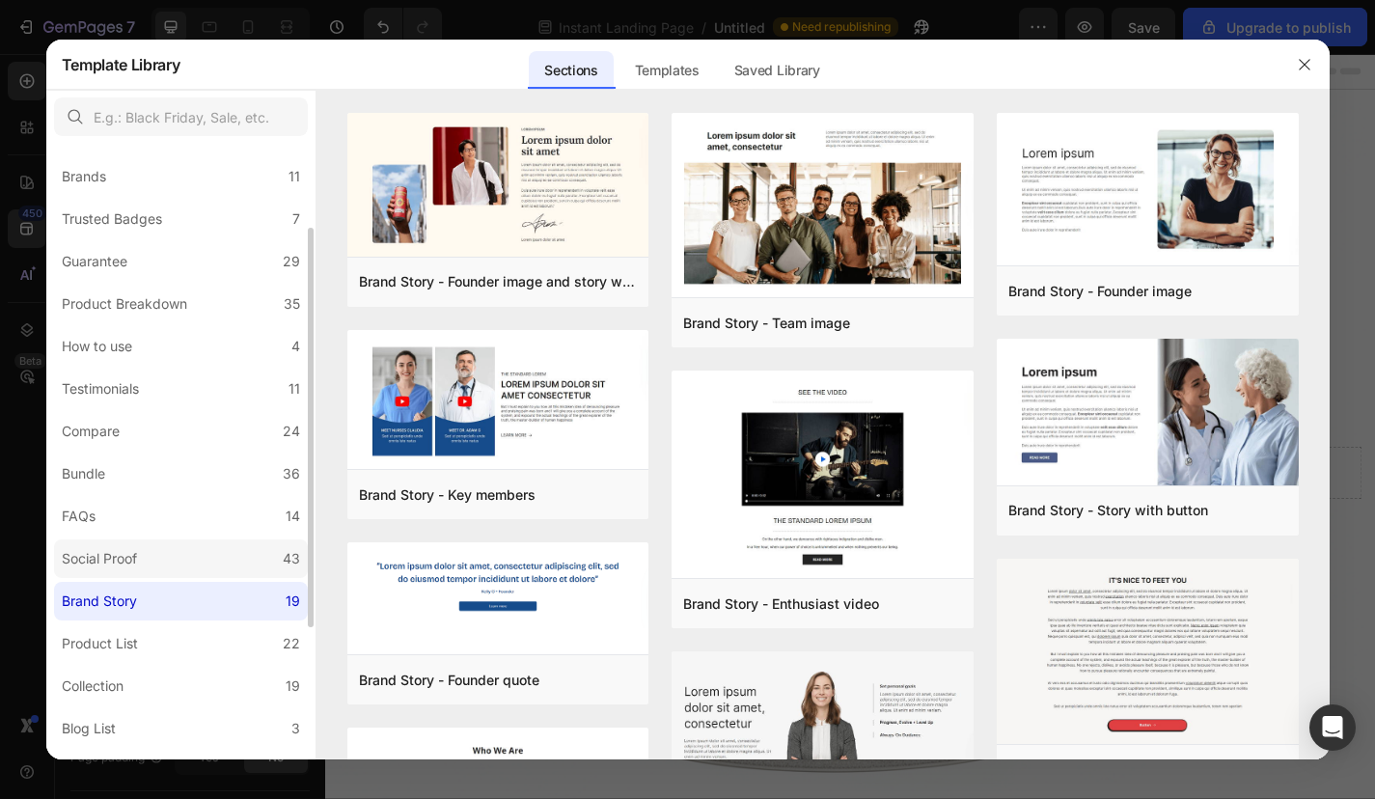
click at [182, 558] on label "Social Proof 43" at bounding box center [181, 558] width 254 height 39
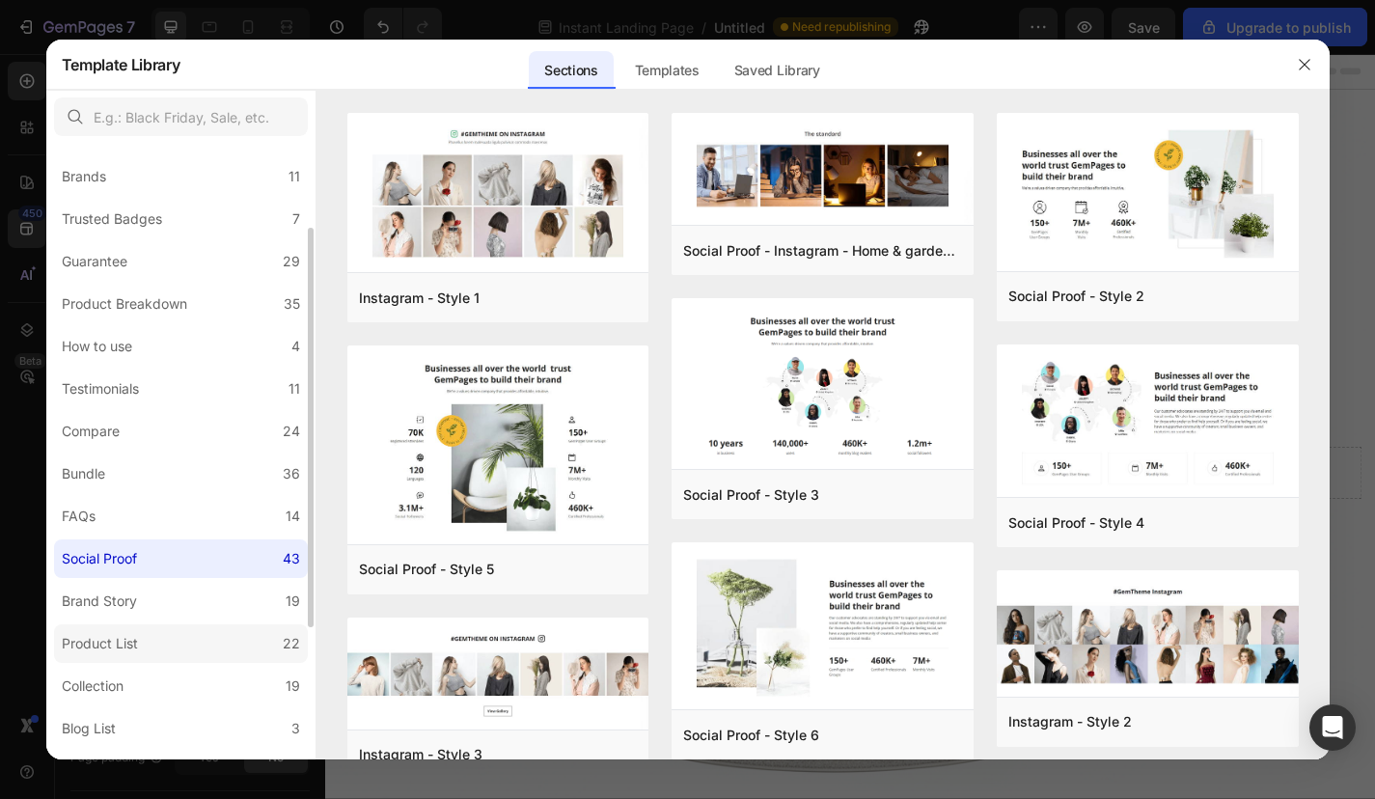
click at [172, 653] on label "Product List 22" at bounding box center [181, 643] width 254 height 39
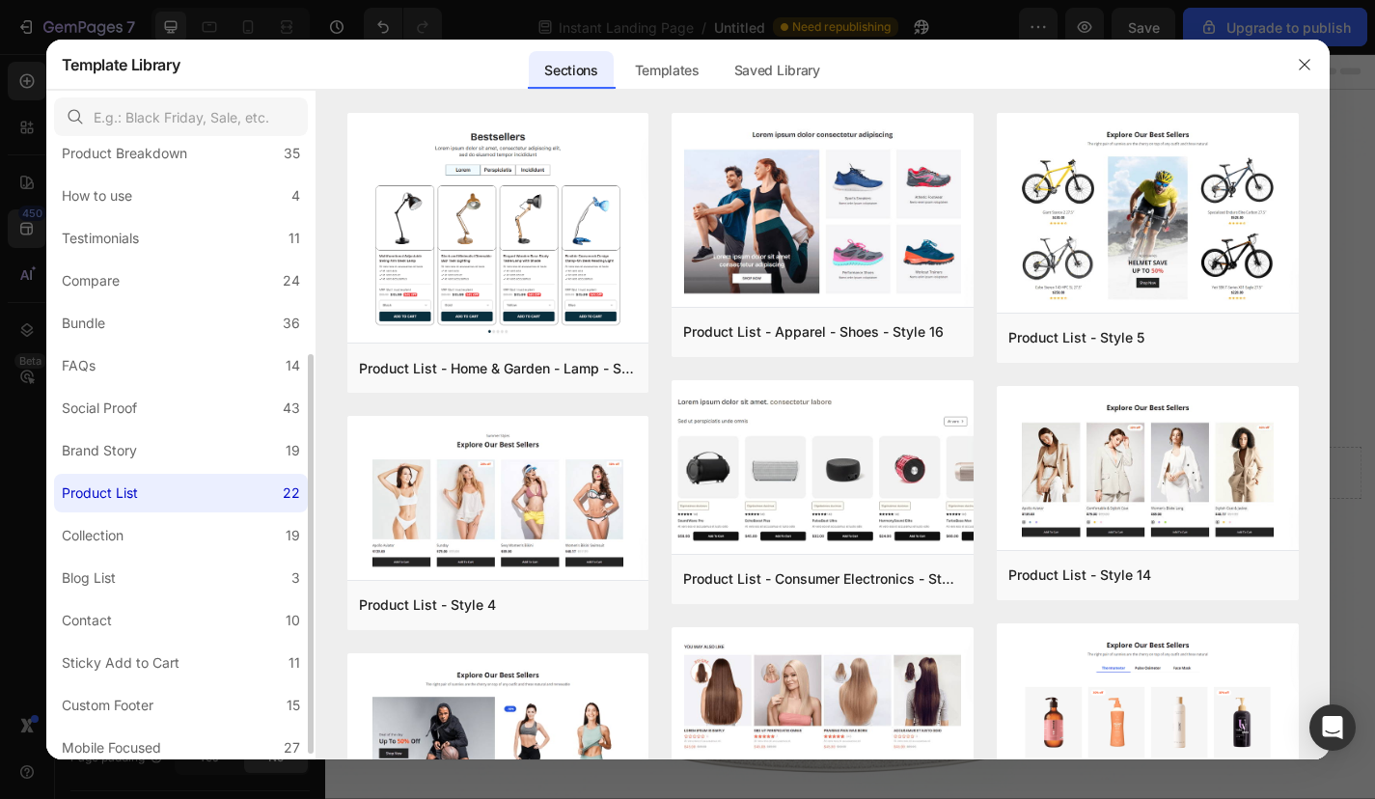
scroll to position [297, 0]
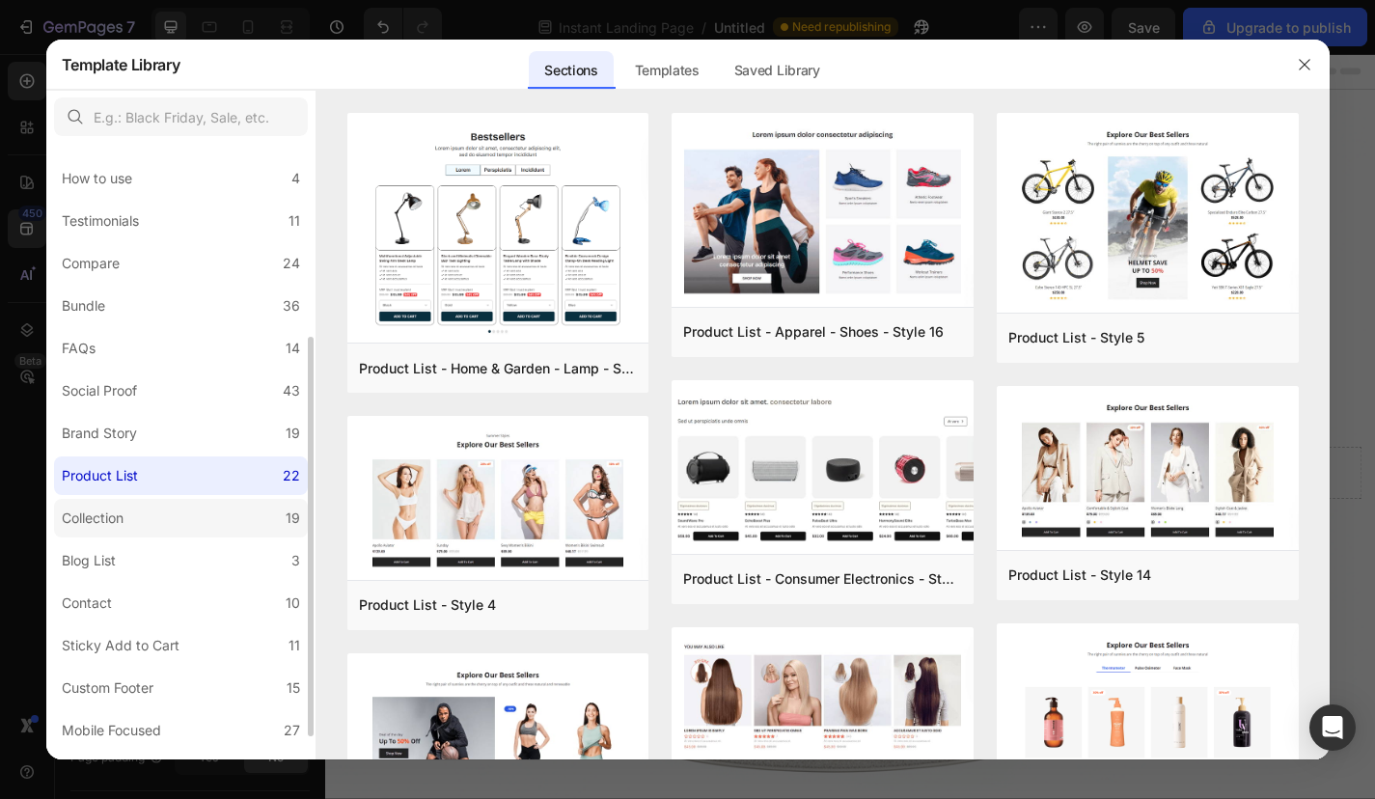
click at [175, 505] on label "Collection 19" at bounding box center [181, 518] width 254 height 39
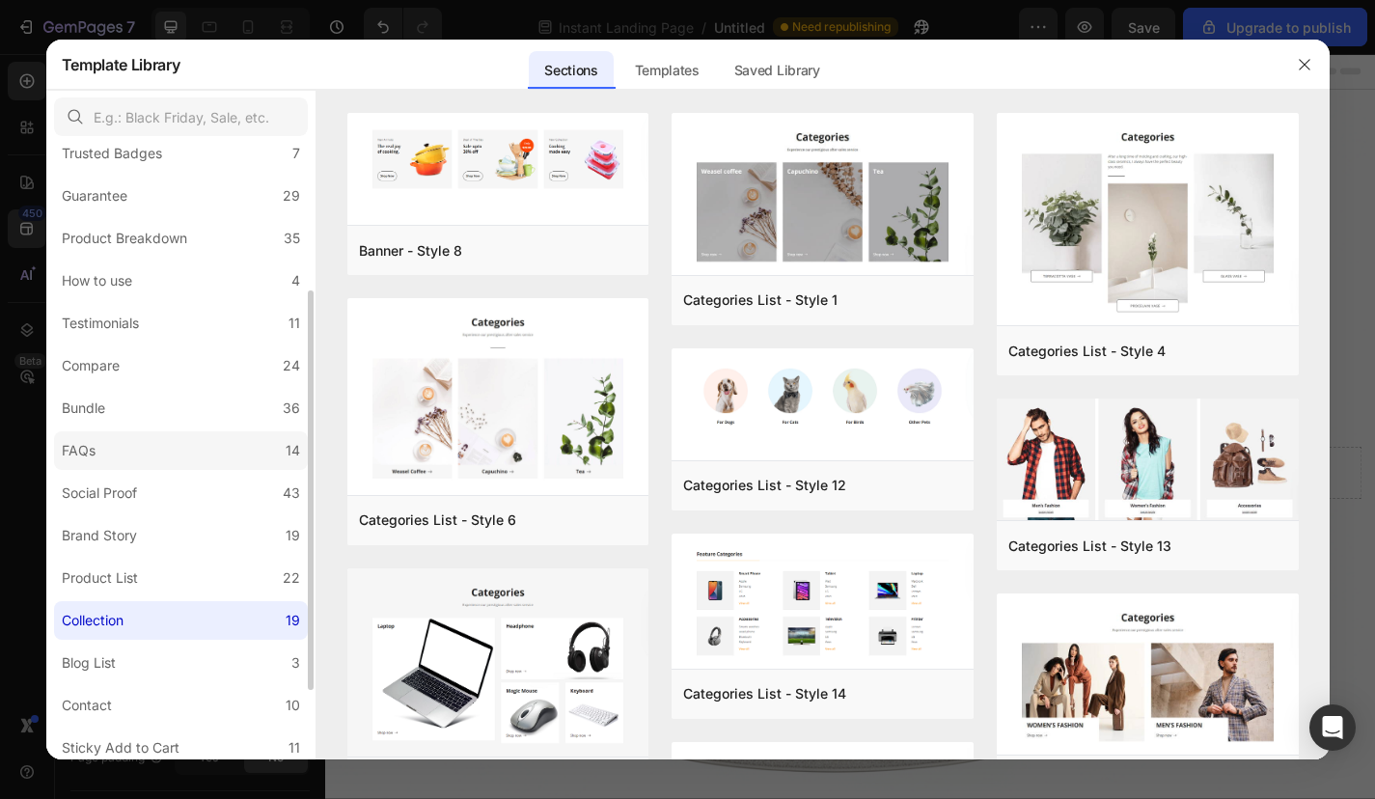
scroll to position [183, 0]
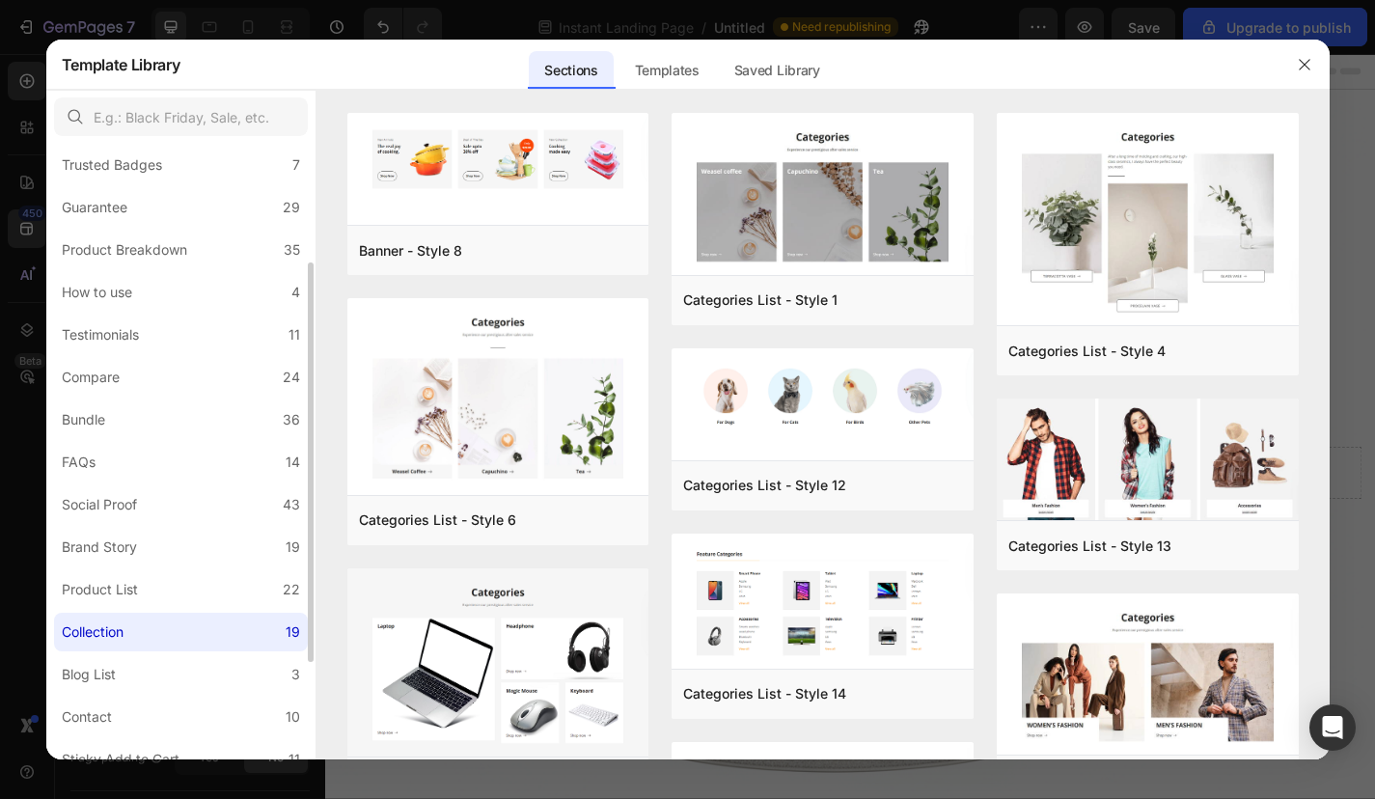
click at [188, 525] on div "All Sections 446 Hero Section 76 Product Detail 34 Brands 11 Trusted Badges 7 G…" at bounding box center [180, 433] width 269 height 946
click at [200, 497] on label "Social Proof 43" at bounding box center [181, 504] width 254 height 39
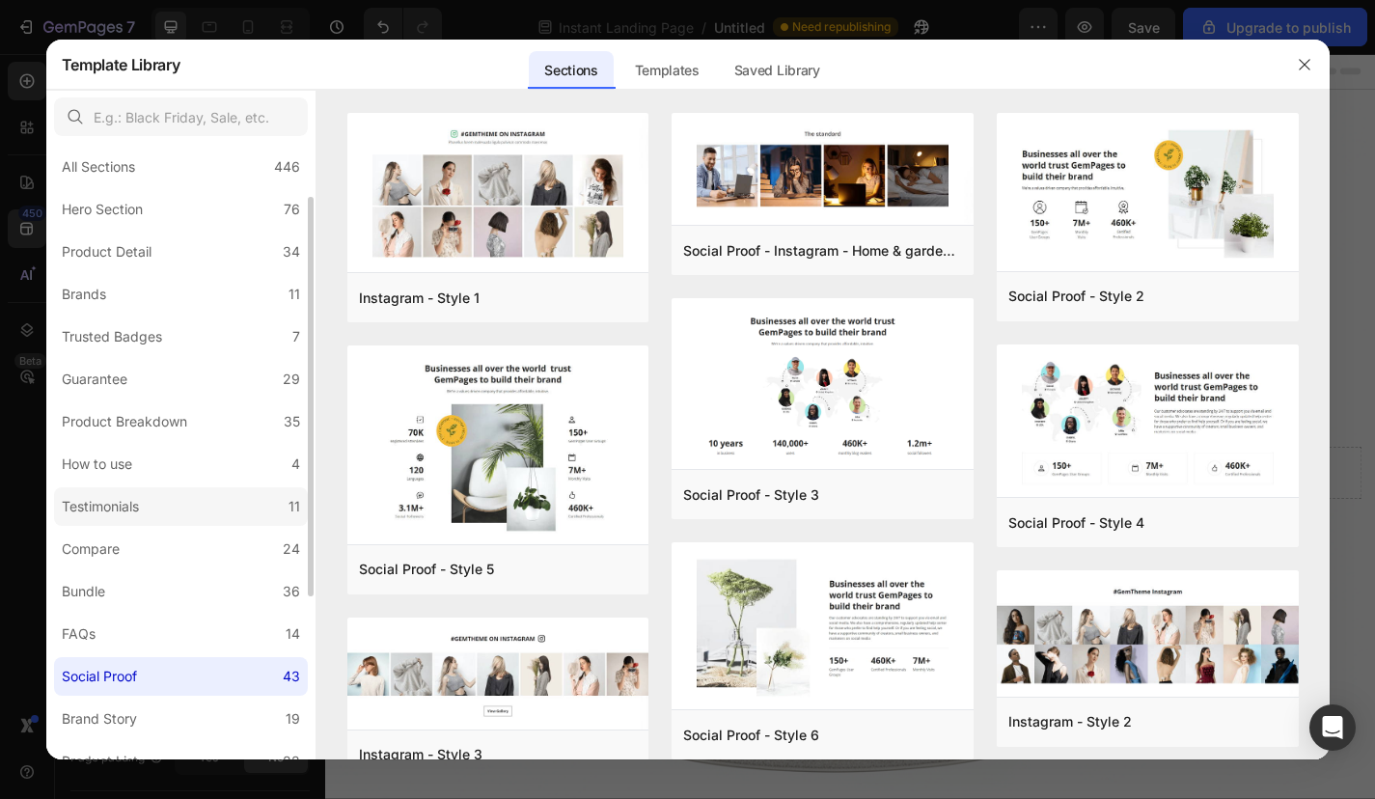
scroll to position [0, 0]
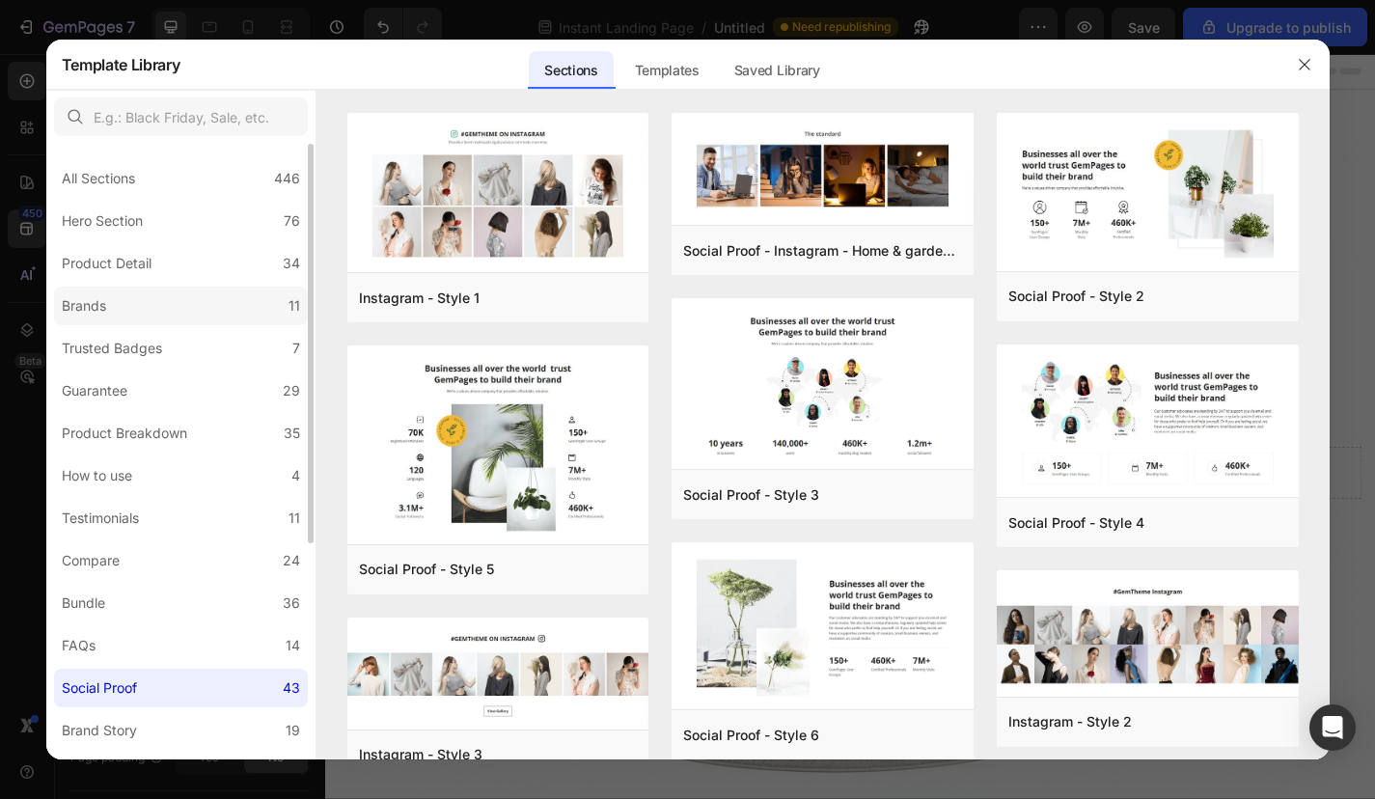
click at [233, 316] on label "Brands 11" at bounding box center [181, 306] width 254 height 39
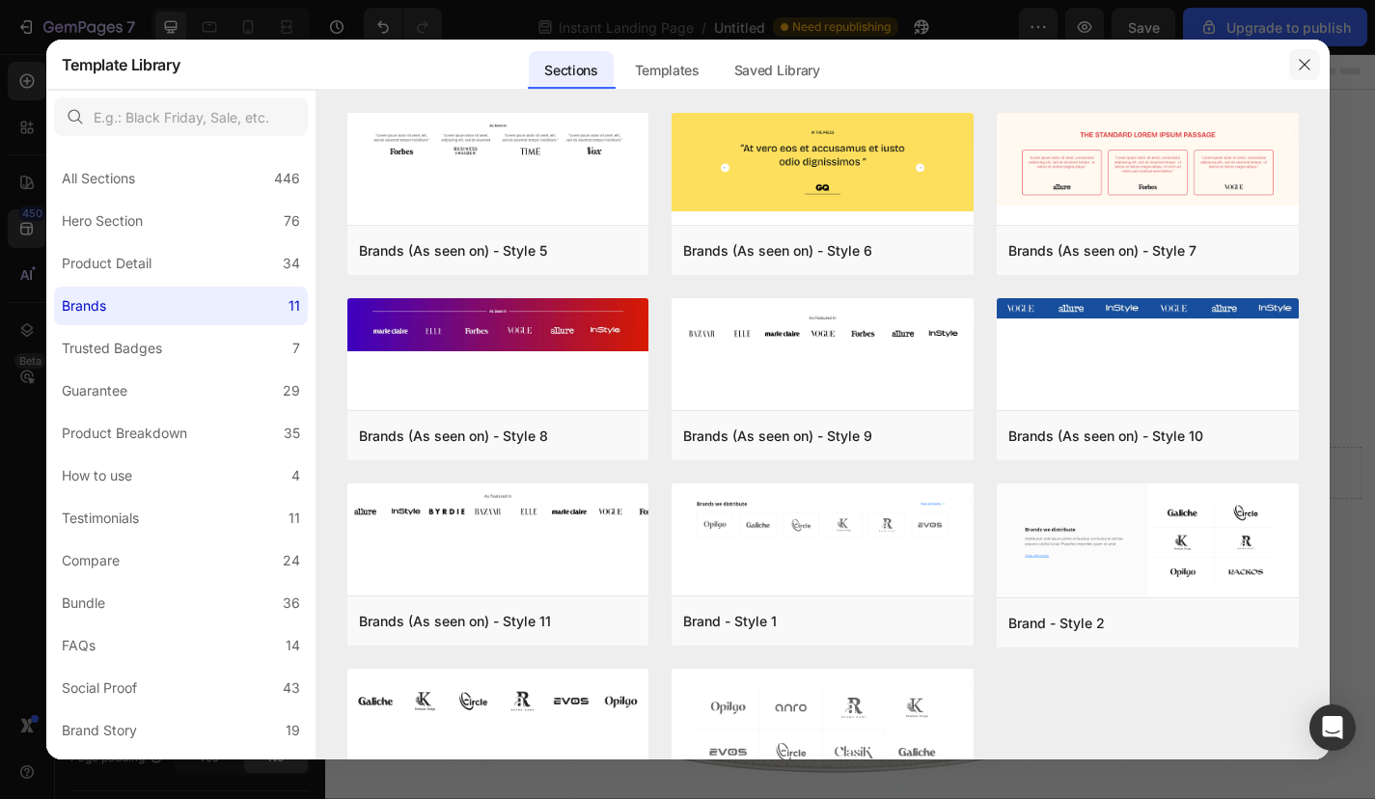
click at [1302, 52] on button "button" at bounding box center [1304, 64] width 31 height 31
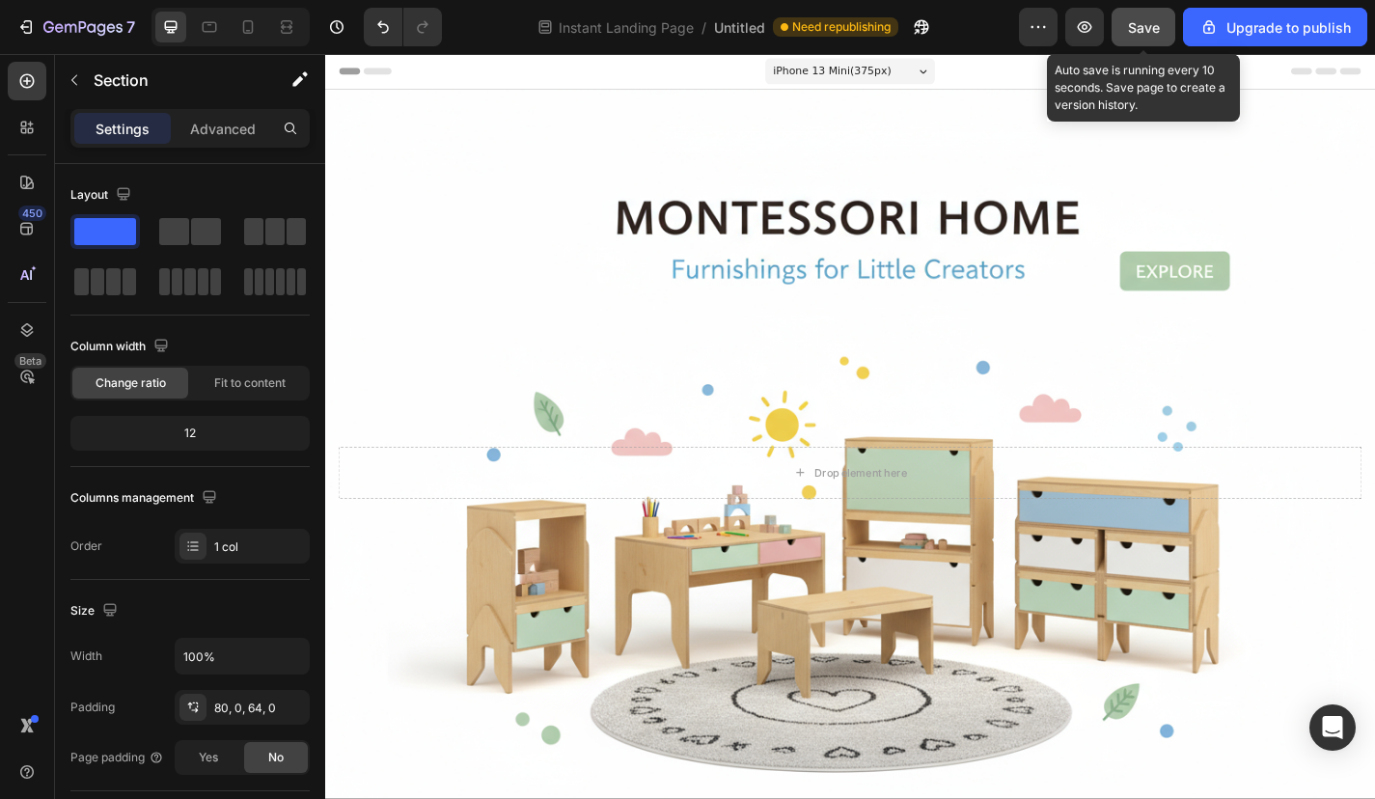
click at [1172, 36] on button "Save" at bounding box center [1144, 27] width 64 height 39
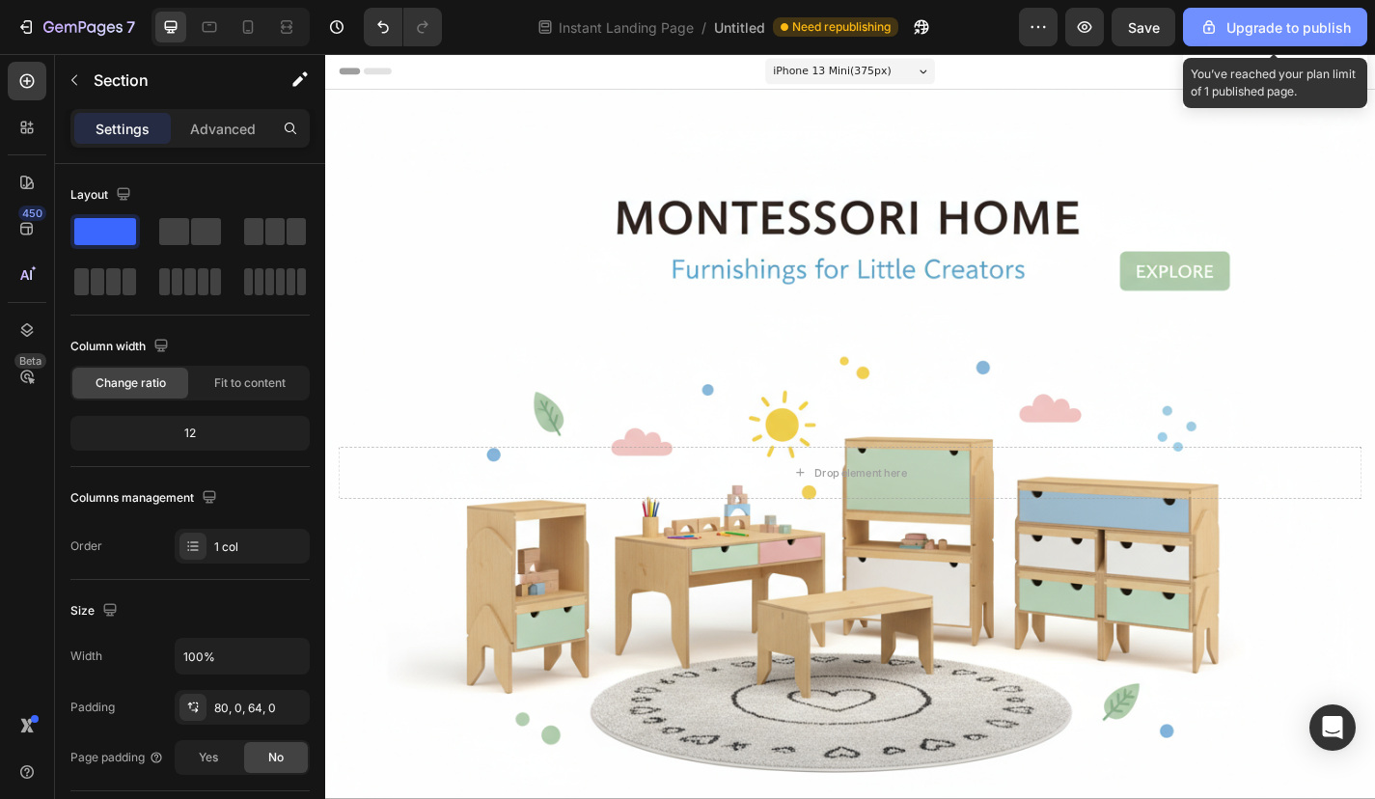
click at [1267, 30] on div "Upgrade to publish" at bounding box center [1274, 27] width 151 height 20
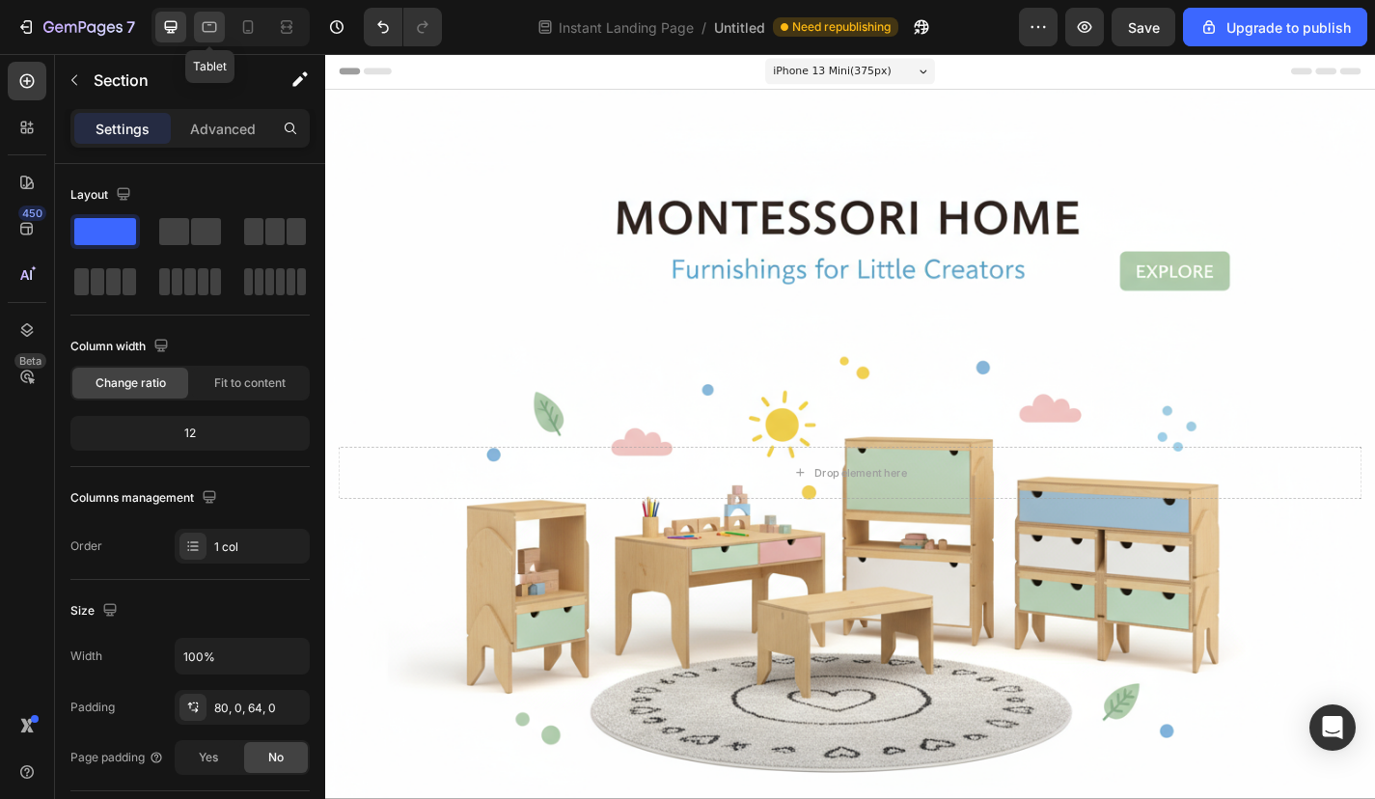
click at [213, 25] on icon at bounding box center [209, 26] width 19 height 19
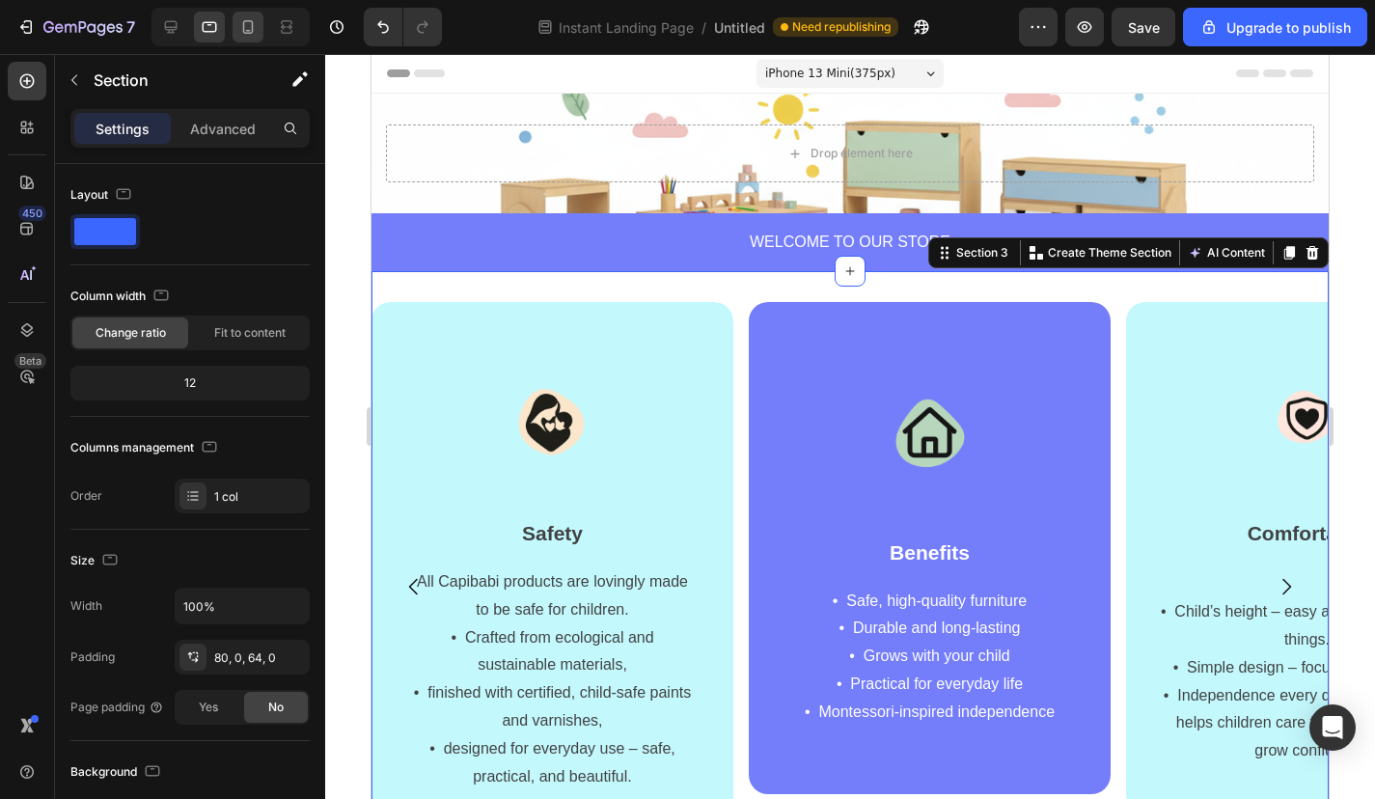
click at [244, 28] on icon at bounding box center [248, 27] width 11 height 14
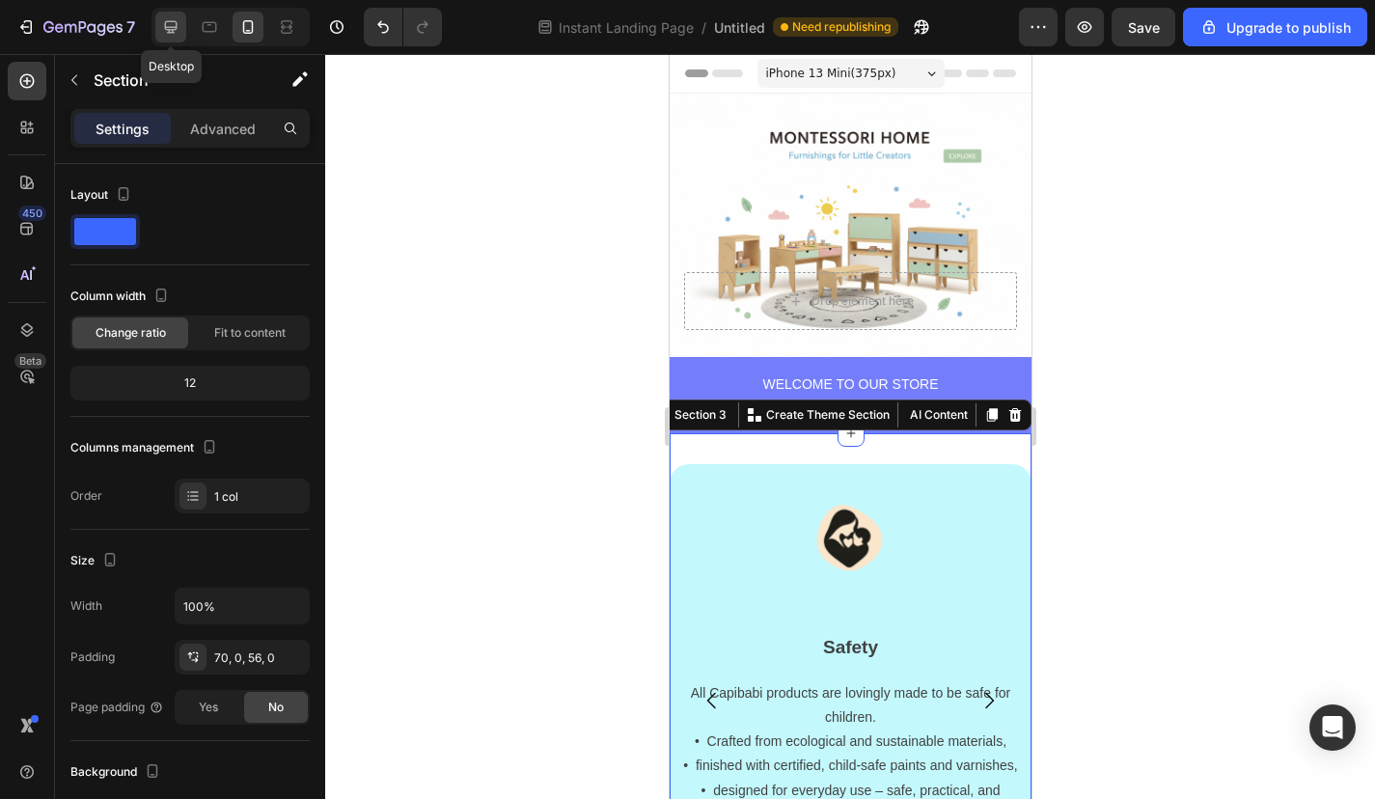
click at [174, 26] on icon at bounding box center [170, 26] width 19 height 19
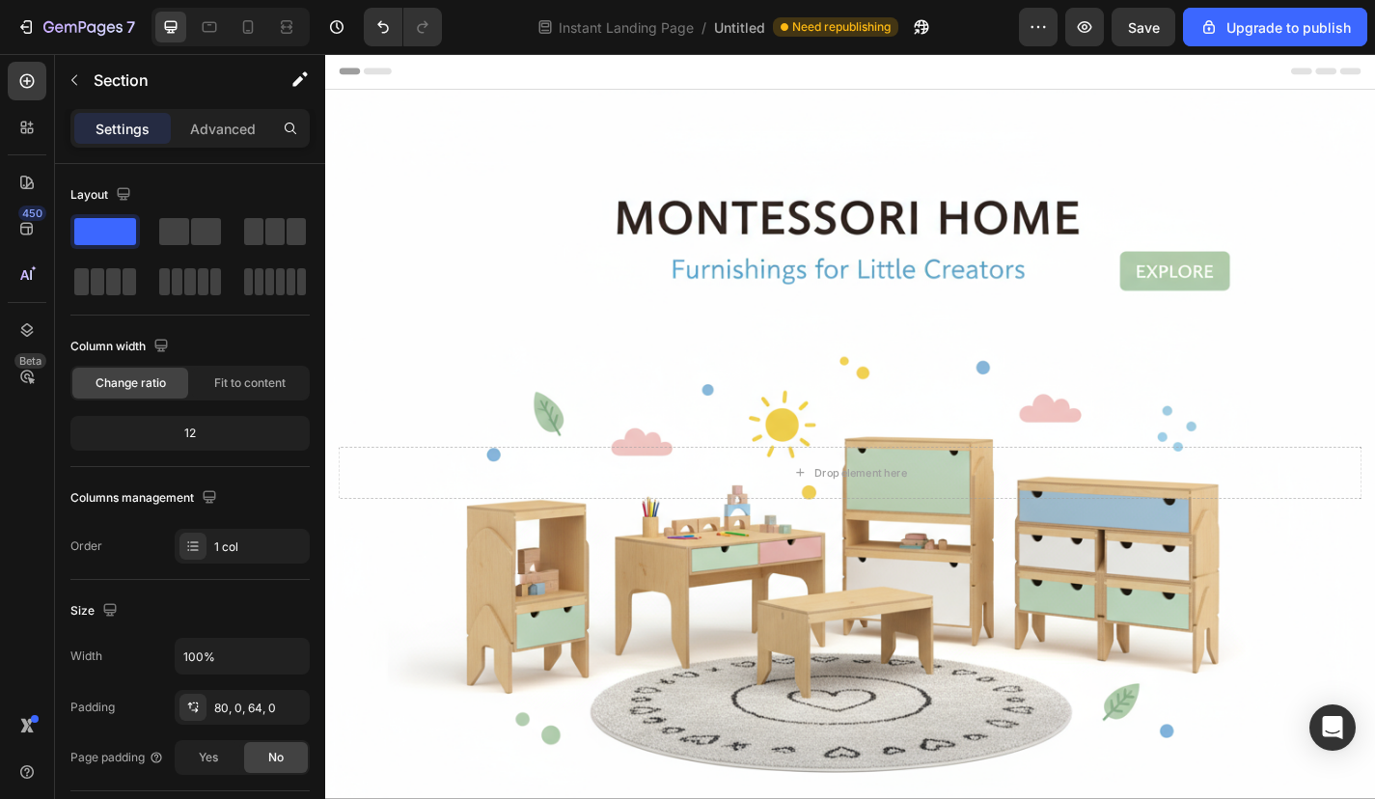
scroll to position [188, 0]
